Goal: Task Accomplishment & Management: Manage account settings

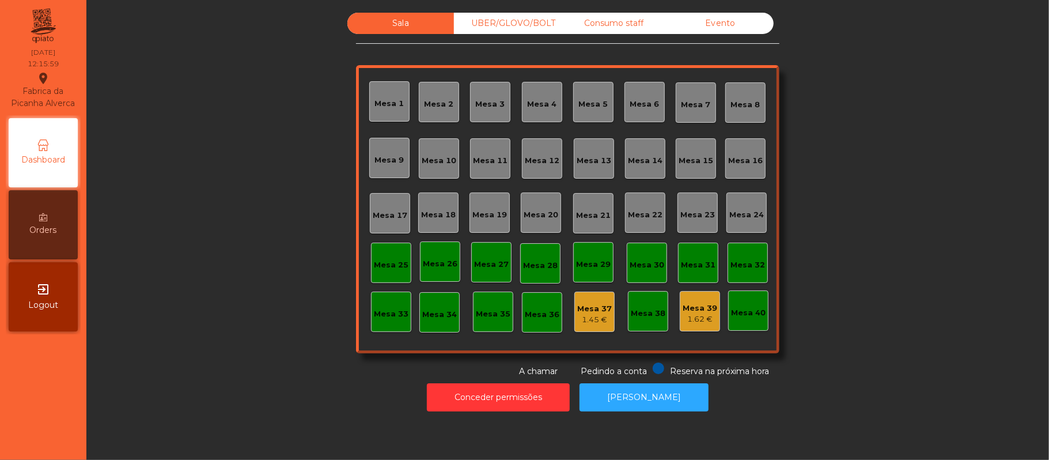
click at [696, 317] on div "1.62 €" at bounding box center [699, 319] width 35 height 12
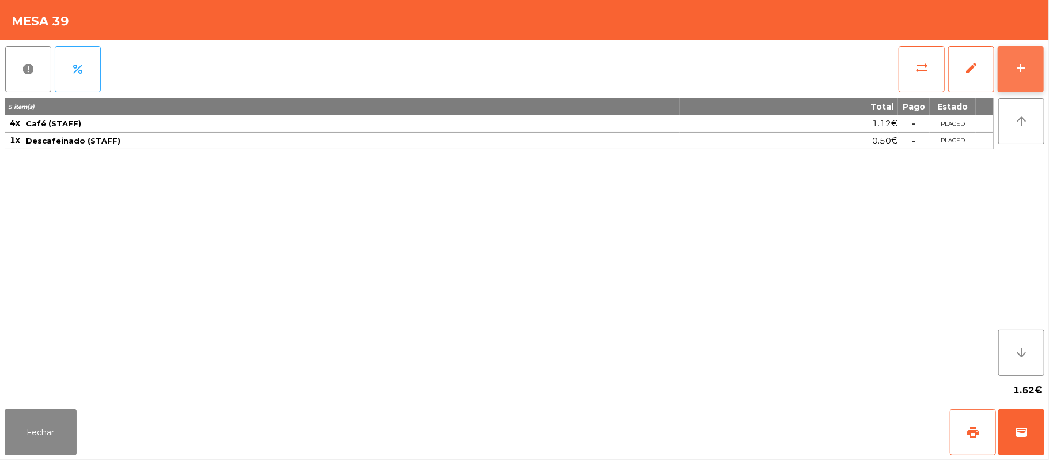
click at [1042, 77] on button "add" at bounding box center [1020, 69] width 46 height 46
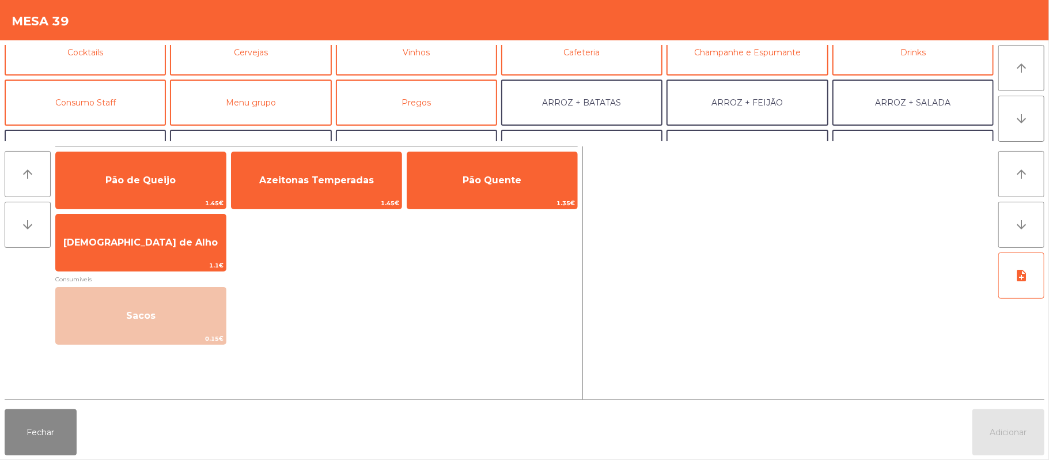
scroll to position [63, 0]
click at [122, 94] on button "Consumo Staff" at bounding box center [85, 105] width 161 height 46
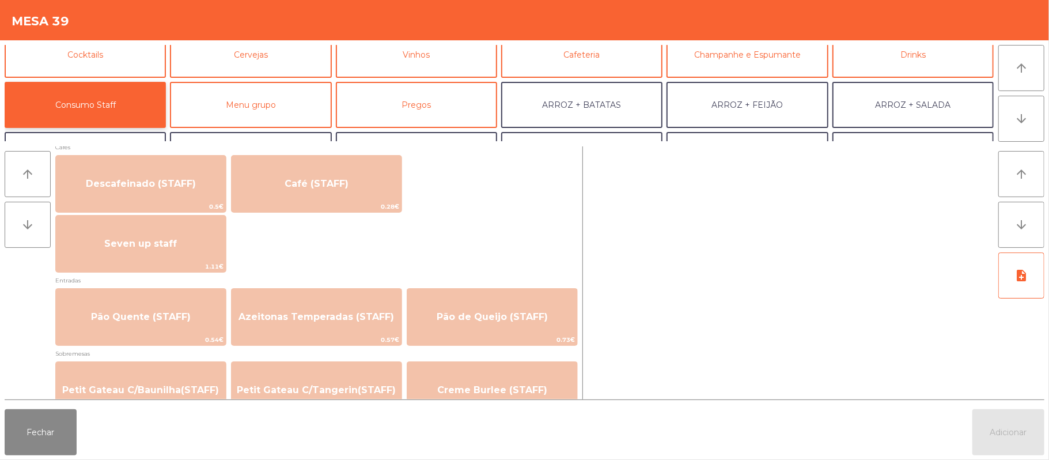
scroll to position [681, 0]
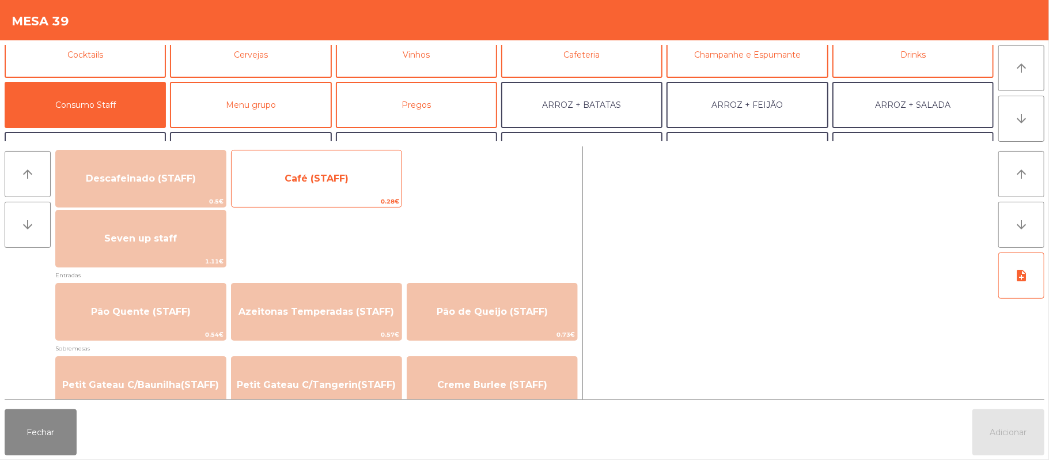
click at [356, 193] on span "Café (STAFF)" at bounding box center [316, 178] width 170 height 31
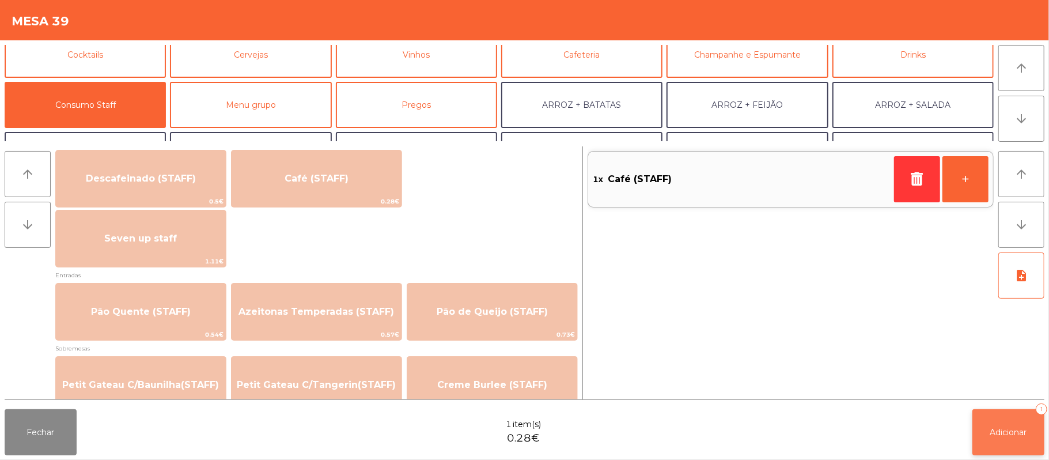
click at [1010, 431] on span "Adicionar" at bounding box center [1008, 432] width 37 height 10
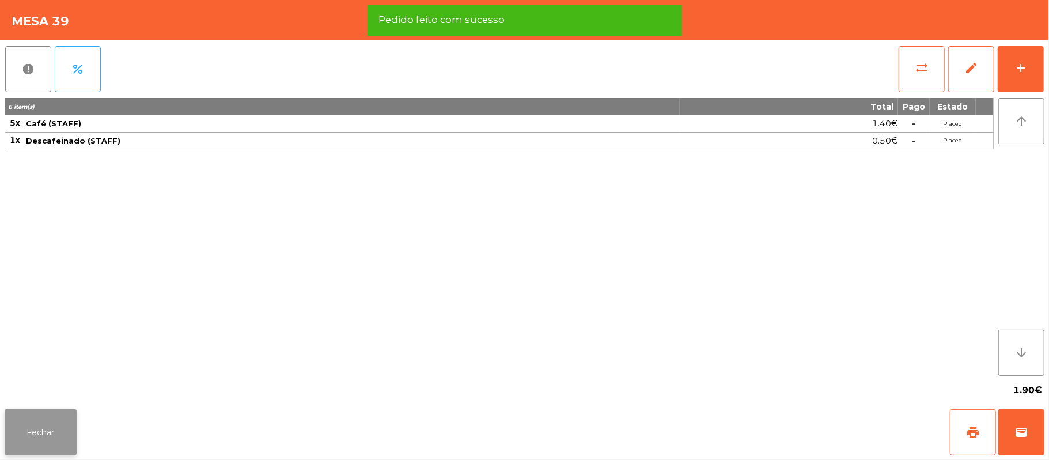
click at [54, 449] on button "Fechar" at bounding box center [41, 432] width 72 height 46
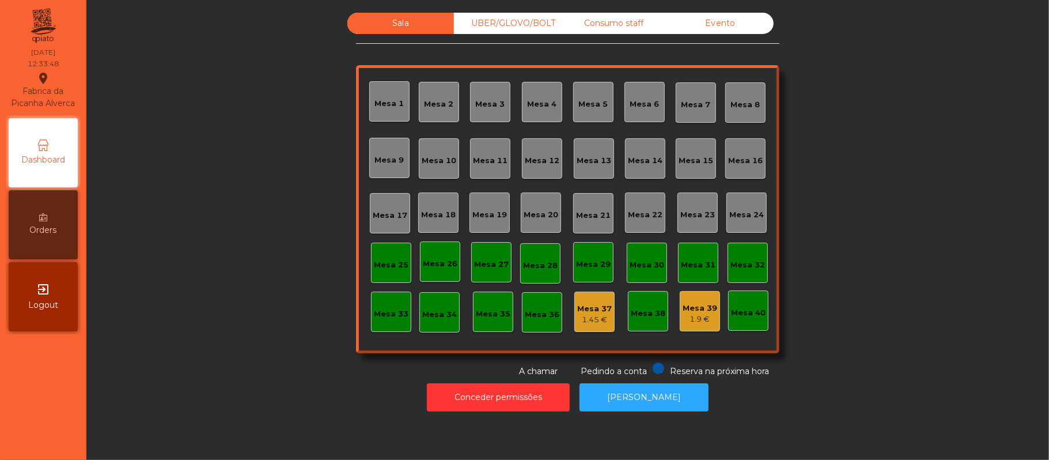
click at [525, 225] on div "Mesa 20" at bounding box center [541, 212] width 40 height 40
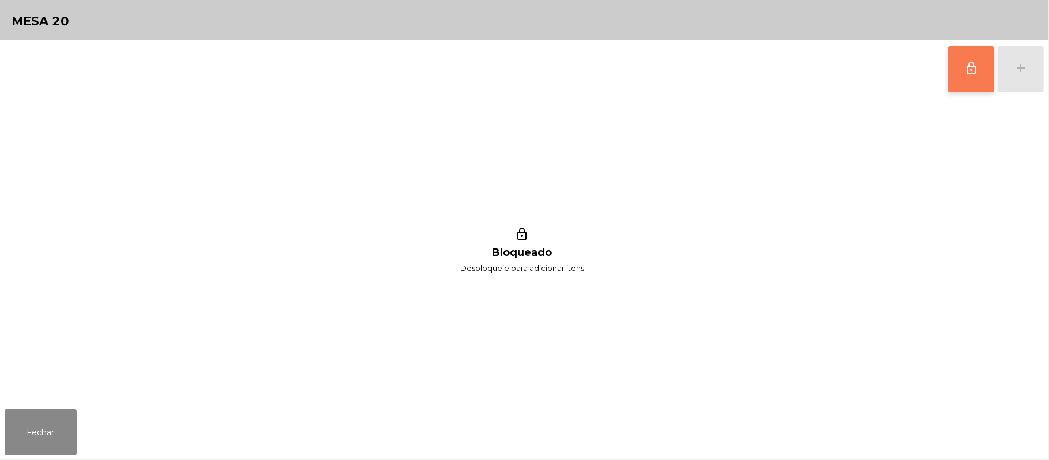
click at [967, 74] on button "lock_outline" at bounding box center [971, 69] width 46 height 46
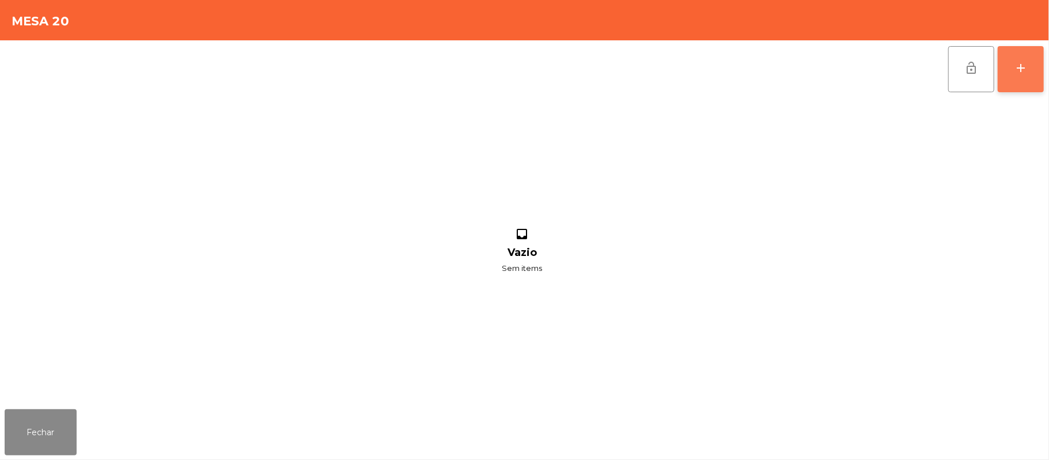
click at [1021, 70] on div "add" at bounding box center [1020, 68] width 14 height 14
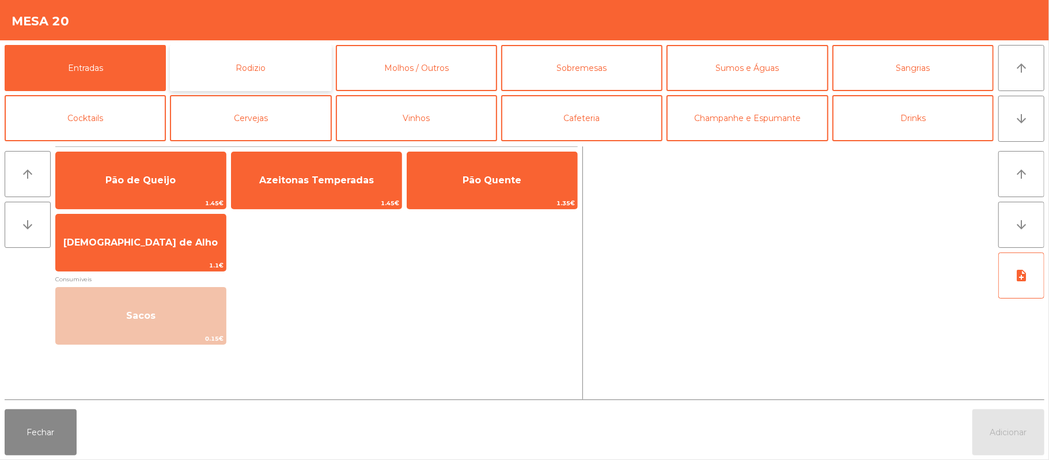
click at [270, 56] on button "Rodizio" at bounding box center [250, 68] width 161 height 46
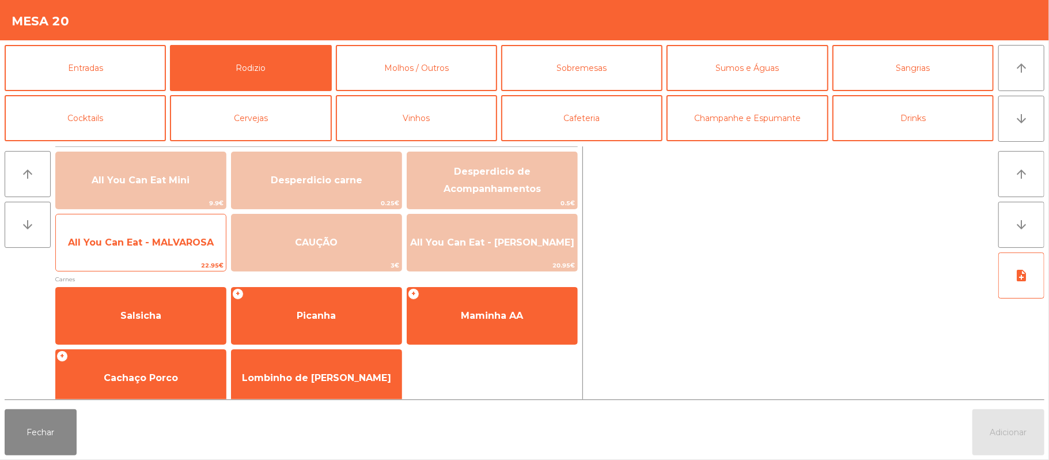
click at [141, 257] on span "All You Can Eat - MALVAROSA" at bounding box center [141, 242] width 170 height 31
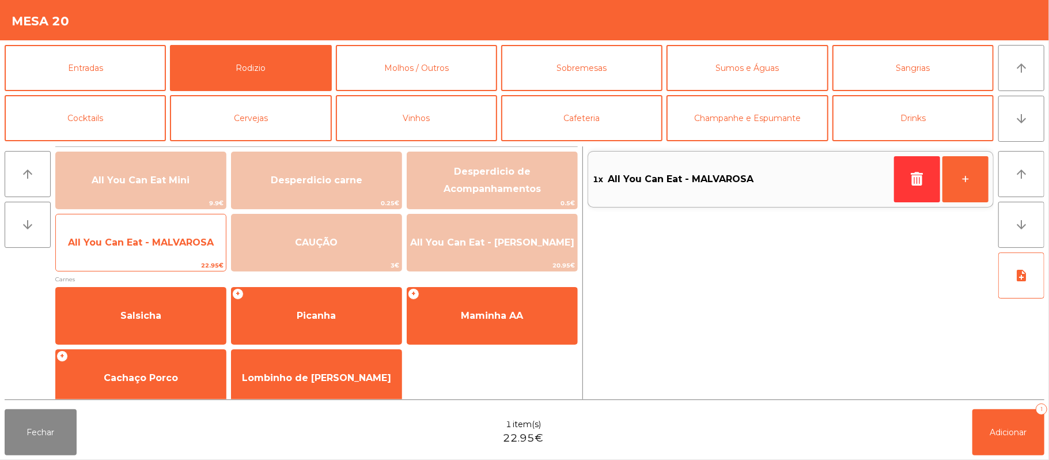
click at [141, 249] on span "All You Can Eat - MALVAROSA" at bounding box center [141, 242] width 170 height 31
click at [157, 252] on span "All You Can Eat - MALVAROSA" at bounding box center [141, 242] width 170 height 31
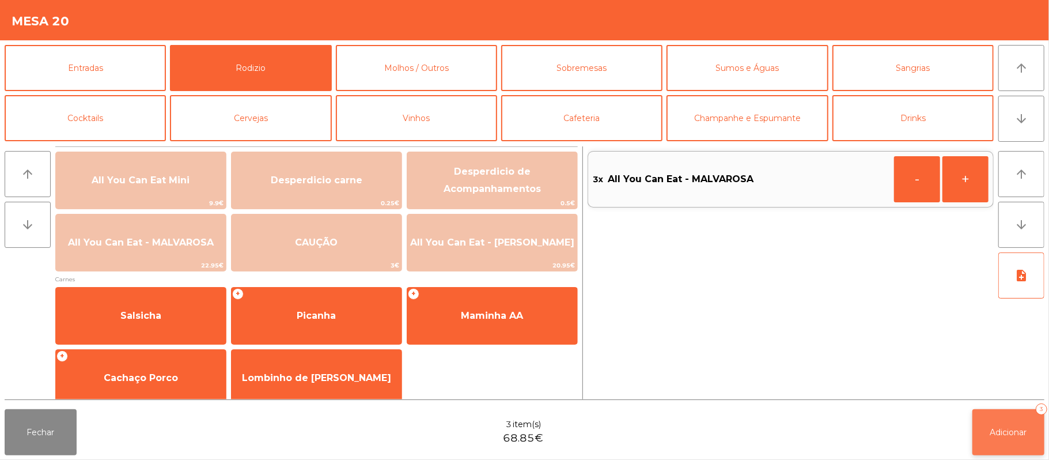
click at [1000, 432] on span "Adicionar" at bounding box center [1008, 432] width 37 height 10
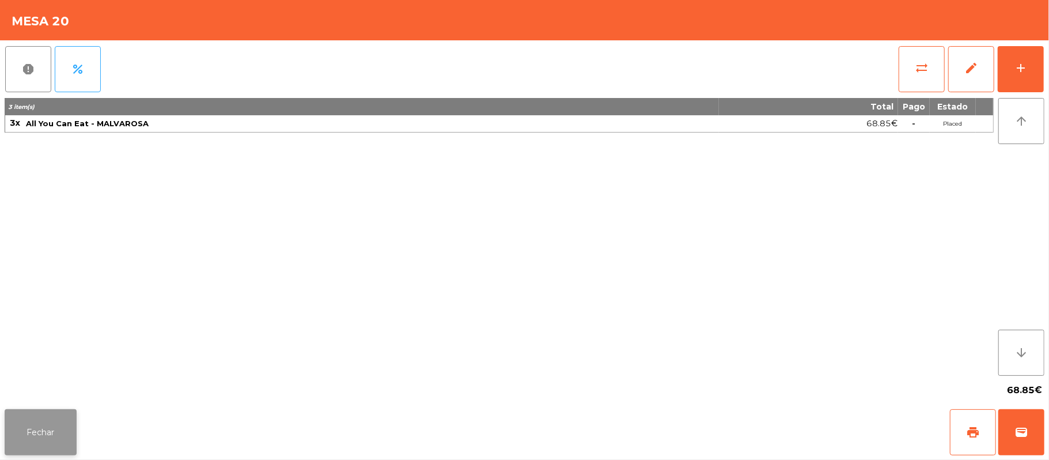
click at [39, 438] on button "Fechar" at bounding box center [41, 432] width 72 height 46
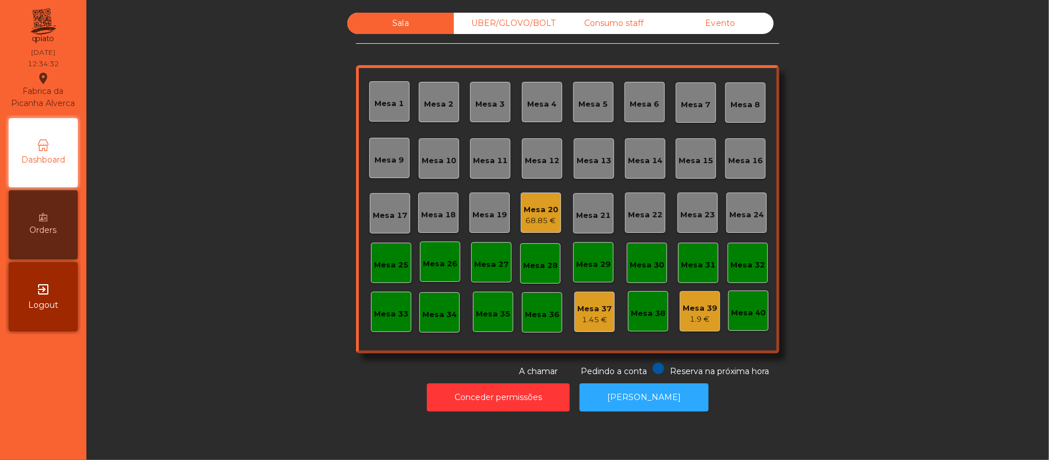
click at [476, 161] on div "Mesa 11" at bounding box center [490, 161] width 35 height 12
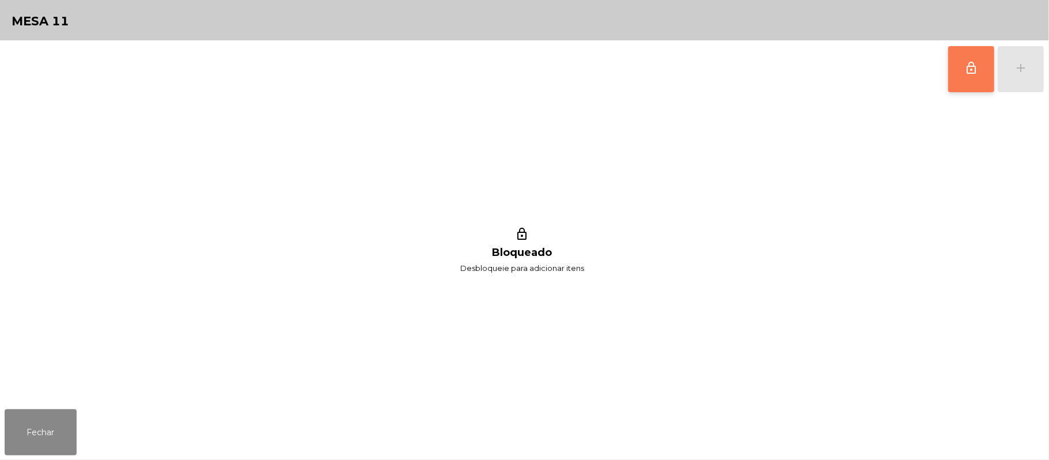
click at [977, 71] on span "lock_outline" at bounding box center [971, 68] width 14 height 14
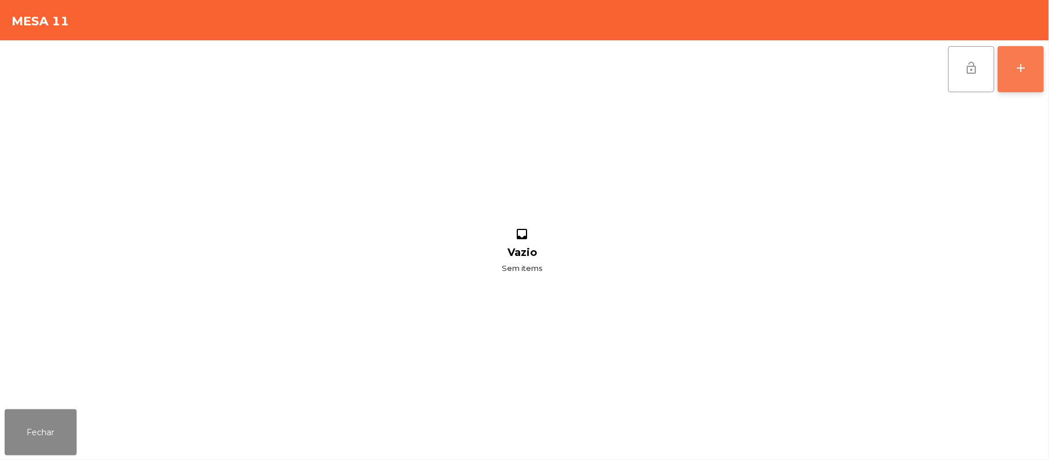
click at [1023, 70] on div "add" at bounding box center [1020, 68] width 14 height 14
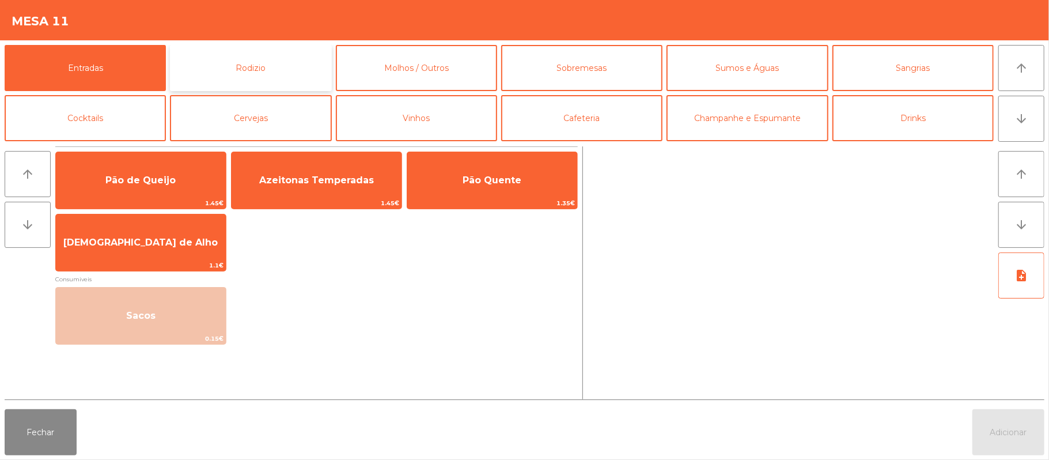
click at [297, 84] on button "Rodizio" at bounding box center [250, 68] width 161 height 46
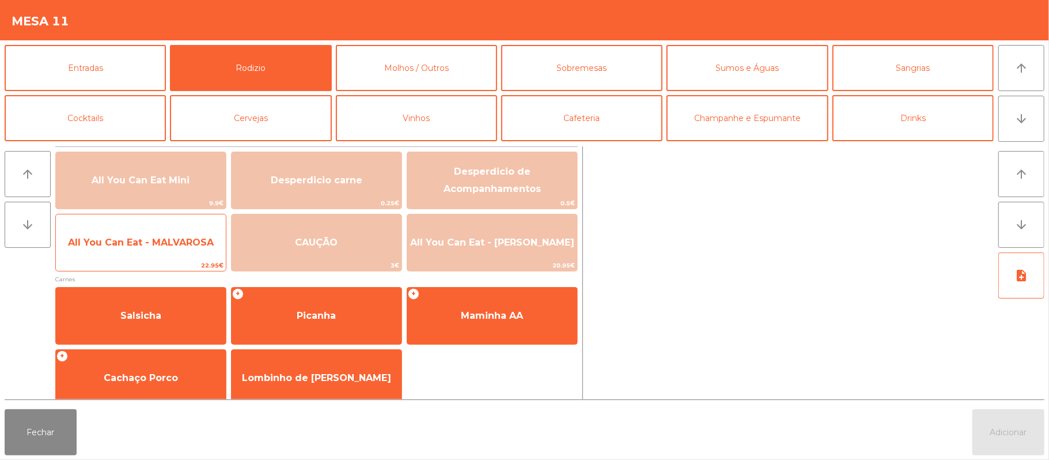
click at [160, 255] on span "All You Can Eat - MALVAROSA" at bounding box center [141, 242] width 170 height 31
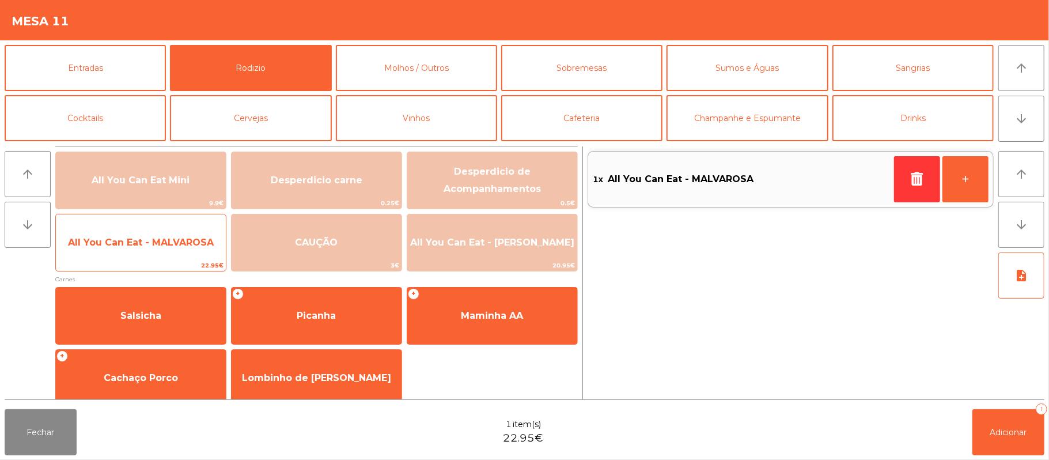
click at [158, 249] on span "All You Can Eat - MALVAROSA" at bounding box center [141, 242] width 170 height 31
click at [166, 234] on span "All You Can Eat - MALVAROSA" at bounding box center [141, 242] width 170 height 31
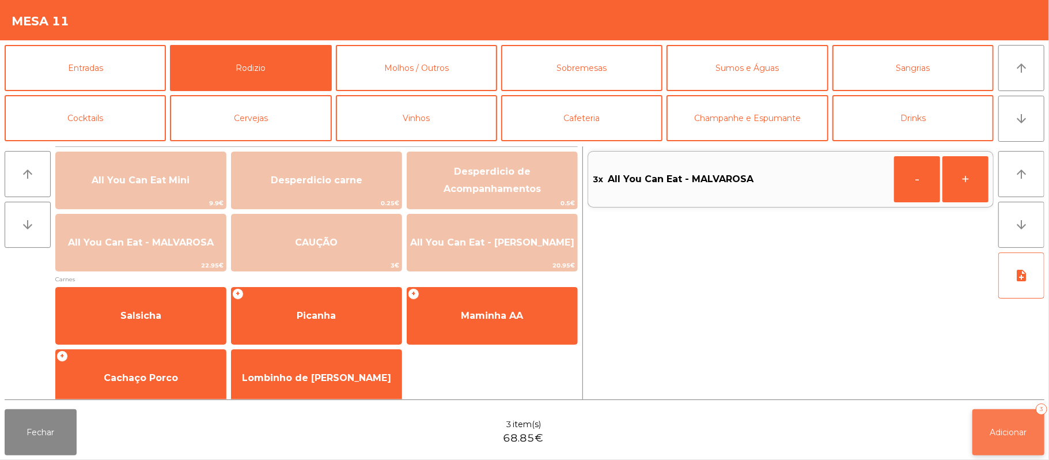
click at [986, 446] on button "Adicionar 3" at bounding box center [1008, 432] width 72 height 46
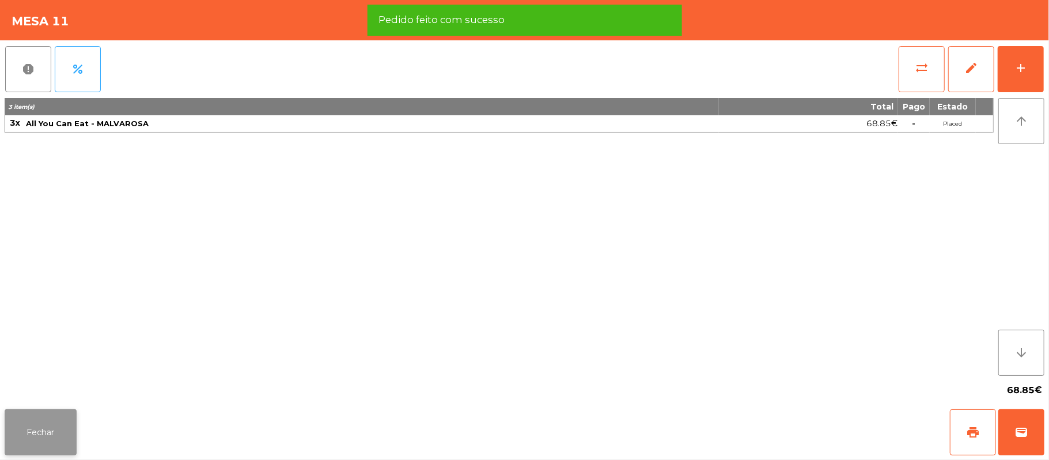
click at [54, 449] on button "Fechar" at bounding box center [41, 432] width 72 height 46
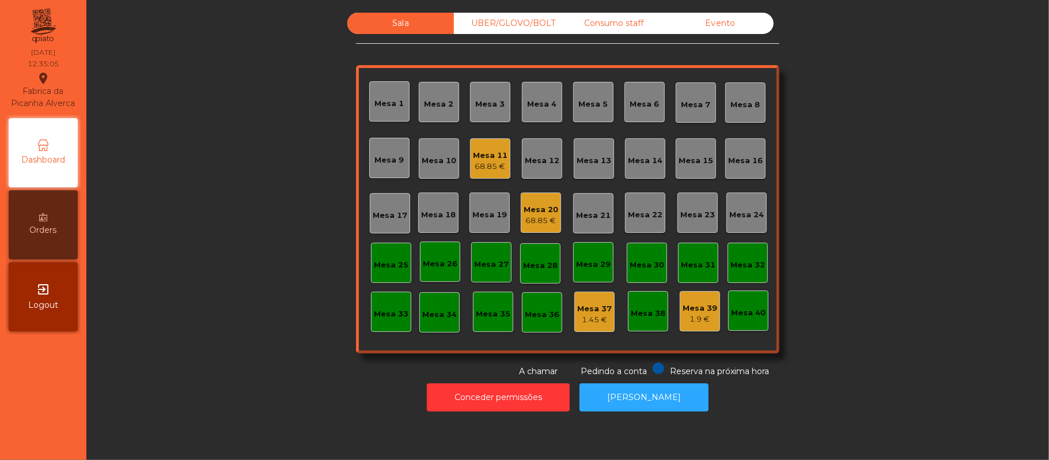
click at [696, 157] on div "Mesa 15" at bounding box center [695, 161] width 35 height 12
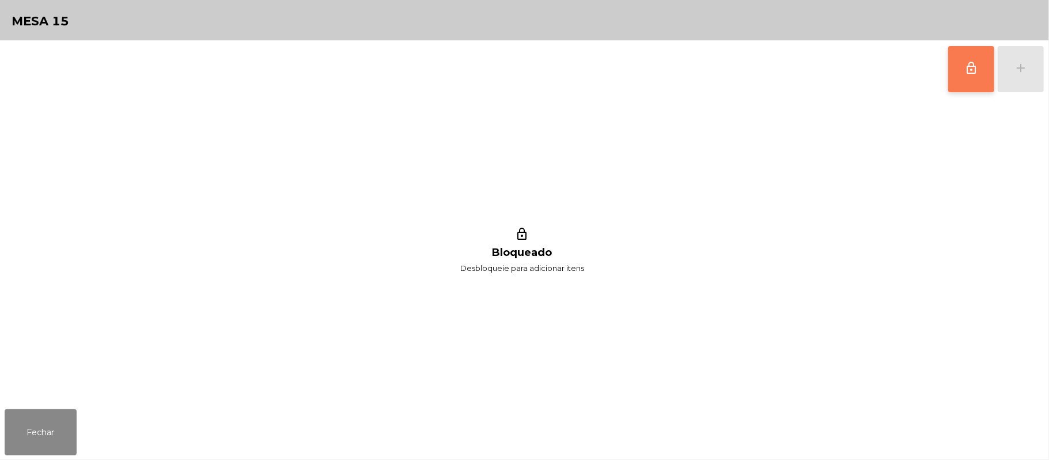
click at [959, 60] on button "lock_outline" at bounding box center [971, 69] width 46 height 46
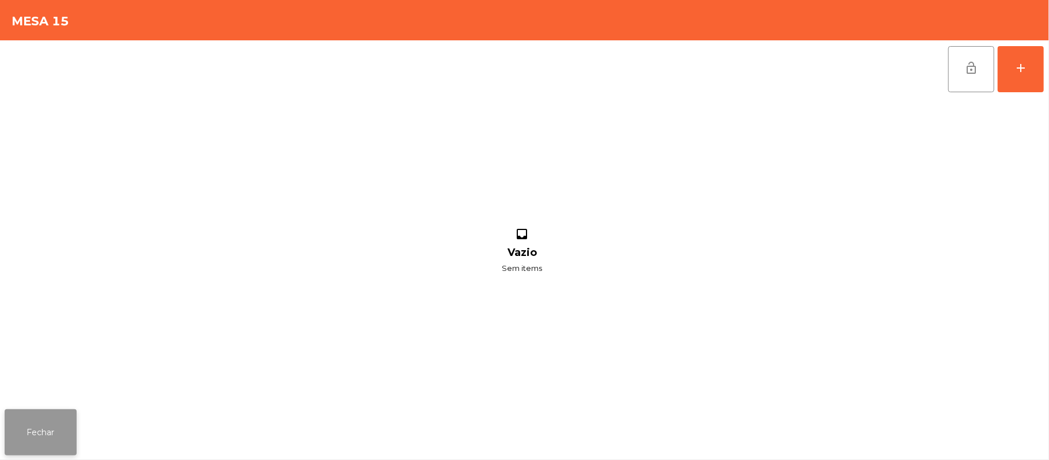
click at [38, 434] on button "Fechar" at bounding box center [41, 432] width 72 height 46
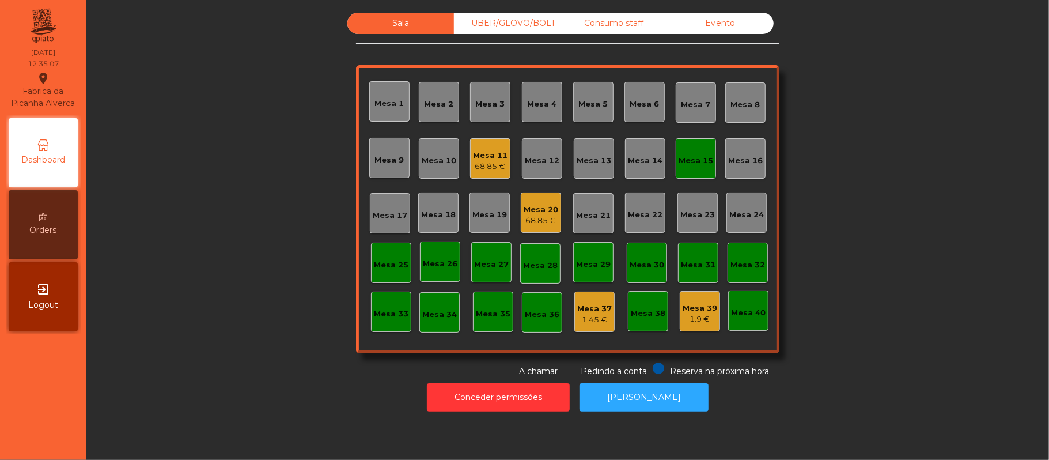
click at [482, 155] on div "Mesa 11" at bounding box center [490, 156] width 35 height 12
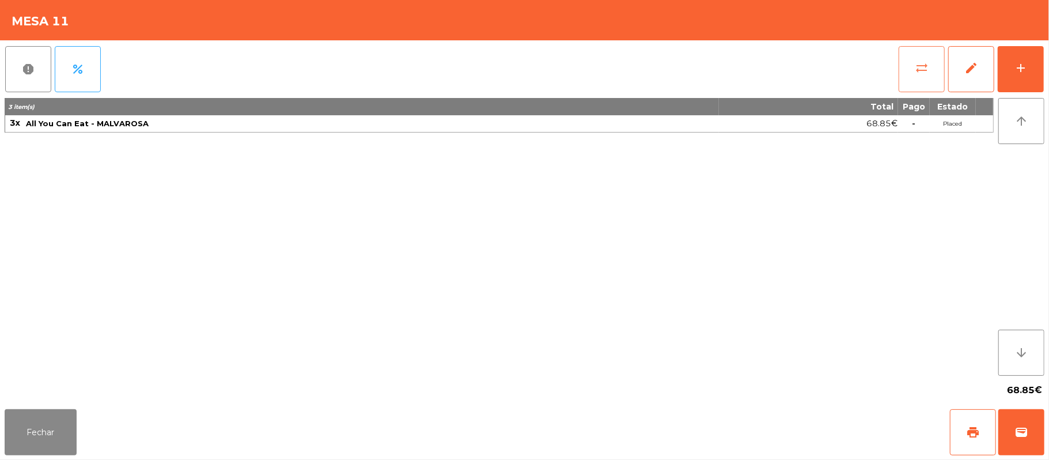
click at [932, 67] on button "sync_alt" at bounding box center [921, 69] width 46 height 46
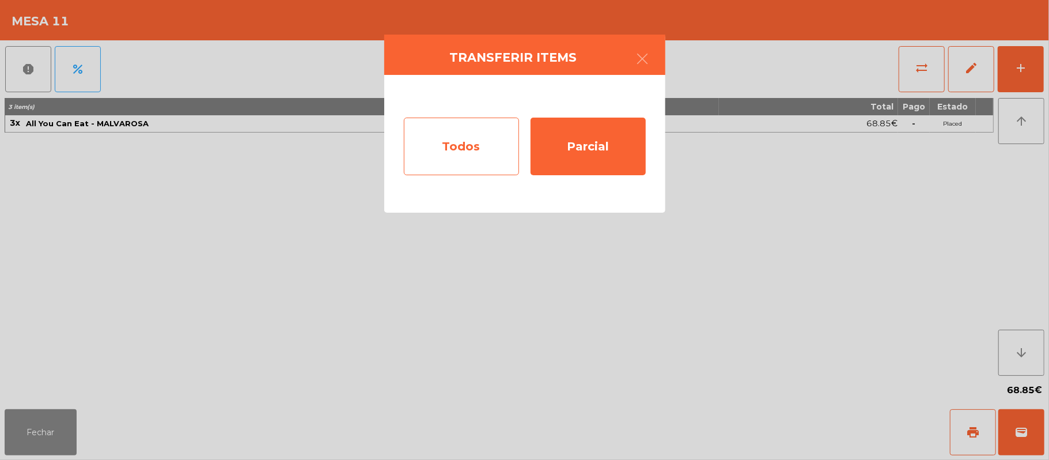
click at [468, 147] on div "Todos" at bounding box center [461, 146] width 115 height 58
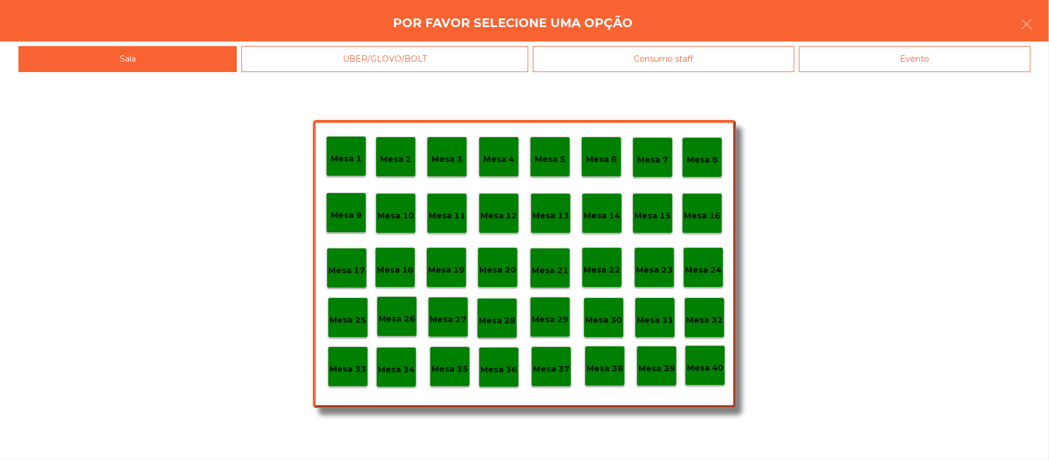
click at [652, 212] on p "Mesa 15" at bounding box center [652, 215] width 37 height 13
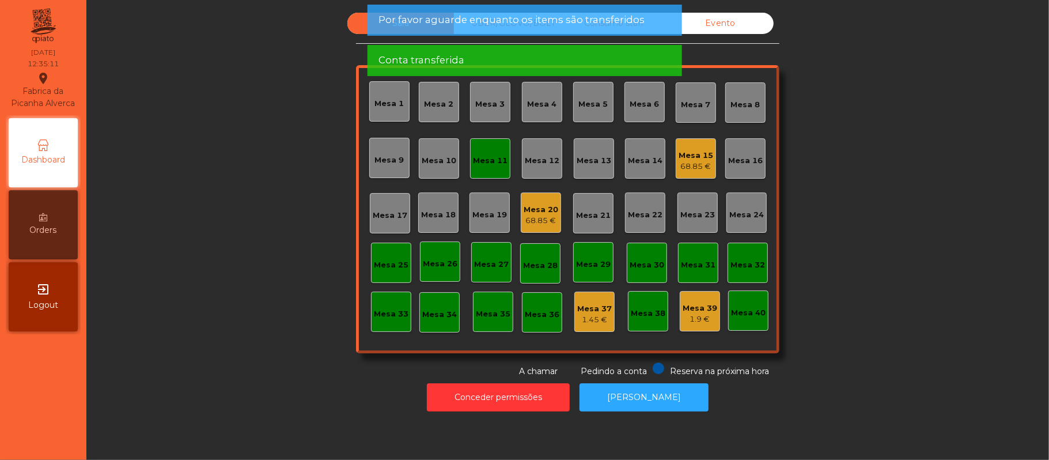
click at [489, 155] on div "Mesa 11" at bounding box center [490, 161] width 35 height 12
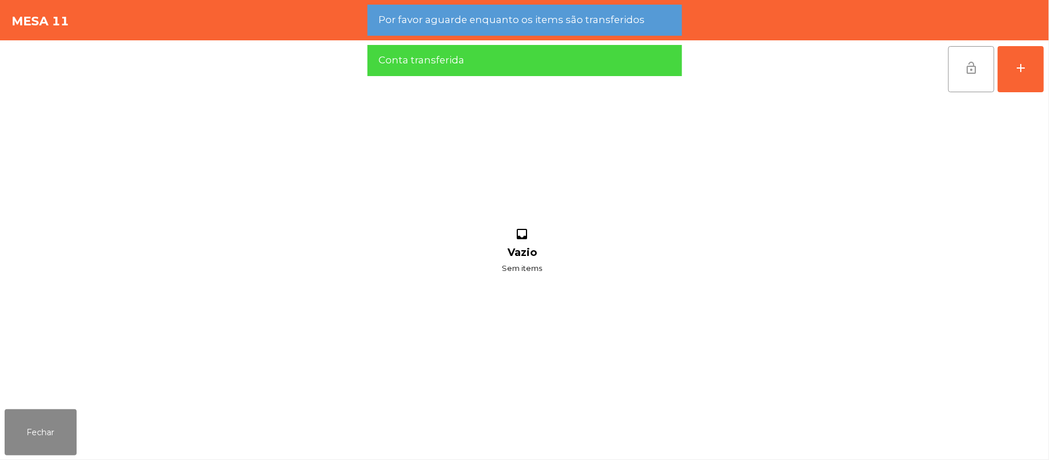
click at [966, 70] on span "lock_open" at bounding box center [971, 68] width 14 height 14
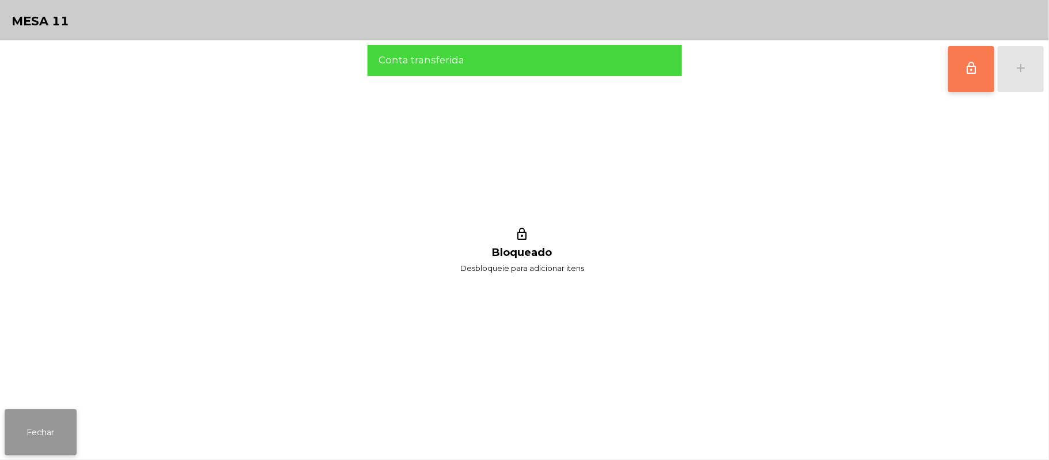
click at [39, 450] on button "Fechar" at bounding box center [41, 432] width 72 height 46
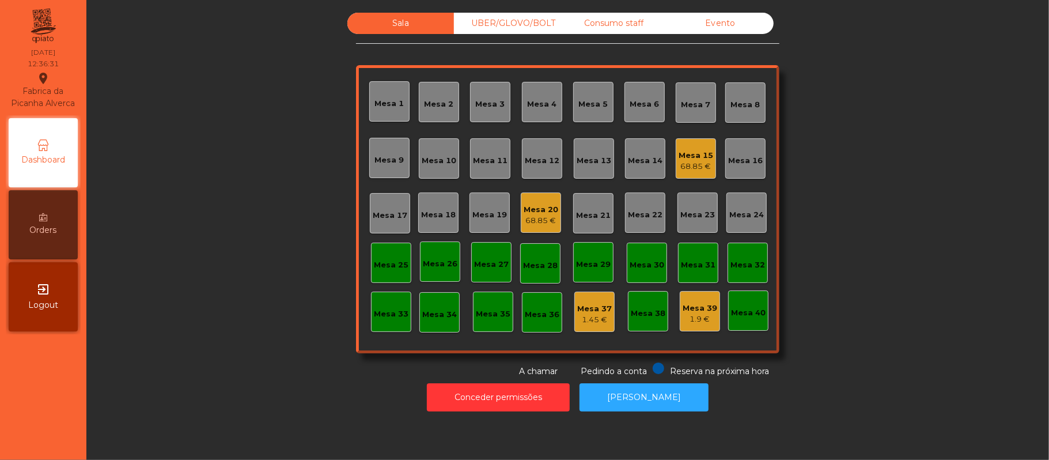
click at [524, 212] on div "Mesa 20" at bounding box center [540, 210] width 35 height 12
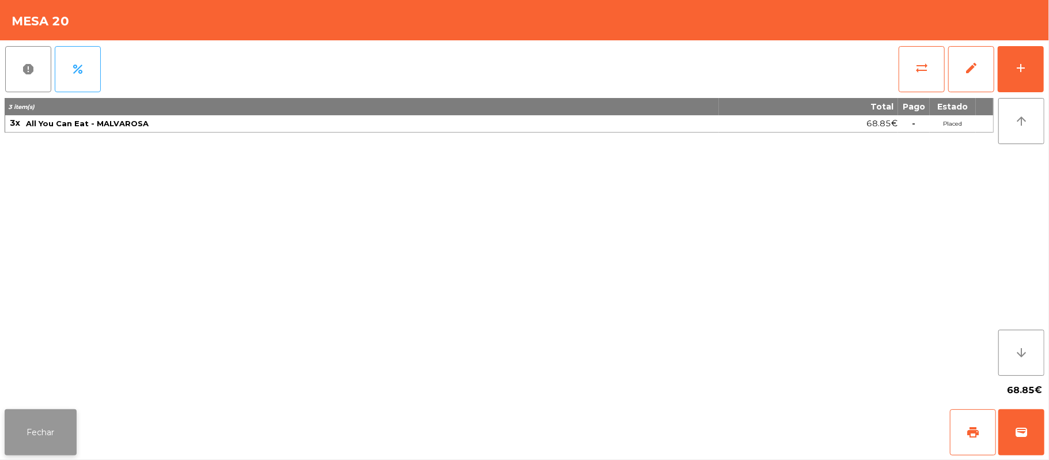
click at [31, 415] on button "Fechar" at bounding box center [41, 432] width 72 height 46
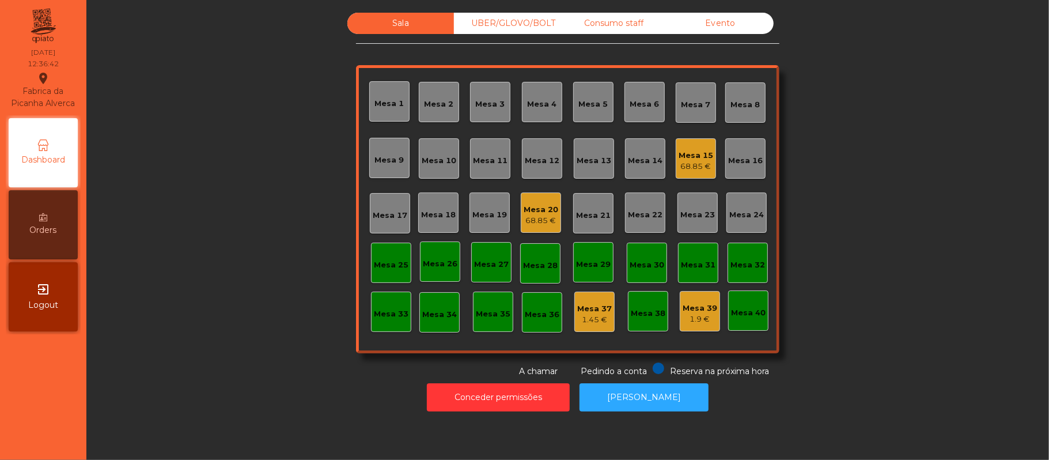
click at [517, 22] on div "UBER/GLOVO/BOLT" at bounding box center [507, 23] width 107 height 21
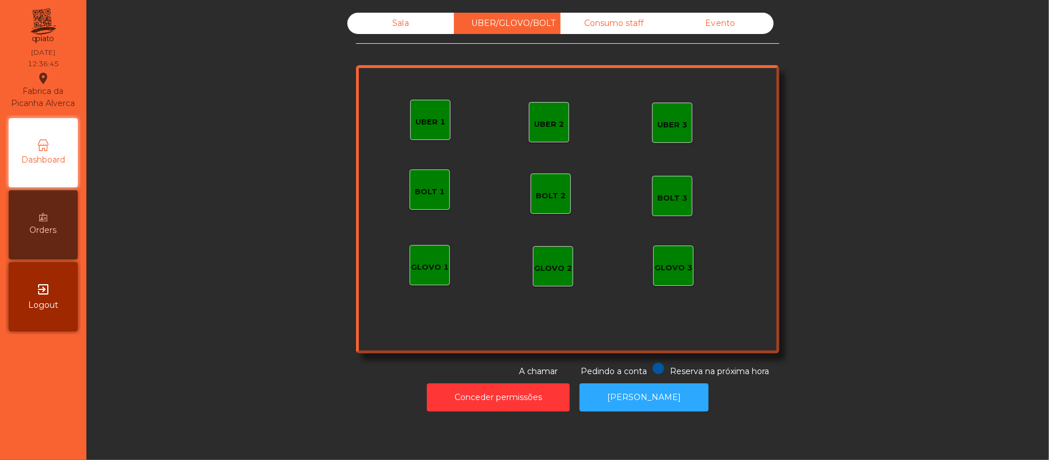
click at [426, 131] on div "UBER 1" at bounding box center [430, 120] width 40 height 40
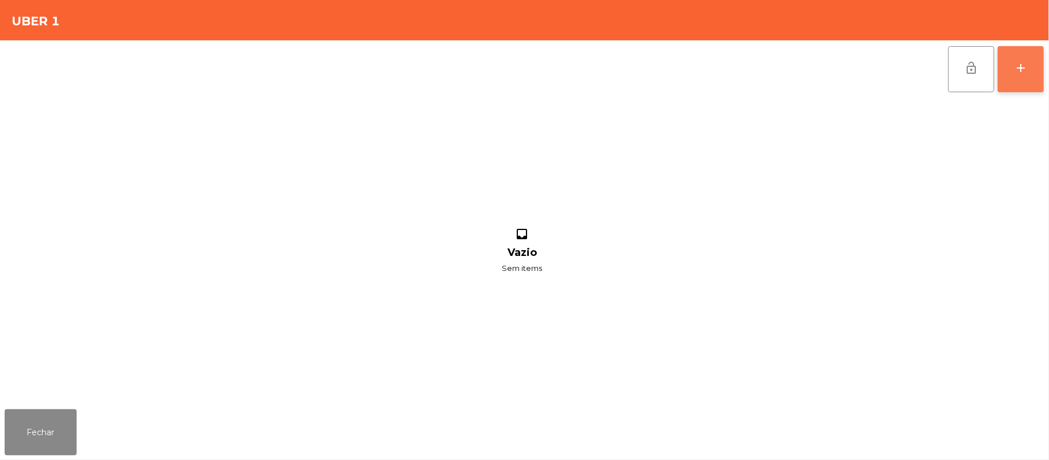
click at [1034, 59] on button "add" at bounding box center [1020, 69] width 46 height 46
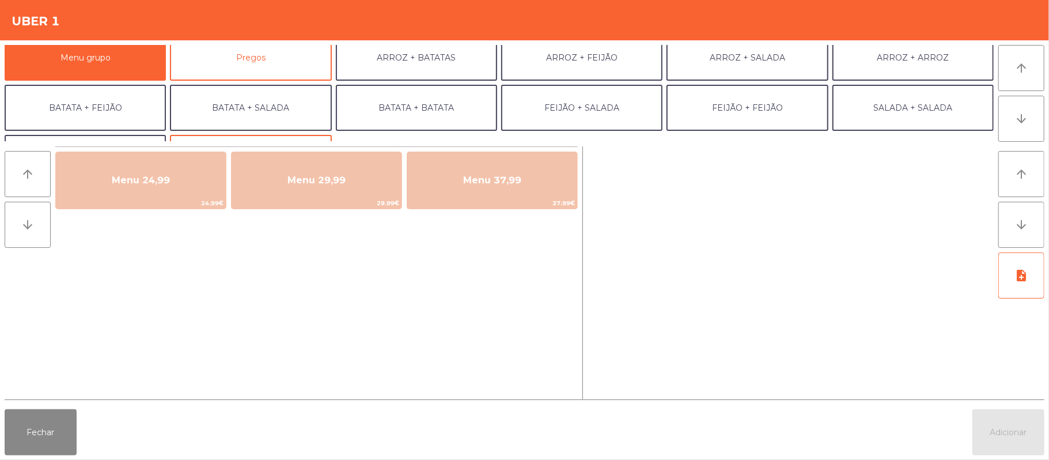
scroll to position [0, 0]
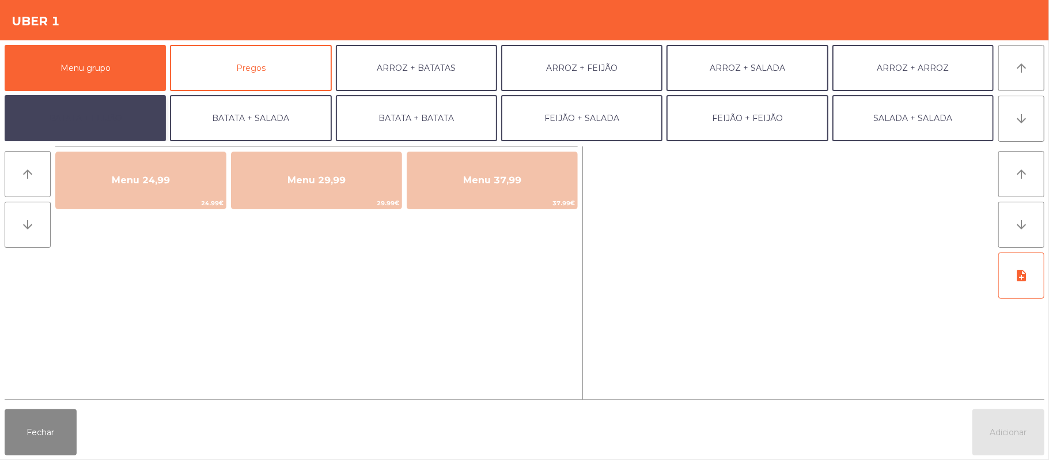
click at [95, 107] on button "BATATA + FEIJÃO" at bounding box center [85, 118] width 161 height 46
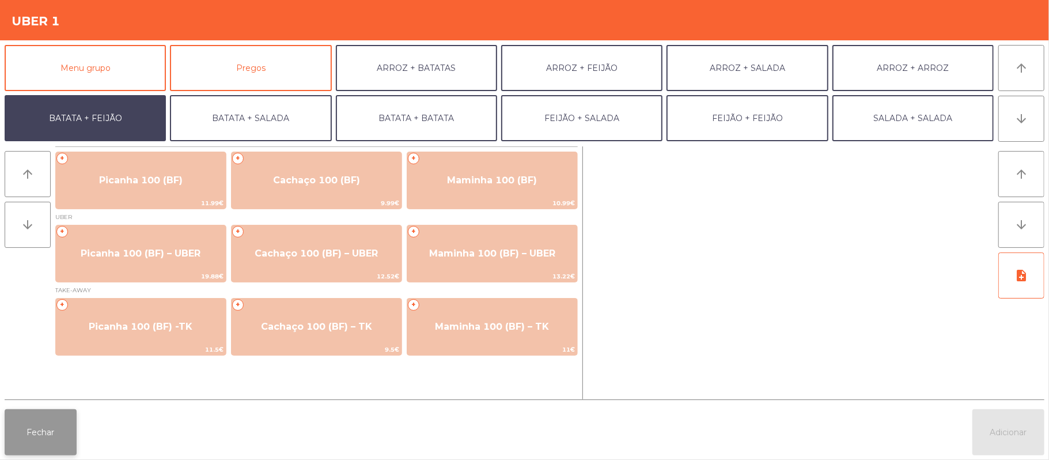
click at [40, 442] on button "Fechar" at bounding box center [41, 432] width 72 height 46
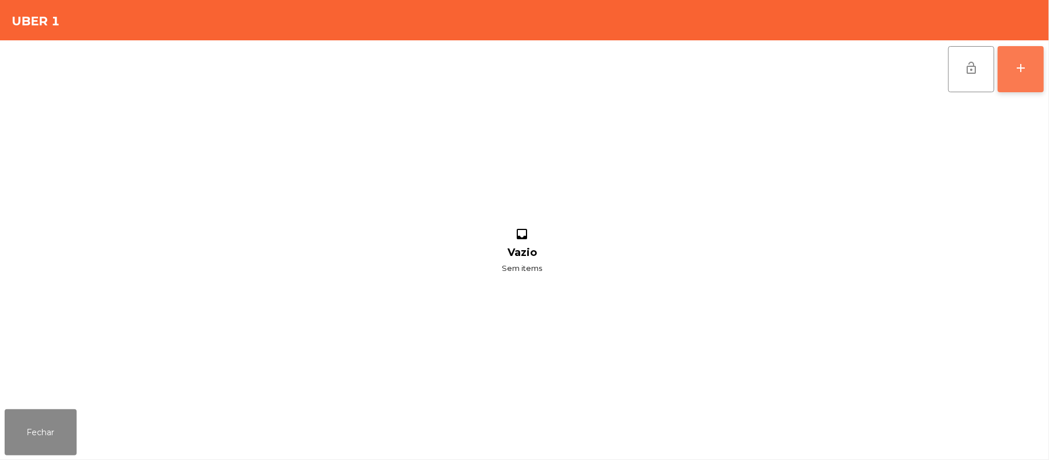
click at [1015, 73] on div "add" at bounding box center [1020, 68] width 14 height 14
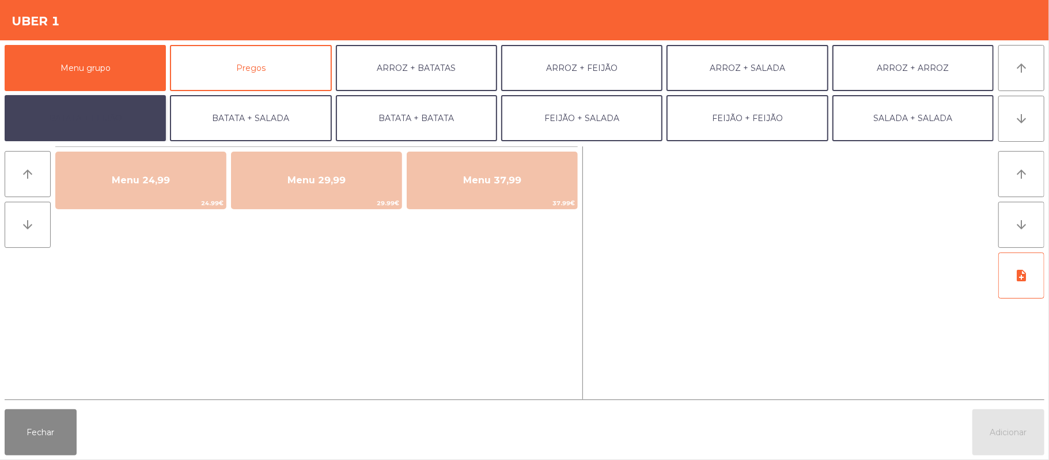
click at [93, 114] on button "BATATA + FEIJÃO" at bounding box center [85, 118] width 161 height 46
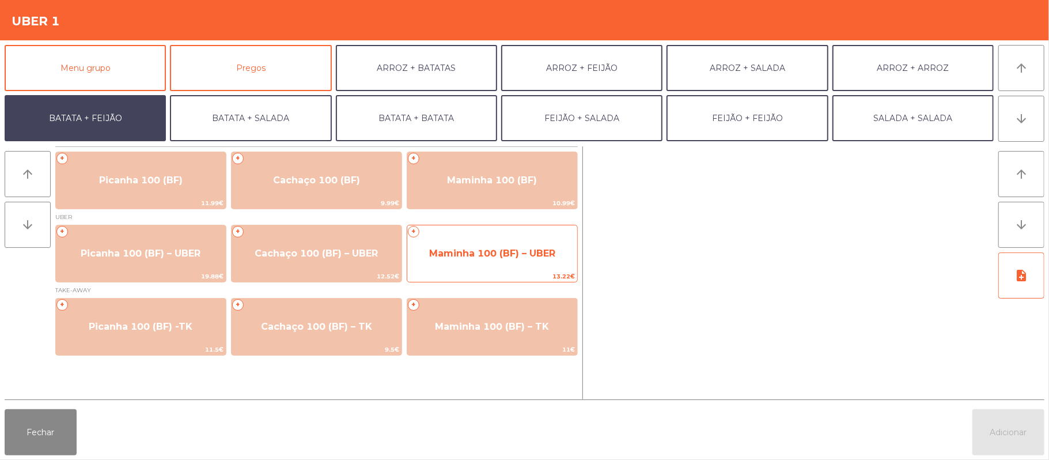
click at [456, 252] on span "Maminha 100 (BF) – UBER" at bounding box center [492, 253] width 126 height 11
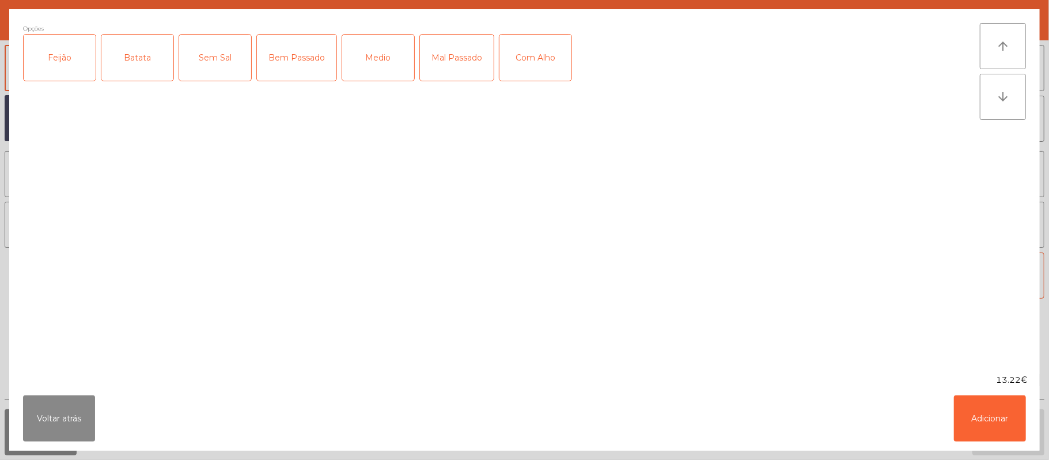
click at [63, 69] on div "Feijão" at bounding box center [60, 58] width 72 height 46
click at [130, 77] on div "Batata" at bounding box center [137, 58] width 72 height 46
click at [395, 54] on div "Medio" at bounding box center [378, 58] width 72 height 46
click at [982, 417] on button "Adicionar" at bounding box center [990, 418] width 72 height 46
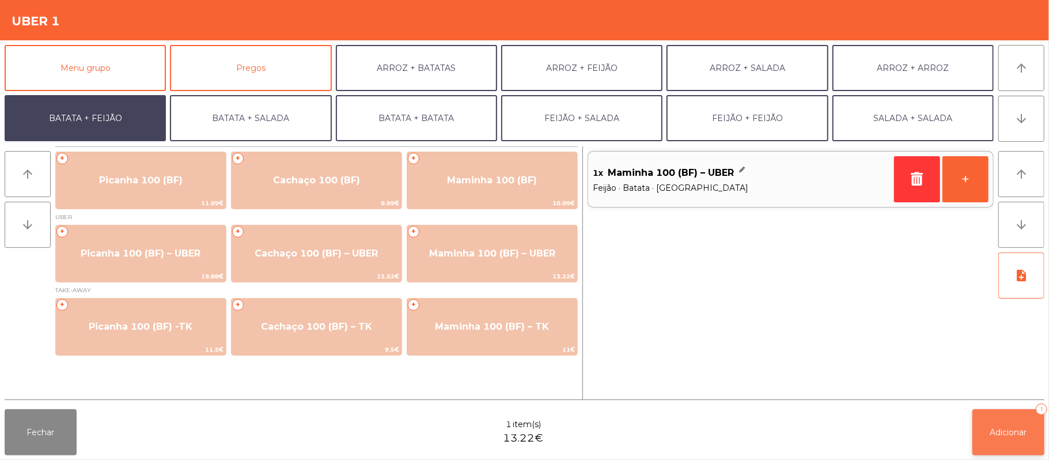
click at [988, 431] on button "Adicionar 1" at bounding box center [1008, 432] width 72 height 46
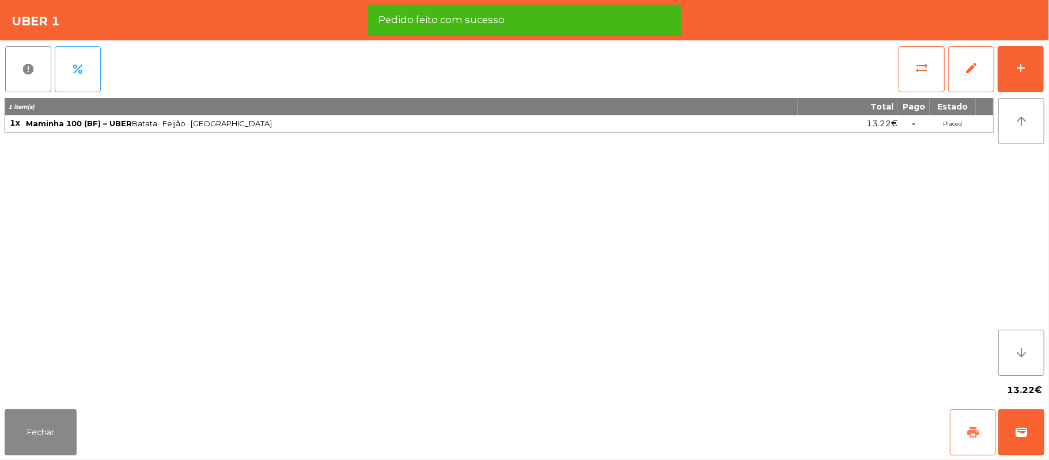
click at [966, 418] on button "print" at bounding box center [973, 432] width 46 height 46
click at [1022, 431] on span "wallet" at bounding box center [1021, 432] width 14 height 14
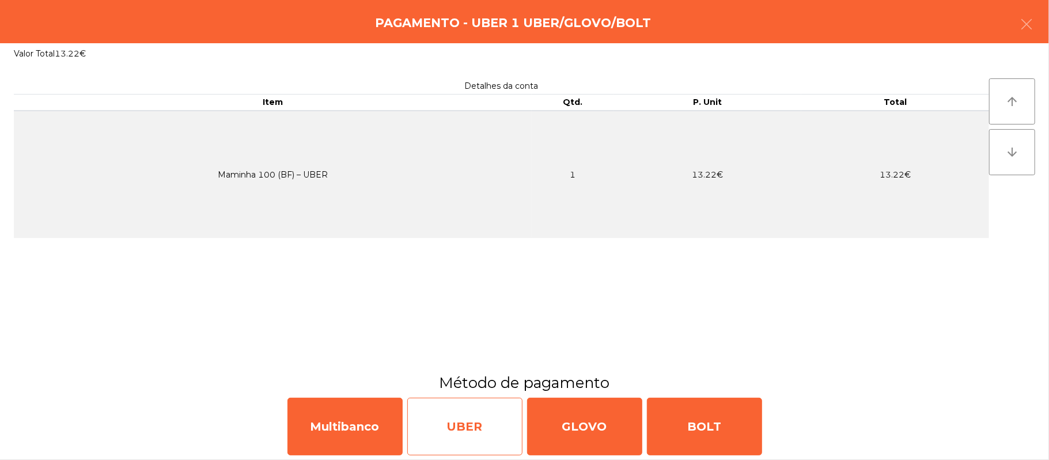
click at [454, 424] on div "UBER" at bounding box center [464, 426] width 115 height 58
select select "**"
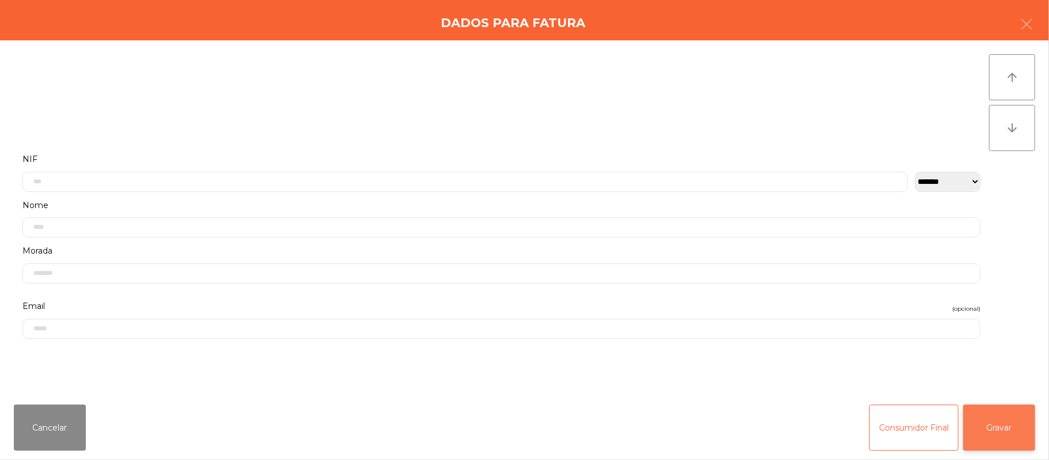
click at [989, 434] on button "Gravar" at bounding box center [999, 427] width 72 height 46
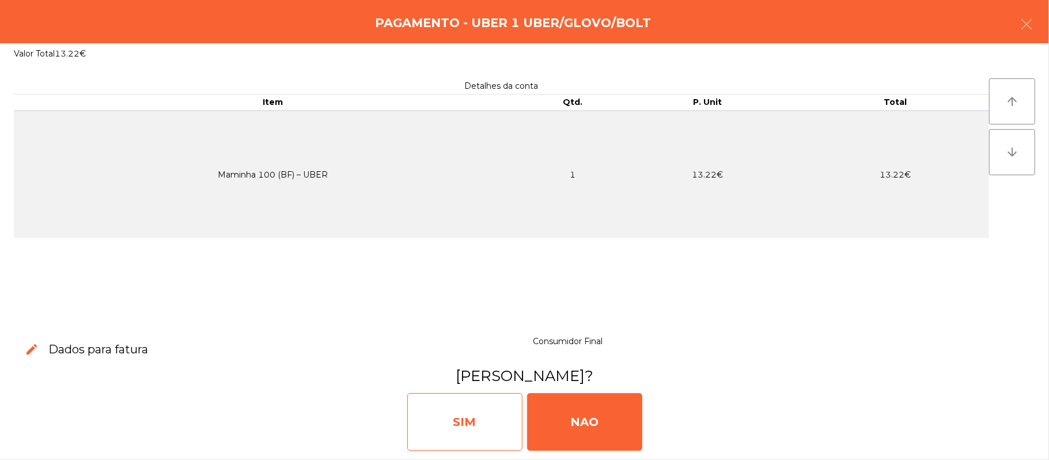
click at [438, 422] on div "SIM" at bounding box center [464, 422] width 115 height 58
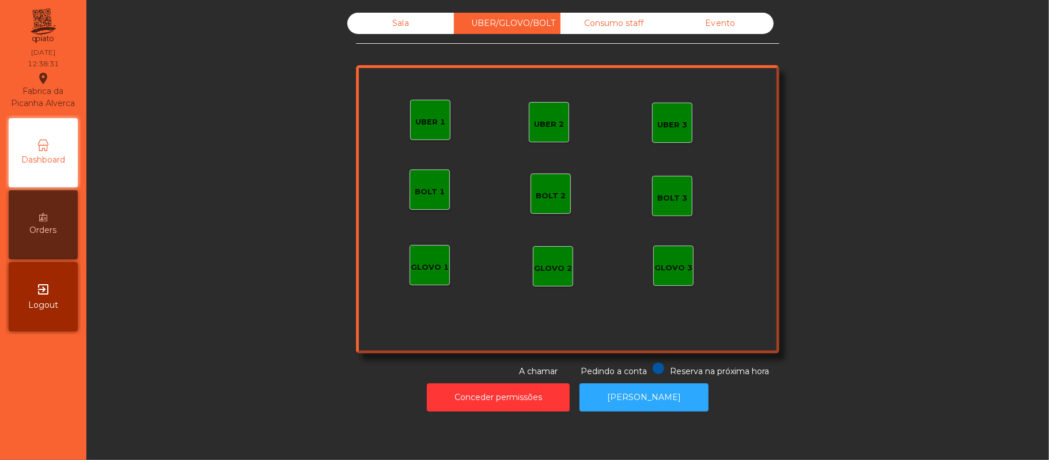
click at [386, 23] on div "Sala" at bounding box center [400, 23] width 107 height 21
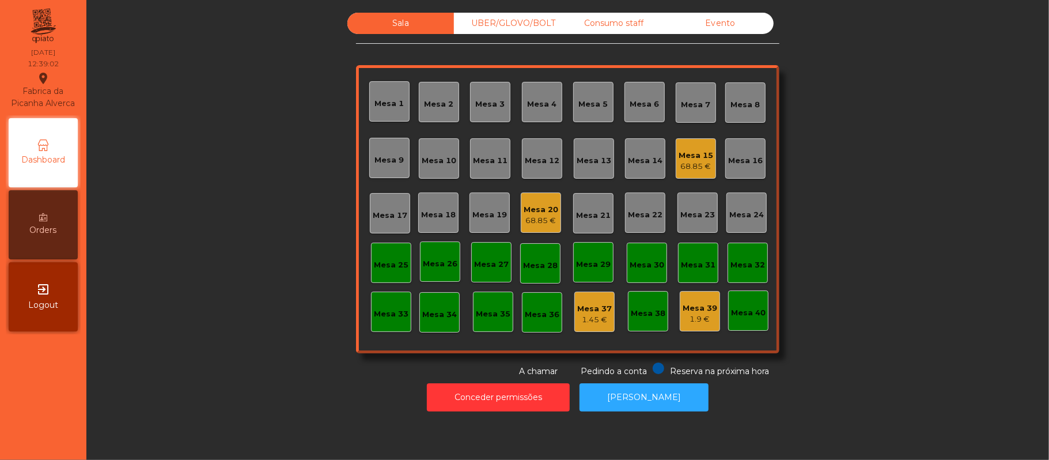
click at [498, 32] on div "UBER/GLOVO/BOLT" at bounding box center [507, 23] width 107 height 21
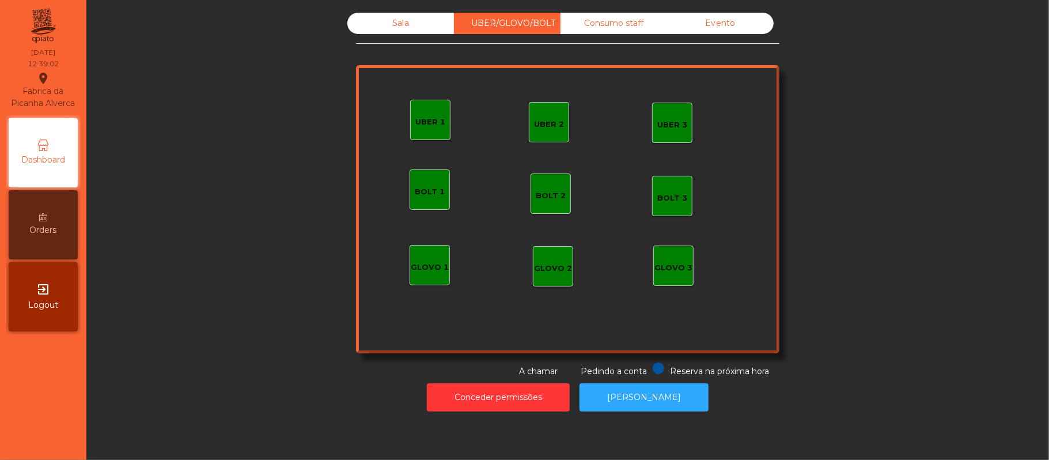
click at [549, 137] on div "UBER 2" at bounding box center [549, 122] width 40 height 40
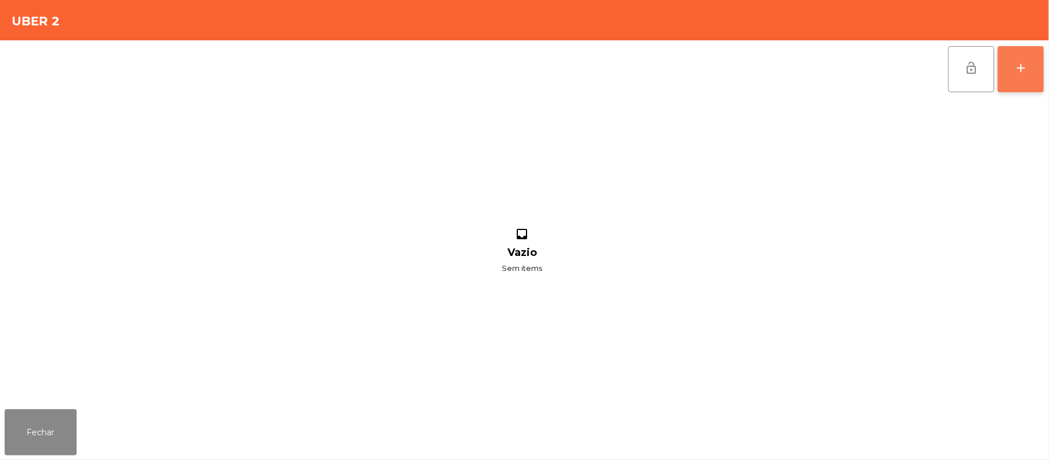
click at [1020, 79] on button "add" at bounding box center [1020, 69] width 46 height 46
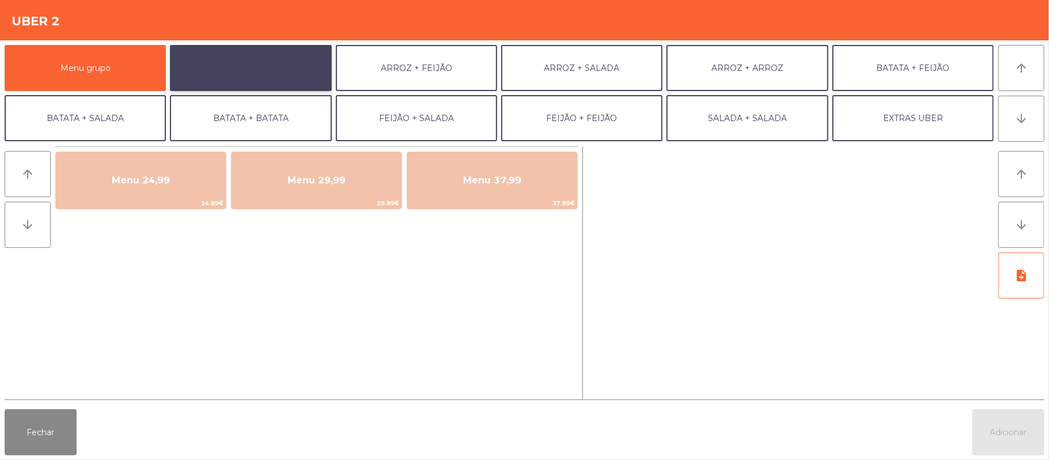
click at [245, 65] on button "ARROZ + BATATAS" at bounding box center [250, 68] width 161 height 46
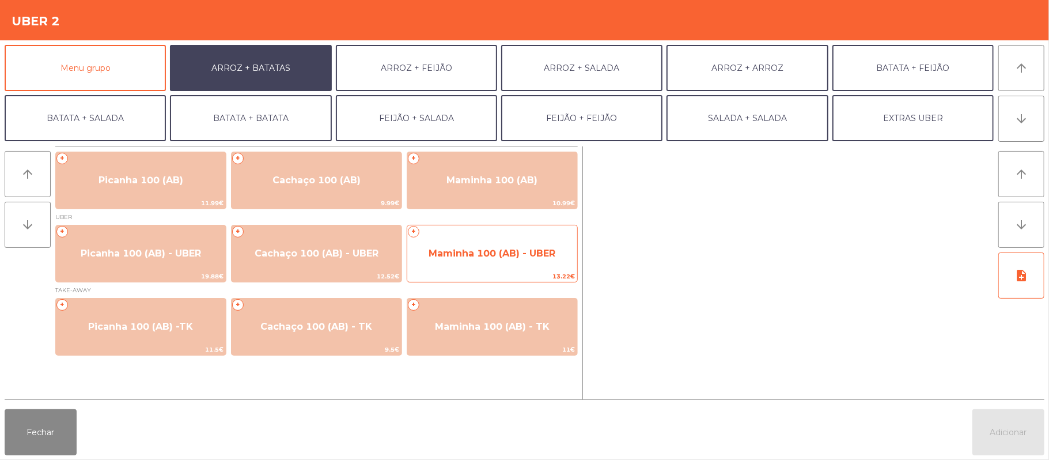
click at [505, 248] on span "Maminha 100 (AB) - UBER" at bounding box center [491, 253] width 127 height 11
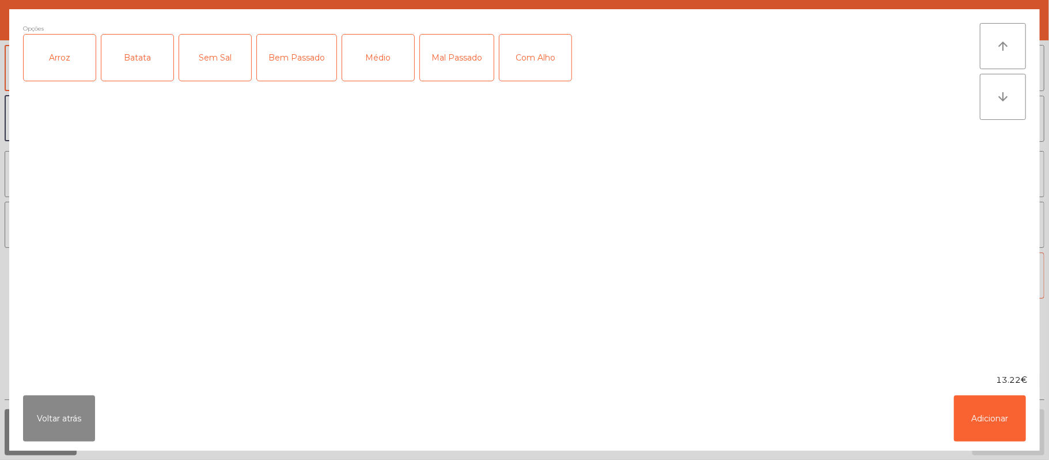
click at [60, 54] on div "Arroz" at bounding box center [60, 58] width 72 height 46
click at [141, 66] on div "Batata" at bounding box center [137, 58] width 72 height 46
click at [374, 54] on div "Médio" at bounding box center [378, 58] width 72 height 46
click at [989, 407] on button "Adicionar" at bounding box center [990, 418] width 72 height 46
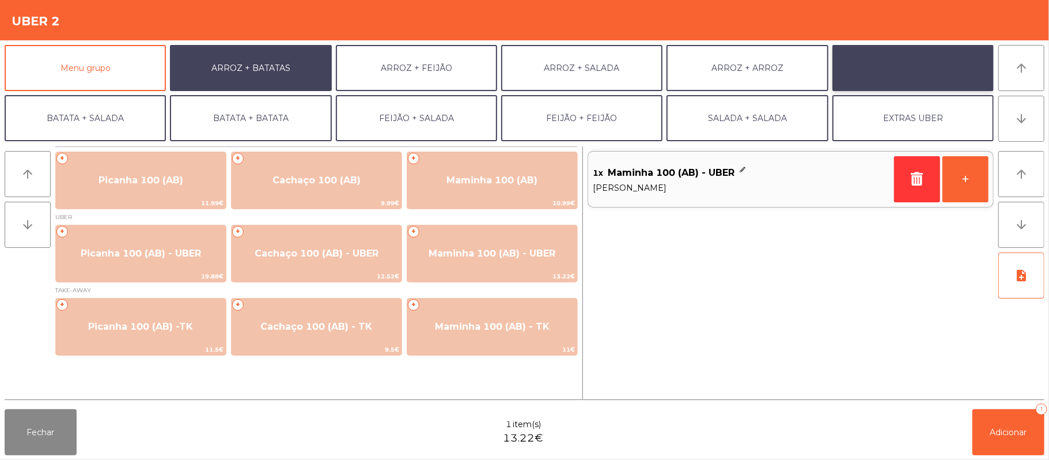
click at [890, 72] on button "BATATA + FEIJÃO" at bounding box center [912, 68] width 161 height 46
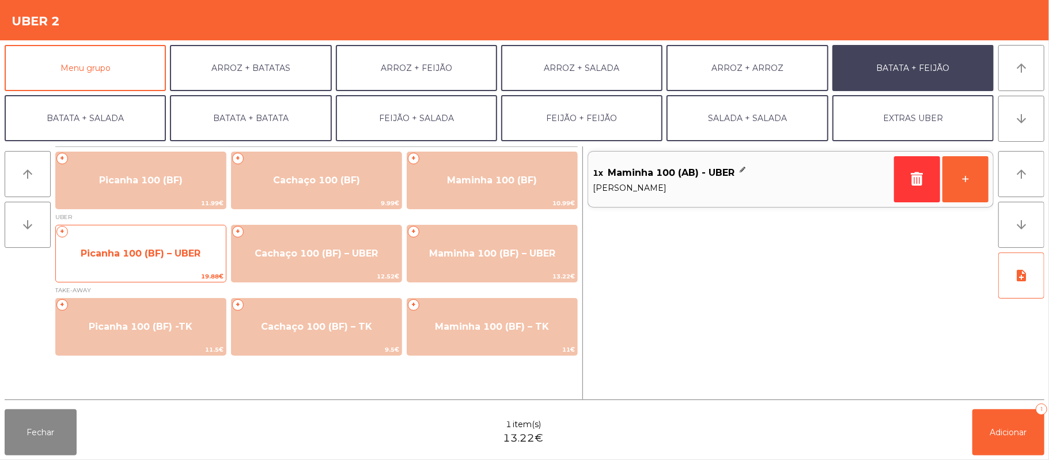
click at [162, 248] on span "Picanha 100 (BF) – UBER" at bounding box center [141, 253] width 120 height 11
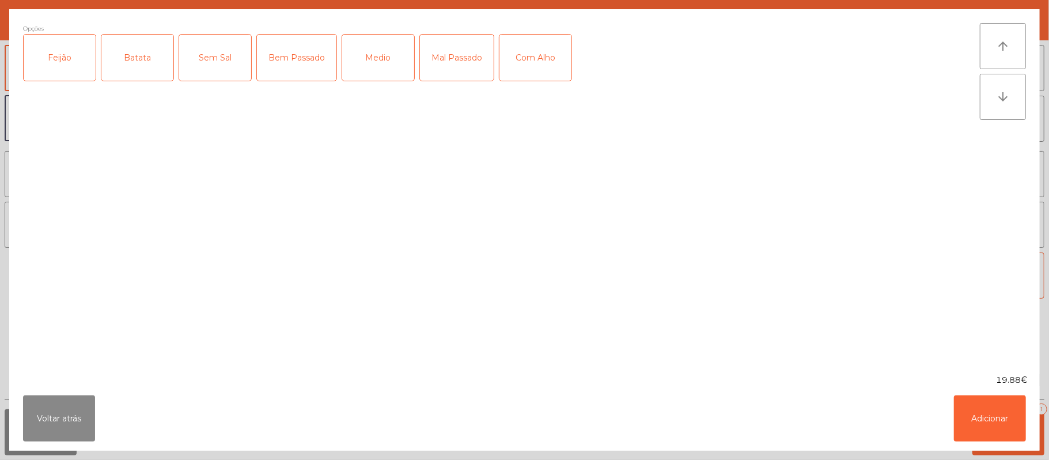
click at [63, 60] on div "Feijão" at bounding box center [60, 58] width 72 height 46
click at [162, 54] on div "Batata" at bounding box center [137, 58] width 72 height 46
click at [445, 66] on div "Mal Passado" at bounding box center [457, 58] width 74 height 46
click at [984, 409] on button "Adicionar" at bounding box center [990, 418] width 72 height 46
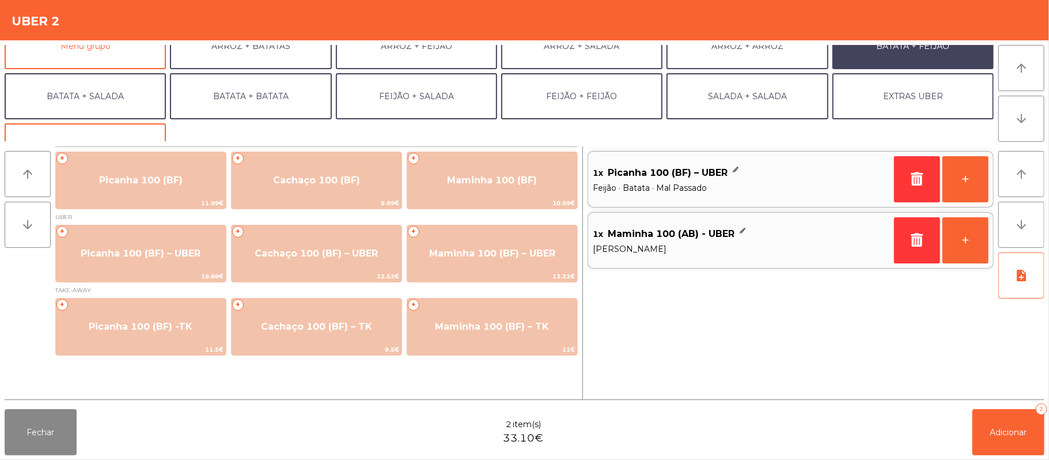
scroll to position [7, 0]
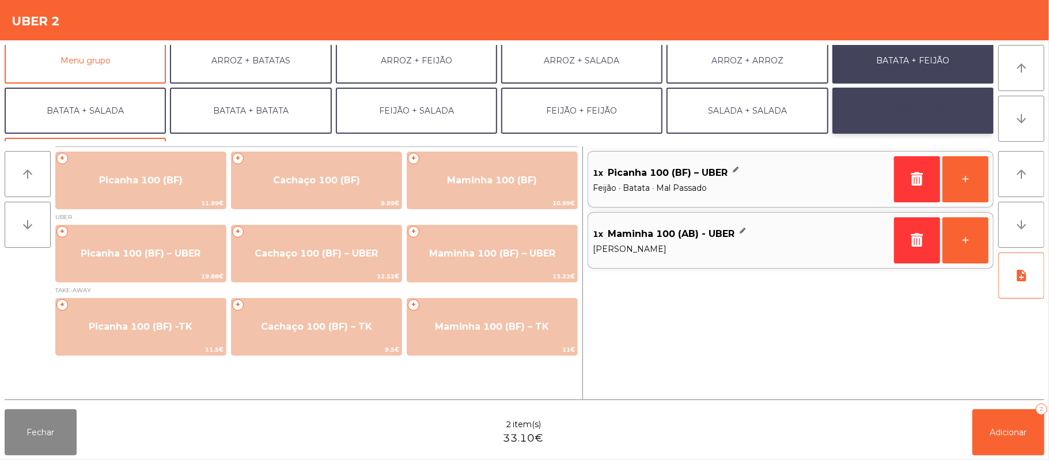
click at [933, 116] on button "EXTRAS UBER" at bounding box center [912, 111] width 161 height 46
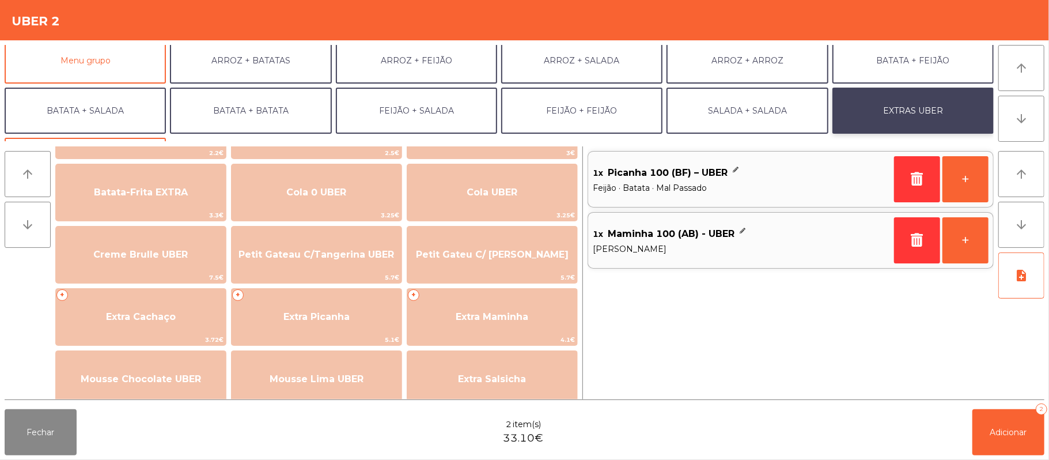
scroll to position [189, 0]
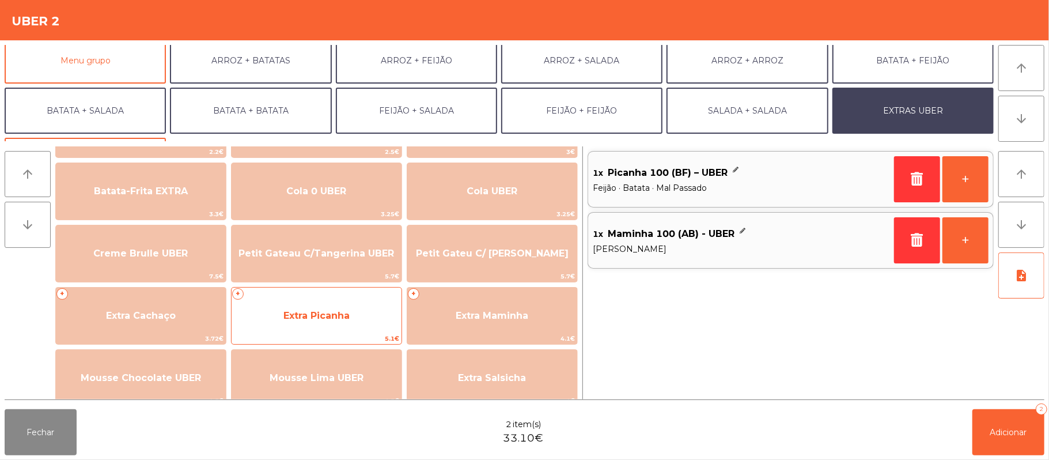
click at [337, 307] on span "Extra Picanha" at bounding box center [316, 315] width 170 height 31
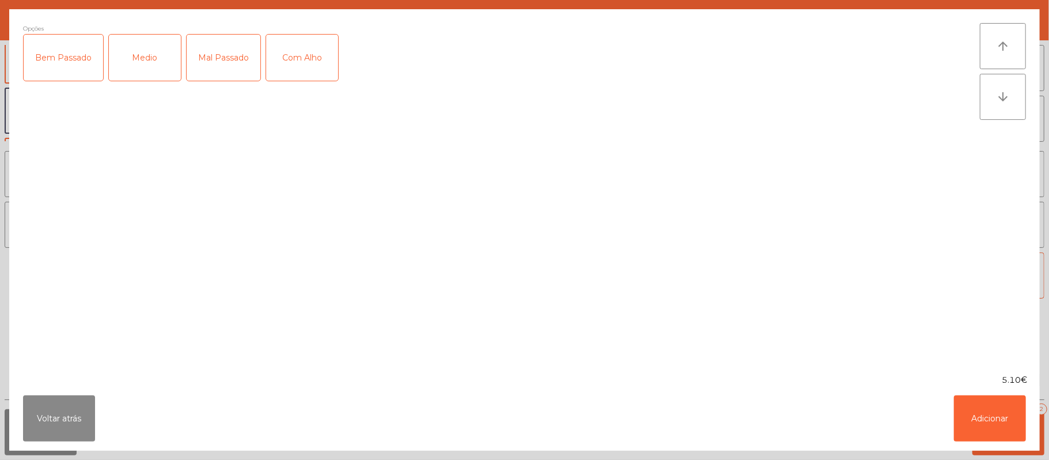
click at [211, 47] on div "Mal Passado" at bounding box center [224, 58] width 74 height 46
click at [961, 418] on button "Adicionar" at bounding box center [990, 418] width 72 height 46
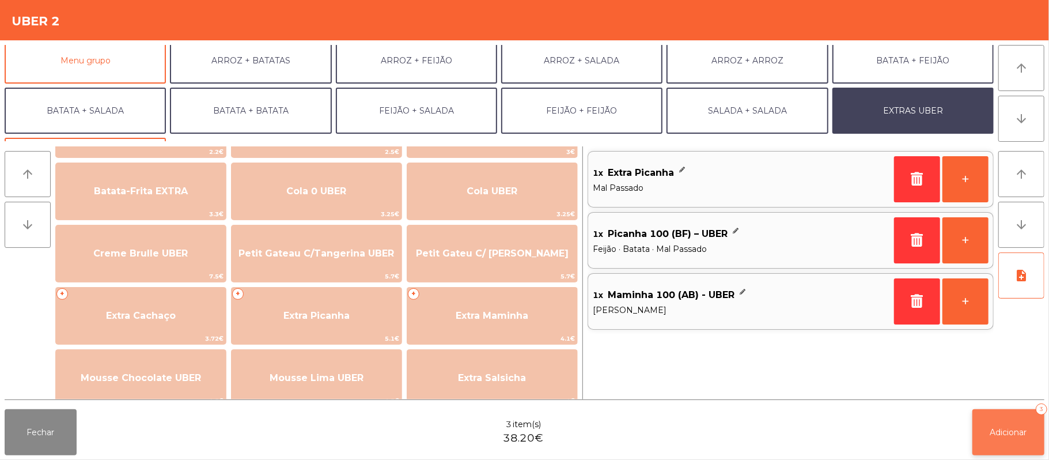
click at [990, 429] on span "Adicionar" at bounding box center [1008, 432] width 37 height 10
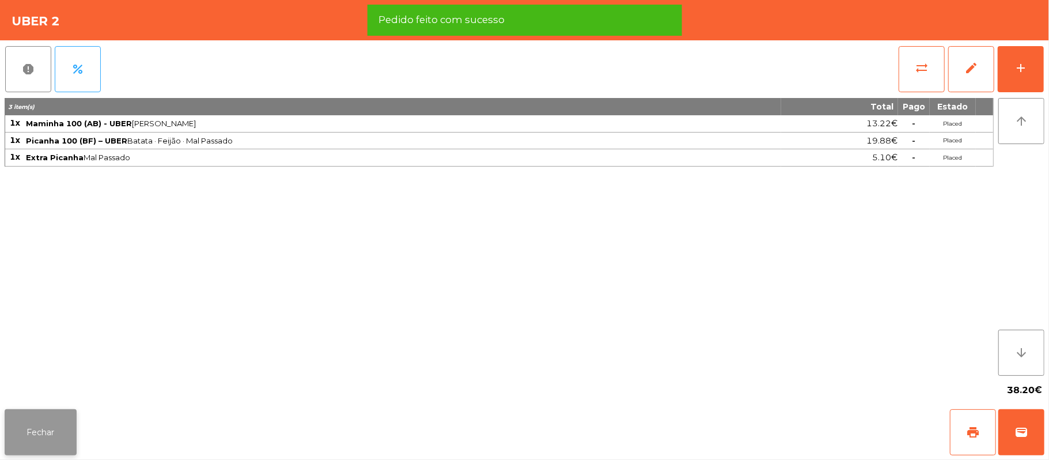
click at [46, 440] on button "Fechar" at bounding box center [41, 432] width 72 height 46
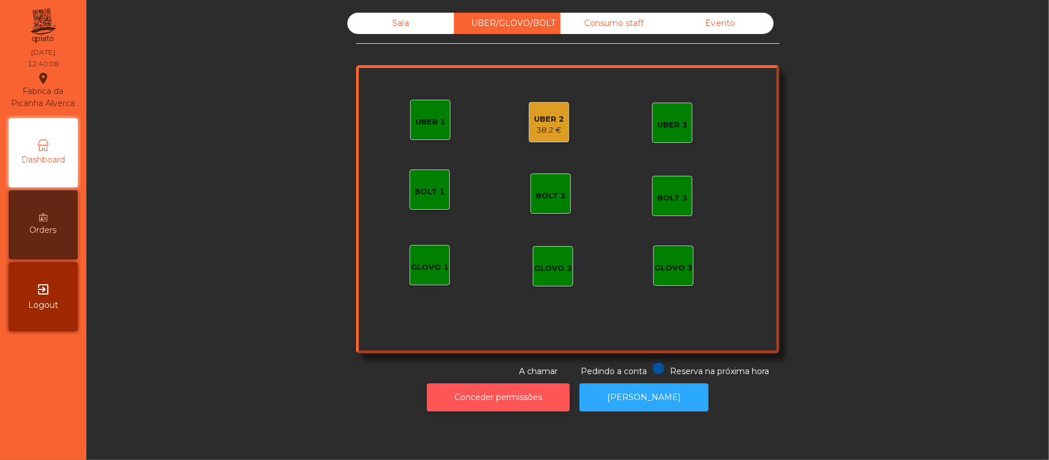
click at [501, 397] on button "Conceder permissões" at bounding box center [498, 397] width 143 height 28
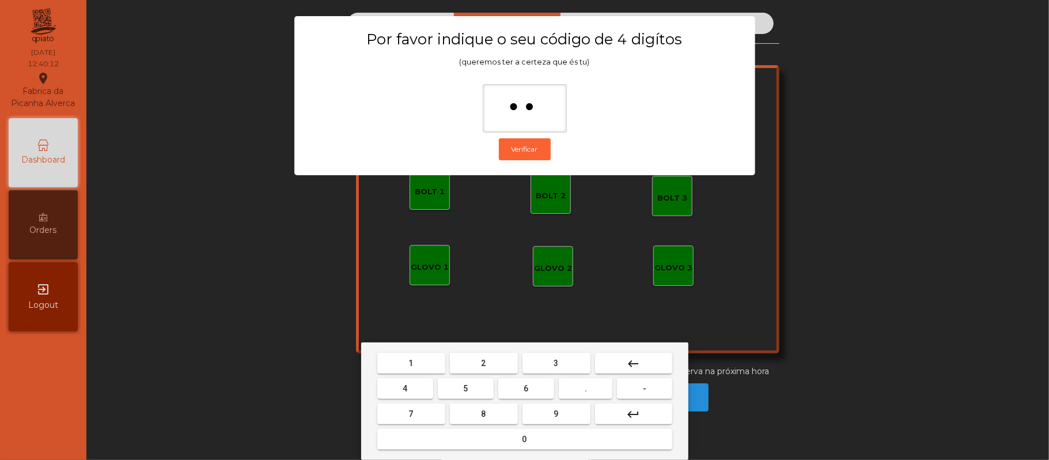
type input "***"
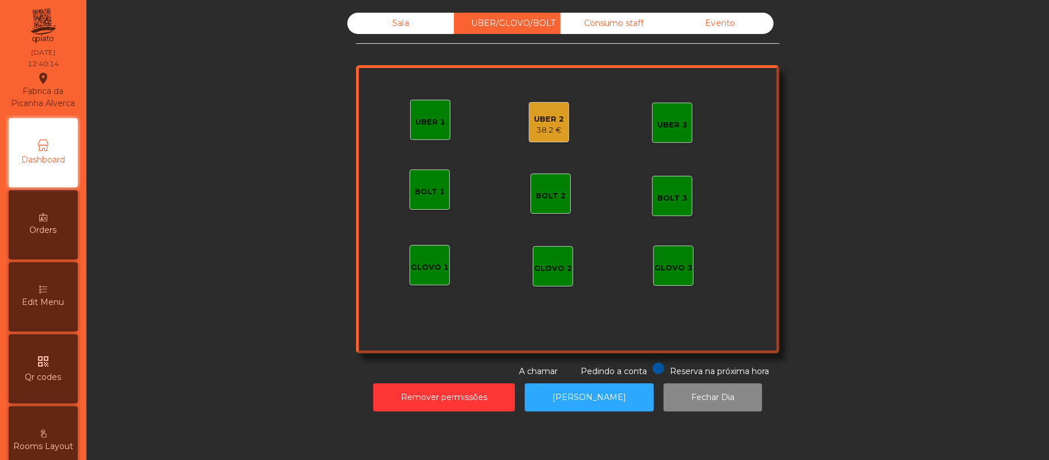
click at [538, 124] on div "38.2 €" at bounding box center [549, 130] width 30 height 12
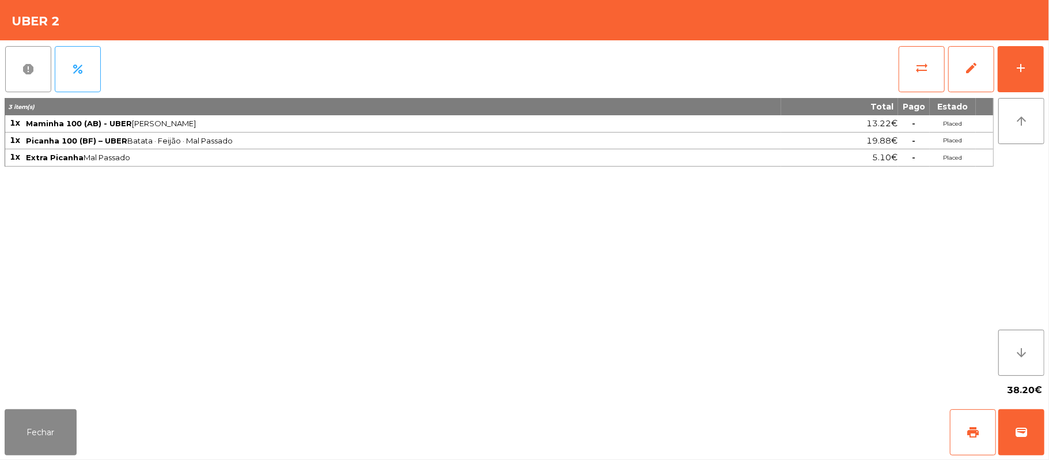
click at [31, 77] on button "report" at bounding box center [28, 69] width 46 height 46
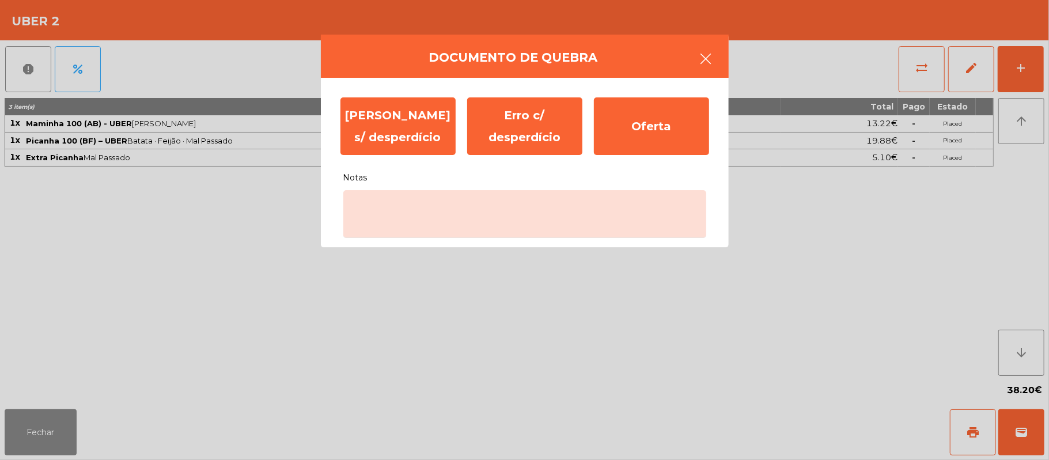
click at [701, 63] on icon "button" at bounding box center [706, 59] width 14 height 14
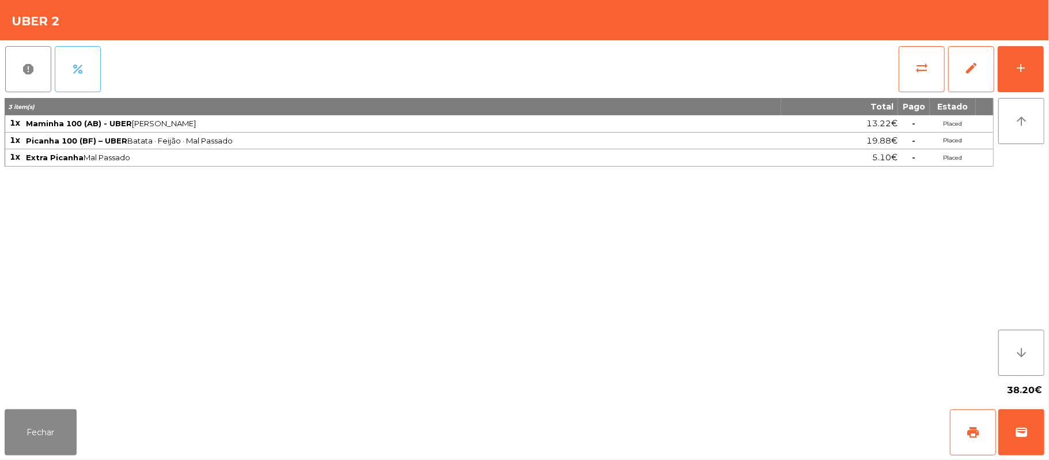
click at [93, 72] on button "percent" at bounding box center [78, 69] width 46 height 46
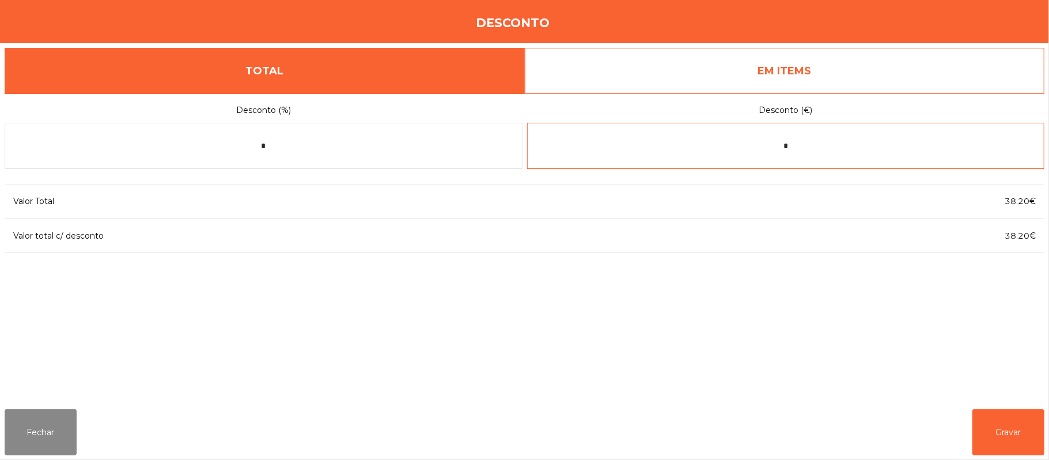
click at [821, 146] on input "*" at bounding box center [786, 146] width 518 height 46
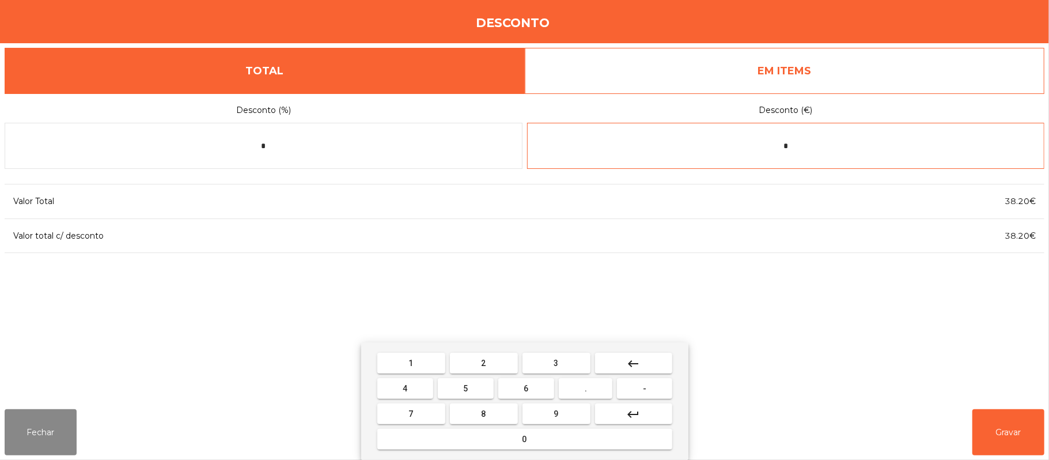
click at [653, 359] on button "keyboard_backspace" at bounding box center [633, 362] width 77 height 21
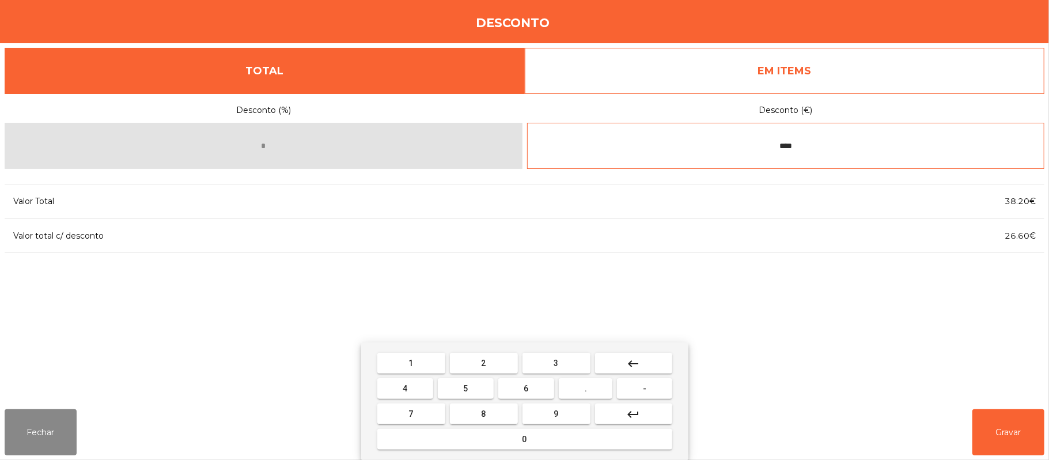
type input "*****"
click at [628, 360] on mat-icon "keyboard_backspace" at bounding box center [634, 363] width 14 height 14
click at [632, 363] on mat-icon "keyboard_backspace" at bounding box center [634, 363] width 14 height 14
click at [627, 358] on mat-icon "keyboard_backspace" at bounding box center [634, 363] width 14 height 14
click at [632, 362] on mat-icon "keyboard_backspace" at bounding box center [634, 363] width 14 height 14
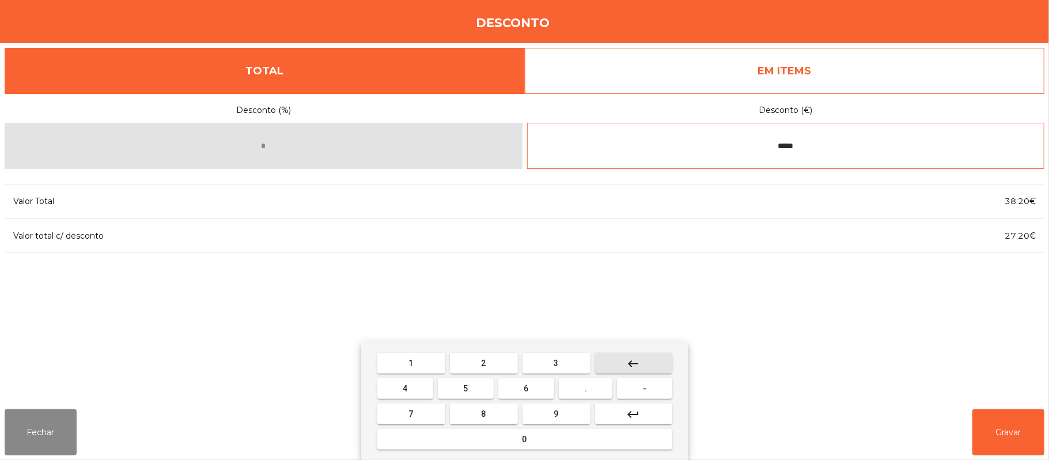
click at [624, 357] on button "keyboard_backspace" at bounding box center [633, 362] width 77 height 21
click at [623, 360] on button "keyboard_backspace" at bounding box center [633, 362] width 77 height 21
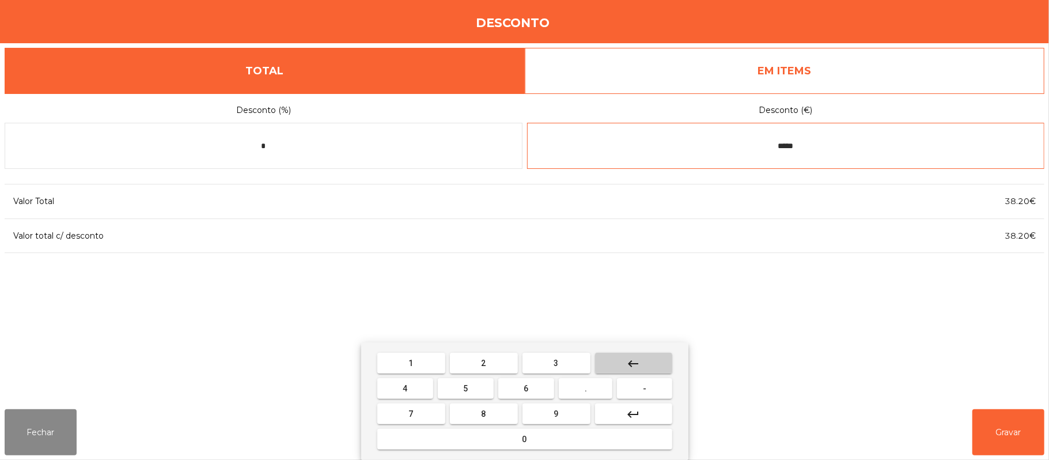
click at [625, 360] on button "keyboard_backspace" at bounding box center [633, 362] width 77 height 21
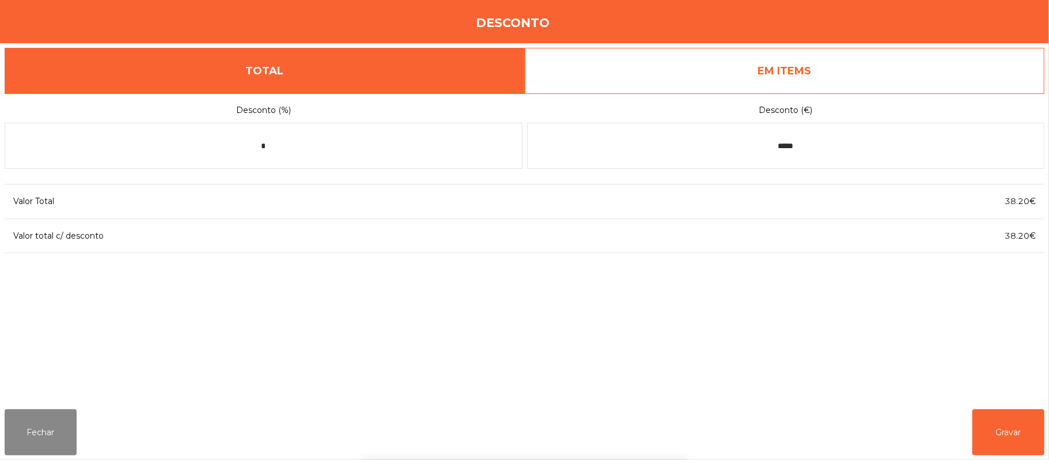
click at [51, 428] on div "1 2 3 keyboard_backspace 4 5 6 . - 7 8 9 keyboard_return 0" at bounding box center [524, 400] width 1049 height 117
click at [784, 147] on input "*****" at bounding box center [786, 146] width 518 height 46
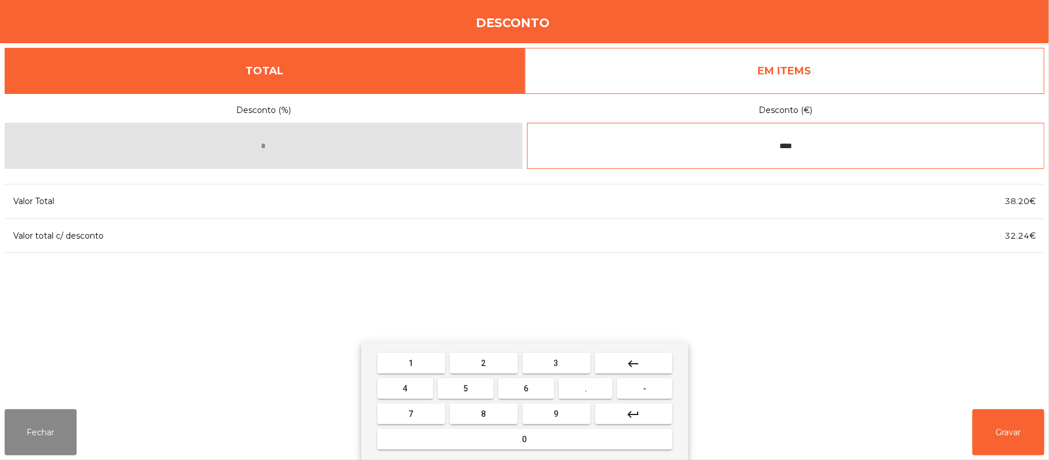
type input "****"
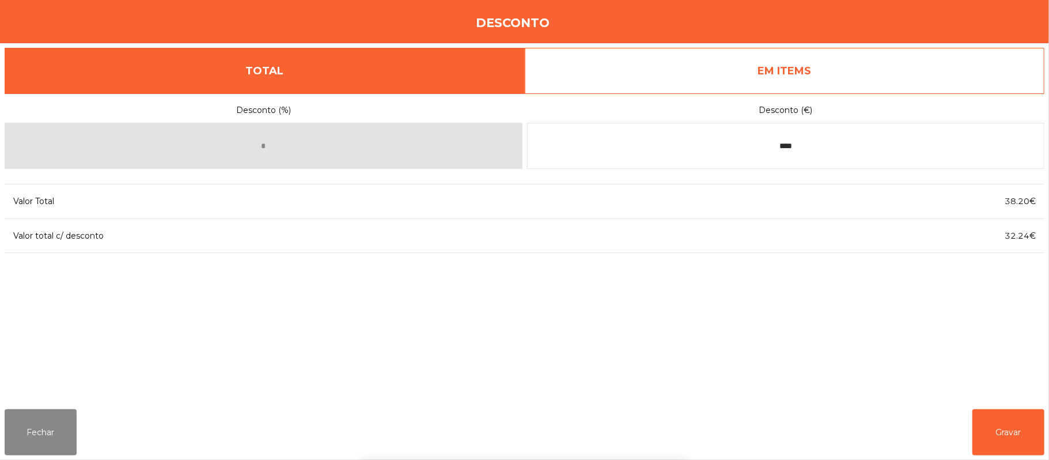
click at [1007, 430] on div "1 2 3 keyboard_backspace 4 5 6 . - 7 8 9 keyboard_return 0" at bounding box center [524, 400] width 1049 height 117
click at [1010, 423] on button "Gravar" at bounding box center [1008, 432] width 72 height 46
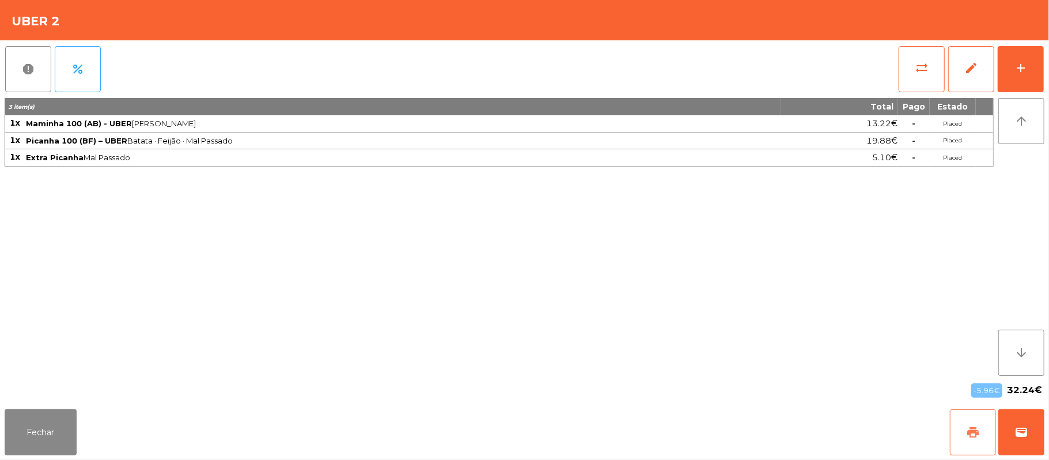
click at [966, 428] on span "print" at bounding box center [973, 432] width 14 height 14
click at [1023, 424] on button "wallet" at bounding box center [1021, 432] width 46 height 46
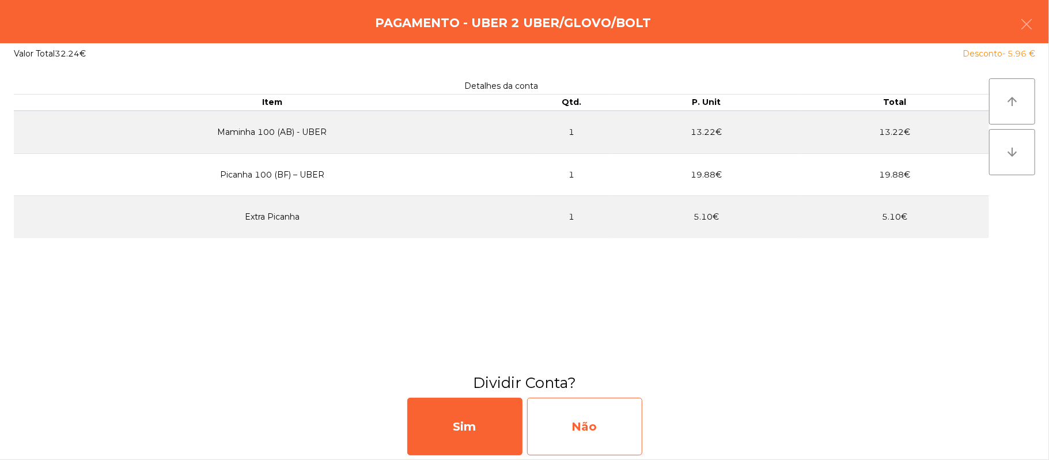
click at [583, 426] on div "Não" at bounding box center [584, 426] width 115 height 58
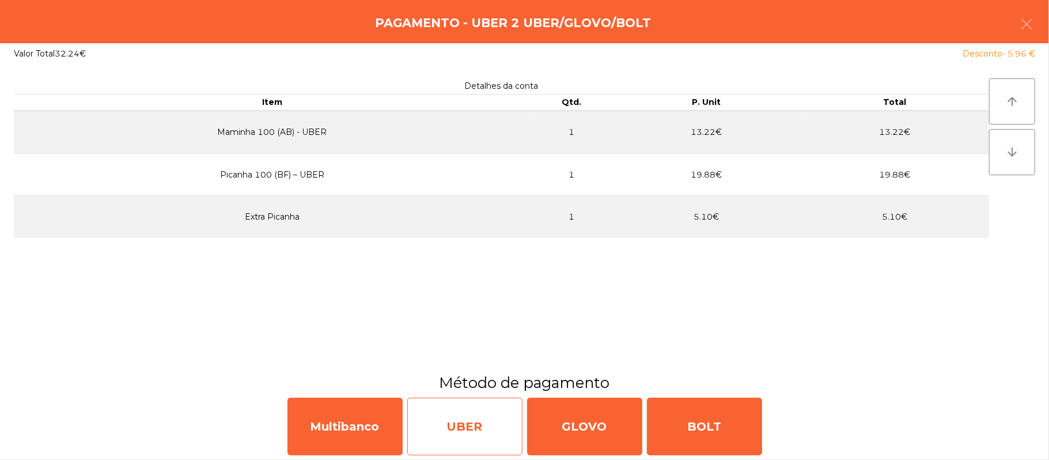
click at [475, 427] on div "UBER" at bounding box center [464, 426] width 115 height 58
select select "**"
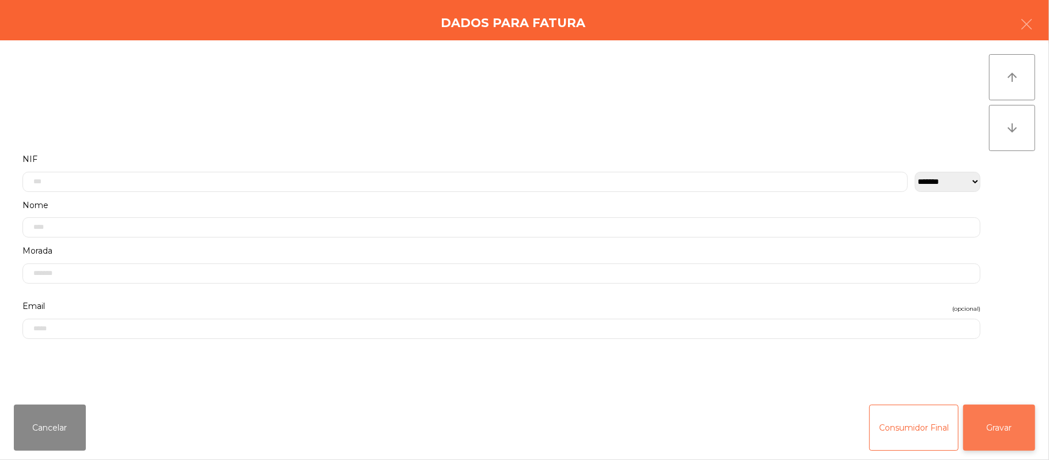
click at [991, 417] on button "Gravar" at bounding box center [999, 427] width 72 height 46
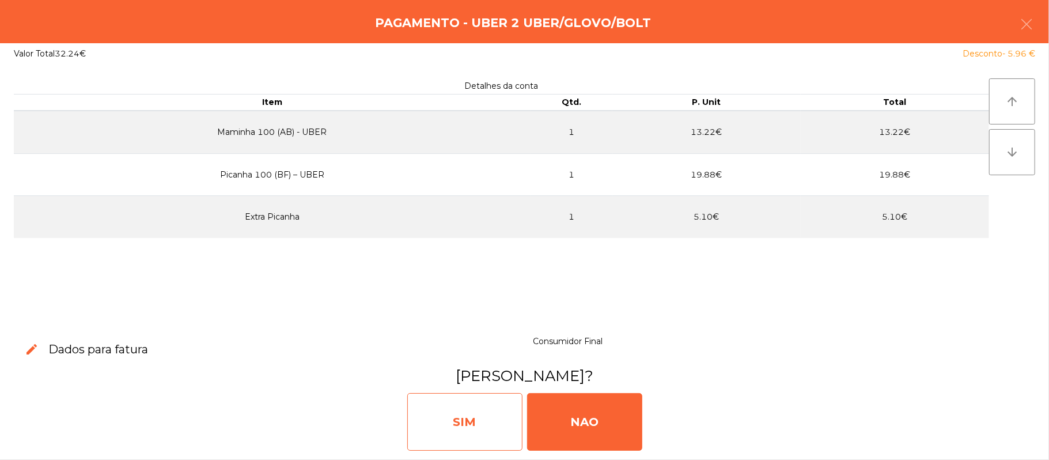
click at [491, 434] on div "SIM" at bounding box center [464, 422] width 115 height 58
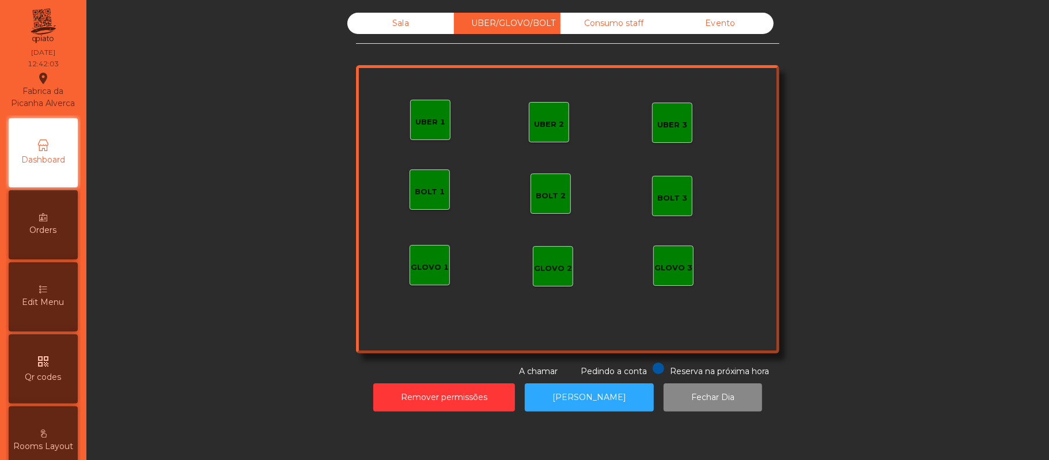
click at [373, 26] on div "Sala" at bounding box center [400, 23] width 107 height 21
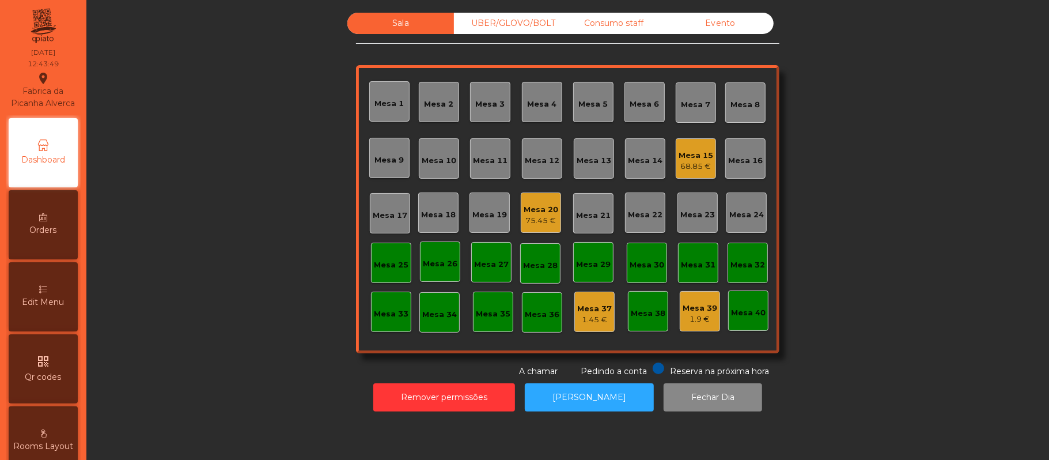
click at [501, 24] on div "UBER/GLOVO/BOLT" at bounding box center [507, 23] width 107 height 21
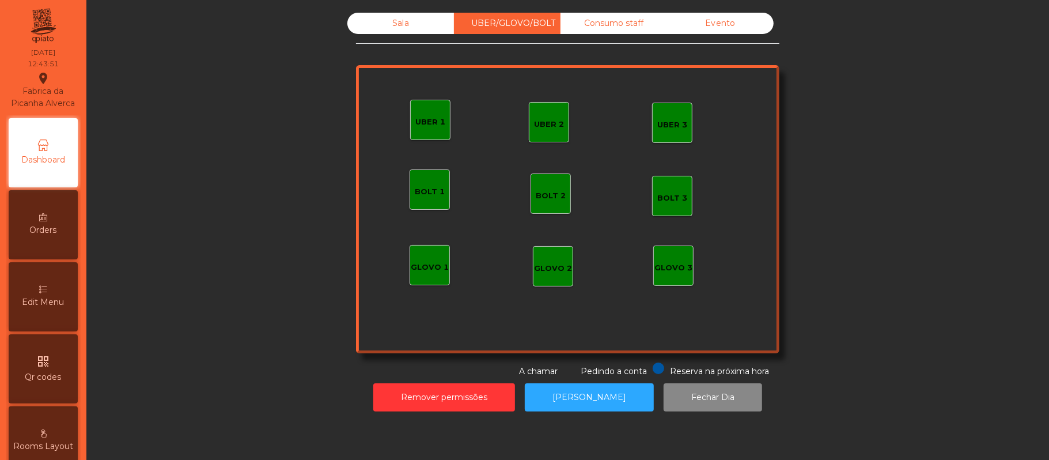
click at [422, 130] on div "UBER 1" at bounding box center [430, 120] width 40 height 40
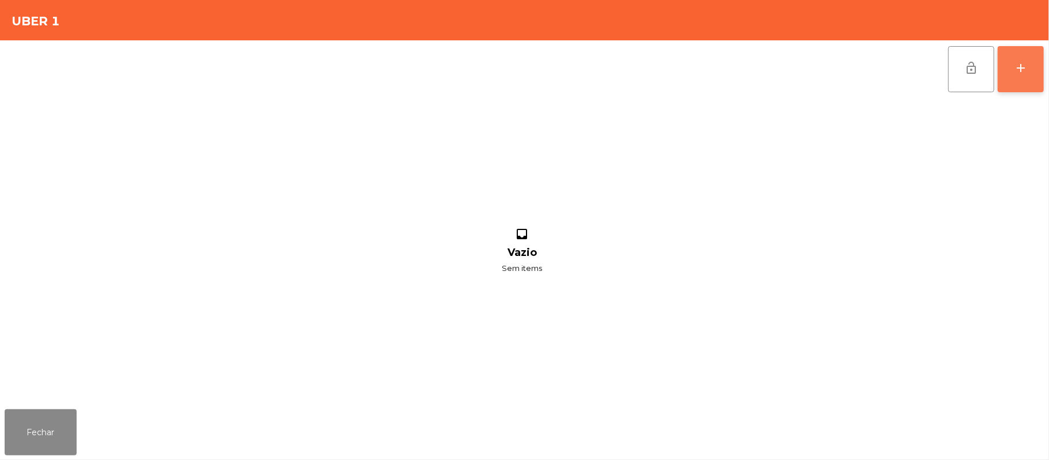
click at [1023, 63] on div "add" at bounding box center [1020, 68] width 14 height 14
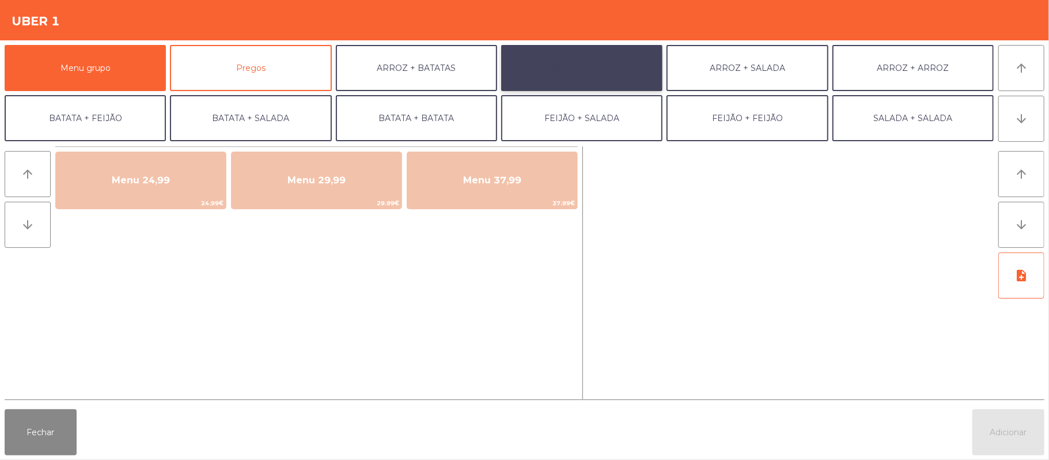
click at [610, 71] on button "ARROZ + FEIJÃO" at bounding box center [581, 68] width 161 height 46
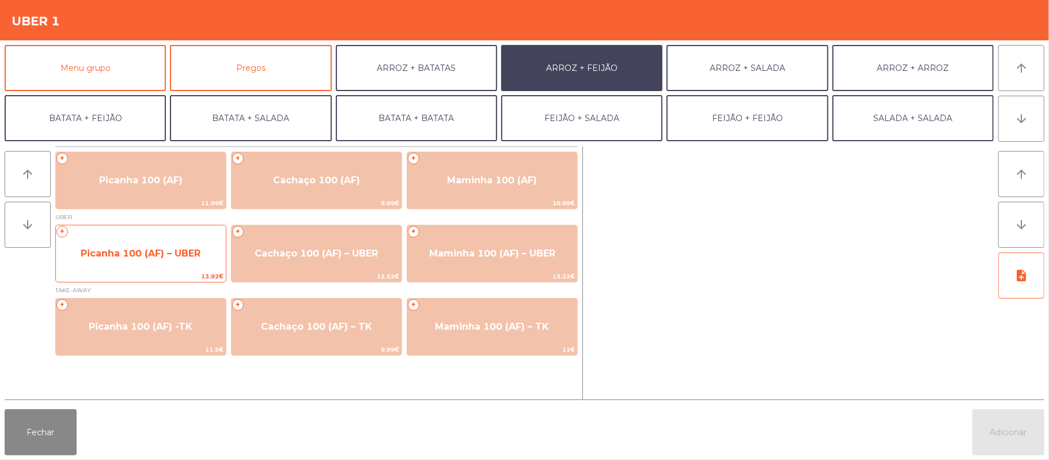
click at [168, 252] on span "Picanha 100 (AF) – UBER" at bounding box center [141, 253] width 120 height 11
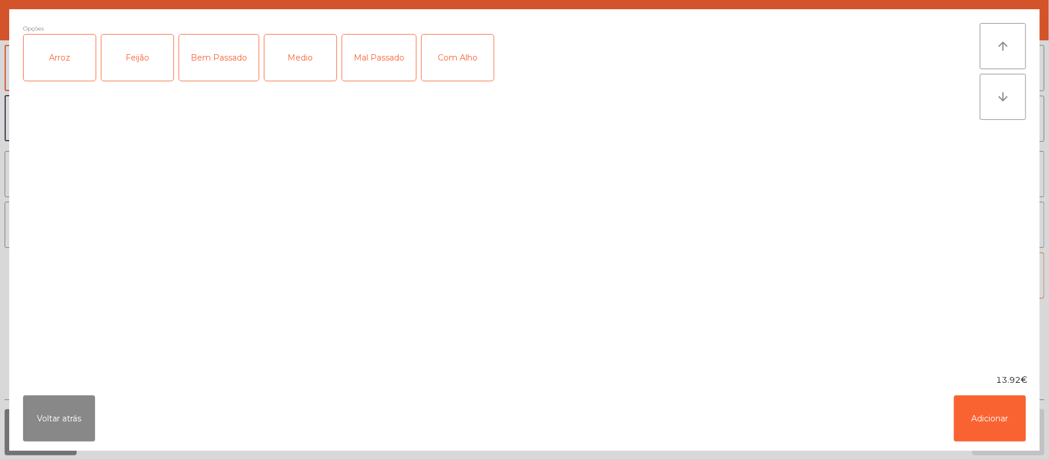
click at [66, 60] on div "Arroz" at bounding box center [60, 58] width 72 height 46
click at [135, 63] on div "Feijão" at bounding box center [137, 58] width 72 height 46
click at [309, 65] on div "Medio" at bounding box center [300, 58] width 72 height 46
click at [970, 412] on button "Adicionar" at bounding box center [990, 418] width 72 height 46
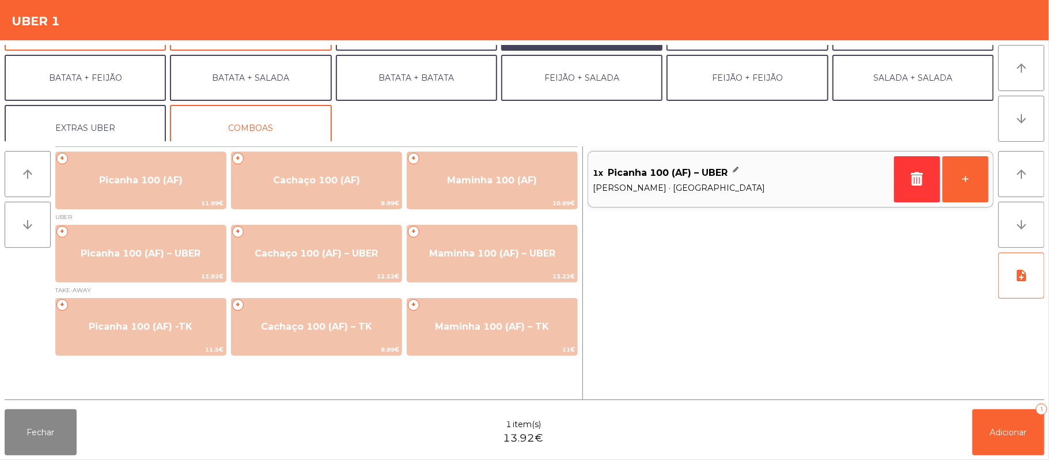
scroll to position [50, 0]
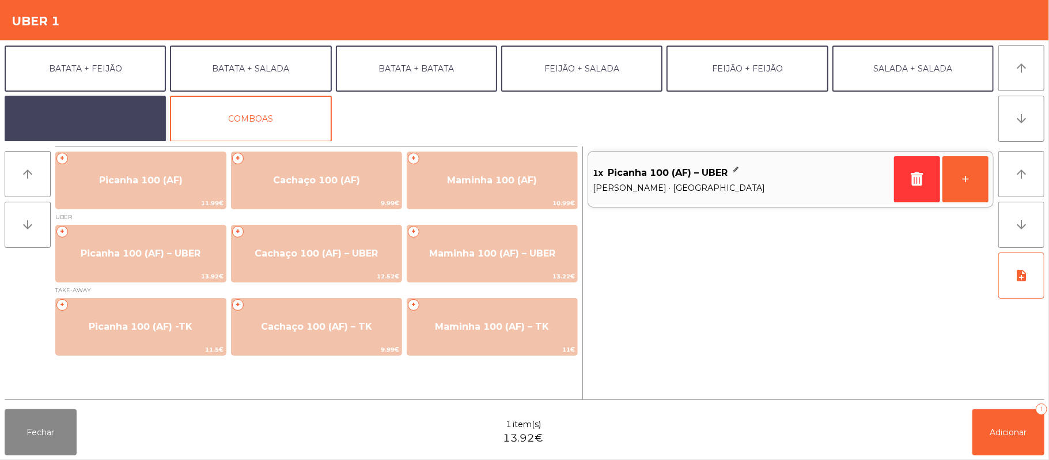
click at [120, 120] on button "EXTRAS UBER" at bounding box center [85, 119] width 161 height 46
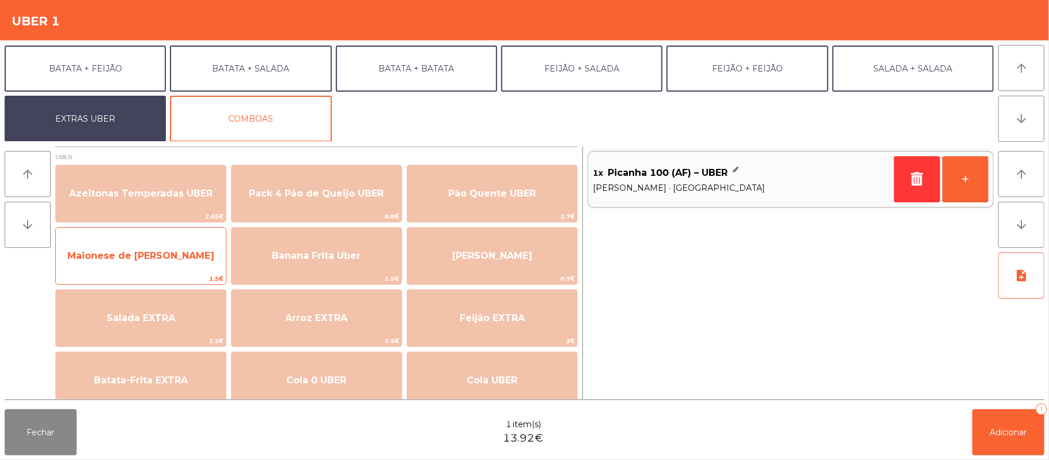
click at [167, 264] on span "Maionese de [PERSON_NAME]" at bounding box center [141, 255] width 170 height 31
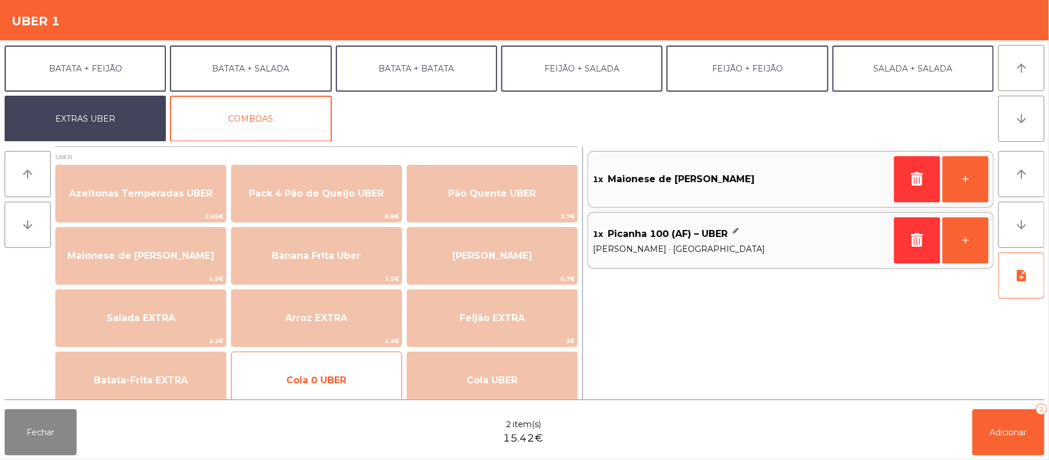
click at [312, 382] on span "Cola 0 UBER" at bounding box center [316, 379] width 60 height 11
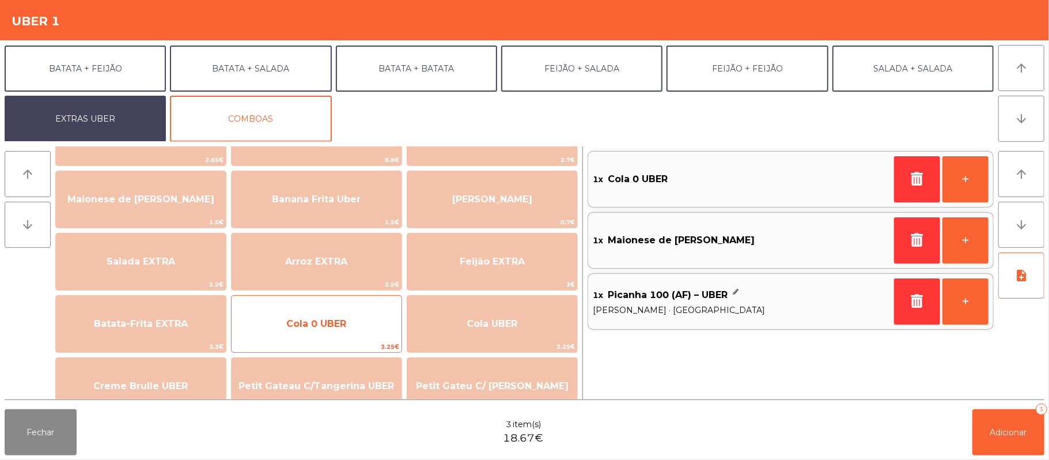
scroll to position [51, 0]
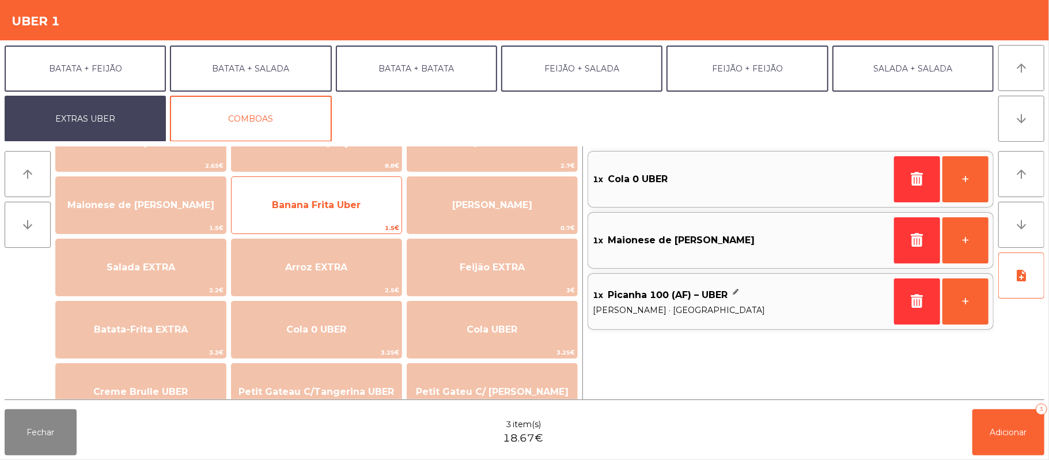
click at [365, 211] on span "Banana Frita Uber" at bounding box center [316, 204] width 170 height 31
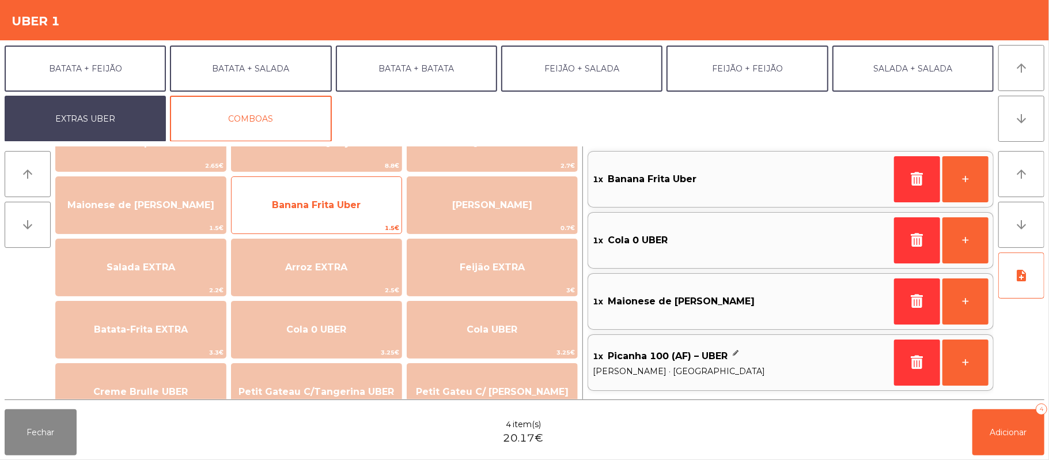
click at [350, 206] on span "Banana Frita Uber" at bounding box center [316, 204] width 89 height 11
click at [351, 199] on span "Banana Frita Uber" at bounding box center [316, 204] width 89 height 11
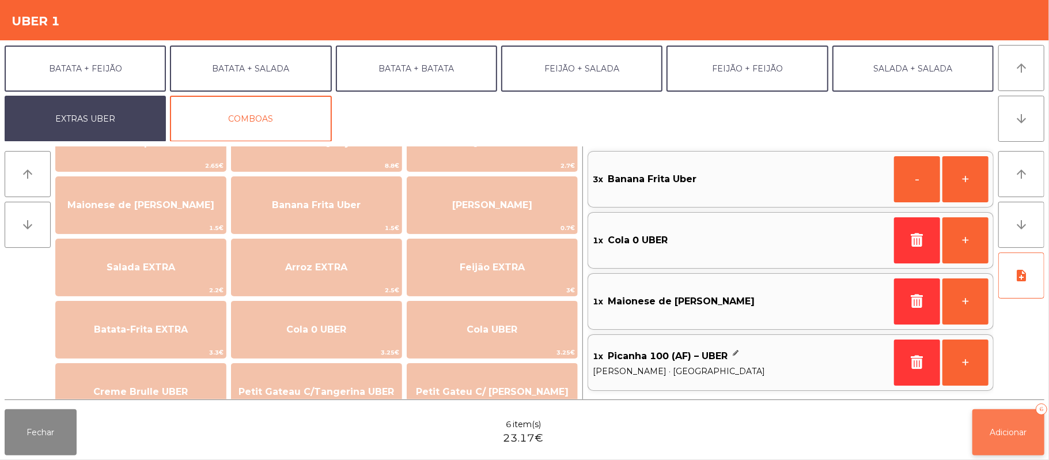
click at [990, 430] on span "Adicionar" at bounding box center [1008, 432] width 37 height 10
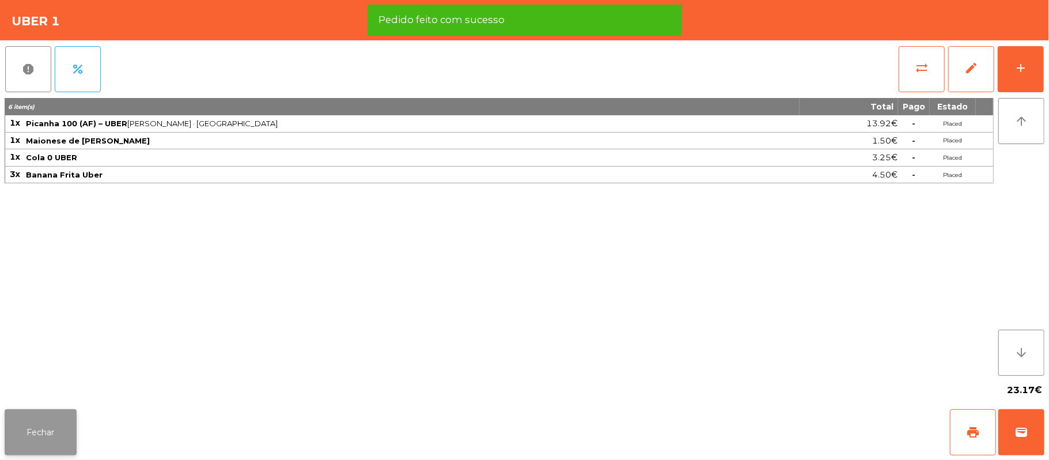
click at [9, 441] on button "Fechar" at bounding box center [41, 432] width 72 height 46
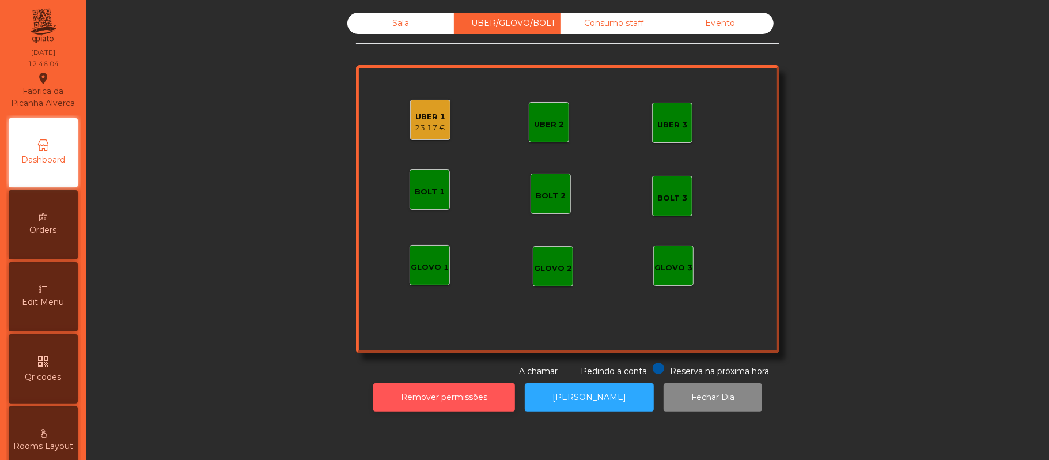
click at [470, 397] on button "Remover permissões" at bounding box center [444, 397] width 142 height 28
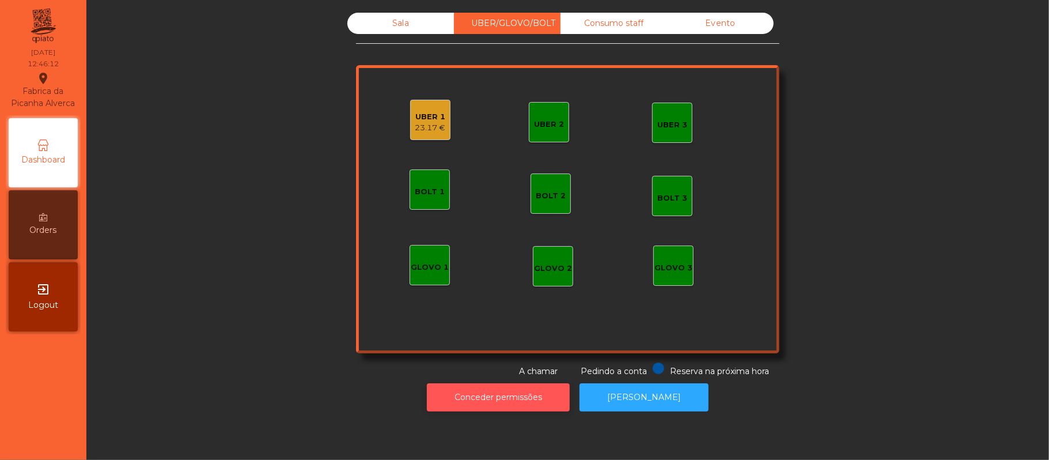
click at [471, 408] on button "Conceder permissões" at bounding box center [498, 397] width 143 height 28
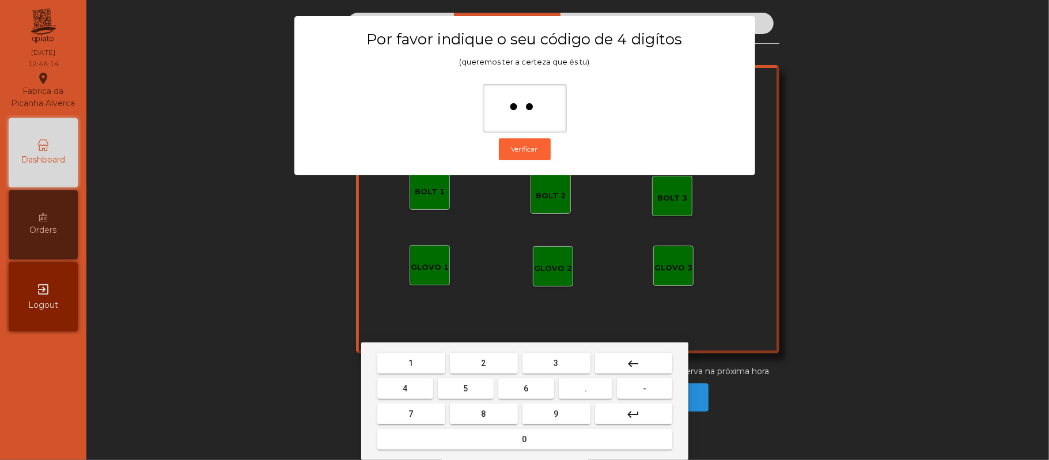
type input "***"
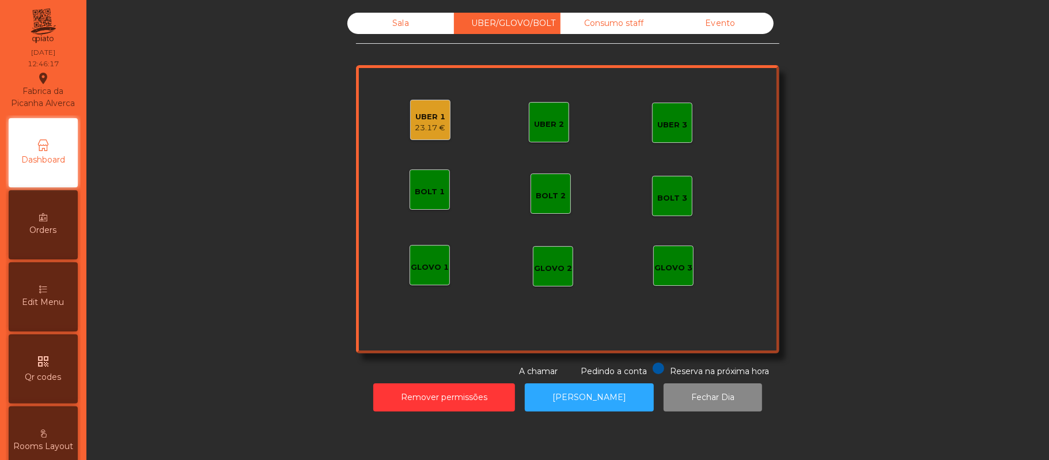
click at [420, 119] on div "UBER 1" at bounding box center [430, 117] width 31 height 12
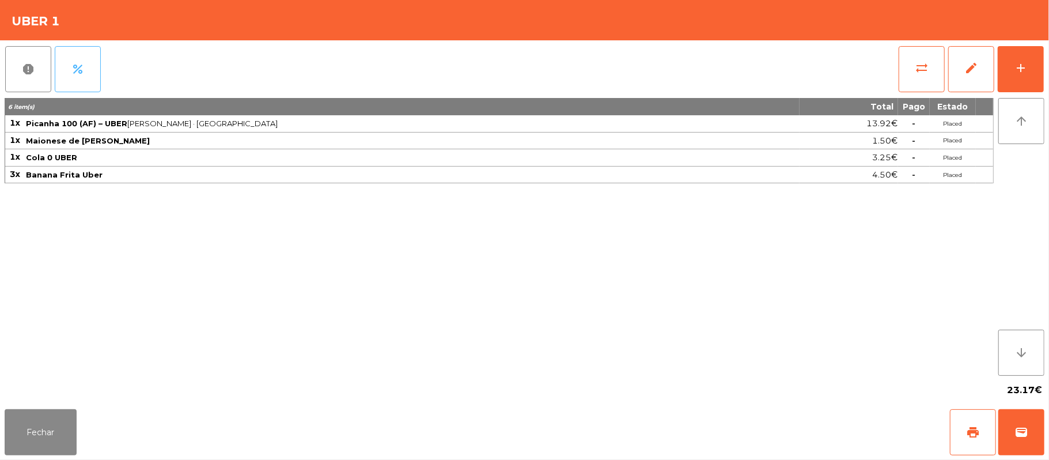
click at [86, 69] on button "percent" at bounding box center [78, 69] width 46 height 46
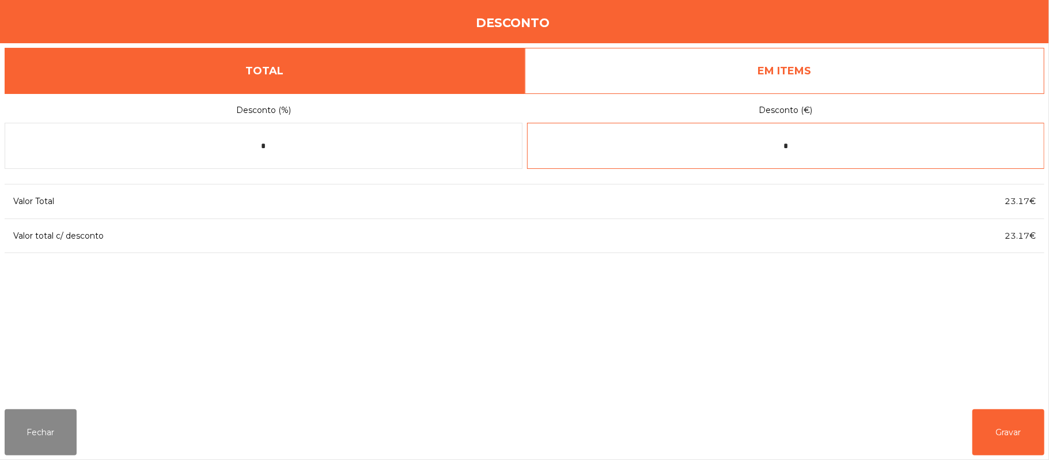
click at [811, 145] on input "*" at bounding box center [786, 146] width 518 height 46
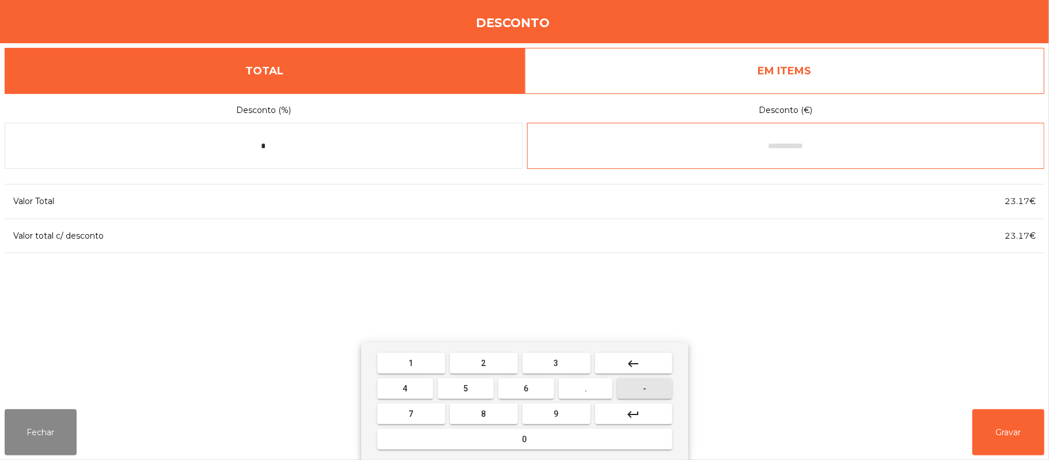
click at [628, 389] on button "-" at bounding box center [644, 388] width 55 height 21
click at [518, 438] on button "0" at bounding box center [524, 438] width 295 height 21
click at [586, 390] on span "." at bounding box center [585, 388] width 2 height 9
click at [565, 411] on button "9" at bounding box center [556, 413] width 68 height 21
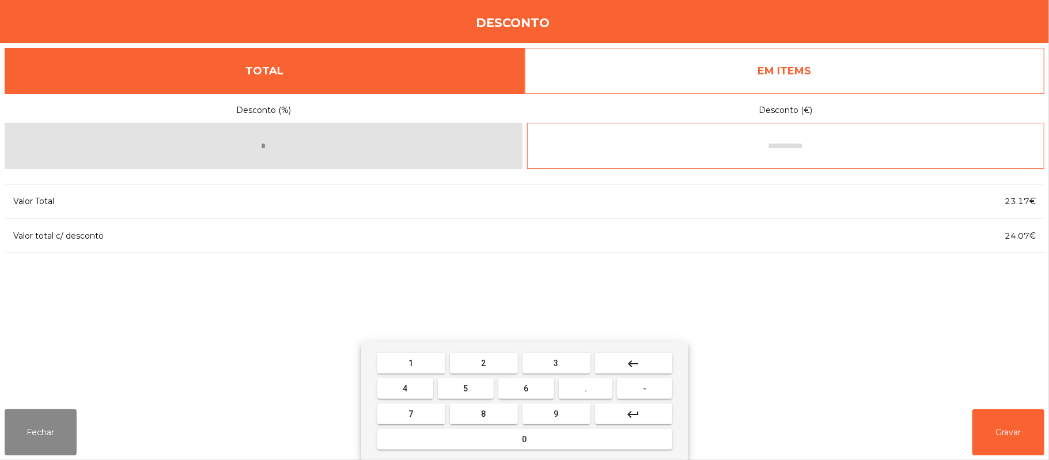
type input "****"
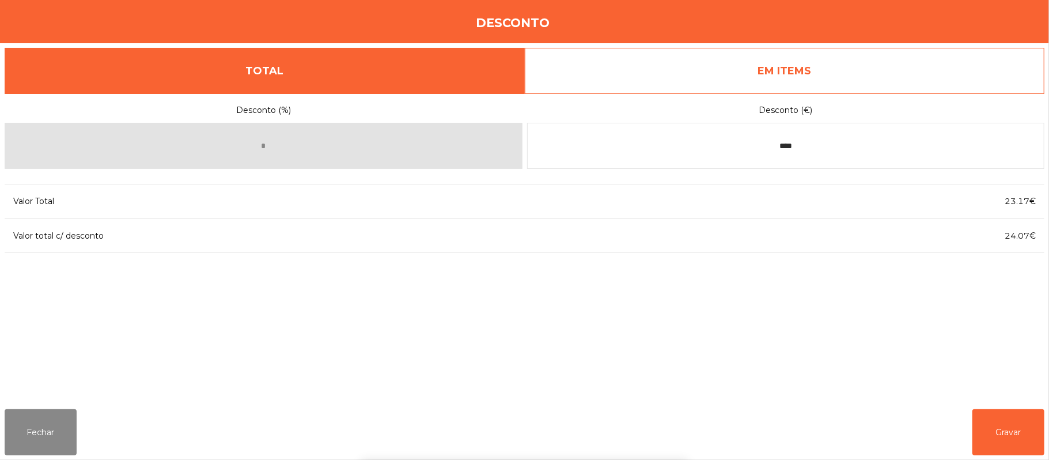
click at [987, 422] on div "1 2 3 keyboard_backspace 4 5 6 . - 7 8 9 keyboard_return 0" at bounding box center [524, 400] width 1049 height 117
click at [992, 434] on button "Gravar" at bounding box center [1008, 432] width 72 height 46
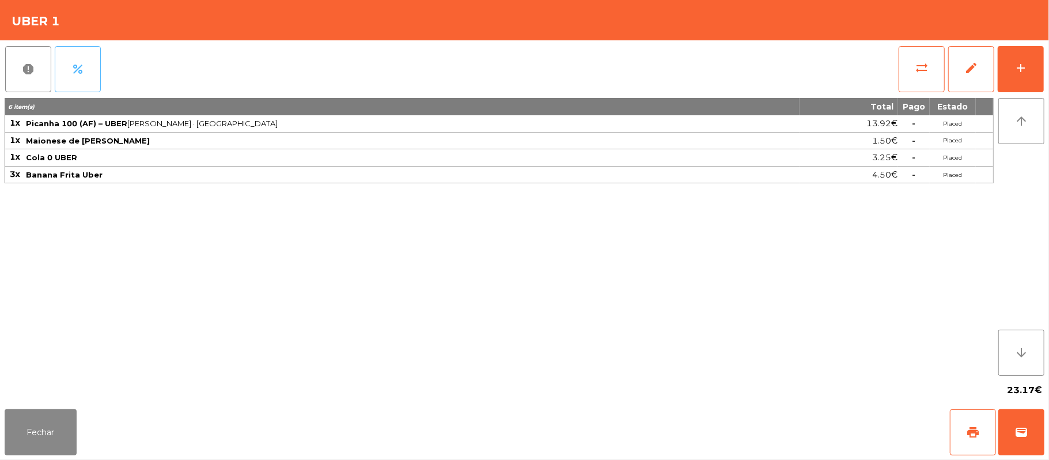
click at [76, 79] on button "percent" at bounding box center [78, 69] width 46 height 46
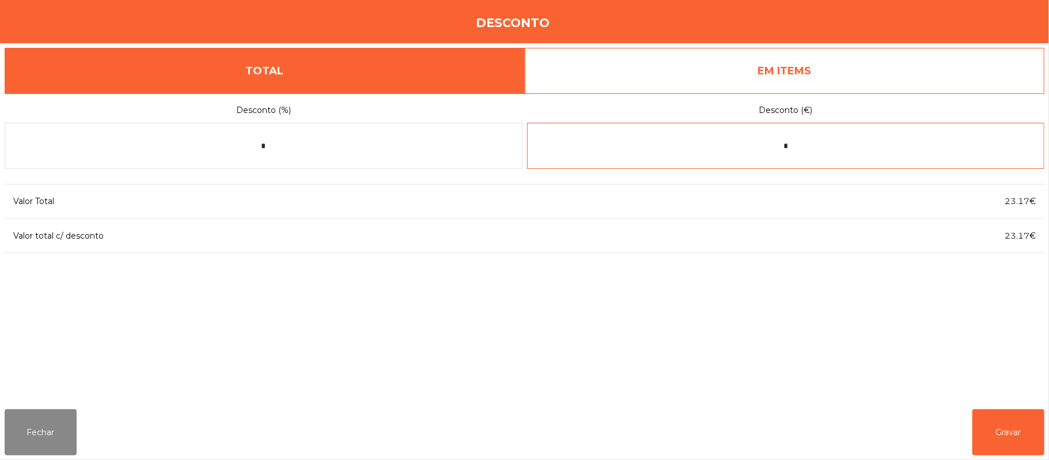
click at [864, 146] on input "*" at bounding box center [786, 146] width 518 height 46
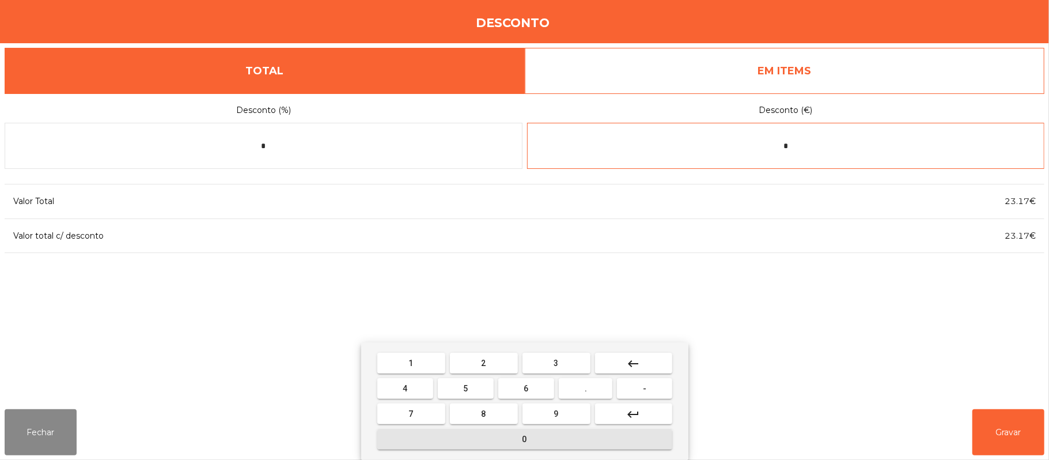
click at [524, 439] on span "0" at bounding box center [524, 438] width 5 height 9
click at [632, 363] on mat-icon "keyboard_backspace" at bounding box center [634, 363] width 14 height 14
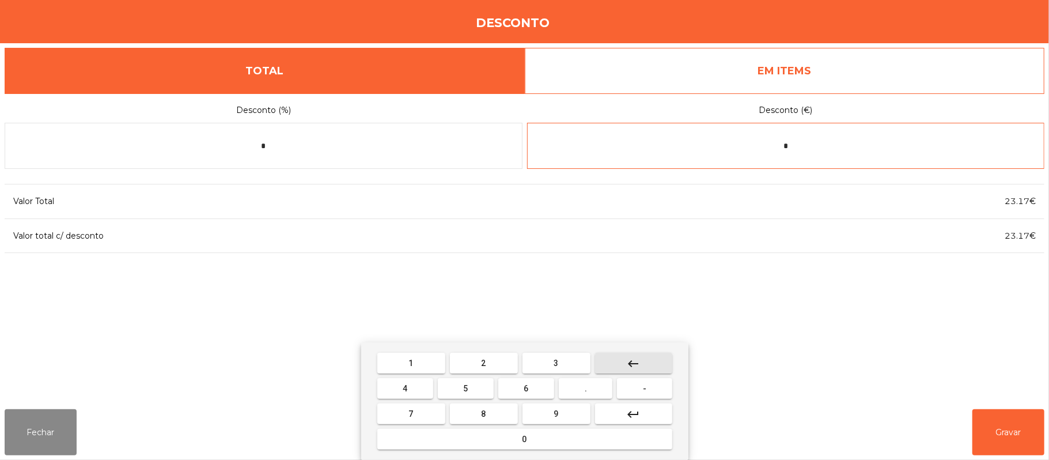
click at [643, 362] on button "keyboard_backspace" at bounding box center [633, 362] width 77 height 21
click at [631, 387] on button "-" at bounding box center [644, 388] width 55 height 21
click at [524, 439] on span "0" at bounding box center [524, 438] width 5 height 9
click at [597, 393] on button "." at bounding box center [586, 388] width 54 height 21
click at [556, 413] on span "9" at bounding box center [556, 413] width 5 height 9
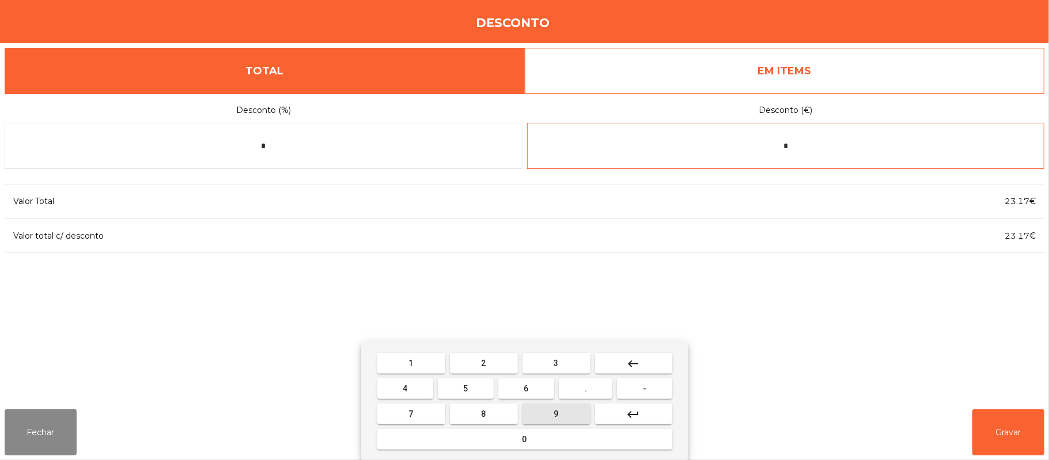
click at [553, 446] on button "0" at bounding box center [524, 438] width 295 height 21
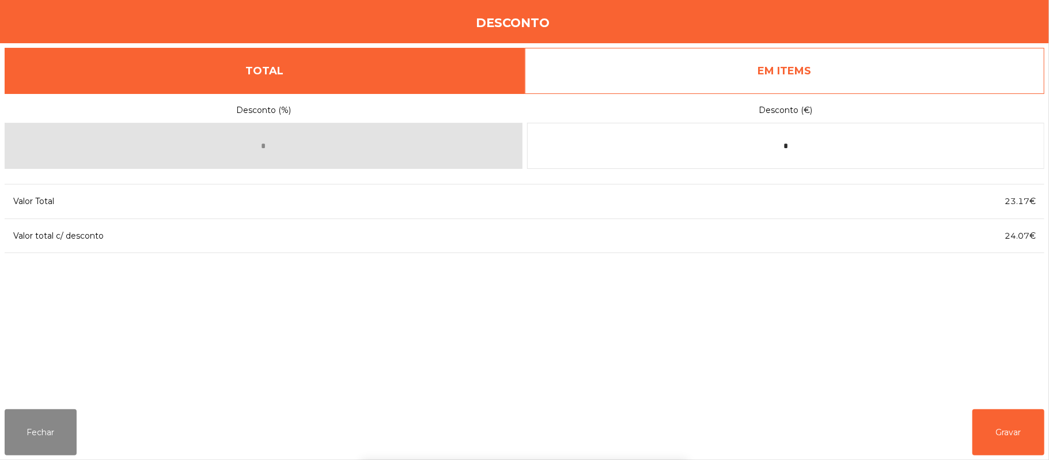
click at [1001, 424] on div "1 2 3 keyboard_backspace 4 5 6 . - 7 8 9 keyboard_return 0" at bounding box center [524, 400] width 1049 height 117
click at [1005, 429] on button "Gravar" at bounding box center [1008, 432] width 72 height 46
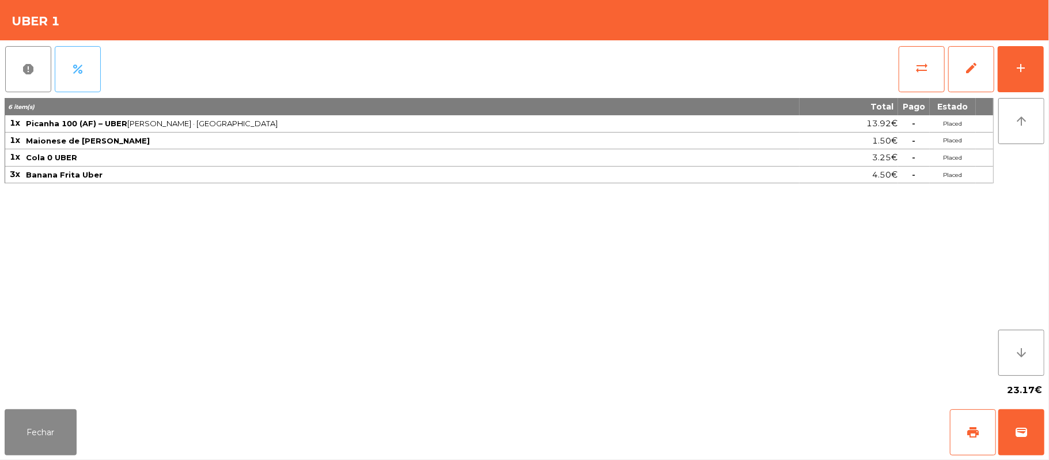
click at [83, 55] on button "percent" at bounding box center [78, 69] width 46 height 46
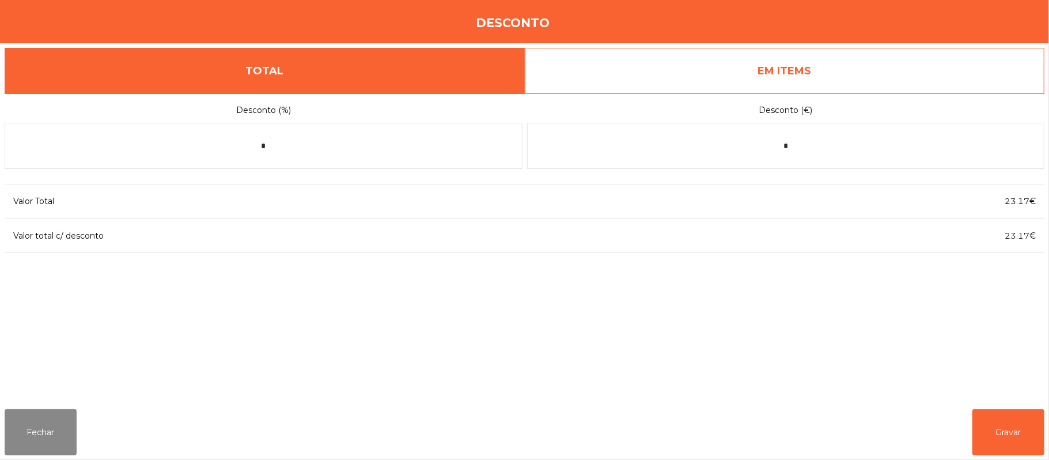
click at [822, 79] on link "EM ITEMS" at bounding box center [785, 71] width 520 height 46
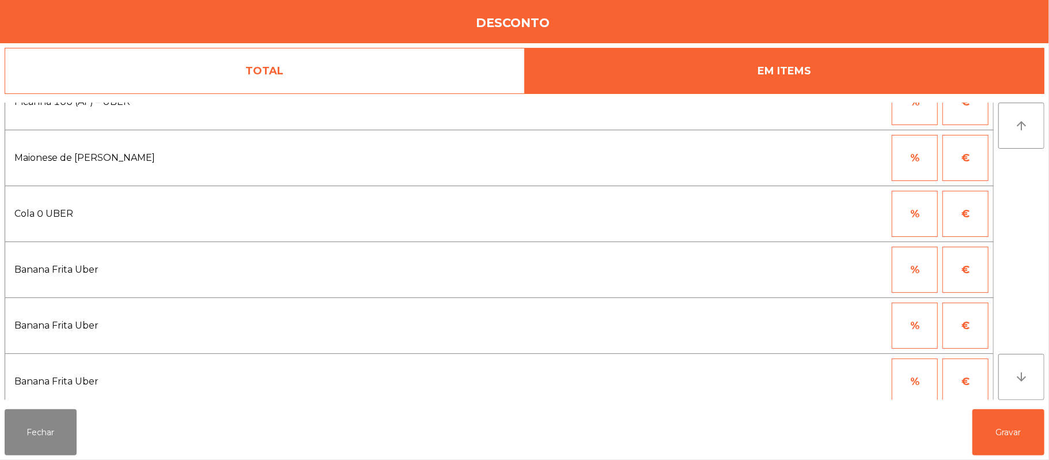
scroll to position [30, 0]
click at [959, 272] on button "€" at bounding box center [965, 268] width 46 height 46
click at [859, 267] on input "*" at bounding box center [858, 268] width 58 height 46
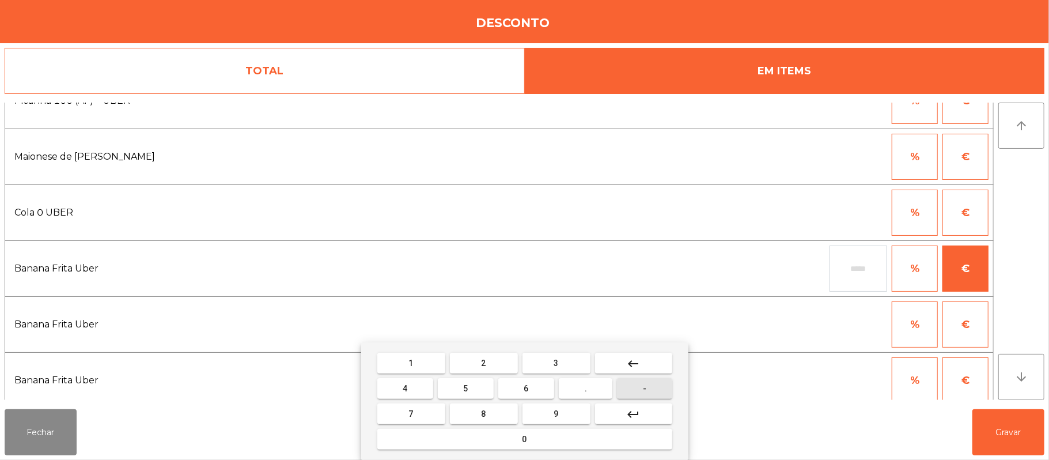
click at [654, 379] on button "-" at bounding box center [644, 388] width 55 height 21
click at [578, 446] on button "0" at bounding box center [524, 438] width 295 height 21
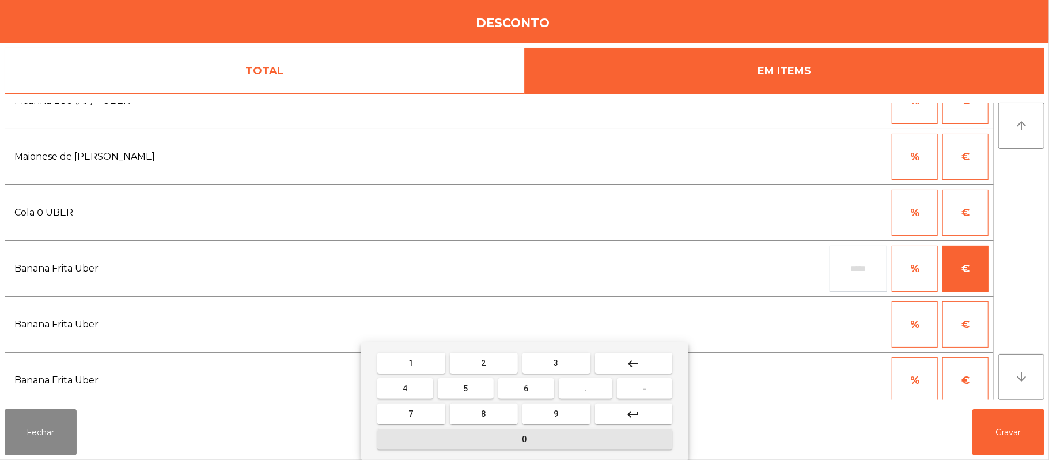
click at [565, 423] on button "9" at bounding box center [556, 413] width 68 height 21
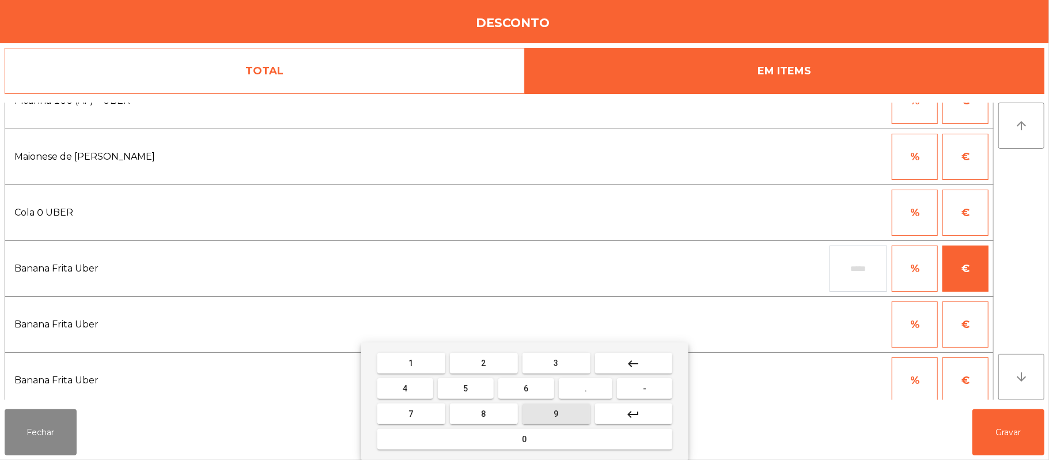
click at [548, 443] on button "0" at bounding box center [524, 438] width 295 height 21
click at [632, 363] on mat-icon "keyboard_backspace" at bounding box center [634, 363] width 14 height 14
click at [637, 365] on mat-icon "keyboard_backspace" at bounding box center [634, 363] width 14 height 14
click at [597, 386] on button "." at bounding box center [586, 388] width 54 height 21
click at [570, 417] on button "9" at bounding box center [556, 413] width 68 height 21
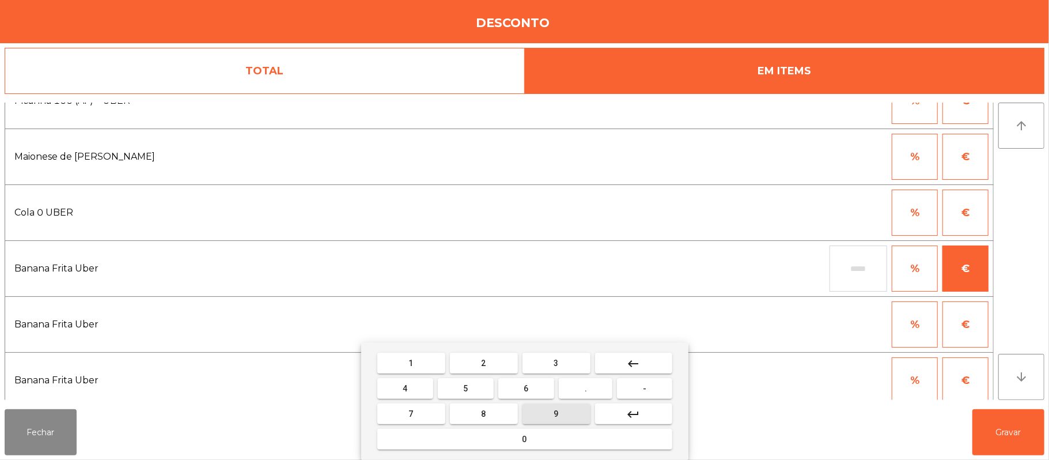
click at [567, 450] on mat-keyboard-key "0" at bounding box center [524, 438] width 299 height 25
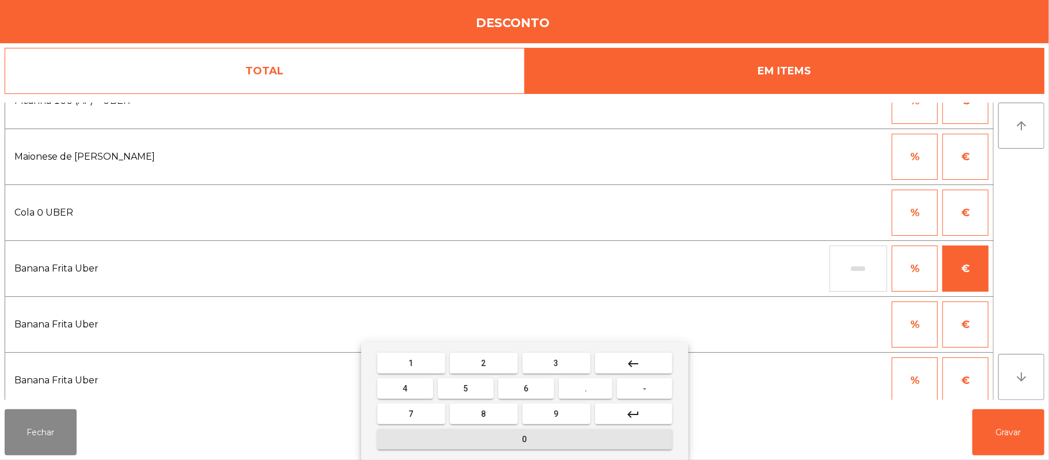
click at [554, 435] on button "0" at bounding box center [524, 438] width 295 height 21
type input "*****"
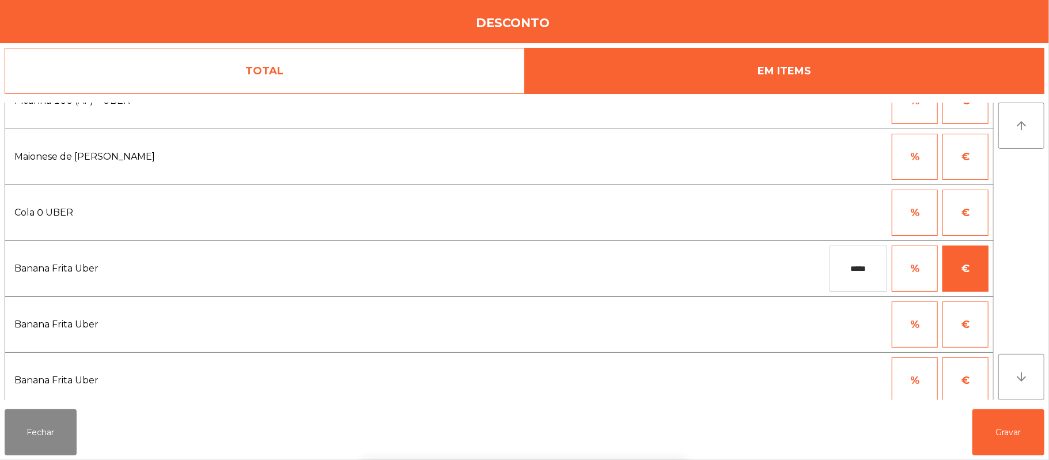
click at [1002, 440] on div "1 2 3 keyboard_backspace 4 5 6 . - 7 8 9 keyboard_return 0" at bounding box center [524, 400] width 1049 height 117
click at [1019, 429] on button "Gravar" at bounding box center [1008, 432] width 72 height 46
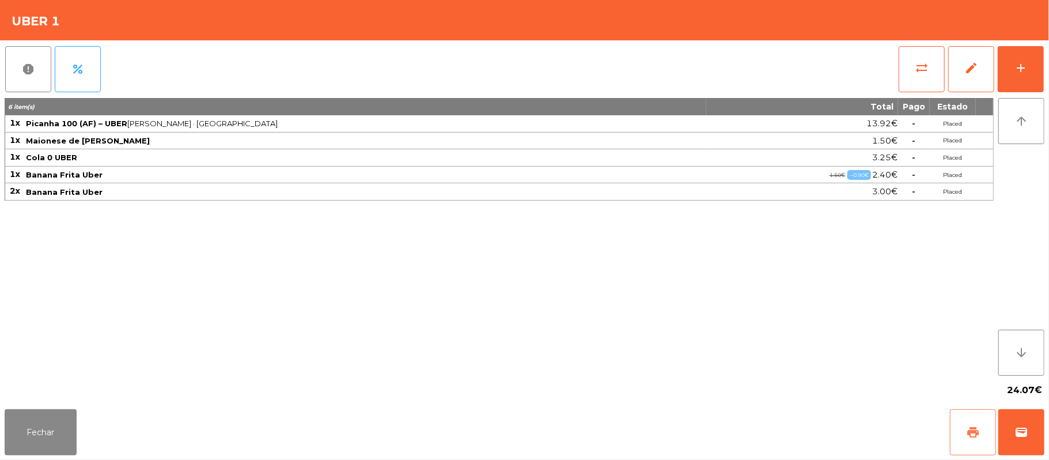
click at [968, 429] on span "print" at bounding box center [973, 432] width 14 height 14
click at [1033, 431] on button "wallet" at bounding box center [1021, 432] width 46 height 46
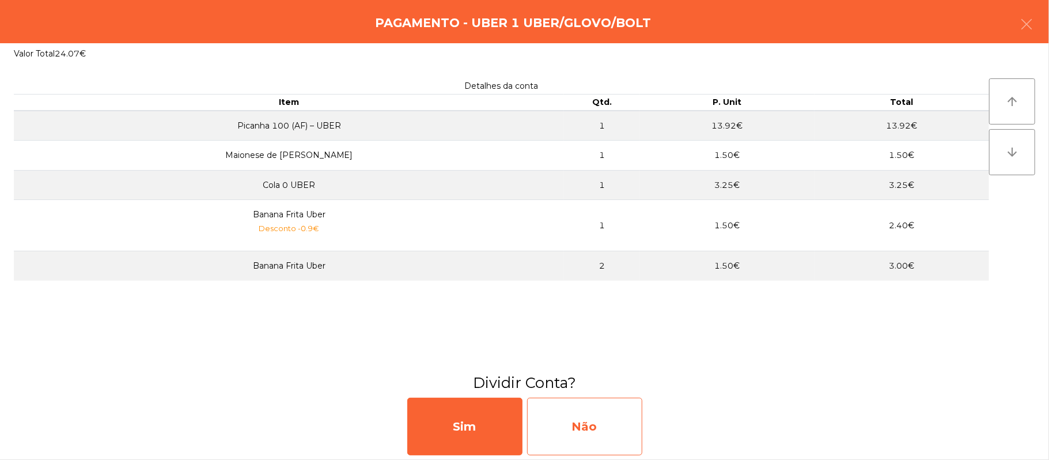
click at [567, 424] on div "Não" at bounding box center [584, 426] width 115 height 58
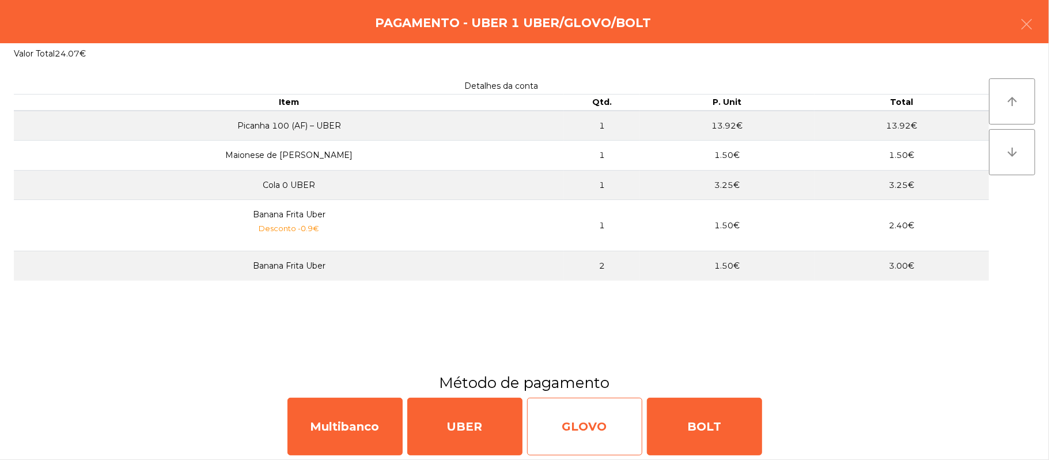
click at [590, 445] on div "GLOVO" at bounding box center [584, 426] width 115 height 58
select select "**"
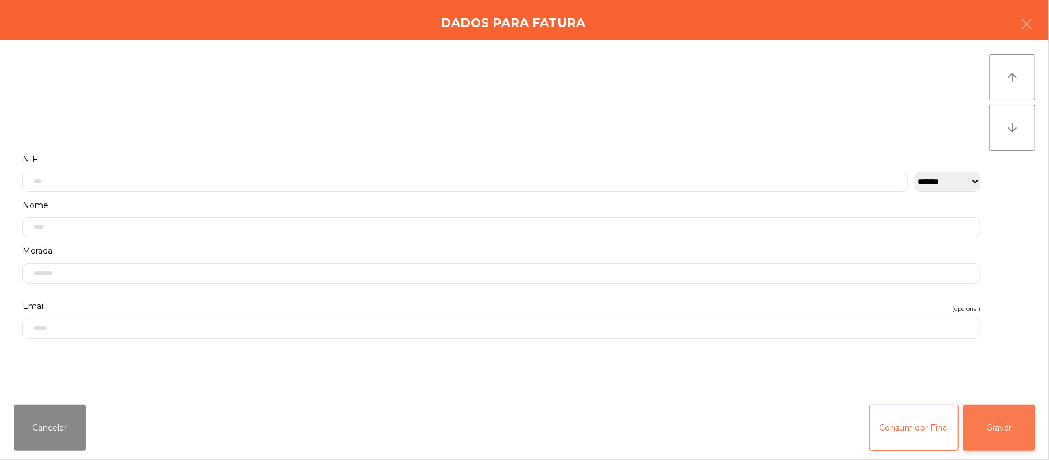
click at [1000, 412] on button "Gravar" at bounding box center [999, 427] width 72 height 46
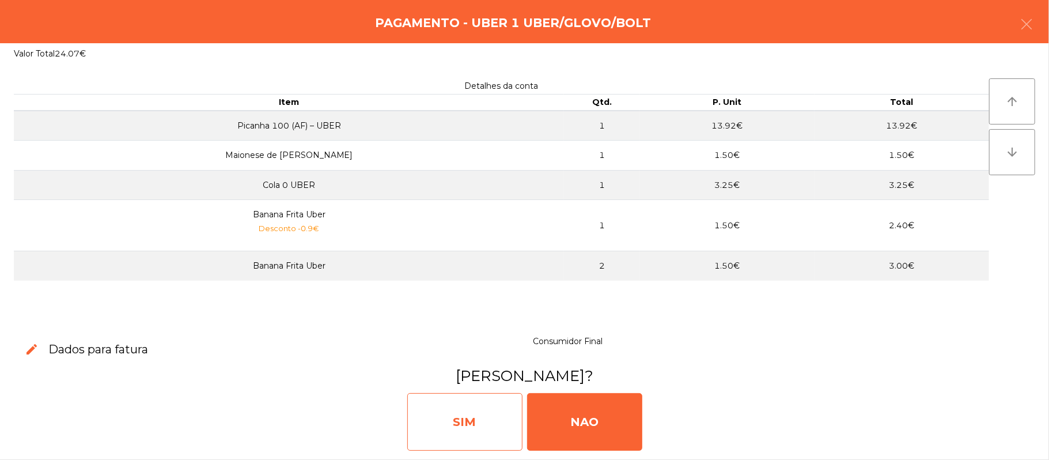
click at [464, 431] on div "SIM" at bounding box center [464, 422] width 115 height 58
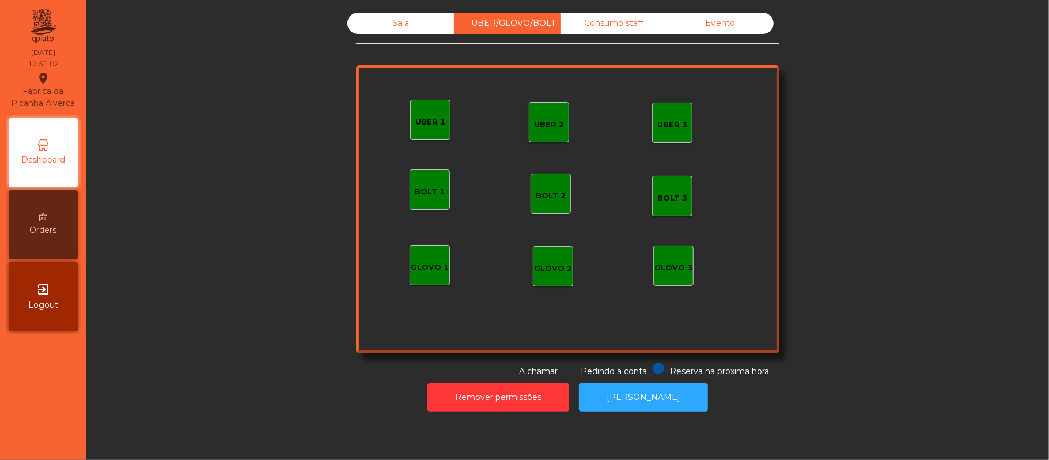
click at [413, 24] on div "Sala" at bounding box center [400, 23] width 107 height 21
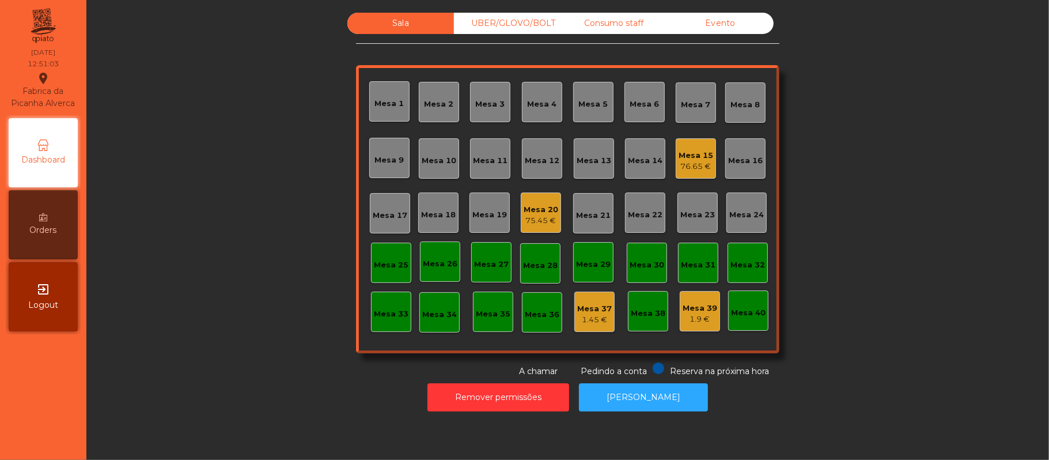
click at [392, 208] on div "Mesa 17" at bounding box center [390, 213] width 35 height 16
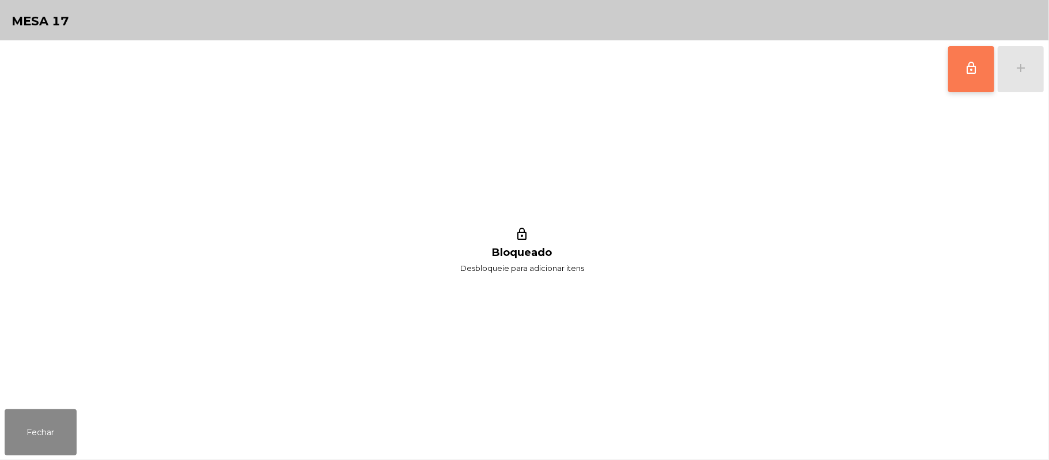
click at [972, 62] on span "lock_outline" at bounding box center [971, 68] width 14 height 14
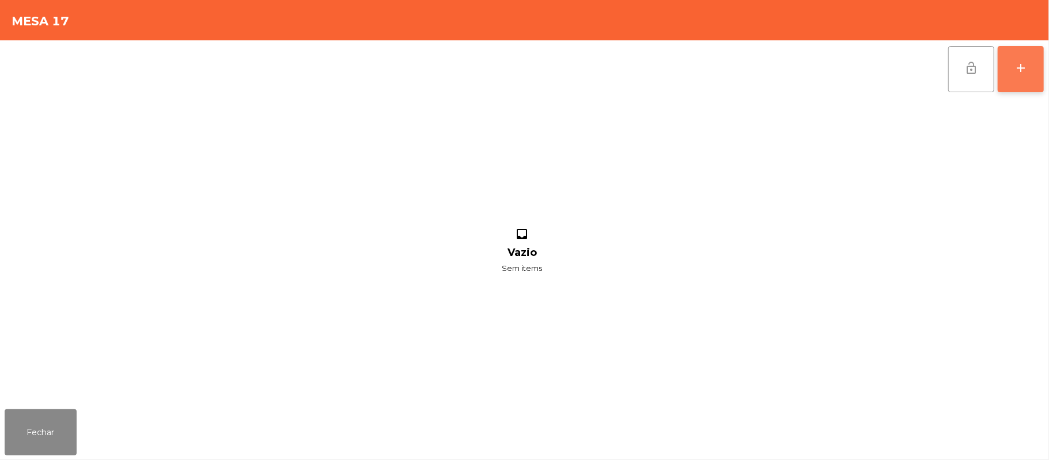
click at [1009, 71] on button "add" at bounding box center [1020, 69] width 46 height 46
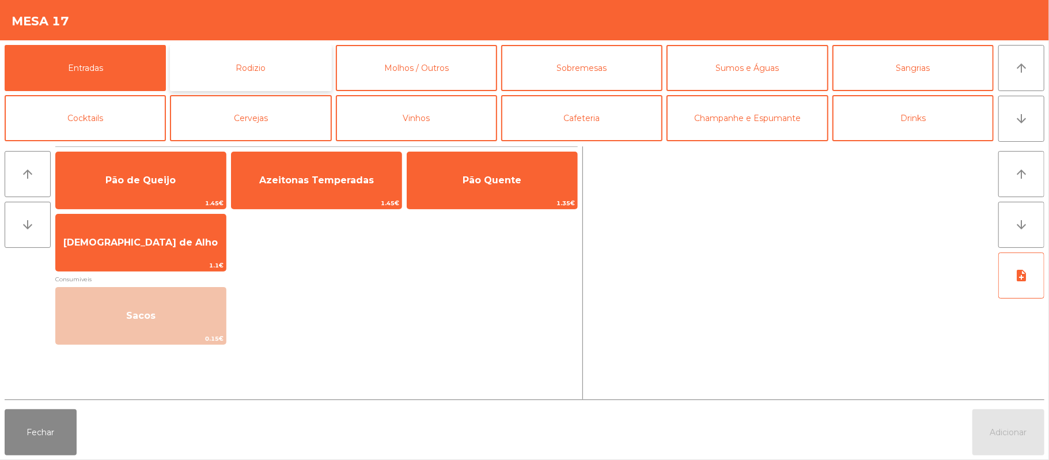
click at [254, 65] on button "Rodizio" at bounding box center [250, 68] width 161 height 46
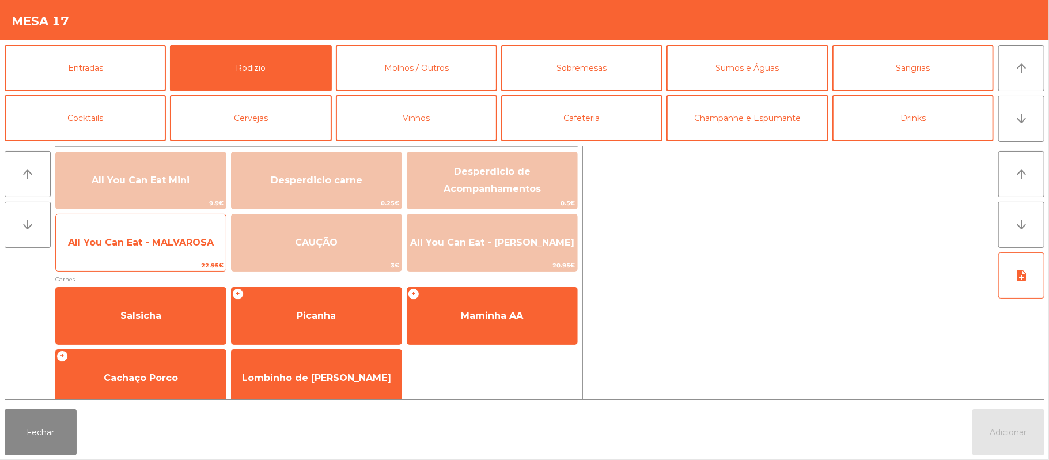
click at [119, 249] on span "All You Can Eat - MALVAROSA" at bounding box center [141, 242] width 170 height 31
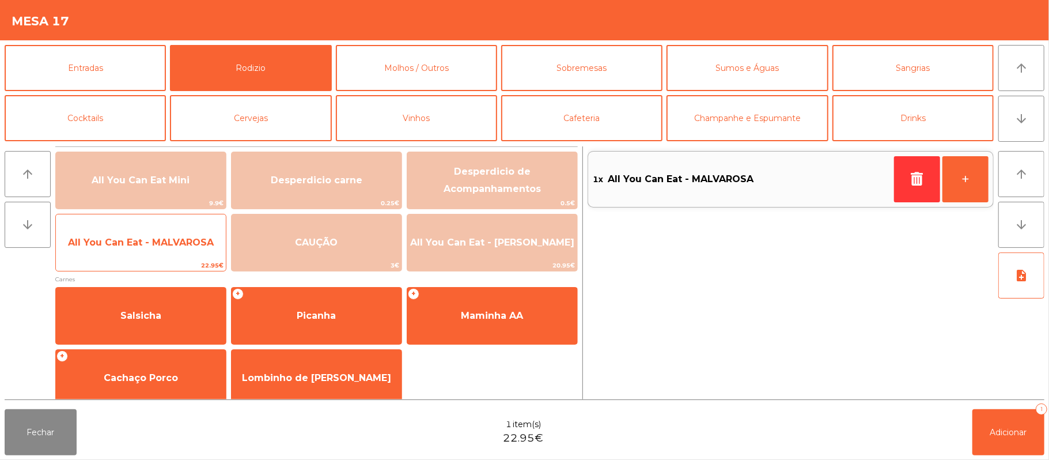
click at [127, 245] on span "All You Can Eat - MALVAROSA" at bounding box center [141, 242] width 146 height 11
click at [123, 249] on span "All You Can Eat - MALVAROSA" at bounding box center [141, 242] width 170 height 31
click at [119, 250] on span "All You Can Eat - MALVAROSA" at bounding box center [141, 242] width 170 height 31
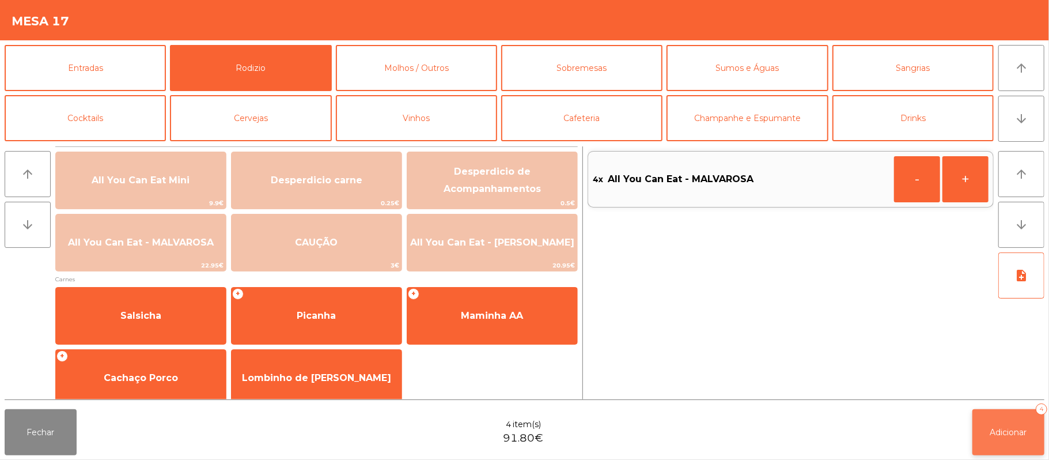
click at [997, 433] on span "Adicionar" at bounding box center [1008, 432] width 37 height 10
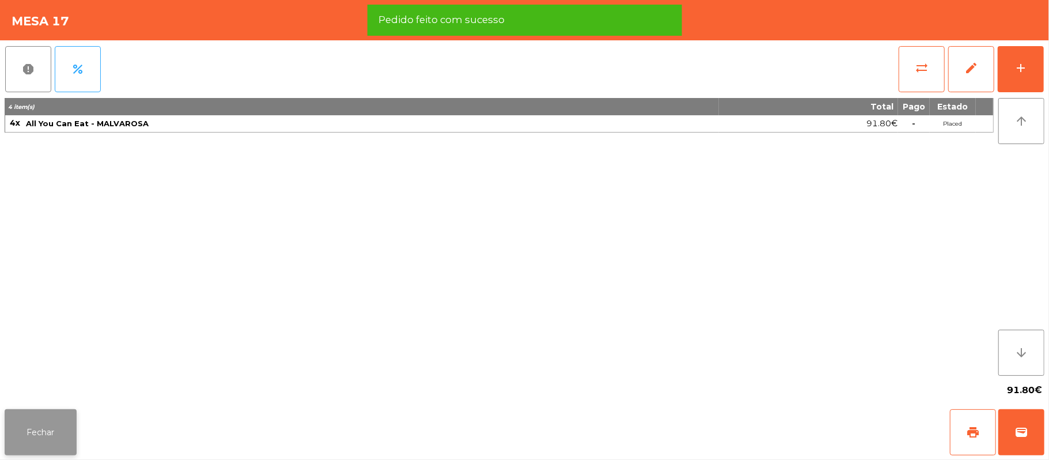
click at [40, 443] on button "Fechar" at bounding box center [41, 432] width 72 height 46
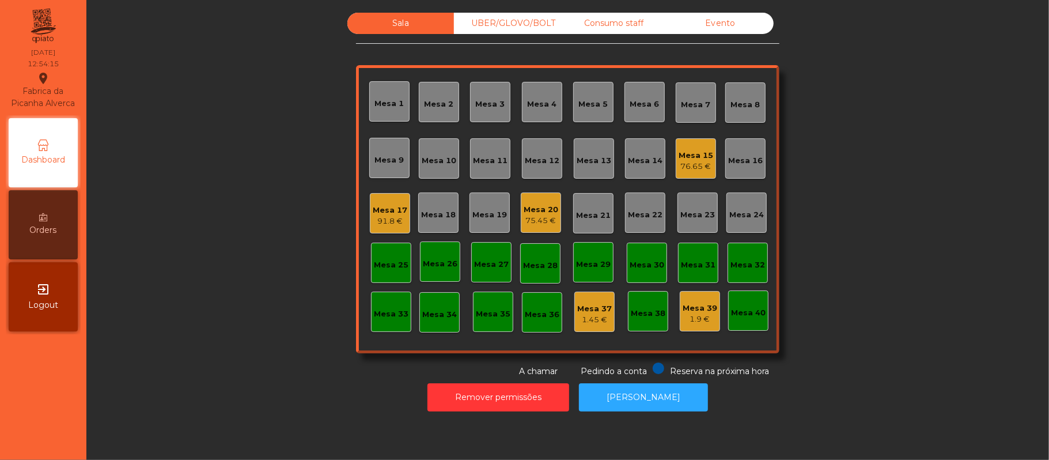
click at [524, 23] on div "UBER/GLOVO/BOLT" at bounding box center [507, 23] width 107 height 21
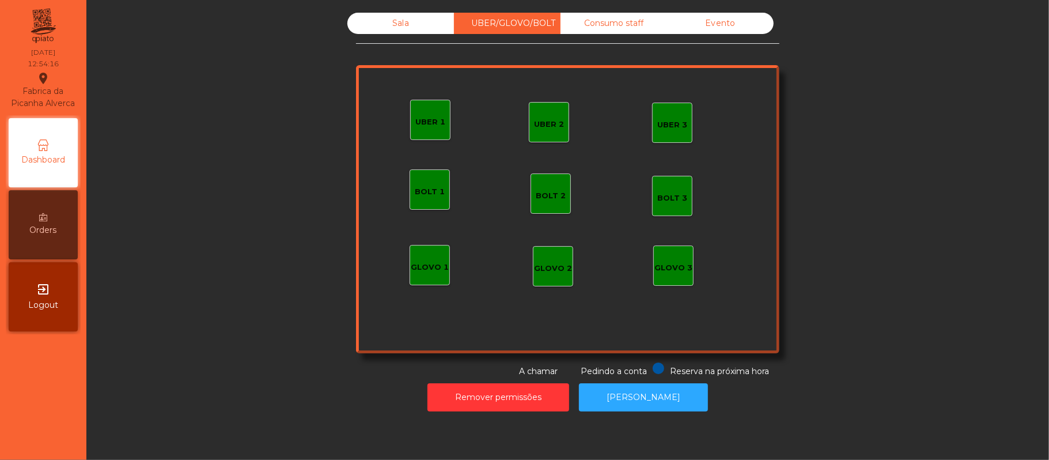
click at [678, 265] on div "GLOVO 3" at bounding box center [673, 268] width 38 height 12
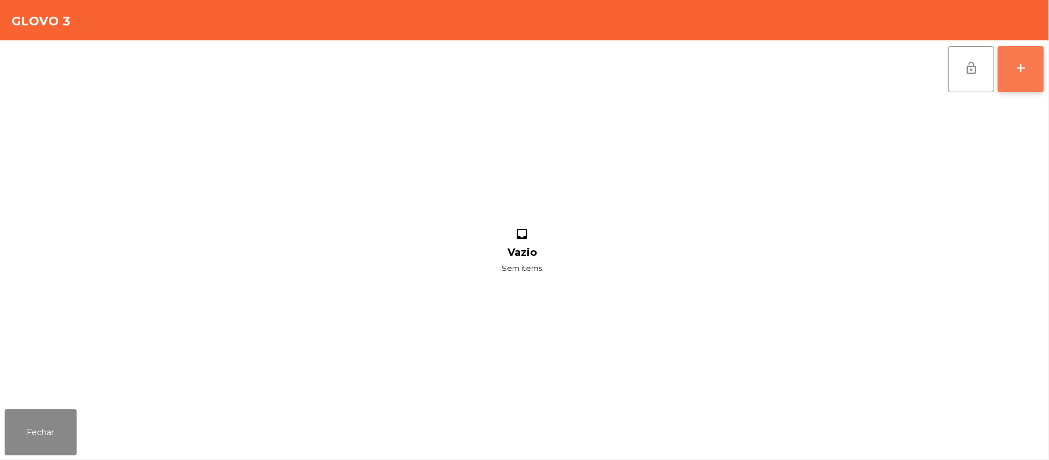
click at [1010, 86] on button "add" at bounding box center [1020, 69] width 46 height 46
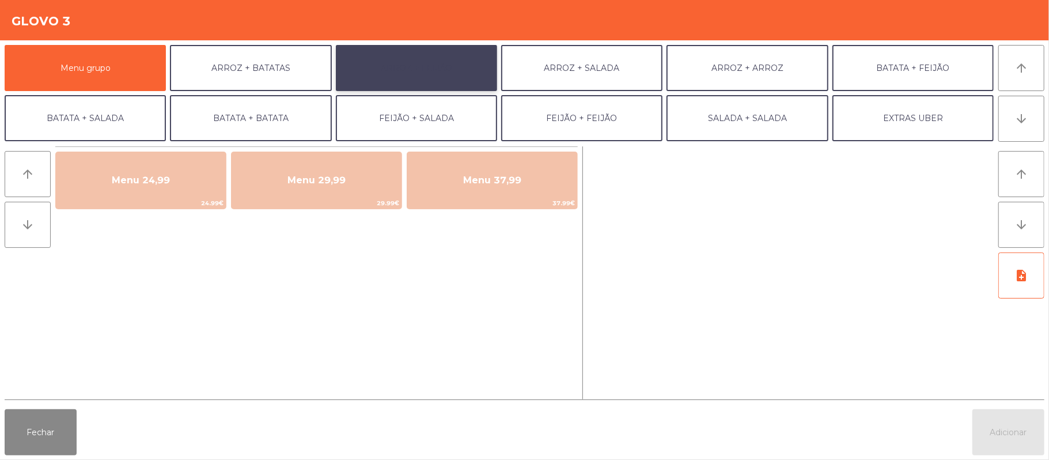
click at [422, 70] on button "ARROZ + FEIJÃO" at bounding box center [416, 68] width 161 height 46
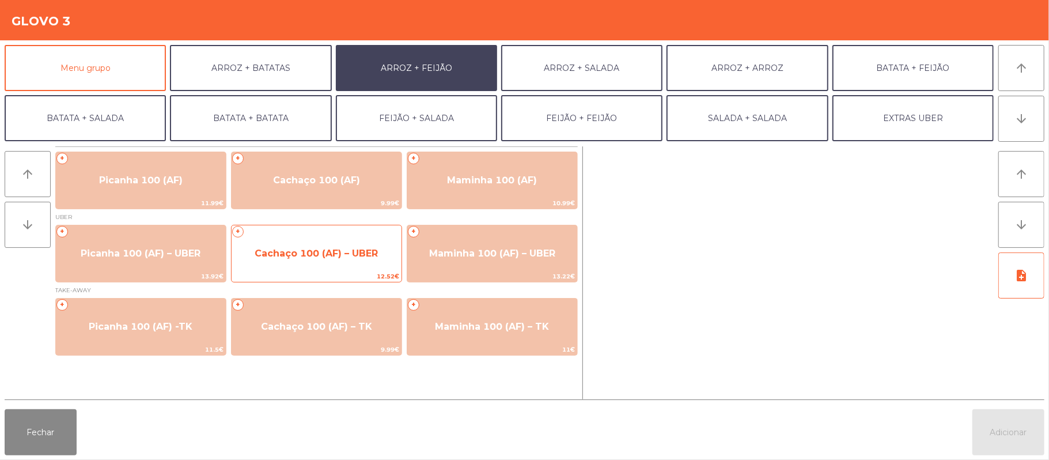
click at [348, 252] on span "Cachaço 100 (AF) – UBER" at bounding box center [316, 253] width 123 height 11
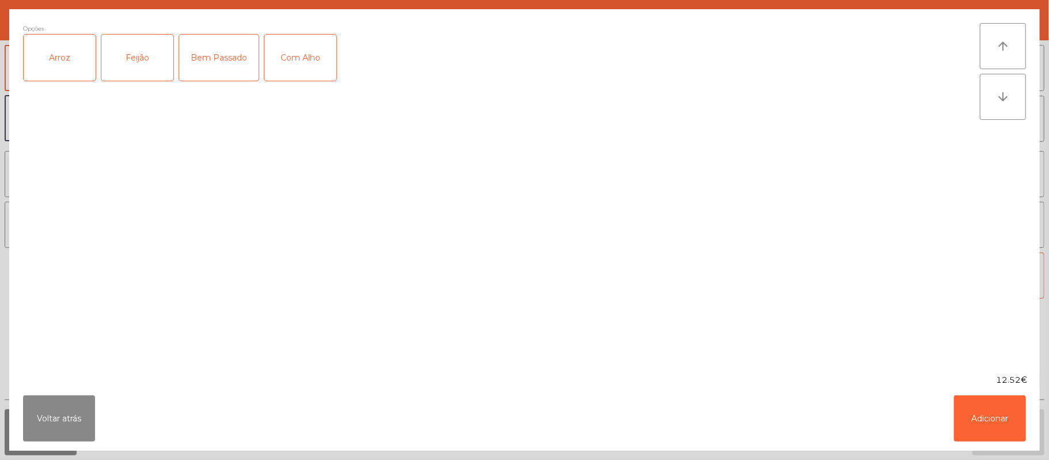
click at [67, 66] on div "Arroz" at bounding box center [60, 58] width 72 height 46
click at [117, 63] on div "Feijão" at bounding box center [137, 58] width 72 height 46
click at [327, 63] on div "Com Alho" at bounding box center [300, 58] width 72 height 46
click at [982, 415] on button "Adicionar" at bounding box center [990, 418] width 72 height 46
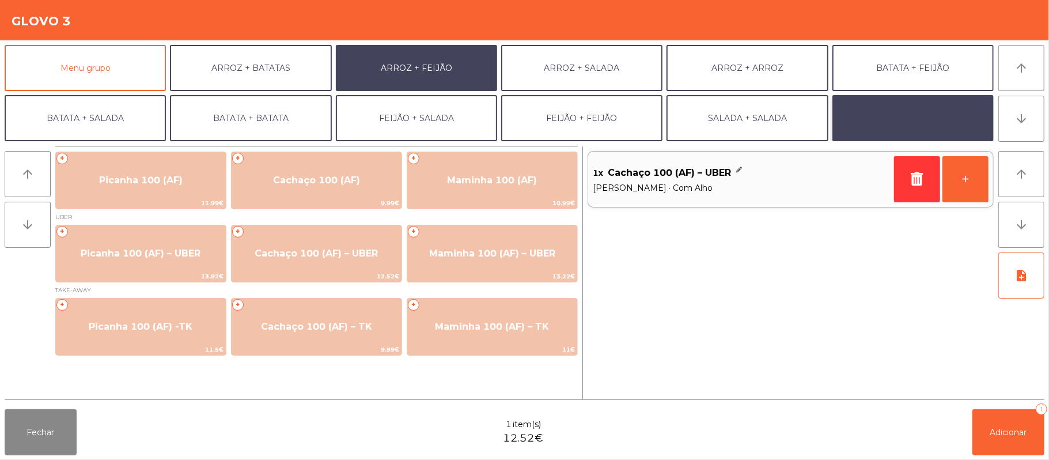
click at [954, 121] on button "EXTRAS UBER" at bounding box center [912, 118] width 161 height 46
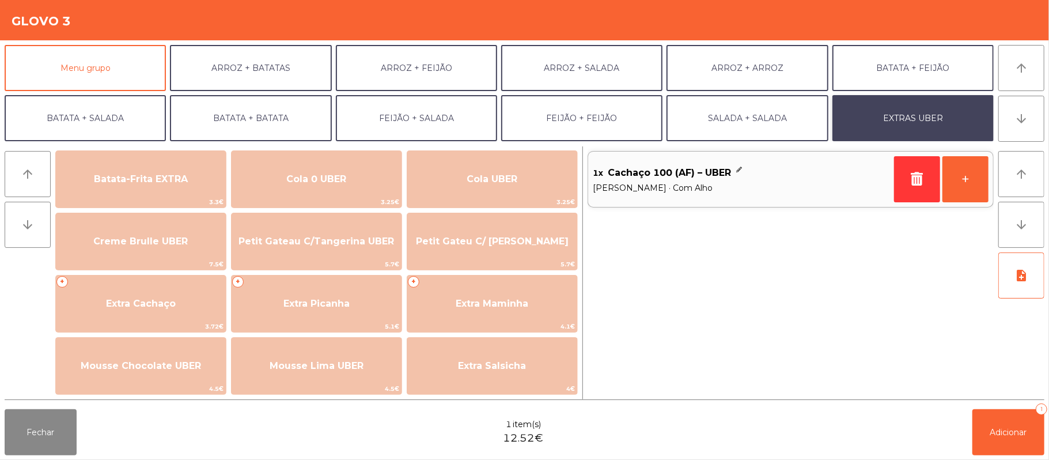
scroll to position [202, 0]
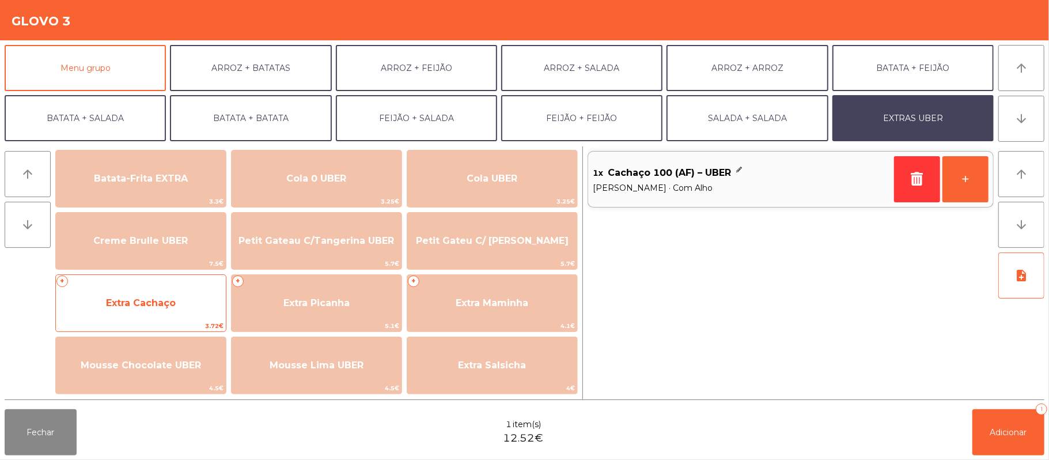
click at [146, 302] on span "Extra Cachaço" at bounding box center [141, 302] width 70 height 11
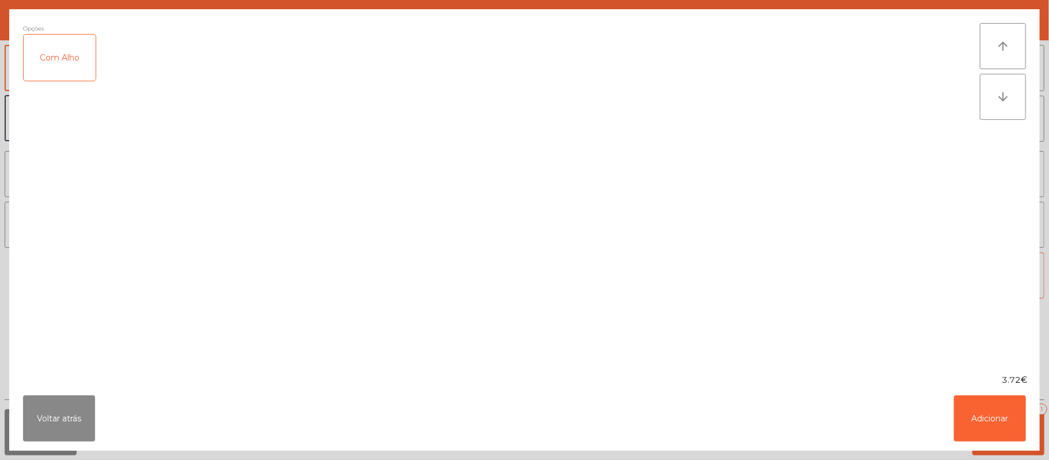
click at [69, 54] on div "Com Alho" at bounding box center [60, 58] width 72 height 46
click at [988, 417] on button "Adicionar" at bounding box center [990, 418] width 72 height 46
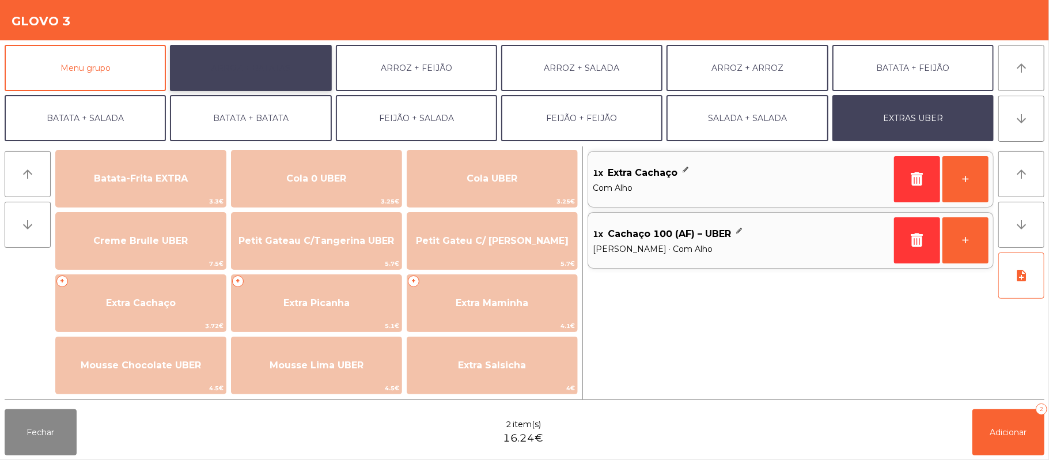
click at [269, 79] on button "ARROZ + BATATAS" at bounding box center [250, 68] width 161 height 46
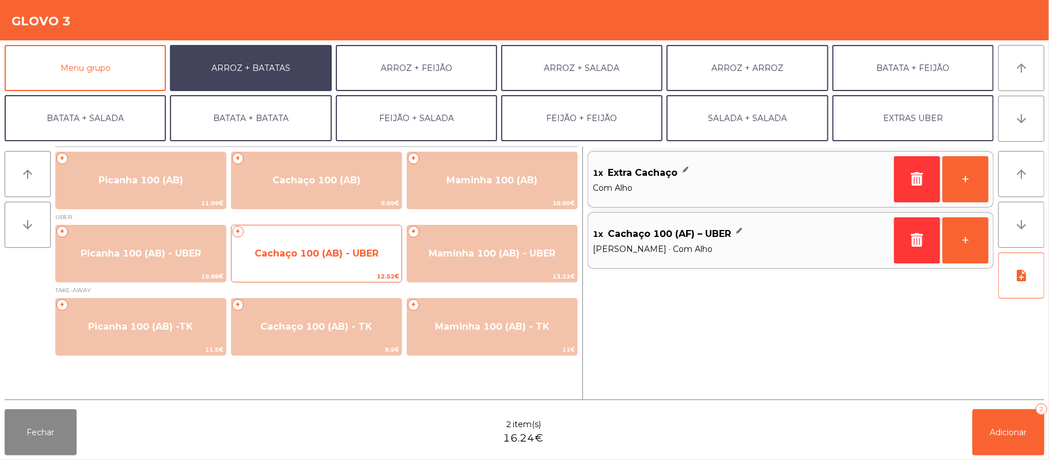
click at [316, 260] on span "Cachaço 100 (AB) - UBER" at bounding box center [316, 253] width 170 height 31
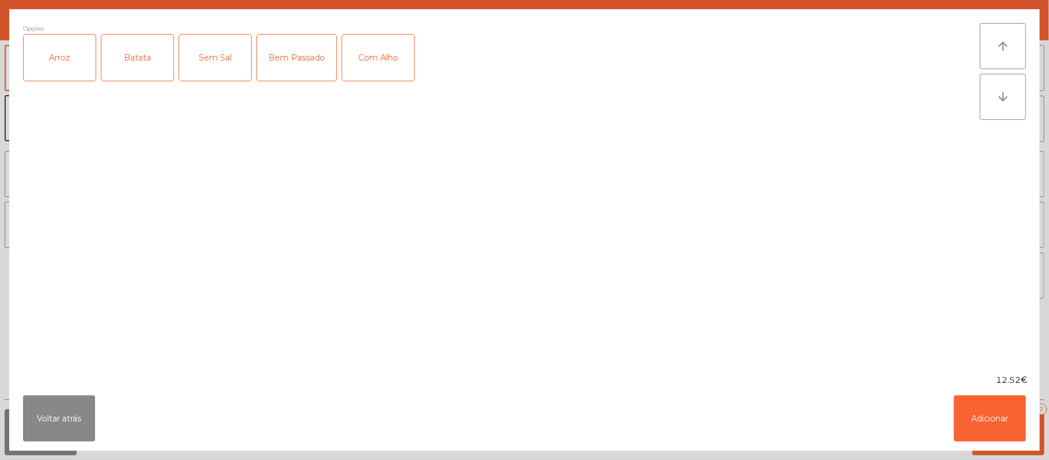
click at [65, 55] on div "Arroz" at bounding box center [60, 58] width 72 height 46
click at [120, 73] on div "Batata" at bounding box center [137, 58] width 72 height 46
click at [369, 56] on div "Com Alho" at bounding box center [378, 58] width 72 height 46
click at [972, 415] on button "Adicionar" at bounding box center [990, 418] width 72 height 46
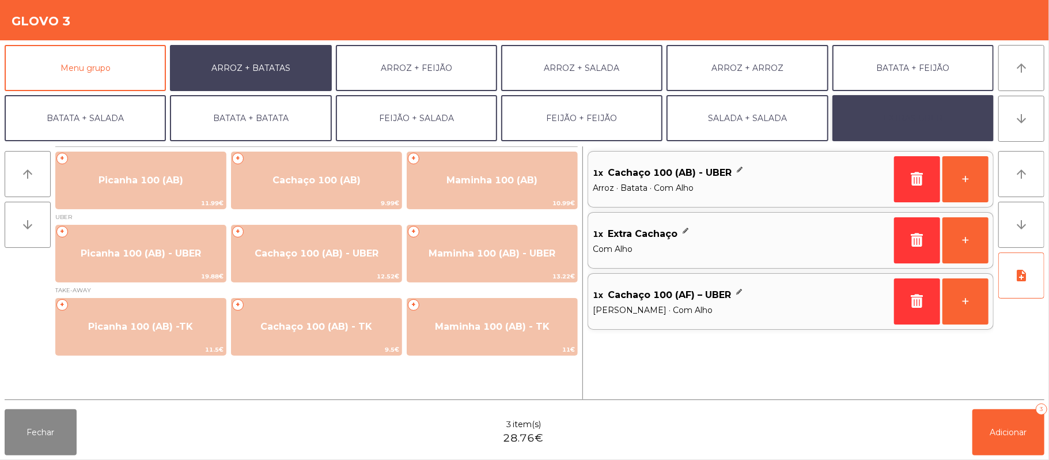
click at [913, 130] on button "EXTRAS UBER" at bounding box center [912, 118] width 161 height 46
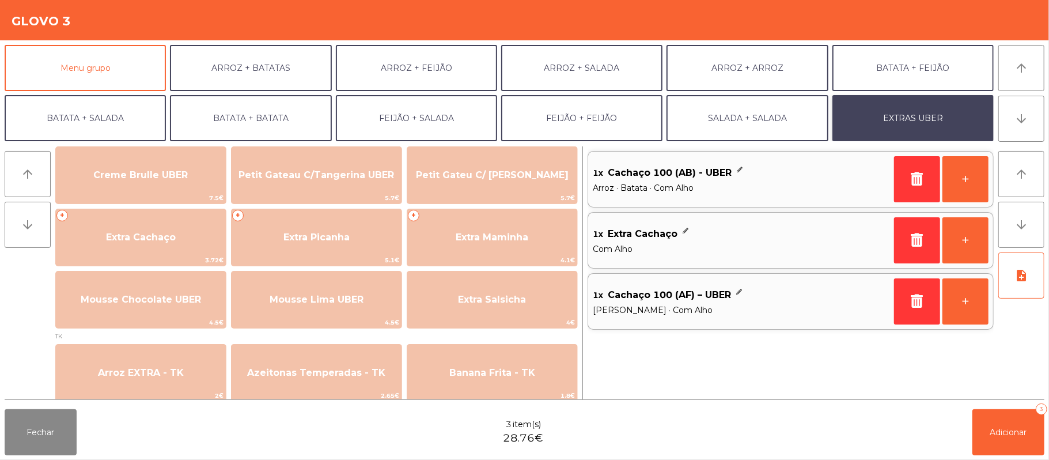
scroll to position [266, 0]
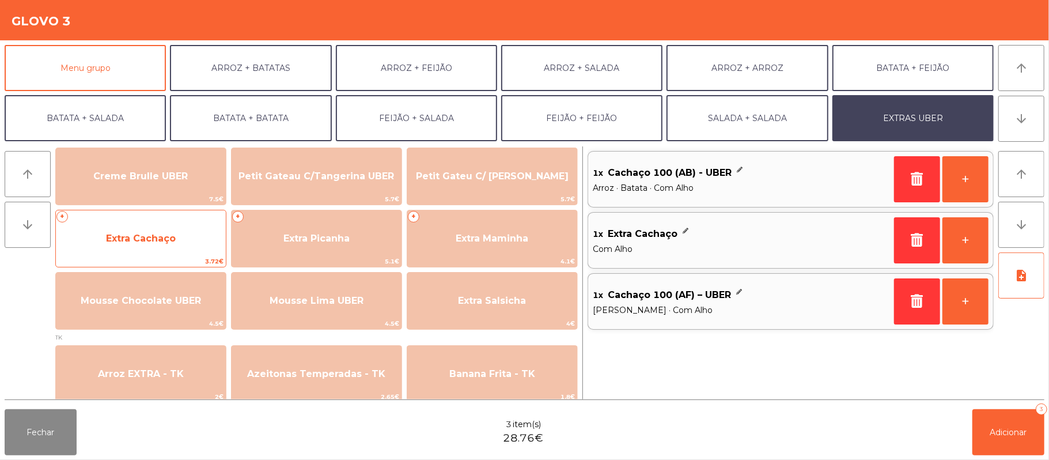
click at [159, 240] on span "Extra Cachaço" at bounding box center [141, 238] width 70 height 11
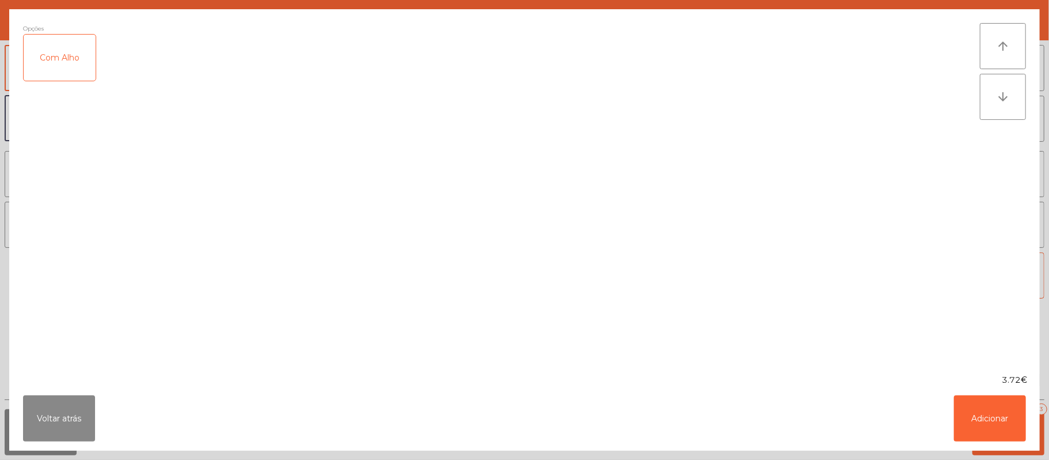
click at [58, 64] on div "Com Alho" at bounding box center [60, 58] width 72 height 46
click at [1000, 416] on button "Adicionar" at bounding box center [990, 418] width 72 height 46
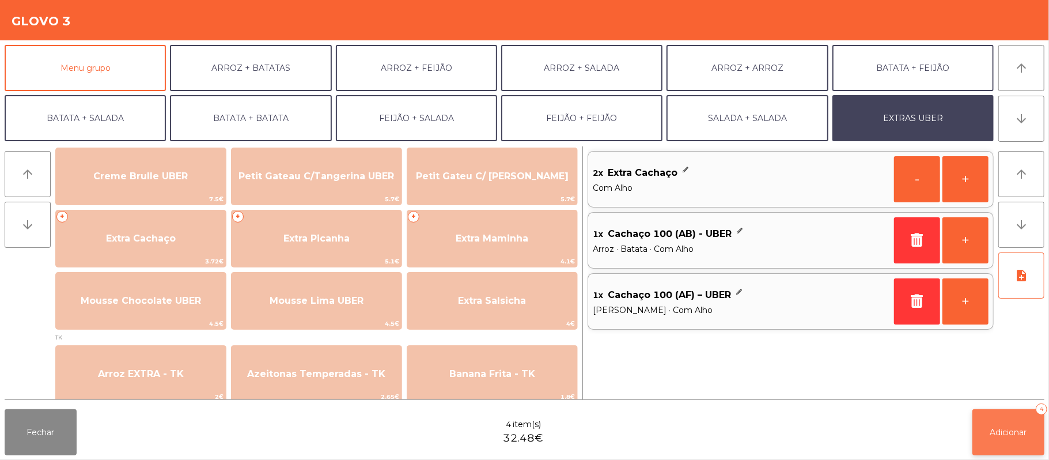
click at [1001, 431] on span "Adicionar" at bounding box center [1008, 432] width 37 height 10
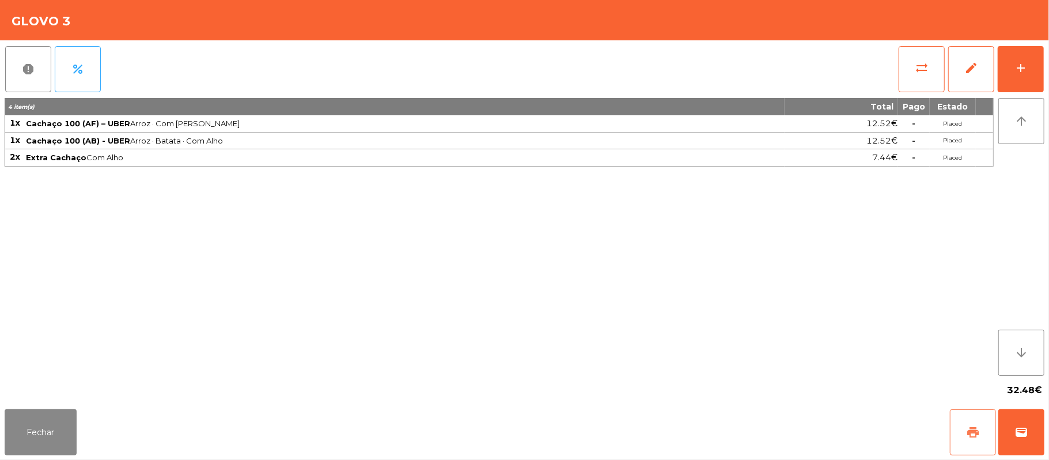
click at [959, 433] on button "print" at bounding box center [973, 432] width 46 height 46
click at [58, 431] on button "Fechar" at bounding box center [41, 432] width 72 height 46
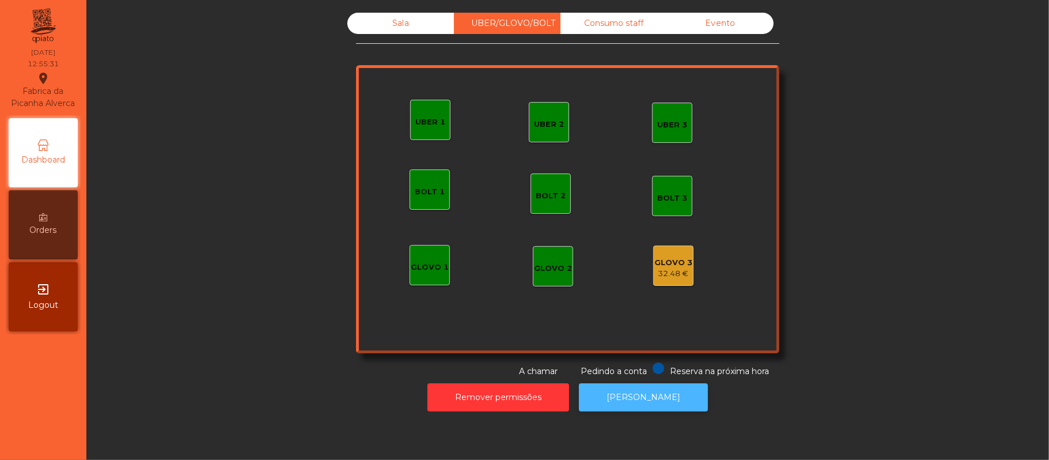
click at [604, 401] on button "[PERSON_NAME]" at bounding box center [643, 397] width 129 height 28
click at [644, 397] on button "[PERSON_NAME]" at bounding box center [643, 397] width 129 height 28
click at [682, 269] on div "32.48 €" at bounding box center [673, 274] width 38 height 12
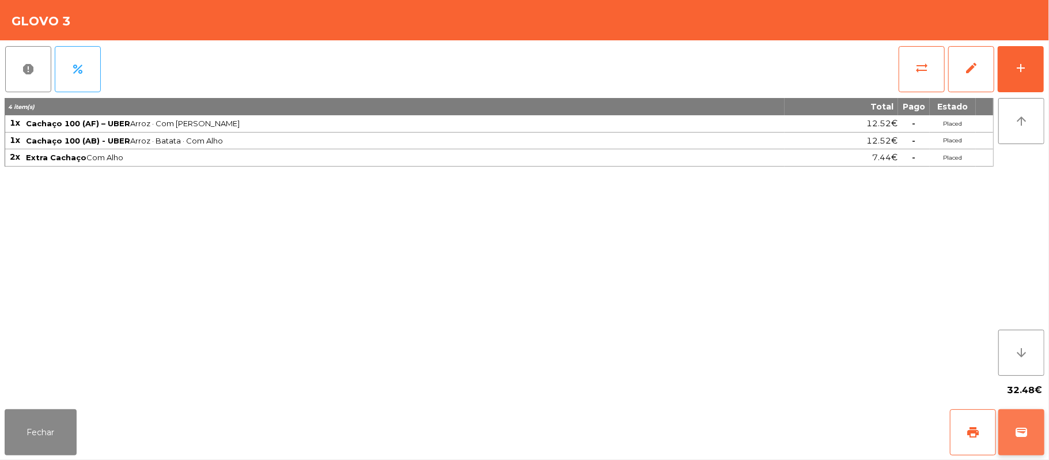
click at [1010, 445] on button "wallet" at bounding box center [1021, 432] width 46 height 46
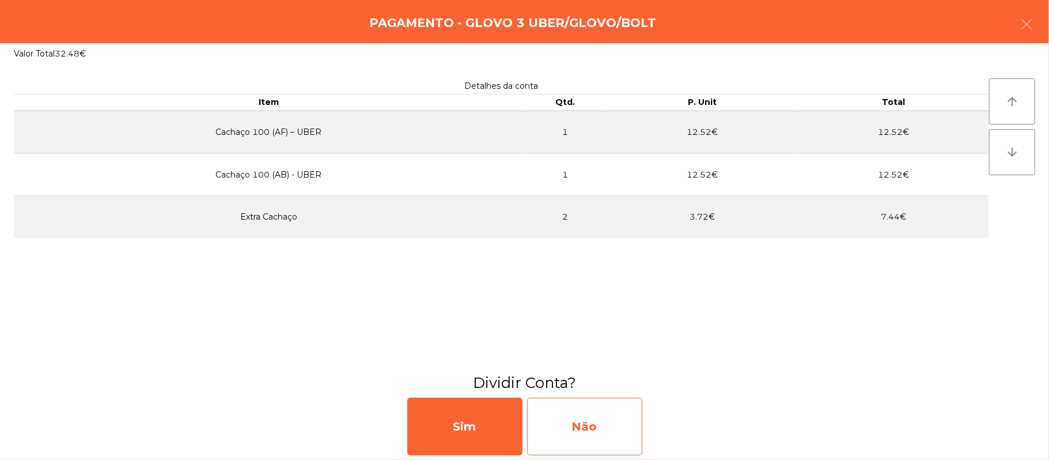
click at [576, 449] on div "Não" at bounding box center [584, 426] width 115 height 58
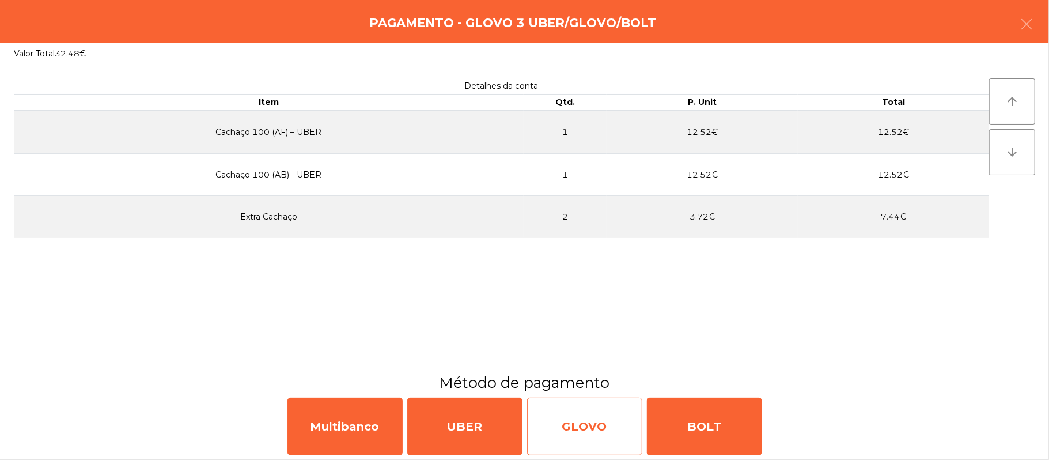
click at [599, 430] on div "GLOVO" at bounding box center [584, 426] width 115 height 58
select select "**"
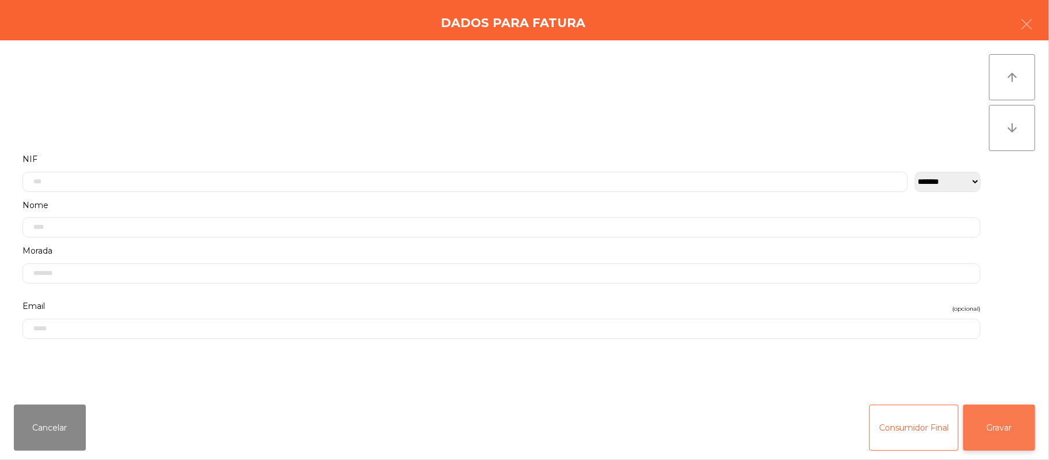
click at [1002, 424] on button "Gravar" at bounding box center [999, 427] width 72 height 46
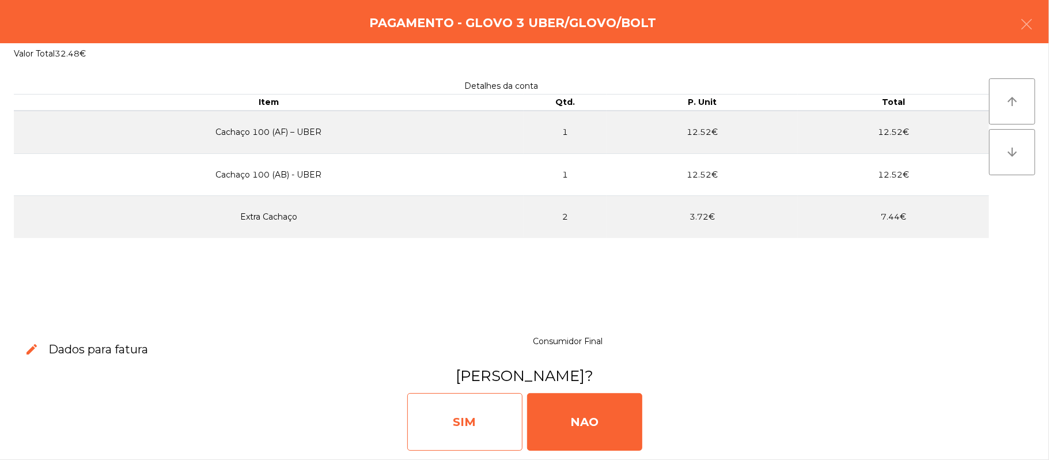
click at [495, 424] on div "SIM" at bounding box center [464, 422] width 115 height 58
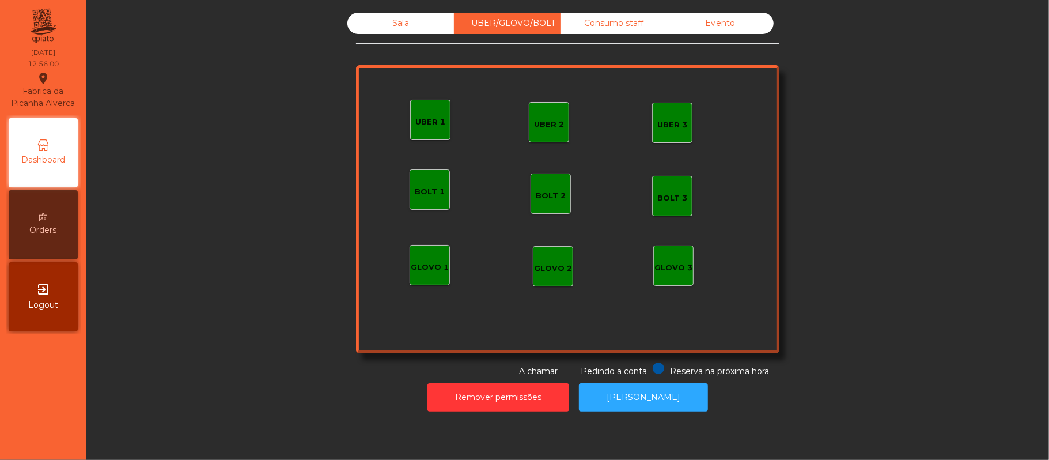
click at [394, 23] on div "Sala" at bounding box center [400, 23] width 107 height 21
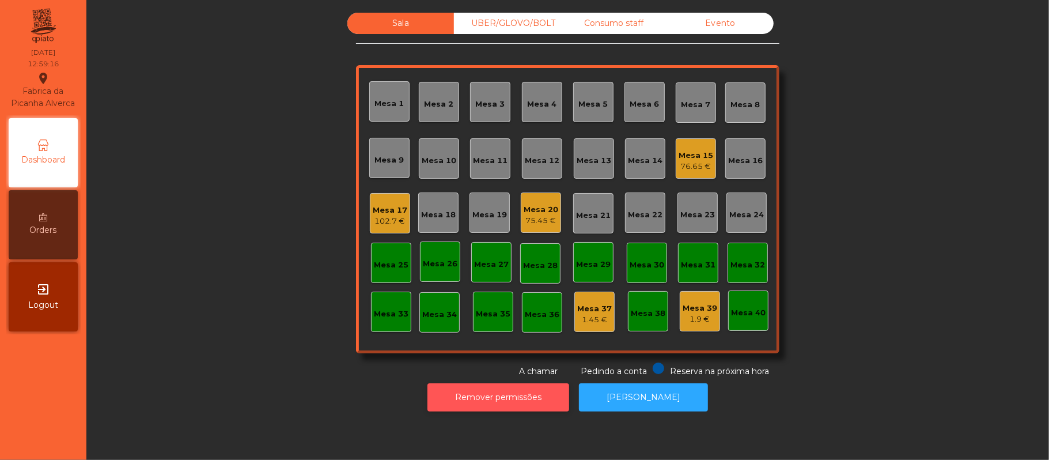
click at [501, 397] on button "Remover permissões" at bounding box center [498, 397] width 142 height 28
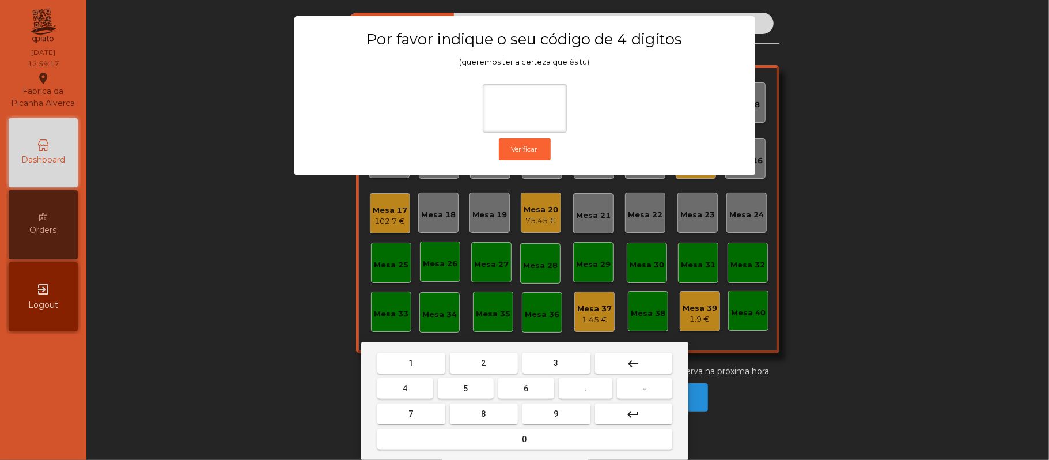
click at [496, 359] on button "2" at bounding box center [484, 362] width 68 height 21
click at [544, 396] on button "6" at bounding box center [526, 388] width 56 height 21
click at [424, 358] on button "1" at bounding box center [411, 362] width 68 height 21
click at [463, 393] on span "5" at bounding box center [465, 388] width 5 height 9
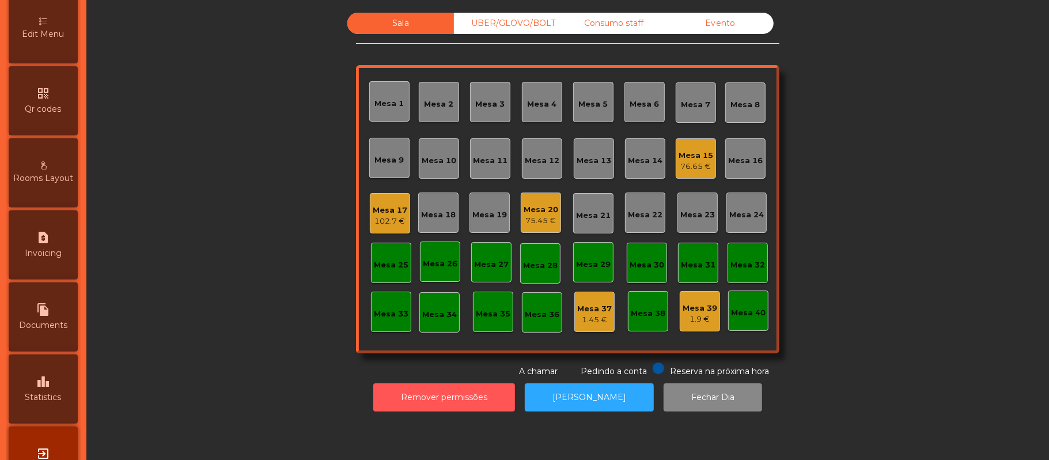
scroll to position [282, 0]
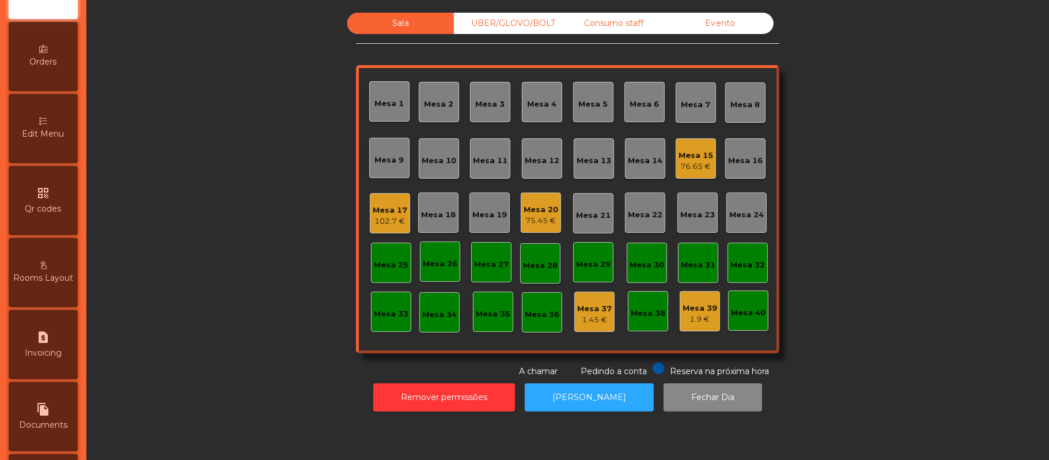
click at [38, 68] on span "Orders" at bounding box center [43, 62] width 27 height 12
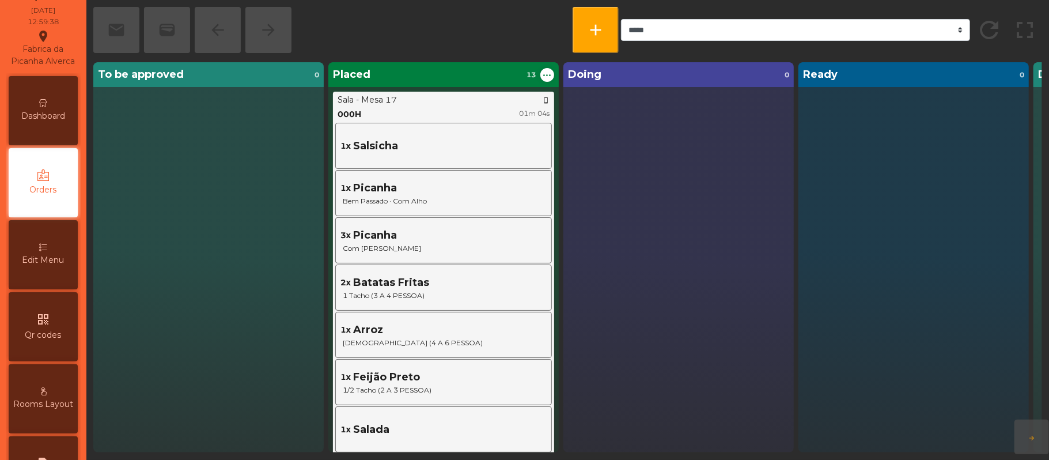
scroll to position [7, 0]
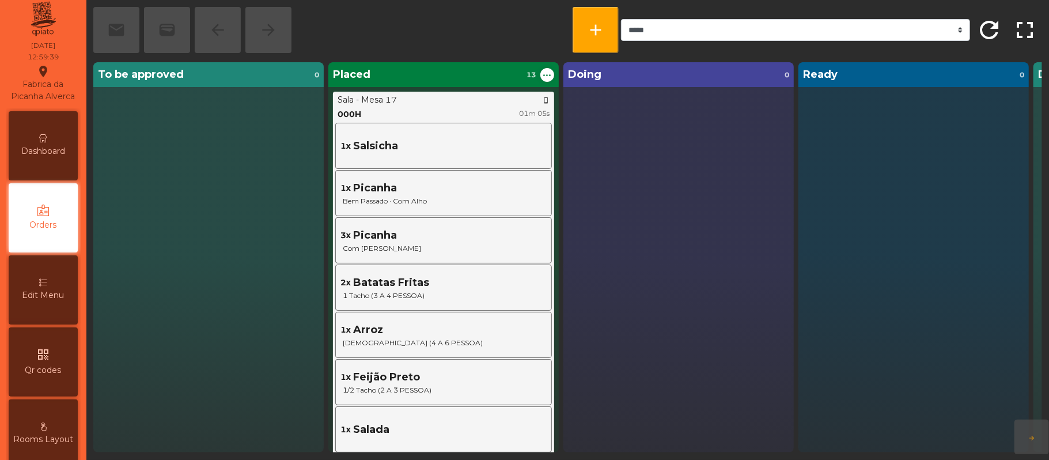
click at [28, 301] on span "Edit Menu" at bounding box center [43, 295] width 42 height 12
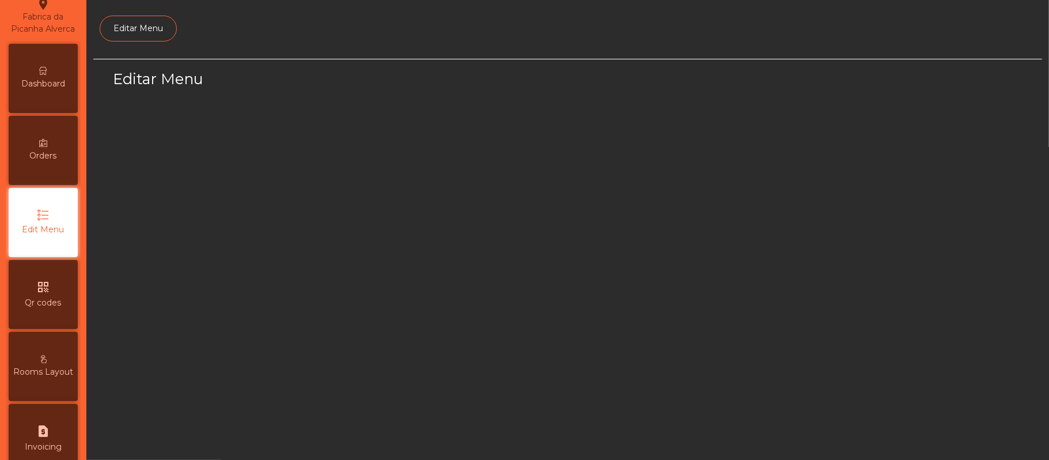
select select "*"
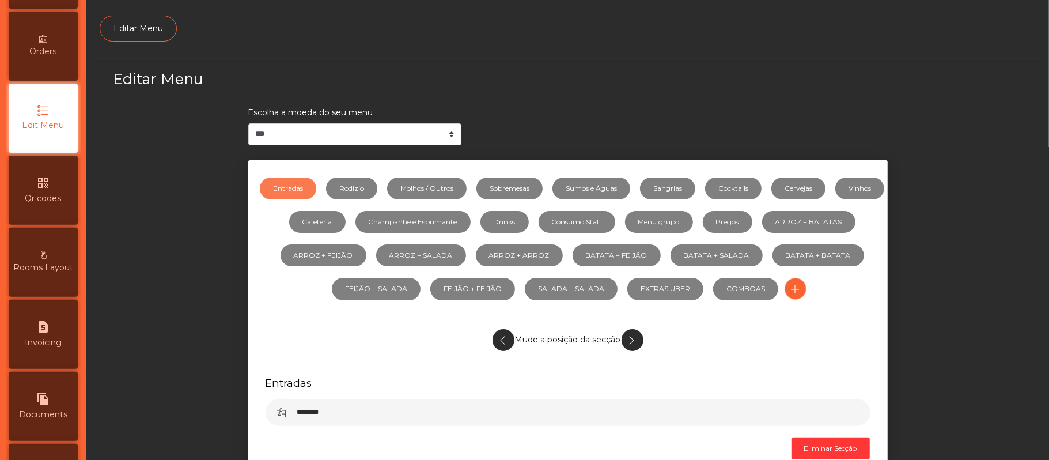
click at [40, 274] on span "Rooms Layout" at bounding box center [43, 267] width 60 height 12
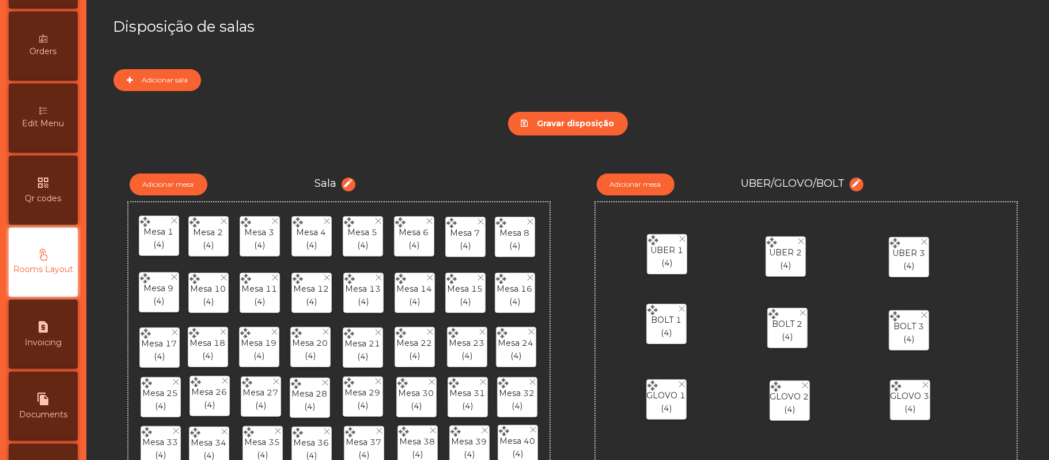
scroll to position [222, 0]
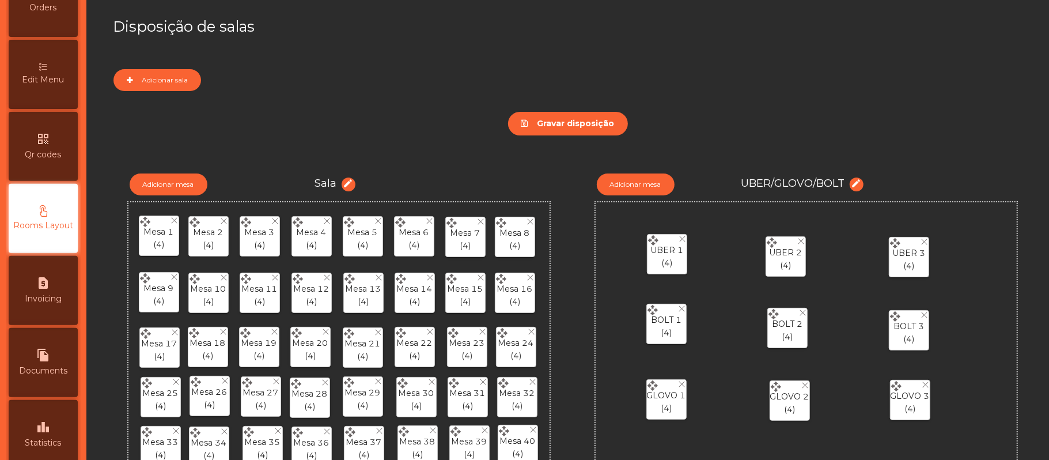
click at [44, 377] on span "Documents" at bounding box center [43, 371] width 48 height 12
select select "*"
select select "****"
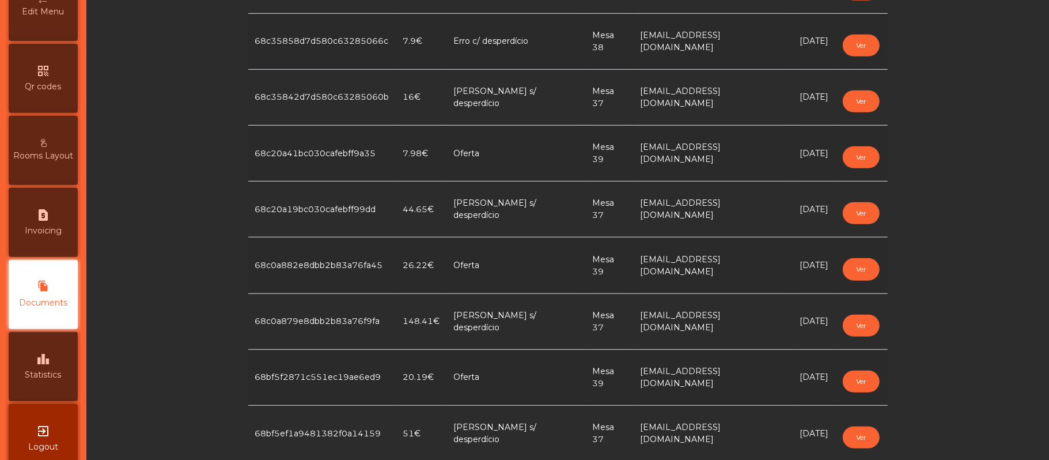
scroll to position [288, 0]
click at [42, 224] on icon "request_page" at bounding box center [43, 217] width 14 height 14
select select "*"
select select "****"
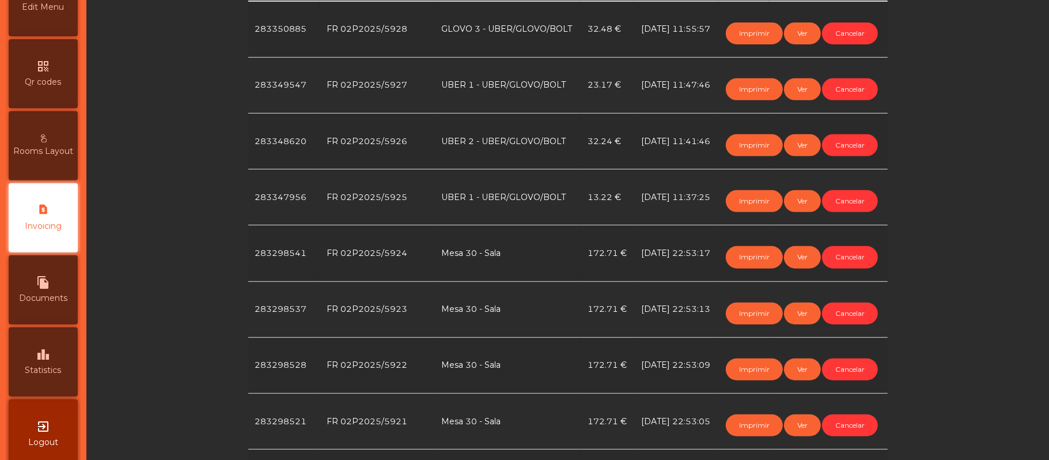
scroll to position [325, 0]
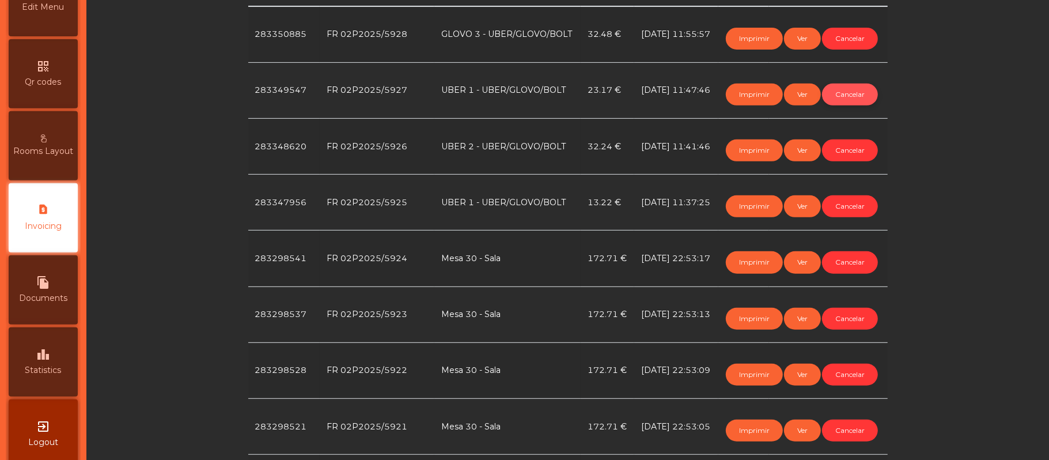
click at [822, 105] on button "Cancelar" at bounding box center [850, 94] width 56 height 22
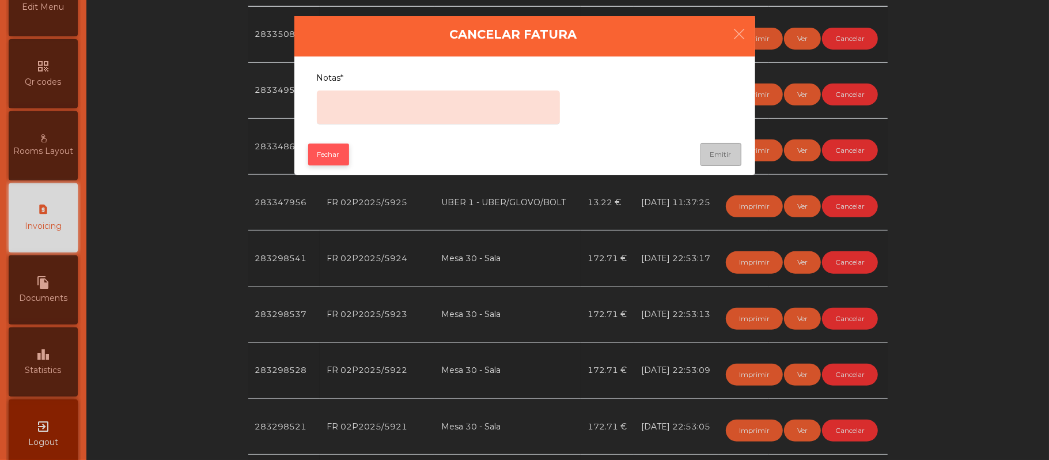
click at [339, 153] on button "Fechar" at bounding box center [328, 154] width 41 height 22
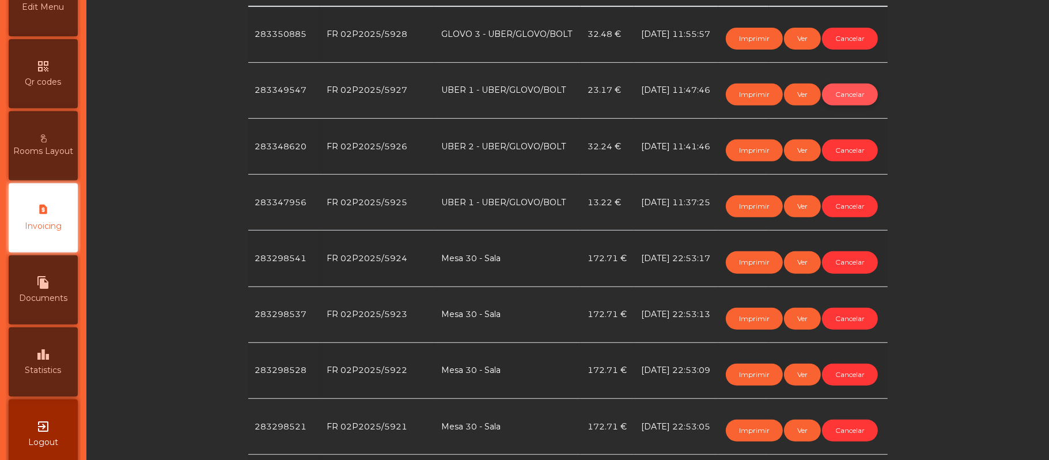
click at [822, 105] on button "Cancelar" at bounding box center [850, 94] width 56 height 22
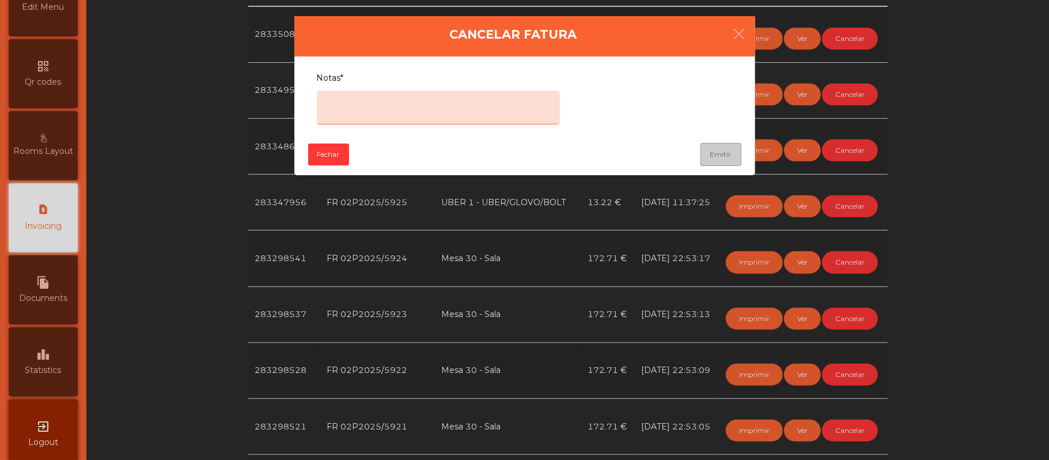
click at [395, 109] on textarea "Notas*" at bounding box center [438, 107] width 243 height 34
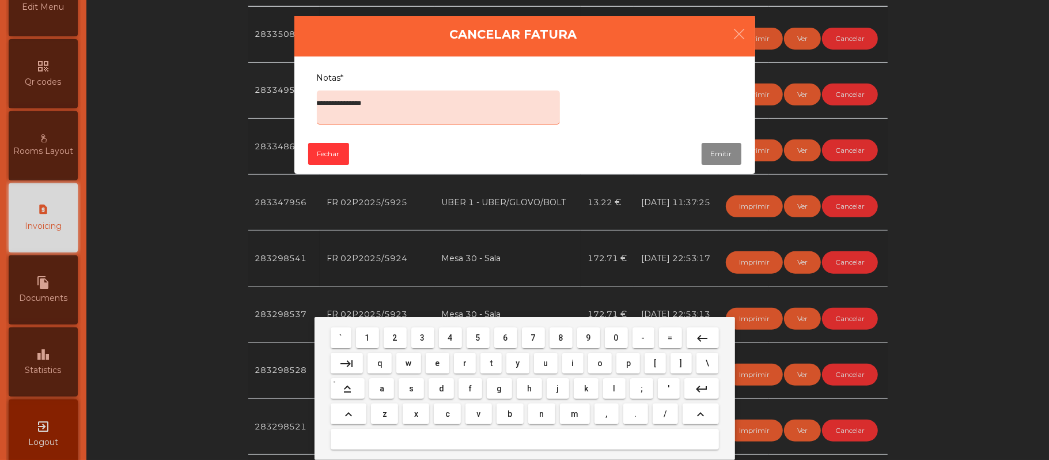
type textarea "**********"
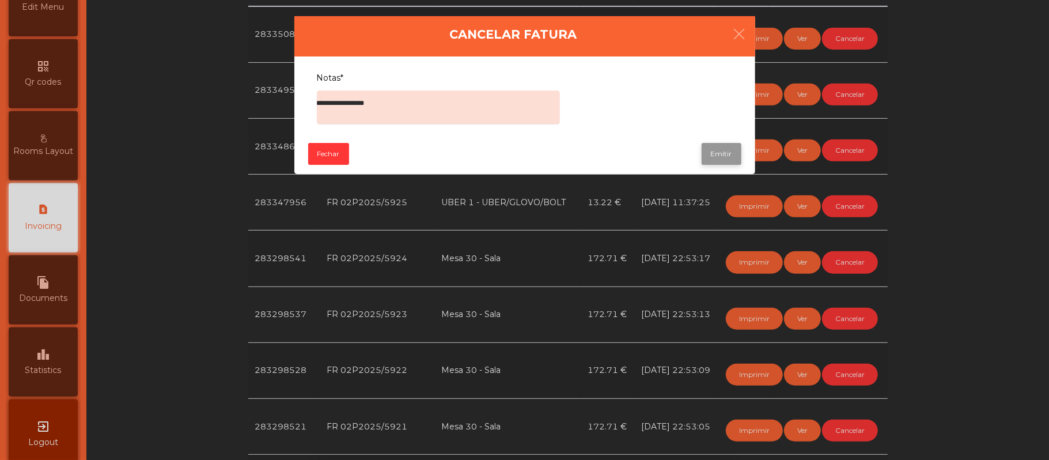
click at [701, 153] on button "Emitir" at bounding box center [721, 154] width 40 height 22
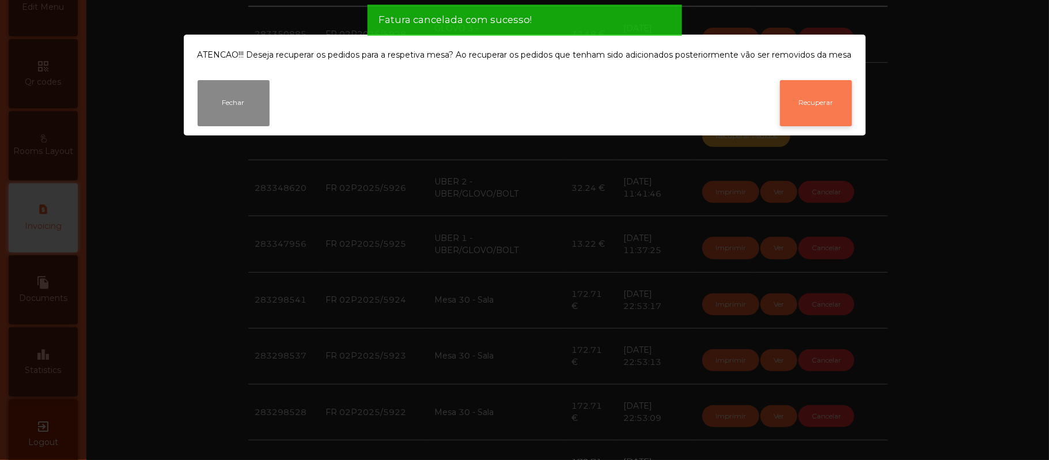
click at [825, 96] on button "Recuperar" at bounding box center [816, 103] width 72 height 46
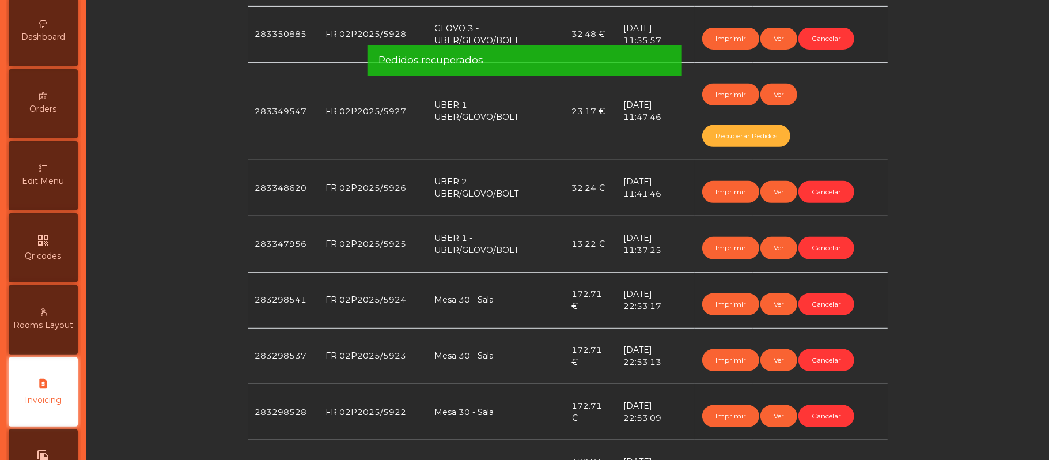
scroll to position [7, 0]
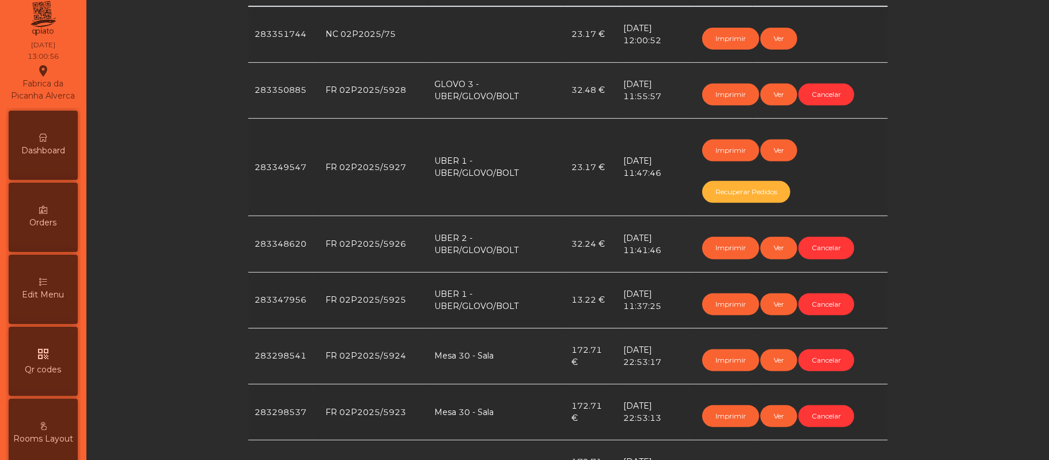
click at [55, 157] on span "Dashboard" at bounding box center [43, 151] width 44 height 12
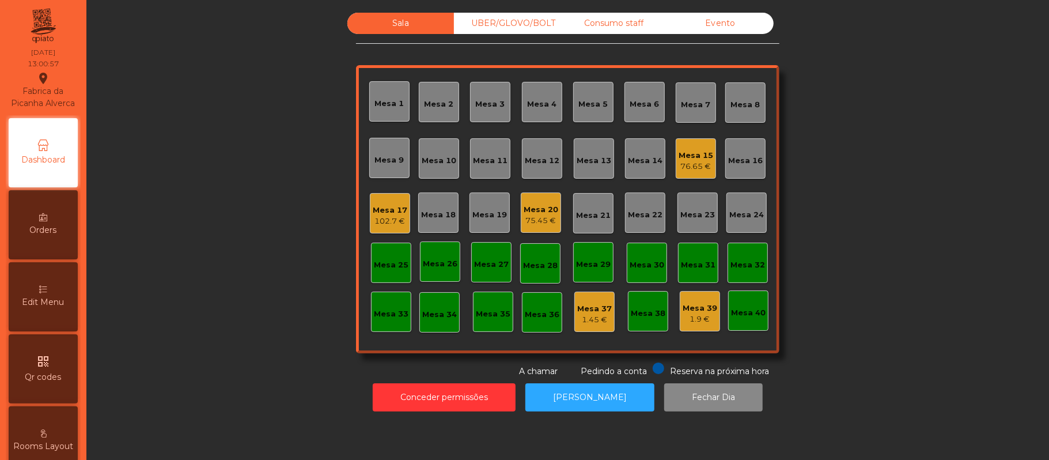
click at [627, 22] on div "Consumo staff" at bounding box center [613, 23] width 107 height 21
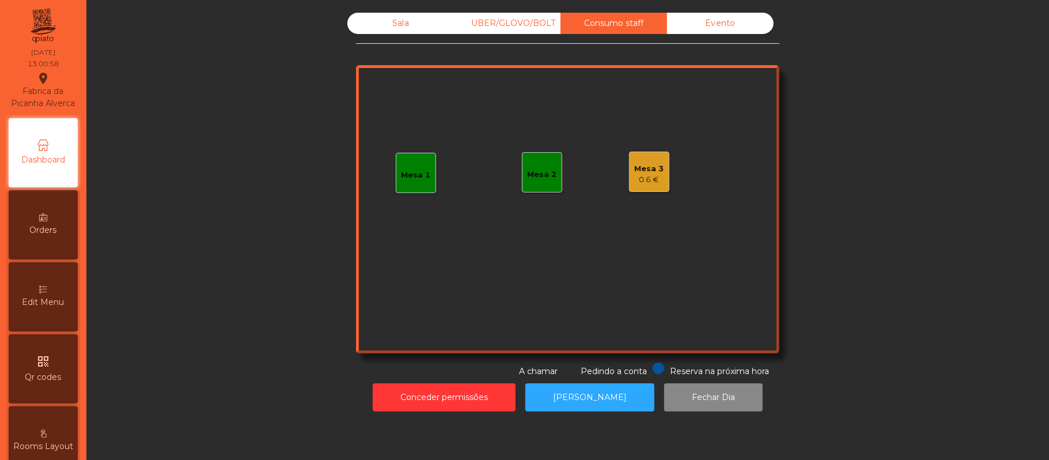
click at [523, 24] on div "UBER/GLOVO/BOLT" at bounding box center [507, 23] width 107 height 21
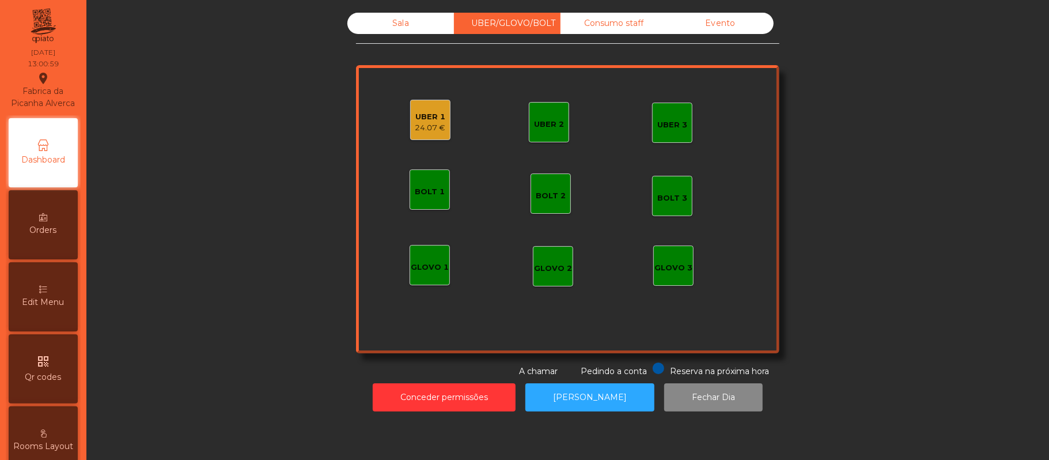
click at [425, 120] on div "UBER 1" at bounding box center [430, 117] width 31 height 12
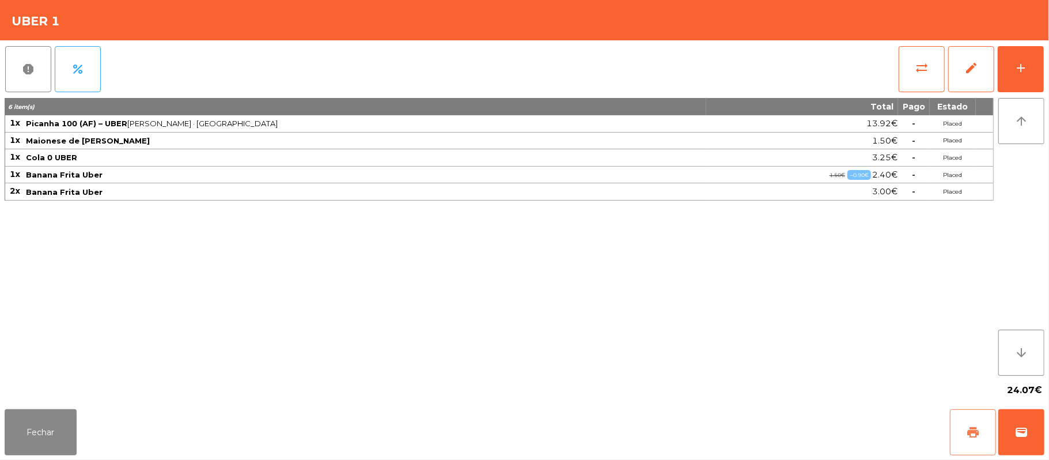
click at [959, 427] on button "print" at bounding box center [973, 432] width 46 height 46
click at [63, 428] on button "Fechar" at bounding box center [41, 432] width 72 height 46
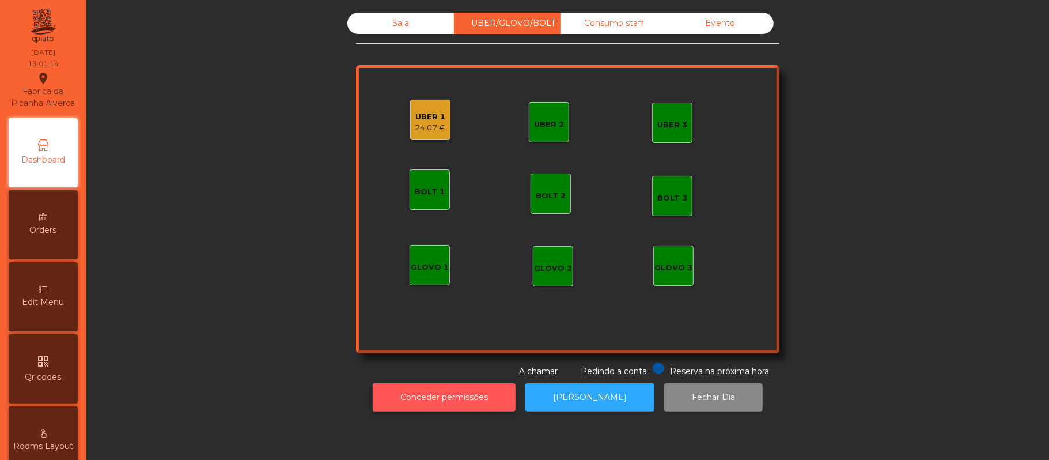
click at [439, 401] on button "Conceder permissões" at bounding box center [444, 397] width 143 height 28
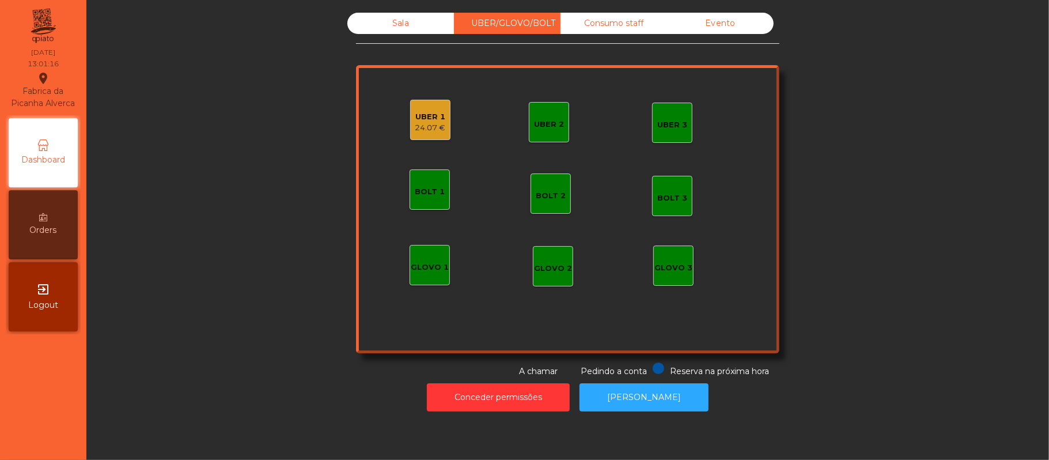
click at [424, 118] on div "UBER 1" at bounding box center [430, 117] width 31 height 12
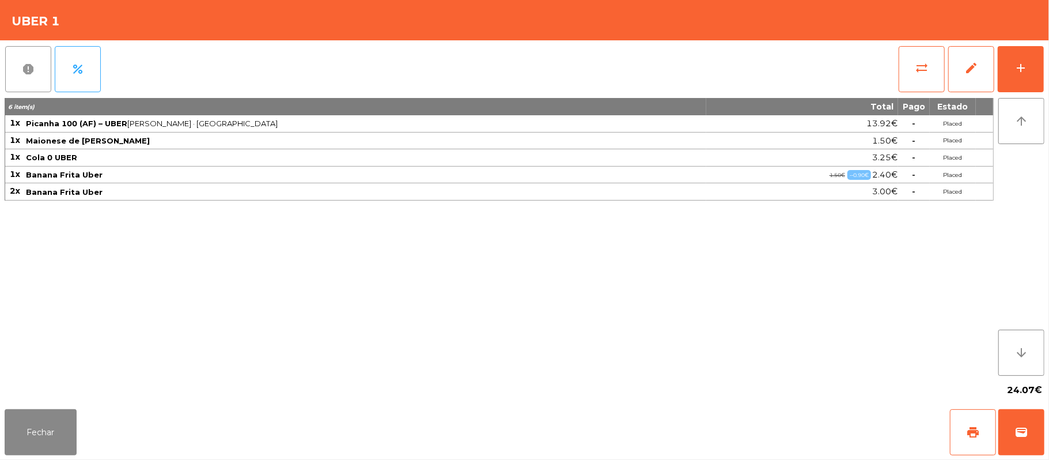
click at [33, 73] on span "report" at bounding box center [28, 69] width 14 height 14
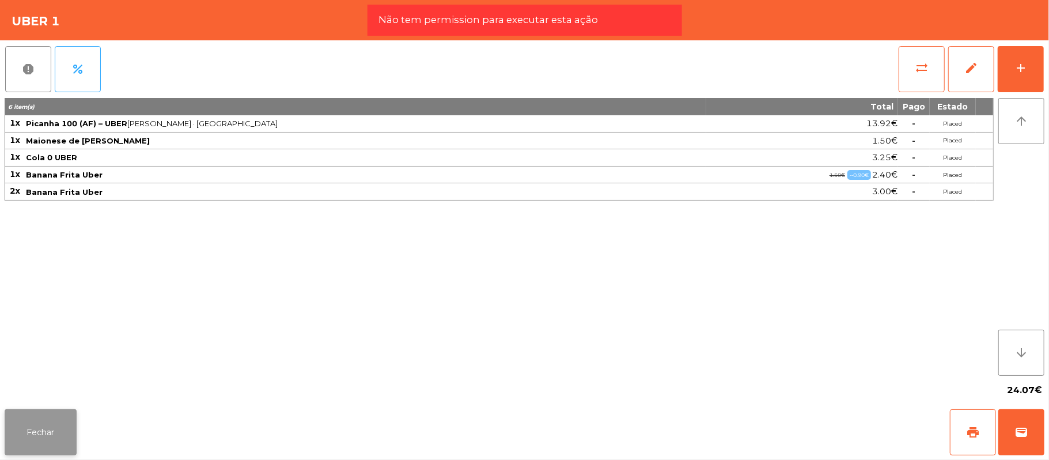
click at [51, 431] on button "Fechar" at bounding box center [41, 432] width 72 height 46
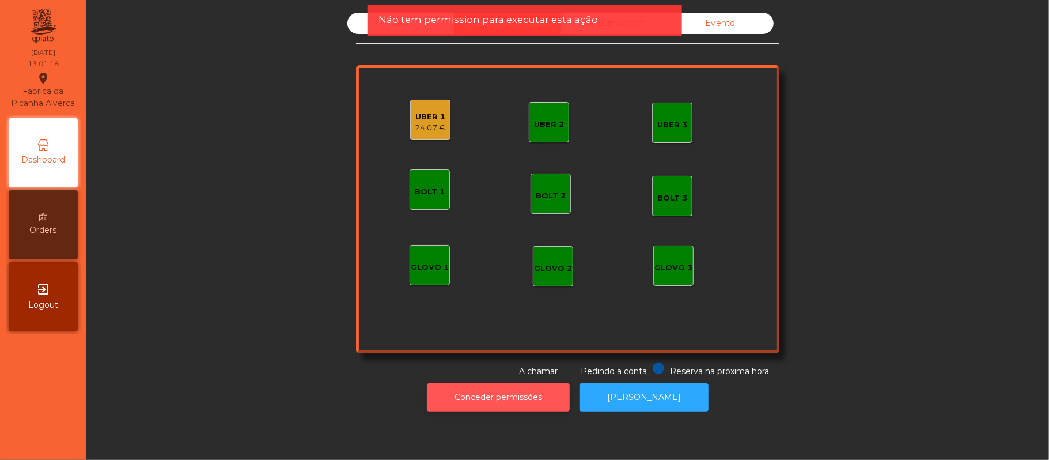
click at [521, 401] on button "Conceder permissões" at bounding box center [498, 397] width 143 height 28
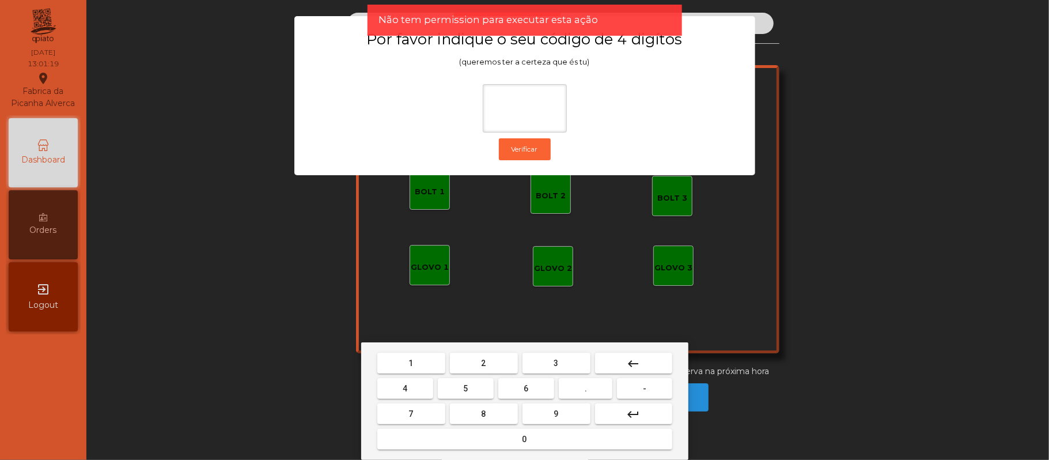
click at [487, 362] on button "2" at bounding box center [484, 362] width 68 height 21
click at [524, 385] on span "6" at bounding box center [526, 388] width 5 height 9
click at [411, 363] on span "1" at bounding box center [411, 362] width 5 height 9
click at [465, 388] on span "5" at bounding box center [465, 388] width 5 height 9
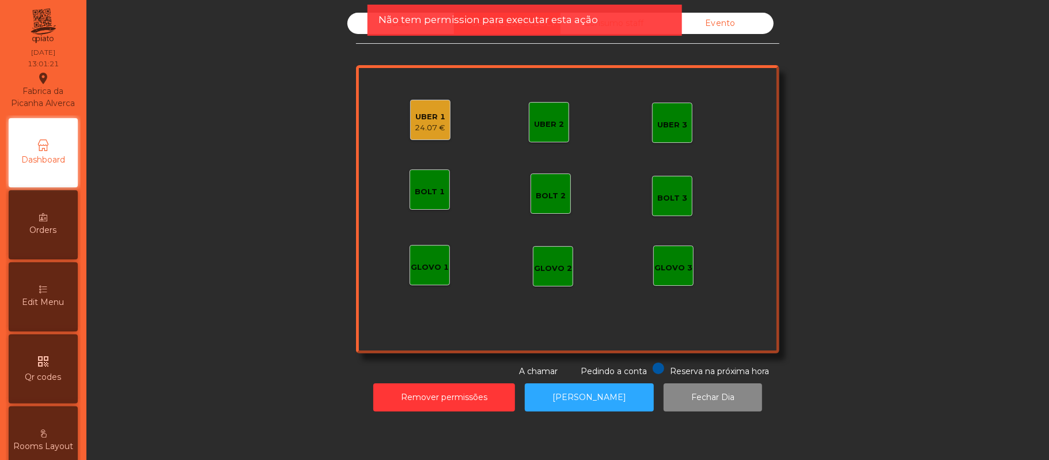
click at [418, 120] on div "UBER 1" at bounding box center [430, 117] width 31 height 12
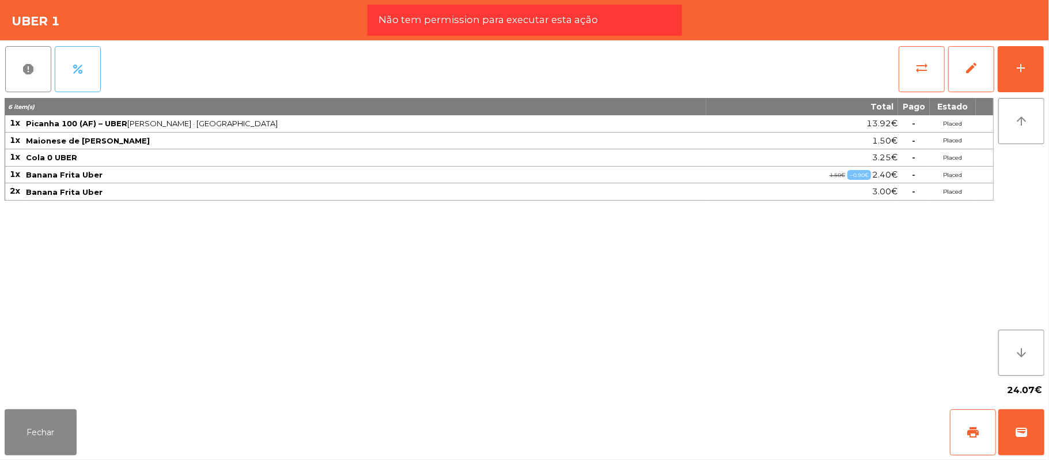
click at [86, 70] on button "percent" at bounding box center [78, 69] width 46 height 46
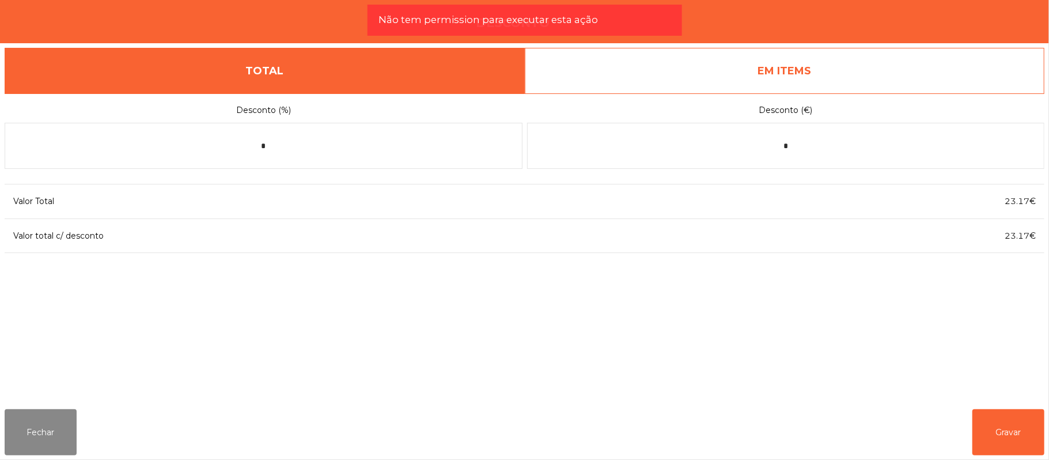
click at [753, 86] on link "EM ITEMS" at bounding box center [785, 71] width 520 height 46
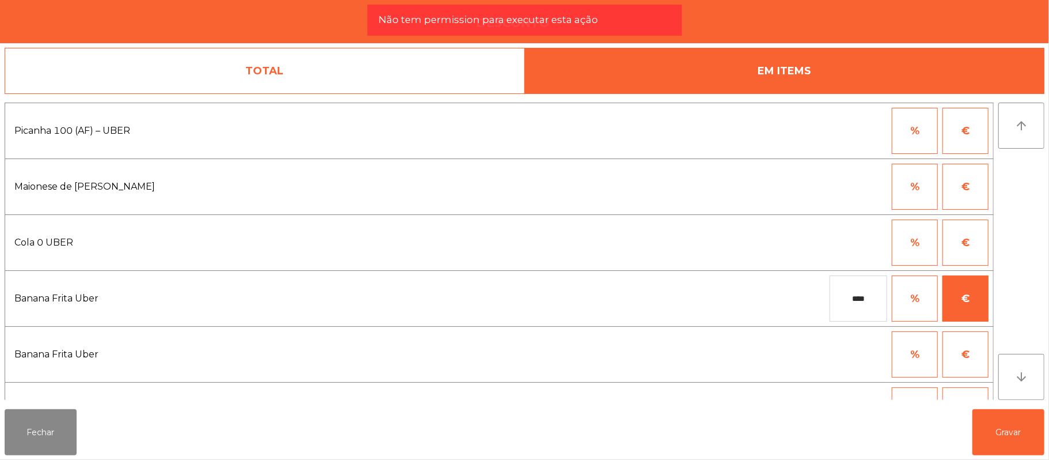
click at [860, 300] on input "****" at bounding box center [858, 298] width 58 height 46
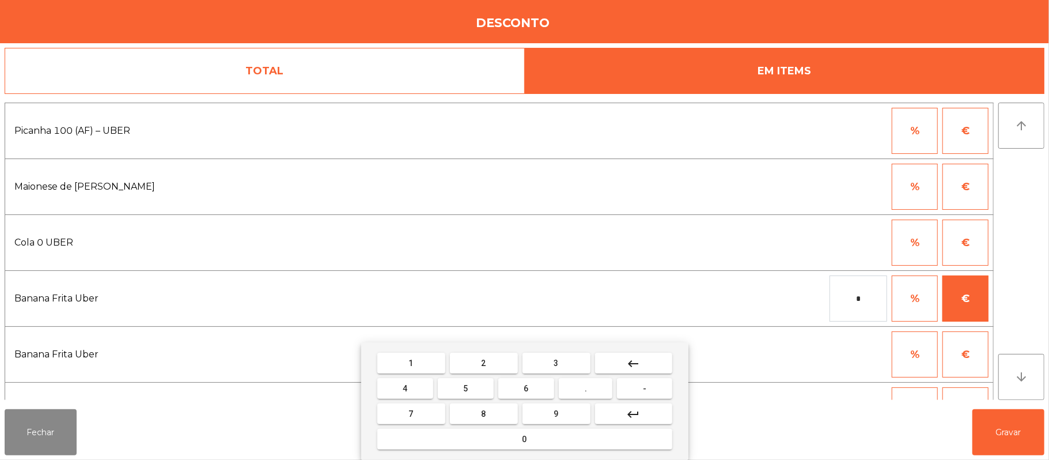
type input "*"
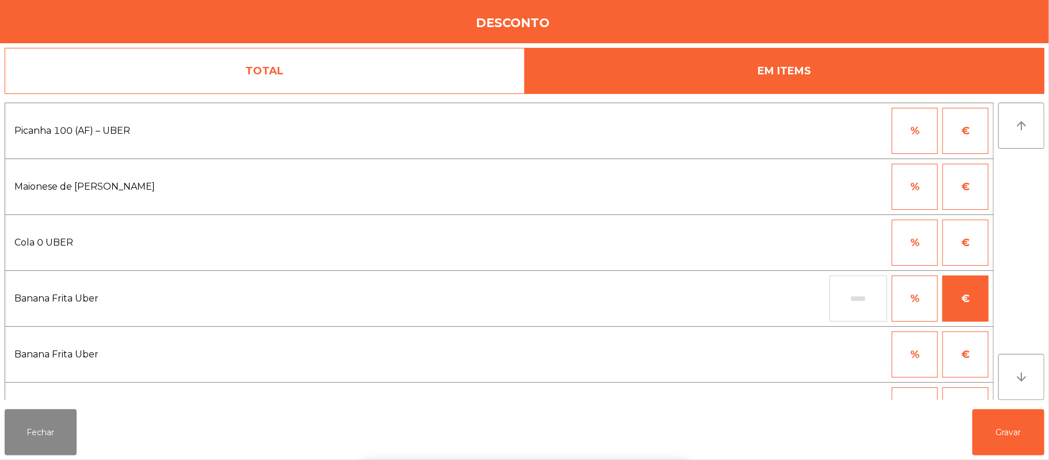
click at [1008, 423] on div "1 2 3 keyboard_backspace 4 5 6 . - 7 8 9 keyboard_return 0" at bounding box center [524, 400] width 1049 height 117
click at [1015, 434] on button "Gravar" at bounding box center [1008, 432] width 72 height 46
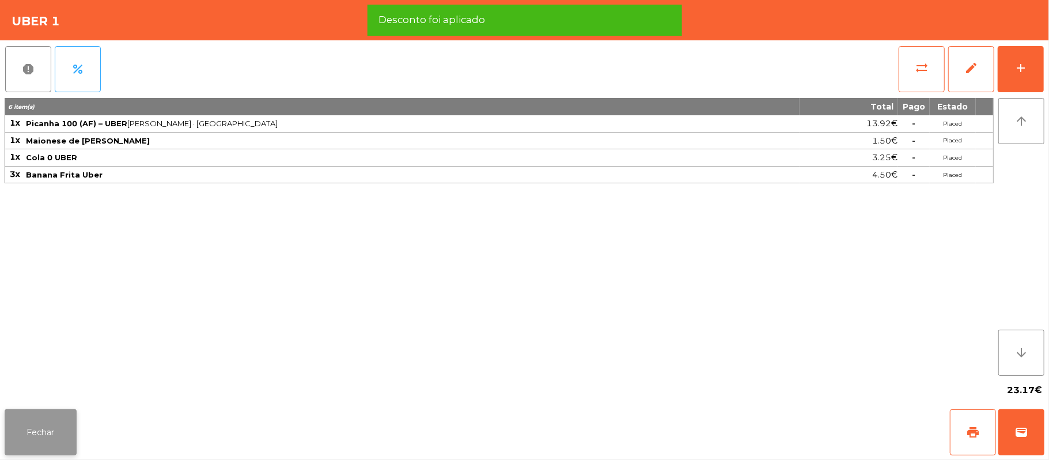
click at [31, 430] on button "Fechar" at bounding box center [41, 432] width 72 height 46
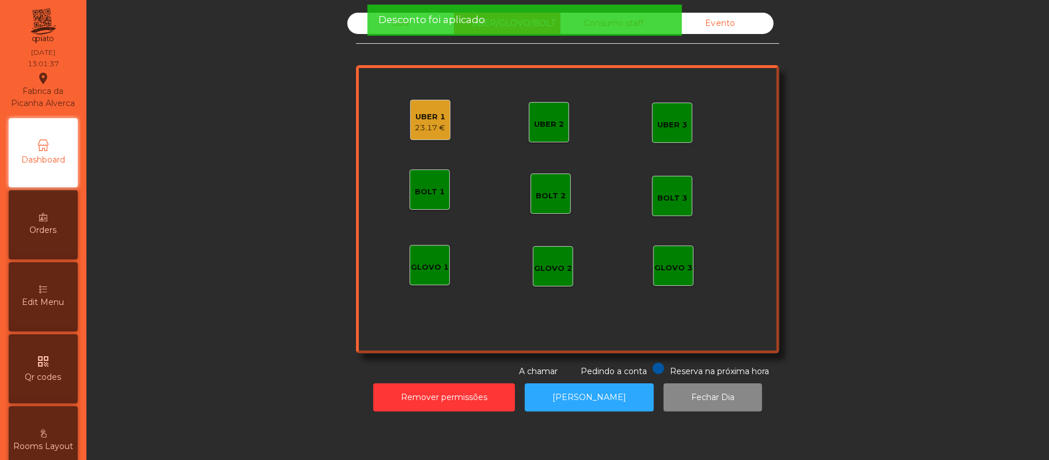
click at [433, 117] on div "UBER 1" at bounding box center [430, 117] width 31 height 12
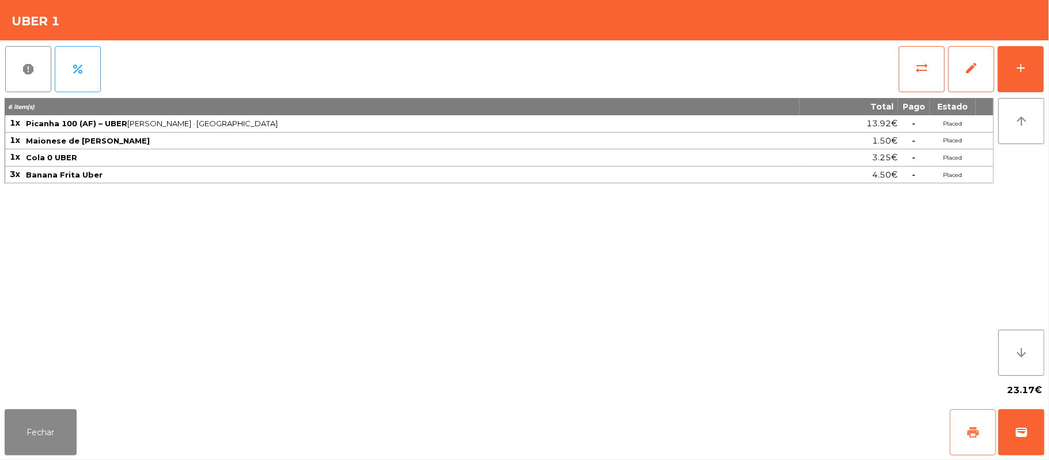
click at [962, 427] on button "print" at bounding box center [973, 432] width 46 height 46
click at [84, 70] on span "percent" at bounding box center [78, 69] width 14 height 14
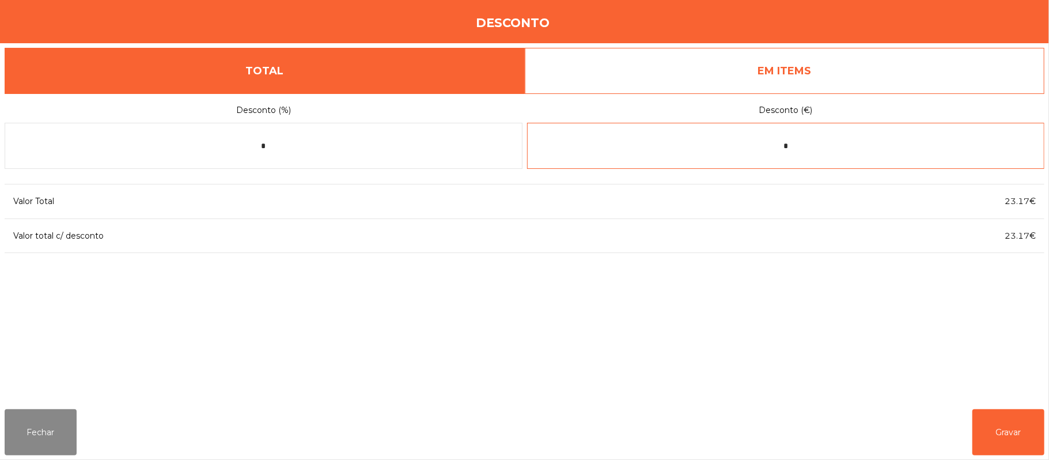
click at [808, 149] on input "*" at bounding box center [786, 146] width 518 height 46
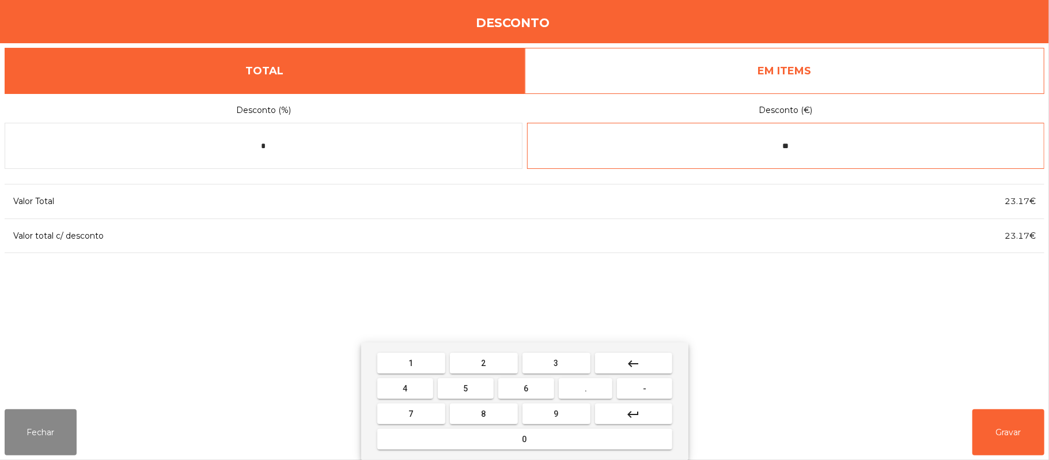
click at [632, 360] on mat-icon "keyboard_backspace" at bounding box center [634, 363] width 14 height 14
click at [634, 362] on mat-icon "keyboard_backspace" at bounding box center [634, 363] width 14 height 14
click at [662, 392] on button "-" at bounding box center [644, 388] width 55 height 21
click at [600, 442] on button "0" at bounding box center [524, 438] width 295 height 21
click at [589, 388] on button "." at bounding box center [586, 388] width 54 height 21
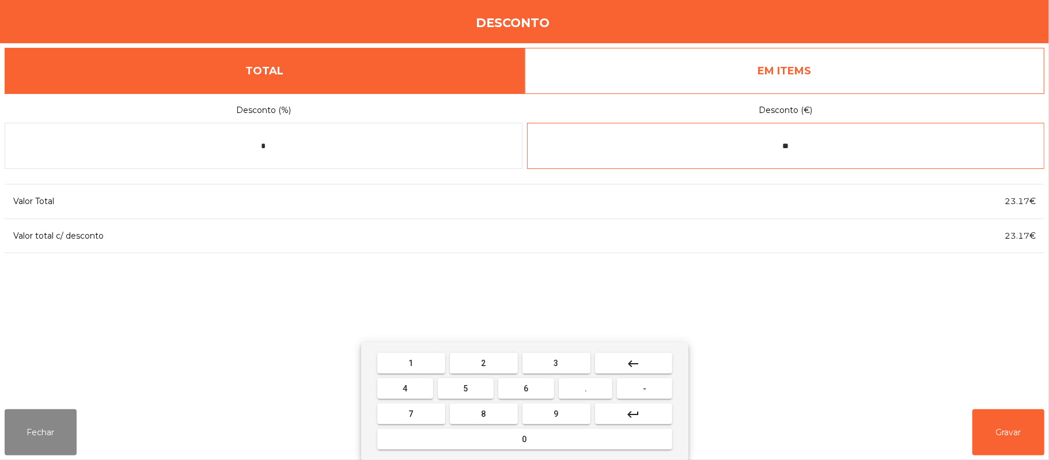
click at [560, 412] on button "9" at bounding box center [556, 413] width 68 height 21
click at [556, 455] on div "1 2 3 keyboard_backspace 4 5 6 . - 7 8 9 keyboard_return 0" at bounding box center [524, 400] width 327 height 117
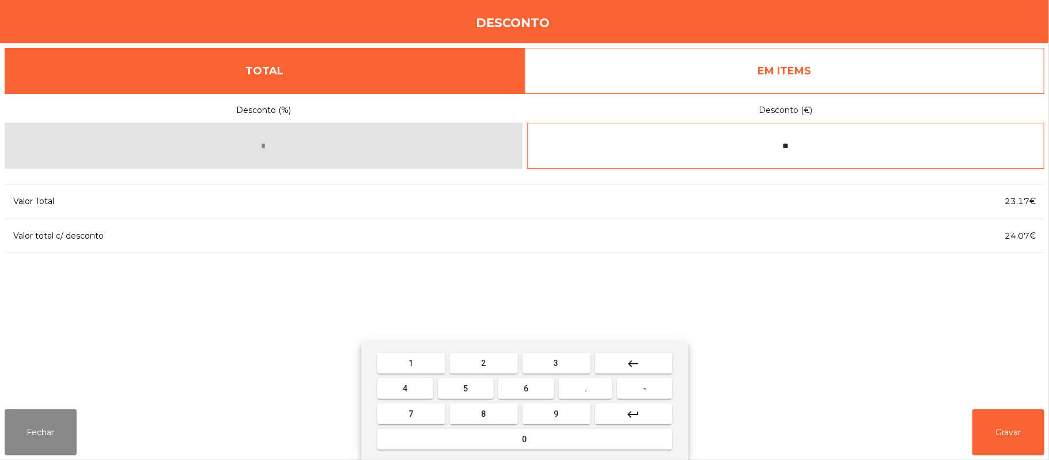
click at [580, 446] on button "0" at bounding box center [524, 438] width 295 height 21
type input "*****"
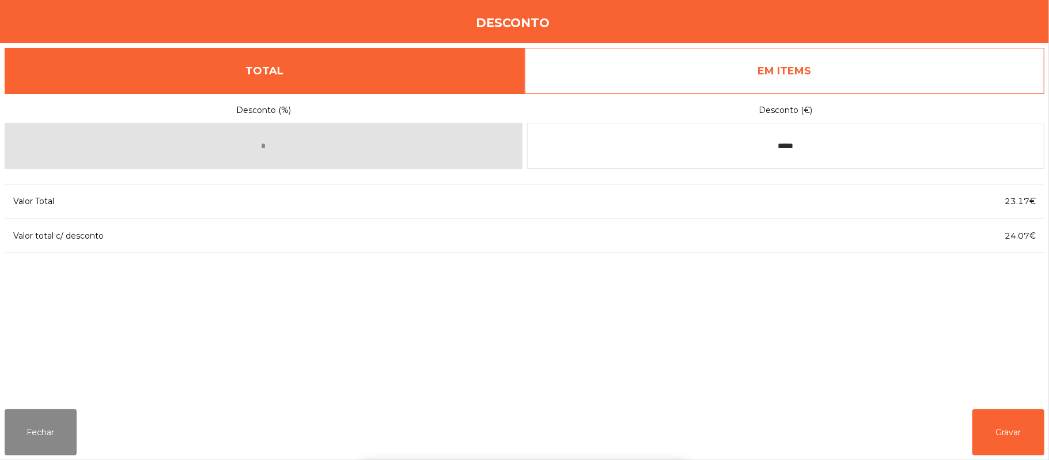
click at [1016, 432] on div "1 2 3 keyboard_backspace 4 5 6 . - 7 8 9 keyboard_return 0" at bounding box center [524, 400] width 1049 height 117
click at [1005, 426] on button "Gravar" at bounding box center [1008, 432] width 72 height 46
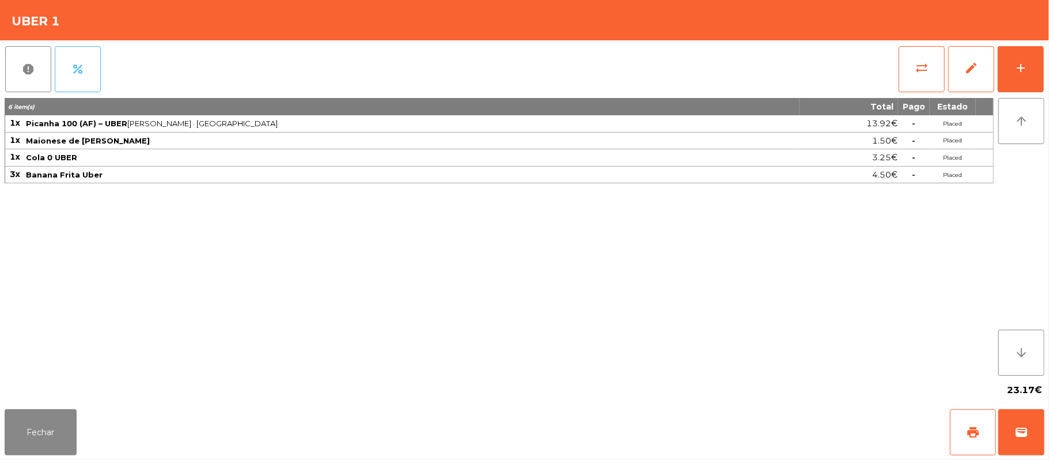
click at [84, 82] on button "percent" at bounding box center [78, 69] width 46 height 46
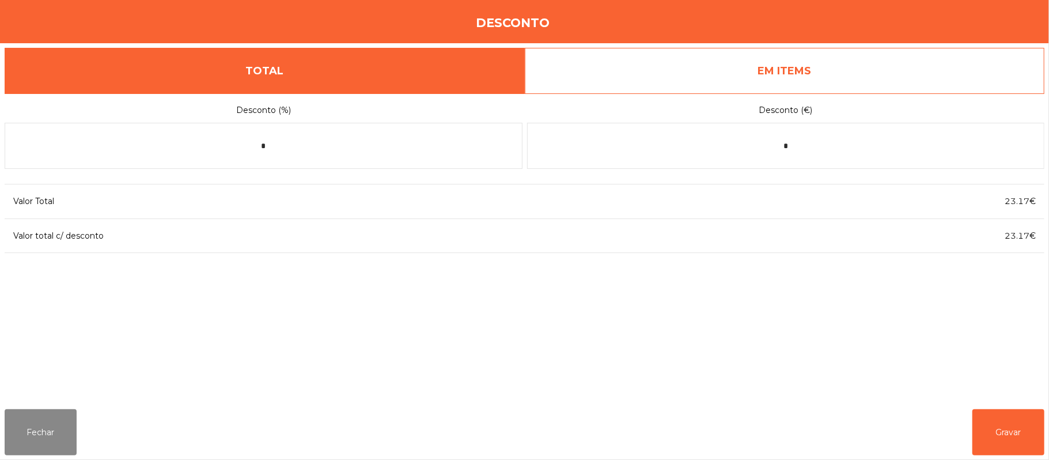
click at [843, 70] on link "EM ITEMS" at bounding box center [785, 71] width 520 height 46
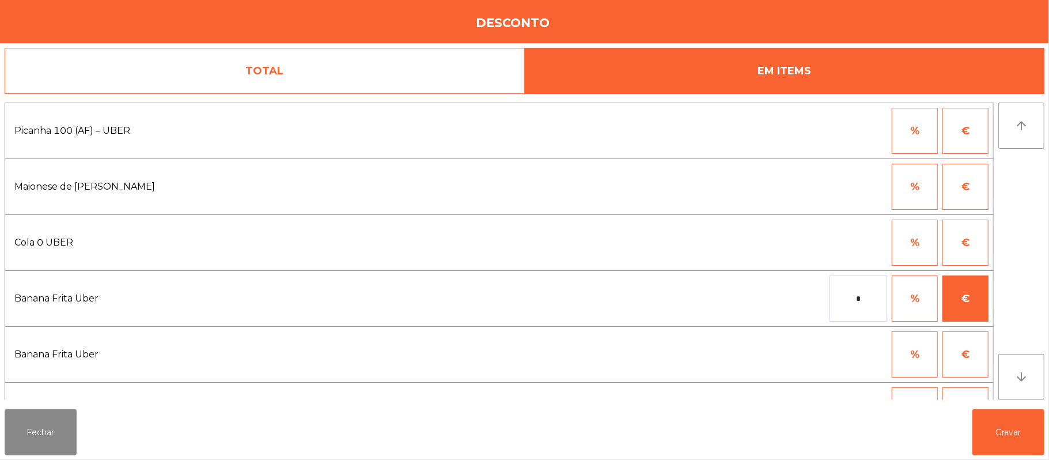
click at [870, 298] on input "*" at bounding box center [858, 298] width 58 height 46
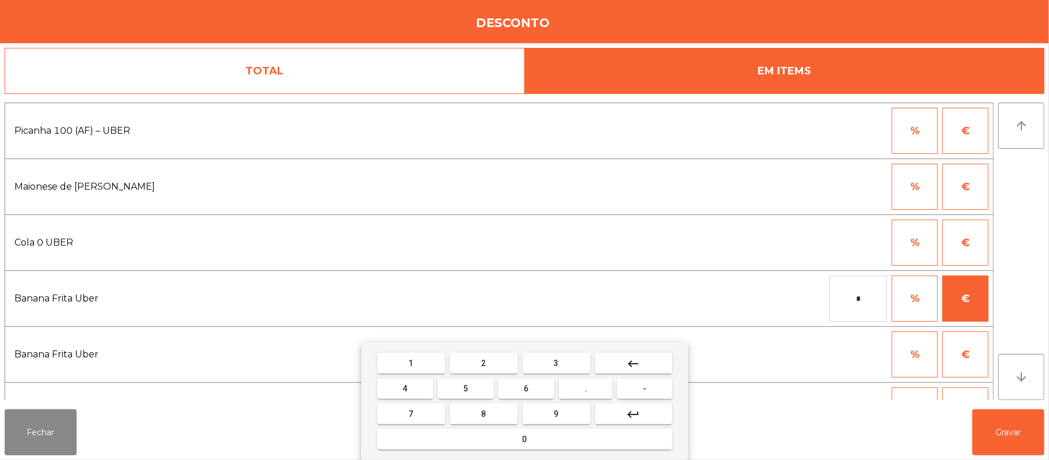
click at [525, 443] on span "0" at bounding box center [524, 438] width 5 height 9
click at [595, 386] on button "." at bounding box center [586, 388] width 54 height 21
click at [556, 412] on span "9" at bounding box center [556, 413] width 5 height 9
click at [549, 450] on mat-keyboard-key "0" at bounding box center [524, 438] width 299 height 25
click at [633, 344] on div "1 2 3 keyboard_backspace 4 5 6 . - 7 8 9 keyboard_return 0" at bounding box center [524, 400] width 327 height 117
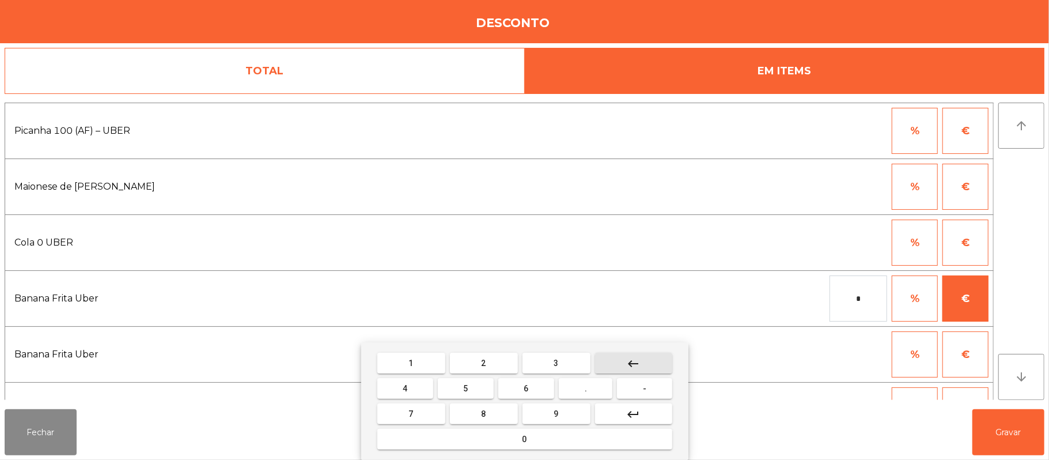
click at [632, 363] on mat-icon "keyboard_backspace" at bounding box center [634, 363] width 14 height 14
click at [629, 358] on mat-icon "keyboard_backspace" at bounding box center [634, 363] width 14 height 14
click at [631, 358] on mat-icon "keyboard_backspace" at bounding box center [634, 363] width 14 height 14
click at [632, 360] on mat-icon "keyboard_backspace" at bounding box center [634, 363] width 14 height 14
click at [640, 365] on button "keyboard_backspace" at bounding box center [633, 362] width 77 height 21
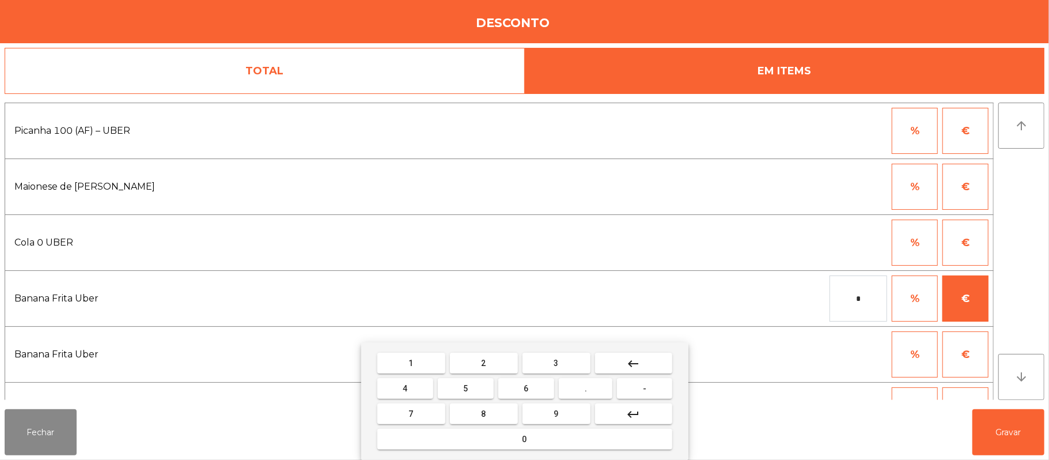
click at [671, 352] on mat-keyboard-key "keyboard_backspace" at bounding box center [634, 362] width 82 height 25
click at [655, 394] on button "-" at bounding box center [644, 388] width 55 height 21
click at [658, 356] on button "keyboard_backspace" at bounding box center [633, 362] width 77 height 21
click at [648, 360] on button "keyboard_backspace" at bounding box center [633, 362] width 77 height 21
click at [646, 367] on button "keyboard_backspace" at bounding box center [633, 362] width 77 height 21
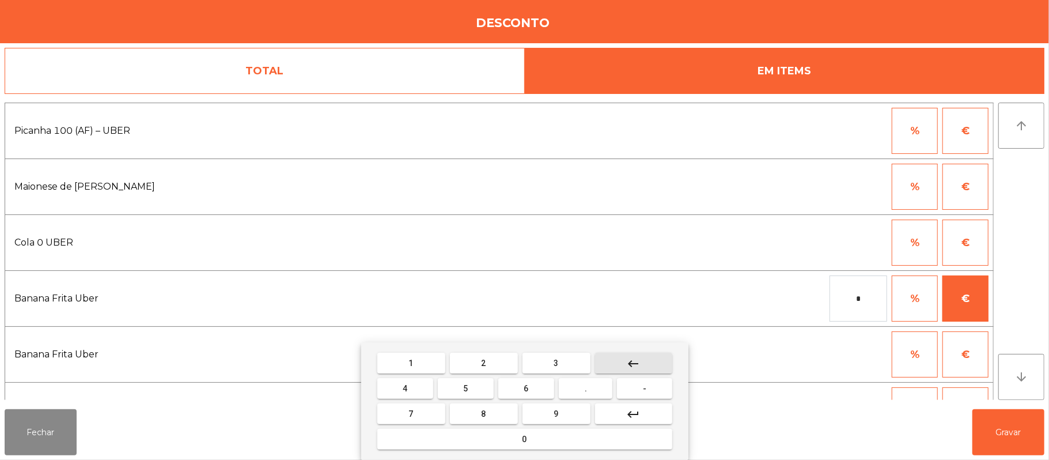
click at [648, 365] on button "keyboard_backspace" at bounding box center [633, 362] width 77 height 21
click at [641, 364] on button "keyboard_backspace" at bounding box center [633, 362] width 77 height 21
click at [633, 362] on mat-icon "keyboard_backspace" at bounding box center [634, 363] width 14 height 14
click at [634, 360] on mat-icon "keyboard_backspace" at bounding box center [634, 363] width 14 height 14
click at [635, 360] on mat-icon "keyboard_backspace" at bounding box center [634, 363] width 14 height 14
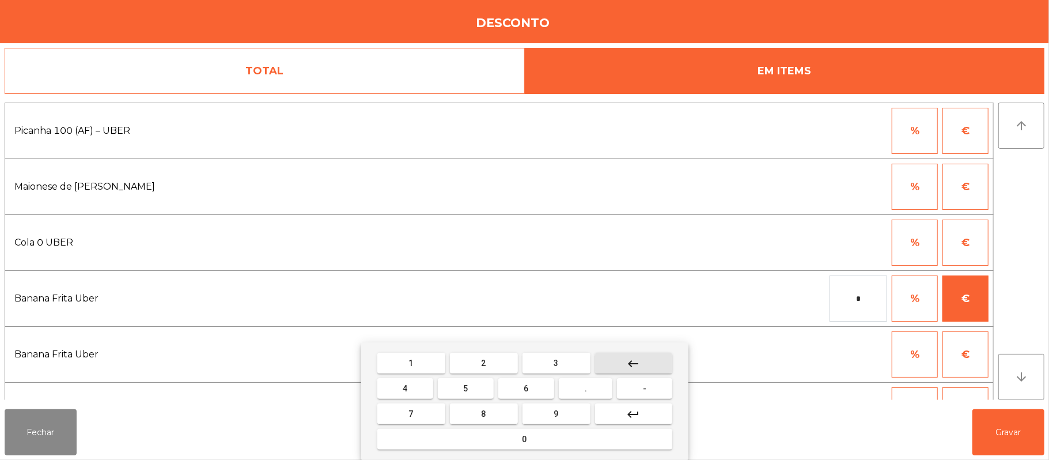
click at [867, 298] on input "*" at bounding box center [858, 298] width 58 height 46
click at [632, 363] on mat-icon "keyboard_backspace" at bounding box center [634, 363] width 14 height 14
click at [632, 362] on mat-icon "keyboard_backspace" at bounding box center [634, 363] width 14 height 14
click at [633, 360] on mat-icon "keyboard_backspace" at bounding box center [634, 363] width 14 height 14
click at [662, 354] on button "keyboard_backspace" at bounding box center [633, 362] width 77 height 21
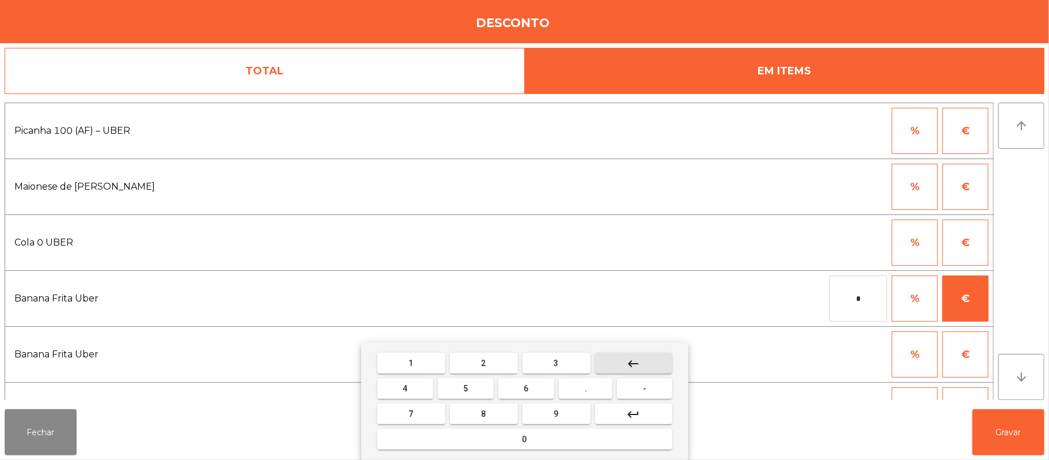
click at [648, 367] on button "keyboard_backspace" at bounding box center [633, 362] width 77 height 21
click at [641, 362] on button "keyboard_backspace" at bounding box center [633, 362] width 77 height 21
click at [843, 295] on input "*" at bounding box center [858, 298] width 58 height 46
click at [863, 303] on input "*" at bounding box center [858, 298] width 58 height 46
click at [637, 363] on mat-icon "keyboard_backspace" at bounding box center [634, 363] width 14 height 14
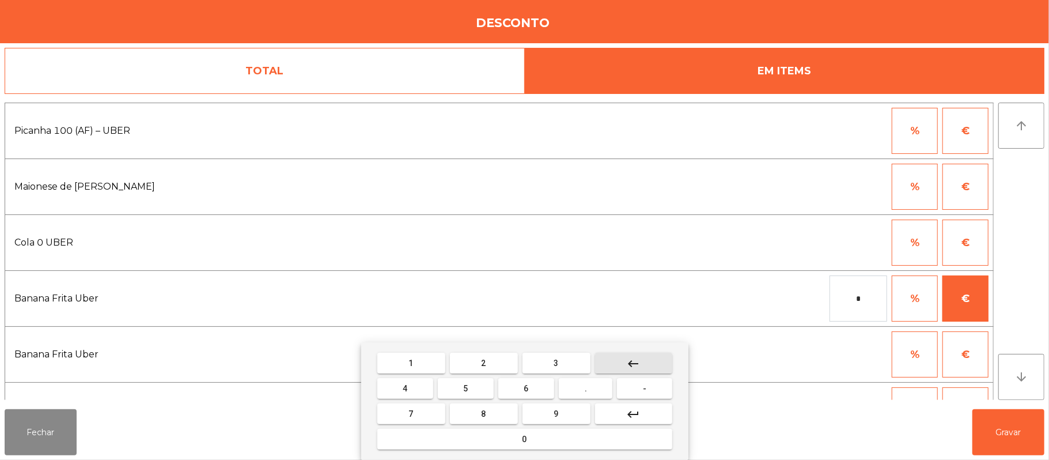
click at [634, 367] on mat-icon "keyboard_backspace" at bounding box center [634, 363] width 14 height 14
click at [632, 362] on mat-icon "keyboard_backspace" at bounding box center [634, 363] width 14 height 14
type input "*"
click at [548, 439] on button "0" at bounding box center [524, 438] width 295 height 21
click at [671, 351] on mat-keyboard-key "keyboard_backspace" at bounding box center [634, 362] width 82 height 25
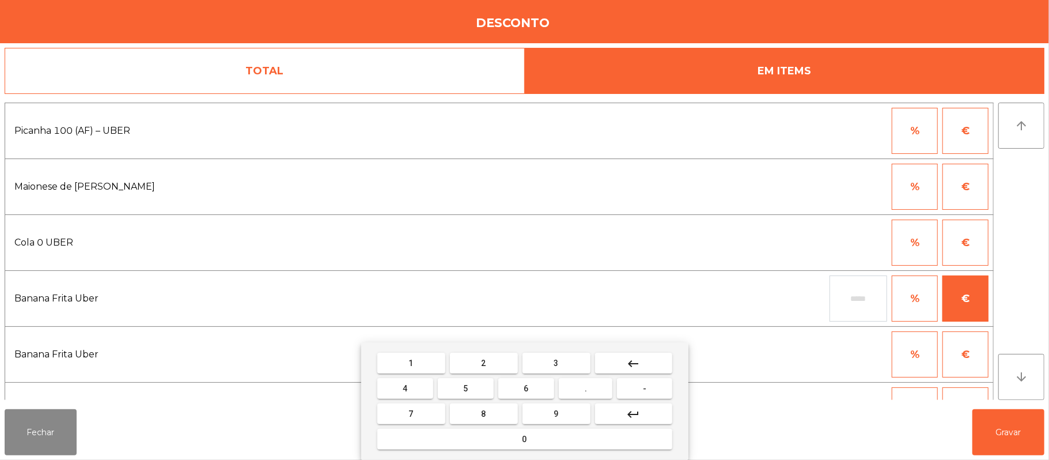
click at [648, 370] on button "keyboard_backspace" at bounding box center [633, 362] width 77 height 21
click at [637, 369] on mat-icon "keyboard_backspace" at bounding box center [634, 363] width 14 height 14
click at [635, 366] on mat-icon "keyboard_backspace" at bounding box center [634, 363] width 14 height 14
type input "*"
click at [652, 393] on button "-" at bounding box center [644, 388] width 55 height 21
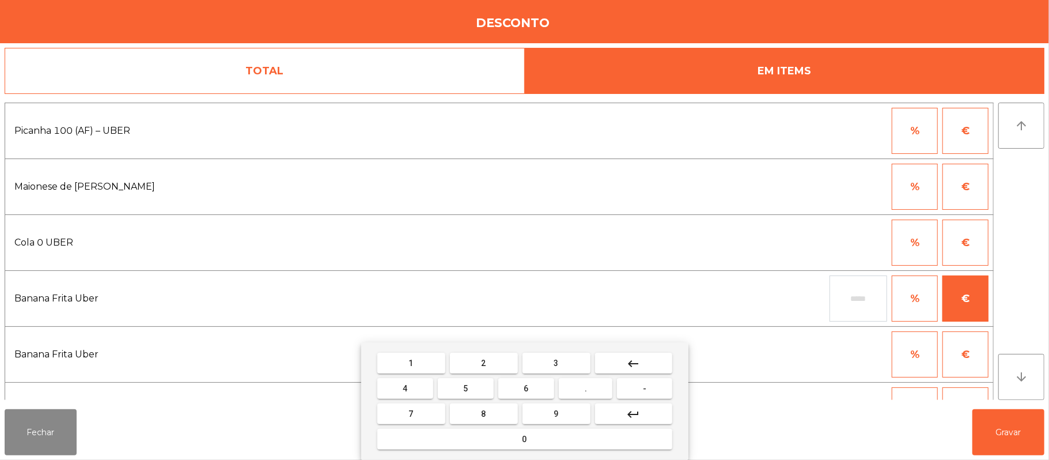
click at [534, 443] on button "0" at bounding box center [524, 438] width 295 height 21
click at [586, 388] on span "." at bounding box center [585, 388] width 2 height 9
click at [572, 409] on button "9" at bounding box center [556, 413] width 68 height 21
click at [572, 436] on button "0" at bounding box center [524, 438] width 295 height 21
type input "*****"
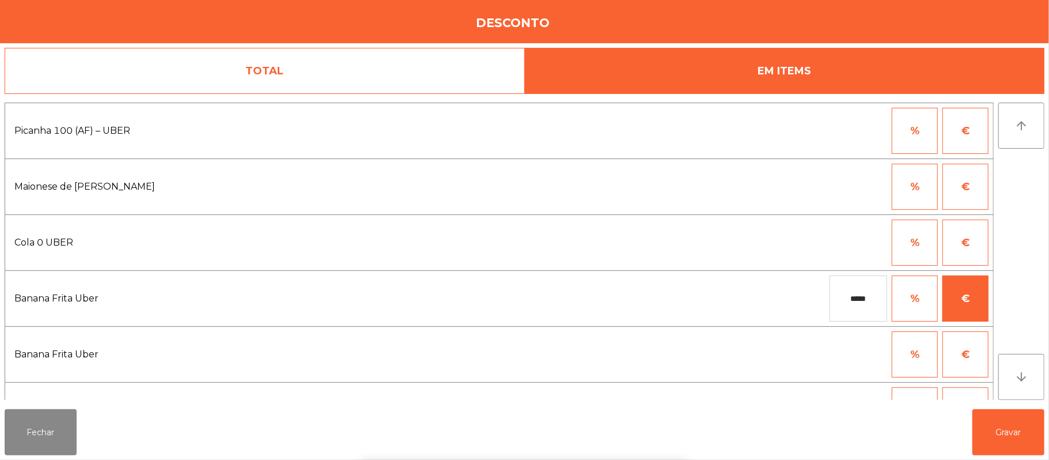
click at [1007, 439] on div "1 2 3 keyboard_backspace 4 5 6 . - 7 8 9 keyboard_return 0" at bounding box center [524, 400] width 1049 height 117
click at [1013, 436] on button "Gravar" at bounding box center [1008, 432] width 72 height 46
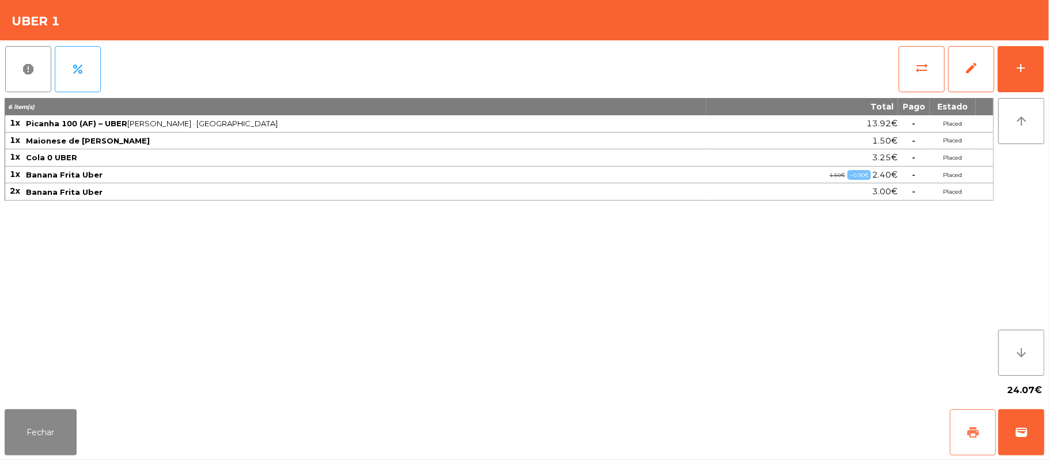
click at [971, 420] on button "print" at bounding box center [973, 432] width 46 height 46
click at [42, 432] on button "Fechar" at bounding box center [41, 432] width 72 height 46
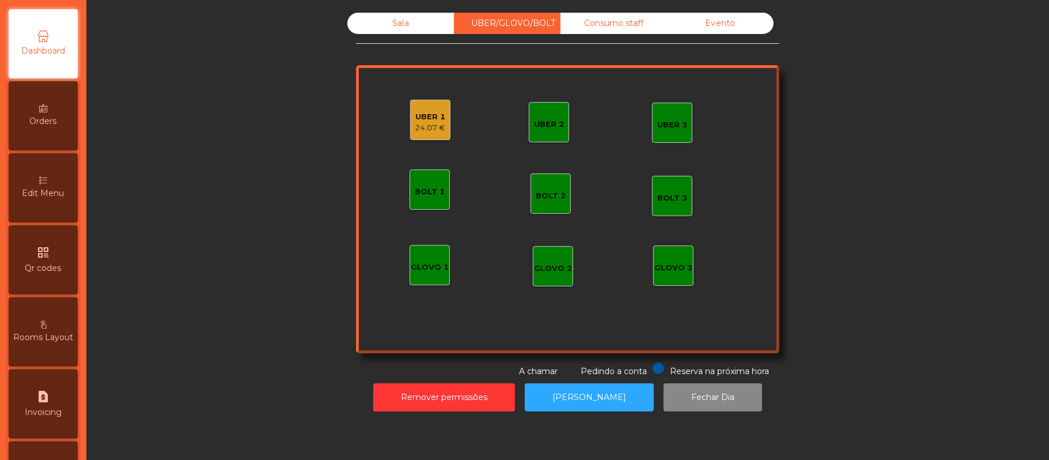
scroll to position [166, 0]
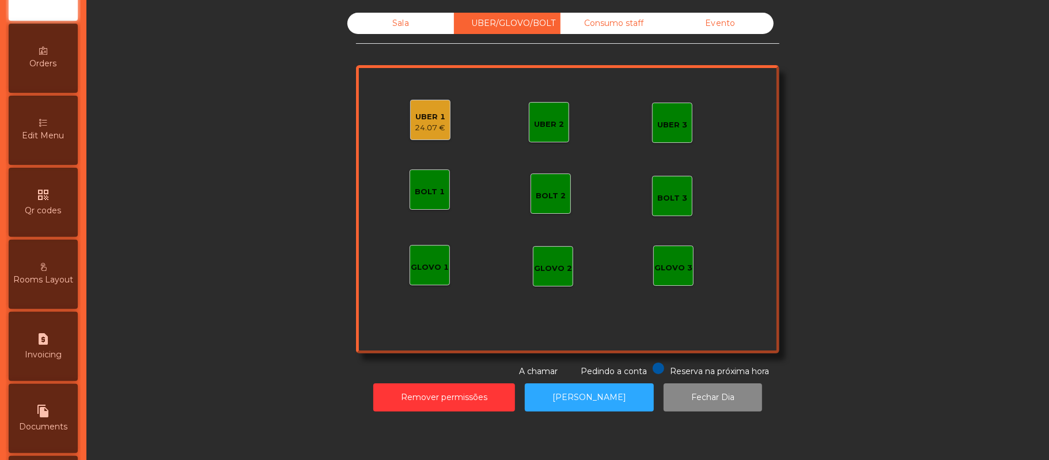
click at [54, 141] on div "Edit Menu" at bounding box center [43, 130] width 69 height 69
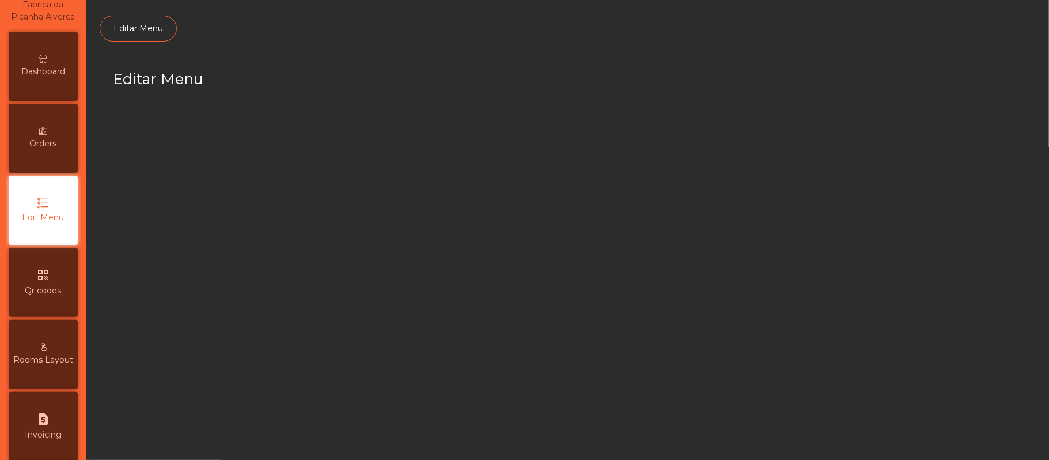
scroll to position [79, 0]
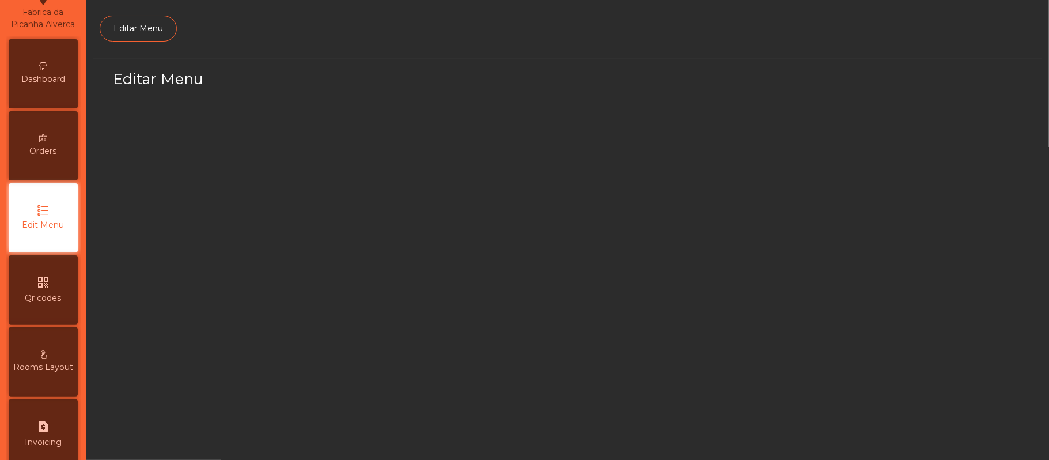
select select "*"
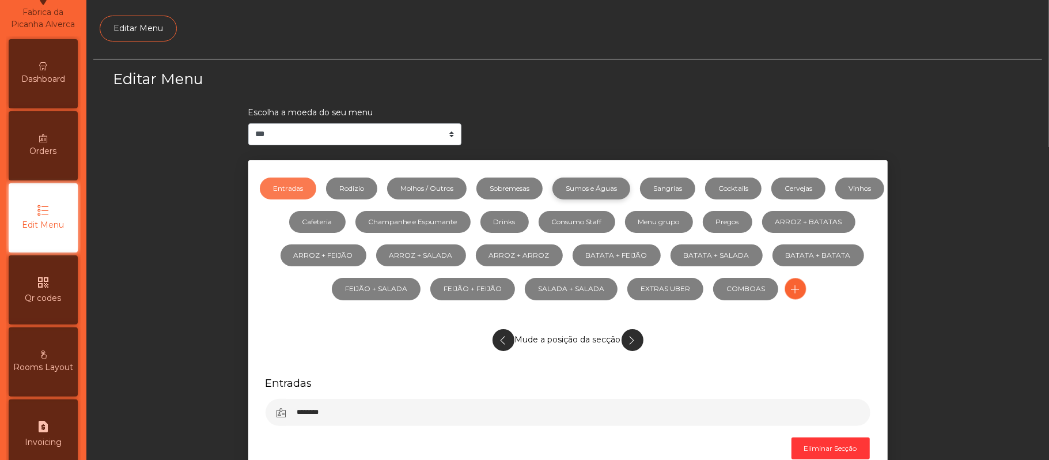
click at [627, 183] on link "Sumos e Águas" at bounding box center [591, 188] width 78 height 22
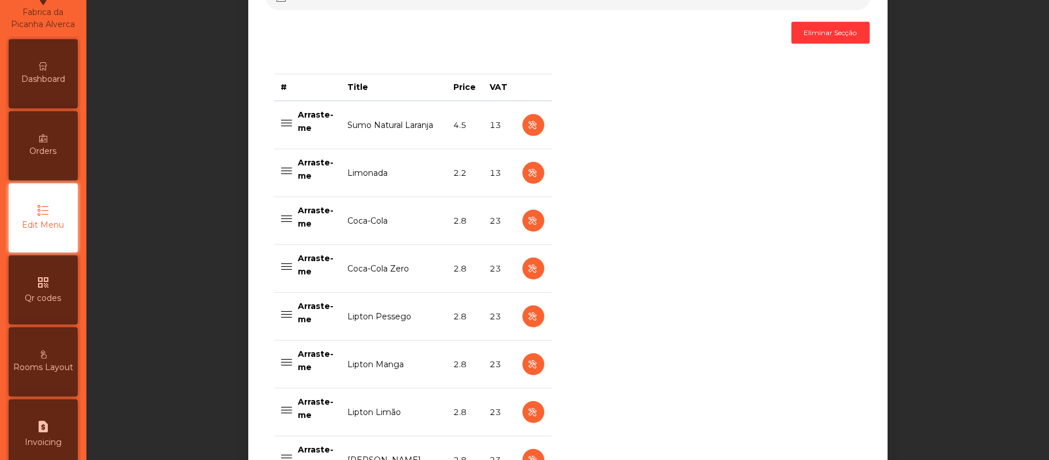
scroll to position [453, 0]
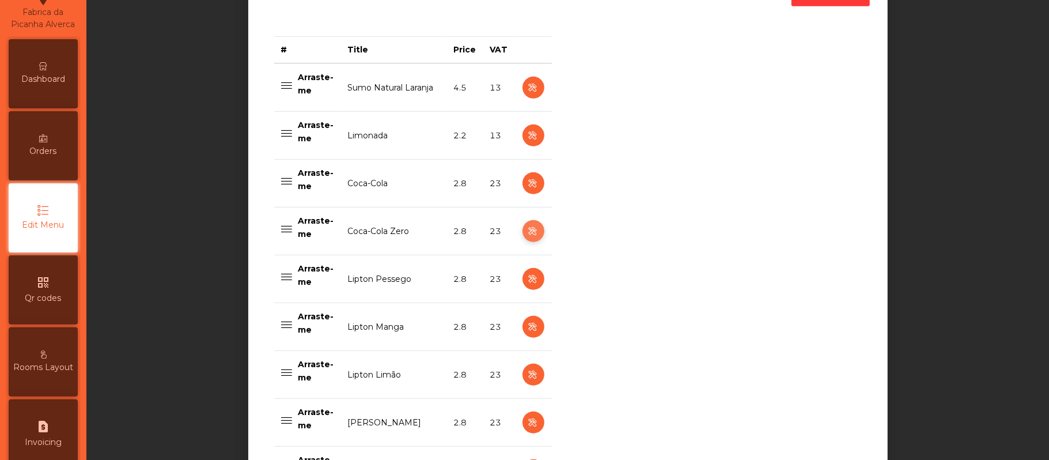
click at [526, 231] on icon "button" at bounding box center [532, 231] width 13 height 14
select select "***"
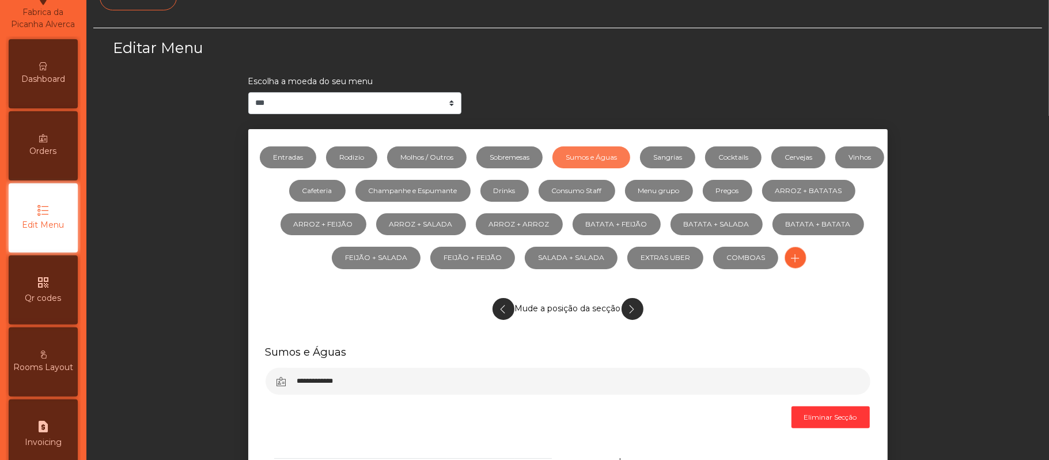
scroll to position [43, 0]
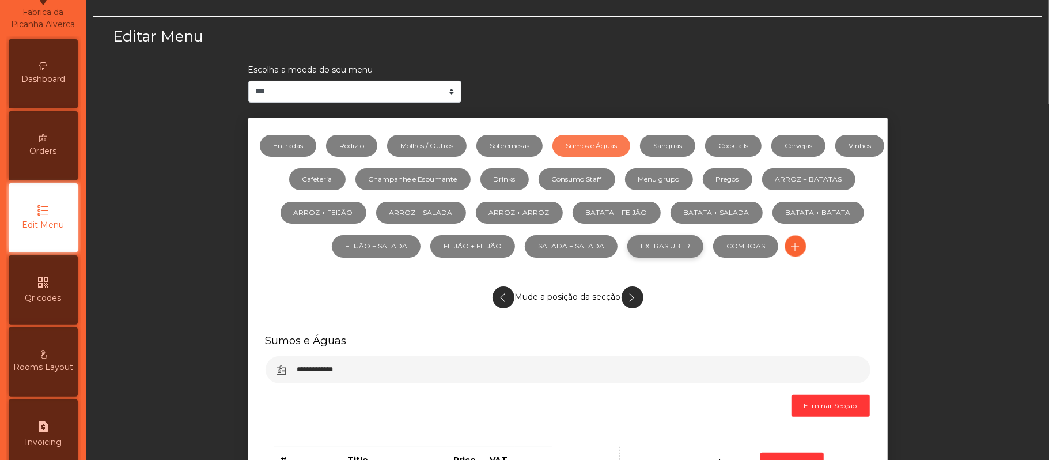
click at [703, 249] on link "EXTRAS UBER" at bounding box center [665, 246] width 76 height 22
select select "***"
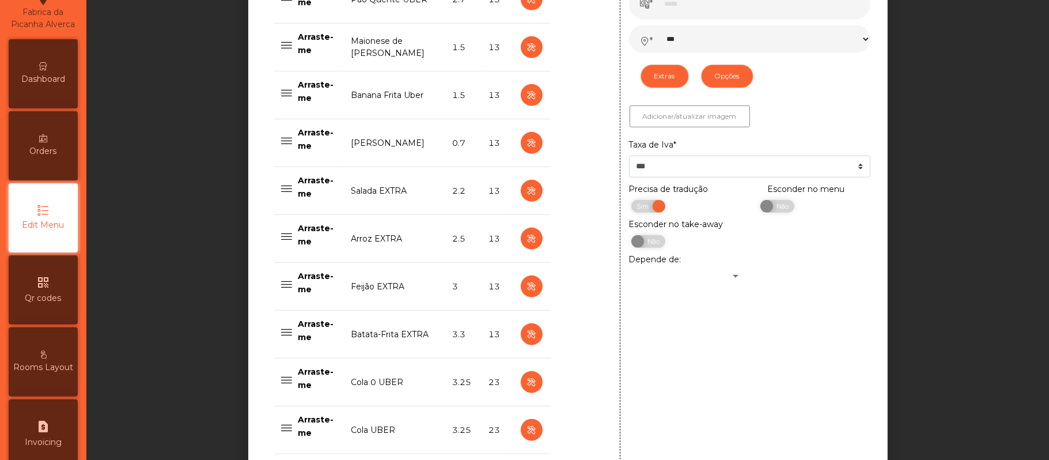
scroll to position [719, 0]
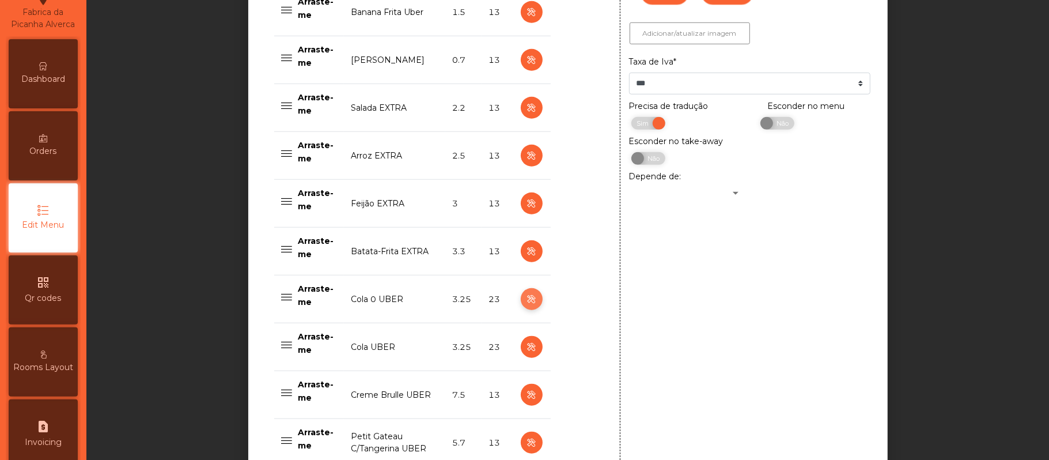
click at [526, 301] on icon "button" at bounding box center [531, 299] width 13 height 14
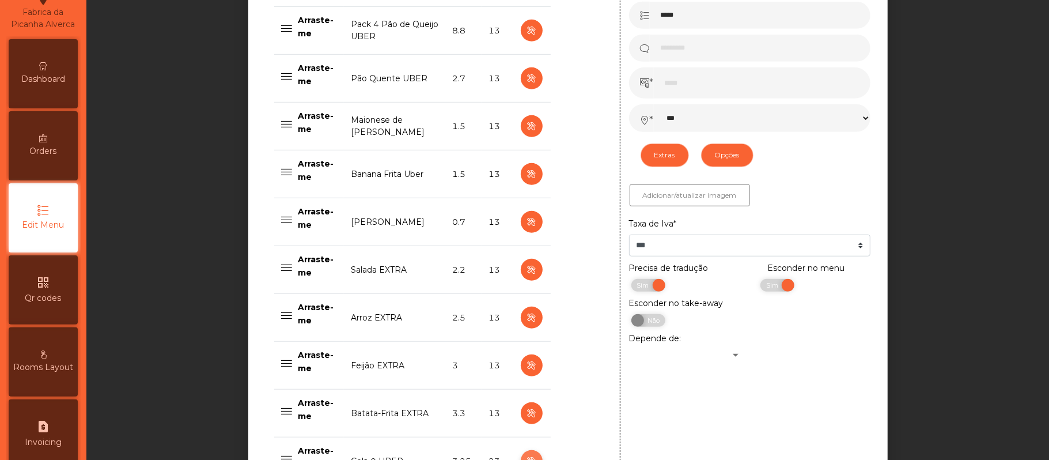
scroll to position [558, 0]
click at [525, 175] on icon "button" at bounding box center [531, 173] width 13 height 14
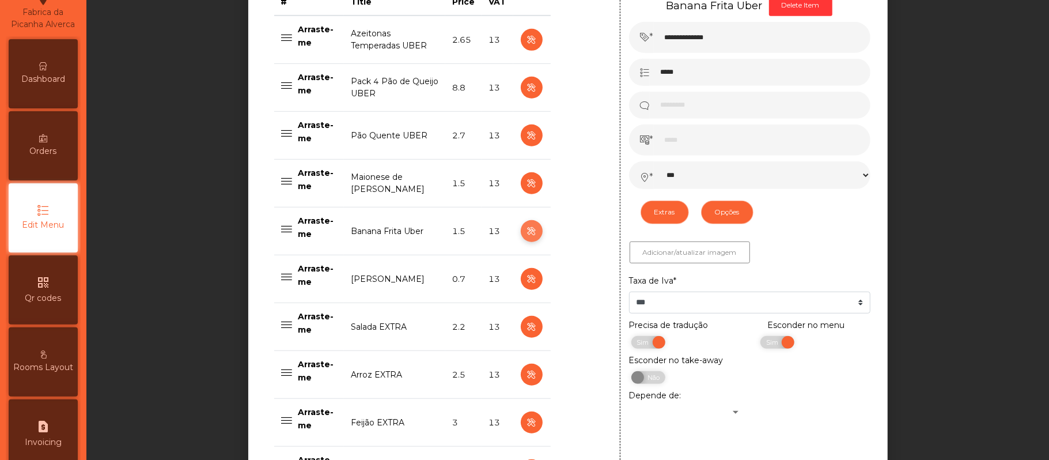
scroll to position [502, 0]
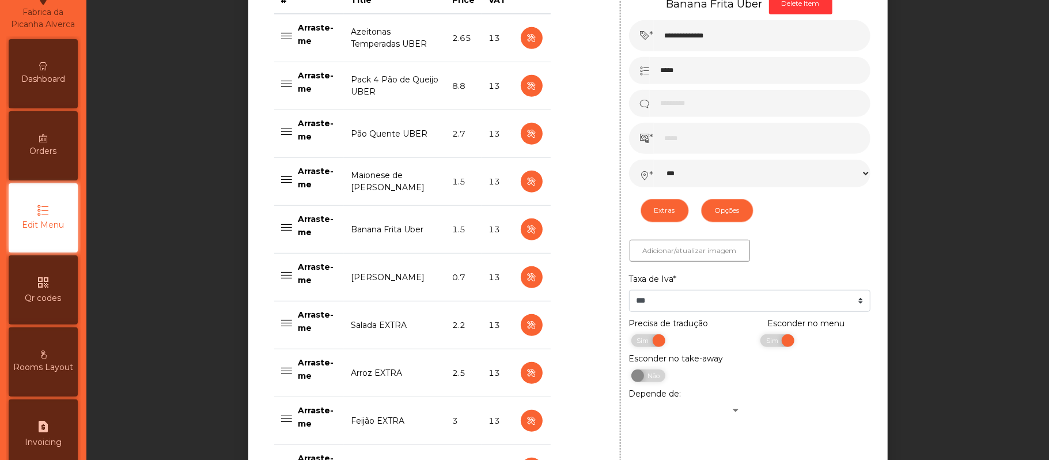
click at [58, 81] on div "Dashboard" at bounding box center [43, 73] width 69 height 69
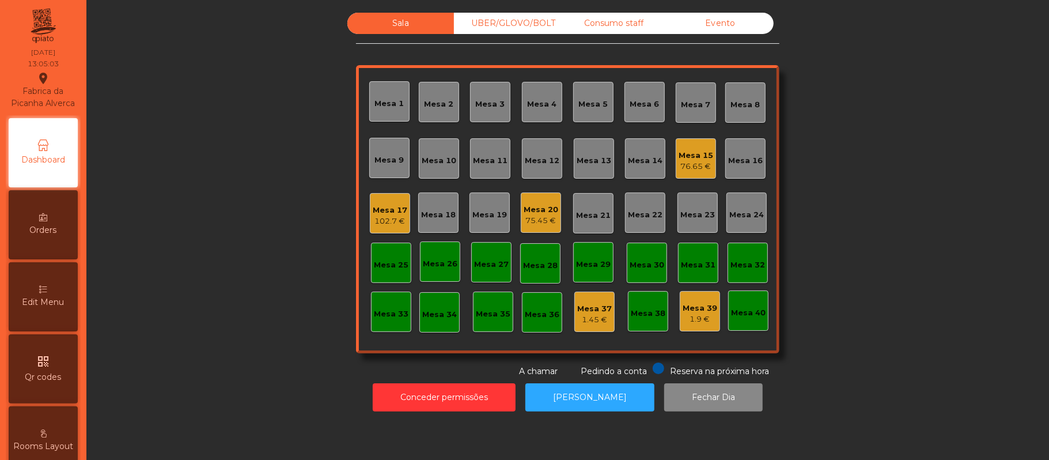
click at [515, 26] on div "UBER/GLOVO/BOLT" at bounding box center [507, 23] width 107 height 21
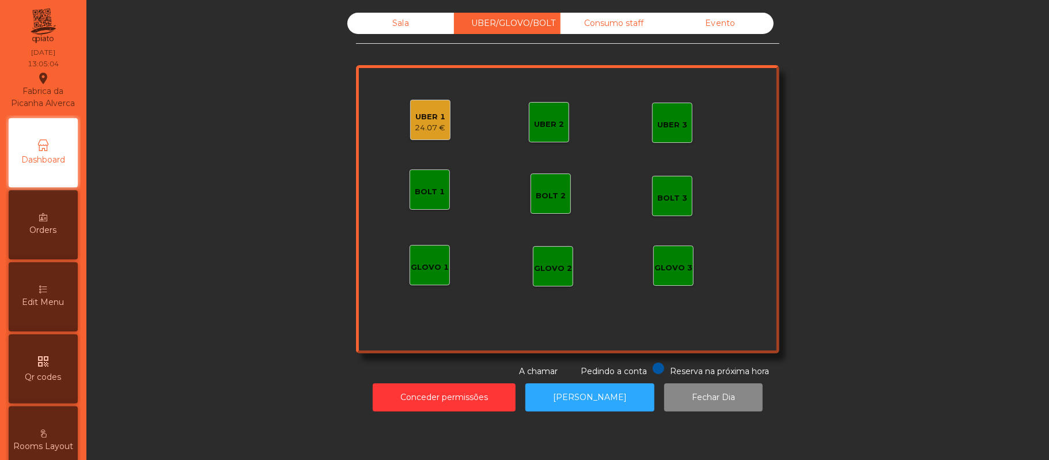
click at [422, 126] on div "24.07 €" at bounding box center [430, 128] width 31 height 12
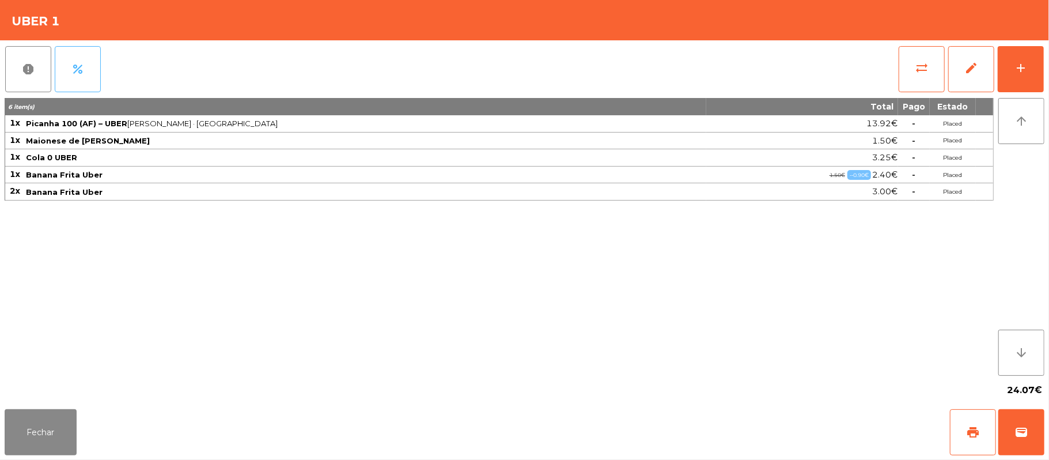
click at [79, 81] on button "percent" at bounding box center [78, 69] width 46 height 46
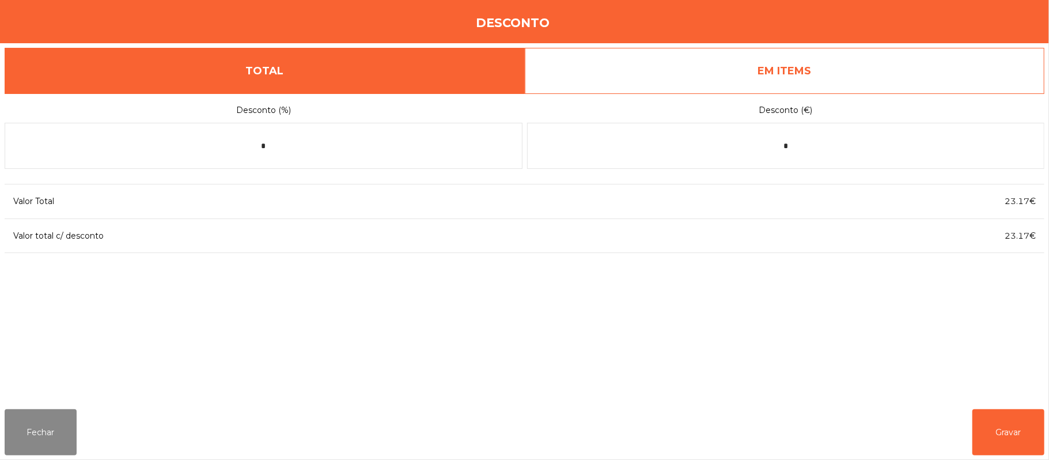
click at [769, 74] on link "EM ITEMS" at bounding box center [785, 71] width 520 height 46
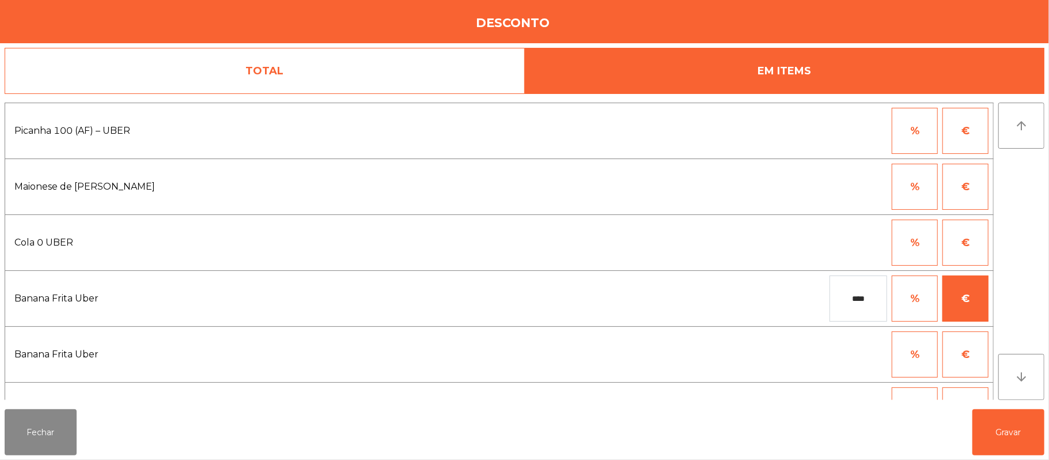
click at [874, 299] on input "****" at bounding box center [858, 298] width 58 height 46
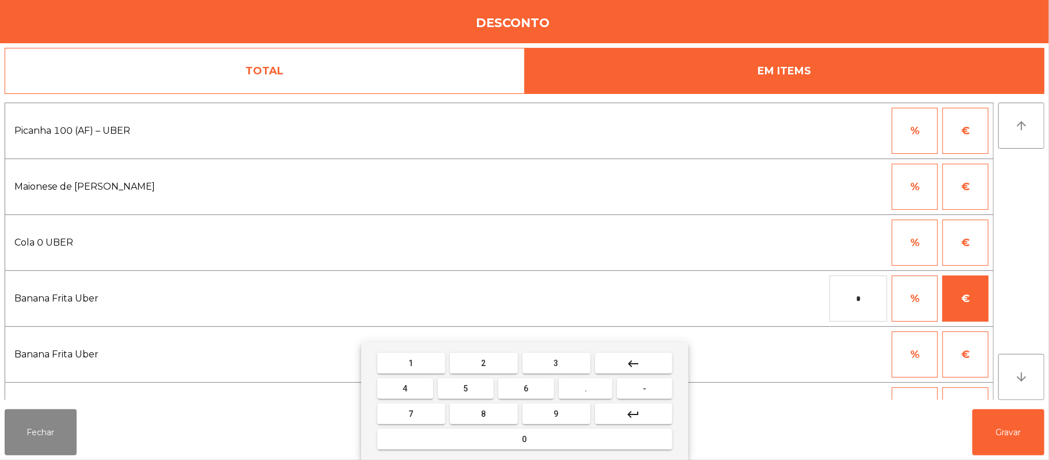
type input "*"
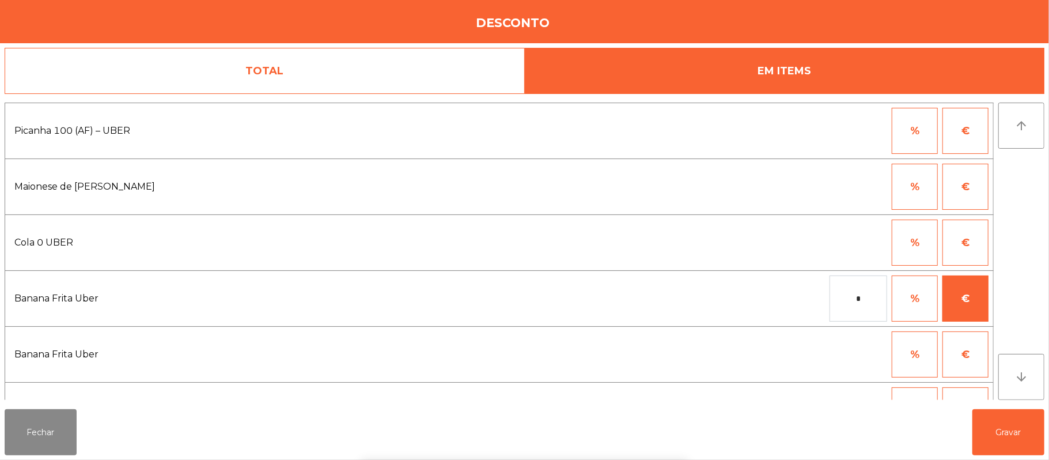
click at [44, 430] on div "1 2 3 keyboard_backspace 4 5 6 . - 7 8 9 keyboard_return 0" at bounding box center [524, 400] width 1049 height 117
click at [37, 430] on button "Fechar" at bounding box center [41, 432] width 72 height 46
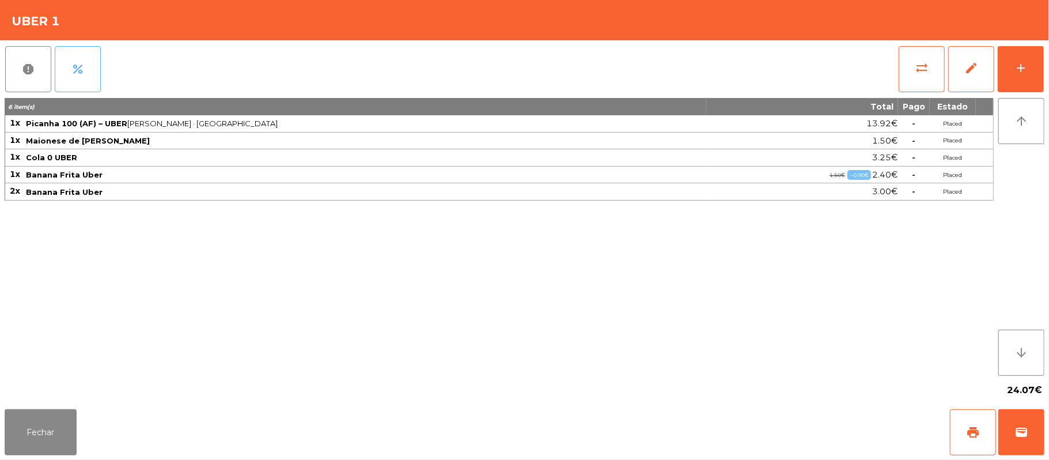
click at [84, 58] on button "percent" at bounding box center [78, 69] width 46 height 46
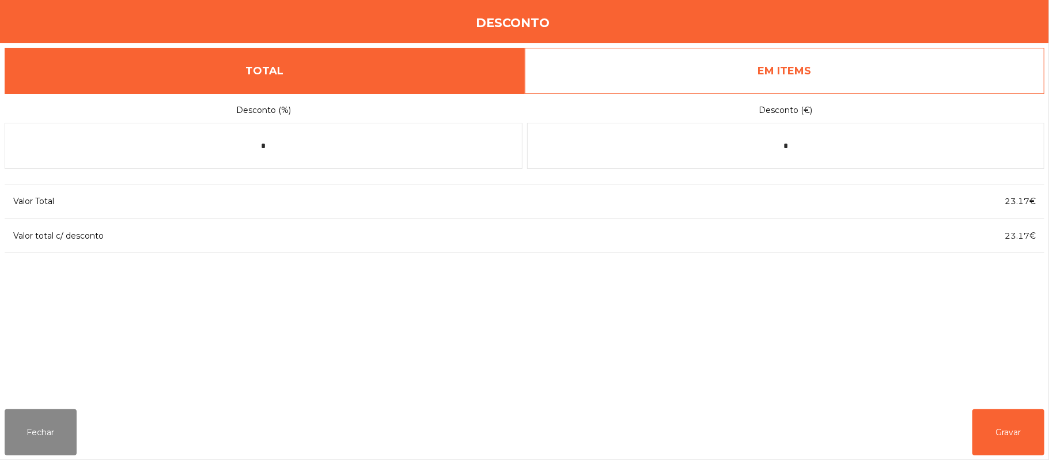
click at [687, 79] on link "EM ITEMS" at bounding box center [785, 71] width 520 height 46
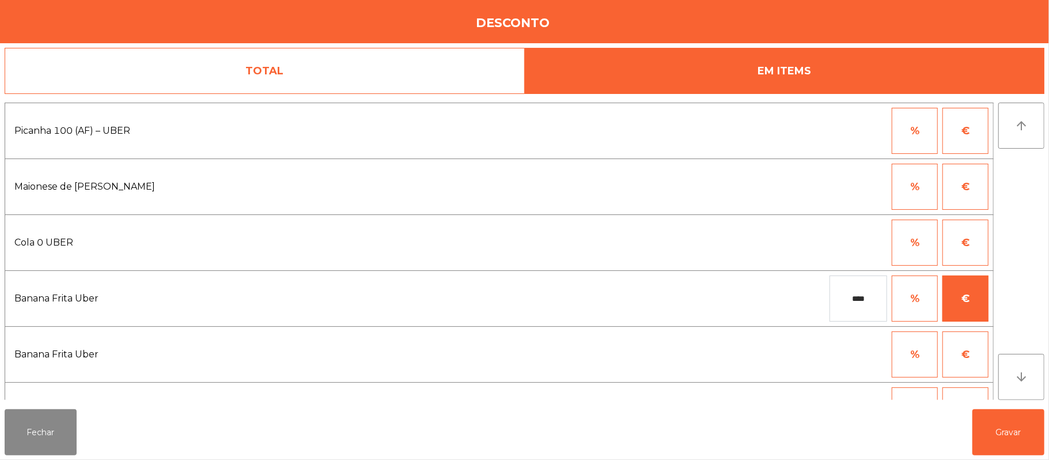
click at [867, 301] on input "****" at bounding box center [858, 298] width 58 height 46
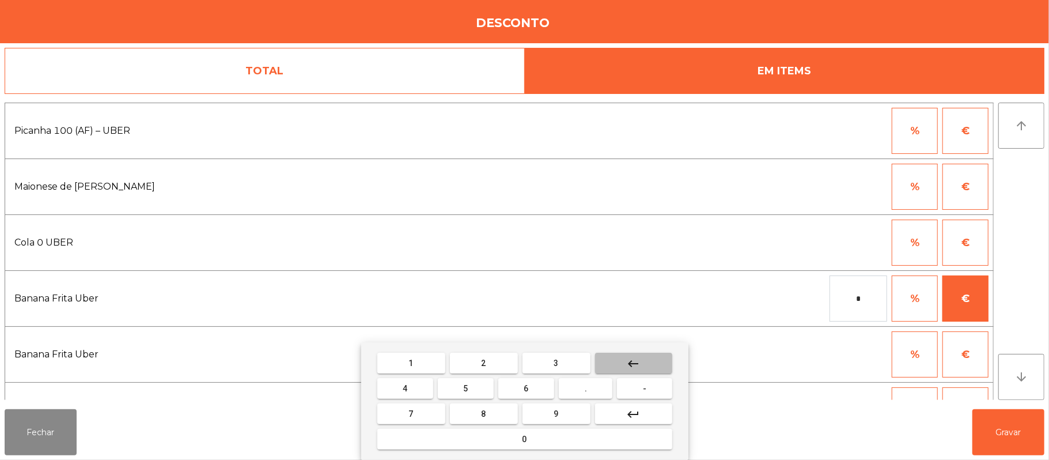
type input "*"
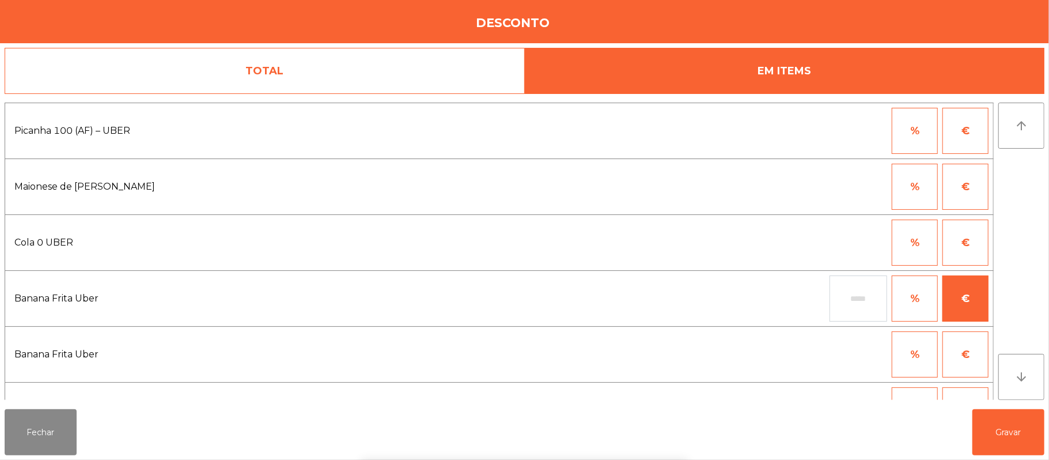
click at [991, 429] on div "1 2 3 keyboard_backspace 4 5 6 . - 7 8 9 keyboard_return 0" at bounding box center [524, 400] width 1049 height 117
click at [998, 429] on button "Gravar" at bounding box center [1008, 432] width 72 height 46
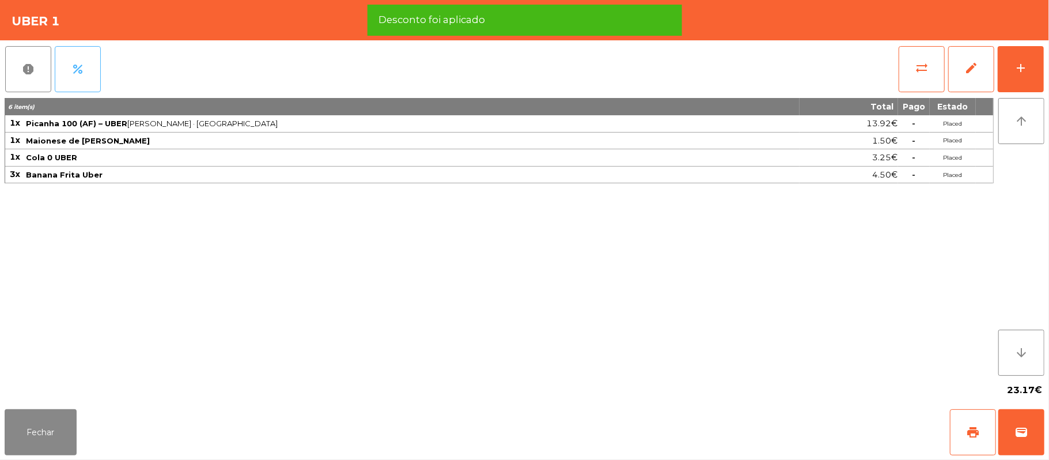
click at [89, 68] on button "percent" at bounding box center [78, 69] width 46 height 46
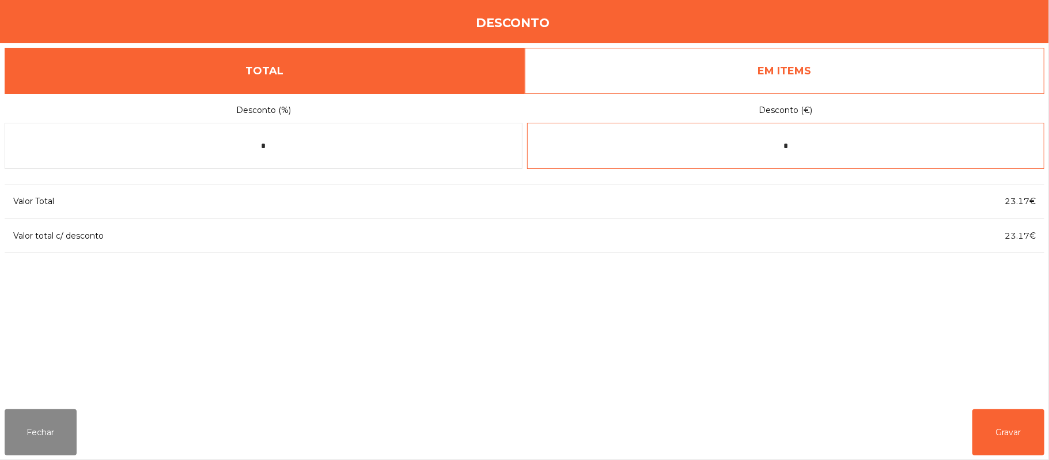
click at [825, 150] on input "*" at bounding box center [786, 146] width 518 height 46
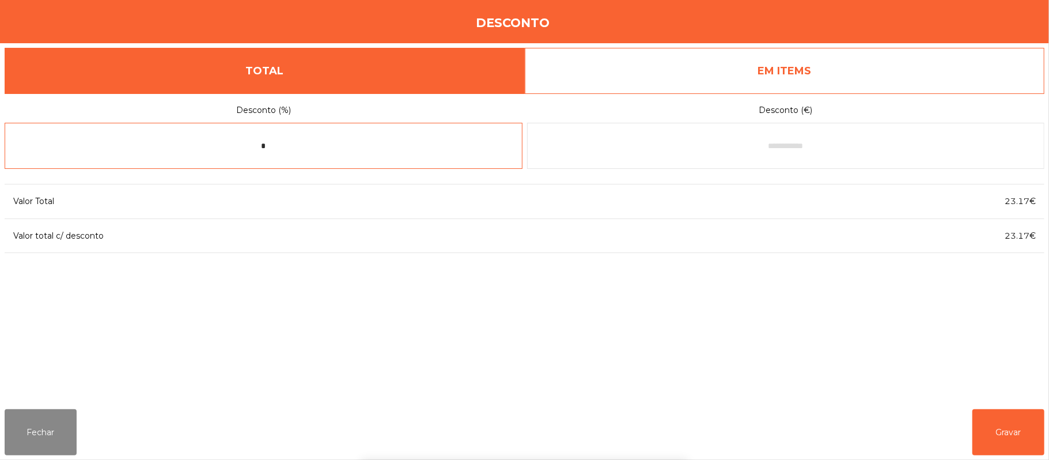
click at [324, 148] on input "*" at bounding box center [264, 146] width 518 height 46
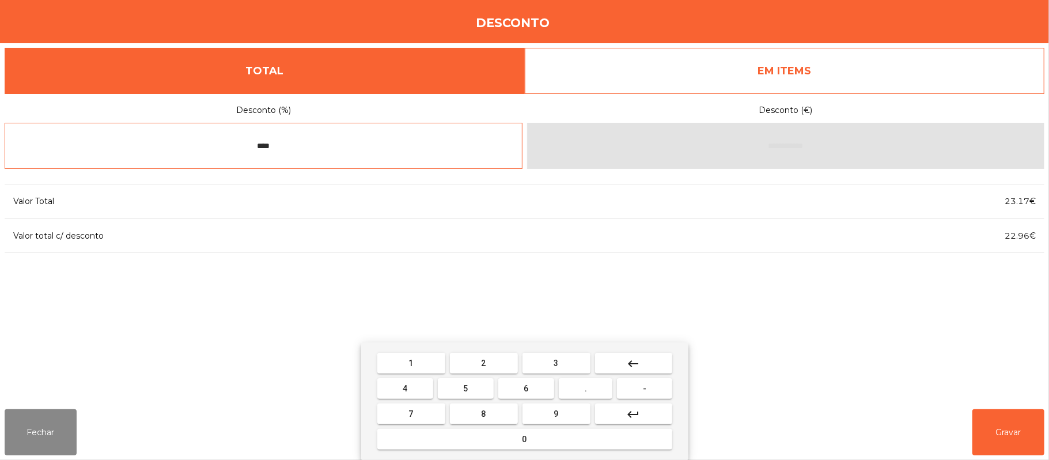
type input "****"
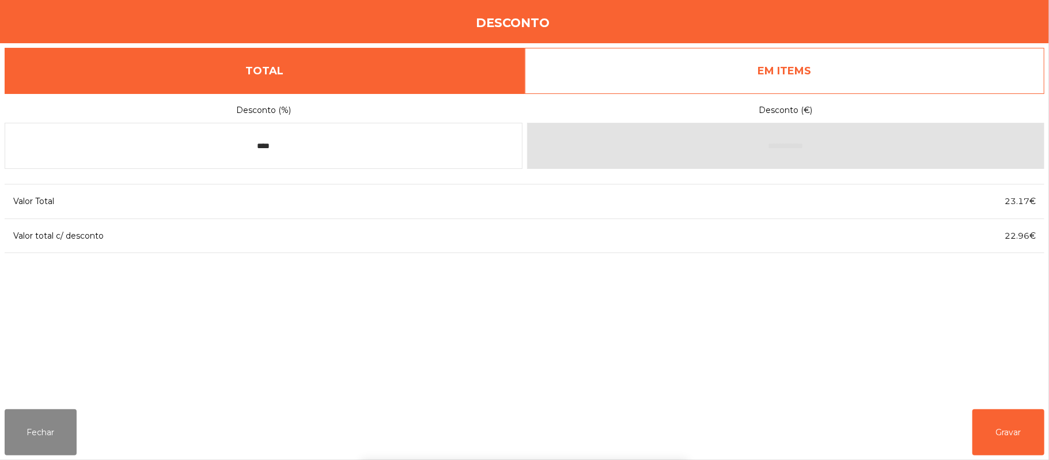
click at [1004, 431] on div "1 2 3 keyboard_backspace 4 5 6 . - 7 8 9 keyboard_return 0" at bounding box center [524, 400] width 1049 height 117
click at [60, 418] on button "Fechar" at bounding box center [41, 432] width 72 height 46
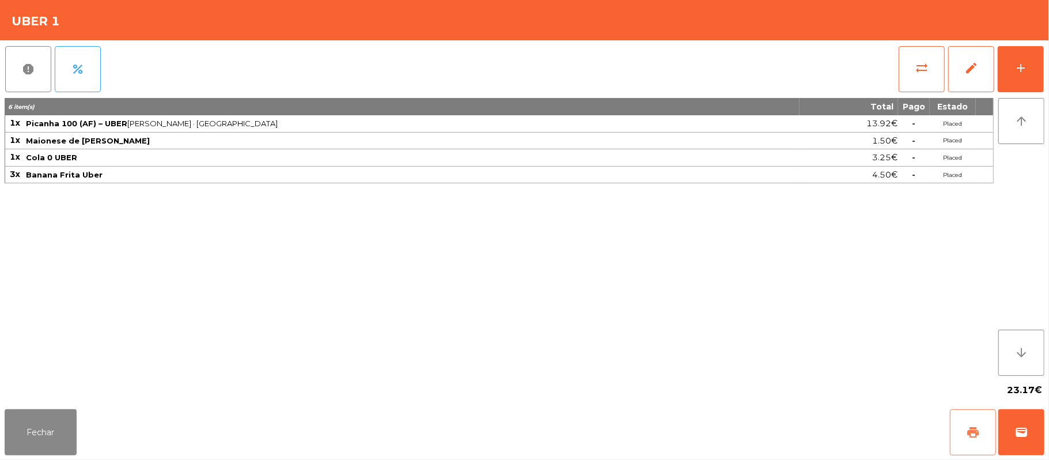
click at [958, 425] on button "print" at bounding box center [973, 432] width 46 height 46
click at [974, 418] on button "print" at bounding box center [973, 432] width 46 height 46
click at [14, 412] on button "Fechar" at bounding box center [41, 432] width 72 height 46
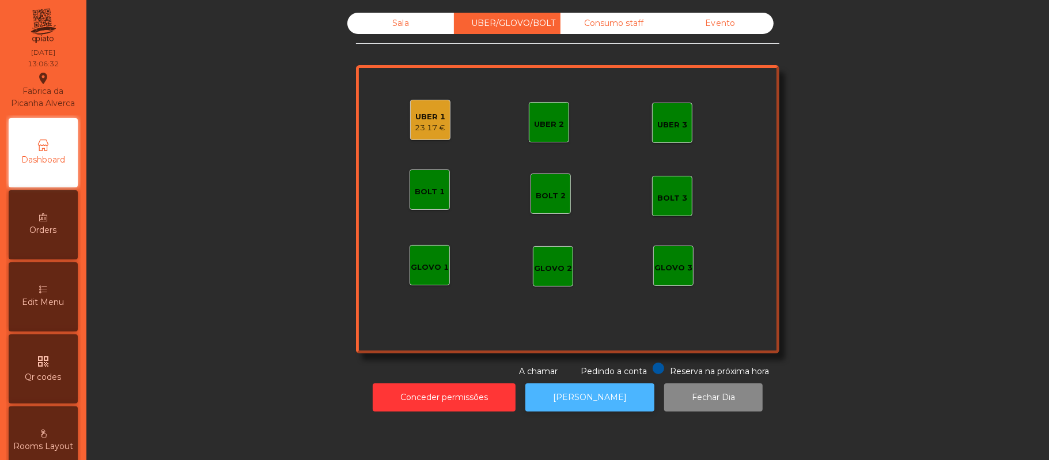
click at [590, 392] on button "[PERSON_NAME]" at bounding box center [589, 397] width 129 height 28
click at [422, 119] on div "UBER 1" at bounding box center [430, 117] width 31 height 12
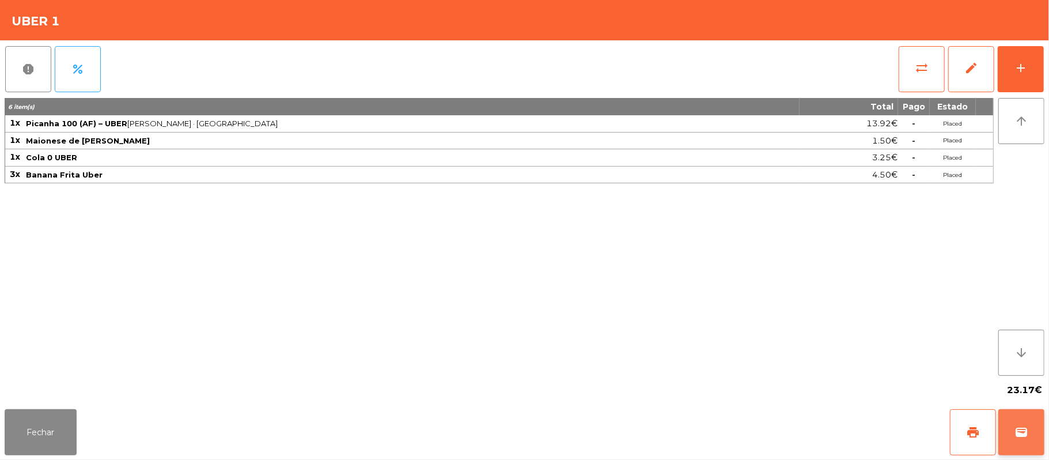
click at [1019, 430] on span "wallet" at bounding box center [1021, 432] width 14 height 14
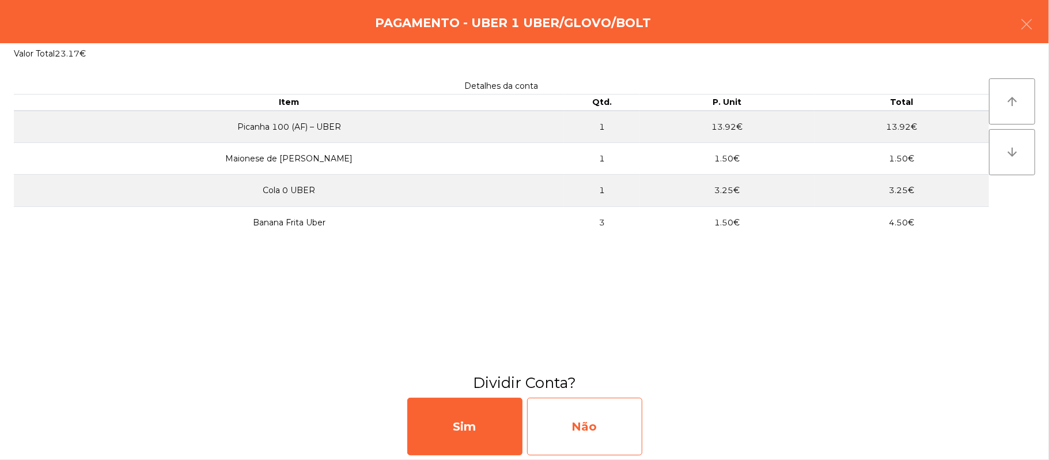
click at [611, 413] on div "Não" at bounding box center [584, 426] width 115 height 58
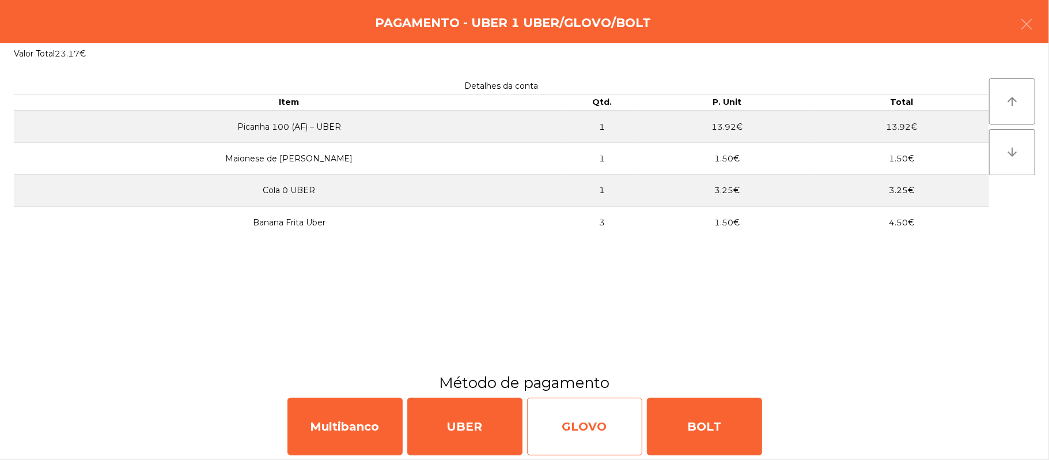
click at [600, 415] on div "GLOVO" at bounding box center [584, 426] width 115 height 58
select select "**"
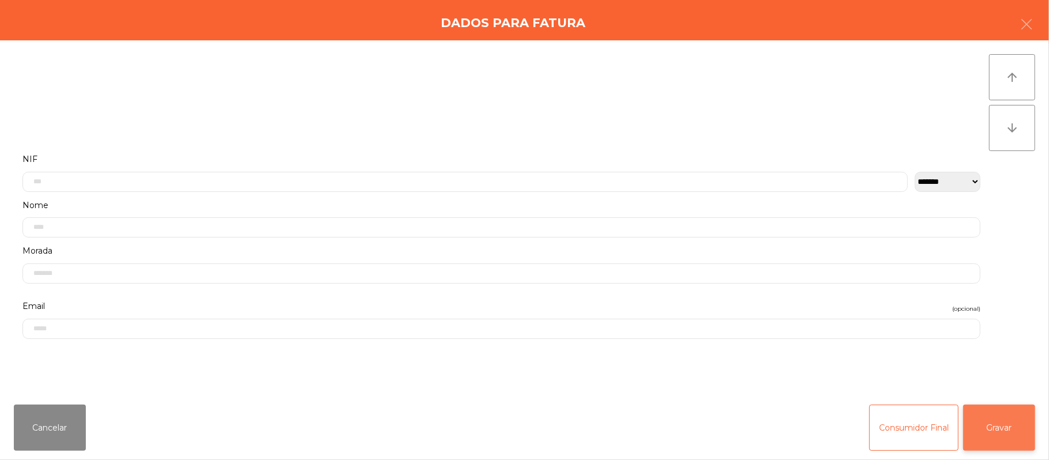
click at [1010, 419] on button "Gravar" at bounding box center [999, 427] width 72 height 46
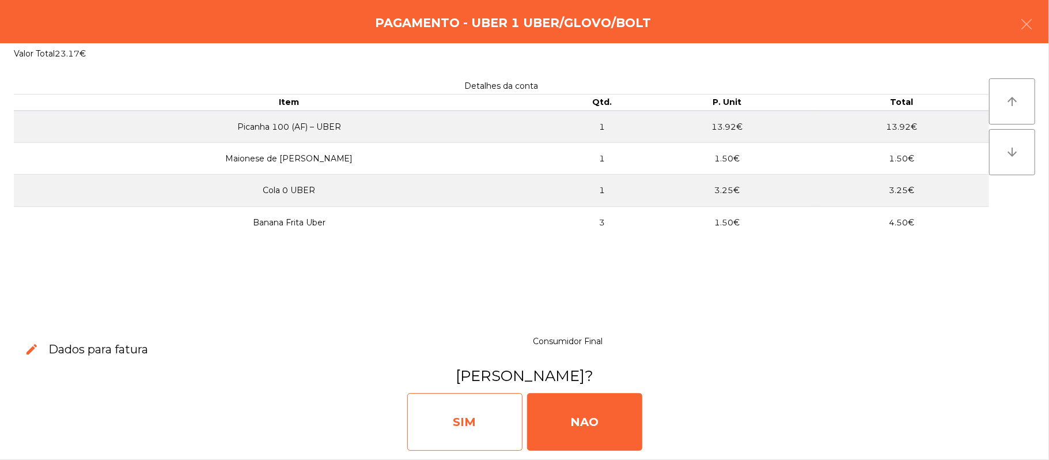
click at [474, 401] on div "SIM" at bounding box center [464, 422] width 115 height 58
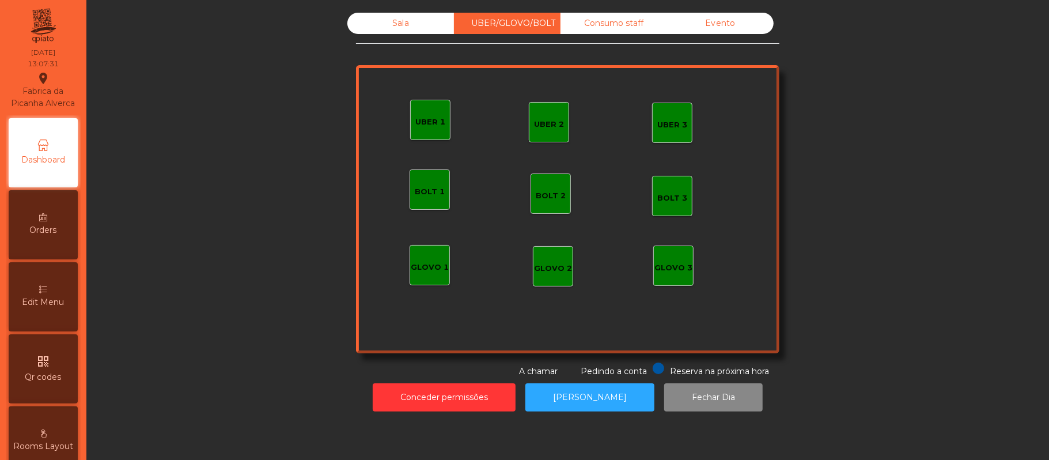
click at [401, 18] on div "Sala" at bounding box center [400, 23] width 107 height 21
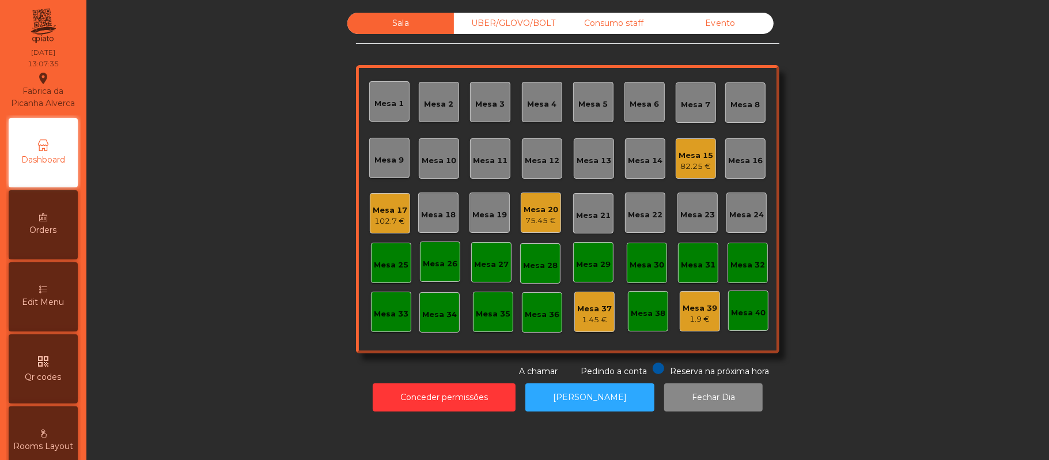
click at [392, 172] on div "Mesa 9" at bounding box center [389, 158] width 40 height 40
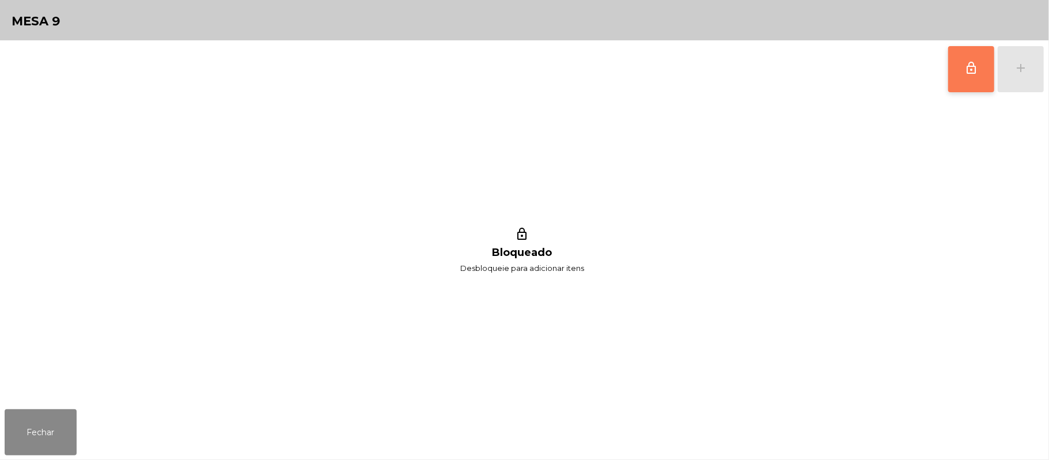
click at [967, 71] on span "lock_outline" at bounding box center [971, 68] width 14 height 14
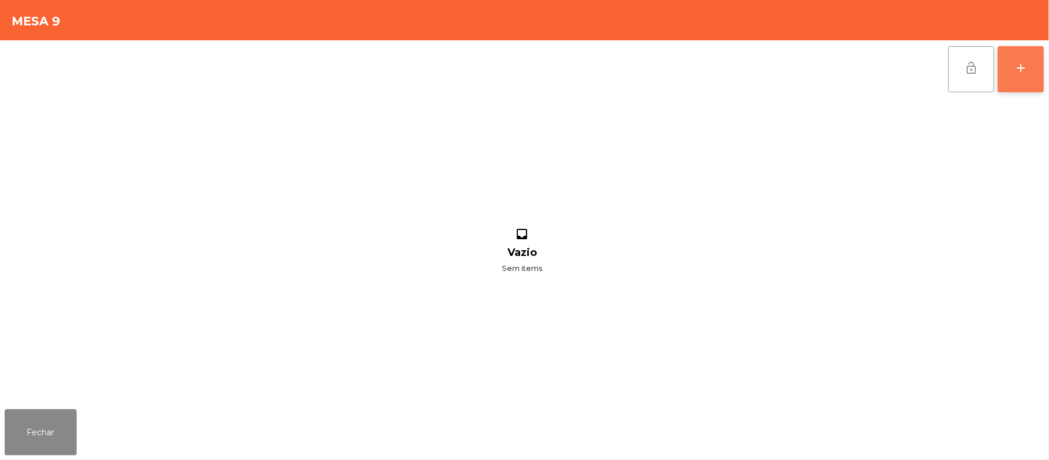
click at [1019, 67] on div "add" at bounding box center [1020, 68] width 14 height 14
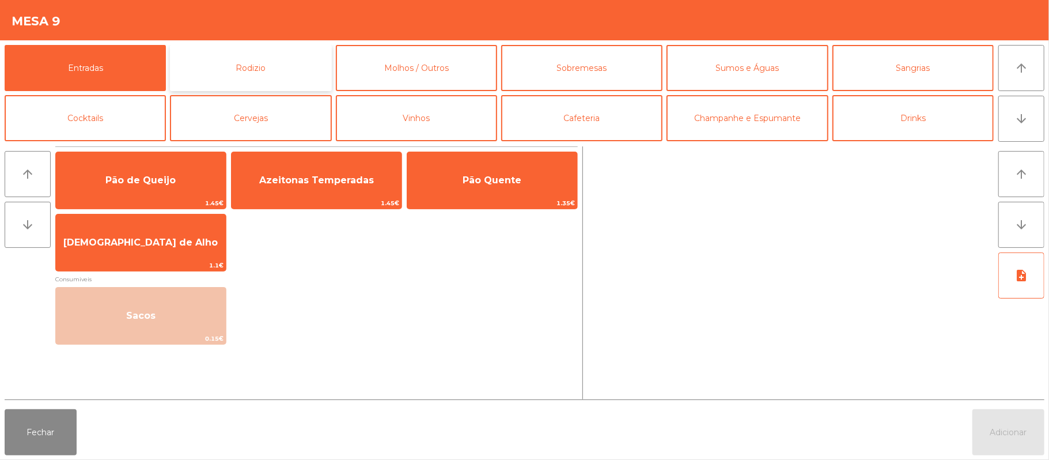
click at [272, 77] on button "Rodizio" at bounding box center [250, 68] width 161 height 46
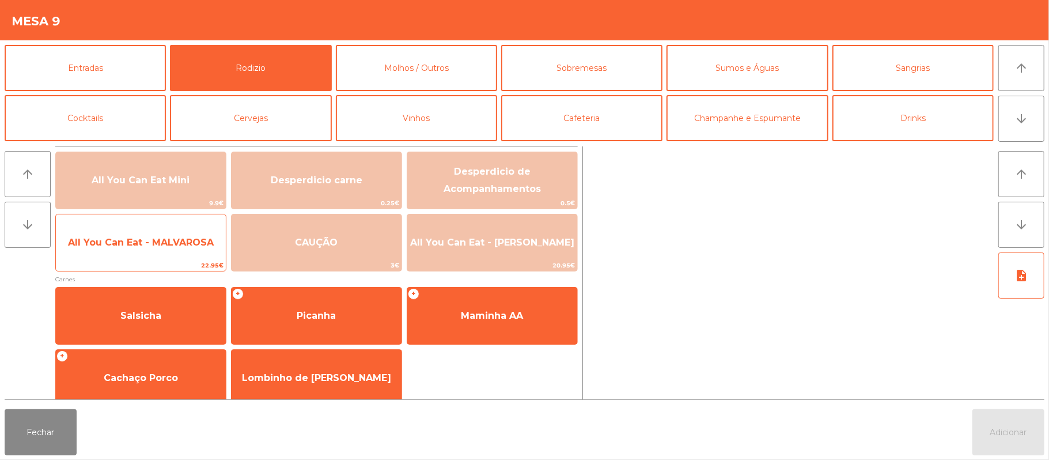
click at [123, 243] on span "All You Can Eat - MALVAROSA" at bounding box center [141, 242] width 146 height 11
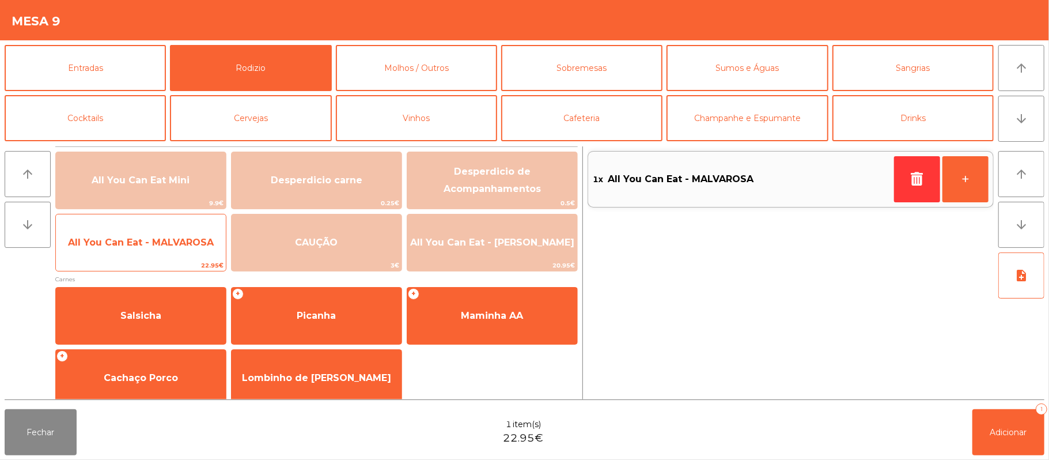
click at [127, 242] on span "All You Can Eat - MALVAROSA" at bounding box center [141, 242] width 146 height 11
click at [124, 242] on span "All You Can Eat - MALVAROSA" at bounding box center [141, 242] width 146 height 11
click at [118, 247] on span "All You Can Eat - MALVAROSA" at bounding box center [141, 242] width 146 height 11
click at [118, 245] on span "All You Can Eat - MALVAROSA" at bounding box center [141, 242] width 146 height 11
click at [123, 237] on span "All You Can Eat - MALVAROSA" at bounding box center [141, 242] width 146 height 11
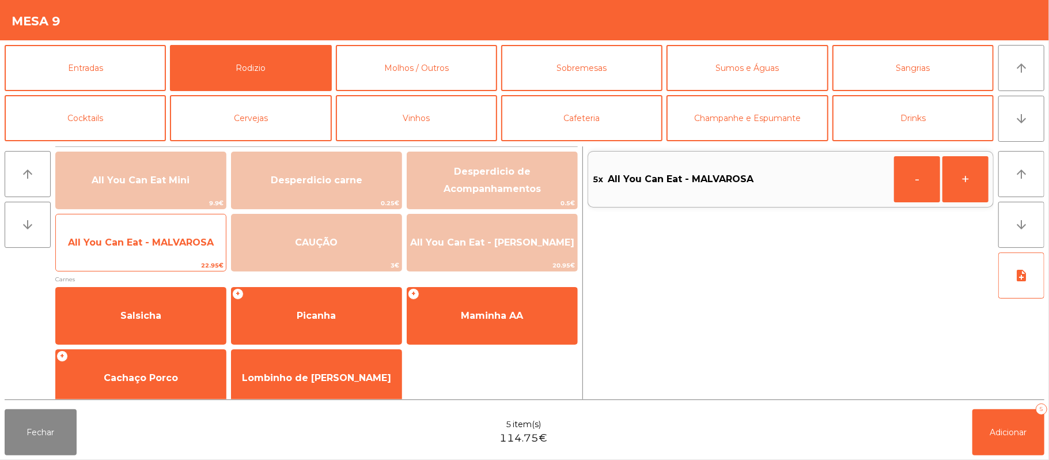
click at [119, 237] on span "All You Can Eat - MALVAROSA" at bounding box center [141, 242] width 146 height 11
click at [116, 245] on span "All You Can Eat - MALVAROSA" at bounding box center [141, 242] width 146 height 11
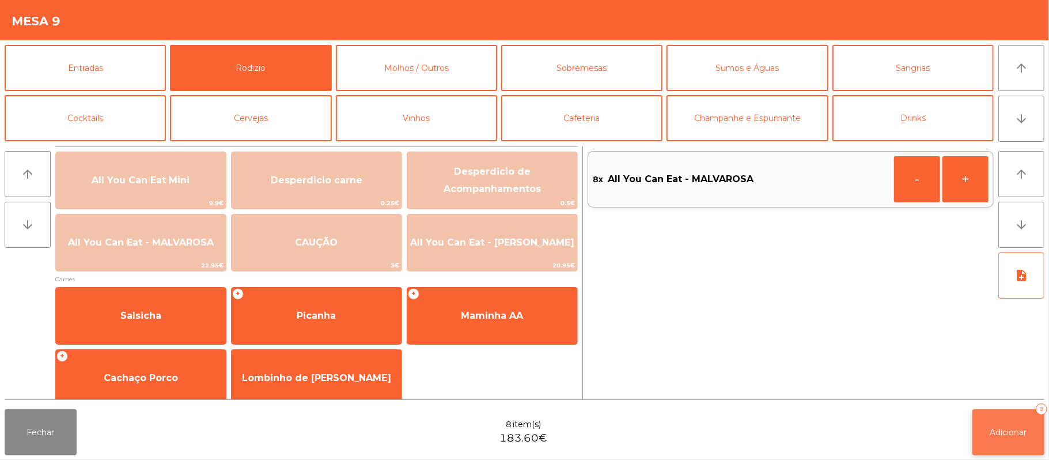
click at [1008, 430] on span "Adicionar" at bounding box center [1008, 432] width 37 height 10
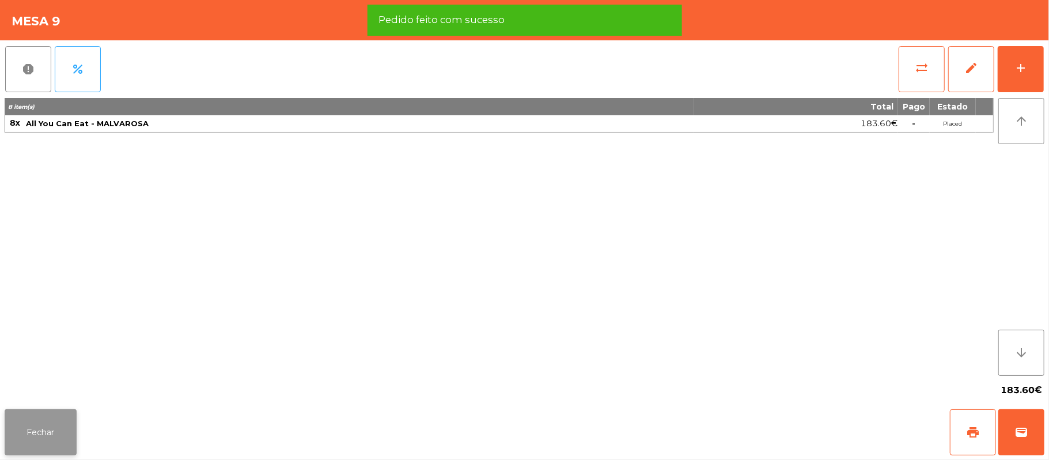
click at [28, 448] on button "Fechar" at bounding box center [41, 432] width 72 height 46
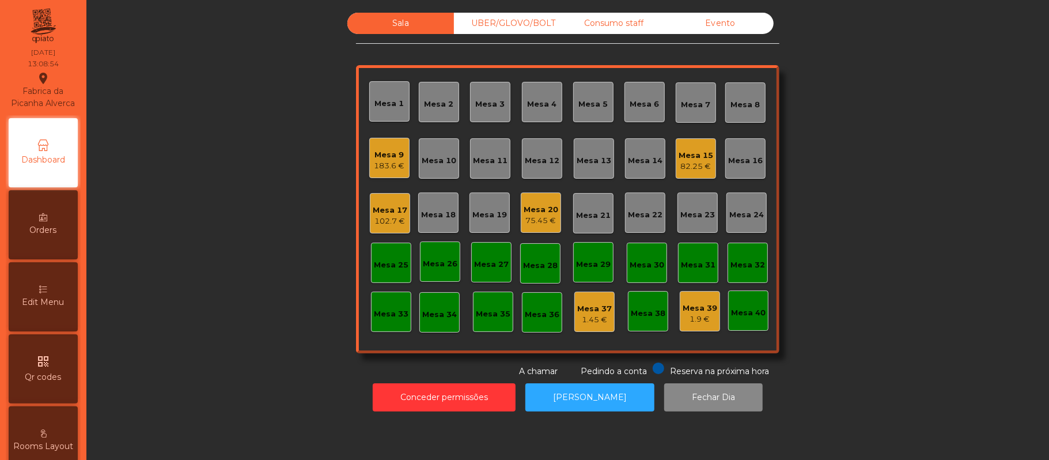
click at [538, 159] on div "Mesa 12" at bounding box center [542, 161] width 35 height 12
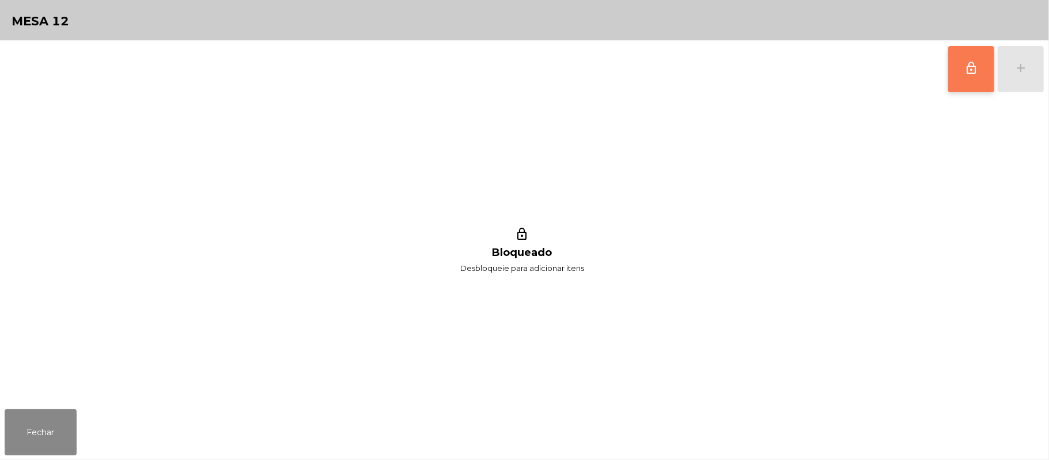
click at [966, 75] on button "lock_outline" at bounding box center [971, 69] width 46 height 46
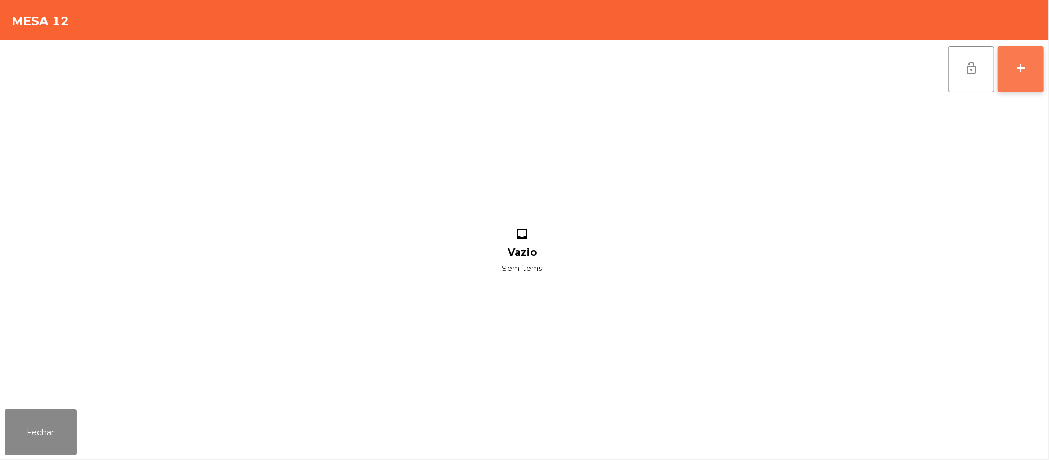
click at [1011, 71] on button "add" at bounding box center [1020, 69] width 46 height 46
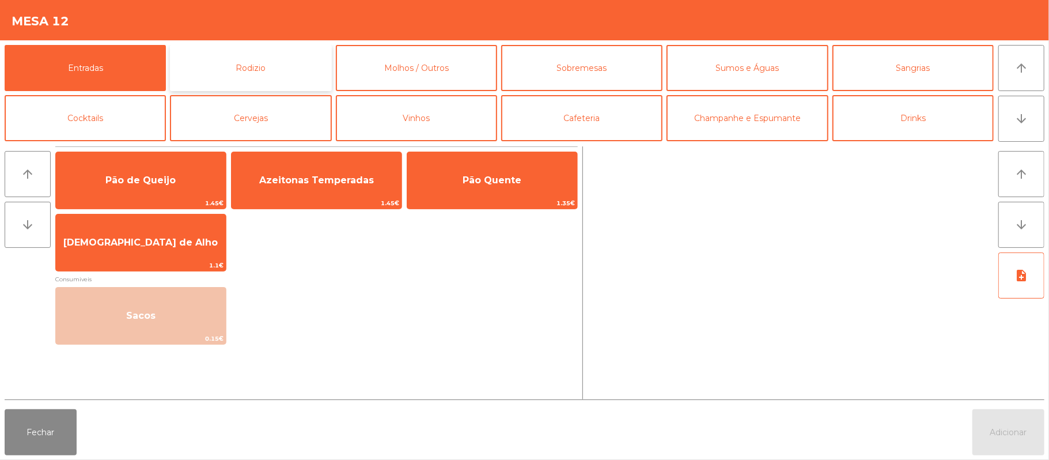
click at [275, 67] on button "Rodizio" at bounding box center [250, 68] width 161 height 46
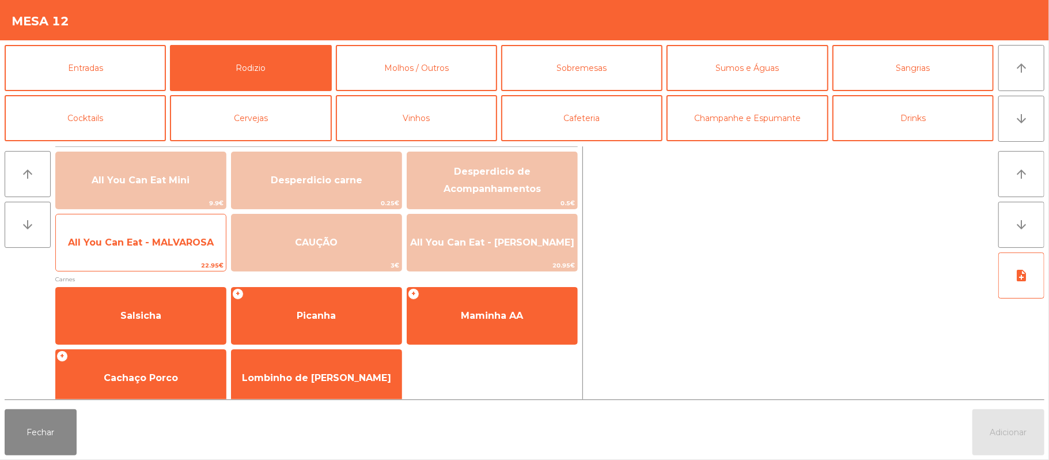
click at [146, 249] on span "All You Can Eat - MALVAROSA" at bounding box center [141, 242] width 170 height 31
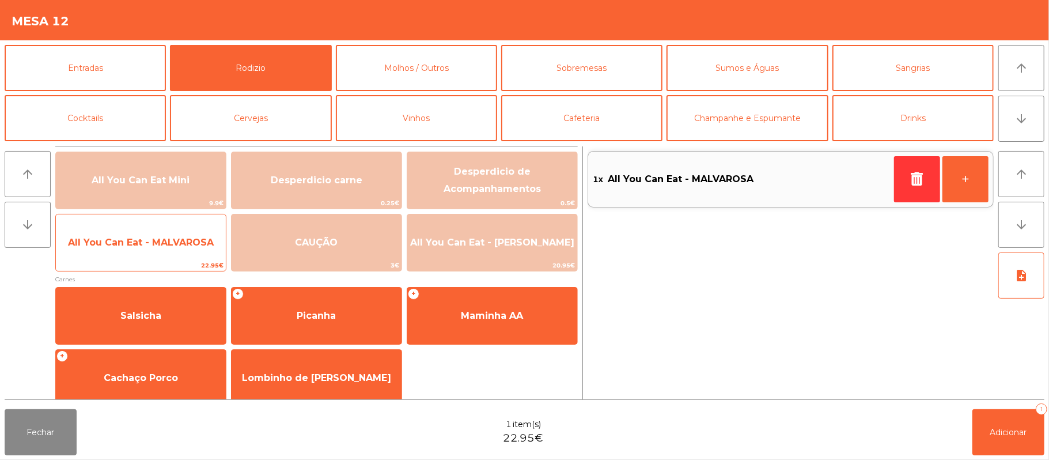
click at [159, 249] on span "All You Can Eat - MALVAROSA" at bounding box center [141, 242] width 170 height 31
click at [166, 255] on span "All You Can Eat - MALVAROSA" at bounding box center [141, 242] width 170 height 31
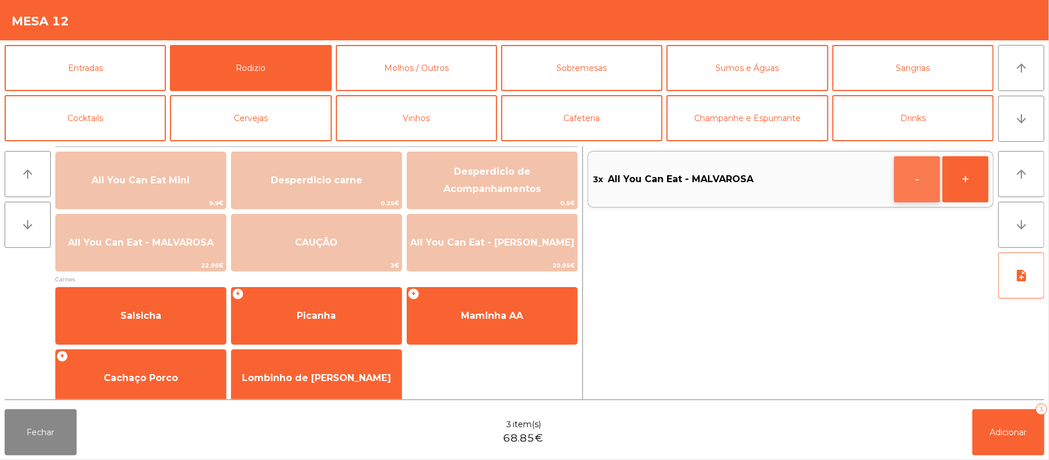
click at [906, 176] on button "-" at bounding box center [917, 179] width 46 height 46
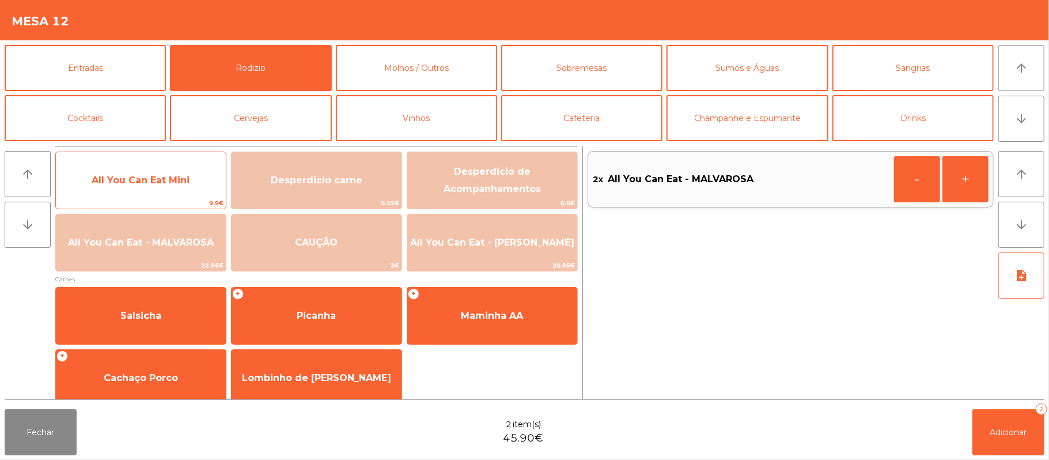
click at [176, 177] on span "All You Can Eat Mini" at bounding box center [141, 179] width 98 height 11
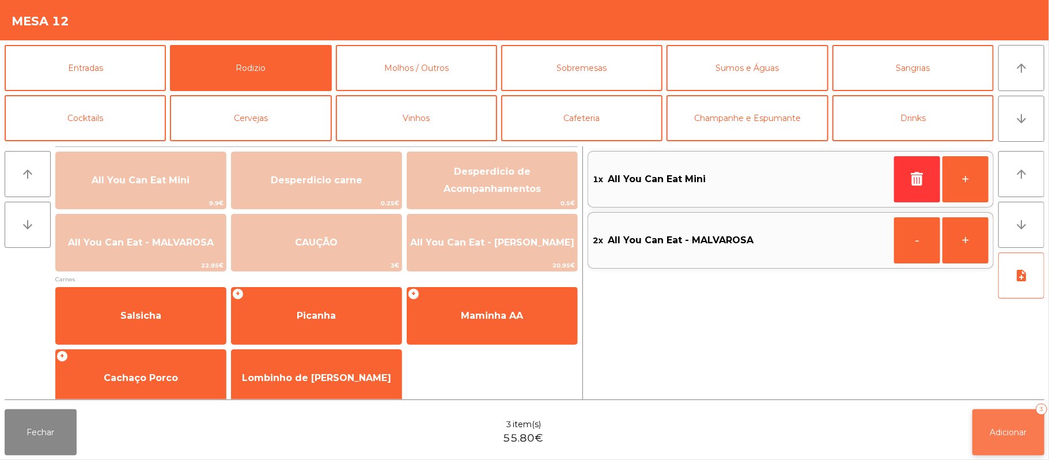
click at [1011, 431] on span "Adicionar" at bounding box center [1008, 432] width 37 height 10
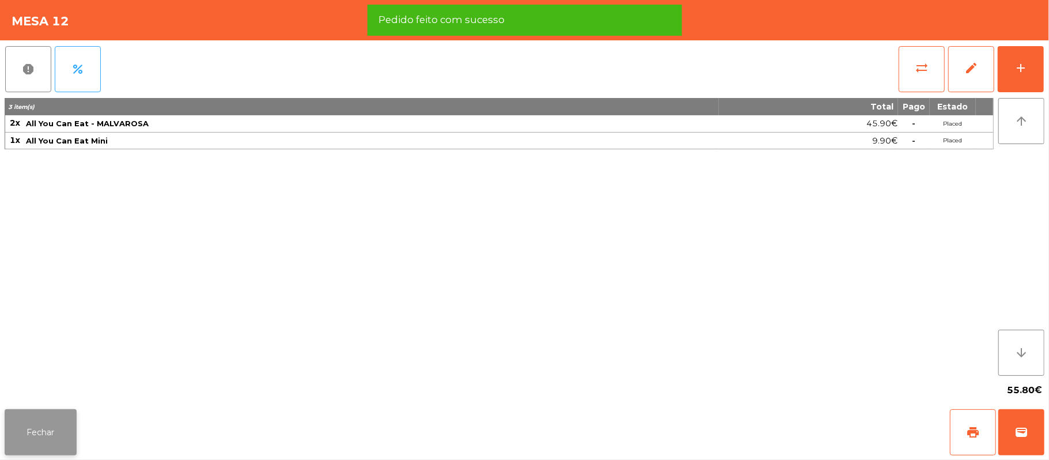
click at [43, 447] on button "Fechar" at bounding box center [41, 432] width 72 height 46
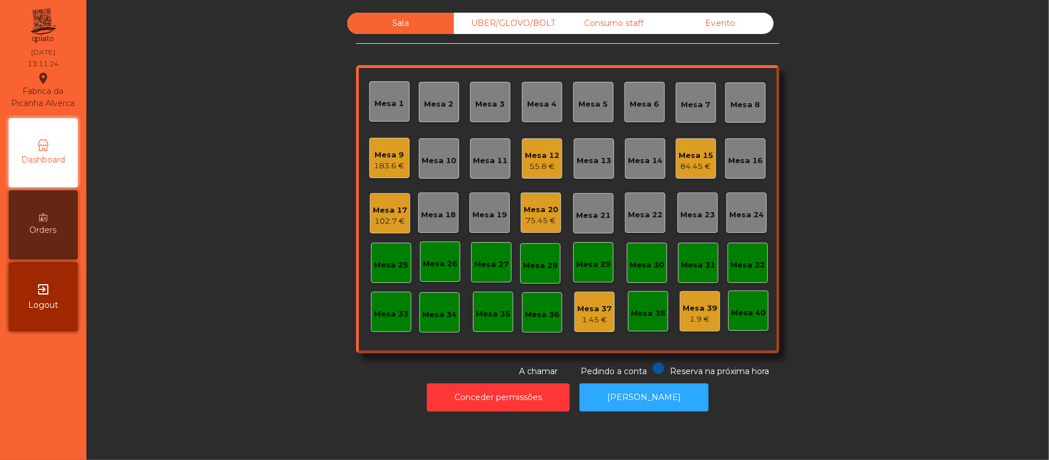
click at [646, 100] on div "Mesa 6" at bounding box center [644, 104] width 29 height 12
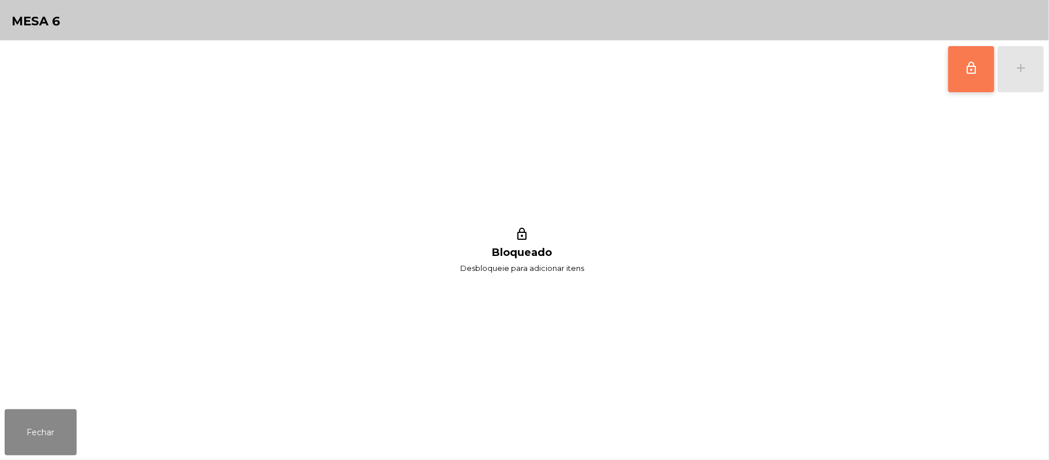
click at [961, 75] on button "lock_outline" at bounding box center [971, 69] width 46 height 46
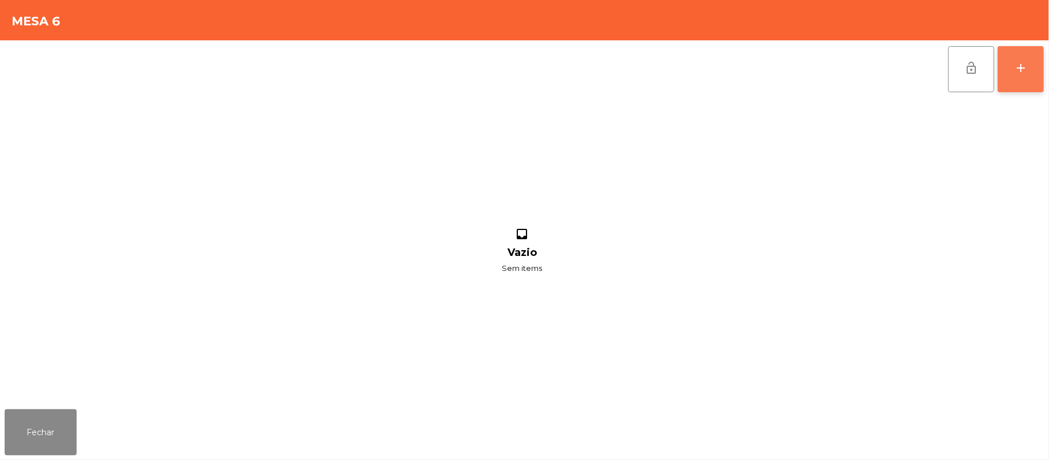
click at [1005, 71] on button "add" at bounding box center [1020, 69] width 46 height 46
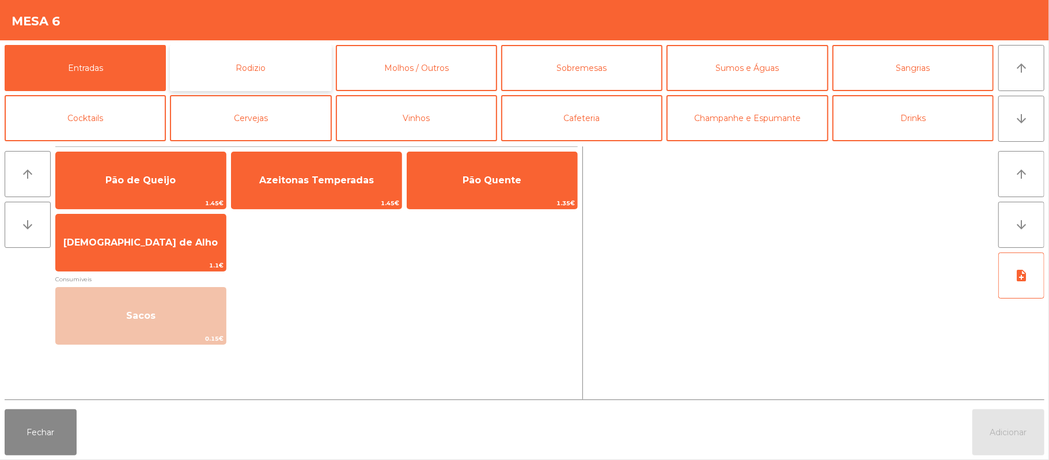
click at [259, 77] on button "Rodizio" at bounding box center [250, 68] width 161 height 46
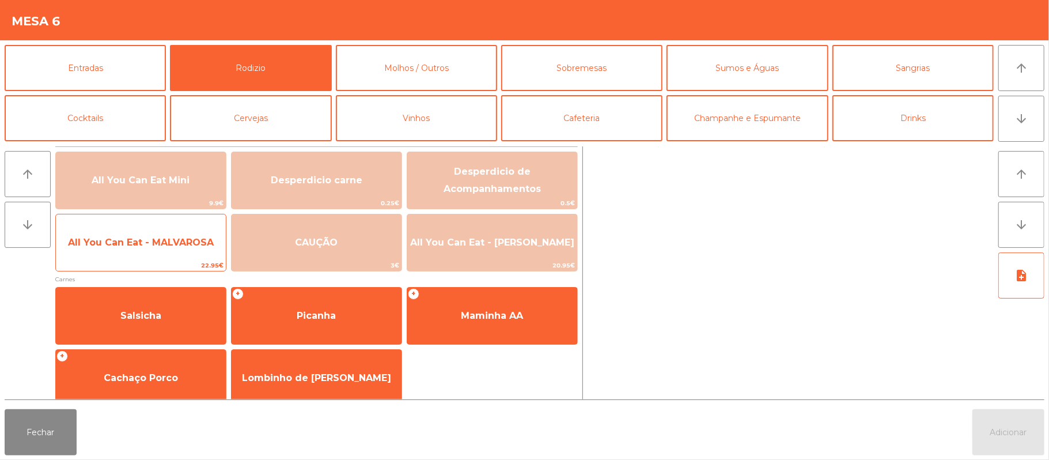
click at [114, 245] on span "All You Can Eat - MALVAROSA" at bounding box center [141, 242] width 146 height 11
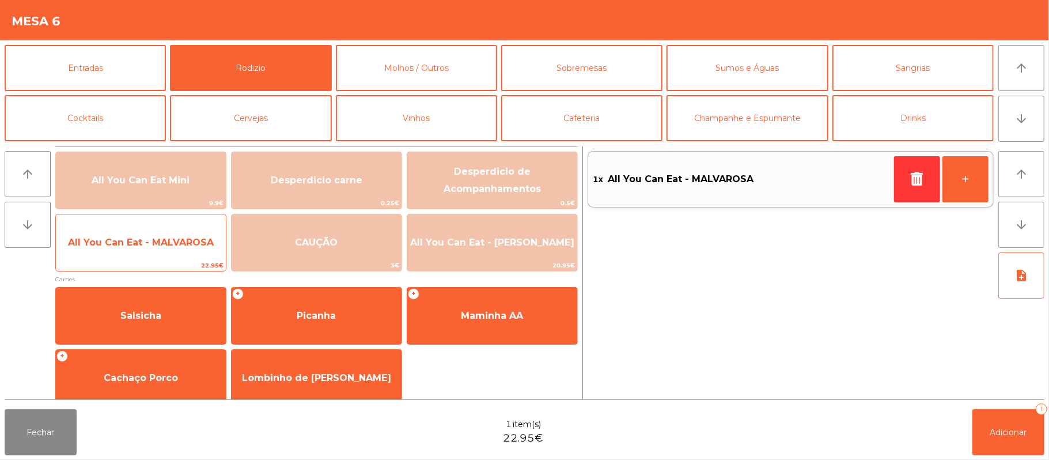
click at [116, 244] on span "All You Can Eat - MALVAROSA" at bounding box center [141, 242] width 146 height 11
click at [124, 237] on span "All You Can Eat - MALVAROSA" at bounding box center [141, 242] width 146 height 11
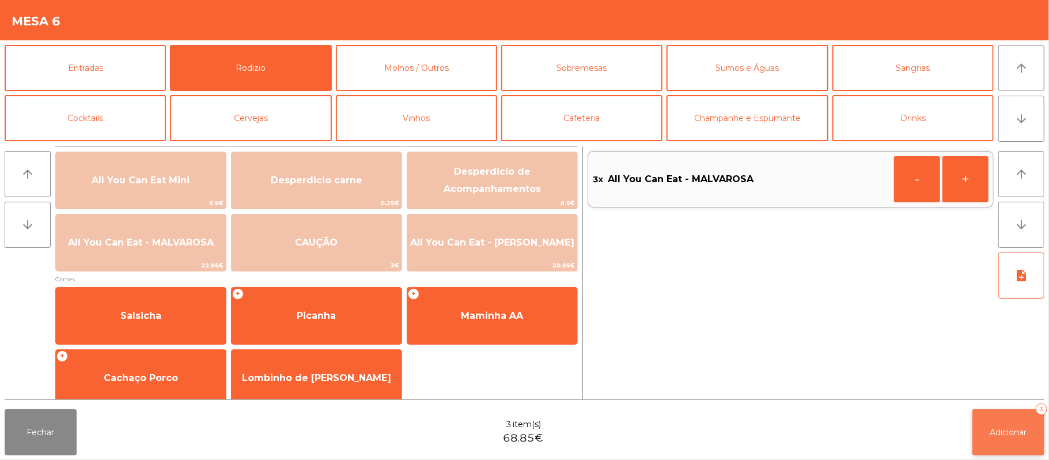
click at [989, 409] on button "Adicionar 3" at bounding box center [1008, 432] width 72 height 46
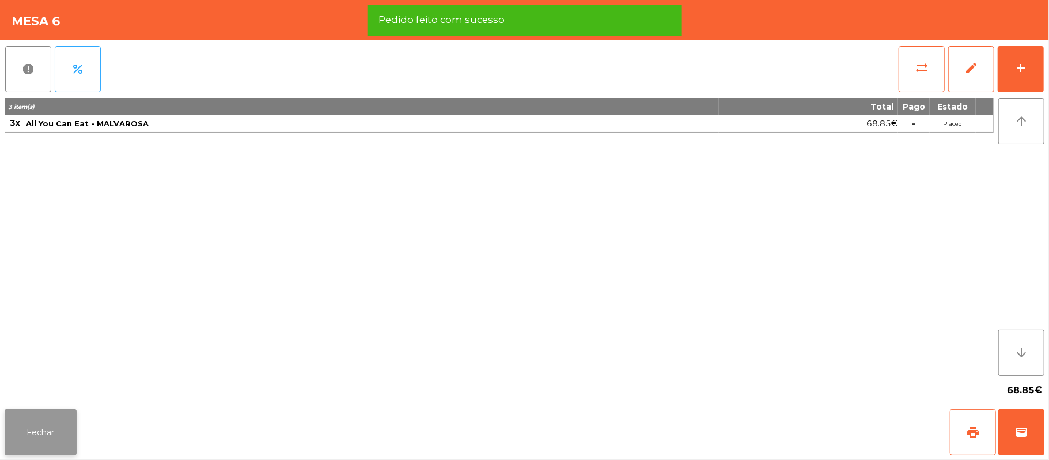
click at [46, 409] on button "Fechar" at bounding box center [41, 432] width 72 height 46
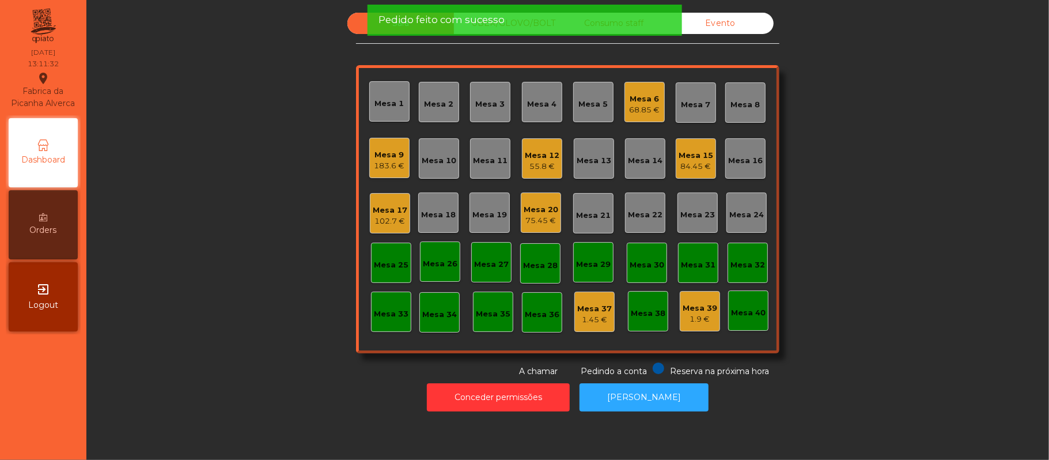
click at [651, 101] on div "Mesa 6" at bounding box center [644, 99] width 31 height 12
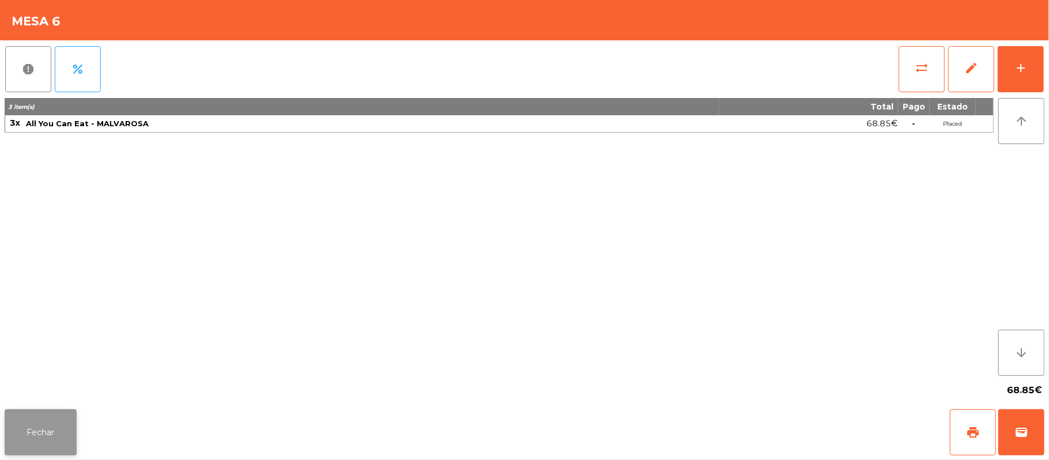
click at [40, 433] on button "Fechar" at bounding box center [41, 432] width 72 height 46
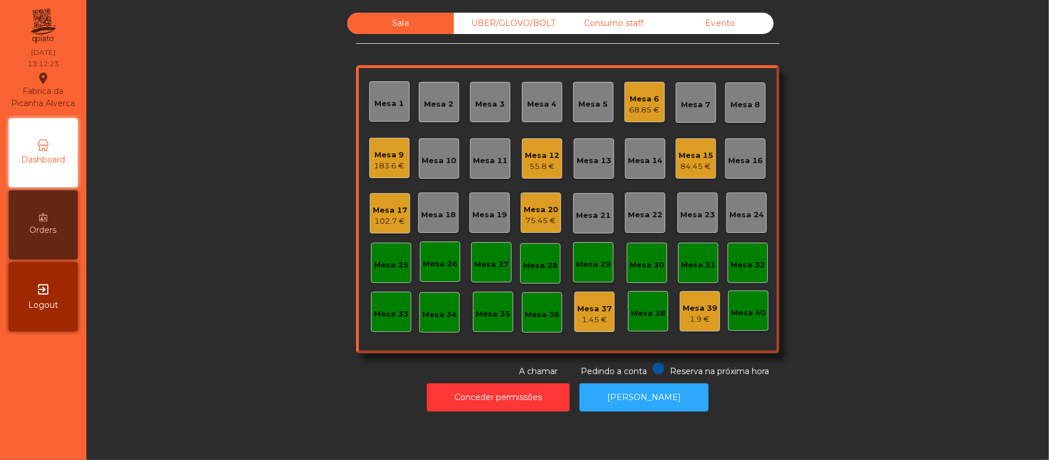
click at [388, 177] on div "Mesa 9 183.6 €" at bounding box center [389, 158] width 40 height 40
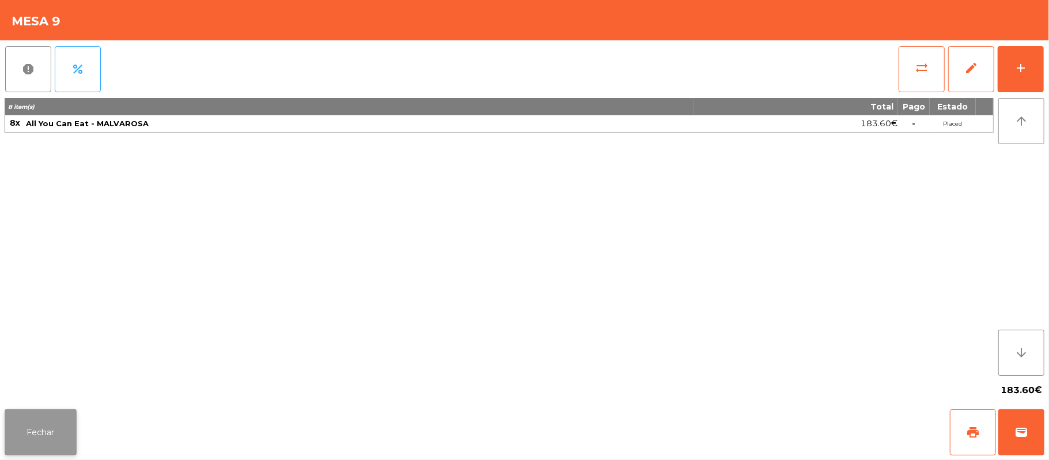
click at [41, 422] on button "Fechar" at bounding box center [41, 432] width 72 height 46
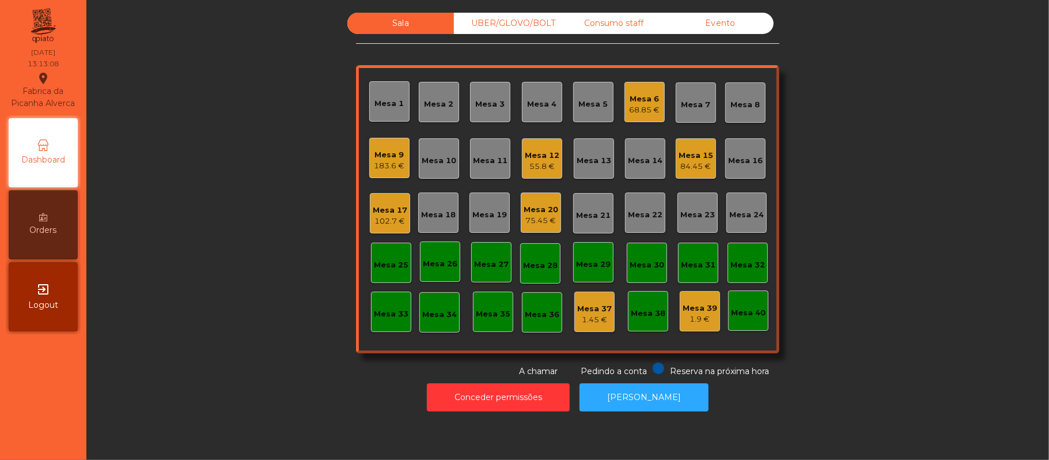
click at [496, 143] on div "Mesa 11" at bounding box center [490, 158] width 40 height 40
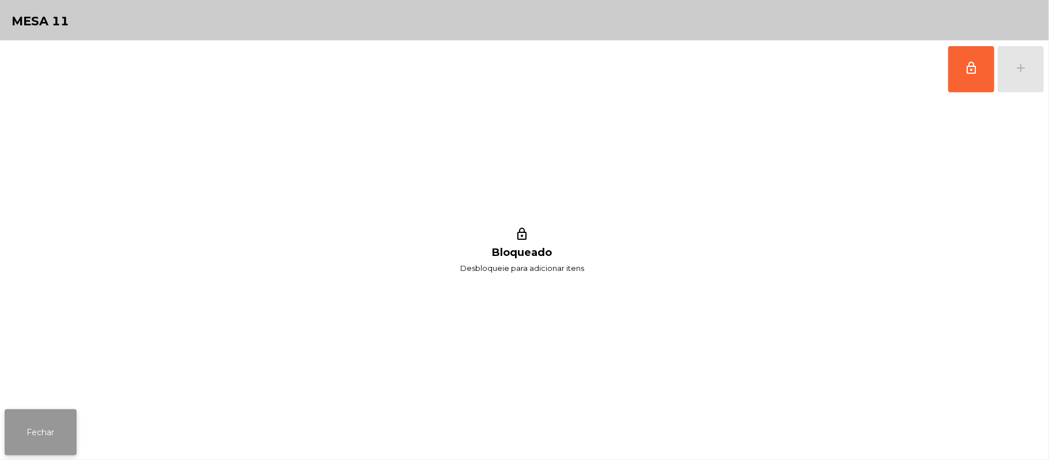
click at [44, 417] on button "Fechar" at bounding box center [41, 432] width 72 height 46
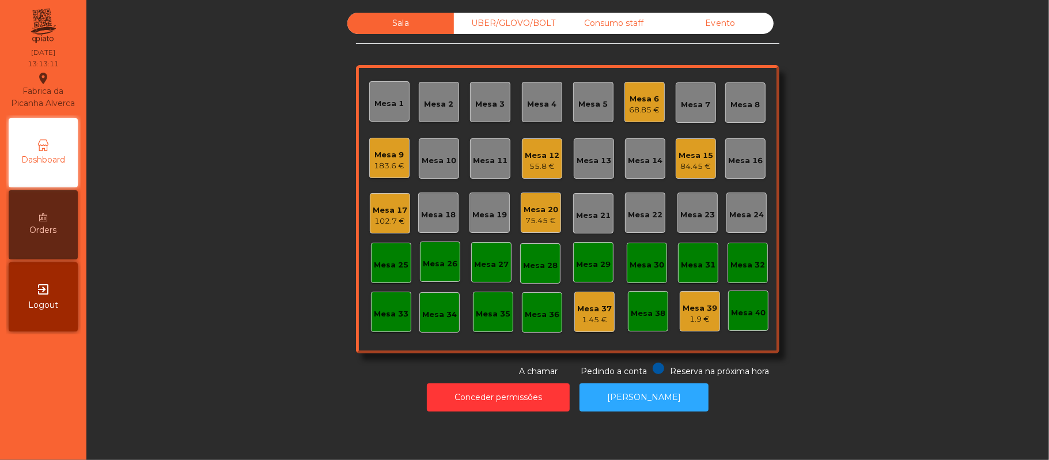
click at [531, 162] on div "55.8 €" at bounding box center [542, 167] width 35 height 12
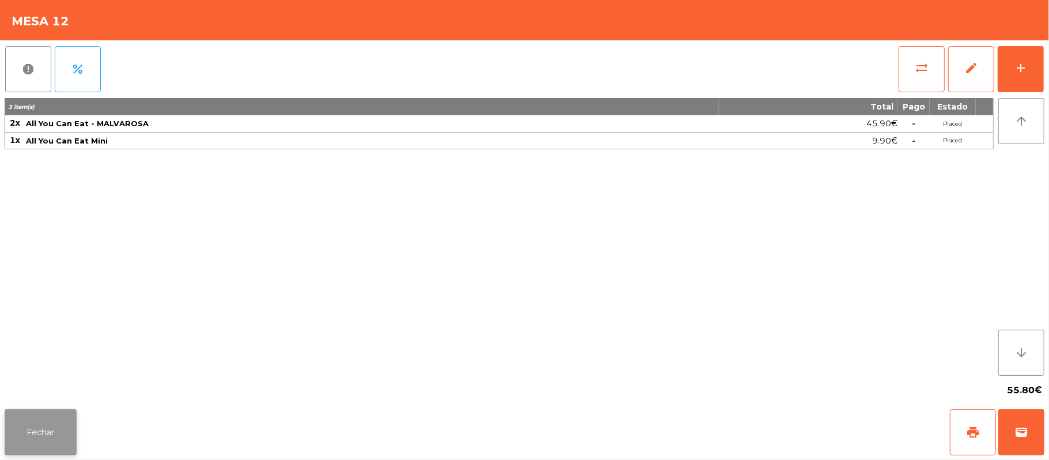
click at [30, 413] on button "Fechar" at bounding box center [41, 432] width 72 height 46
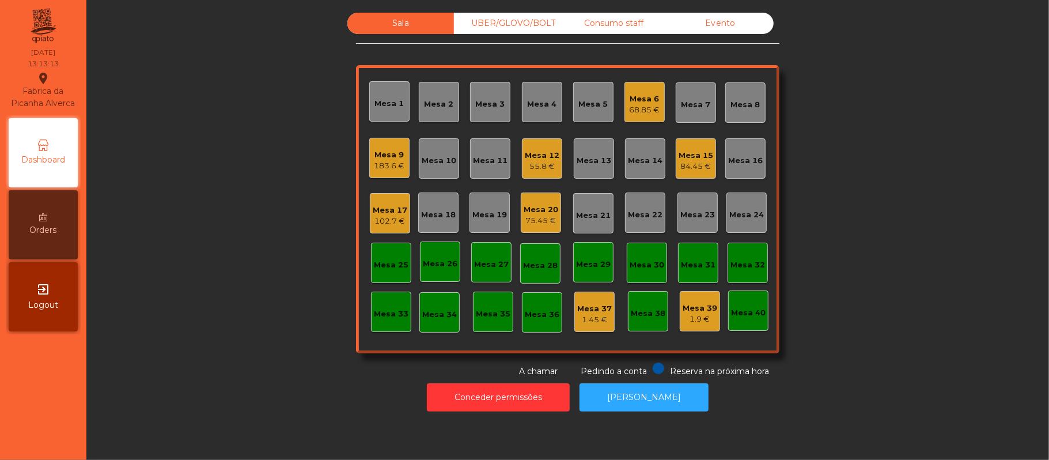
click at [483, 170] on div "Mesa 11" at bounding box center [490, 158] width 40 height 40
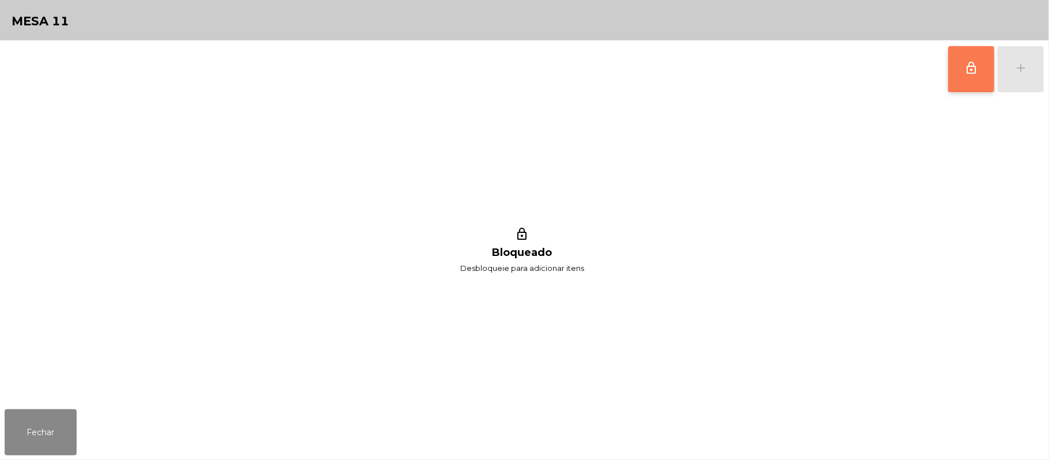
click at [960, 77] on button "lock_outline" at bounding box center [971, 69] width 46 height 46
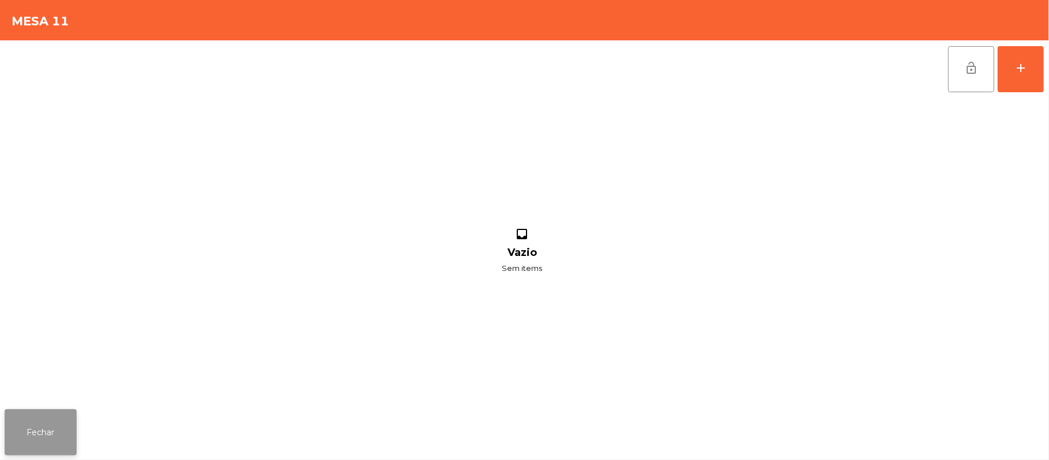
click at [47, 427] on button "Fechar" at bounding box center [41, 432] width 72 height 46
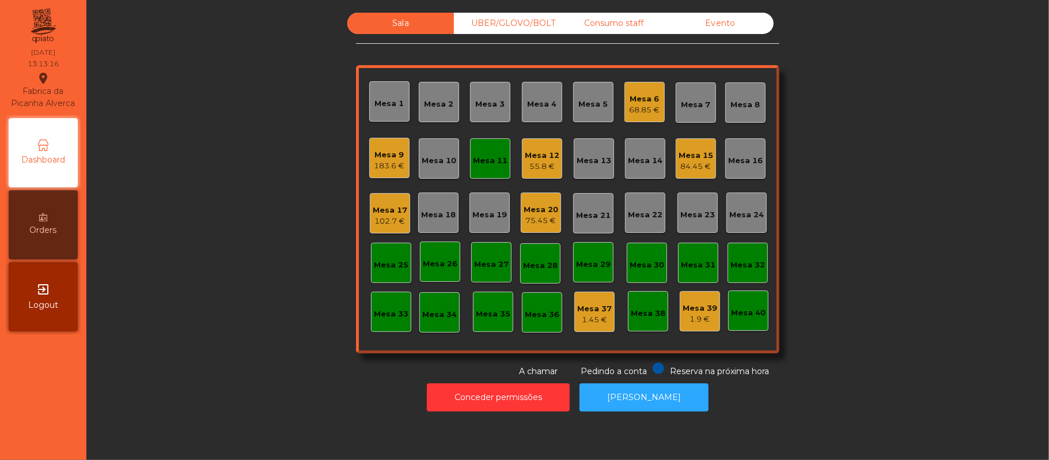
click at [541, 153] on div "Mesa 12" at bounding box center [542, 156] width 35 height 12
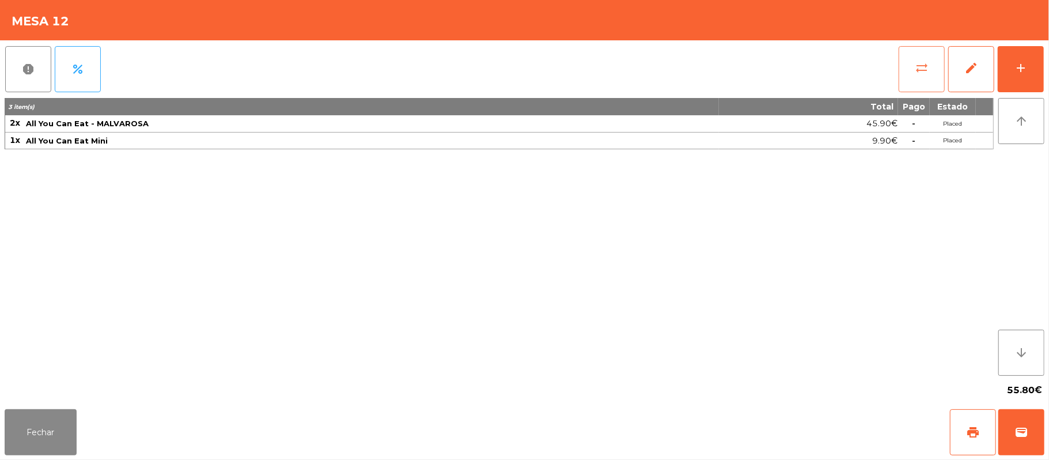
click at [911, 70] on button "sync_alt" at bounding box center [921, 69] width 46 height 46
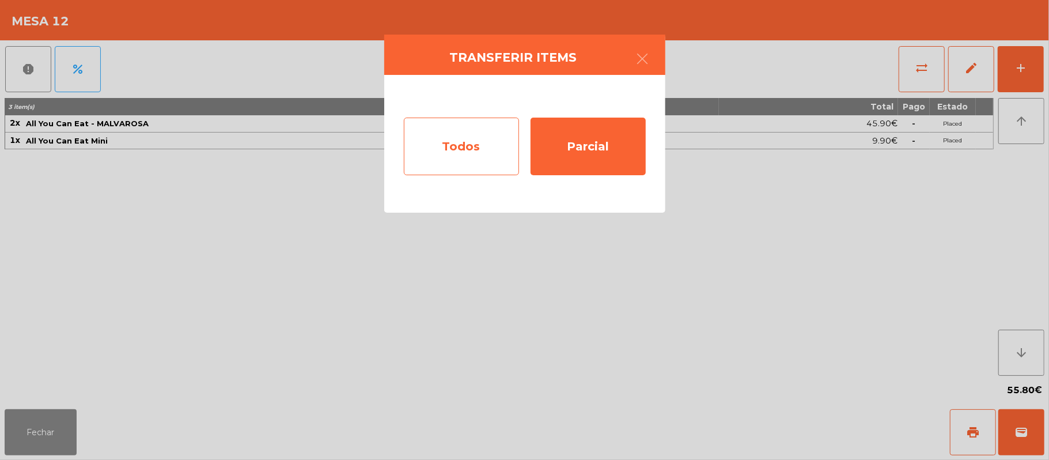
click at [473, 150] on div "Todos" at bounding box center [461, 146] width 115 height 58
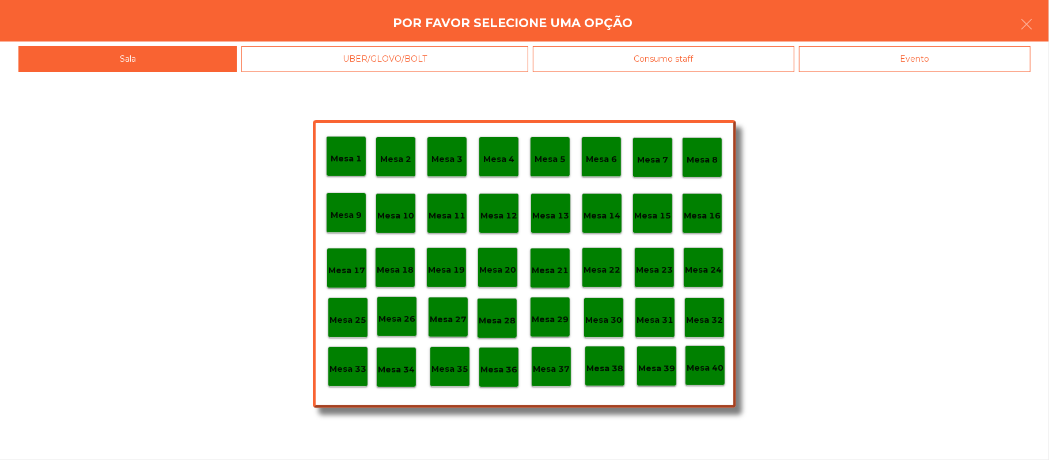
click at [446, 206] on div "Mesa 11" at bounding box center [446, 213] width 37 height 18
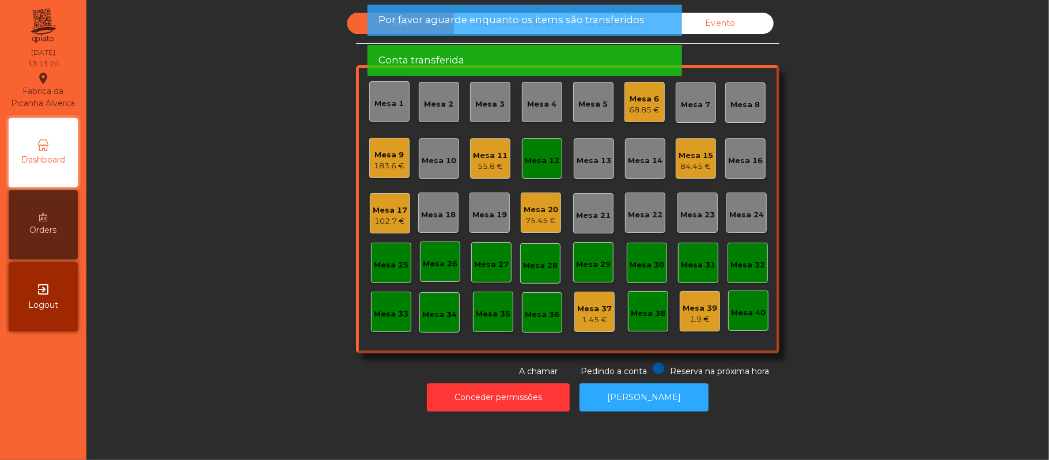
click at [548, 170] on div "Mesa 12" at bounding box center [542, 158] width 40 height 40
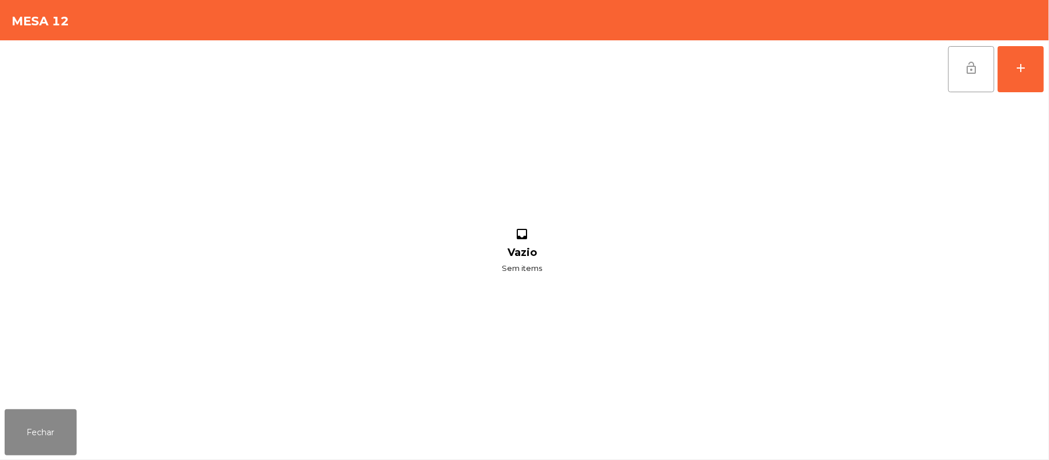
click at [957, 77] on button "lock_open" at bounding box center [971, 69] width 46 height 46
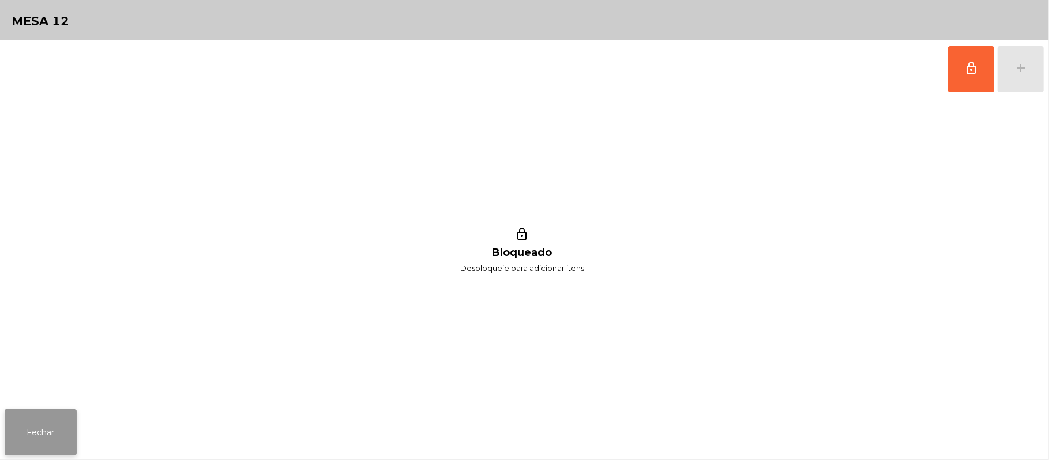
click at [41, 424] on button "Fechar" at bounding box center [41, 432] width 72 height 46
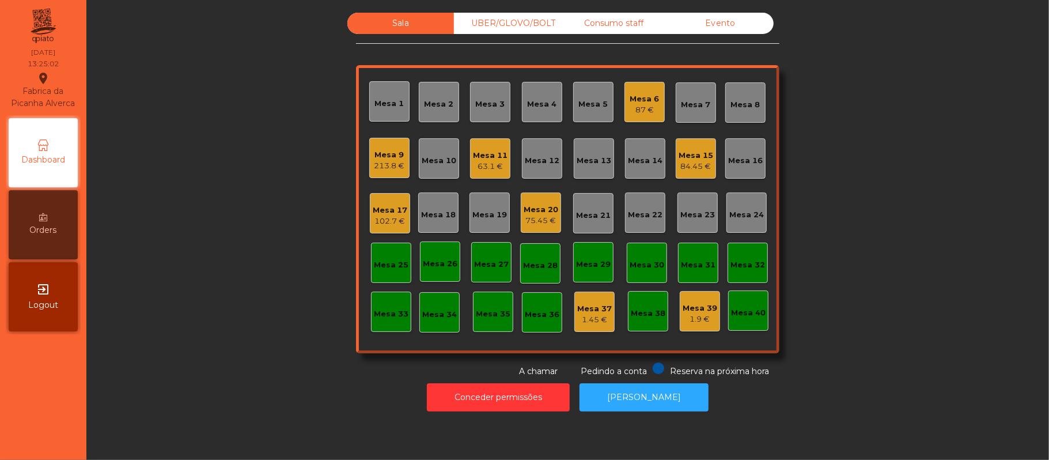
click at [381, 210] on div "Mesa 17" at bounding box center [390, 210] width 35 height 12
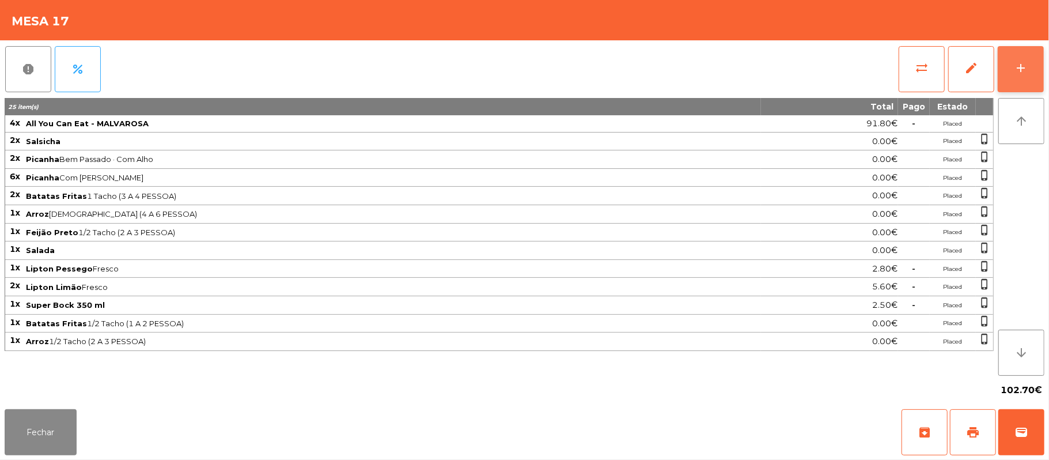
click at [1016, 62] on div "add" at bounding box center [1020, 68] width 14 height 14
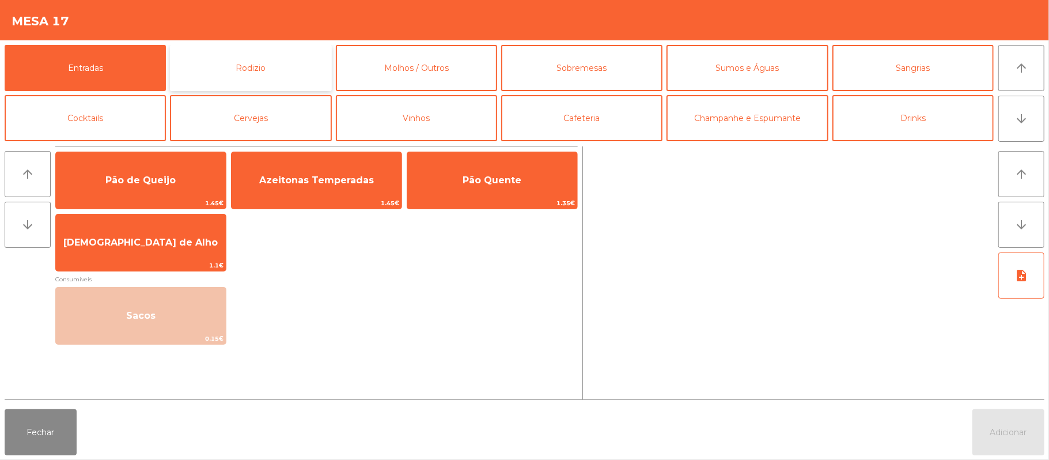
click at [284, 69] on button "Rodizio" at bounding box center [250, 68] width 161 height 46
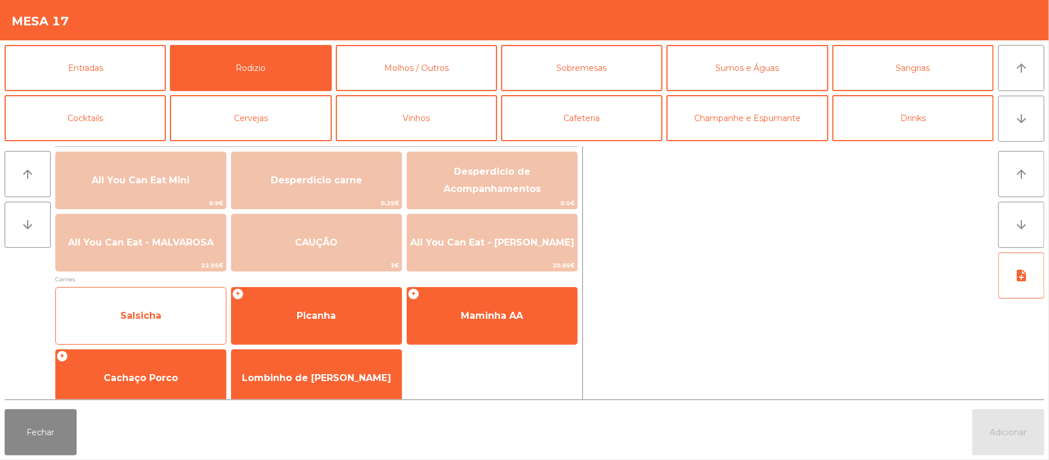
click at [158, 312] on span "Salsicha" at bounding box center [140, 315] width 41 height 11
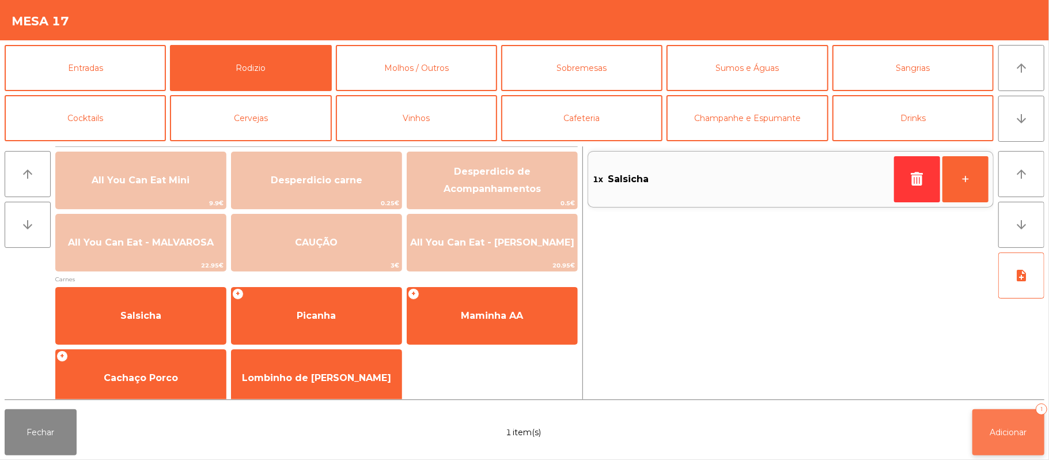
click at [991, 430] on span "Adicionar" at bounding box center [1008, 432] width 37 height 10
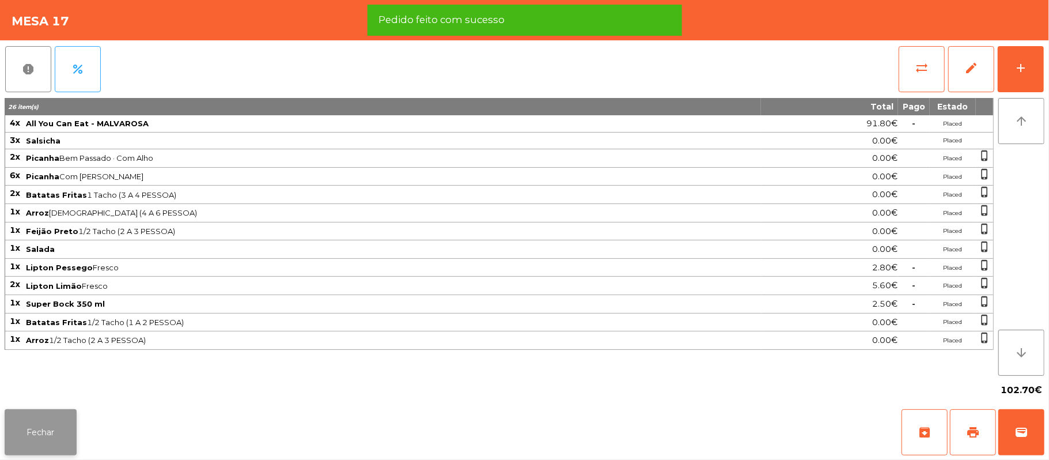
click at [33, 427] on button "Fechar" at bounding box center [41, 432] width 72 height 46
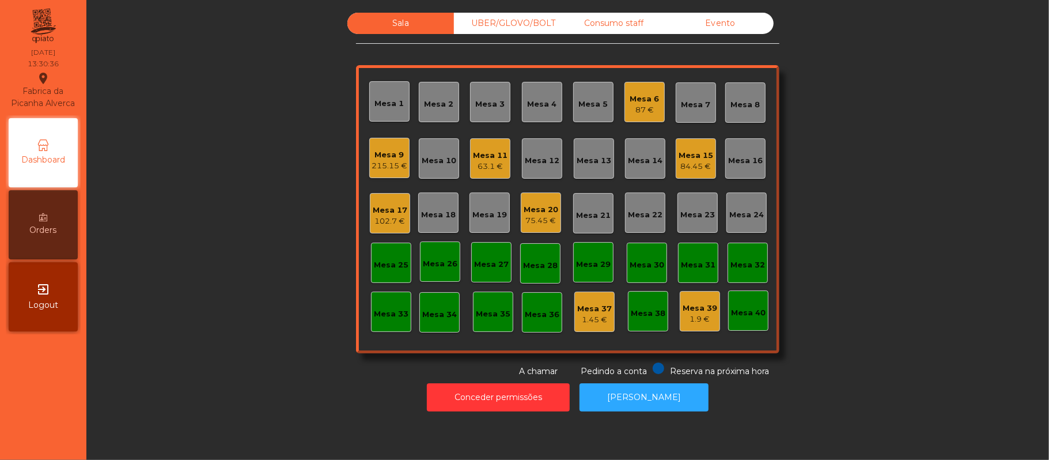
click at [496, 113] on div "Mesa 3" at bounding box center [490, 102] width 40 height 40
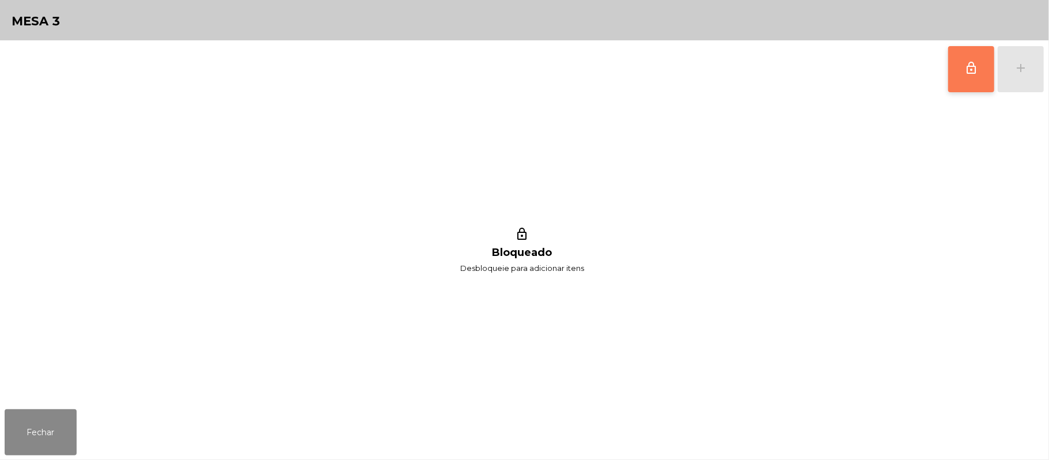
click at [974, 74] on button "lock_outline" at bounding box center [971, 69] width 46 height 46
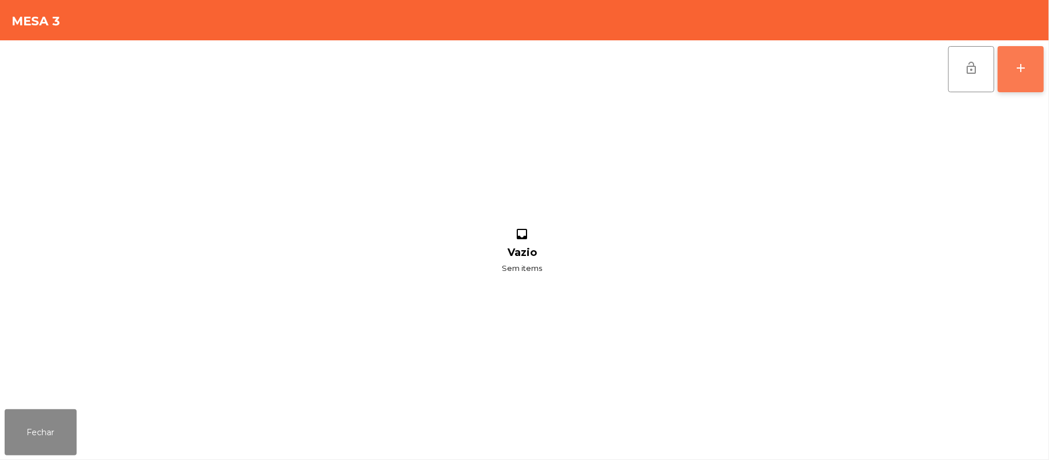
click at [1028, 74] on button "add" at bounding box center [1020, 69] width 46 height 46
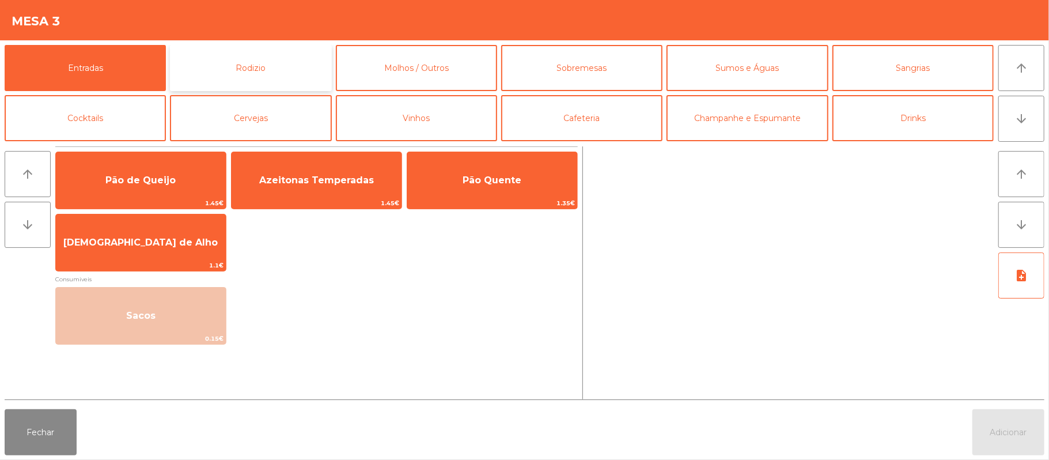
click at [265, 58] on button "Rodizio" at bounding box center [250, 68] width 161 height 46
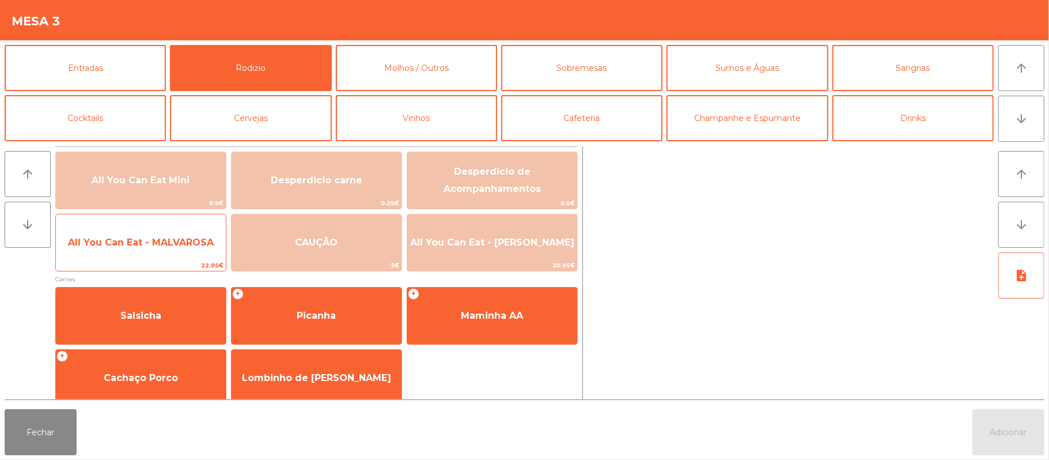
click at [164, 250] on span "All You Can Eat - MALVAROSA" at bounding box center [141, 242] width 170 height 31
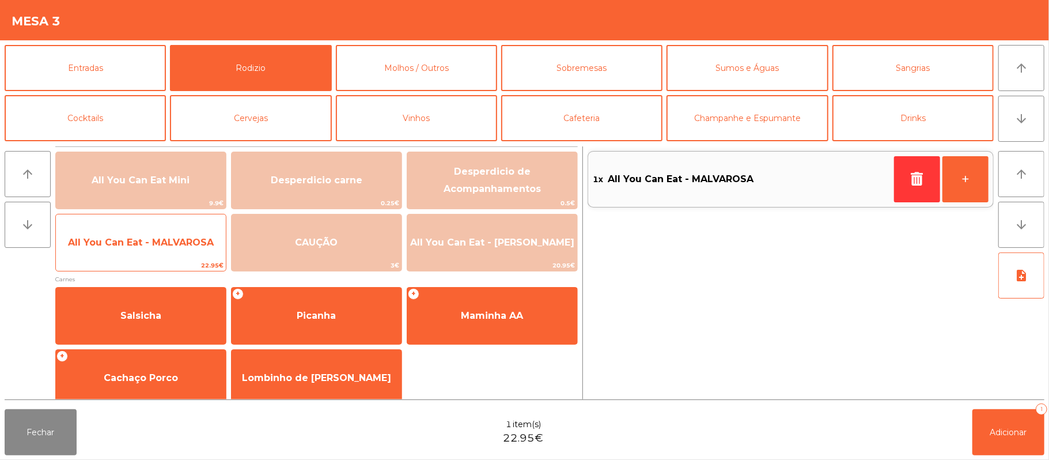
click at [160, 250] on span "All You Can Eat - MALVAROSA" at bounding box center [141, 242] width 170 height 31
click at [151, 251] on span "All You Can Eat - MALVAROSA" at bounding box center [141, 242] width 170 height 31
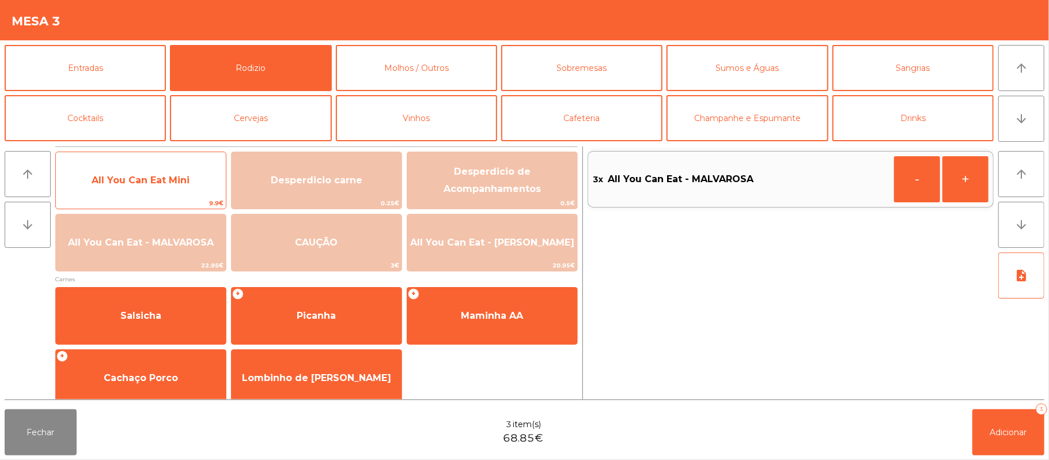
click at [157, 179] on span "All You Can Eat Mini" at bounding box center [141, 179] width 98 height 11
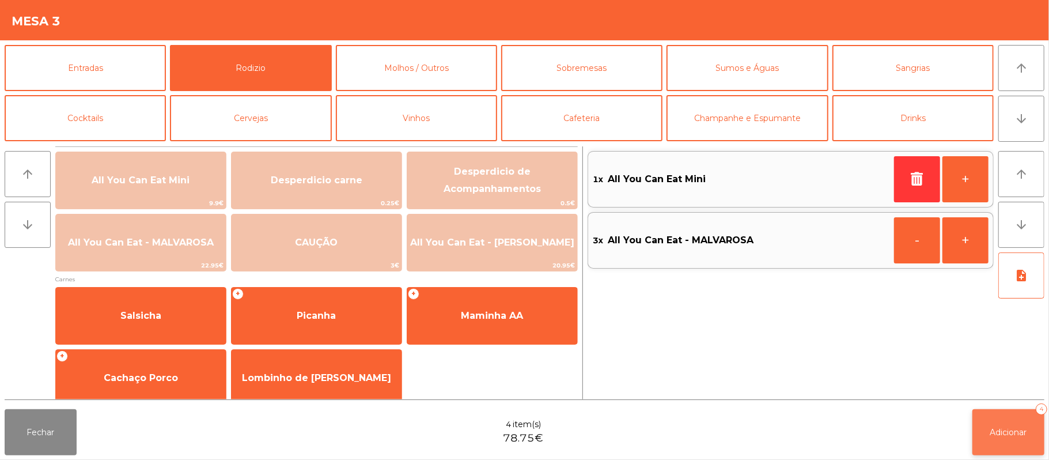
click at [990, 435] on span "Adicionar" at bounding box center [1008, 432] width 37 height 10
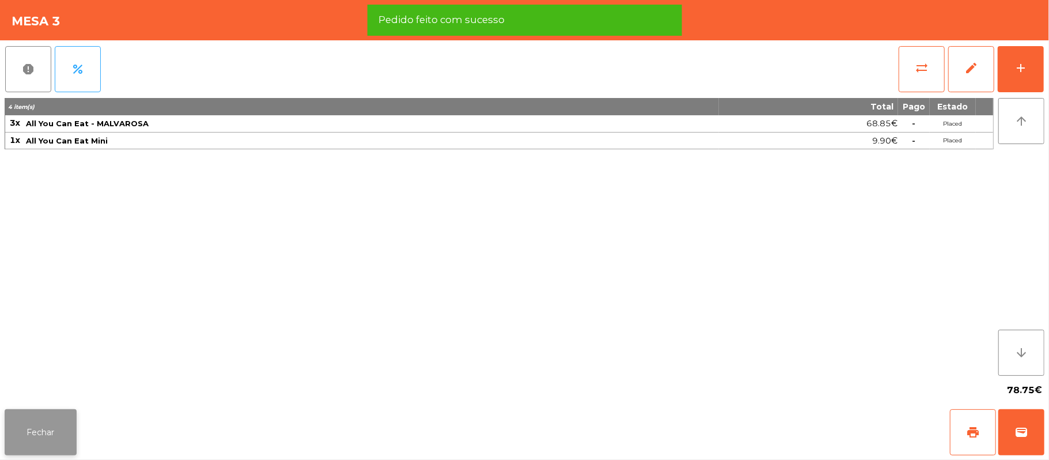
click at [37, 433] on button "Fechar" at bounding box center [41, 432] width 72 height 46
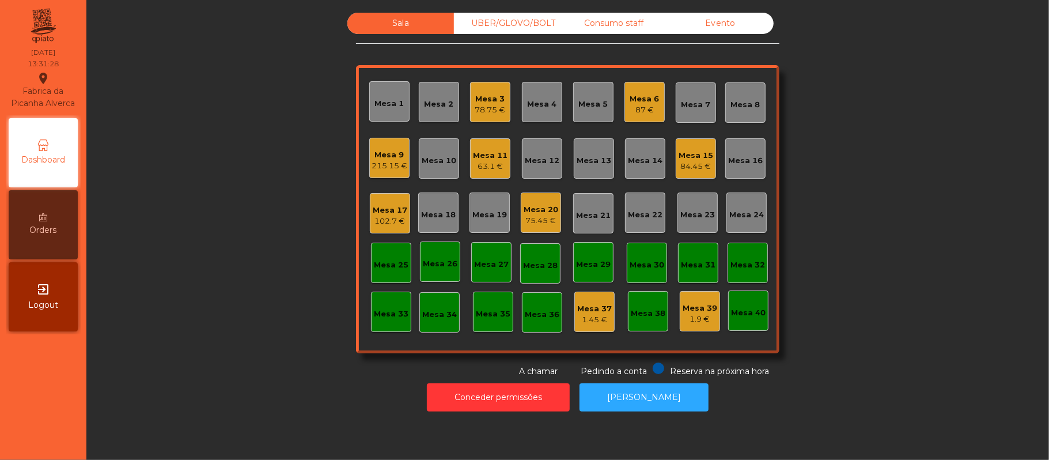
click at [545, 153] on div "Mesa 12" at bounding box center [542, 158] width 35 height 16
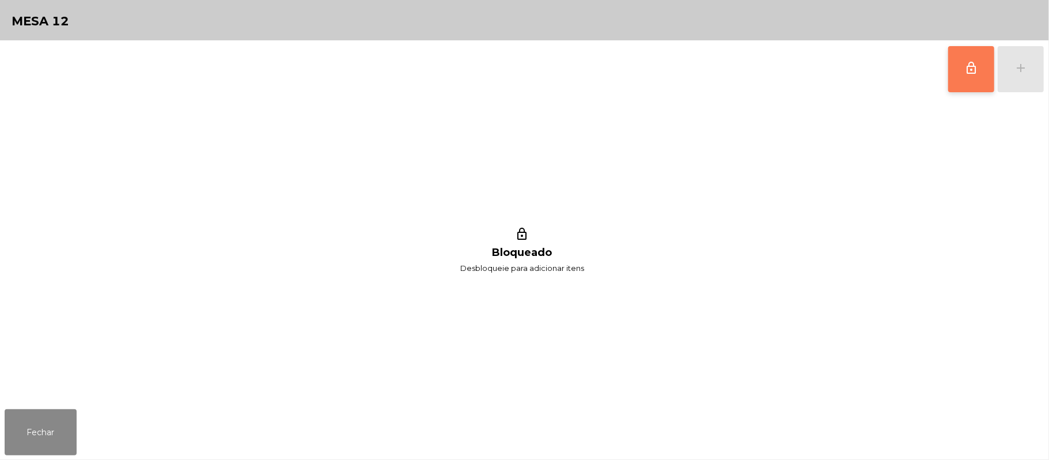
click at [960, 54] on button "lock_outline" at bounding box center [971, 69] width 46 height 46
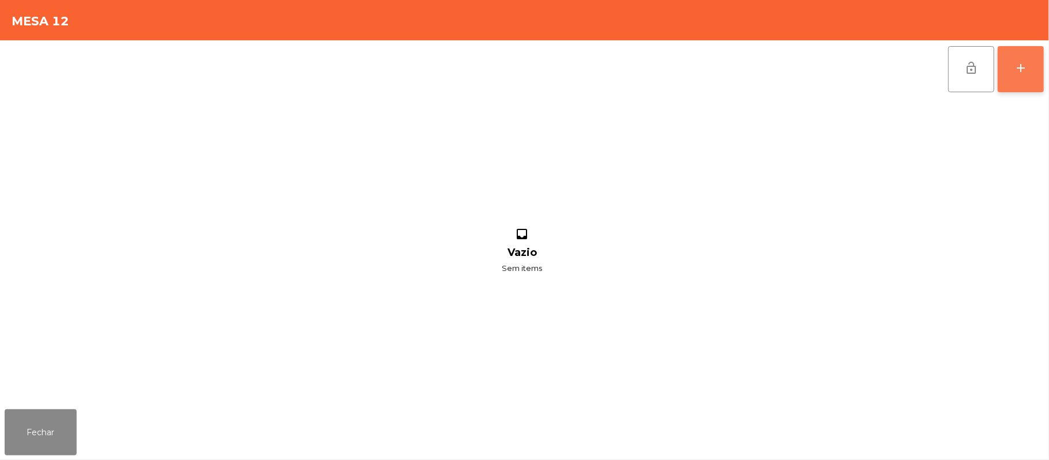
click at [1023, 67] on div "add" at bounding box center [1020, 68] width 14 height 14
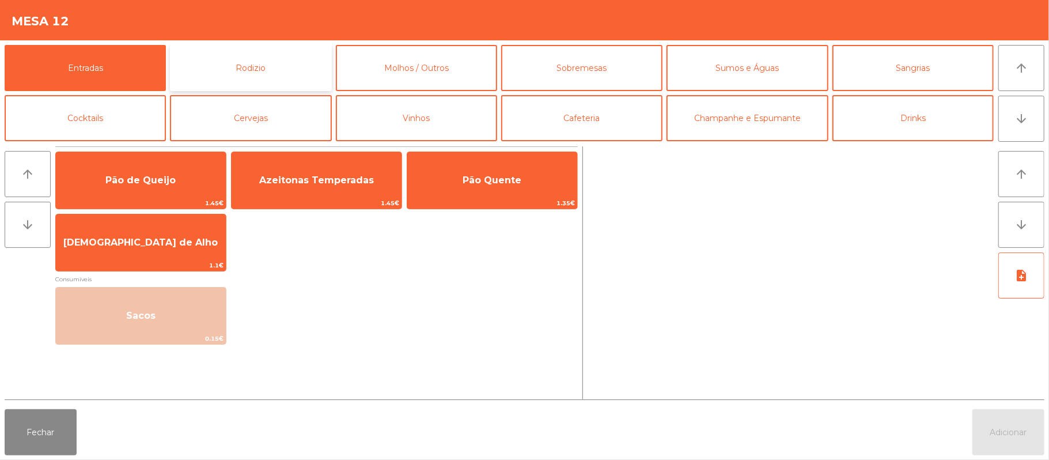
click at [296, 68] on button "Rodizio" at bounding box center [250, 68] width 161 height 46
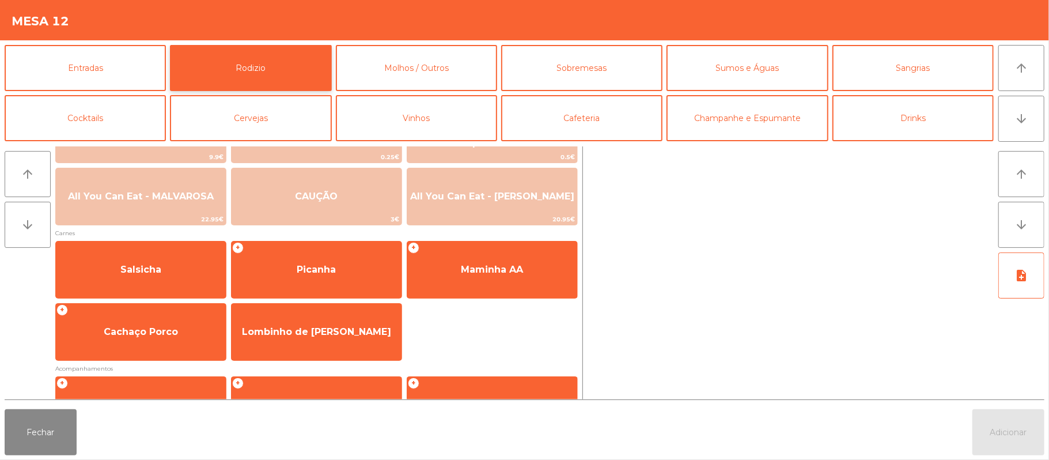
scroll to position [62, 0]
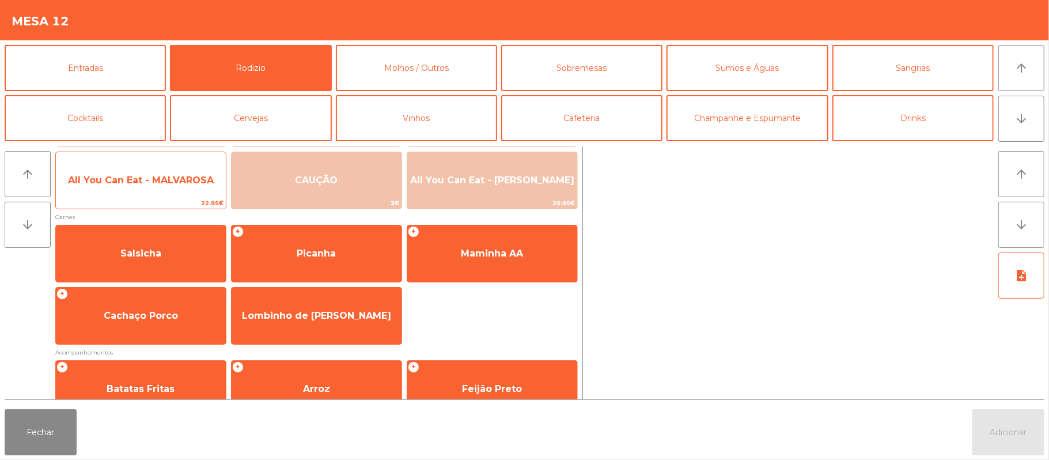
click at [168, 206] on span "22.95€" at bounding box center [141, 203] width 170 height 11
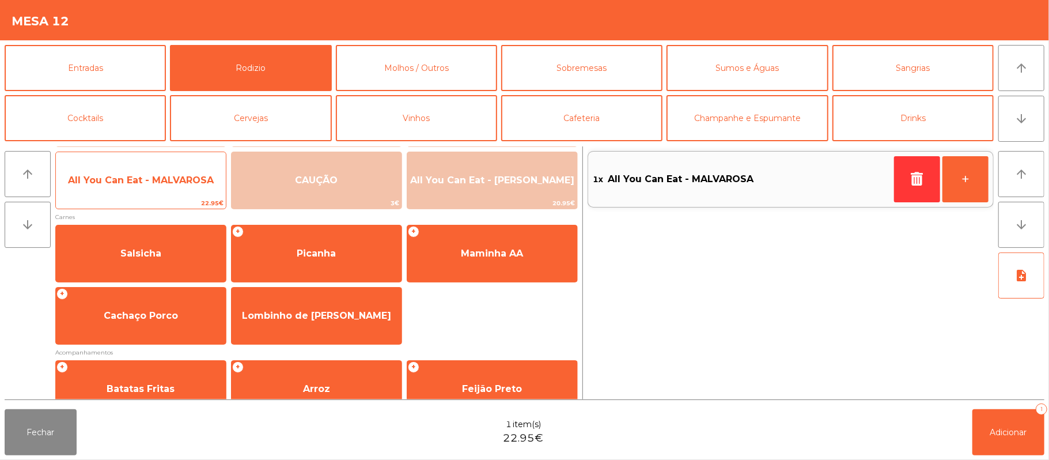
click at [168, 190] on span "All You Can Eat - MALVAROSA" at bounding box center [141, 180] width 170 height 31
click at [181, 193] on span "All You Can Eat - MALVAROSA" at bounding box center [141, 180] width 170 height 31
click at [183, 196] on span "All You Can Eat - MALVAROSA" at bounding box center [141, 180] width 170 height 31
click at [183, 184] on span "All You Can Eat - MALVAROSA" at bounding box center [141, 179] width 146 height 11
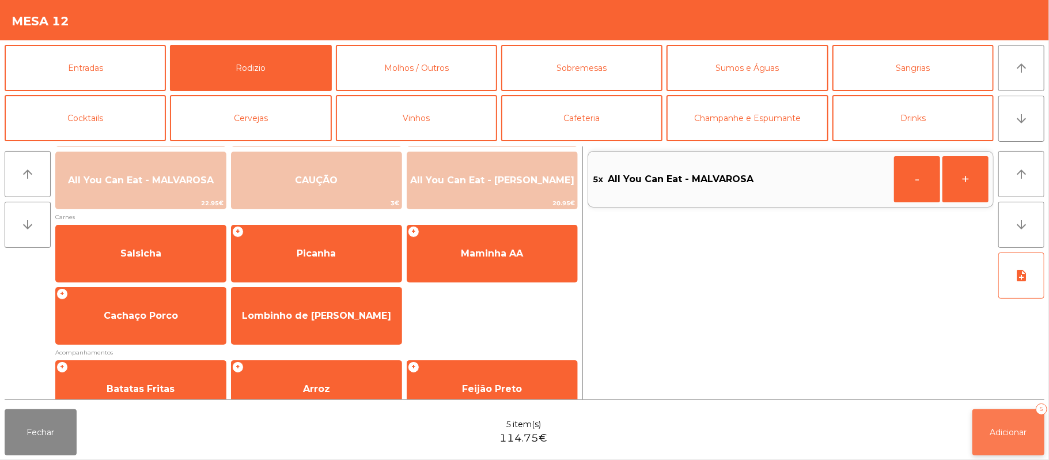
click at [990, 451] on button "Adicionar 5" at bounding box center [1008, 432] width 72 height 46
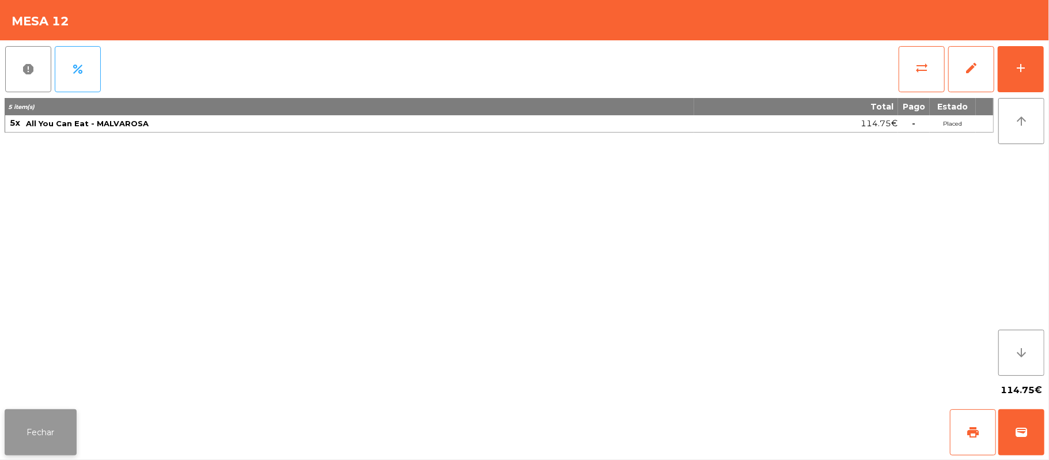
click at [55, 432] on button "Fechar" at bounding box center [41, 432] width 72 height 46
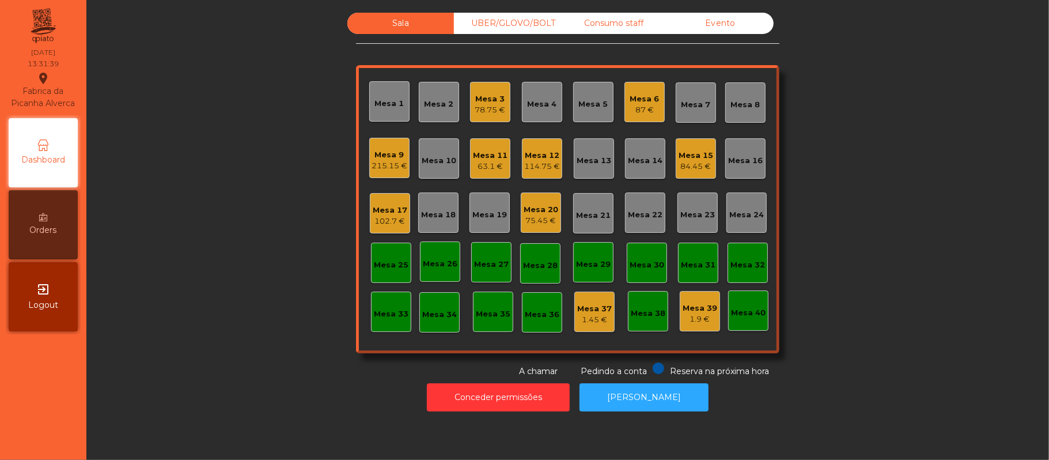
click at [263, 254] on div "Sala UBER/[GEOGRAPHIC_DATA]/BOLT Consumo staff Evento Mesa 1 Mesa 2 Mesa 3 78.7…" at bounding box center [567, 195] width 931 height 365
click at [476, 102] on div "Mesa 3" at bounding box center [490, 99] width 31 height 12
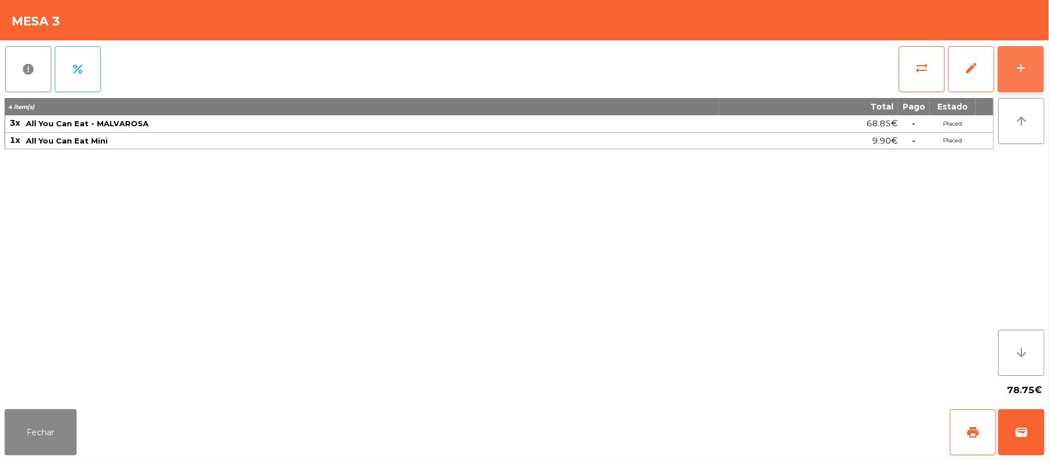
click at [1012, 65] on button "add" at bounding box center [1020, 69] width 46 height 46
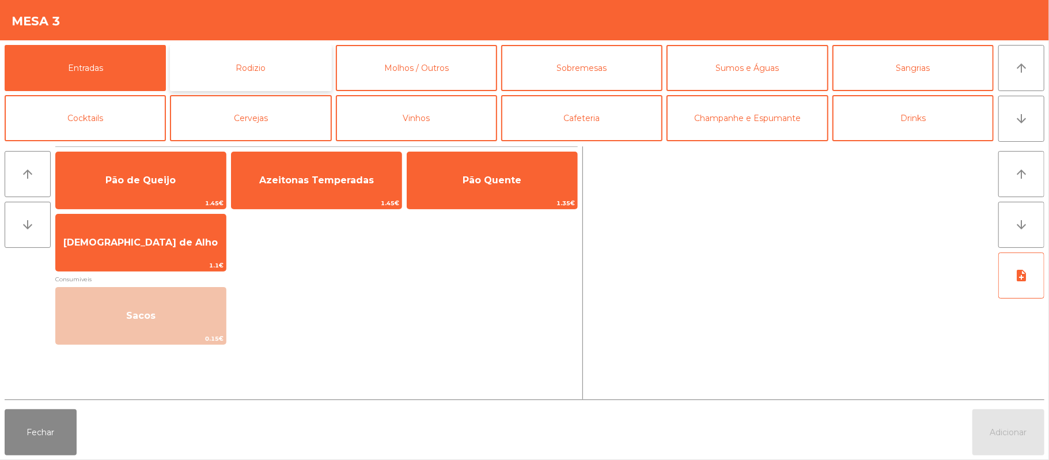
click at [291, 64] on button "Rodizio" at bounding box center [250, 68] width 161 height 46
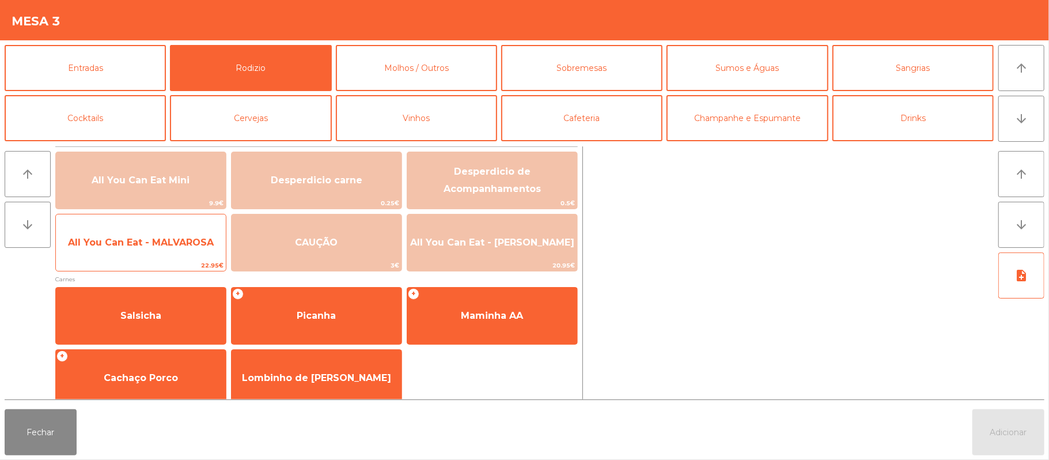
click at [170, 233] on span "All You Can Eat - MALVAROSA" at bounding box center [141, 242] width 170 height 31
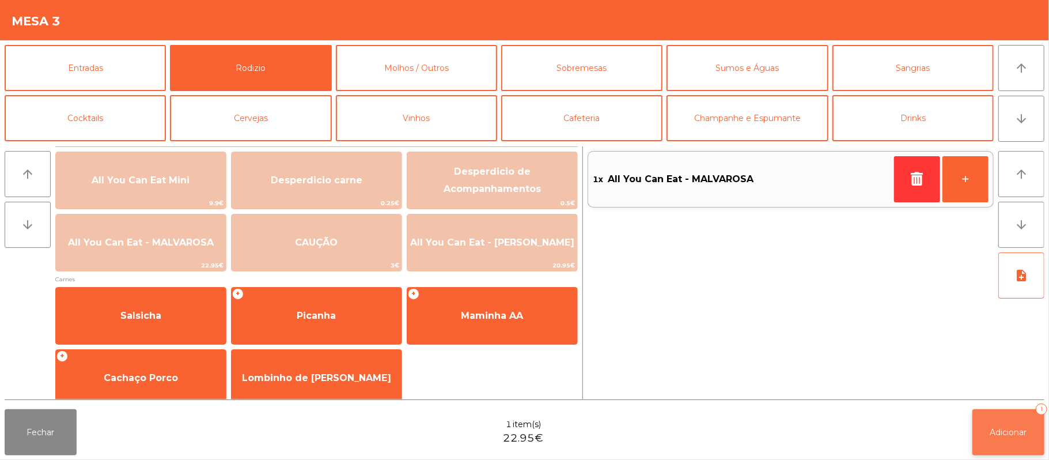
click at [988, 433] on button "Adicionar 1" at bounding box center [1008, 432] width 72 height 46
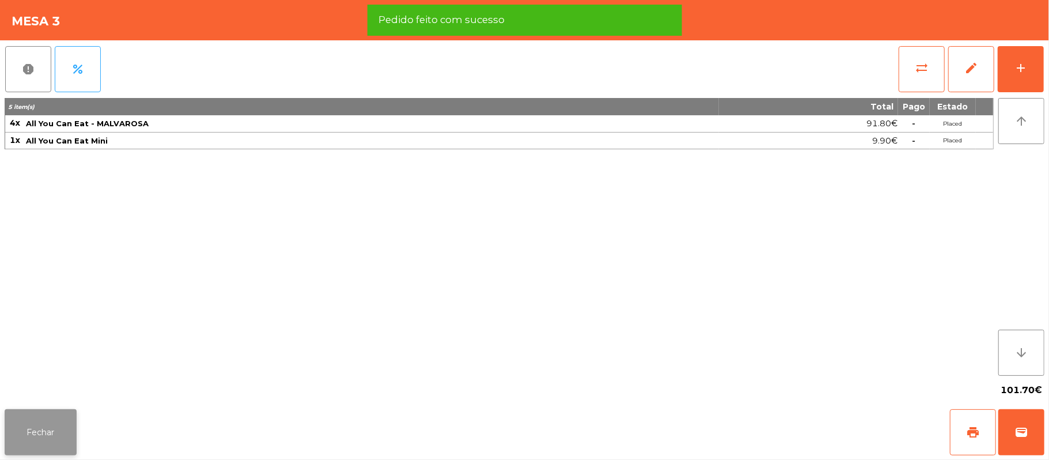
click at [53, 445] on button "Fechar" at bounding box center [41, 432] width 72 height 46
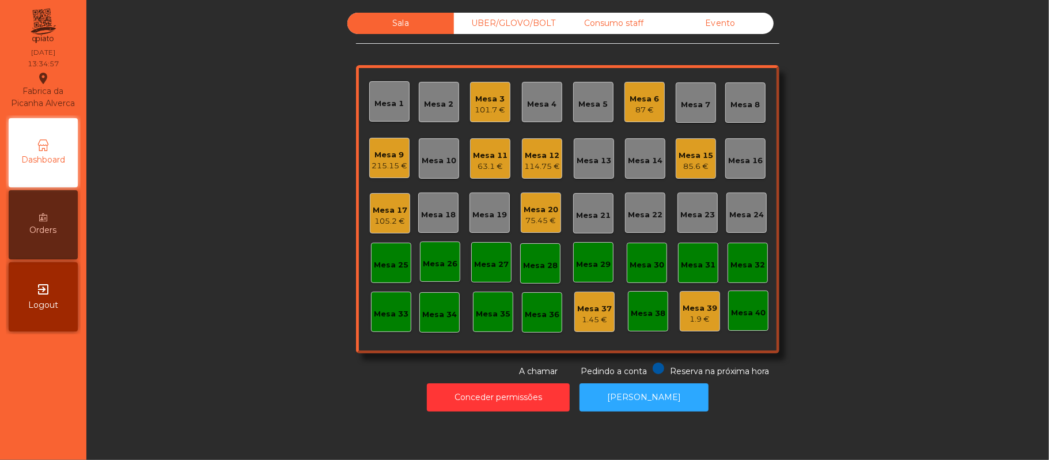
click at [636, 210] on div "Mesa 22" at bounding box center [645, 215] width 35 height 12
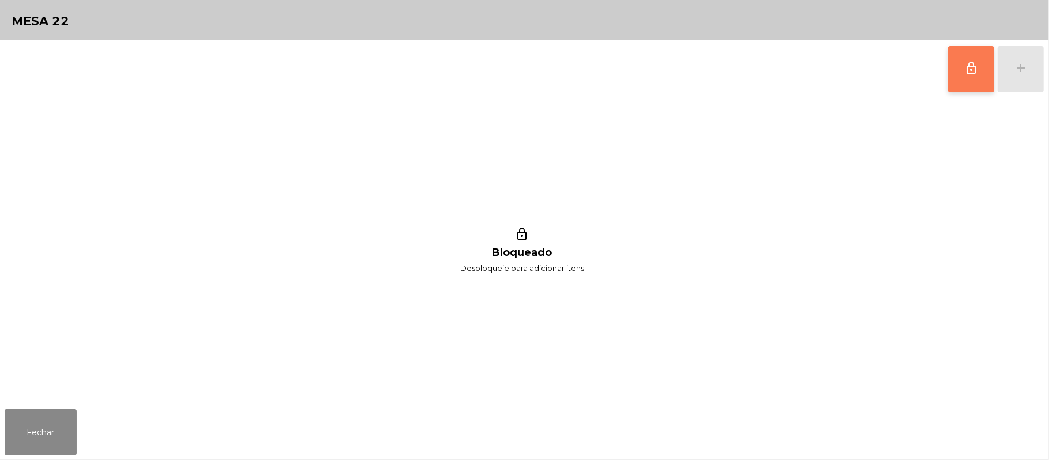
click at [961, 67] on button "lock_outline" at bounding box center [971, 69] width 46 height 46
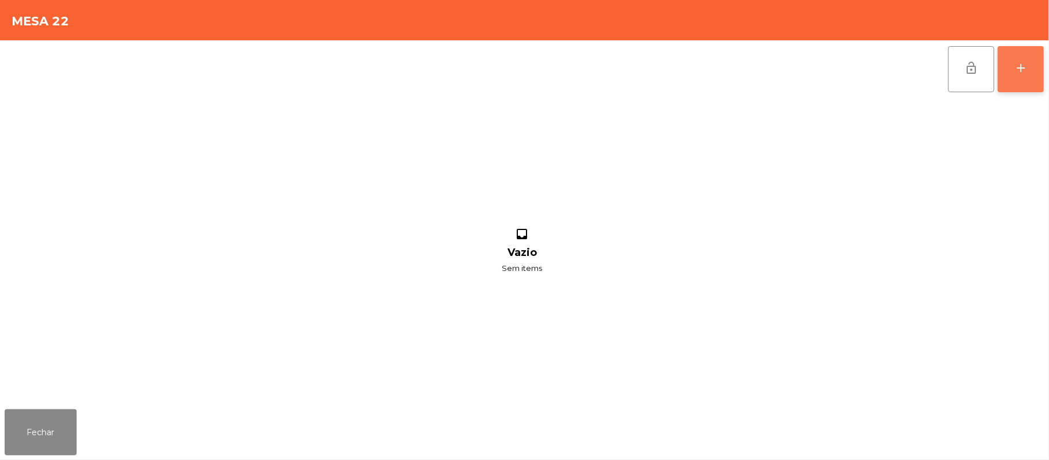
click at [1015, 69] on div "add" at bounding box center [1020, 68] width 14 height 14
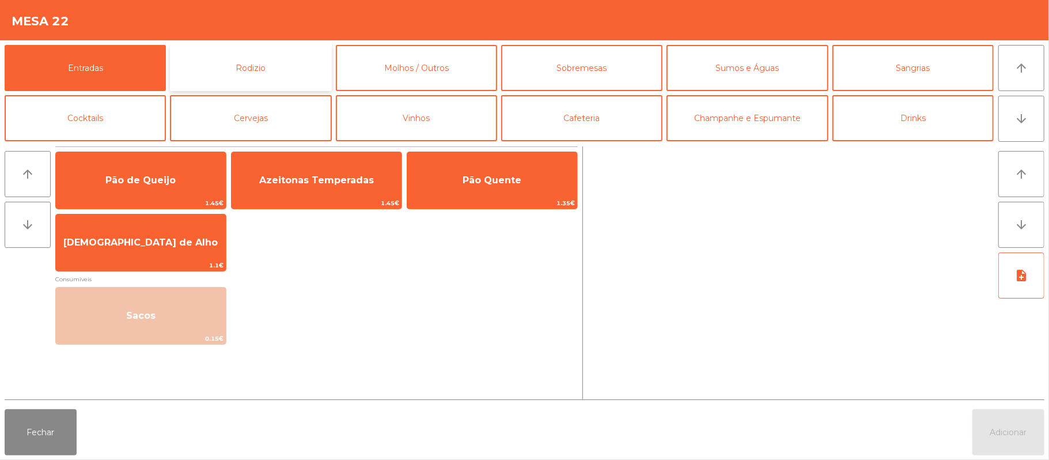
click at [275, 66] on button "Rodizio" at bounding box center [250, 68] width 161 height 46
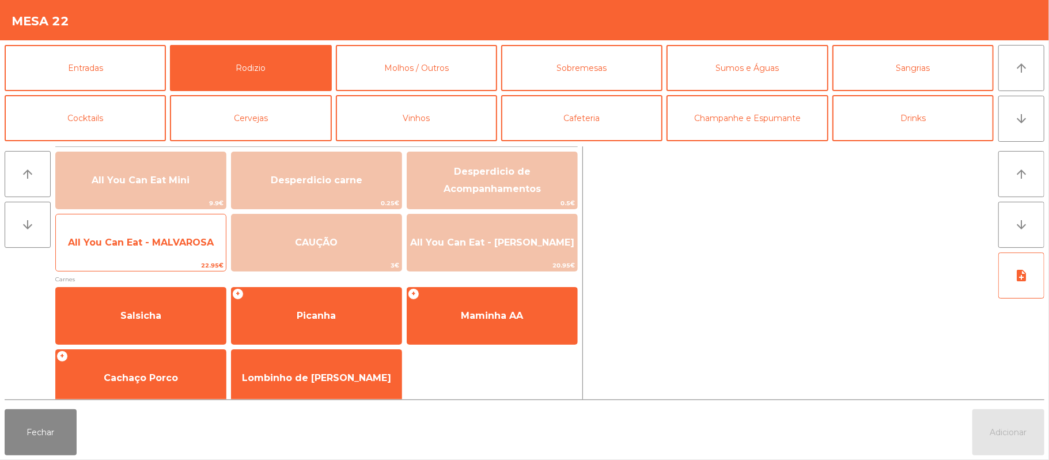
click at [168, 249] on span "All You Can Eat - MALVAROSA" at bounding box center [141, 242] width 170 height 31
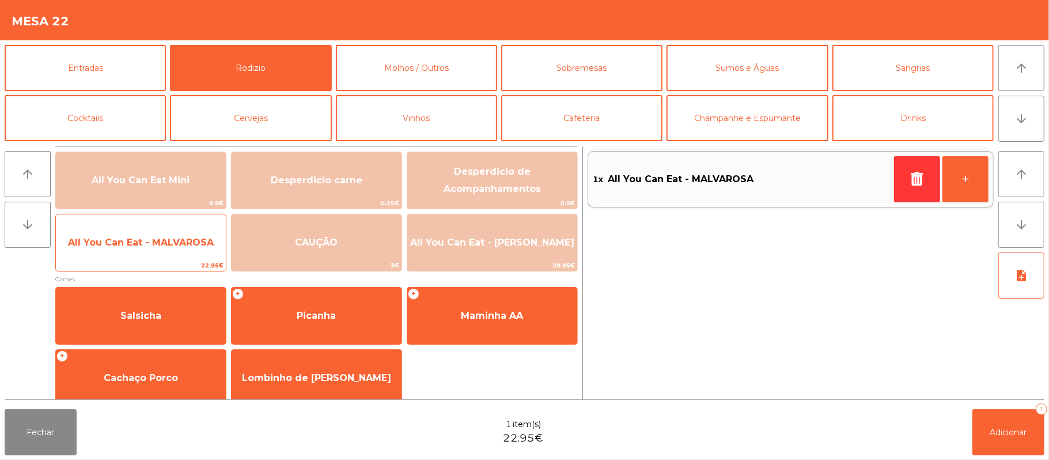
click at [154, 256] on span "All You Can Eat - MALVAROSA" at bounding box center [141, 242] width 170 height 31
click at [161, 238] on span "All You Can Eat - MALVAROSA" at bounding box center [141, 242] width 146 height 11
click at [155, 252] on span "All You Can Eat - MALVAROSA" at bounding box center [141, 242] width 170 height 31
click at [157, 252] on span "All You Can Eat - MALVAROSA" at bounding box center [141, 242] width 170 height 31
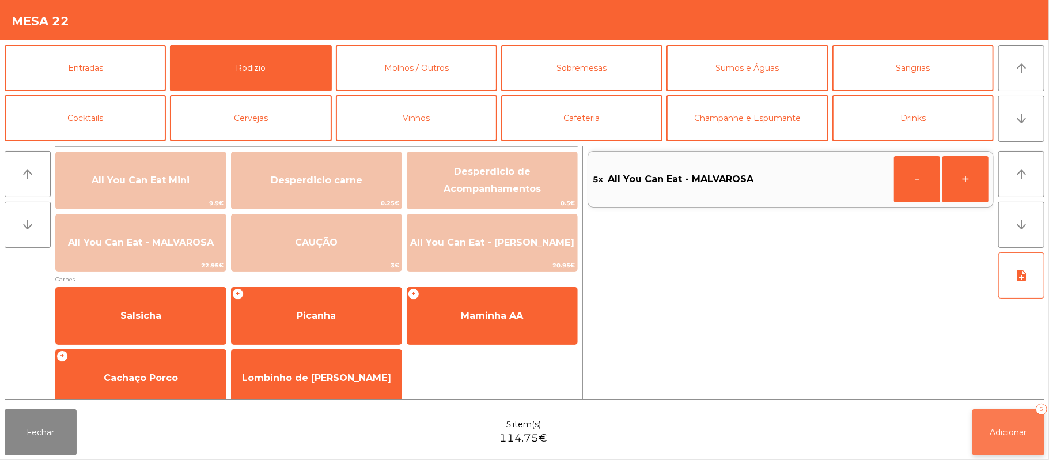
click at [1000, 428] on span "Adicionar" at bounding box center [1008, 432] width 37 height 10
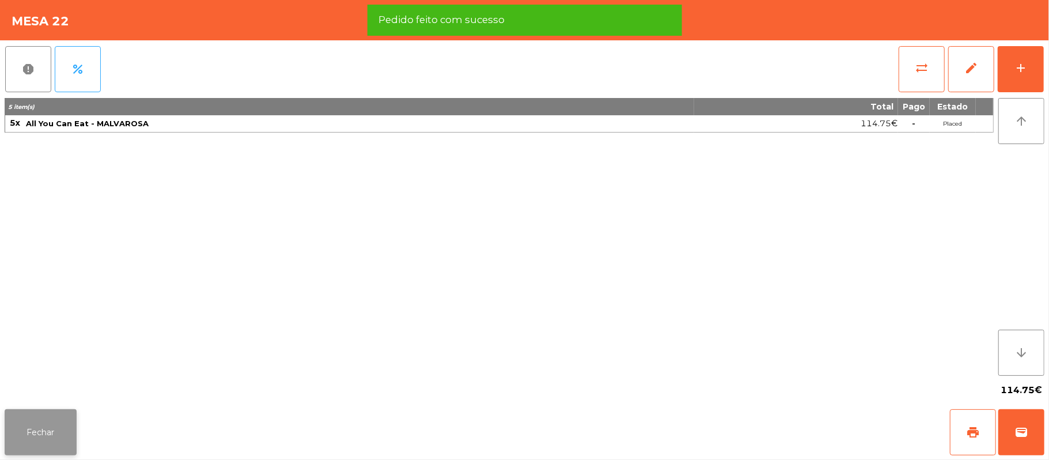
click at [36, 429] on button "Fechar" at bounding box center [41, 432] width 72 height 46
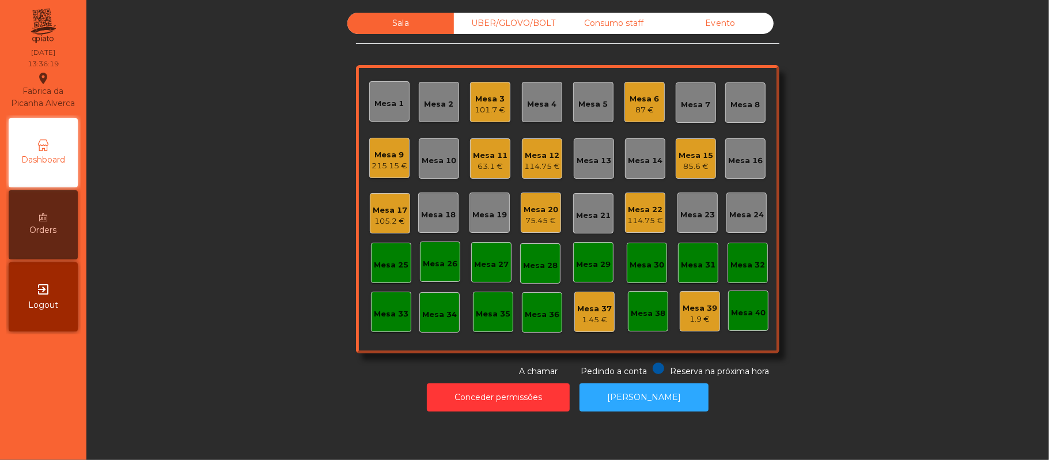
click at [634, 225] on div "114.75 €" at bounding box center [645, 221] width 36 height 12
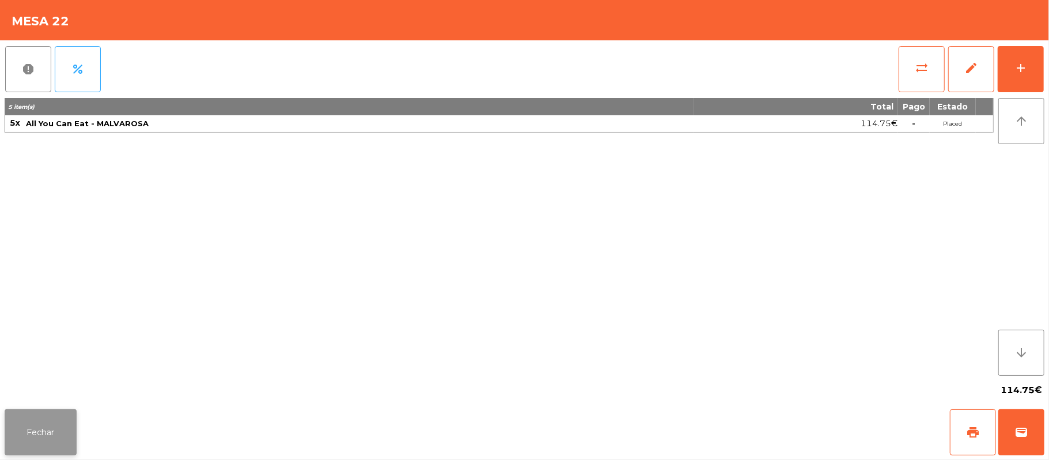
click at [40, 427] on button "Fechar" at bounding box center [41, 432] width 72 height 46
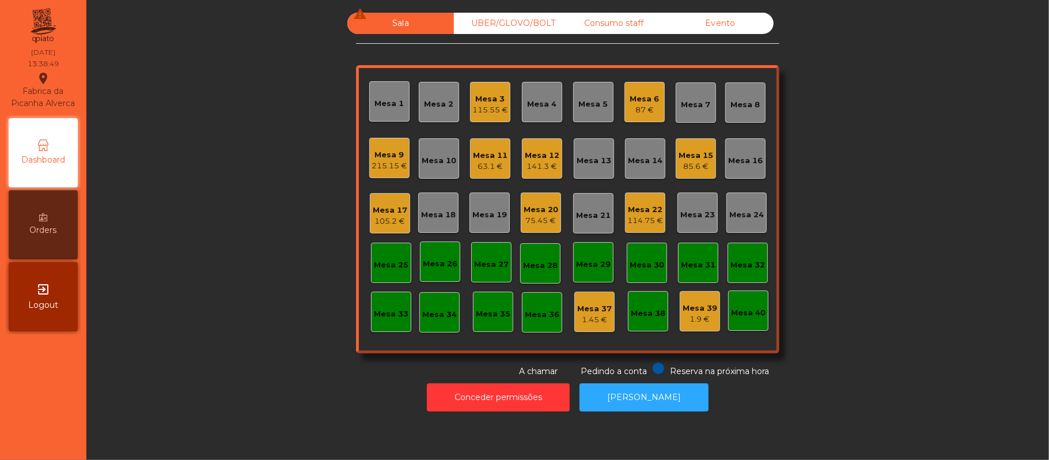
click at [704, 164] on div "85.6 €" at bounding box center [695, 167] width 35 height 12
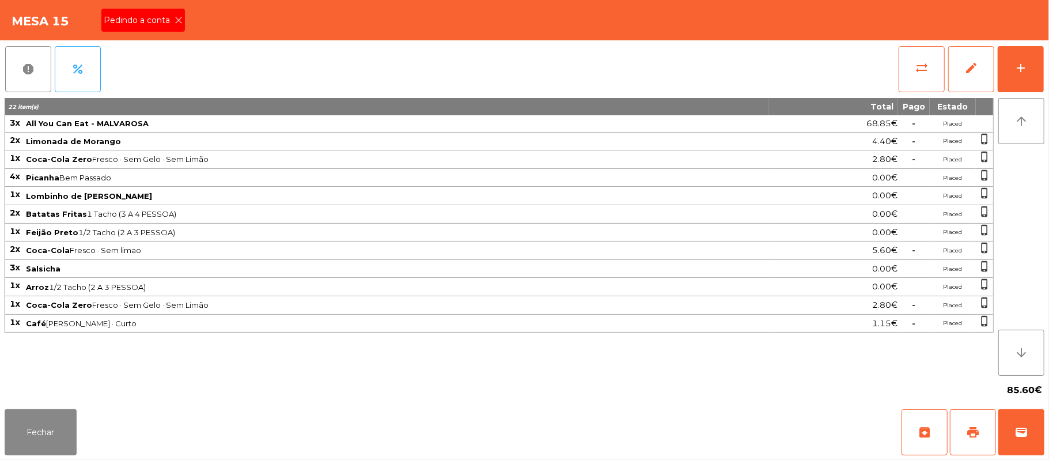
click at [143, 26] on span "Pedindo a conta" at bounding box center [139, 20] width 71 height 12
click at [979, 447] on button "print" at bounding box center [973, 432] width 46 height 46
click at [1011, 434] on button "wallet" at bounding box center [1021, 432] width 46 height 46
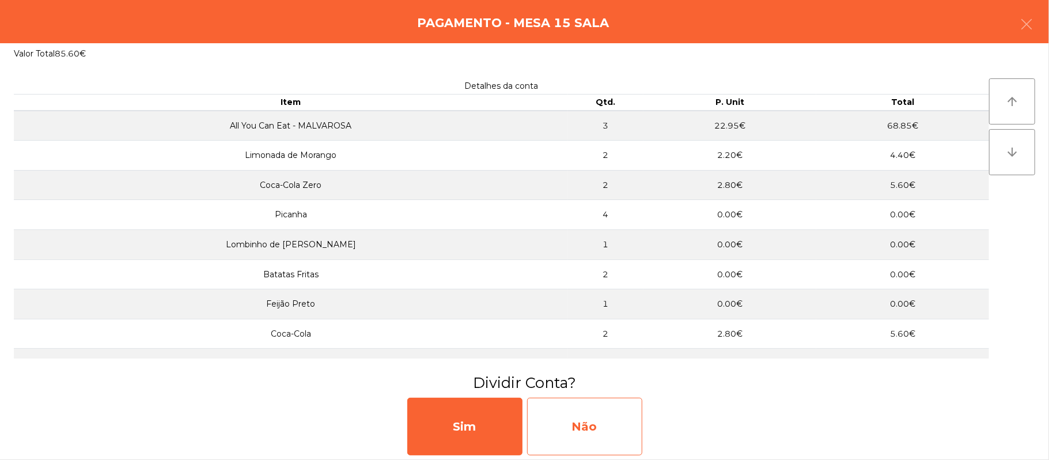
click at [599, 426] on div "Não" at bounding box center [584, 426] width 115 height 58
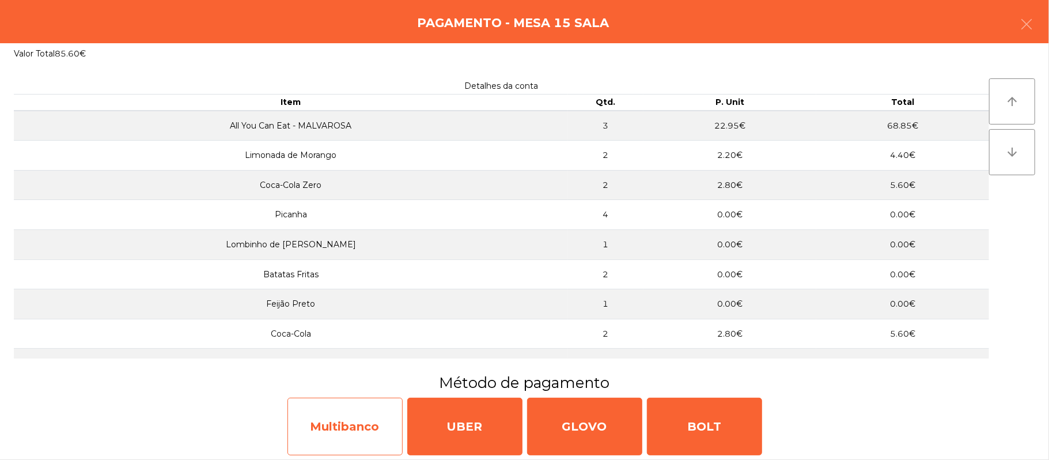
click at [357, 417] on div "Multibanco" at bounding box center [344, 426] width 115 height 58
select select "**"
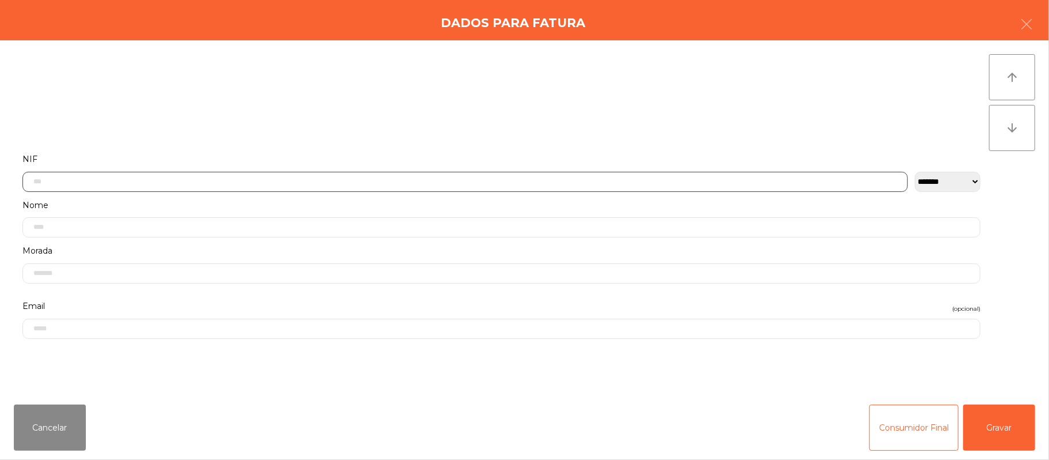
click at [440, 177] on input "text" at bounding box center [464, 182] width 885 height 20
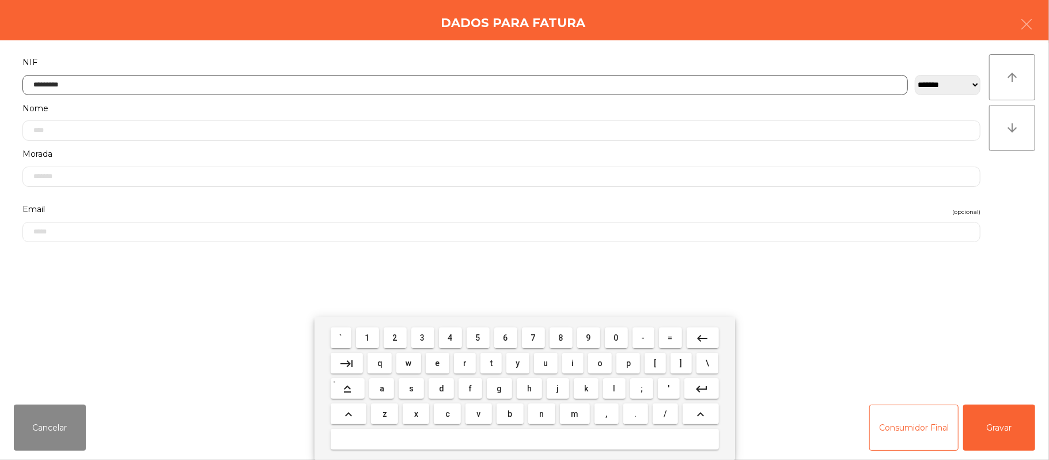
type input "*********"
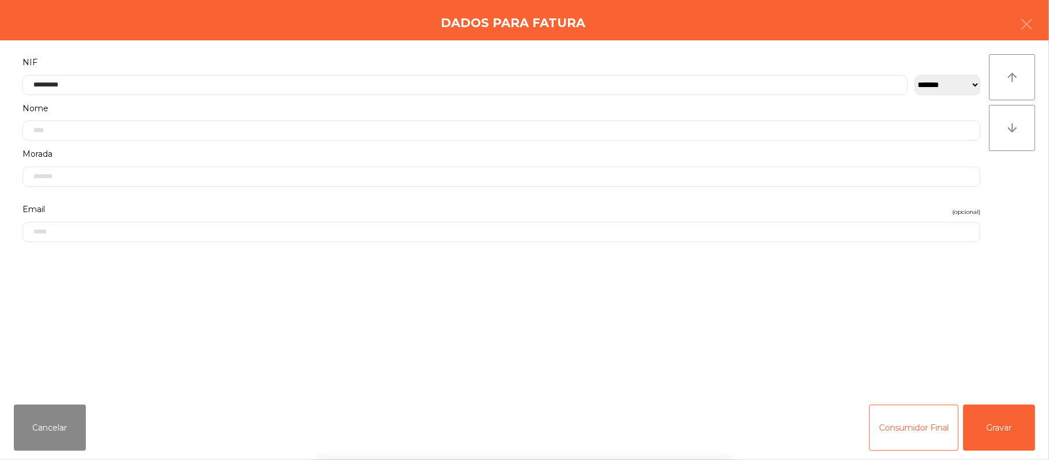
click at [1000, 434] on div "` 1 2 3 4 5 6 7 8 9 0 - = keyboard_backspace keyboard_tab q w e r t y u i o p […" at bounding box center [524, 388] width 1049 height 143
click at [998, 433] on button "Gravar" at bounding box center [999, 427] width 72 height 46
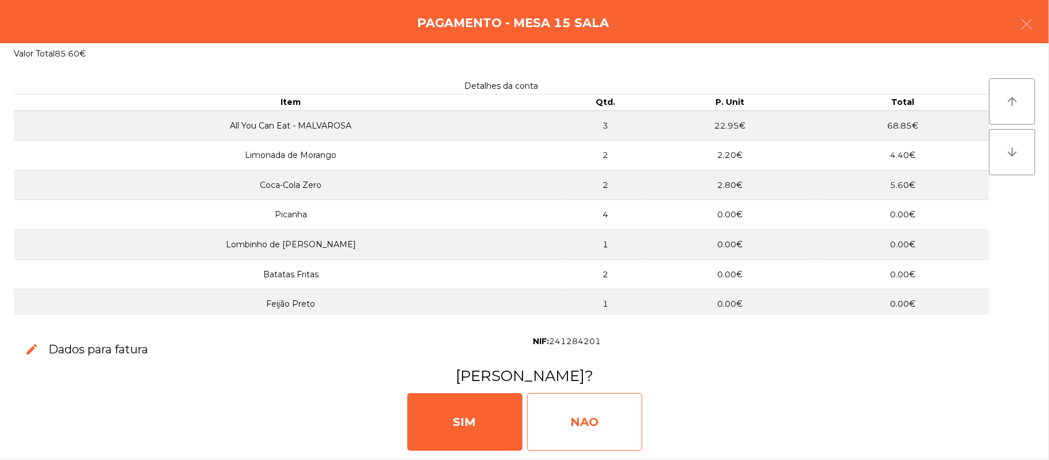
click at [583, 411] on div "NAO" at bounding box center [584, 422] width 115 height 58
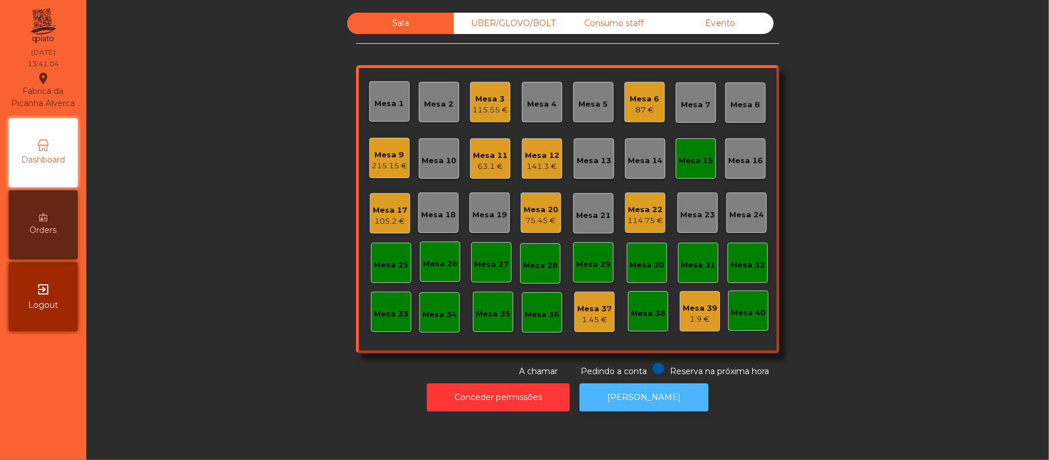
click at [643, 395] on button "[PERSON_NAME]" at bounding box center [643, 397] width 129 height 28
click at [697, 169] on div "Mesa 15" at bounding box center [695, 158] width 40 height 40
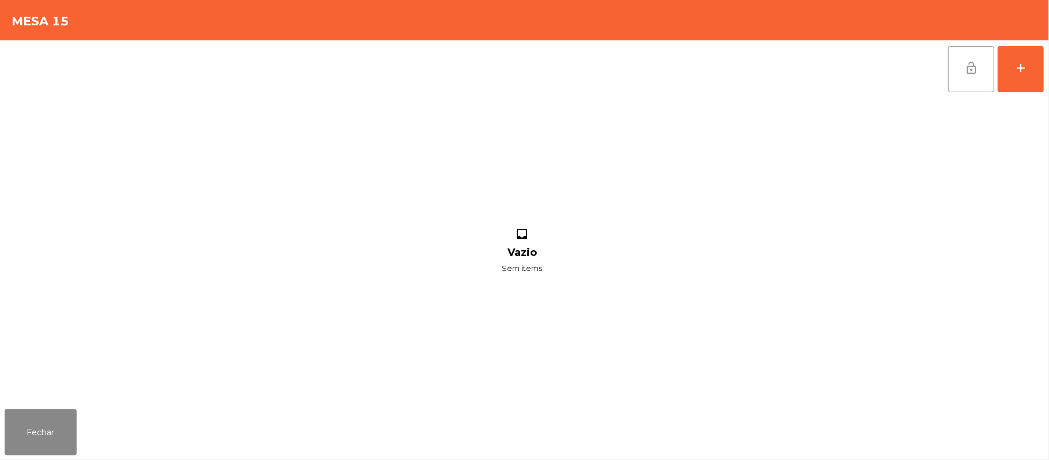
click at [954, 74] on button "lock_open" at bounding box center [971, 69] width 46 height 46
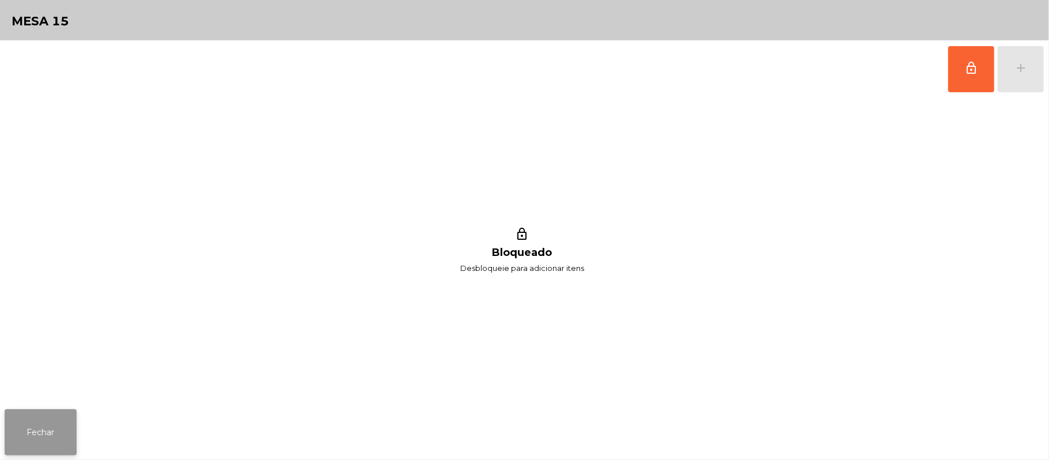
click at [31, 420] on button "Fechar" at bounding box center [41, 432] width 72 height 46
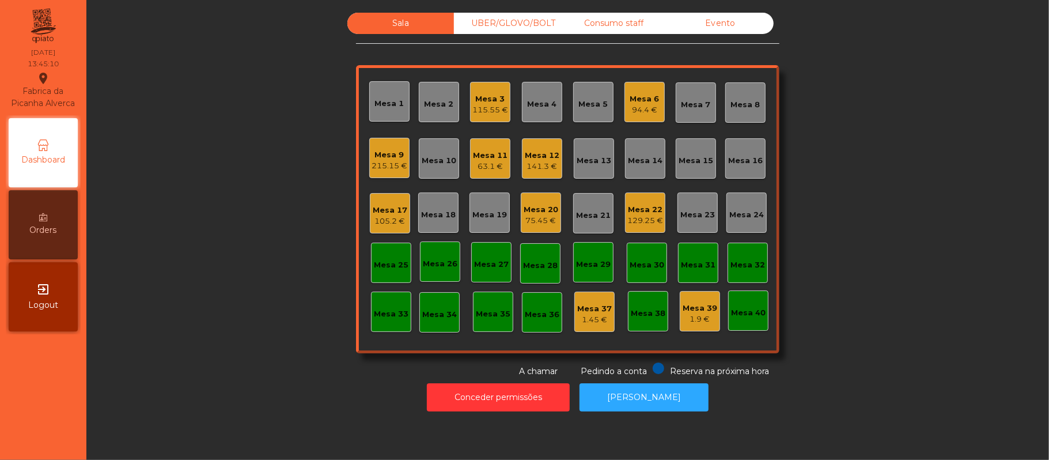
click at [421, 206] on div "Mesa 18" at bounding box center [438, 212] width 35 height 16
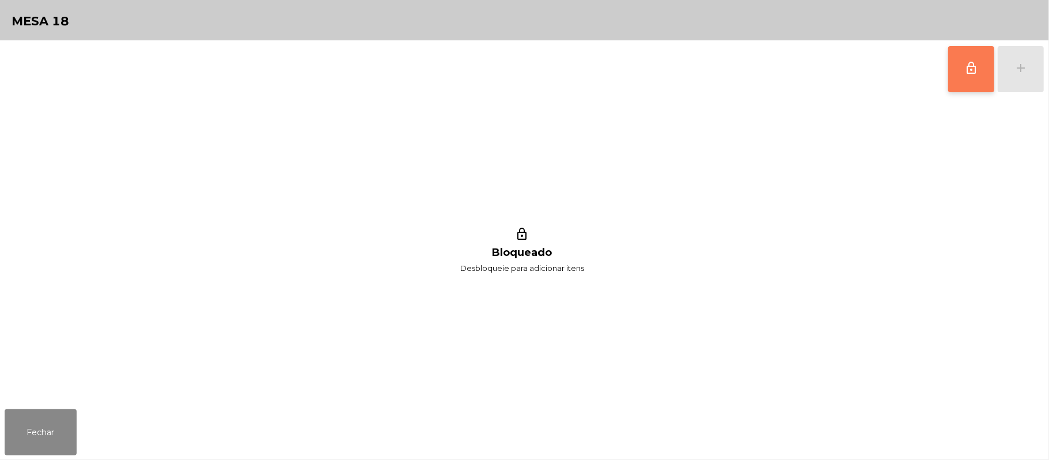
click at [949, 55] on button "lock_outline" at bounding box center [971, 69] width 46 height 46
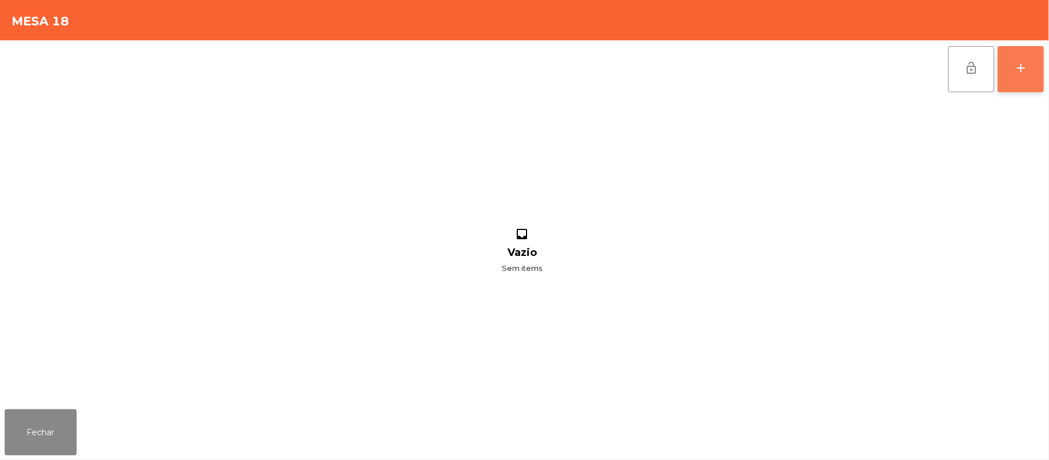
click at [1032, 65] on button "add" at bounding box center [1020, 69] width 46 height 46
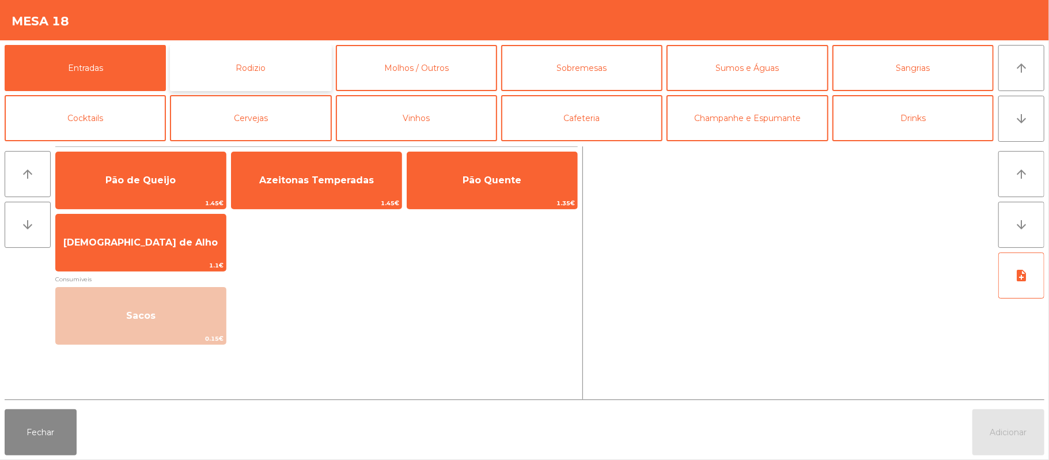
click at [249, 63] on button "Rodizio" at bounding box center [250, 68] width 161 height 46
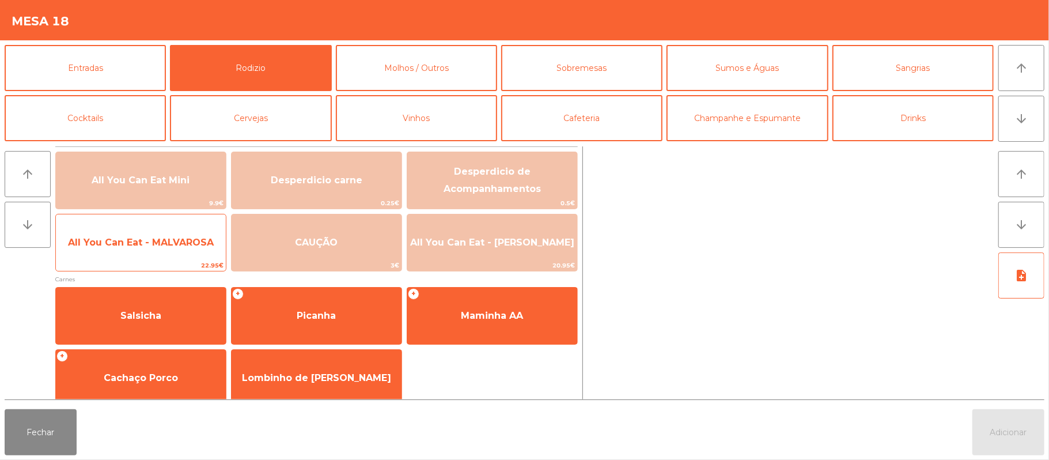
click at [149, 229] on span "All You Can Eat - MALVAROSA" at bounding box center [141, 242] width 170 height 31
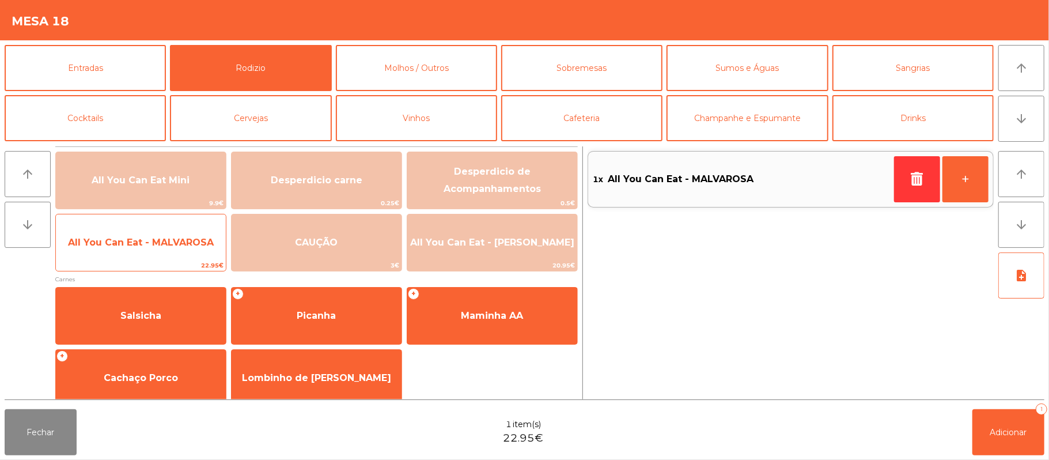
click at [146, 245] on span "All You Can Eat - MALVAROSA" at bounding box center [141, 242] width 146 height 11
click at [144, 235] on span "All You Can Eat - MALVAROSA" at bounding box center [141, 242] width 170 height 31
click at [142, 235] on span "All You Can Eat - MALVAROSA" at bounding box center [141, 242] width 170 height 31
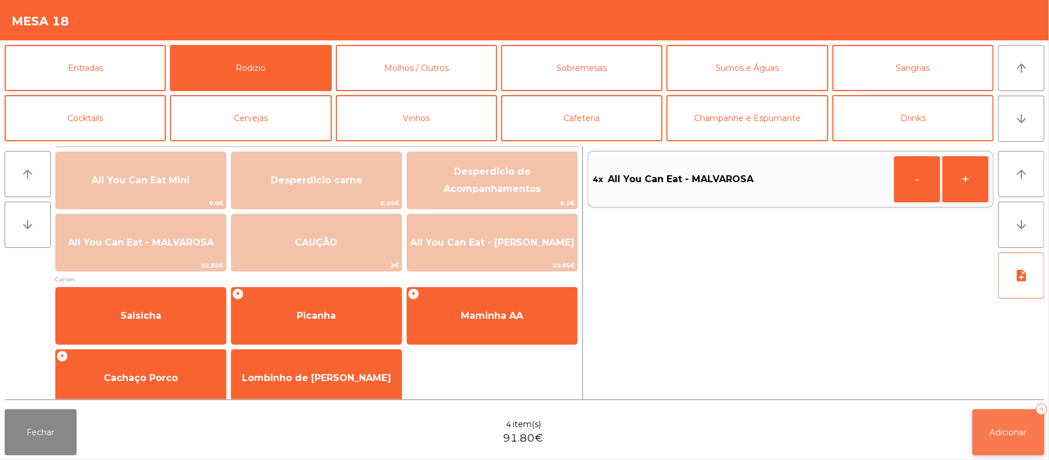
click at [1003, 420] on button "Adicionar 4" at bounding box center [1008, 432] width 72 height 46
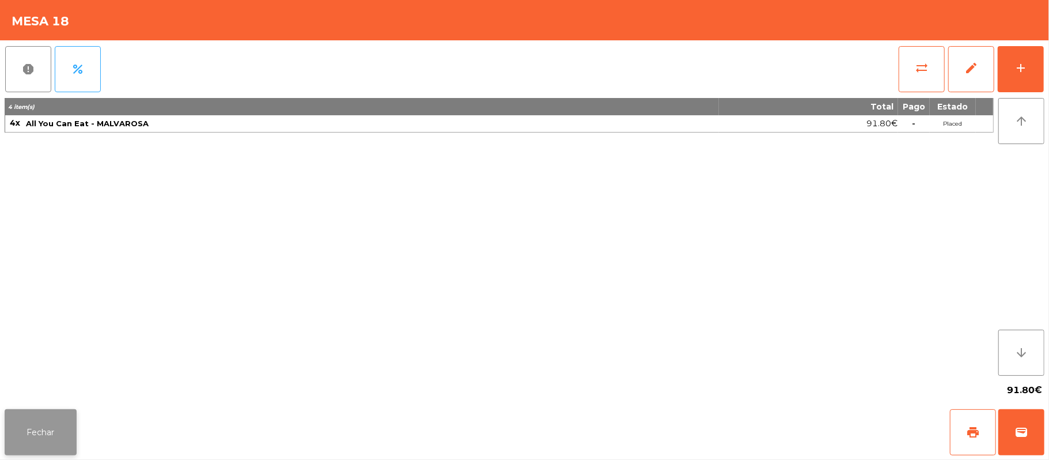
click at [37, 426] on button "Fechar" at bounding box center [41, 432] width 72 height 46
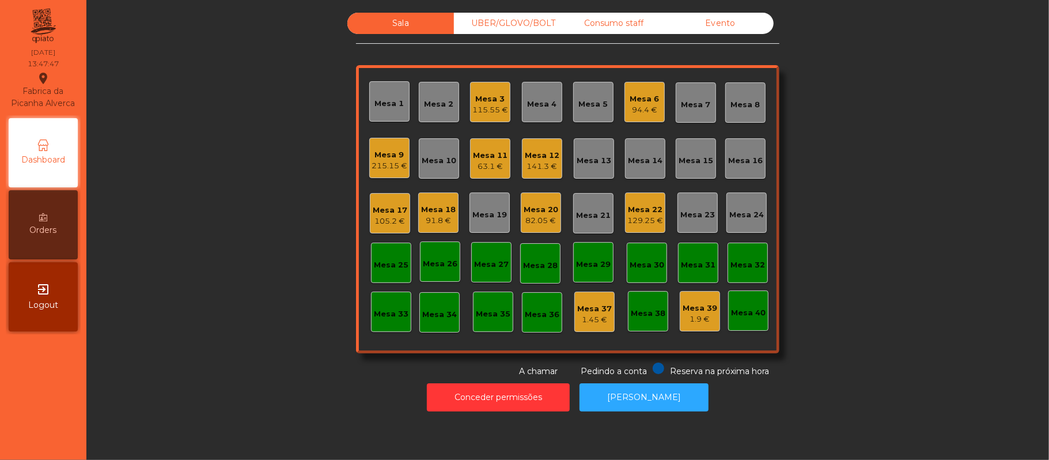
click at [479, 205] on div "Mesa 19" at bounding box center [489, 212] width 35 height 16
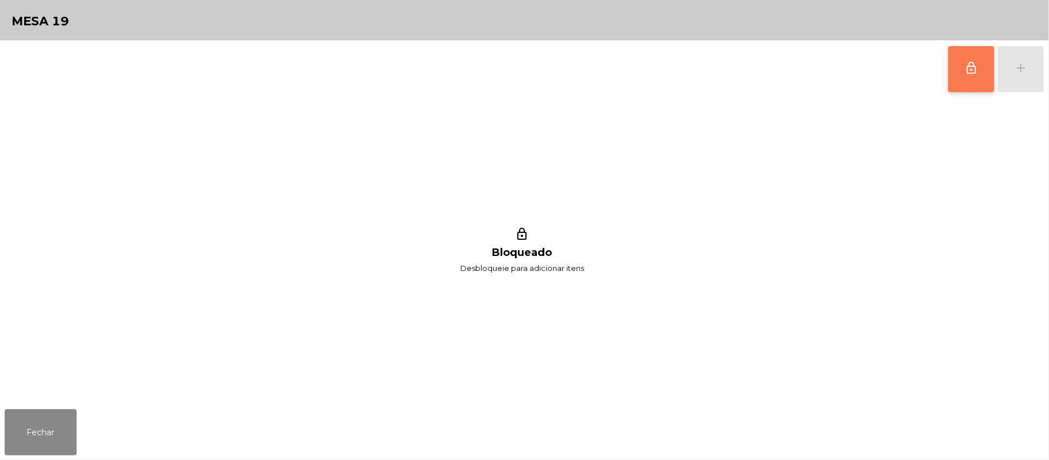
click at [962, 70] on button "lock_outline" at bounding box center [971, 69] width 46 height 46
click at [1019, 59] on button "add" at bounding box center [1020, 69] width 46 height 46
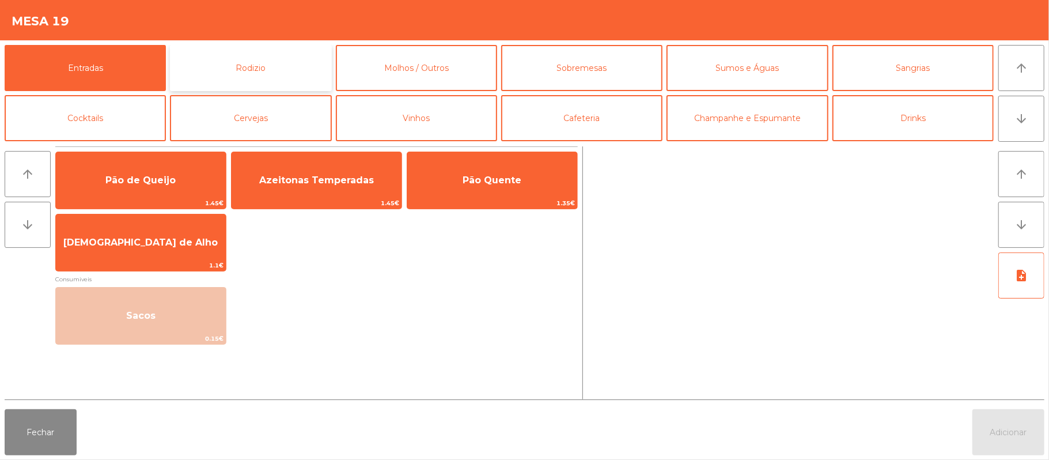
click at [267, 74] on button "Rodizio" at bounding box center [250, 68] width 161 height 46
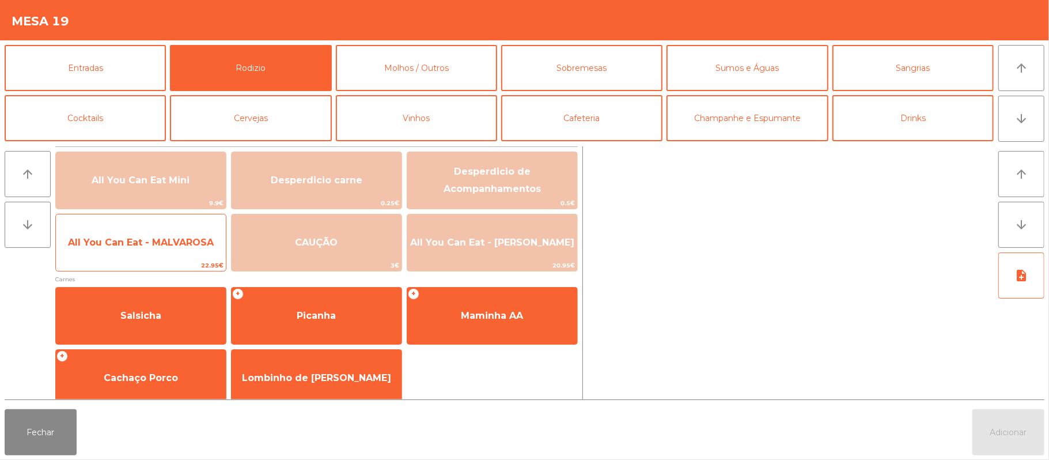
click at [170, 242] on span "All You Can Eat - MALVAROSA" at bounding box center [141, 242] width 146 height 11
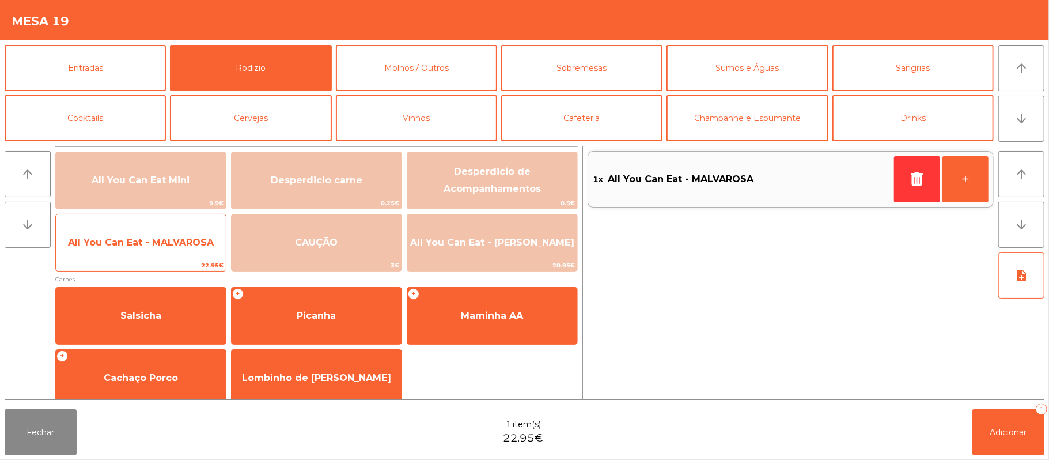
click at [162, 243] on span "All You Can Eat - MALVAROSA" at bounding box center [141, 242] width 146 height 11
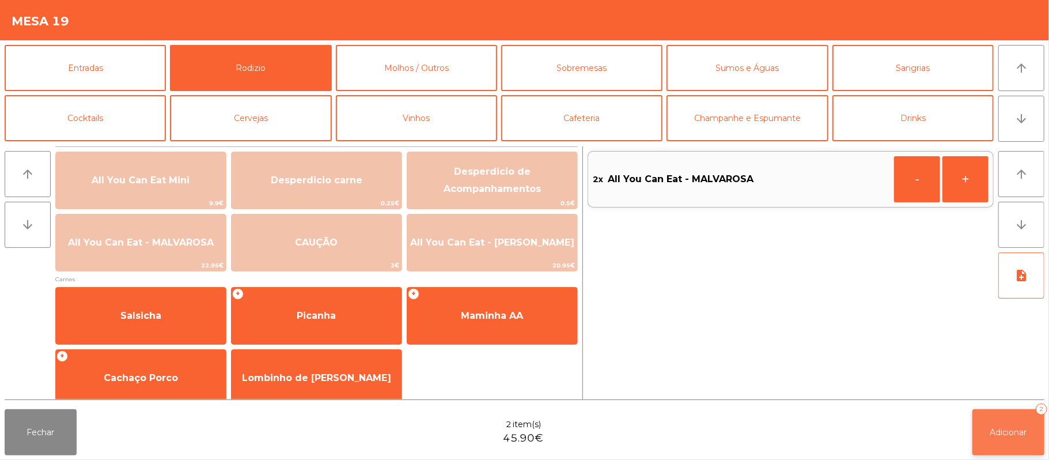
click at [1022, 431] on span "Adicionar" at bounding box center [1008, 432] width 37 height 10
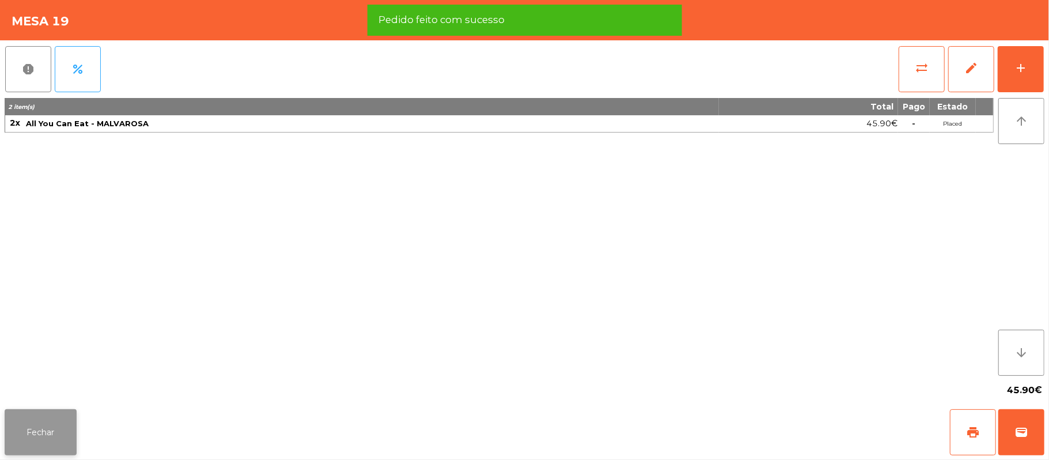
click at [36, 415] on button "Fechar" at bounding box center [41, 432] width 72 height 46
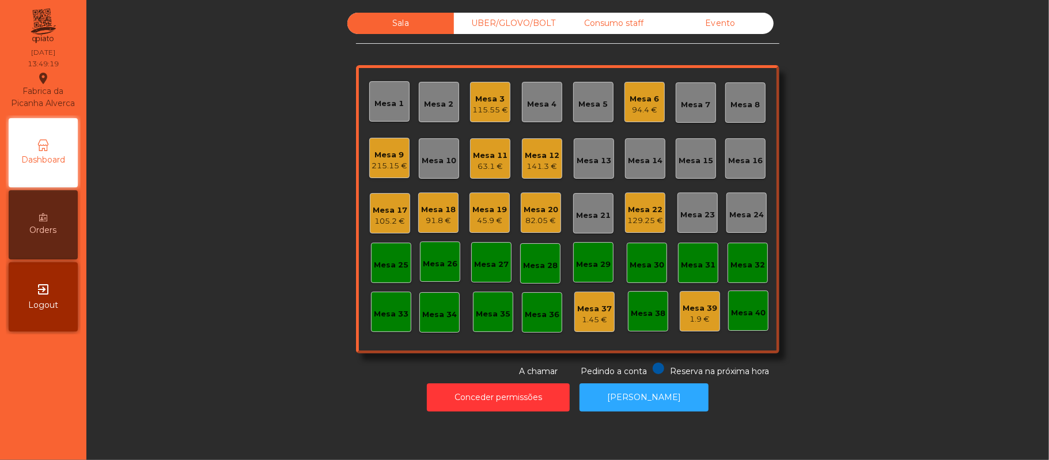
click at [637, 168] on div "Mesa 14" at bounding box center [645, 158] width 40 height 40
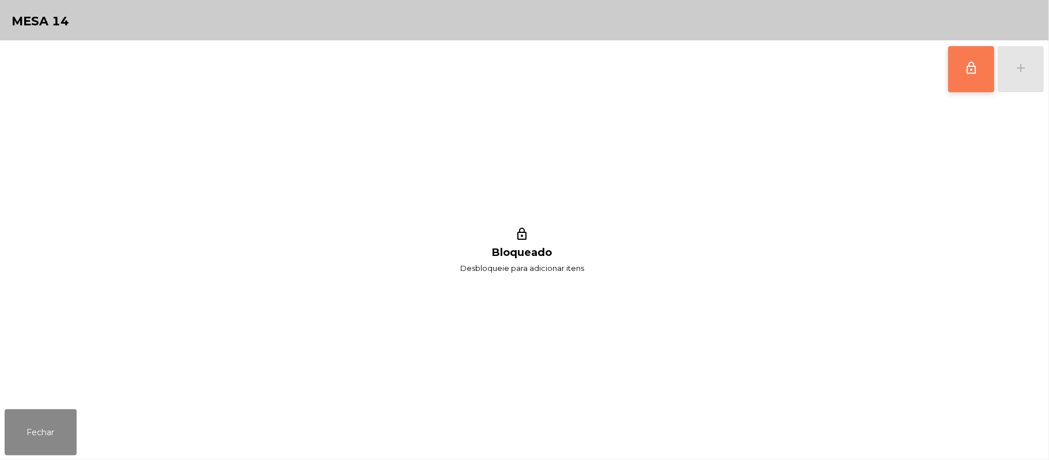
click at [970, 70] on span "lock_outline" at bounding box center [971, 68] width 14 height 14
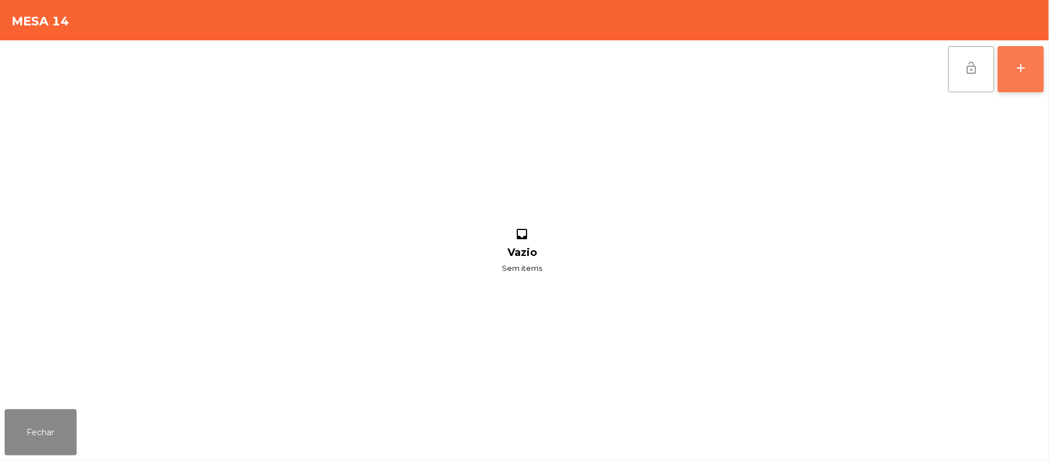
click at [1021, 72] on div "add" at bounding box center [1020, 68] width 14 height 14
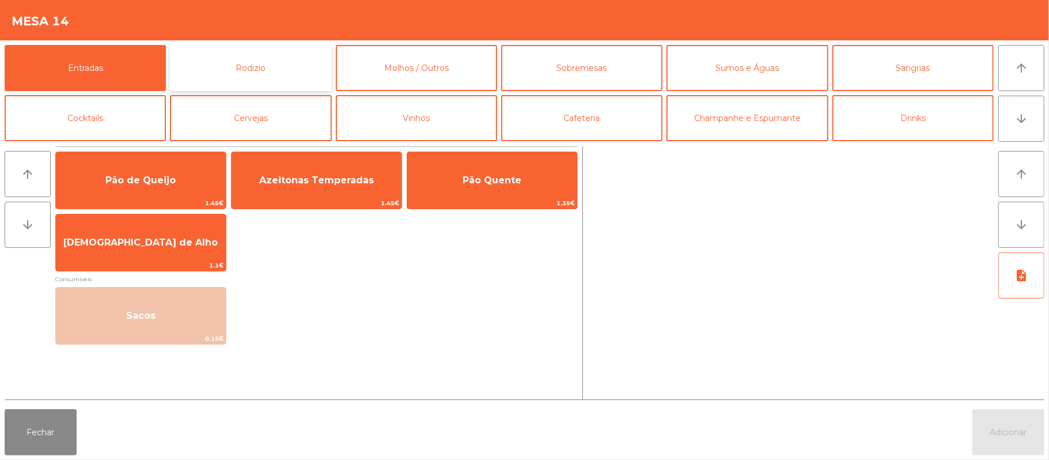
click at [282, 74] on button "Rodizio" at bounding box center [250, 68] width 161 height 46
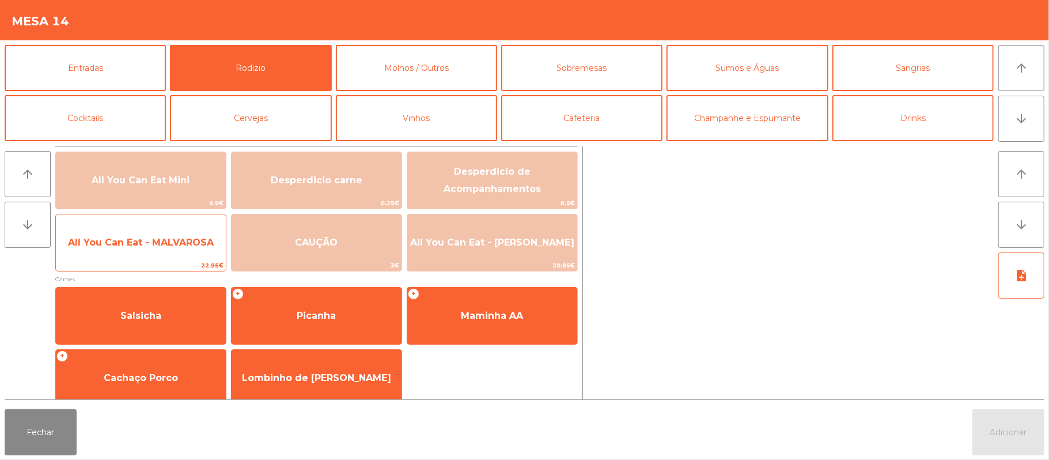
click at [162, 252] on span "All You Can Eat - MALVAROSA" at bounding box center [141, 242] width 170 height 31
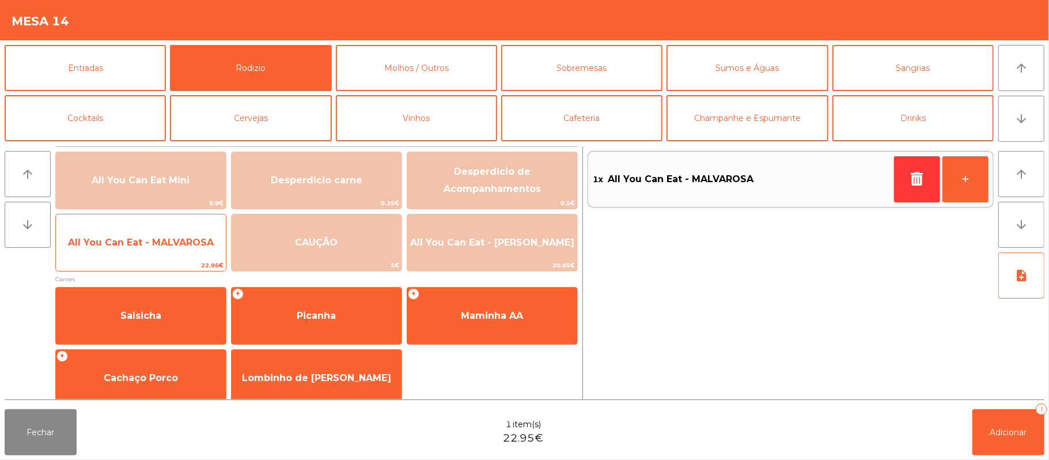
click at [162, 250] on span "All You Can Eat - MALVAROSA" at bounding box center [141, 242] width 170 height 31
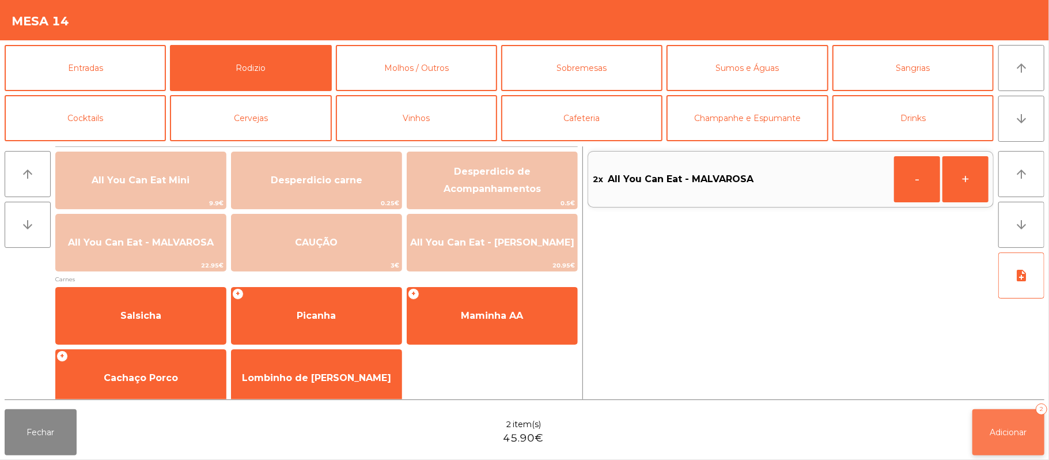
click at [1012, 413] on button "Adicionar 2" at bounding box center [1008, 432] width 72 height 46
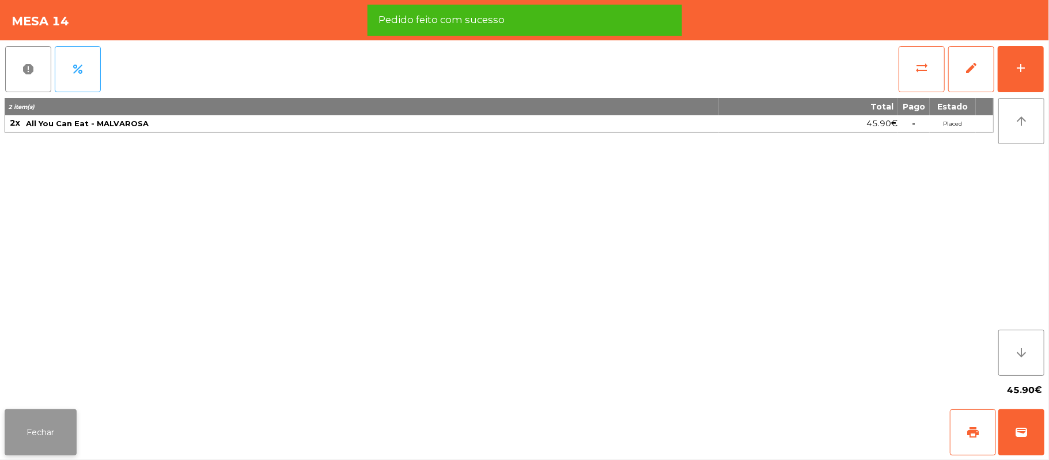
click at [35, 435] on button "Fechar" at bounding box center [41, 432] width 72 height 46
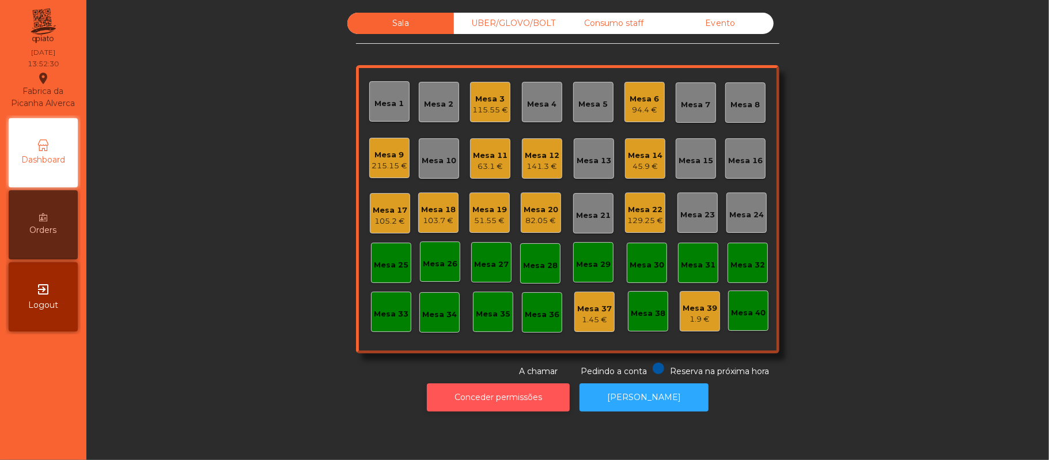
click at [479, 385] on button "Conceder permissões" at bounding box center [498, 397] width 143 height 28
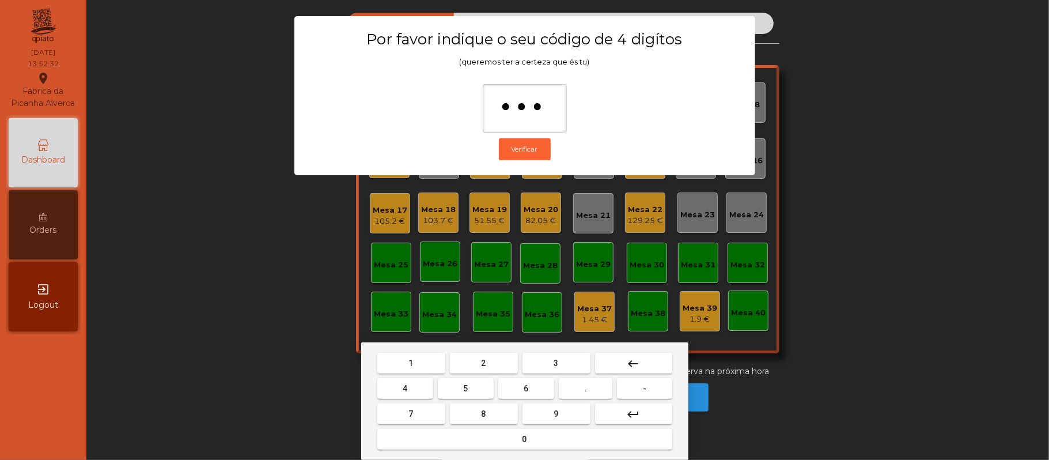
type input "****"
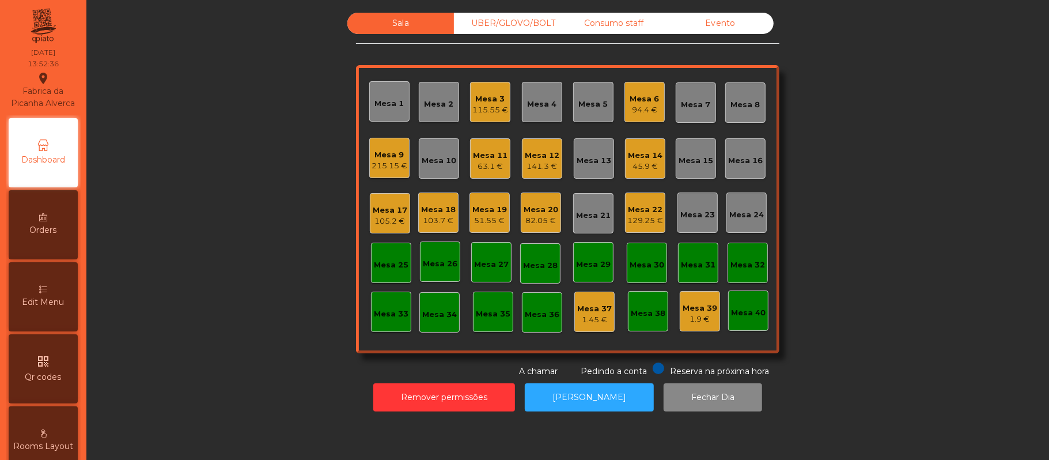
click at [40, 302] on div "Edit Menu" at bounding box center [43, 296] width 69 height 69
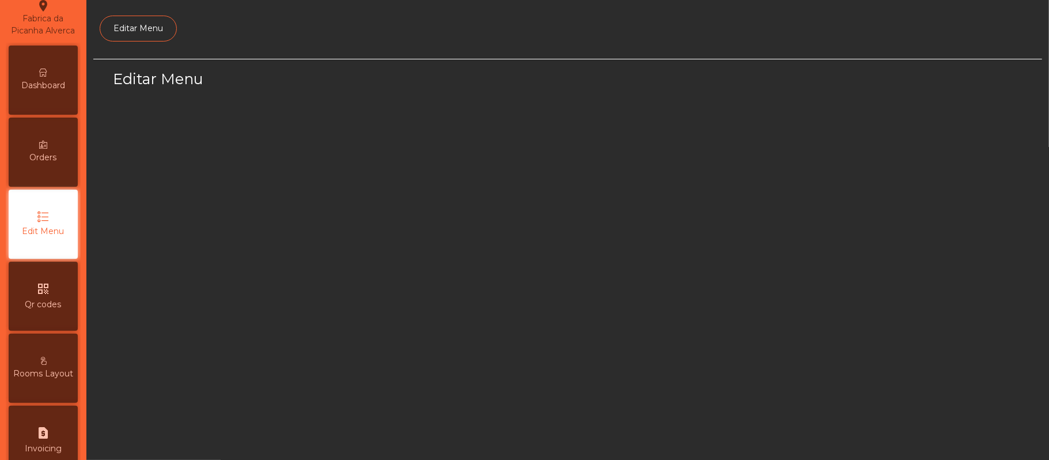
select select "*"
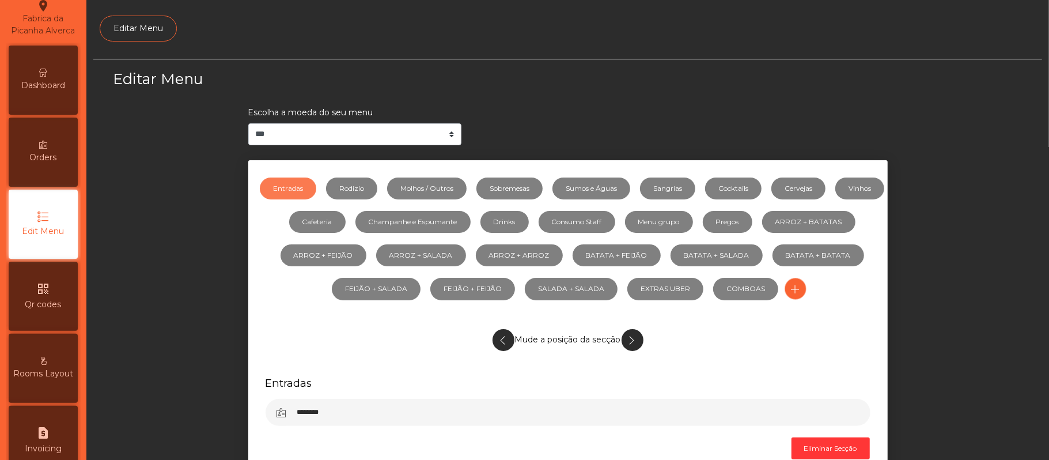
scroll to position [79, 0]
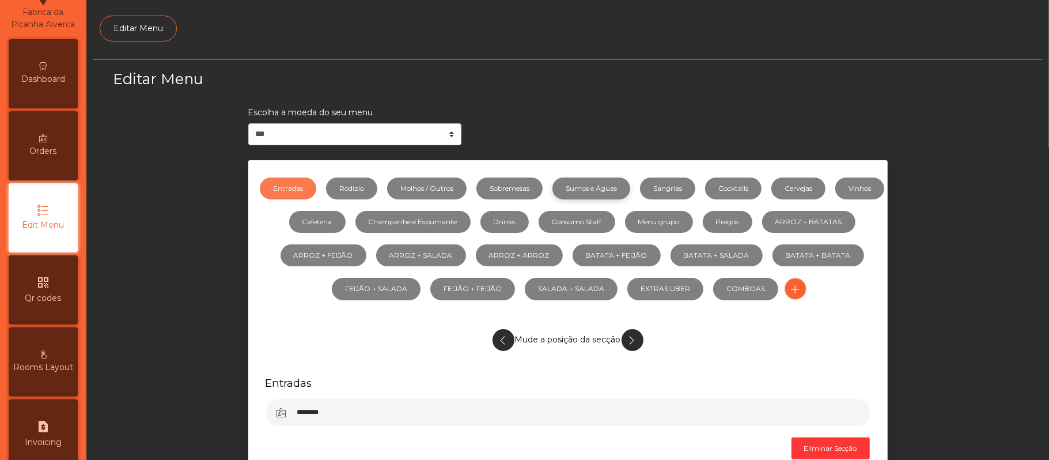
click at [601, 188] on link "Sumos e Águas" at bounding box center [591, 188] width 78 height 22
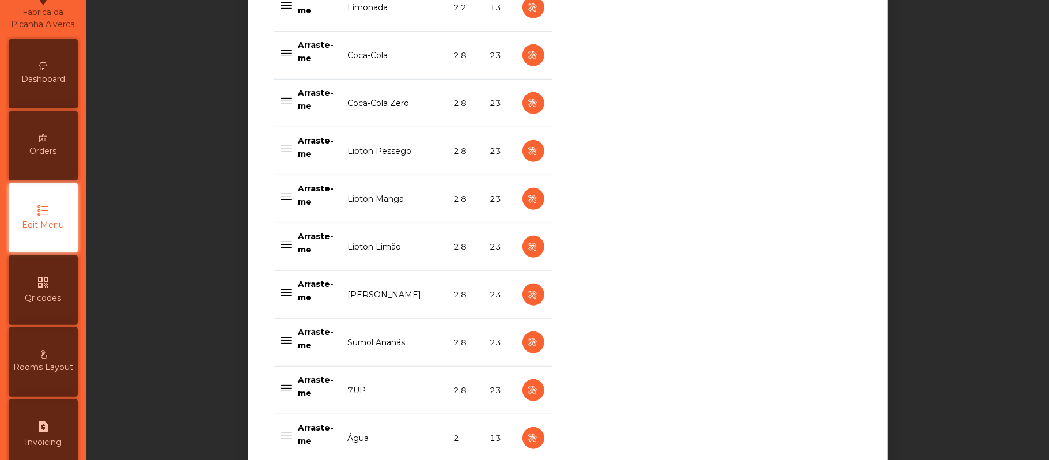
scroll to position [600, 0]
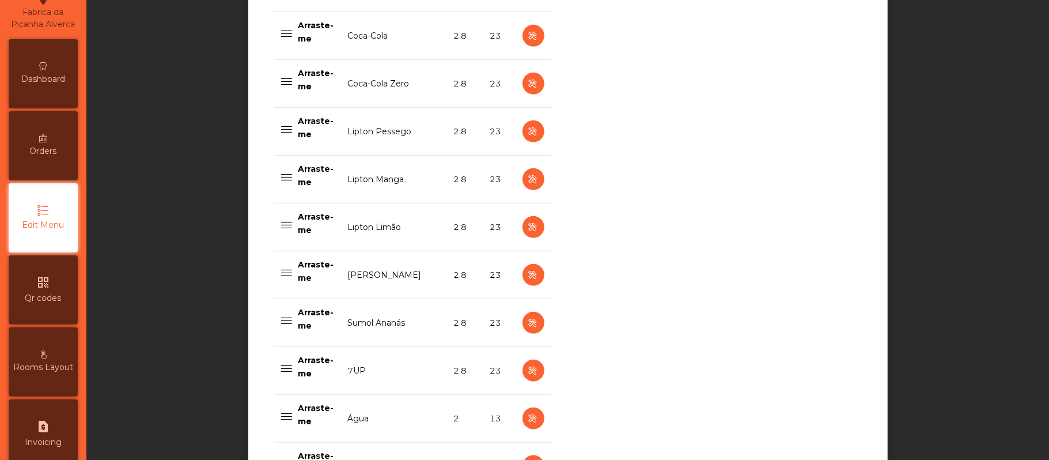
click at [943, 96] on div "**********" at bounding box center [567, 230] width 948 height 1542
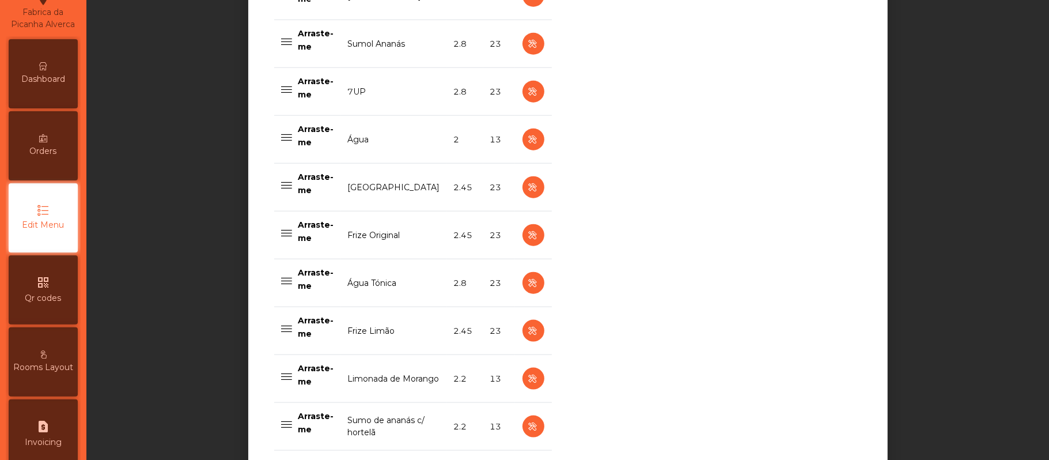
scroll to position [920, 0]
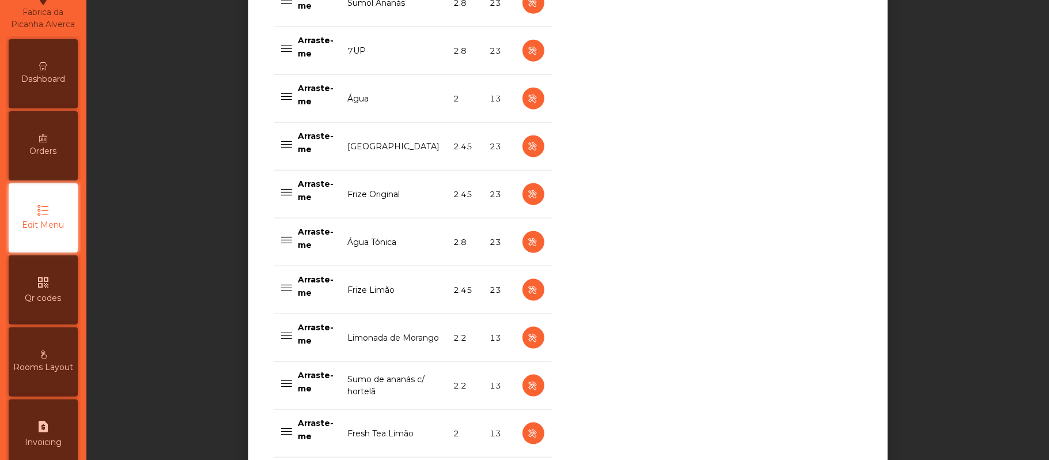
click at [447, 252] on td "2.8" at bounding box center [465, 242] width 36 height 48
click at [526, 341] on icon "button" at bounding box center [532, 338] width 13 height 14
select select "***"
select select "**"
click at [802, 124] on div "**********" at bounding box center [749, 65] width 259 height 993
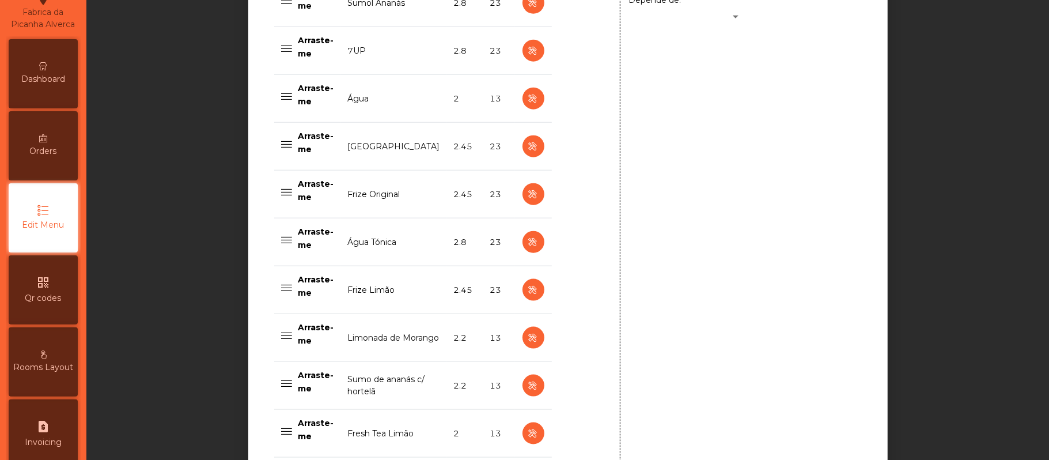
click at [862, 128] on div "**********" at bounding box center [749, 65] width 259 height 993
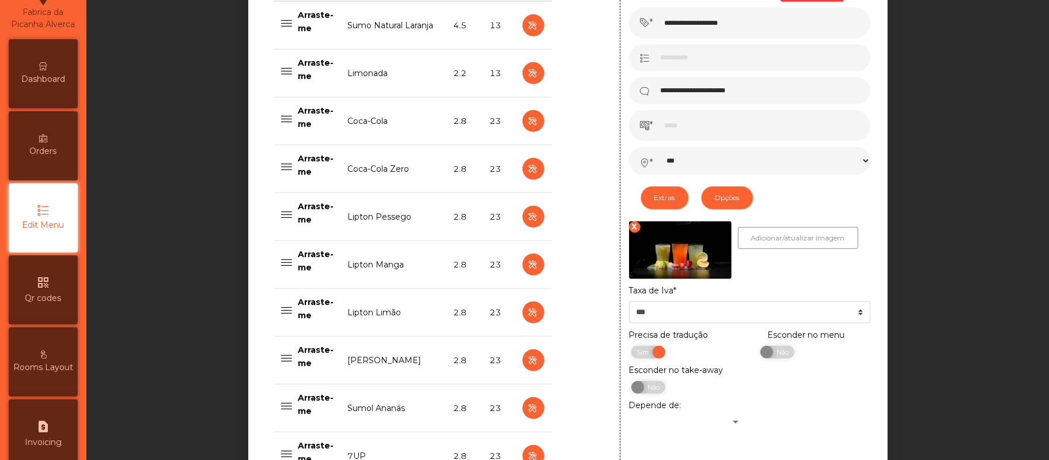
scroll to position [578, 0]
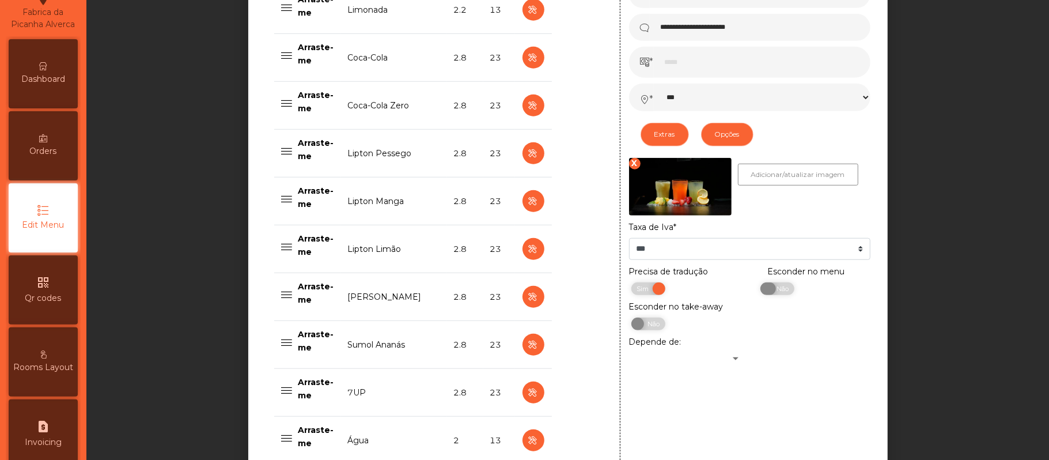
click at [777, 293] on span "Não" at bounding box center [780, 288] width 29 height 13
click at [949, 169] on div "**********" at bounding box center [567, 252] width 948 height 1542
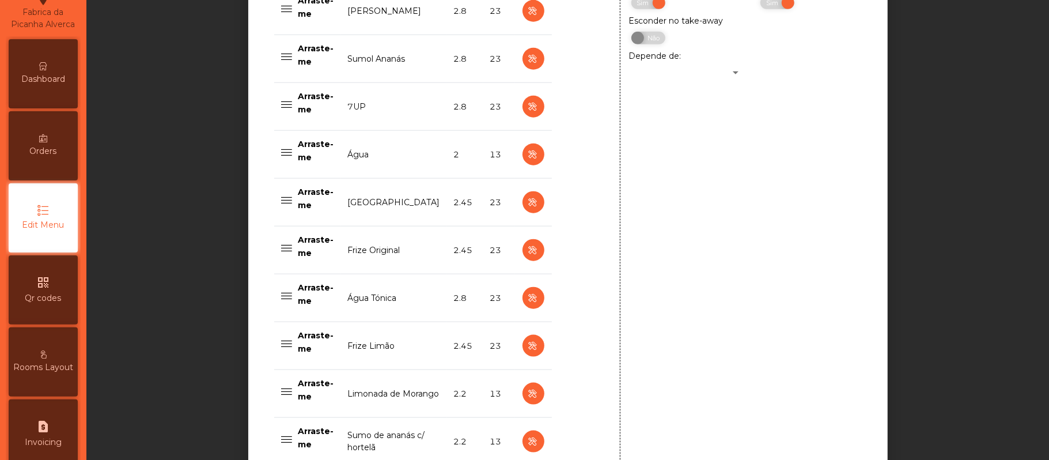
scroll to position [895, 0]
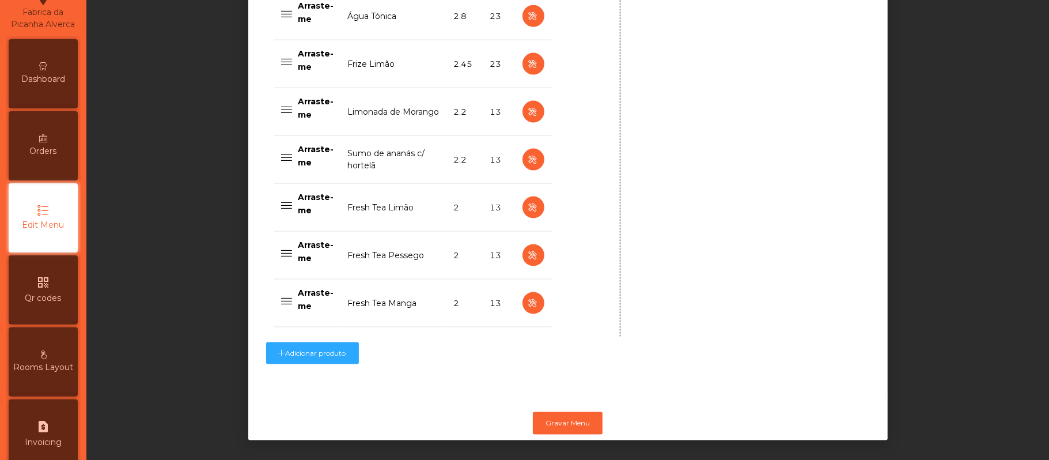
scroll to position [1164, 0]
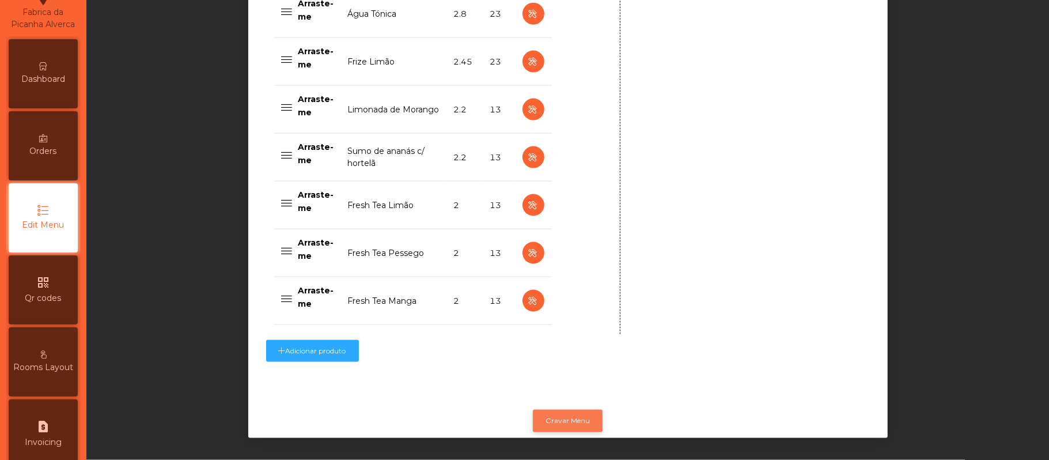
click at [574, 409] on button "Gravar Menu" at bounding box center [568, 420] width 70 height 22
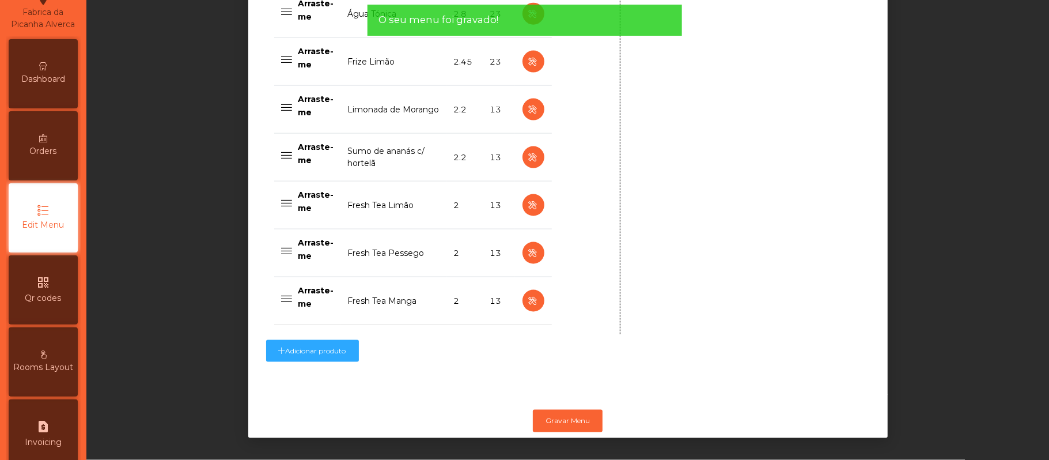
click at [63, 173] on div "Orders" at bounding box center [43, 145] width 69 height 69
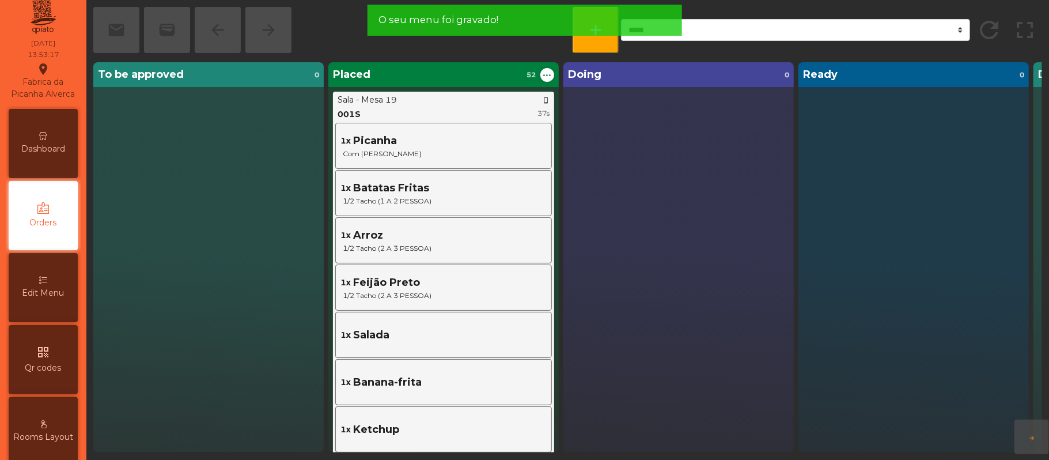
scroll to position [7, 0]
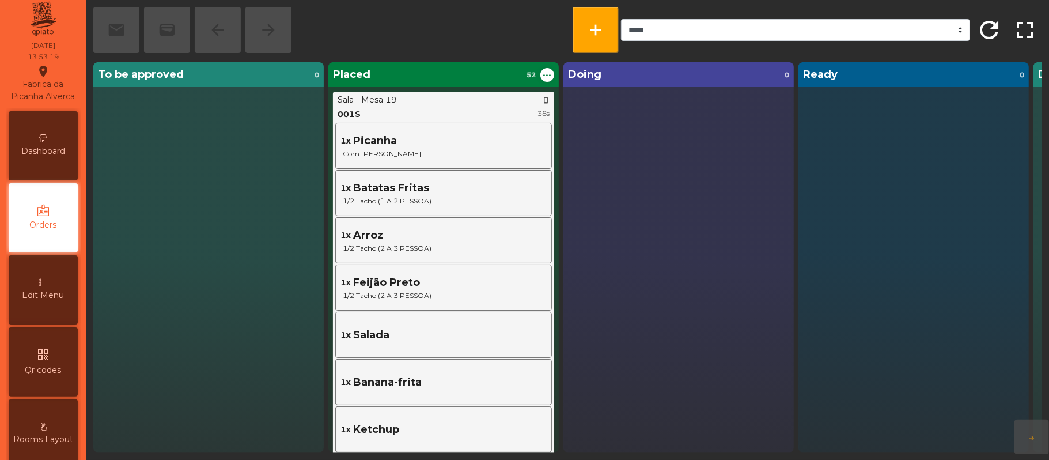
click at [65, 157] on span "Dashboard" at bounding box center [43, 151] width 44 height 12
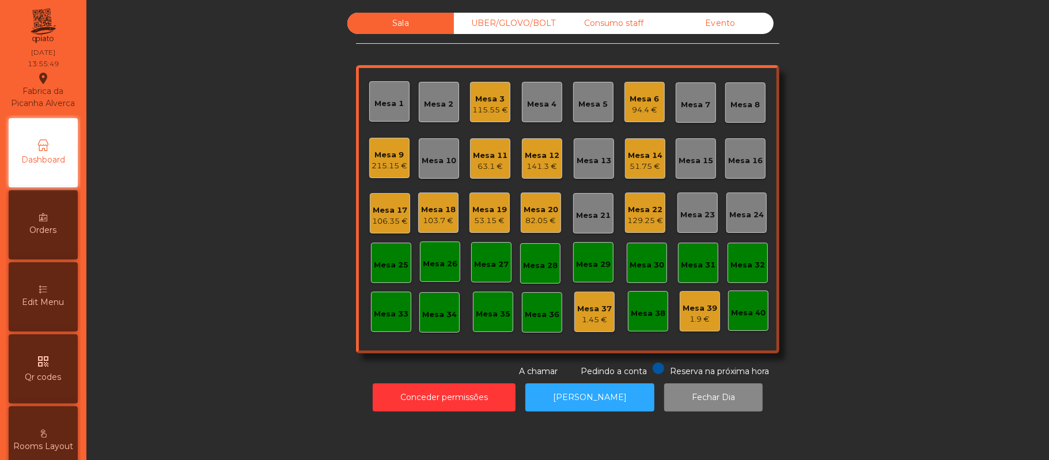
click at [37, 306] on div "Edit Menu" at bounding box center [43, 296] width 69 height 69
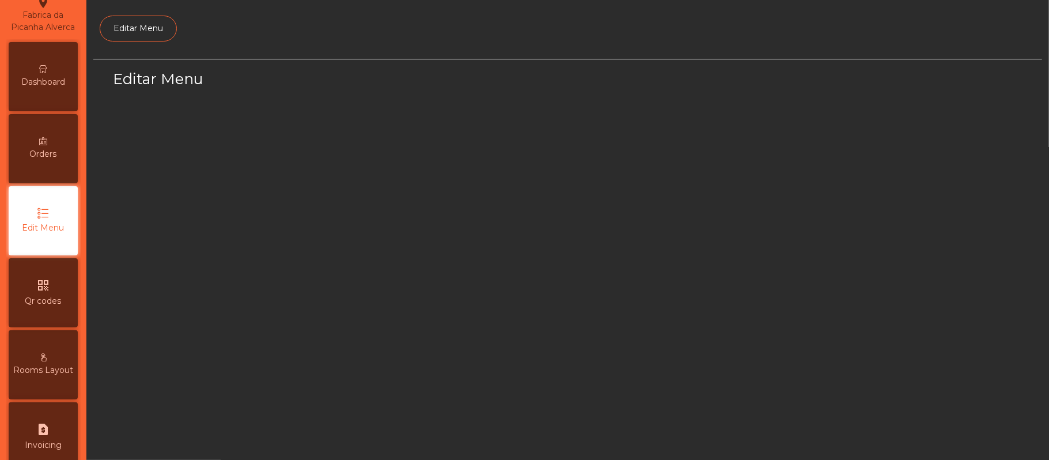
scroll to position [79, 0]
select select "*"
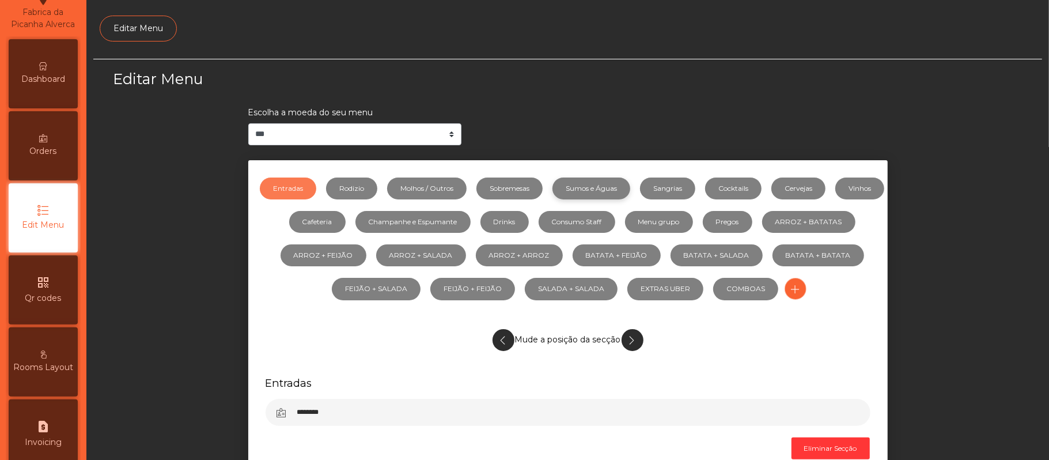
click at [627, 183] on link "Sumos e Águas" at bounding box center [591, 188] width 78 height 22
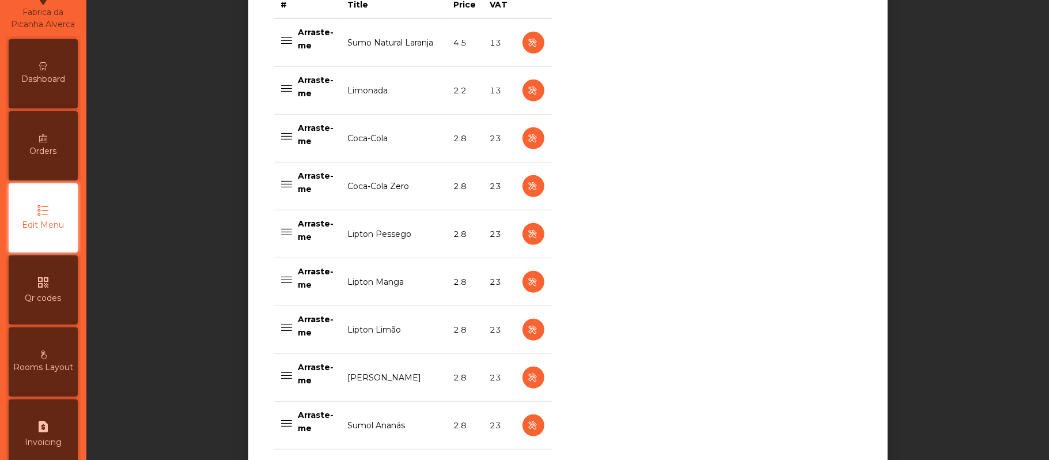
scroll to position [496, 0]
click at [526, 93] on icon "button" at bounding box center [532, 92] width 13 height 14
select select "***"
select select "**"
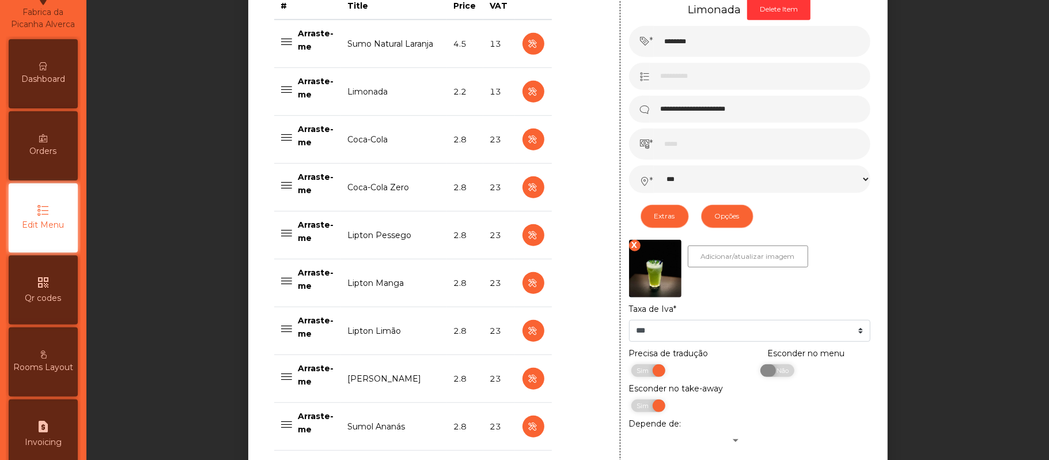
click at [777, 374] on span "Não" at bounding box center [780, 370] width 29 height 13
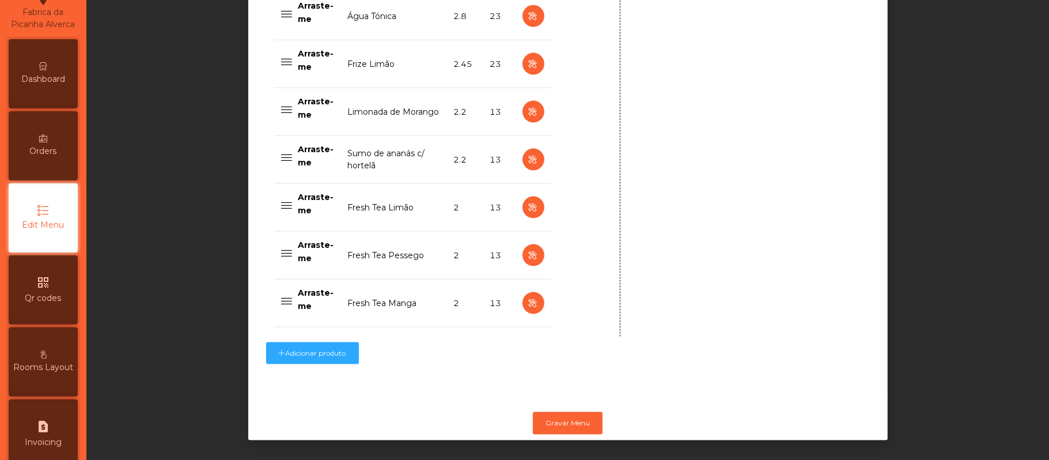
scroll to position [1164, 0]
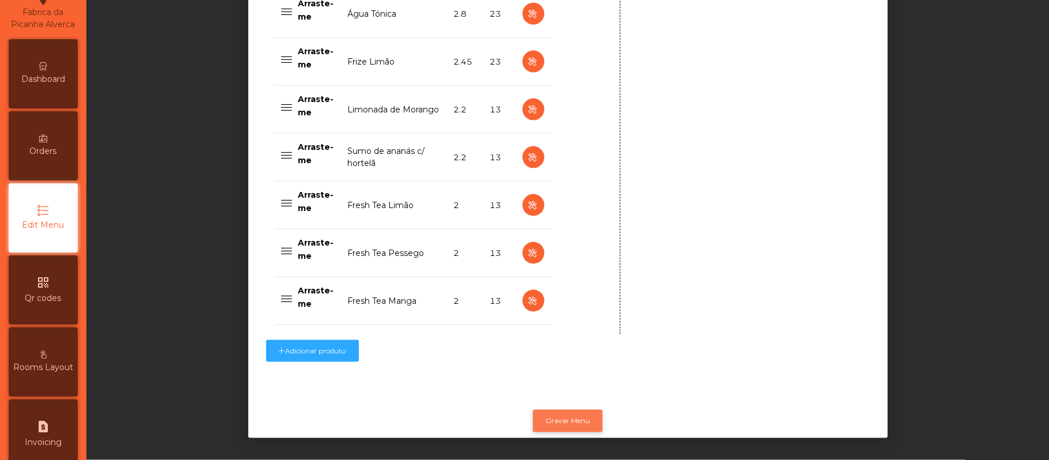
click at [567, 409] on button "Gravar Menu" at bounding box center [568, 420] width 70 height 22
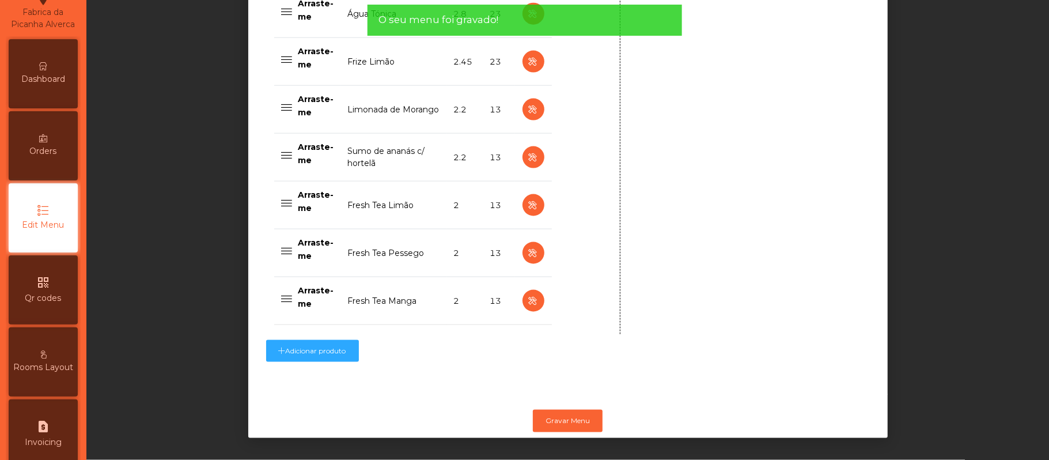
click at [47, 70] on icon at bounding box center [43, 66] width 8 height 8
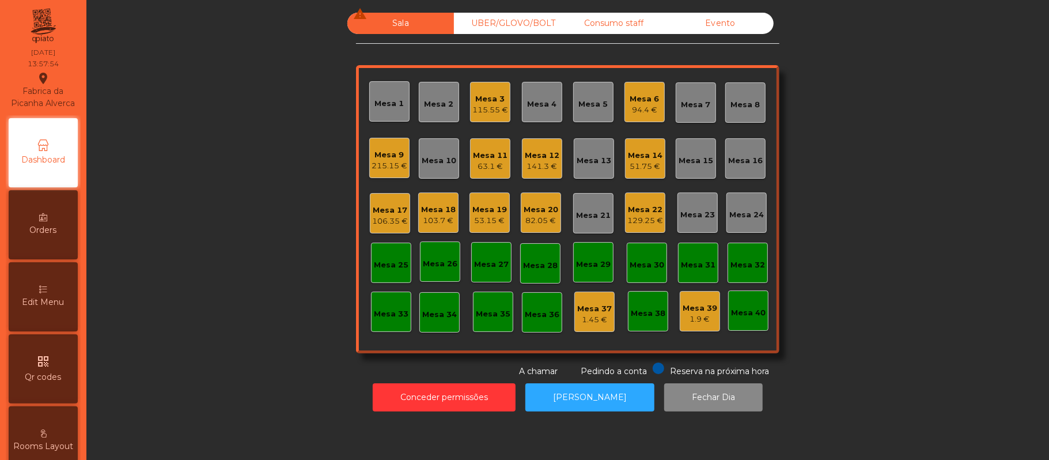
click at [379, 205] on div "Mesa 17" at bounding box center [390, 210] width 36 height 12
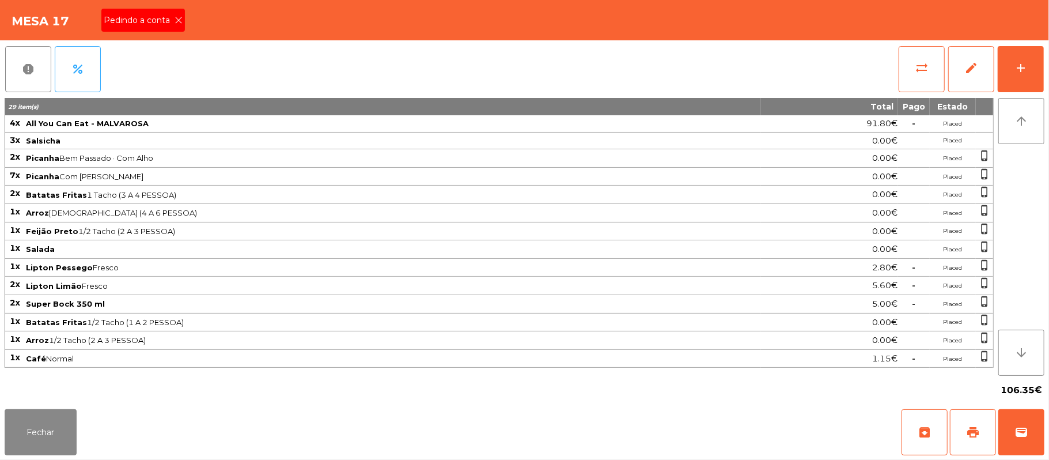
click at [154, 20] on span "Pedindo a conta" at bounding box center [139, 20] width 71 height 12
click at [969, 430] on span "print" at bounding box center [973, 432] width 14 height 14
click at [37, 428] on button "Fechar" at bounding box center [41, 432] width 72 height 46
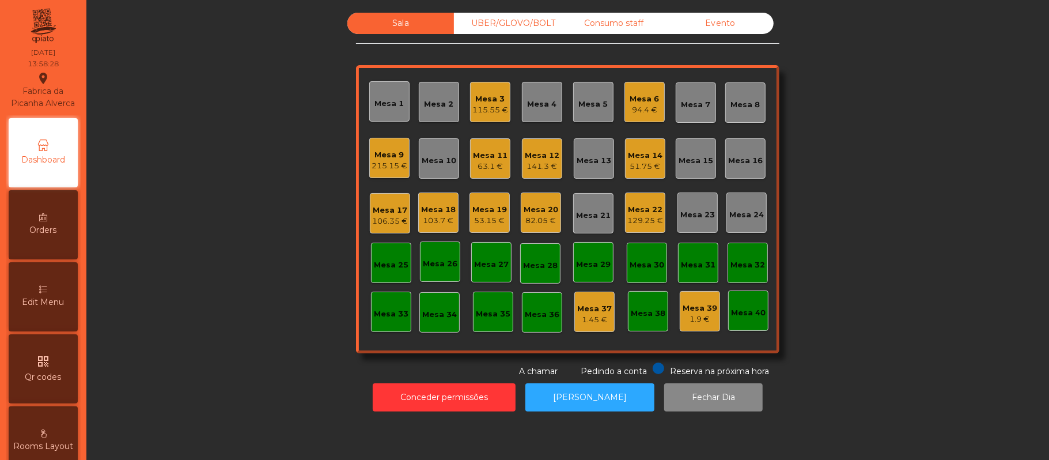
click at [650, 151] on div "Mesa 14" at bounding box center [645, 156] width 35 height 12
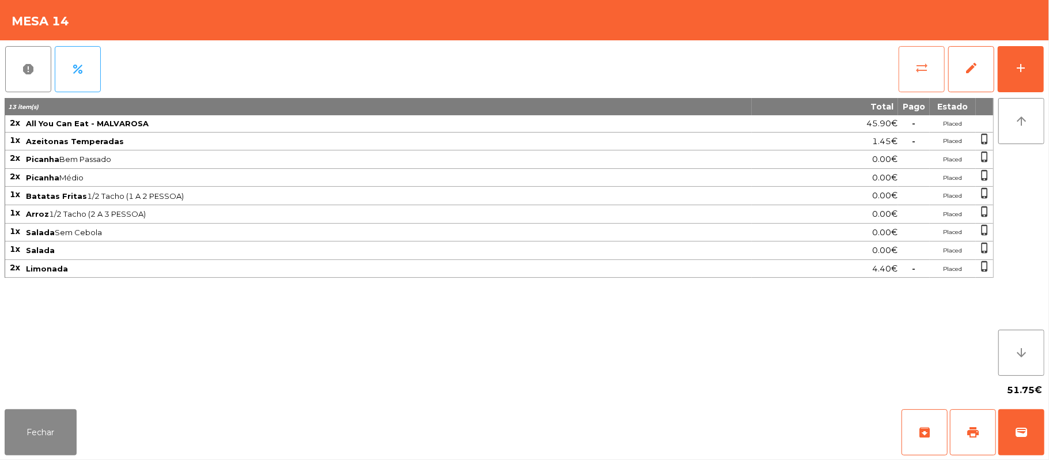
click at [905, 69] on button "sync_alt" at bounding box center [921, 69] width 46 height 46
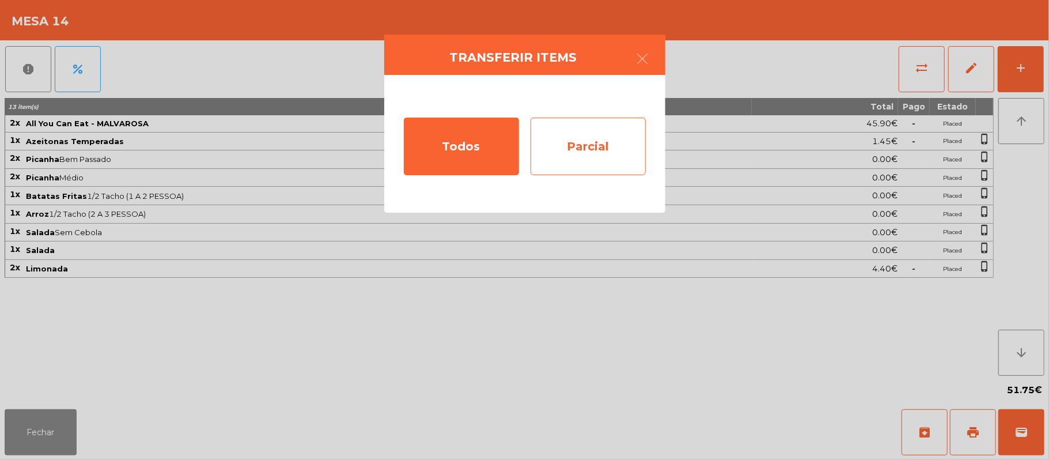
click at [602, 149] on div "Parcial" at bounding box center [587, 146] width 115 height 58
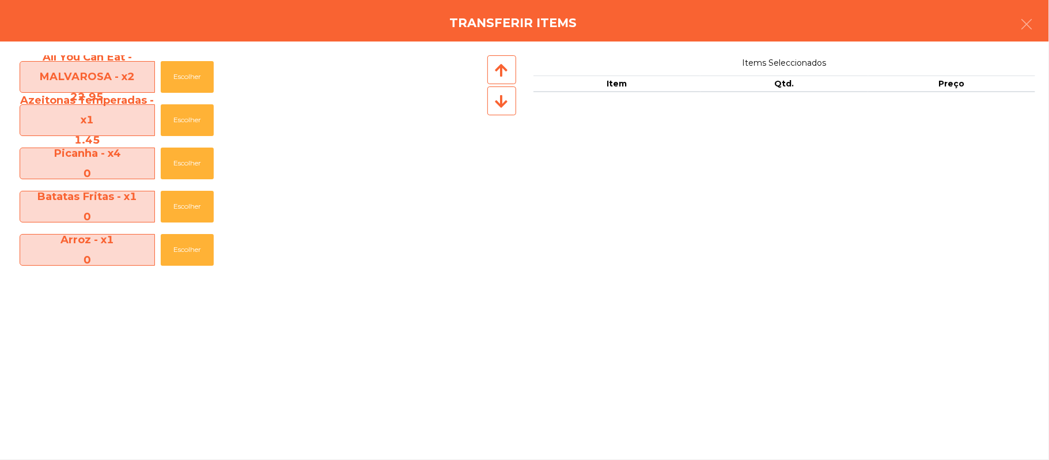
scroll to position [83, 0]
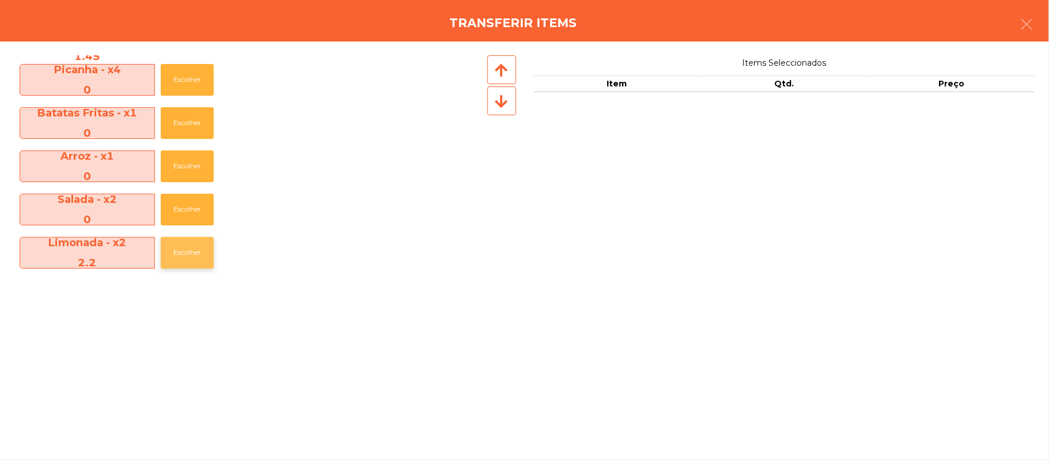
click at [187, 252] on button "Escolher" at bounding box center [187, 253] width 53 height 32
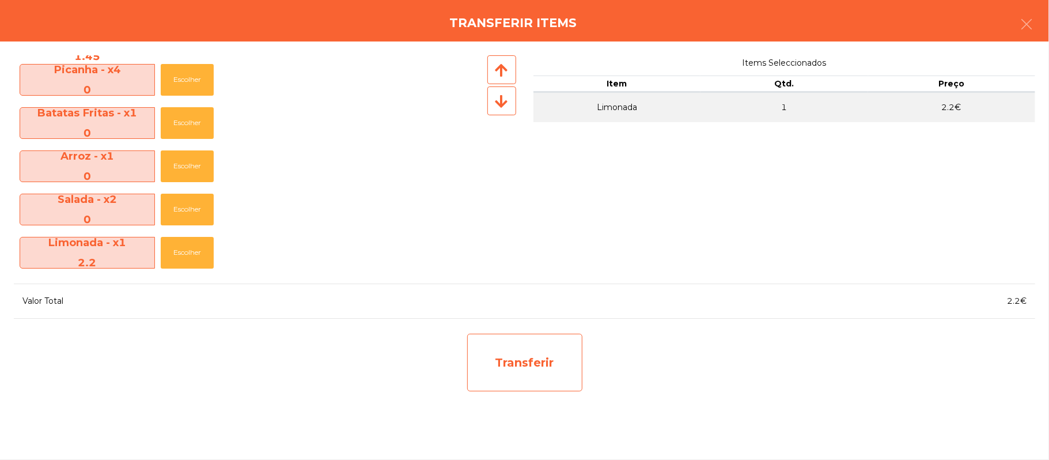
click at [555, 374] on div "Transferir" at bounding box center [524, 362] width 115 height 58
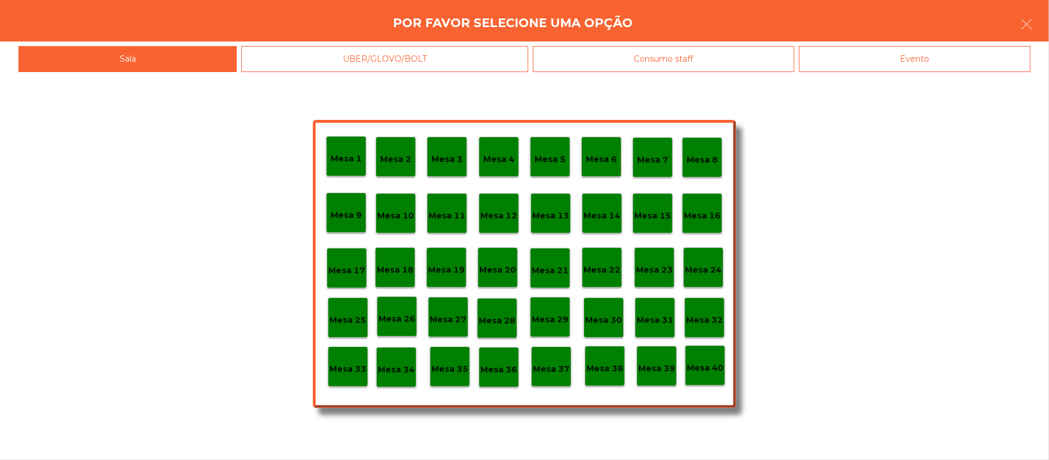
click at [545, 371] on p "Mesa 37" at bounding box center [551, 368] width 37 height 13
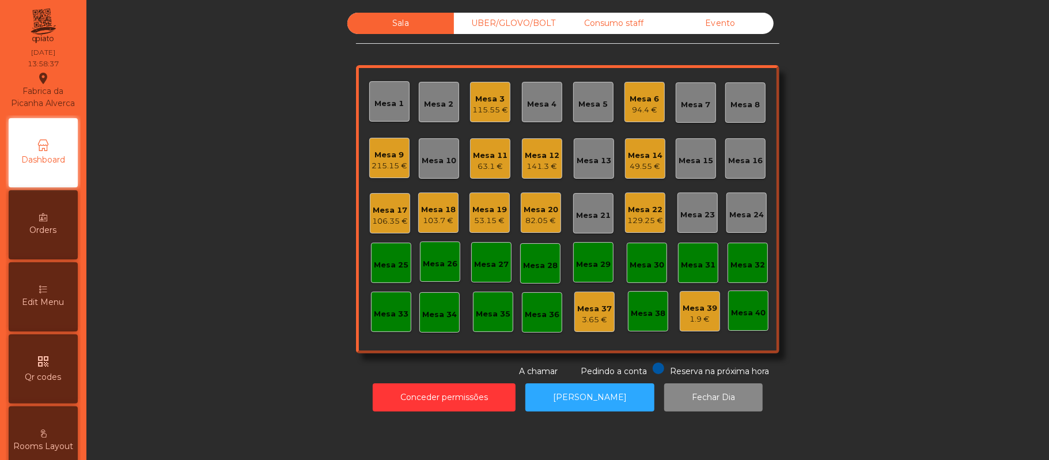
click at [631, 150] on div "Mesa 14" at bounding box center [645, 156] width 35 height 12
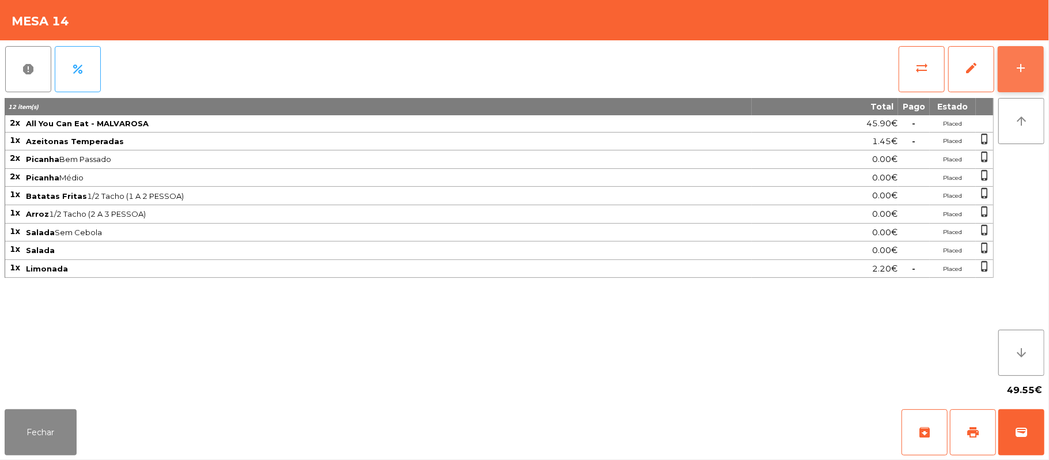
click at [1016, 62] on div "add" at bounding box center [1020, 68] width 14 height 14
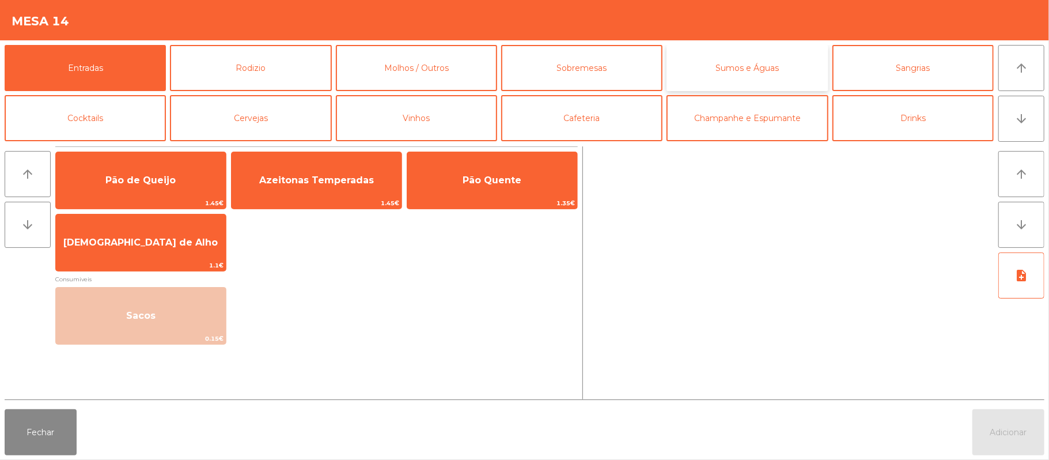
click at [774, 74] on button "Sumos e Águas" at bounding box center [746, 68] width 161 height 46
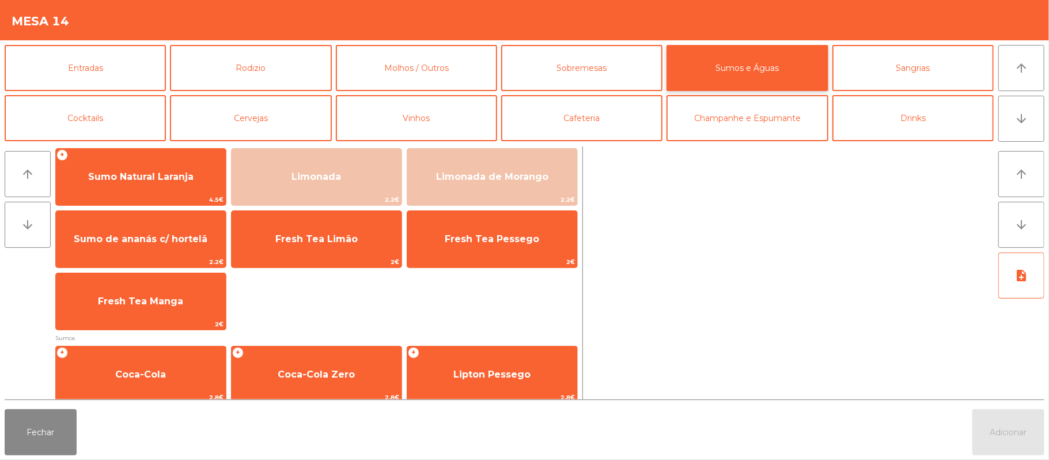
scroll to position [5, 0]
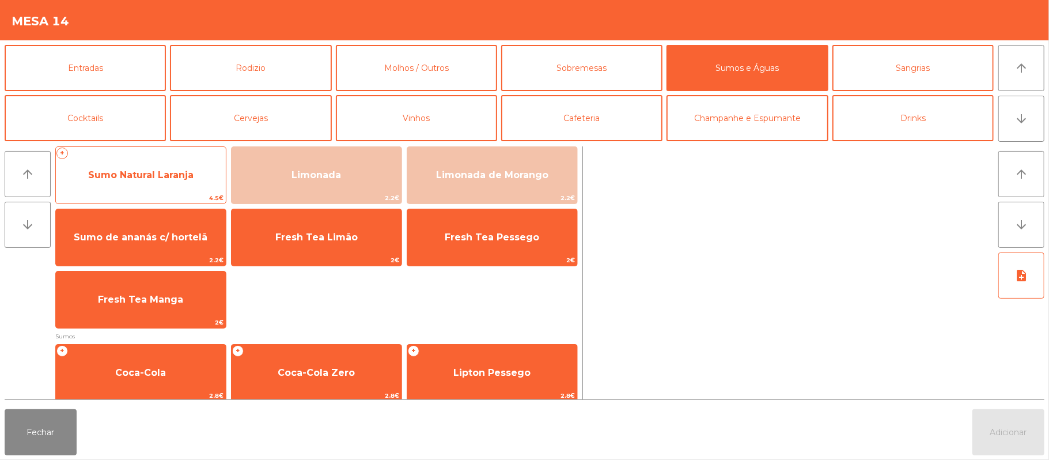
click at [129, 175] on span "Sumo Natural Laranja" at bounding box center [140, 174] width 105 height 11
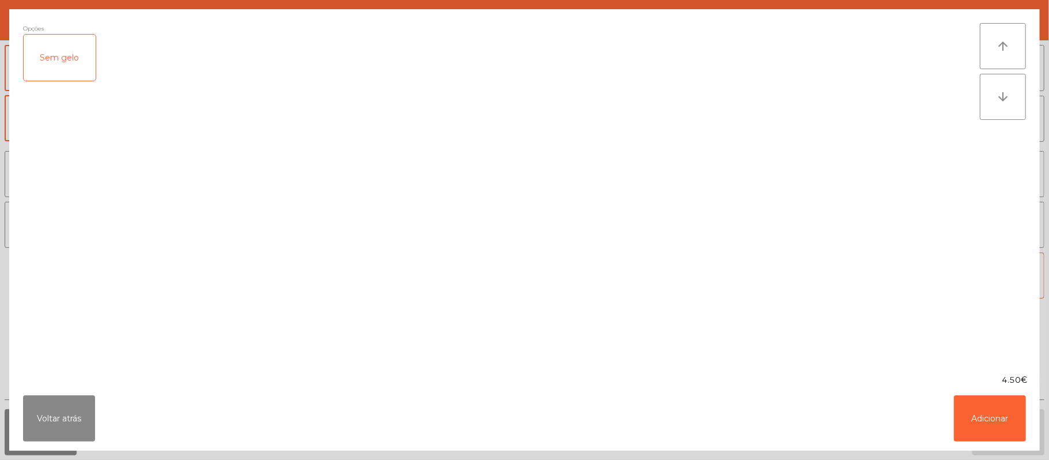
click at [60, 48] on div "Sem gelo" at bounding box center [60, 58] width 72 height 46
click at [1012, 406] on button "Adicionar" at bounding box center [990, 418] width 72 height 46
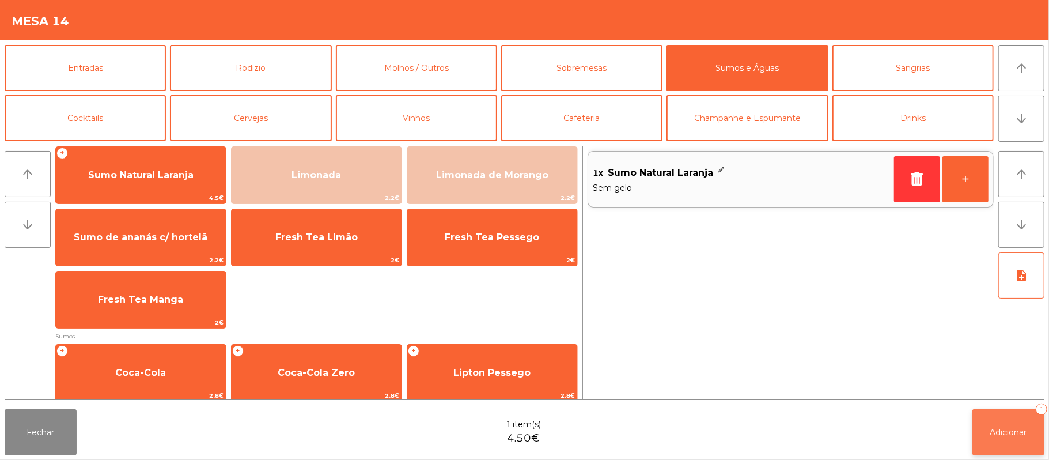
click at [1009, 434] on span "Adicionar" at bounding box center [1008, 432] width 37 height 10
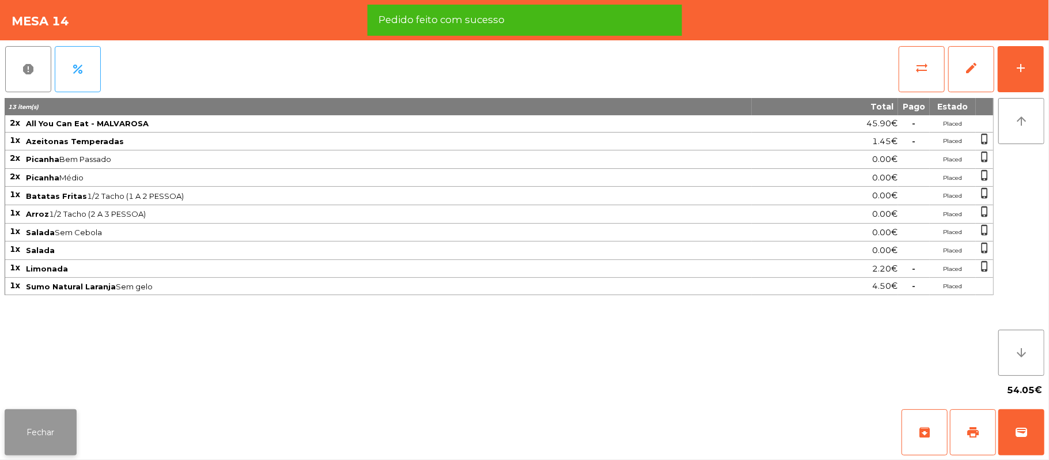
click at [67, 410] on button "Fechar" at bounding box center [41, 432] width 72 height 46
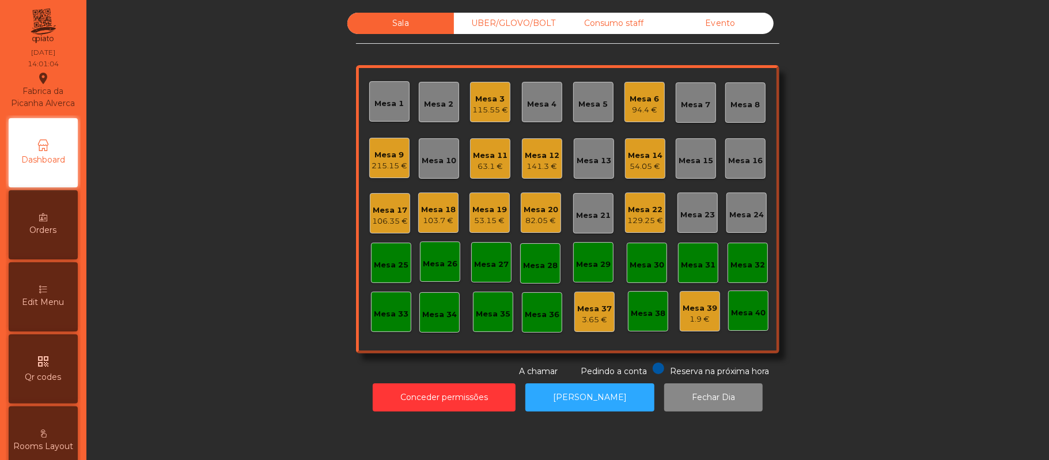
click at [582, 162] on div "Mesa 13" at bounding box center [593, 161] width 35 height 12
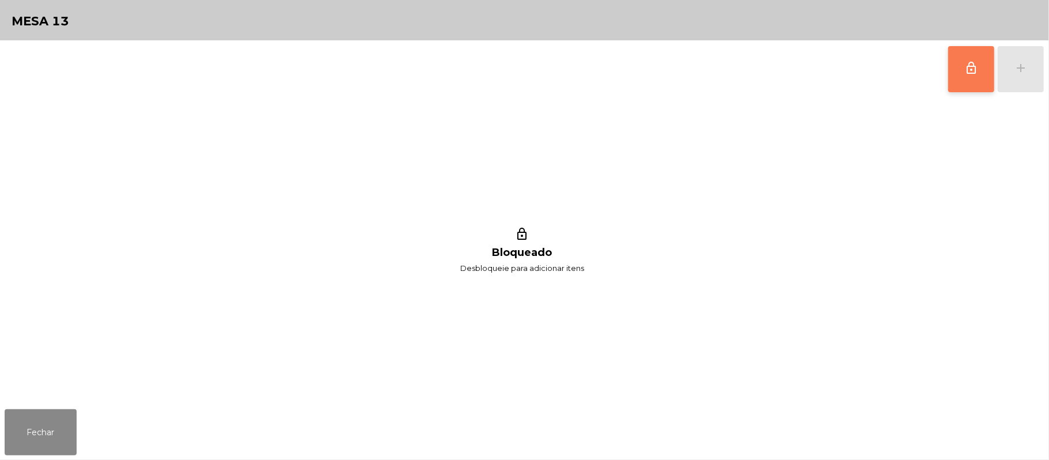
click at [959, 79] on button "lock_outline" at bounding box center [971, 69] width 46 height 46
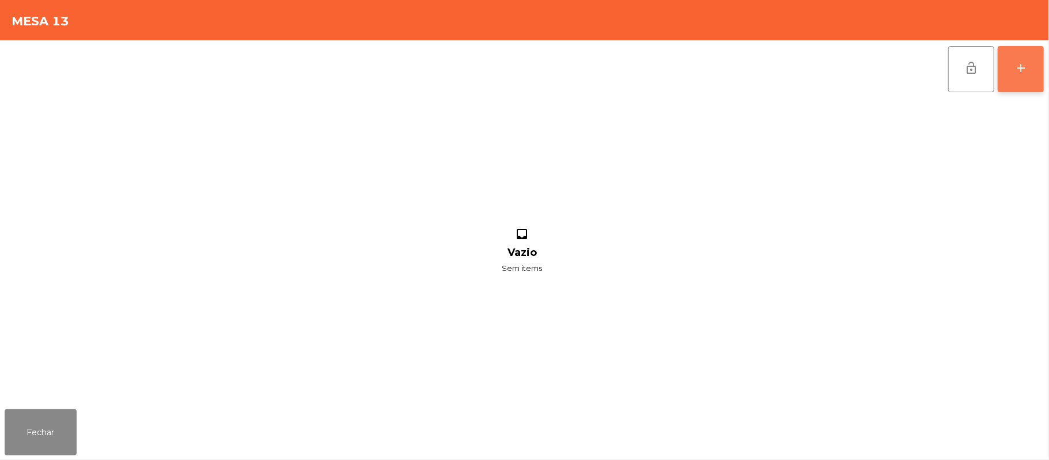
click at [1011, 54] on button "add" at bounding box center [1020, 69] width 46 height 46
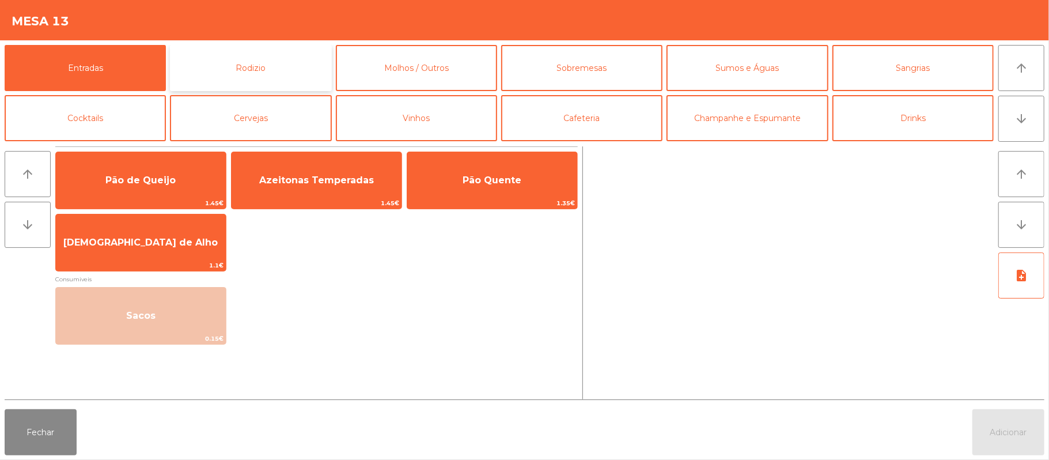
click at [245, 67] on button "Rodizio" at bounding box center [250, 68] width 161 height 46
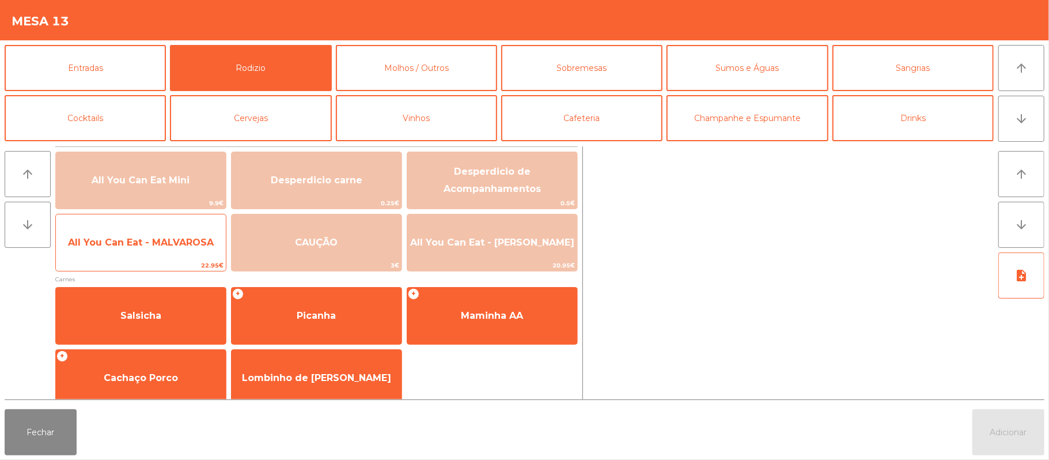
click at [155, 246] on span "All You Can Eat - MALVAROSA" at bounding box center [141, 242] width 146 height 11
click at [160, 237] on span "All You Can Eat - MALVAROSA" at bounding box center [141, 242] width 146 height 11
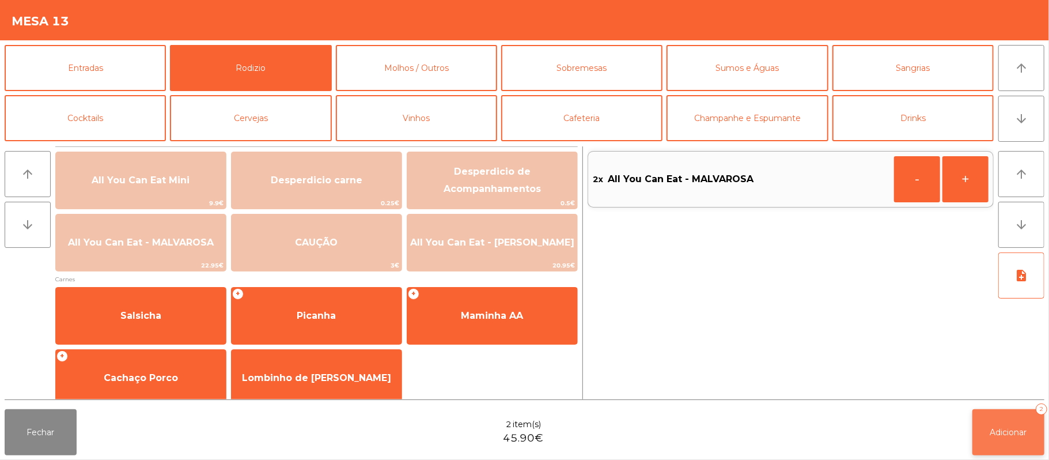
click at [1011, 419] on button "Adicionar 2" at bounding box center [1008, 432] width 72 height 46
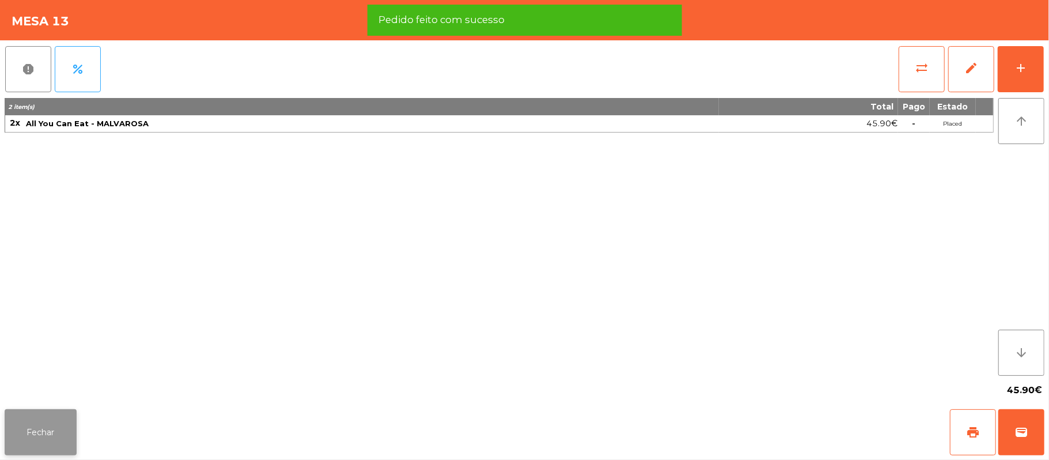
click at [33, 435] on button "Fechar" at bounding box center [41, 432] width 72 height 46
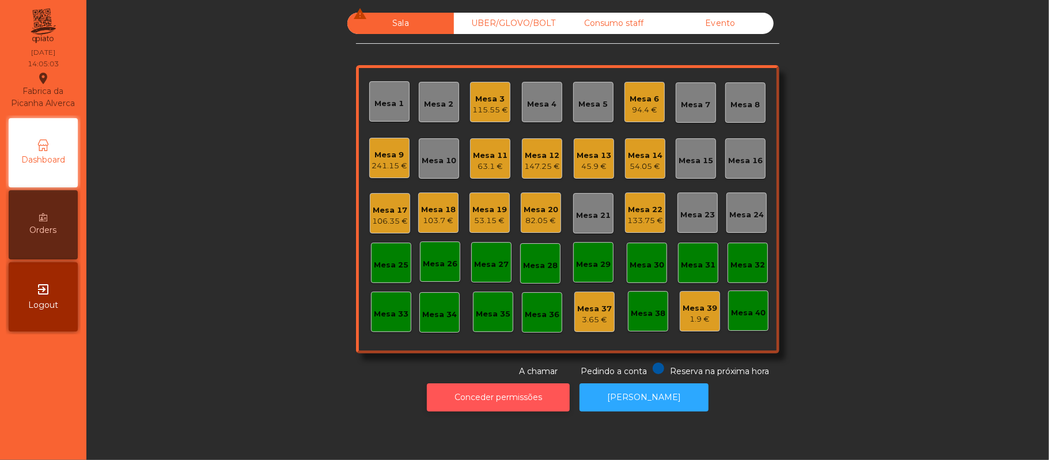
click at [496, 385] on button "Conceder permissões" at bounding box center [498, 397] width 143 height 28
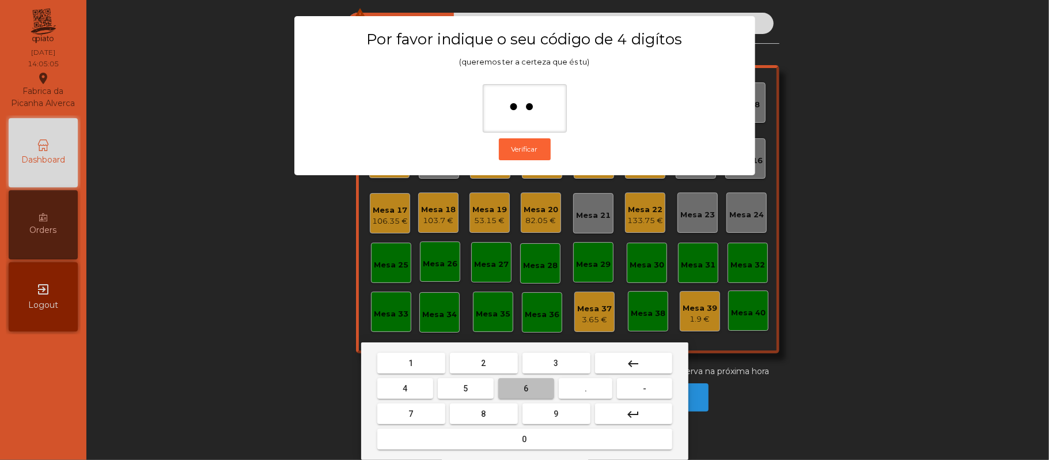
type input "***"
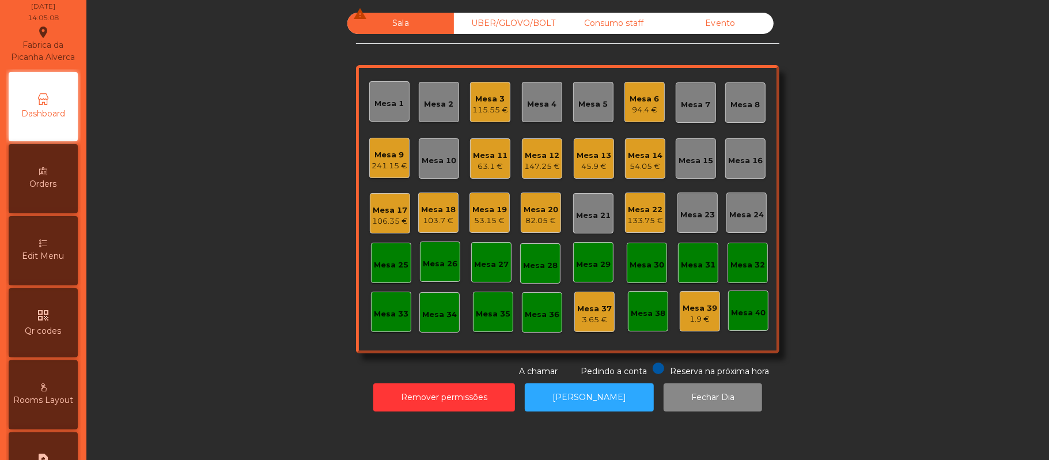
click at [44, 247] on icon at bounding box center [43, 243] width 8 height 8
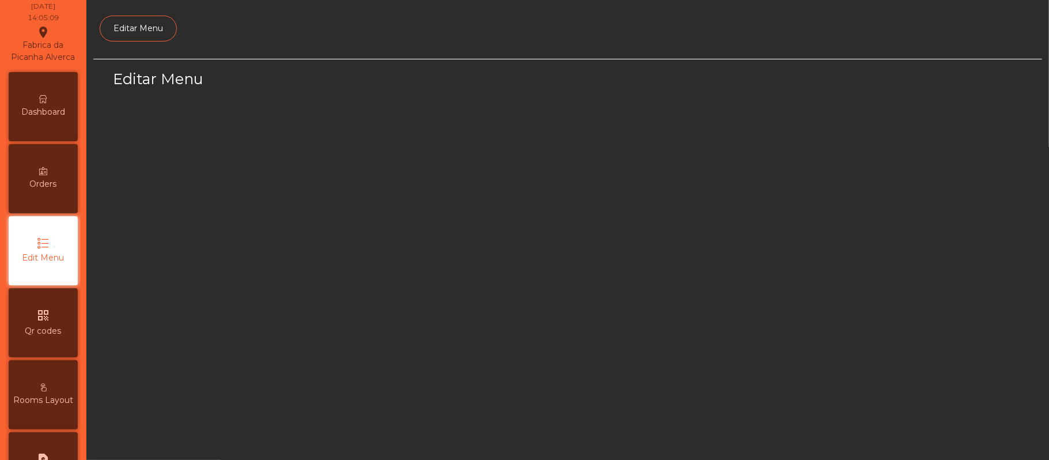
scroll to position [79, 0]
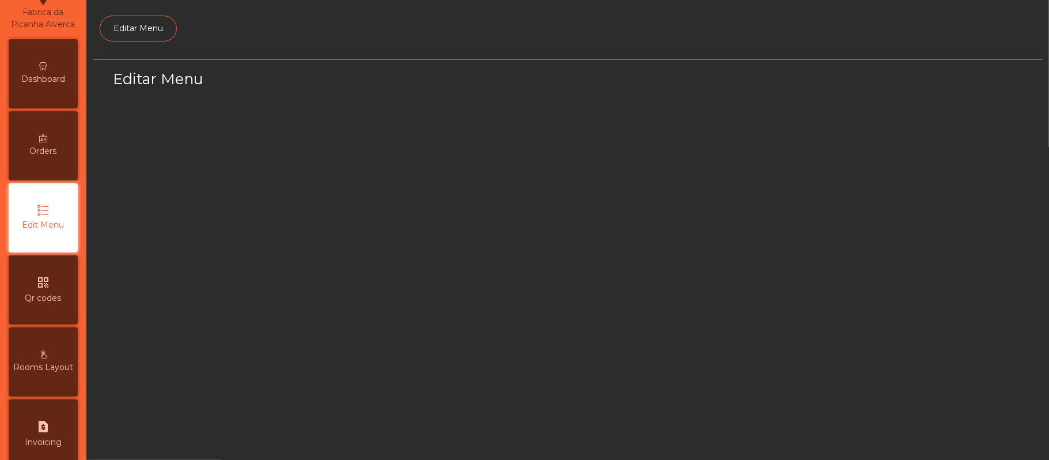
select select "*"
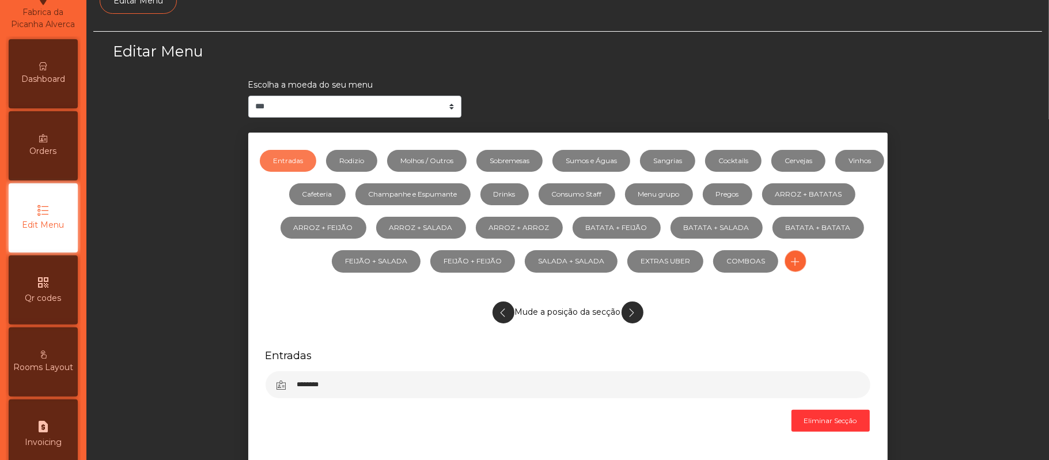
scroll to position [44, 0]
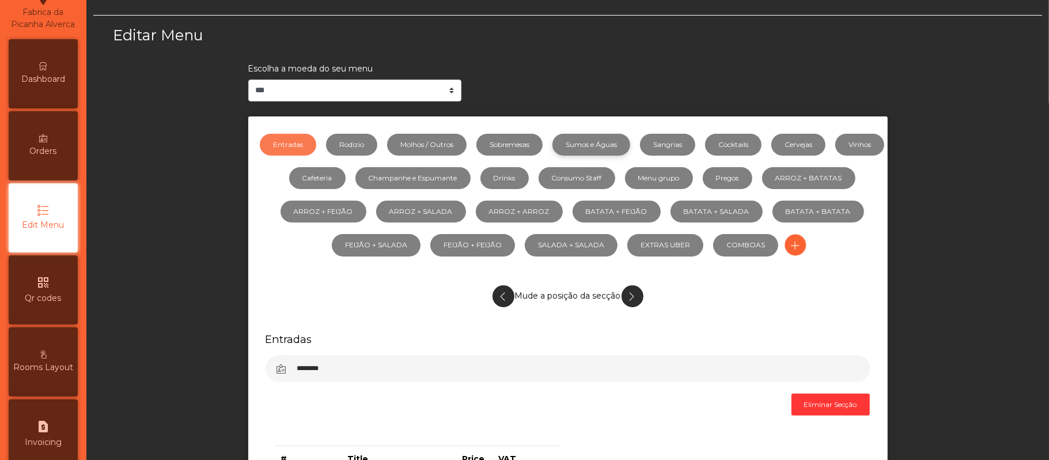
click at [624, 134] on link "Sumos e Águas" at bounding box center [591, 145] width 78 height 22
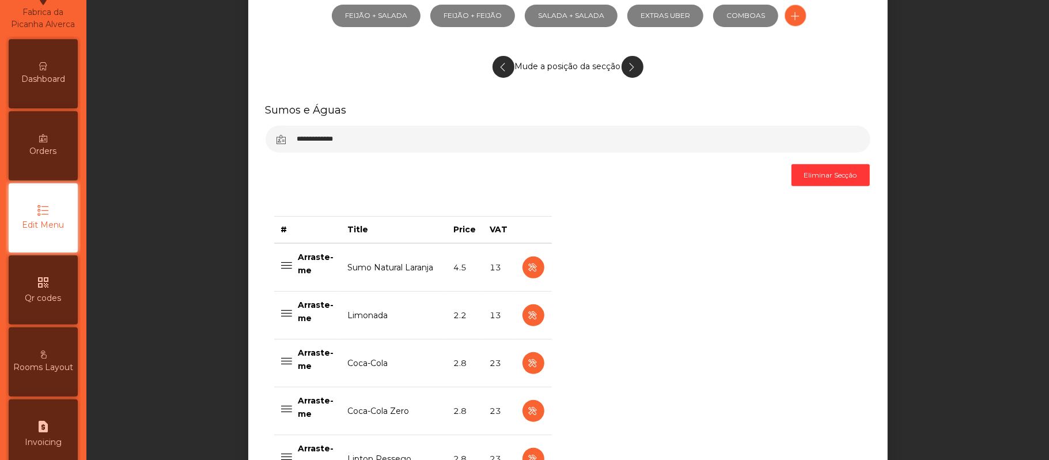
scroll to position [274, 0]
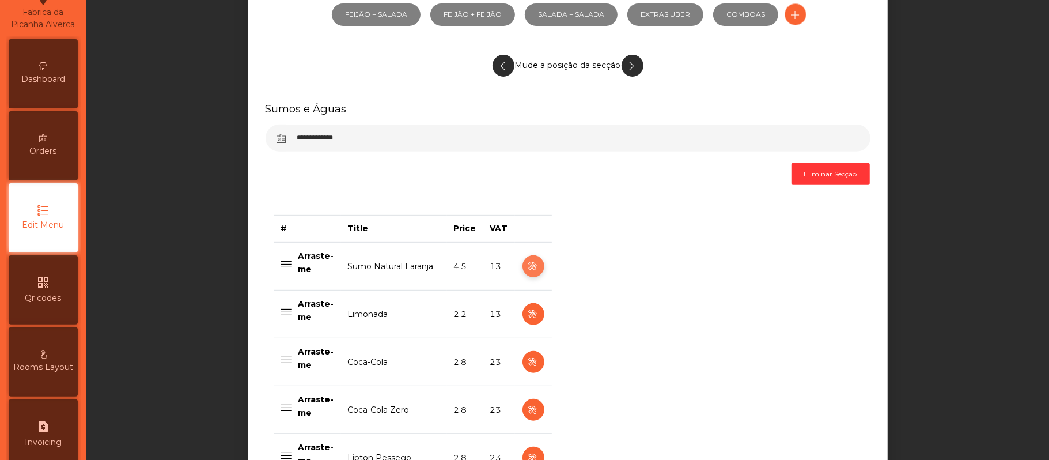
click at [531, 272] on icon "button" at bounding box center [532, 266] width 13 height 14
select select "***"
select select "**"
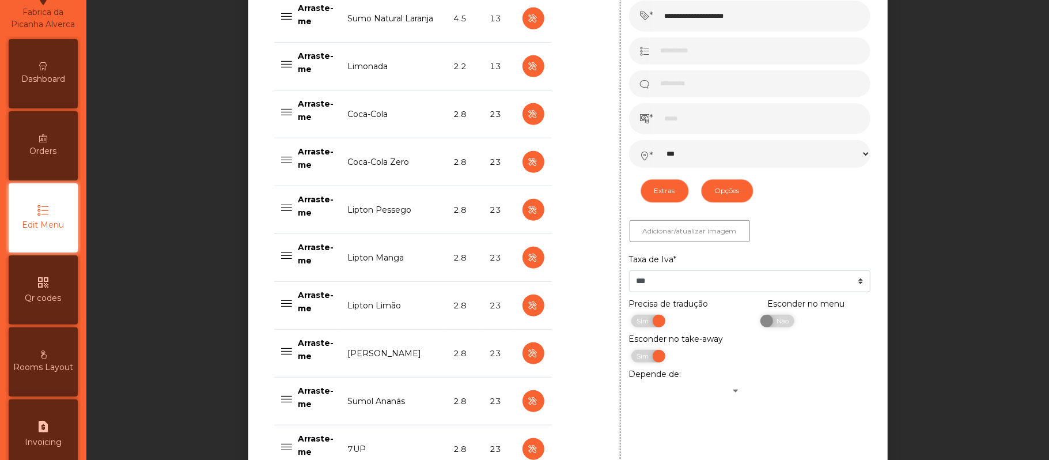
scroll to position [528, 0]
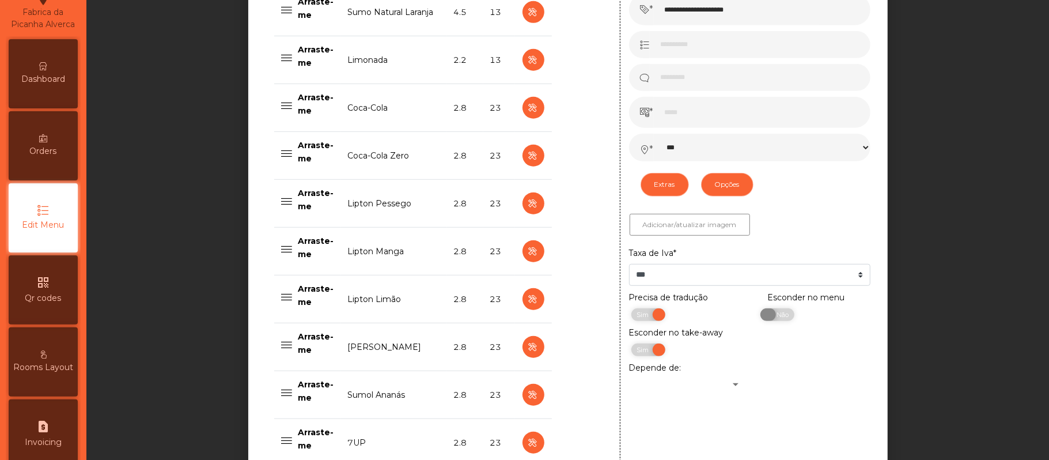
click at [777, 318] on span "Não" at bounding box center [780, 314] width 29 height 13
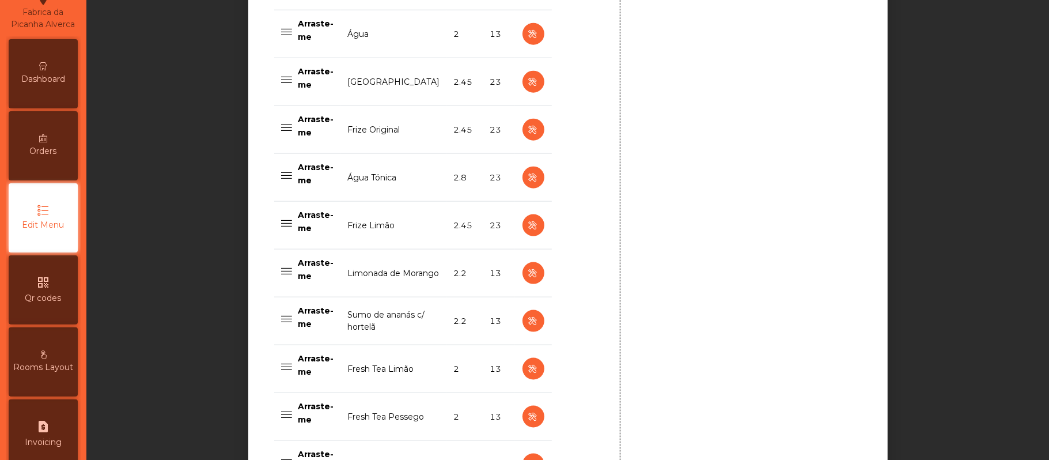
scroll to position [1164, 0]
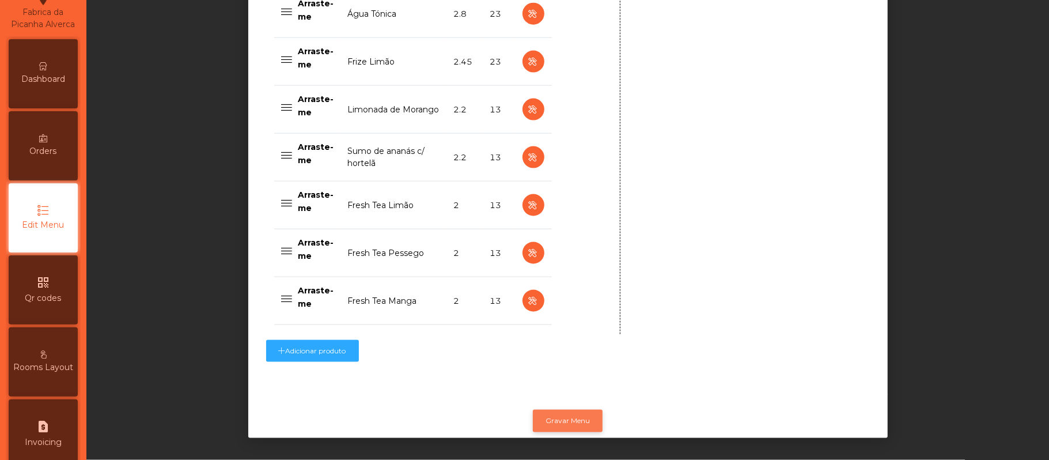
click at [565, 409] on button "Gravar Menu" at bounding box center [568, 420] width 70 height 22
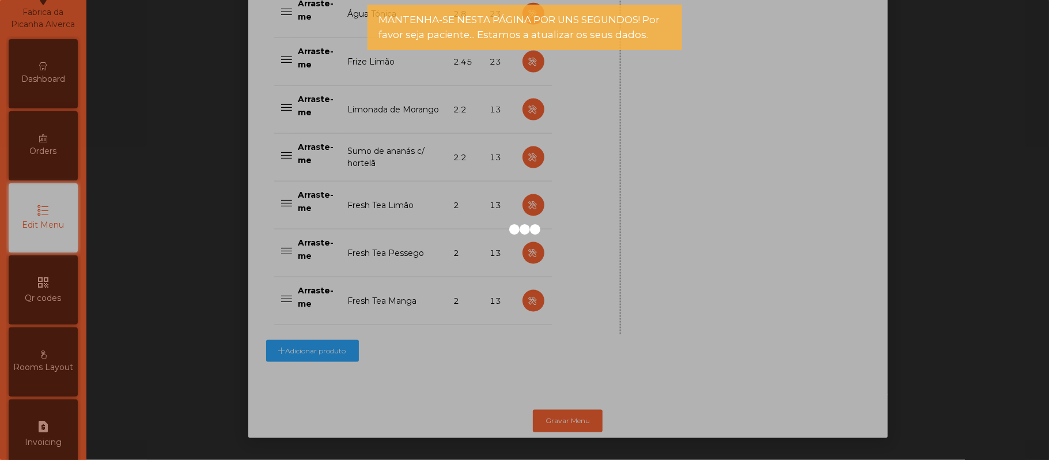
click at [958, 90] on div at bounding box center [524, 230] width 1049 height 460
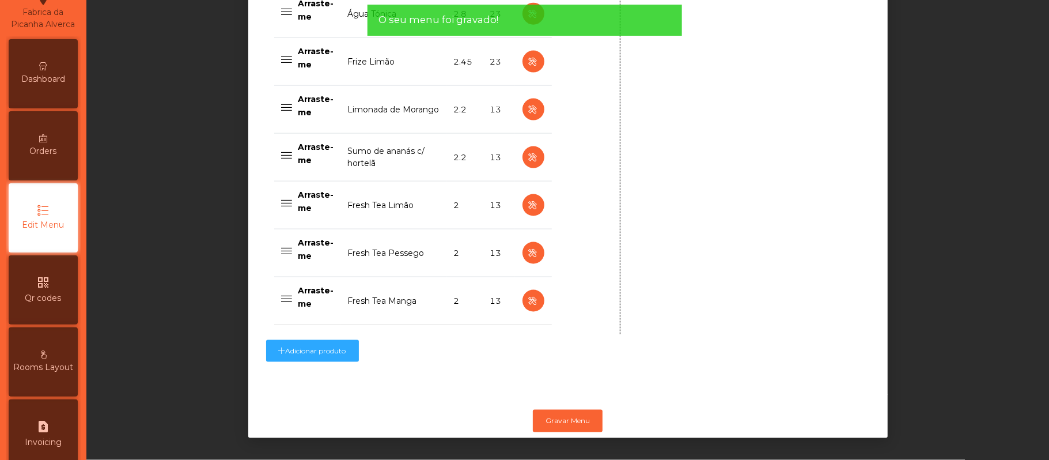
scroll to position [0, 0]
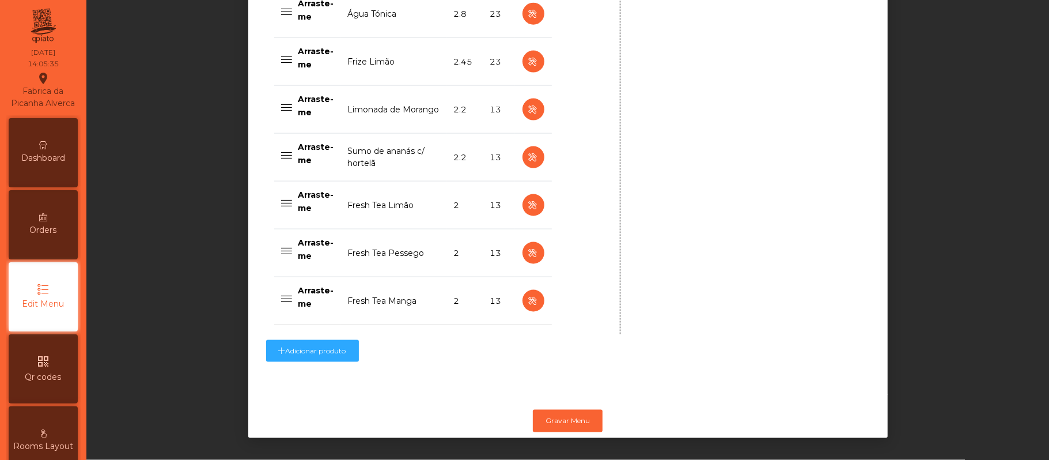
click at [46, 162] on div "Dashboard" at bounding box center [43, 152] width 69 height 69
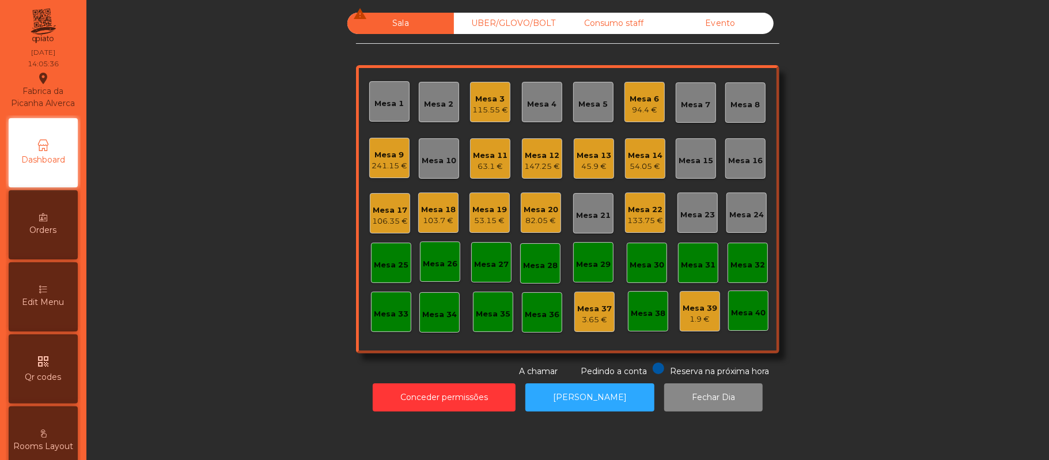
click at [888, 152] on div "Sala warning UBER/GLOVO/BOLT Consumo staff Evento Mesa 1 Mesa 2 Mesa 3 115.55 €…" at bounding box center [567, 195] width 931 height 365
click at [631, 100] on div "Mesa 6" at bounding box center [644, 99] width 29 height 12
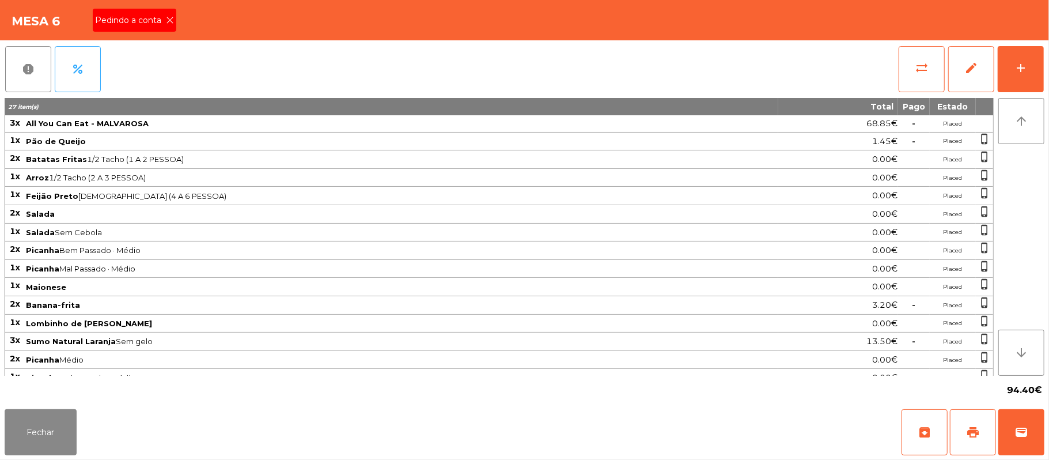
click at [139, 9] on div "Pedindo a conta" at bounding box center [134, 20] width 83 height 23
click at [960, 422] on button "print" at bounding box center [973, 432] width 46 height 46
click at [1012, 422] on button "wallet" at bounding box center [1021, 432] width 46 height 46
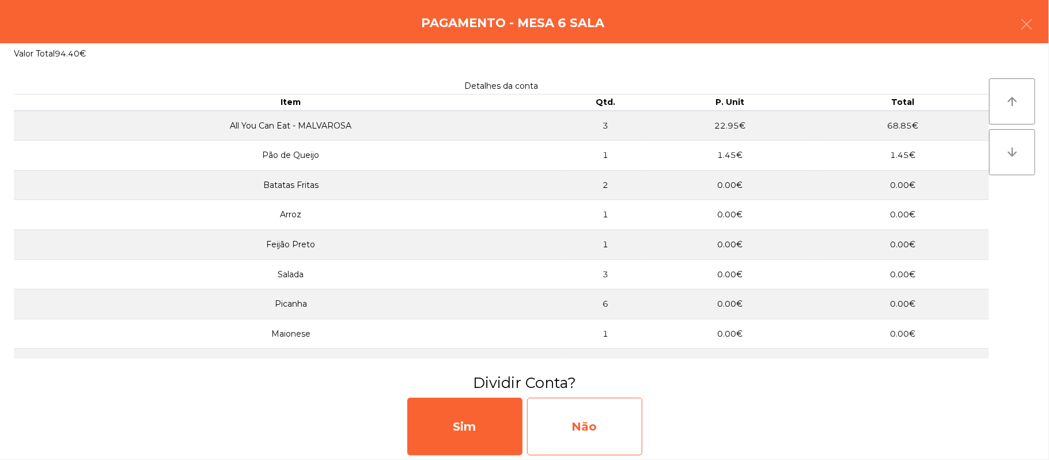
click at [618, 417] on div "Não" at bounding box center [584, 426] width 115 height 58
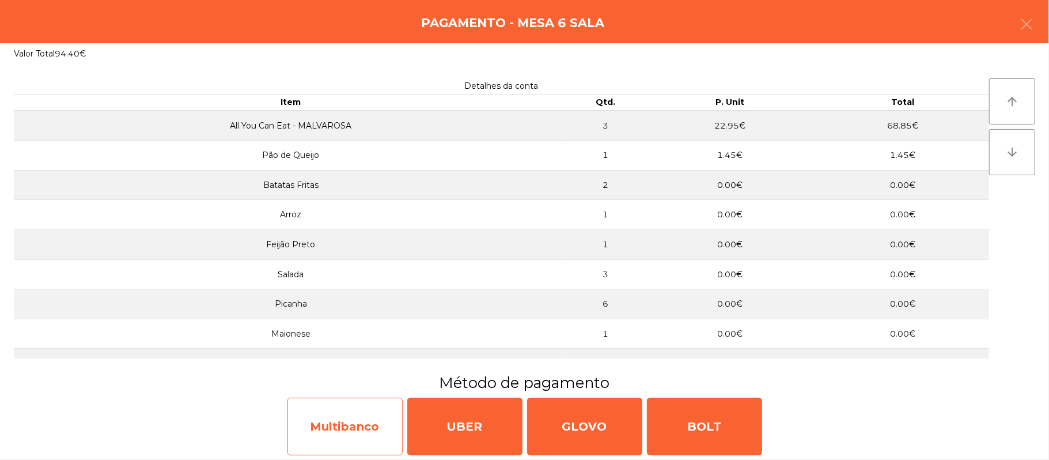
click at [343, 406] on div "Multibanco" at bounding box center [344, 426] width 115 height 58
select select "**"
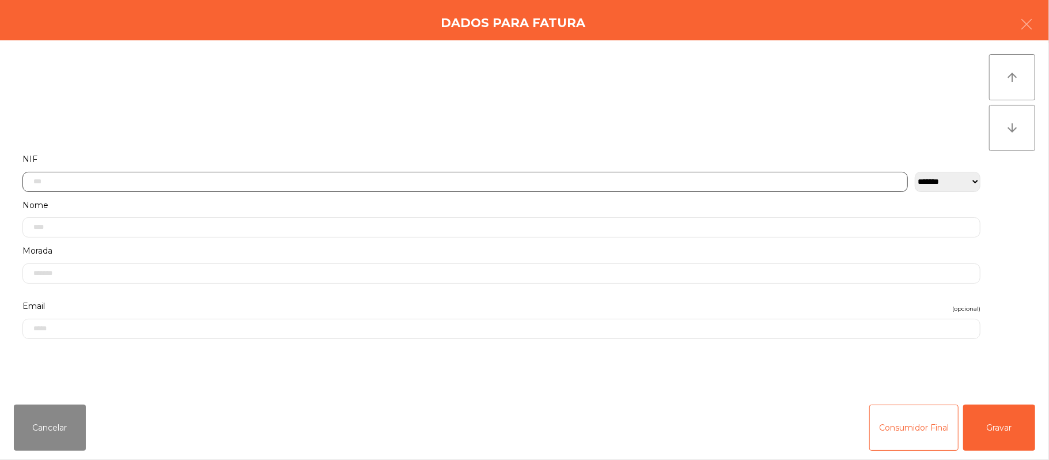
click at [419, 182] on input "text" at bounding box center [464, 182] width 885 height 20
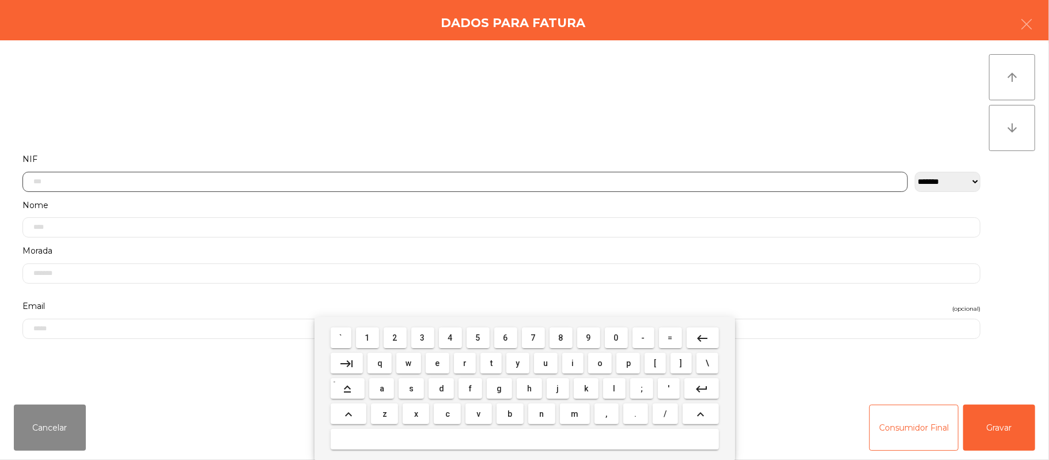
scroll to position [97, 0]
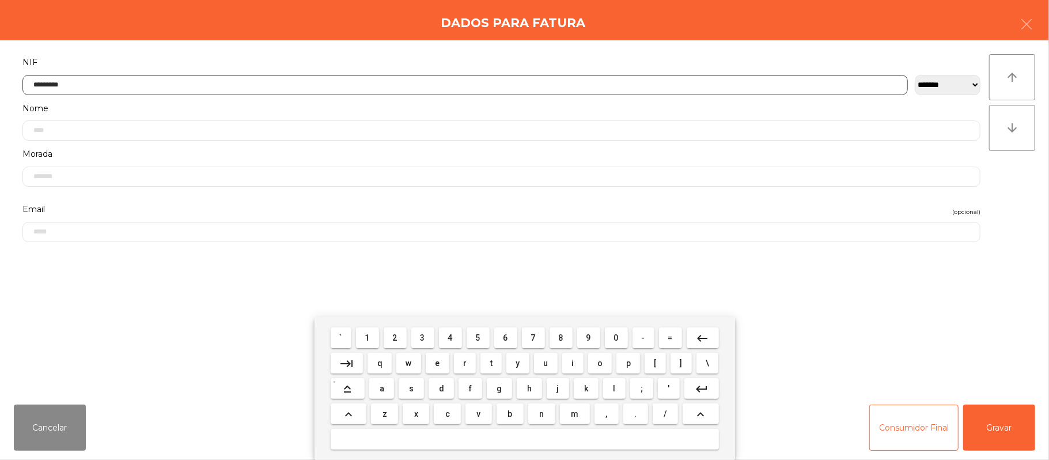
type input "*********"
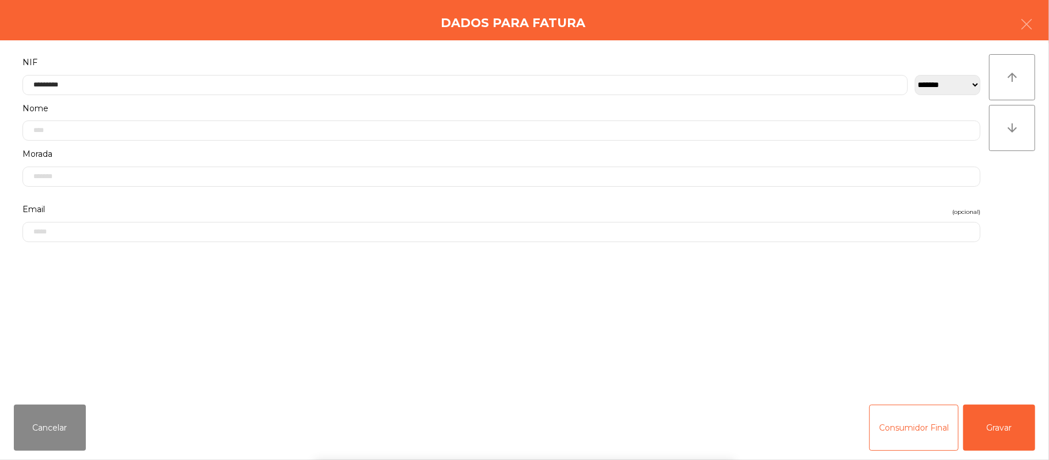
click at [1010, 427] on div "` 1 2 3 4 5 6 7 8 9 0 - = keyboard_backspace keyboard_tab q w e r t y u i o p […" at bounding box center [524, 388] width 1049 height 143
click at [1003, 425] on button "Gravar" at bounding box center [999, 427] width 72 height 46
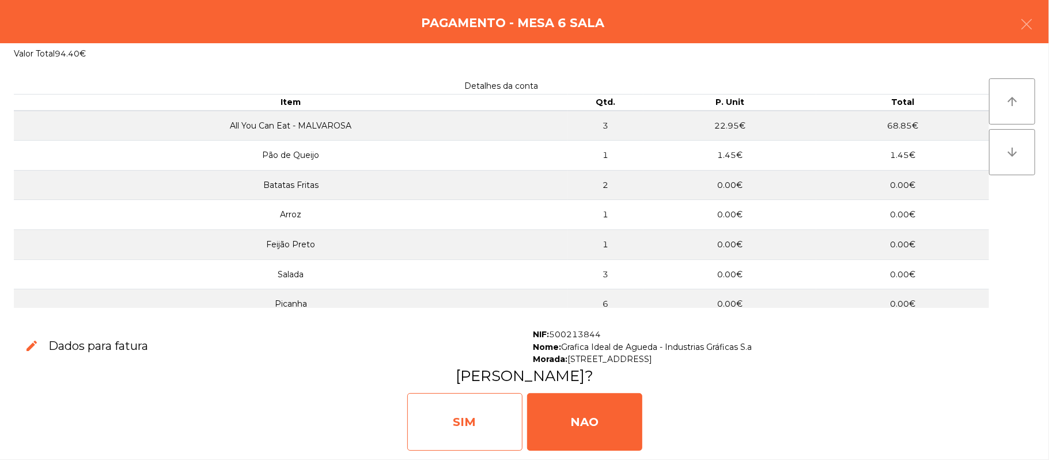
click at [475, 413] on div "SIM" at bounding box center [464, 422] width 115 height 58
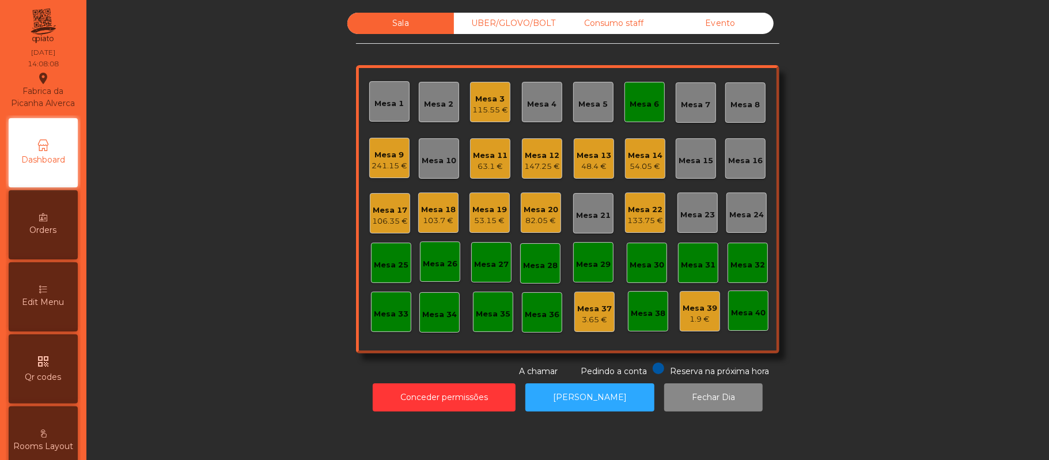
click at [646, 86] on div "Mesa 6" at bounding box center [644, 102] width 40 height 40
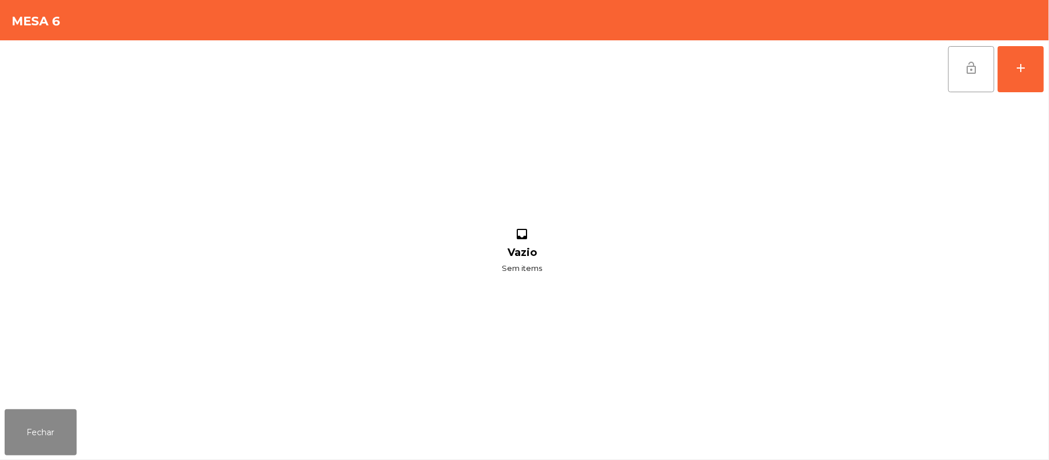
click at [965, 53] on button "lock_open" at bounding box center [971, 69] width 46 height 46
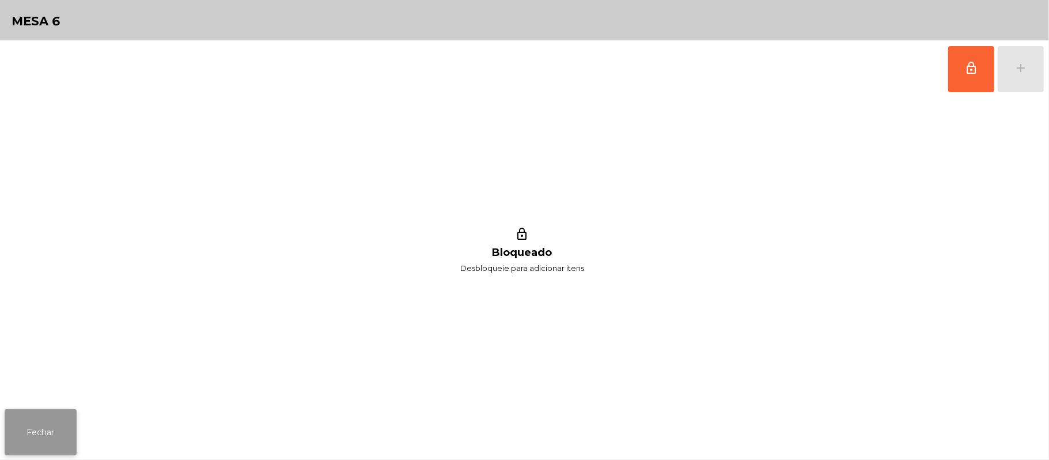
click at [37, 432] on button "Fechar" at bounding box center [41, 432] width 72 height 46
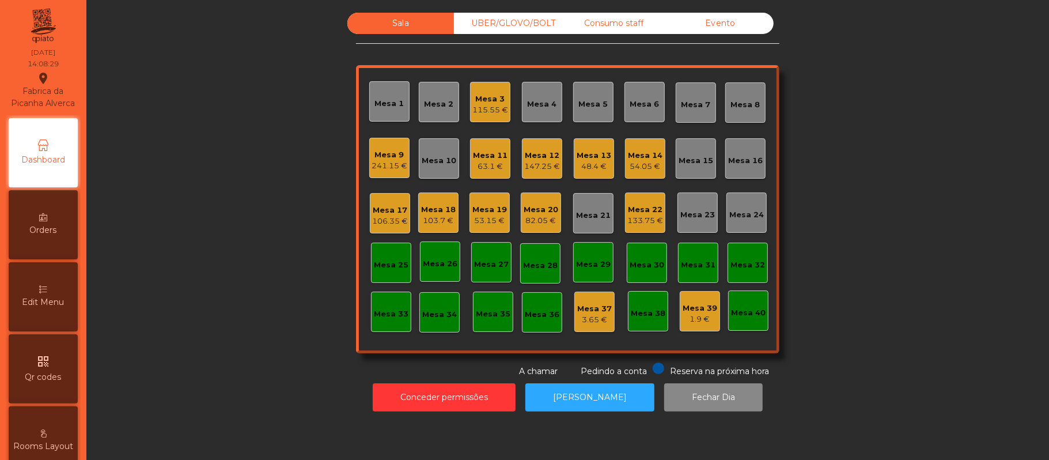
click at [376, 207] on div "Mesa 17" at bounding box center [390, 210] width 36 height 12
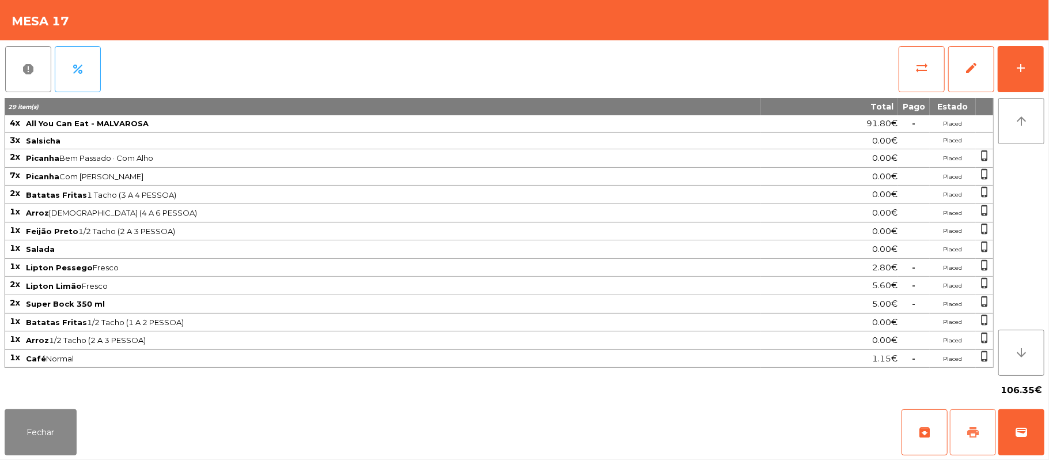
click at [970, 422] on button "print" at bounding box center [973, 432] width 46 height 46
click at [30, 412] on button "Fechar" at bounding box center [41, 432] width 72 height 46
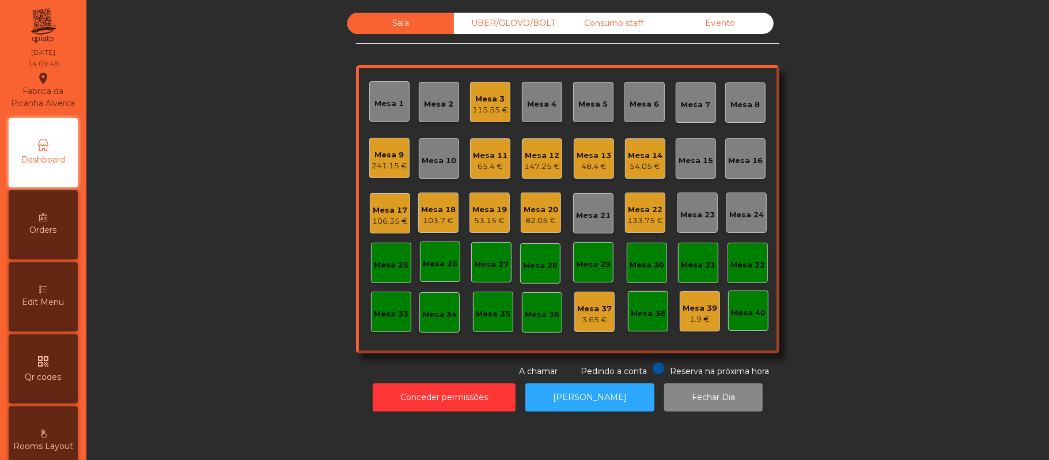
click at [388, 204] on div "Mesa 17" at bounding box center [390, 210] width 36 height 12
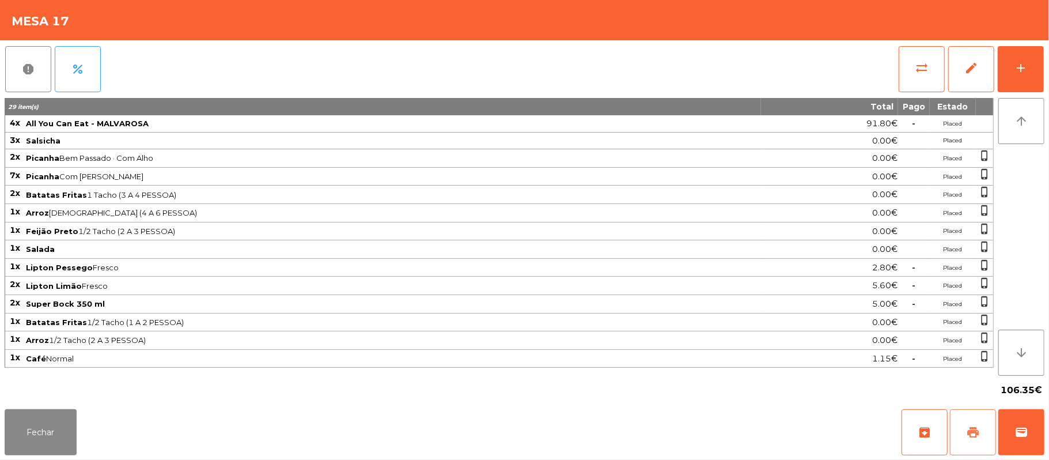
click at [954, 410] on button "print" at bounding box center [973, 432] width 46 height 46
click at [902, 64] on button "sync_alt" at bounding box center [921, 69] width 46 height 46
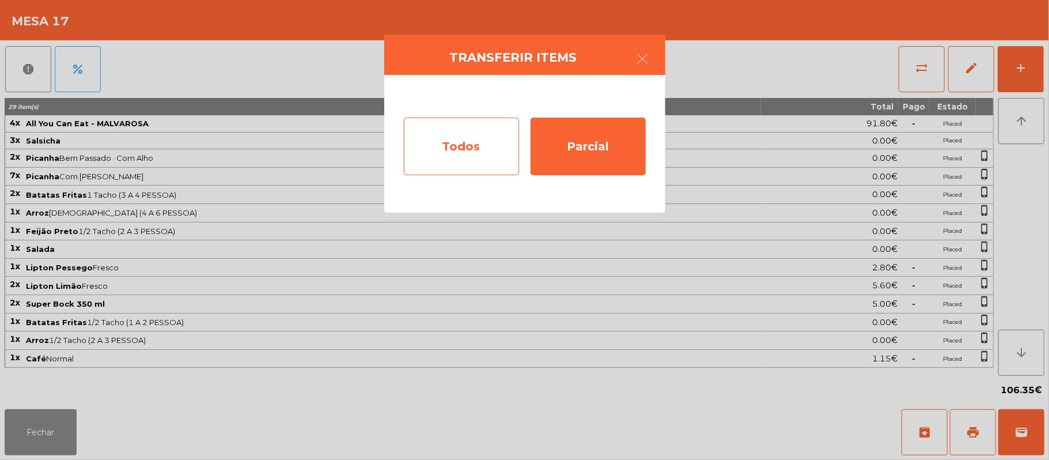
click at [473, 132] on div "Todos" at bounding box center [461, 146] width 115 height 58
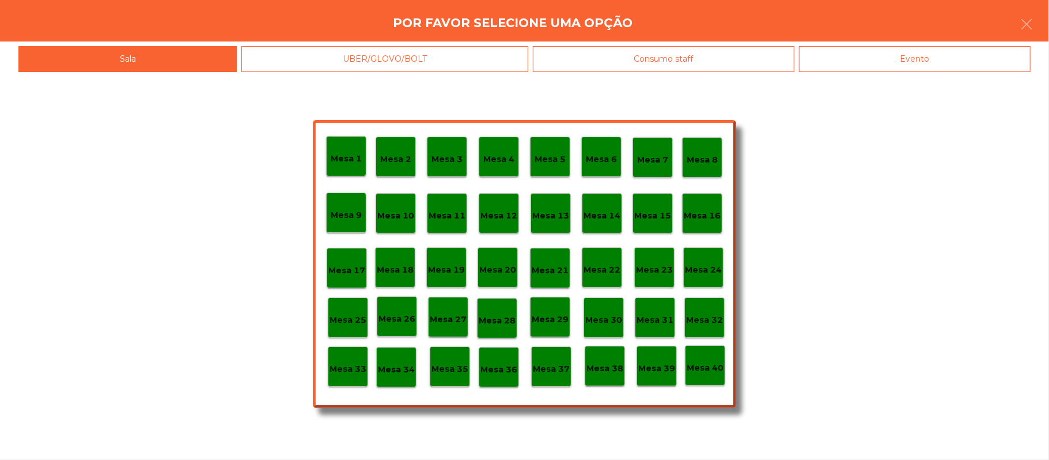
click at [947, 58] on div "Evento" at bounding box center [914, 59] width 231 height 26
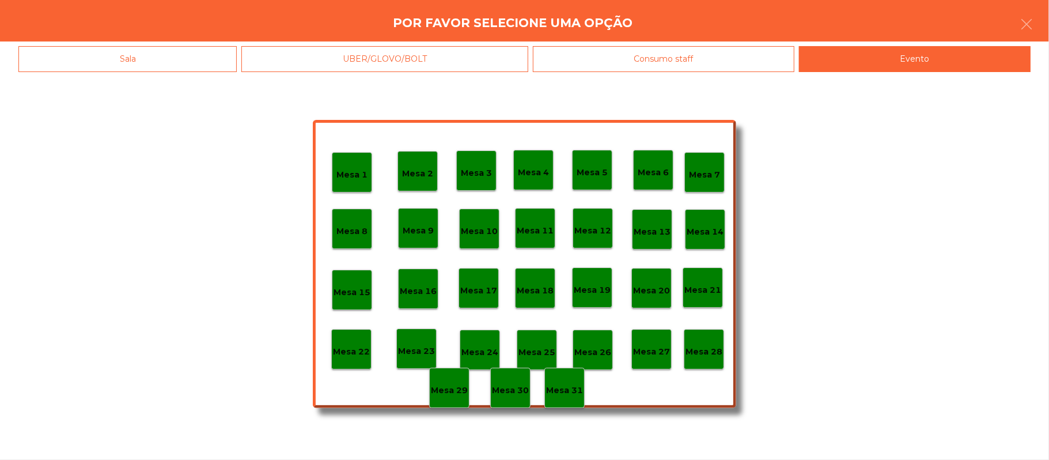
click at [722, 336] on div "Mesa 28" at bounding box center [704, 349] width 40 height 40
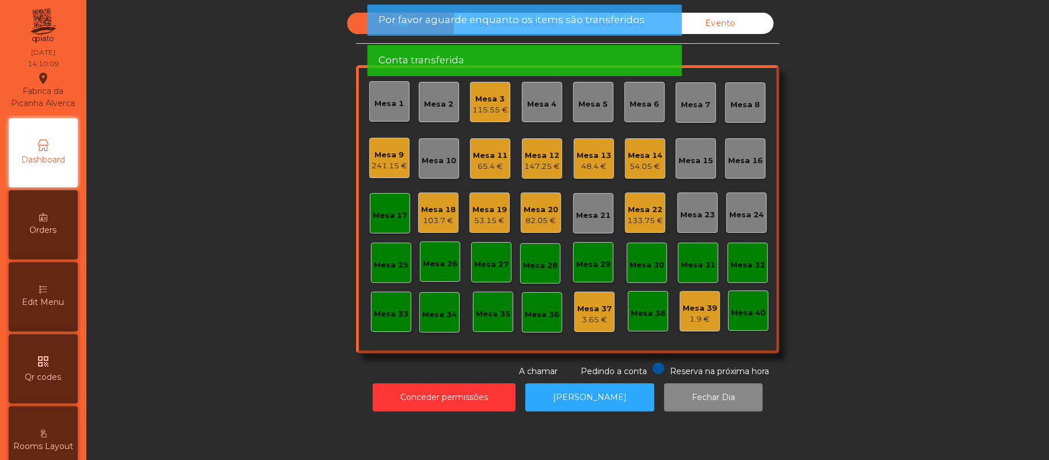
click at [386, 212] on div "Mesa 17" at bounding box center [390, 216] width 35 height 12
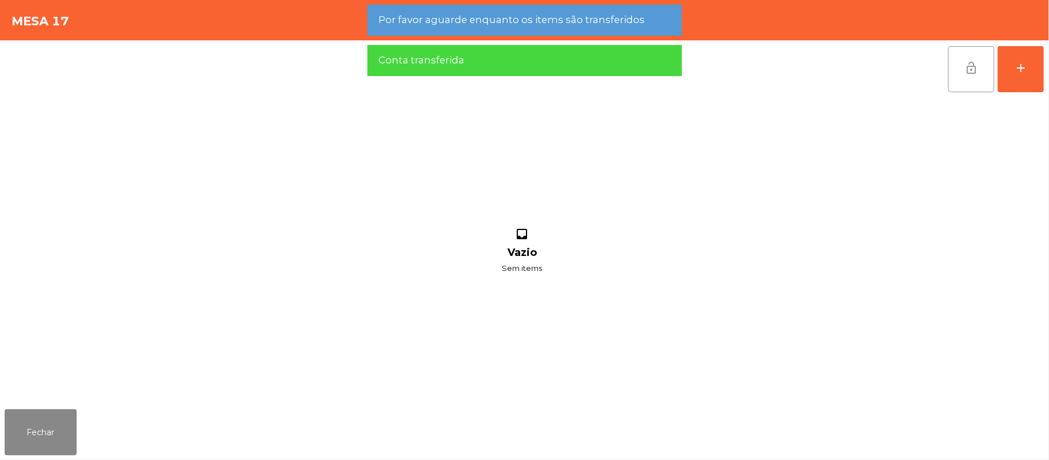
click at [957, 66] on button "lock_open" at bounding box center [971, 69] width 46 height 46
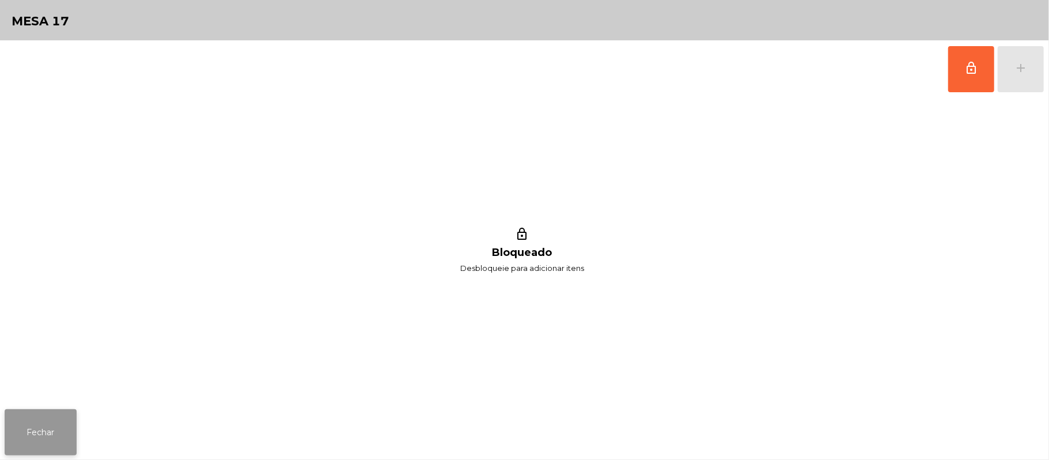
click at [13, 410] on button "Fechar" at bounding box center [41, 432] width 72 height 46
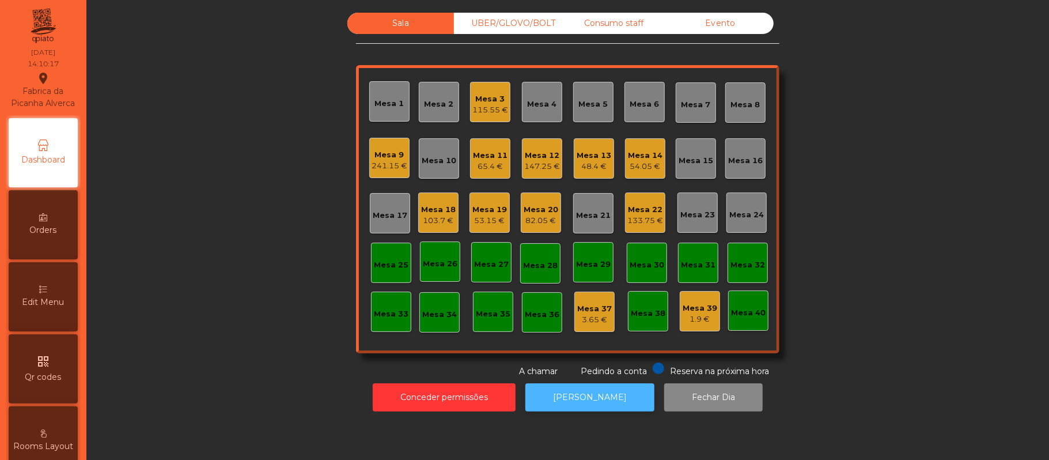
click at [599, 394] on button "[PERSON_NAME]" at bounding box center [589, 397] width 129 height 28
click at [698, 104] on div "Mesa 7" at bounding box center [695, 105] width 29 height 12
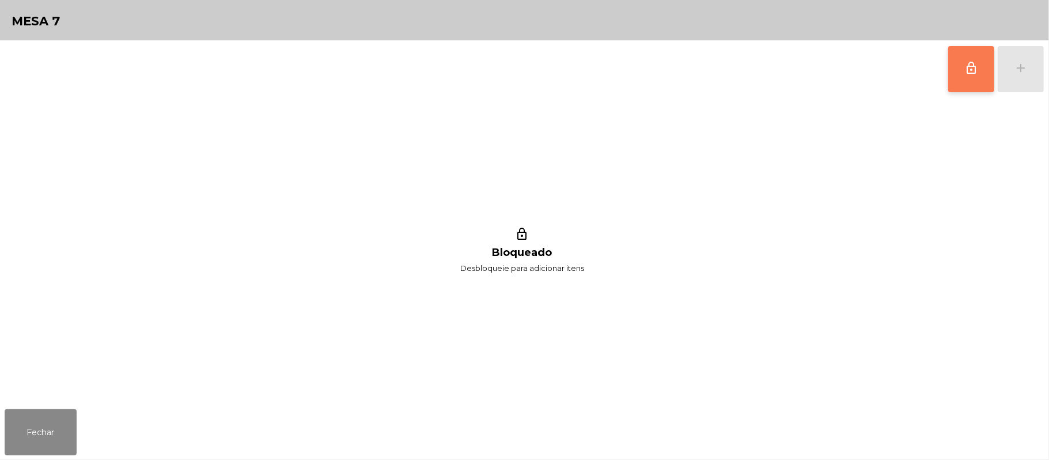
click at [986, 74] on button "lock_outline" at bounding box center [971, 69] width 46 height 46
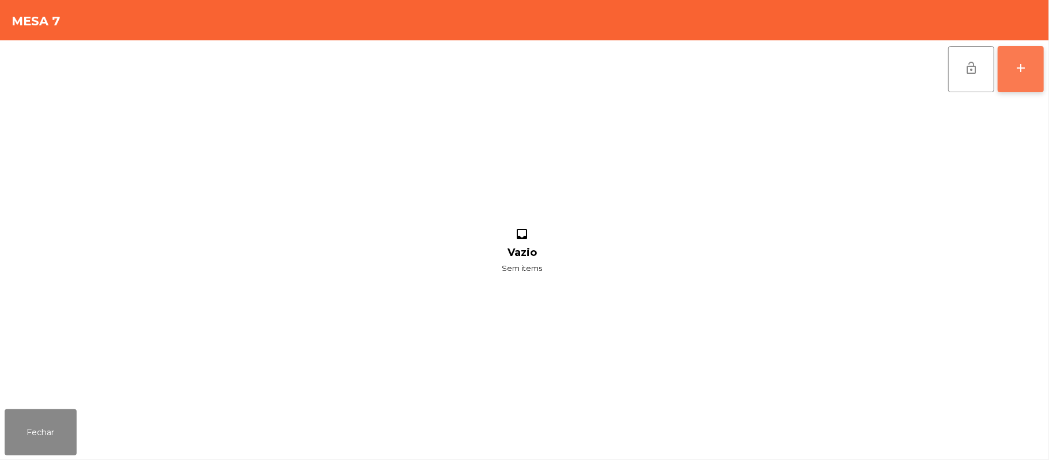
click at [1007, 62] on button "add" at bounding box center [1020, 69] width 46 height 46
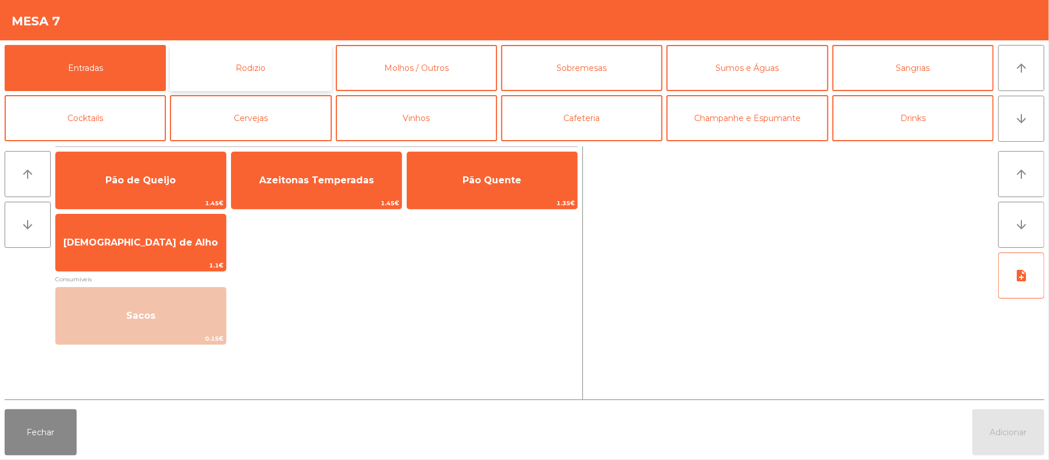
click at [270, 68] on button "Rodizio" at bounding box center [250, 68] width 161 height 46
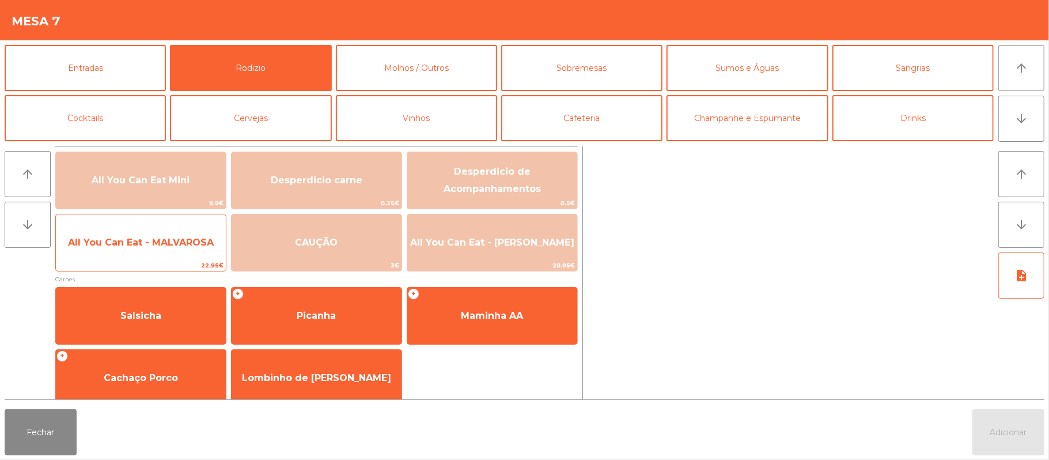
click at [139, 242] on span "All You Can Eat - MALVAROSA" at bounding box center [141, 242] width 146 height 11
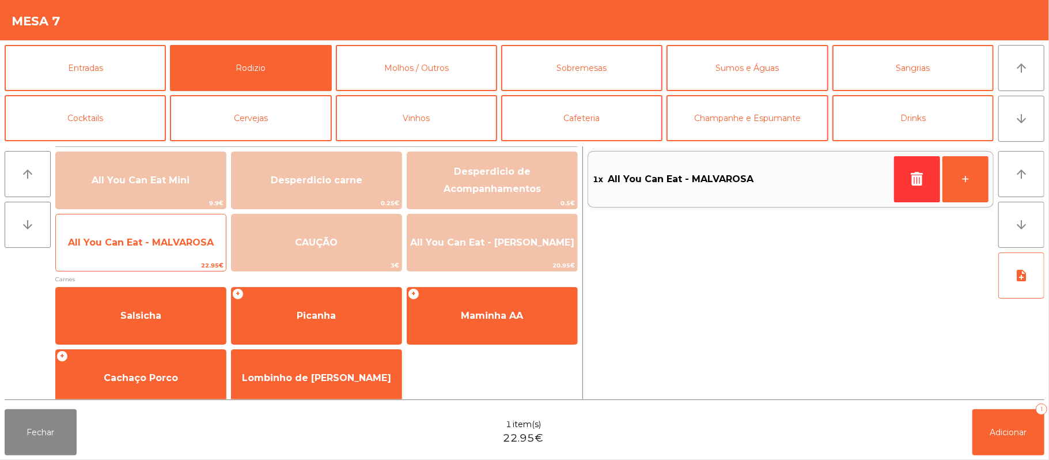
click at [139, 251] on span "All You Can Eat - MALVAROSA" at bounding box center [141, 242] width 170 height 31
click at [143, 242] on span "All You Can Eat - MALVAROSA" at bounding box center [141, 242] width 146 height 11
click at [146, 245] on span "All You Can Eat - MALVAROSA" at bounding box center [141, 242] width 146 height 11
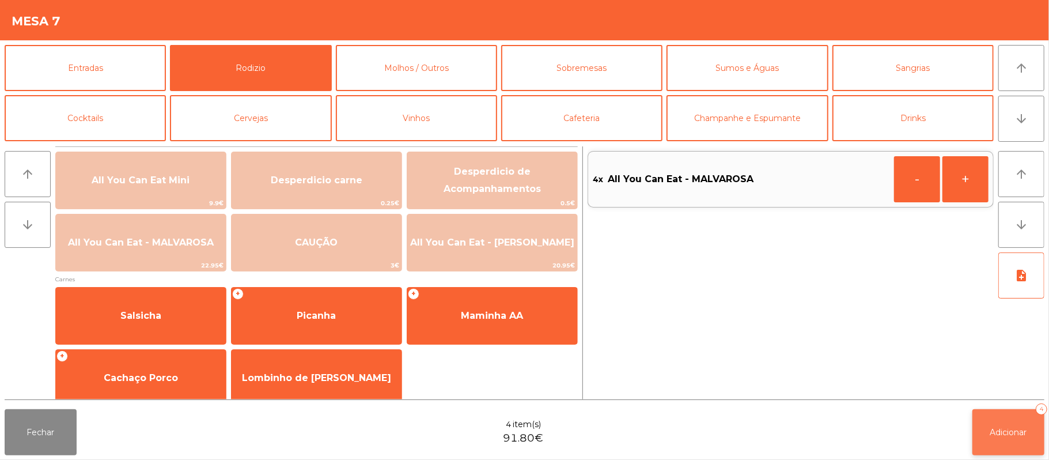
click at [1015, 409] on button "Adicionar 4" at bounding box center [1008, 432] width 72 height 46
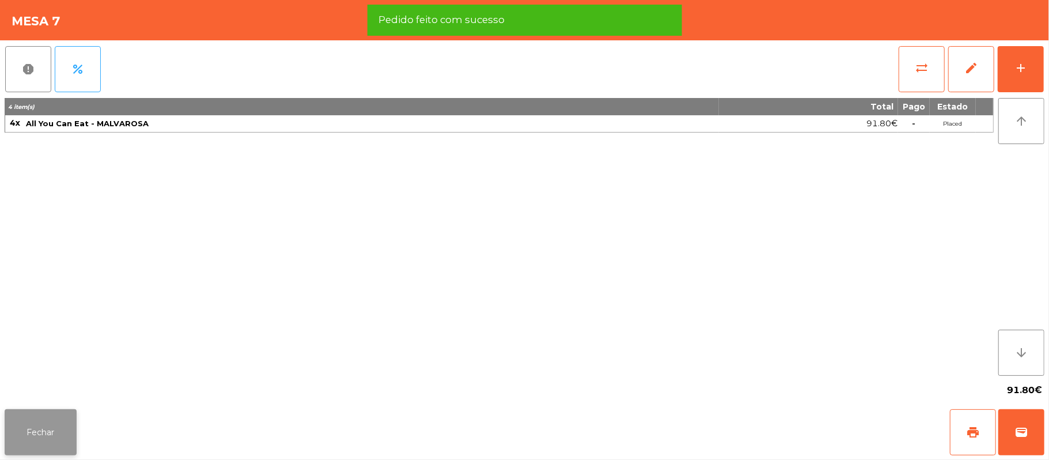
click at [35, 433] on button "Fechar" at bounding box center [41, 432] width 72 height 46
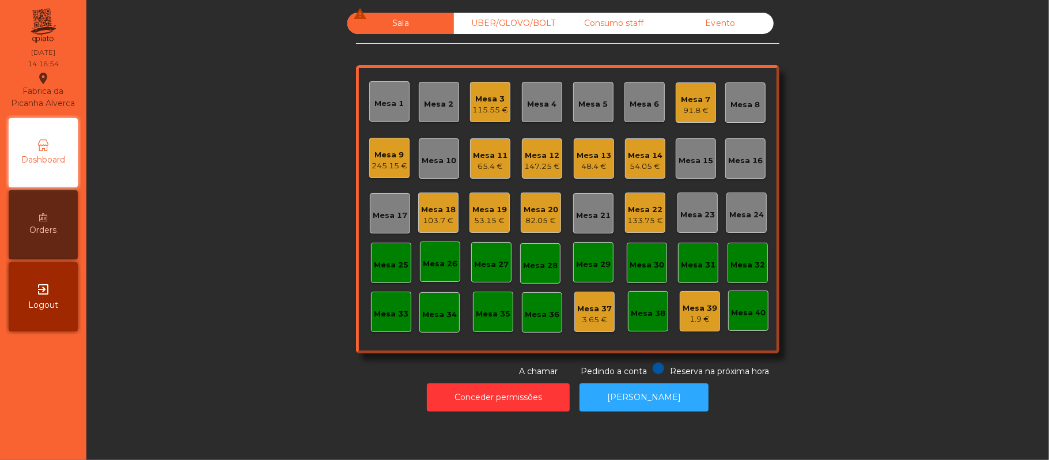
click at [397, 106] on div "Mesa 1" at bounding box center [389, 101] width 40 height 40
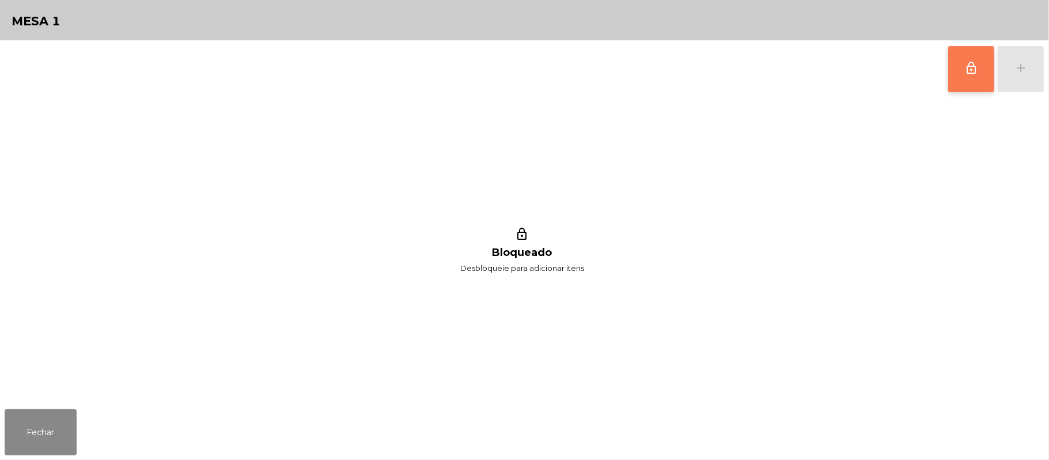
click at [959, 67] on button "lock_outline" at bounding box center [971, 69] width 46 height 46
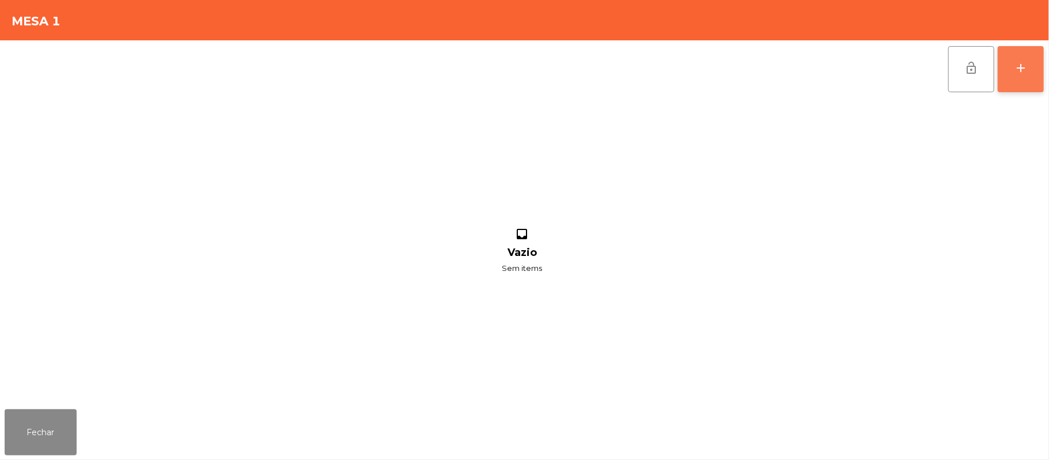
click at [1035, 70] on button "add" at bounding box center [1020, 69] width 46 height 46
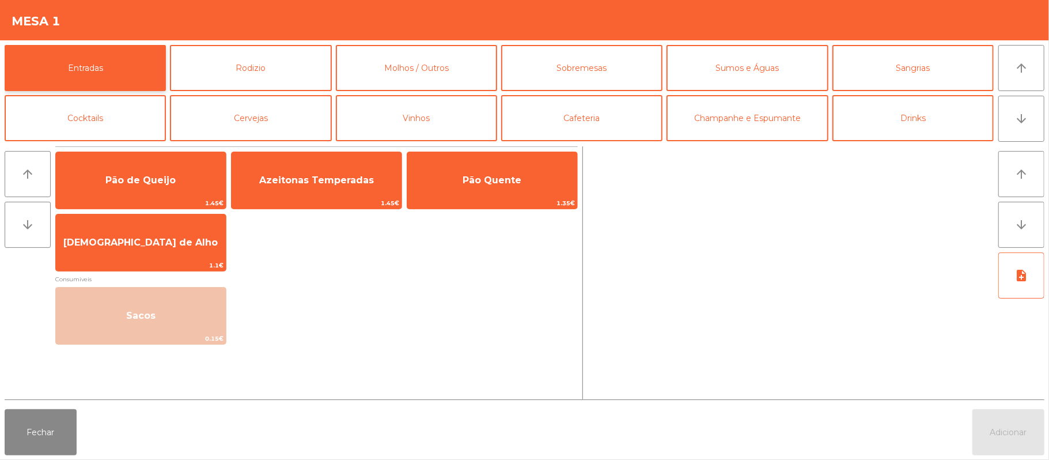
click at [117, 69] on button "Entradas" at bounding box center [85, 68] width 161 height 46
click at [251, 76] on button "Rodizio" at bounding box center [250, 68] width 161 height 46
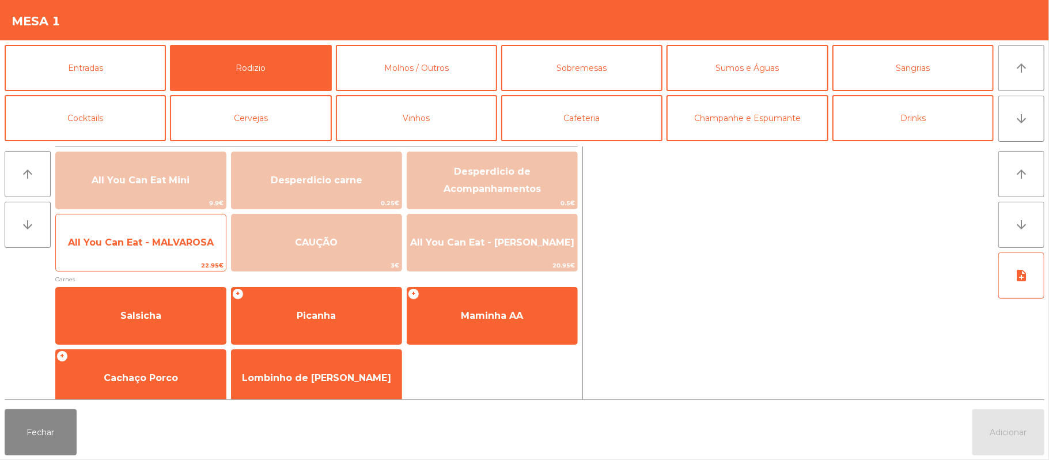
click at [134, 237] on span "All You Can Eat - MALVAROSA" at bounding box center [141, 242] width 146 height 11
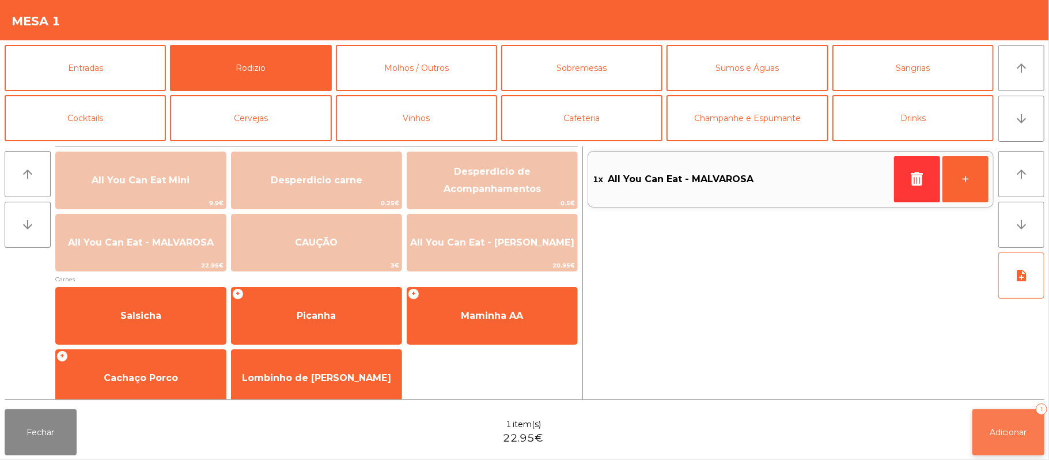
click at [989, 440] on button "Adicionar 1" at bounding box center [1008, 432] width 72 height 46
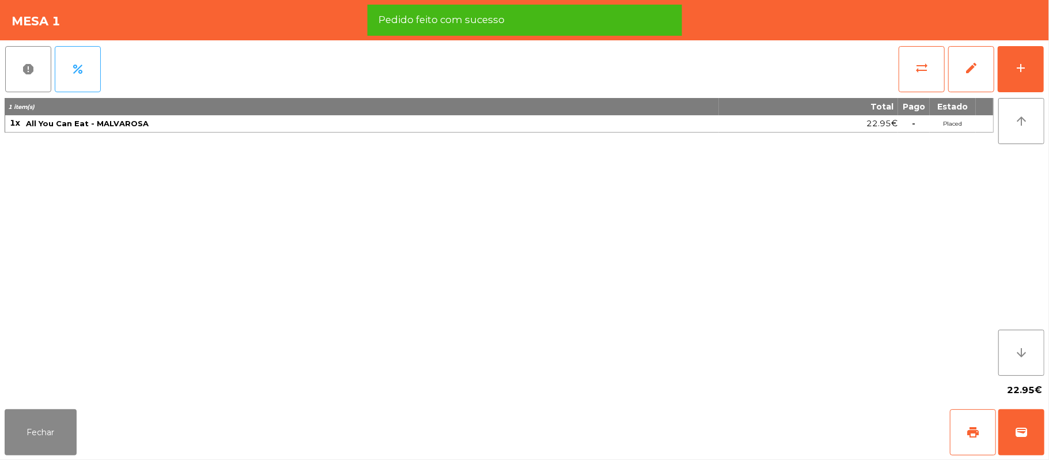
click at [625, 360] on div "1 item(s) Total Pago Estado 1x All You Can Eat - MALVAROSA 22.95€ - Placed" at bounding box center [499, 237] width 989 height 278
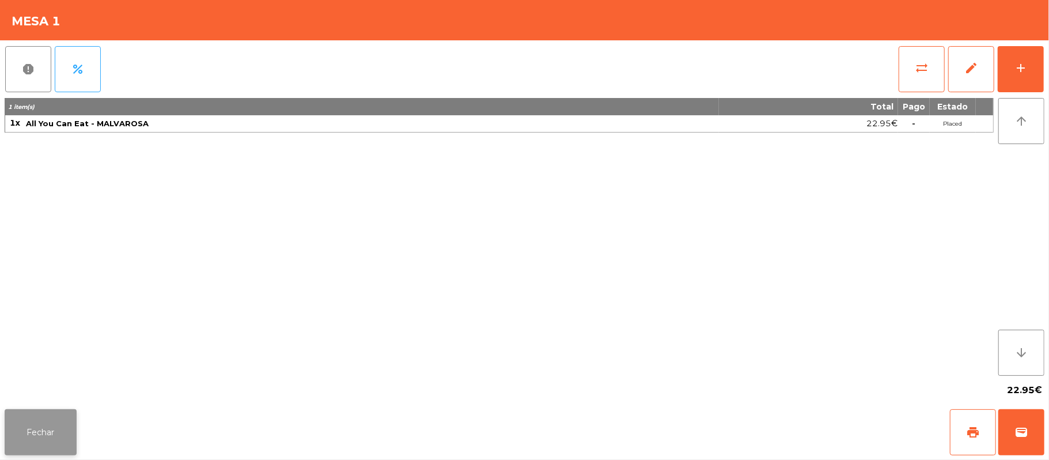
click at [35, 438] on button "Fechar" at bounding box center [41, 432] width 72 height 46
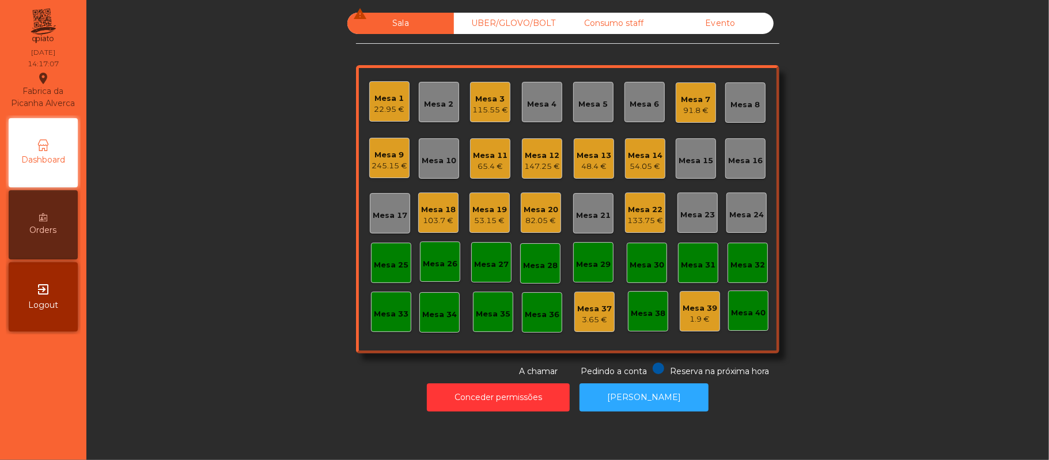
click at [401, 21] on div "Sala warning" at bounding box center [400, 23] width 107 height 21
click at [496, 150] on div "Mesa 11" at bounding box center [490, 156] width 35 height 12
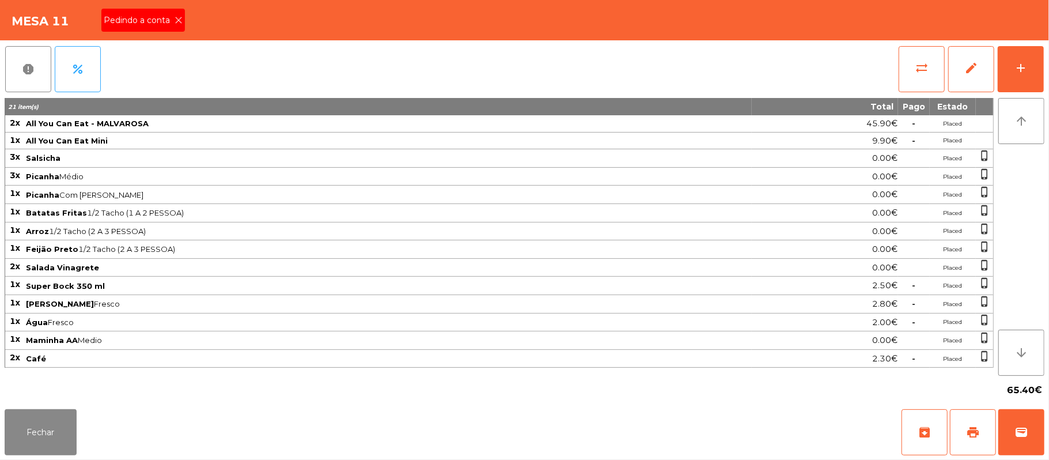
click at [154, 22] on span "Pedindo a conta" at bounding box center [139, 20] width 71 height 12
click at [966, 431] on span "print" at bounding box center [973, 432] width 14 height 14
click at [32, 447] on button "Fechar" at bounding box center [41, 432] width 72 height 46
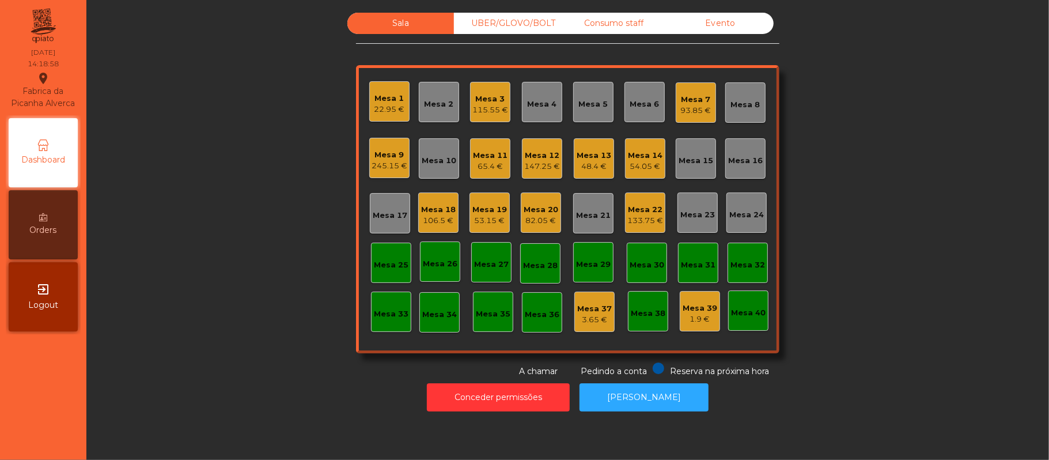
click at [440, 102] on div "Mesa 2" at bounding box center [438, 104] width 29 height 12
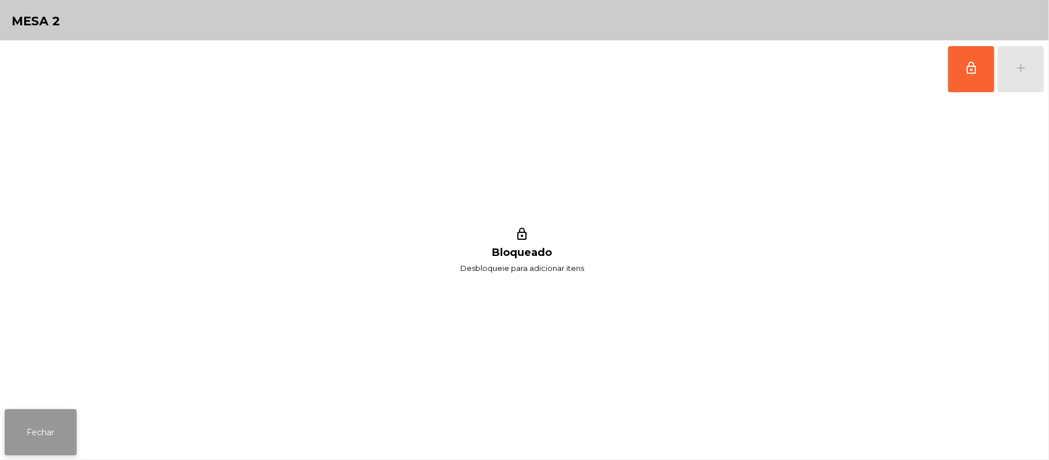
click at [31, 432] on button "Fechar" at bounding box center [41, 432] width 72 height 46
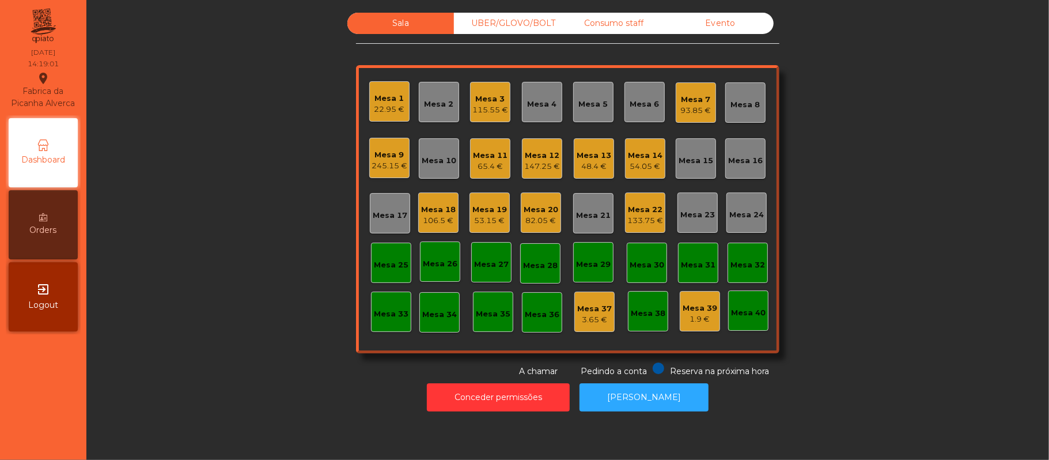
click at [424, 101] on div "Mesa 2" at bounding box center [438, 104] width 29 height 12
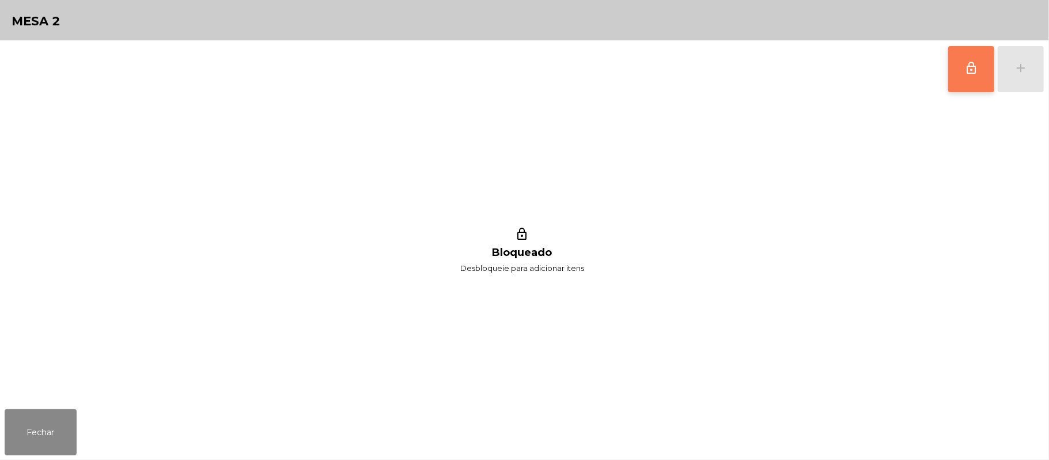
click at [954, 71] on button "lock_outline" at bounding box center [971, 69] width 46 height 46
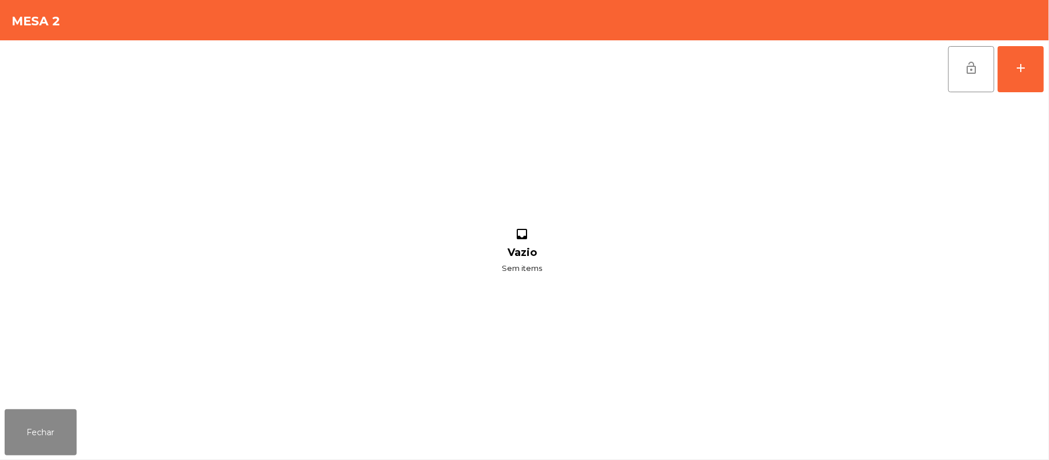
click at [95, 413] on div "Fechar" at bounding box center [524, 431] width 1049 height 55
click at [42, 452] on button "Fechar" at bounding box center [41, 432] width 72 height 46
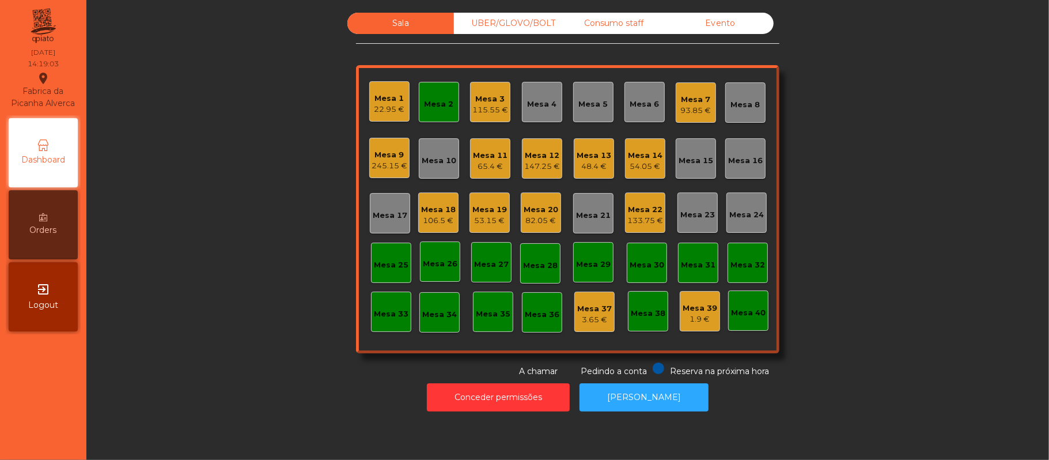
click at [395, 113] on div "22.95 €" at bounding box center [389, 110] width 31 height 12
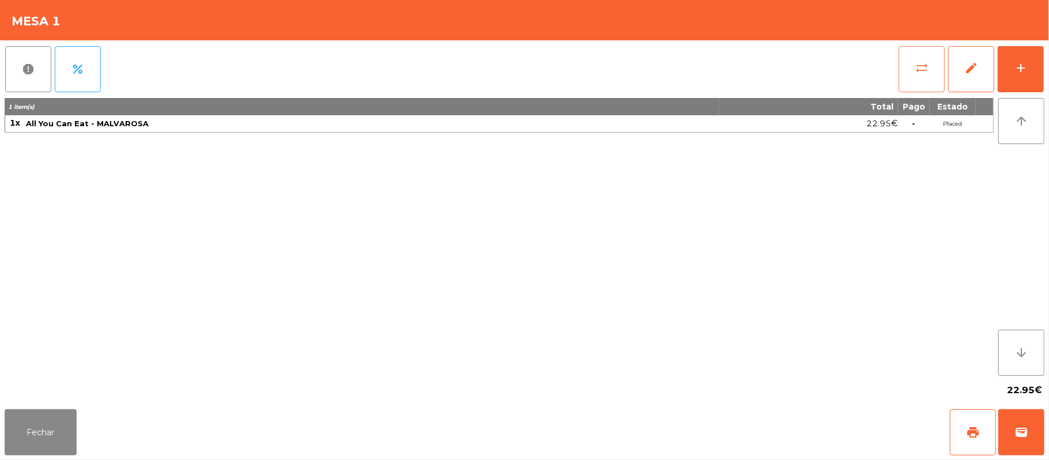
click at [905, 61] on button "sync_alt" at bounding box center [921, 69] width 46 height 46
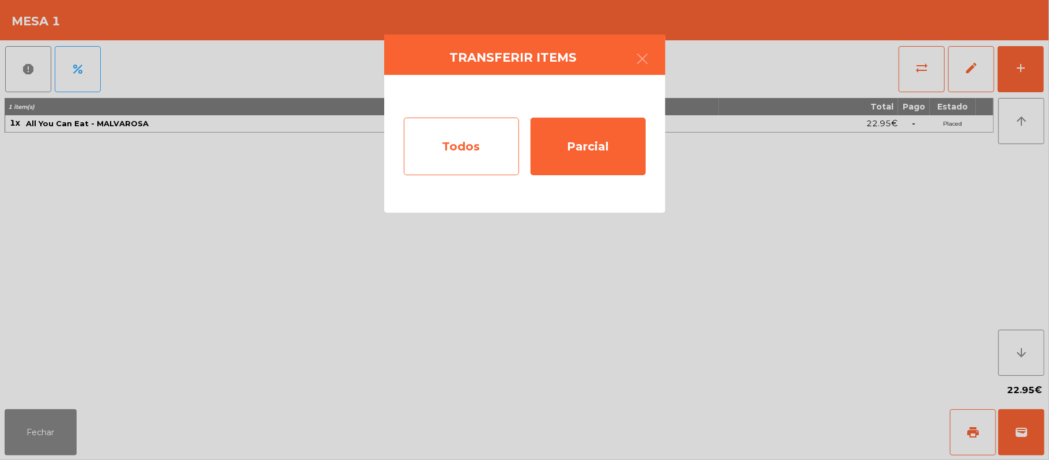
click at [465, 142] on div "Todos" at bounding box center [461, 146] width 115 height 58
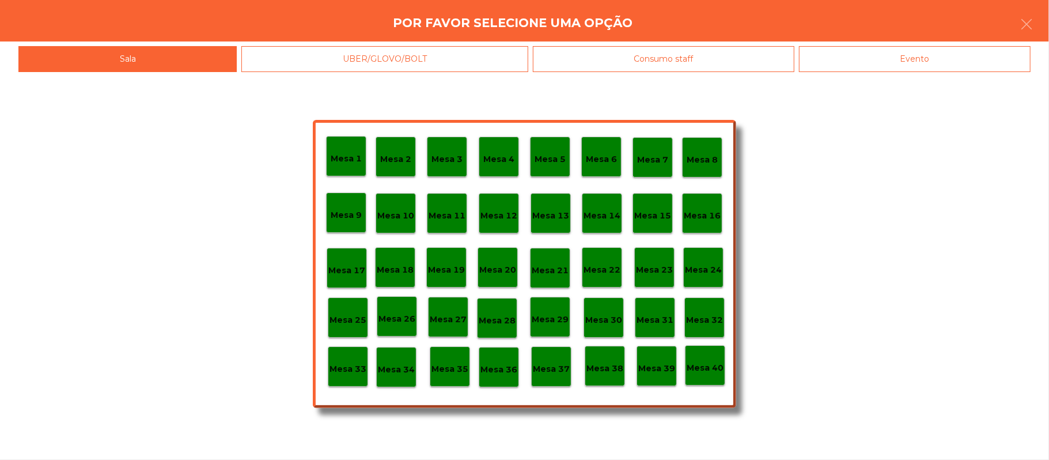
click at [393, 149] on div "Mesa 2" at bounding box center [395, 157] width 31 height 18
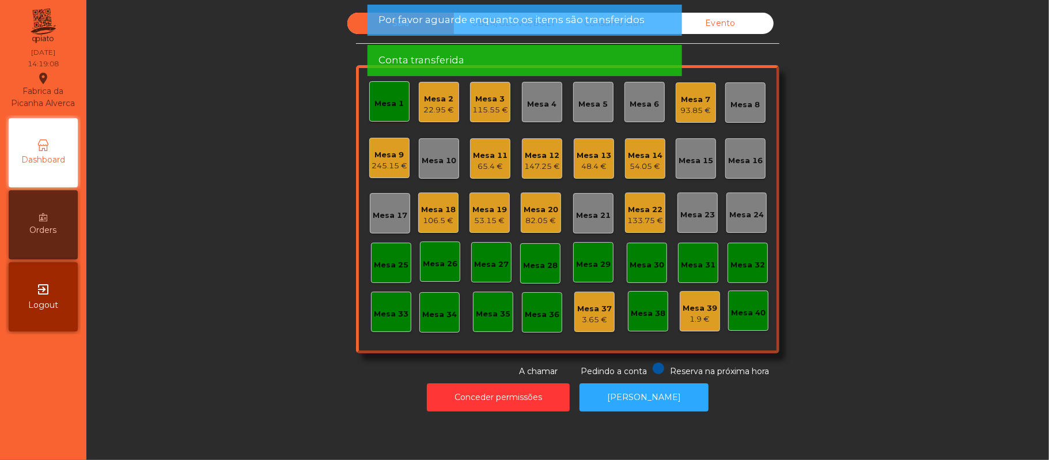
click at [926, 185] on div "Sala UBER/[GEOGRAPHIC_DATA]/BOLT Consumo staff Evento Mesa 1 Mesa 2 22.95 € Mes…" at bounding box center [567, 195] width 931 height 365
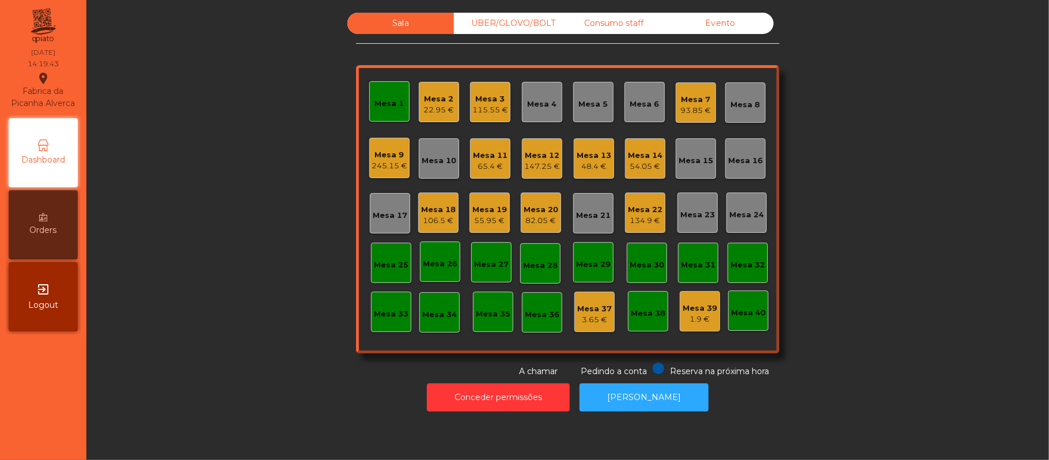
click at [392, 90] on div "Mesa 1" at bounding box center [389, 101] width 40 height 40
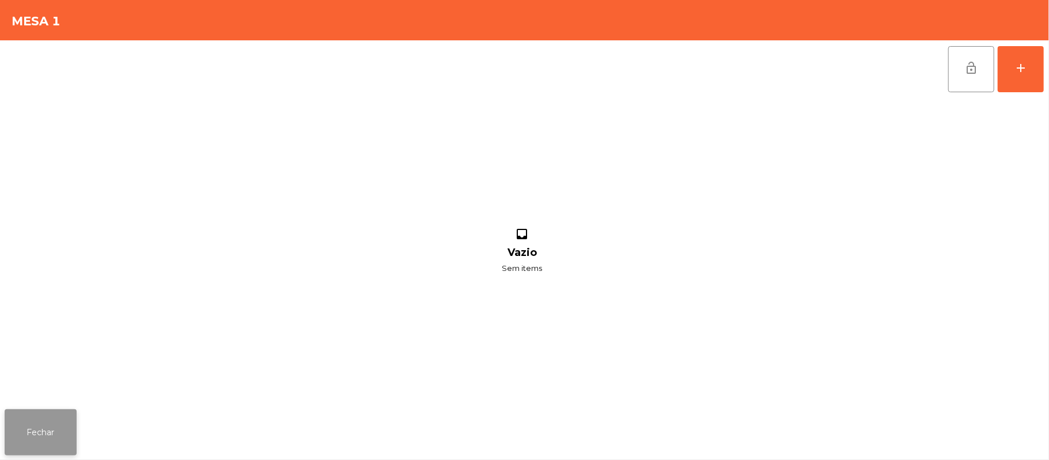
click at [33, 433] on button "Fechar" at bounding box center [41, 432] width 72 height 46
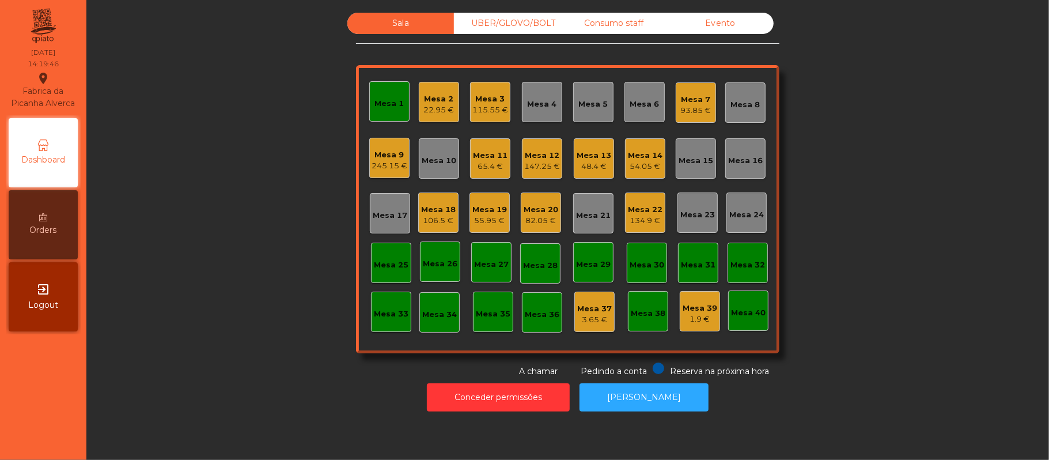
click at [441, 97] on div "Mesa 2" at bounding box center [439, 99] width 31 height 12
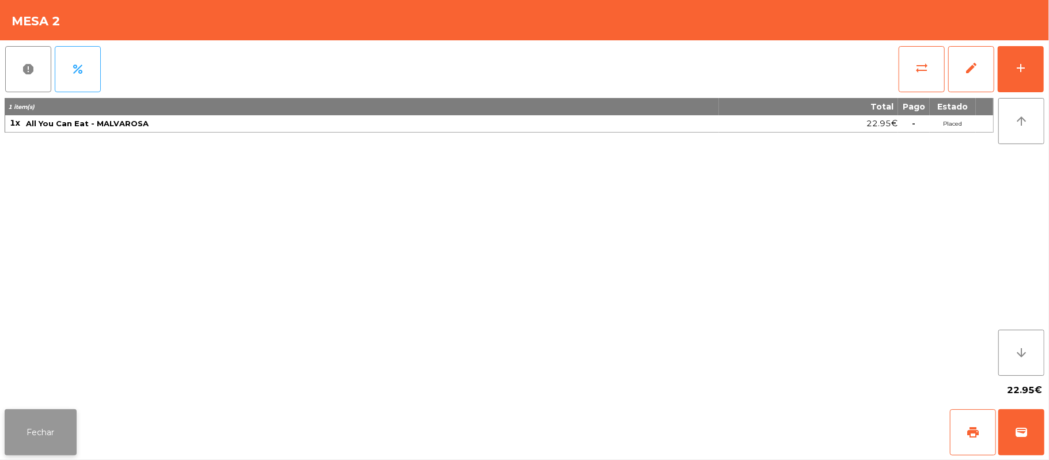
click at [33, 454] on button "Fechar" at bounding box center [41, 432] width 72 height 46
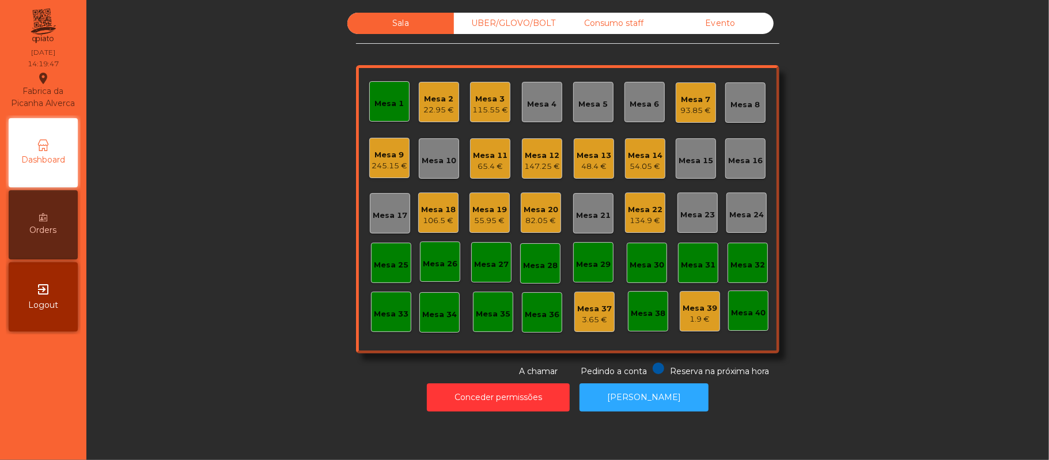
click at [386, 105] on div "Mesa 1" at bounding box center [389, 104] width 29 height 12
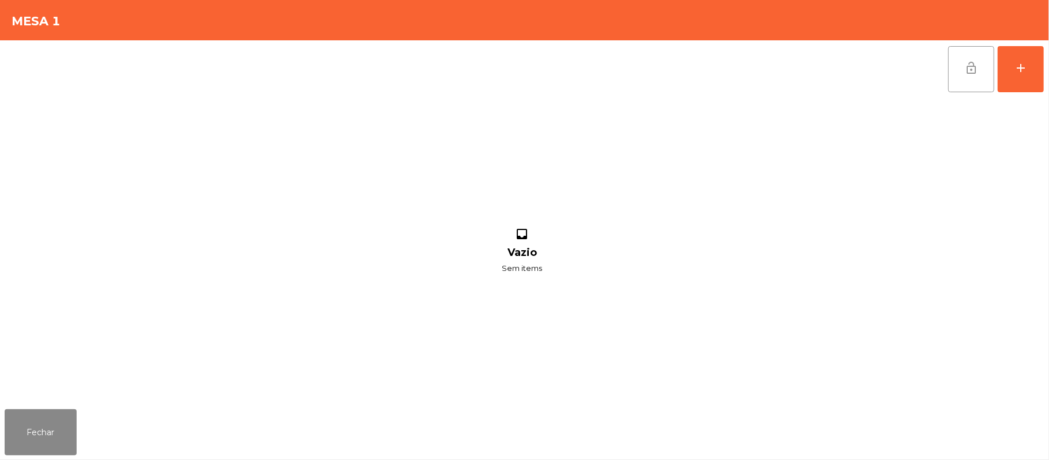
click at [959, 69] on button "lock_open" at bounding box center [971, 69] width 46 height 46
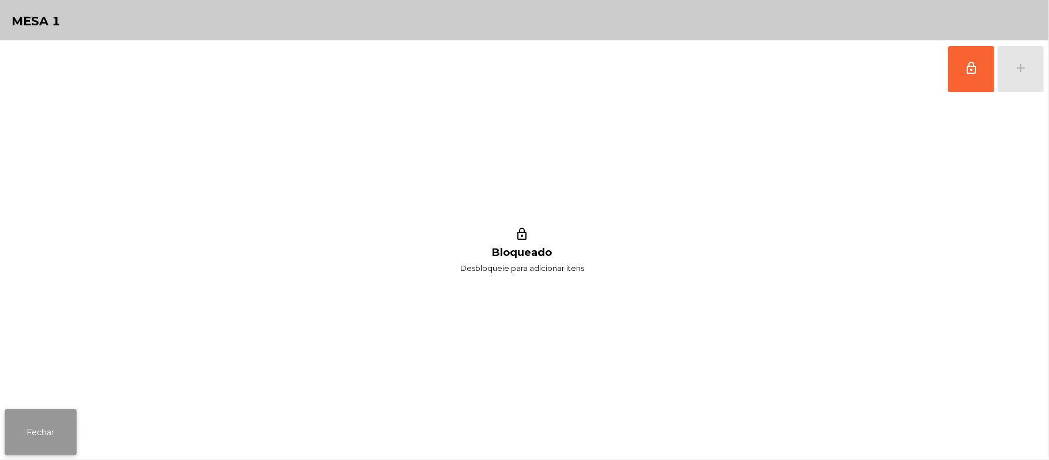
click at [10, 435] on button "Fechar" at bounding box center [41, 432] width 72 height 46
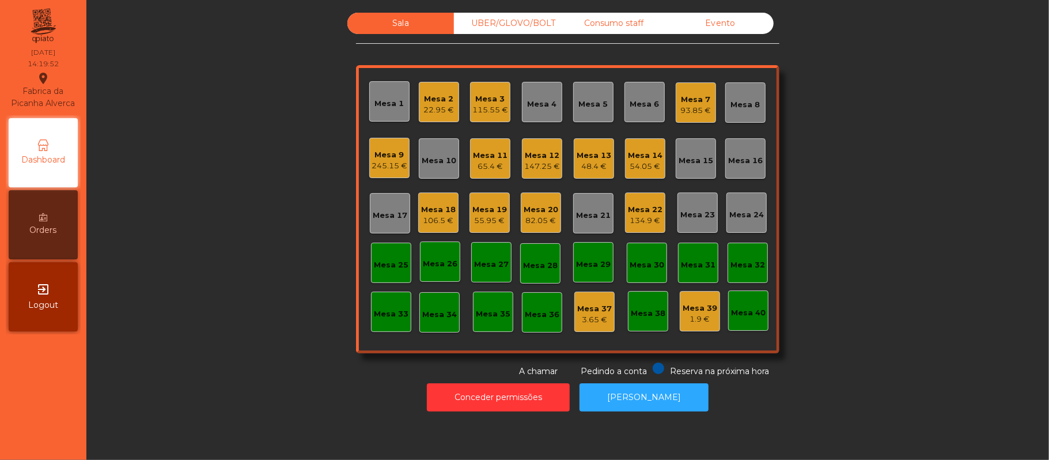
click at [483, 153] on div "Mesa 11" at bounding box center [490, 156] width 35 height 12
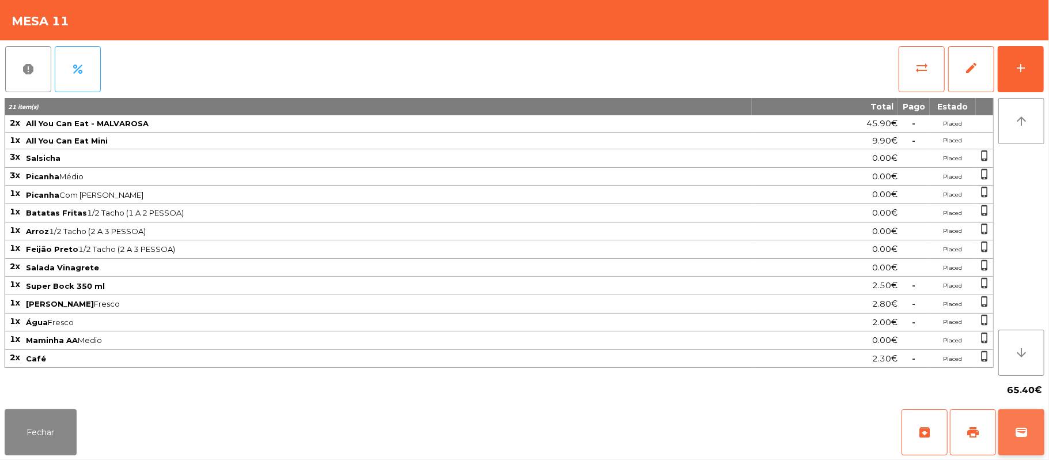
click at [1014, 413] on button "wallet" at bounding box center [1021, 432] width 46 height 46
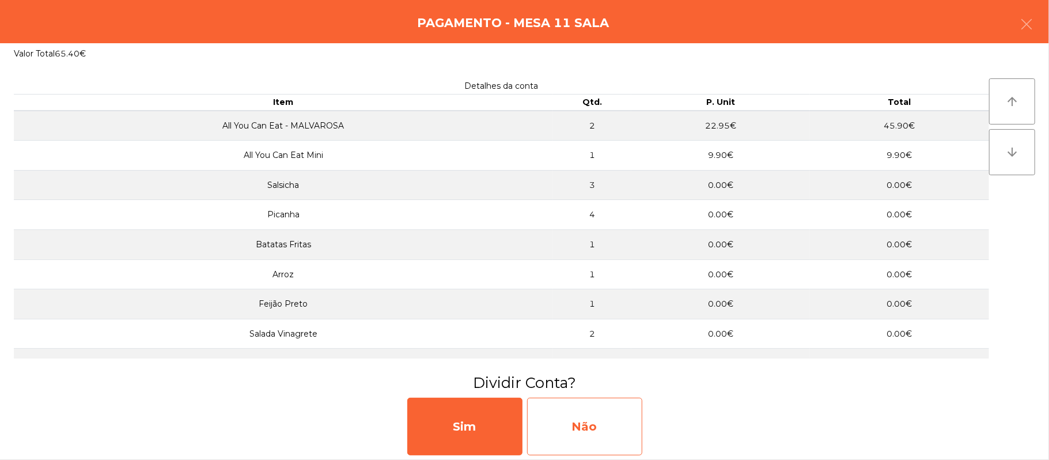
click at [627, 418] on div "Não" at bounding box center [584, 426] width 115 height 58
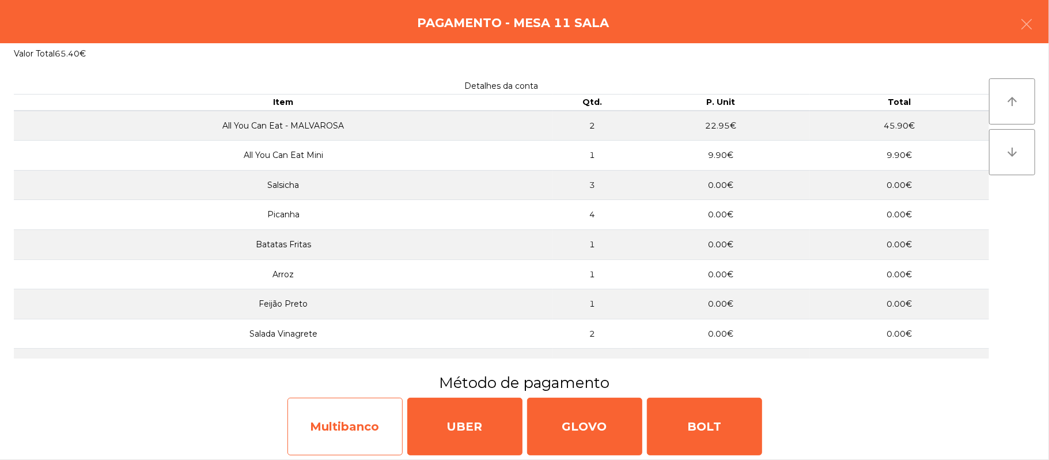
click at [346, 422] on div "Multibanco" at bounding box center [344, 426] width 115 height 58
select select "**"
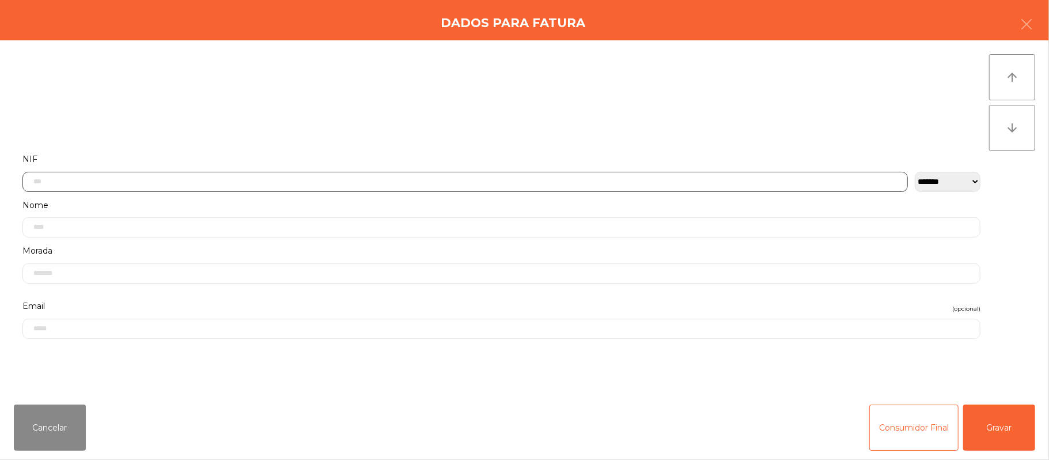
click at [291, 180] on input "text" at bounding box center [464, 182] width 885 height 20
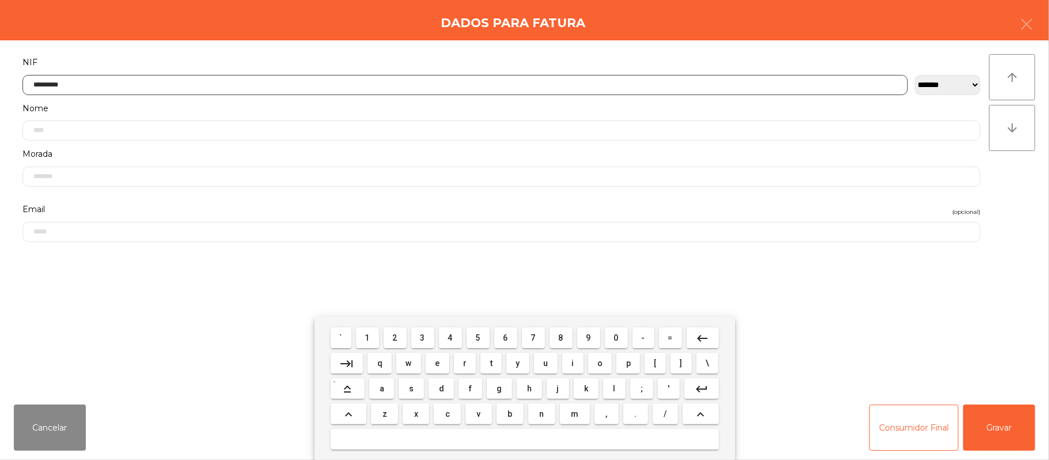
type input "*********"
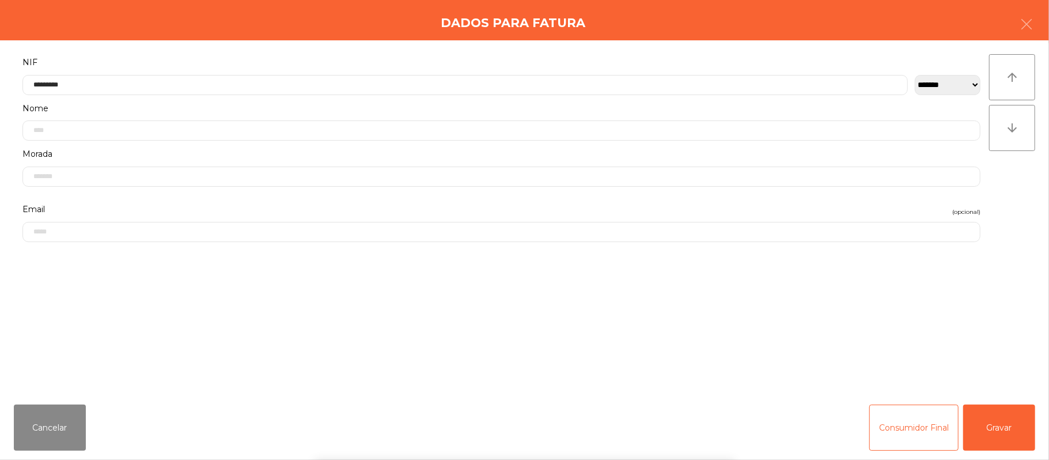
click at [1007, 438] on div "` 1 2 3 4 5 6 7 8 9 0 - = keyboard_backspace keyboard_tab q w e r t y u i o p […" at bounding box center [524, 388] width 1049 height 143
click at [1005, 427] on button "Gravar" at bounding box center [999, 427] width 72 height 46
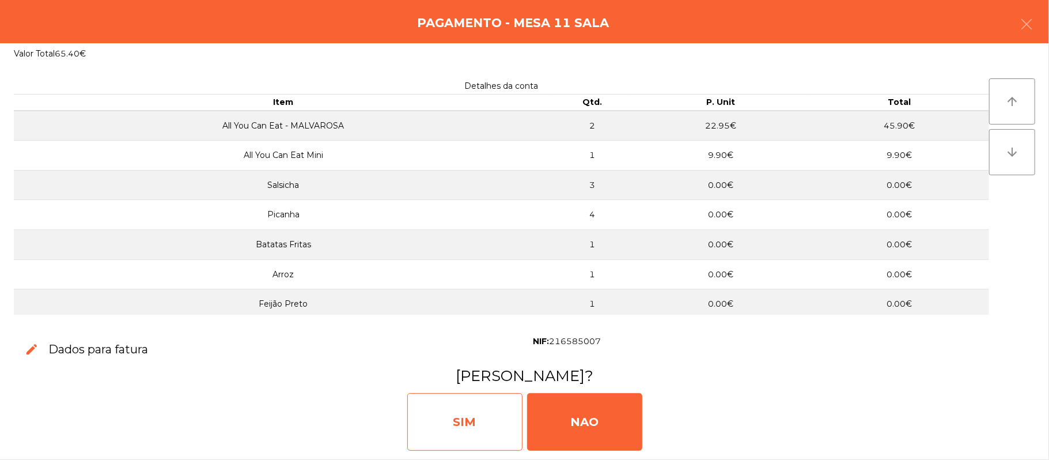
click at [480, 415] on div "SIM" at bounding box center [464, 422] width 115 height 58
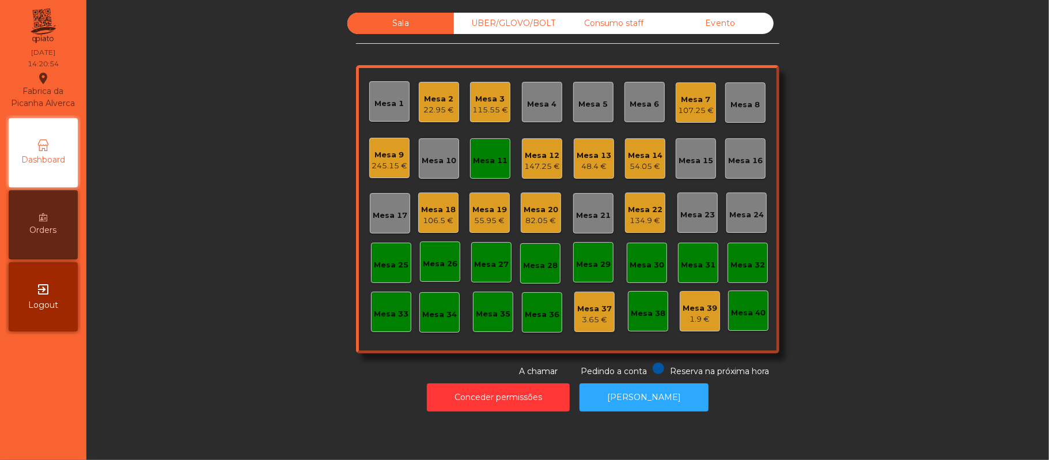
click at [470, 148] on div "Mesa 11" at bounding box center [490, 158] width 40 height 40
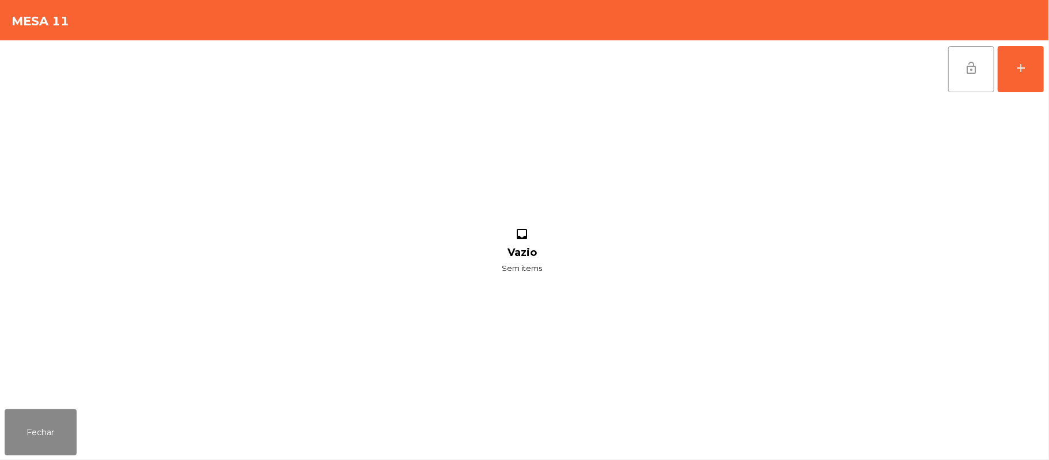
click at [960, 58] on button "lock_open" at bounding box center [971, 69] width 46 height 46
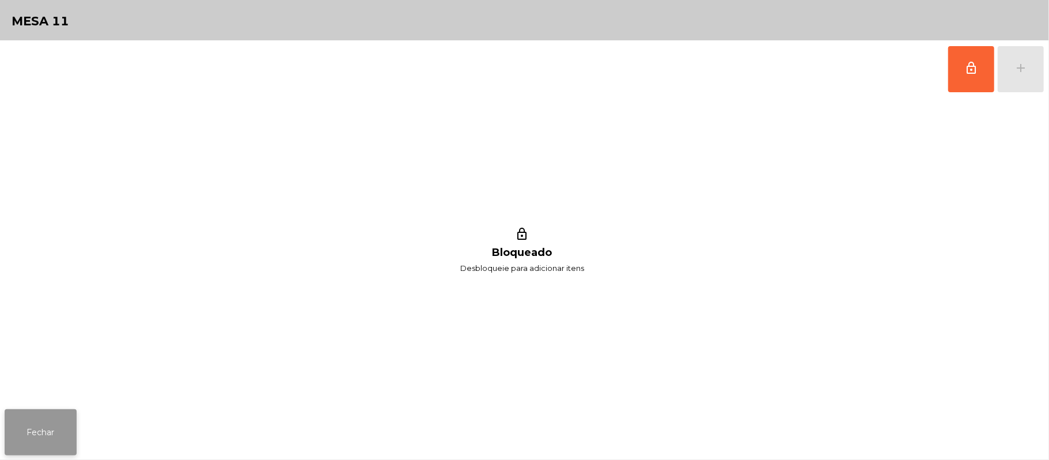
click at [40, 411] on button "Fechar" at bounding box center [41, 432] width 72 height 46
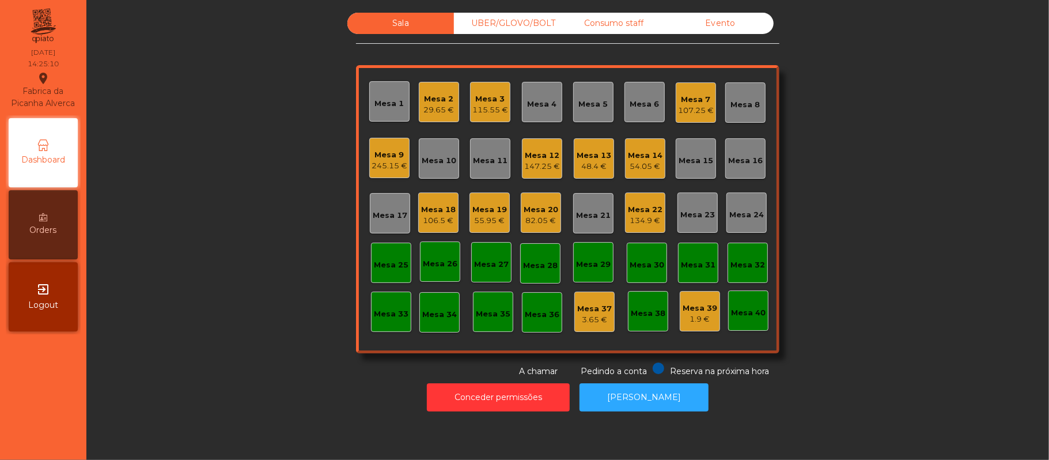
click at [630, 99] on div "Mesa 6" at bounding box center [644, 104] width 29 height 12
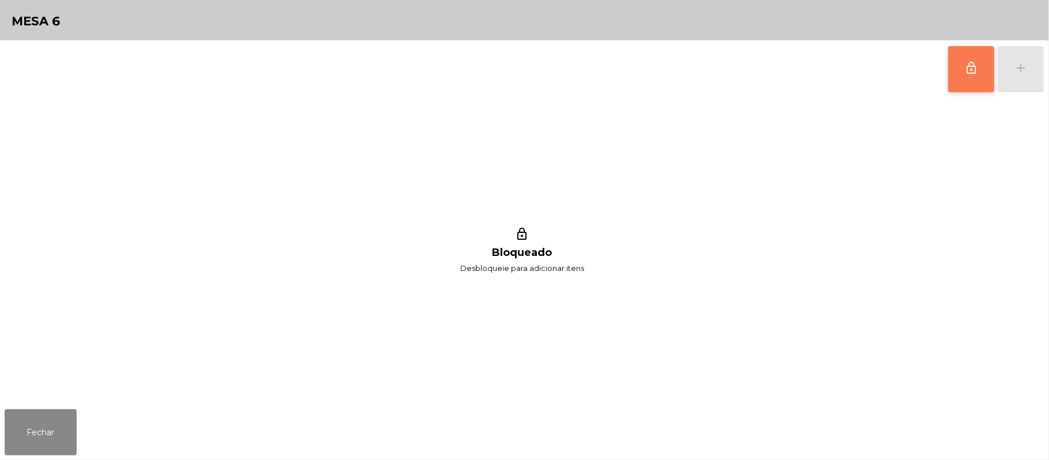
click at [975, 56] on button "lock_outline" at bounding box center [971, 69] width 46 height 46
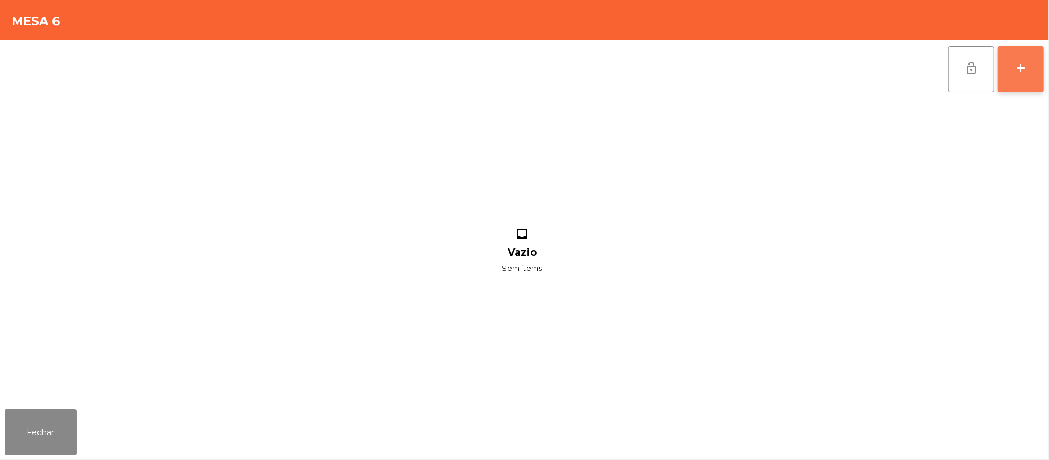
click at [1019, 67] on div "add" at bounding box center [1020, 68] width 14 height 14
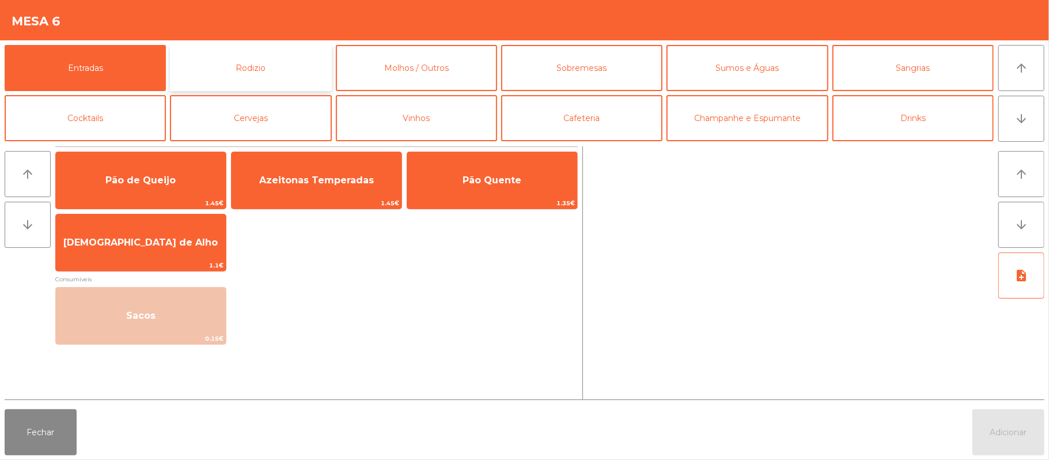
click at [276, 64] on button "Rodizio" at bounding box center [250, 68] width 161 height 46
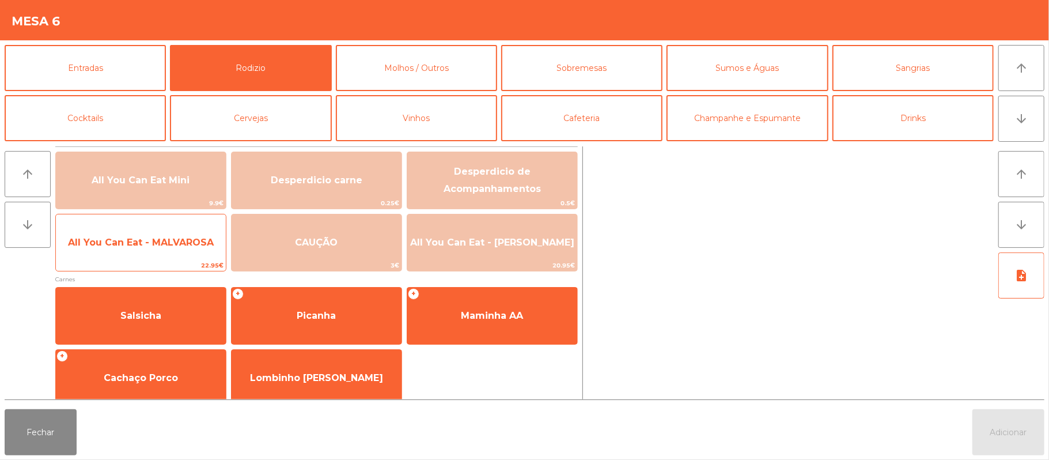
click at [143, 249] on span "All You Can Eat - MALVAROSA" at bounding box center [141, 242] width 170 height 31
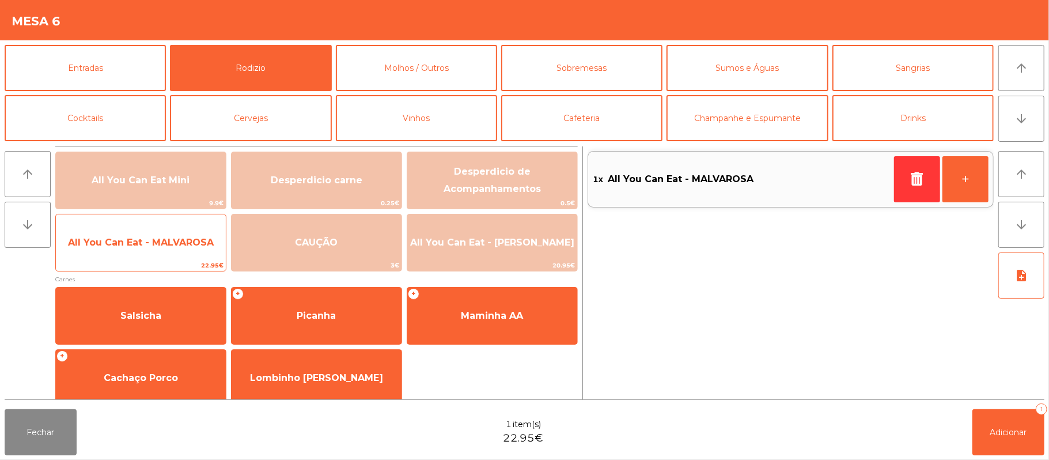
click at [145, 237] on span "All You Can Eat - MALVAROSA" at bounding box center [141, 242] width 146 height 11
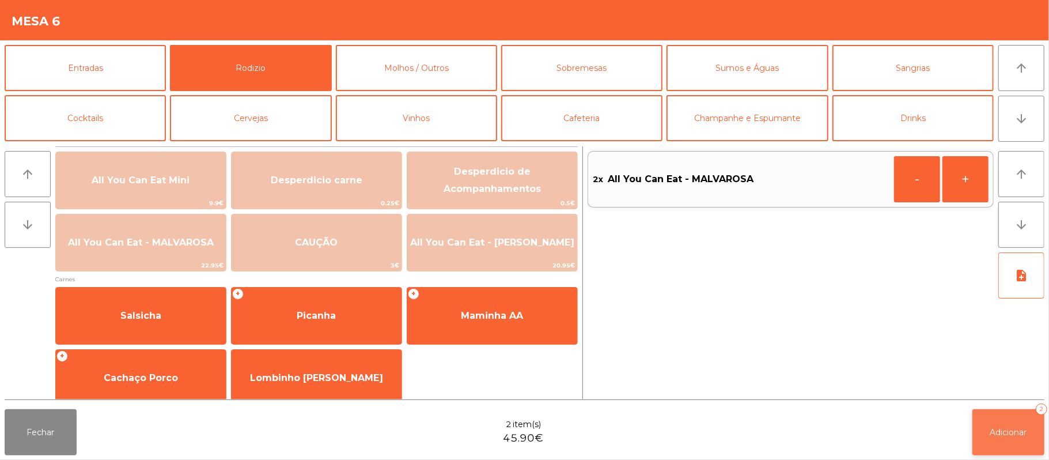
click at [997, 422] on button "Adicionar 2" at bounding box center [1008, 432] width 72 height 46
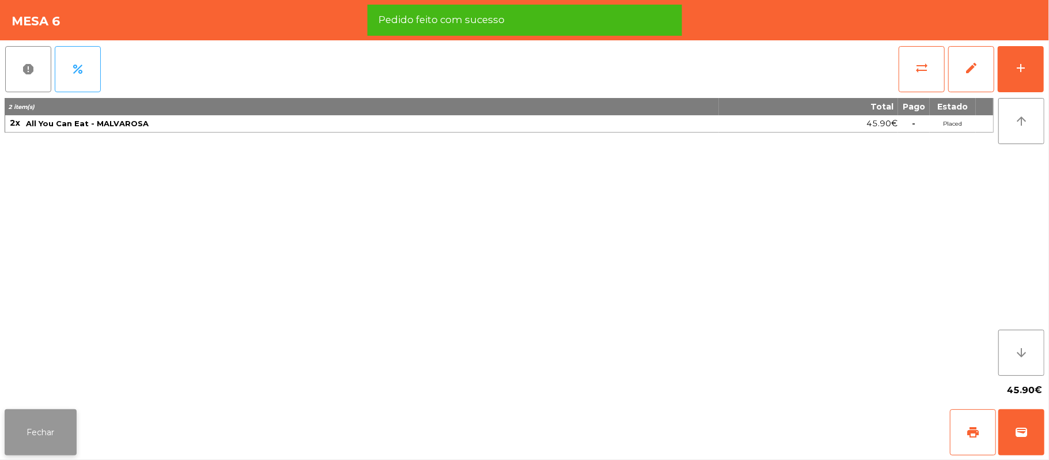
click at [38, 432] on button "Fechar" at bounding box center [41, 432] width 72 height 46
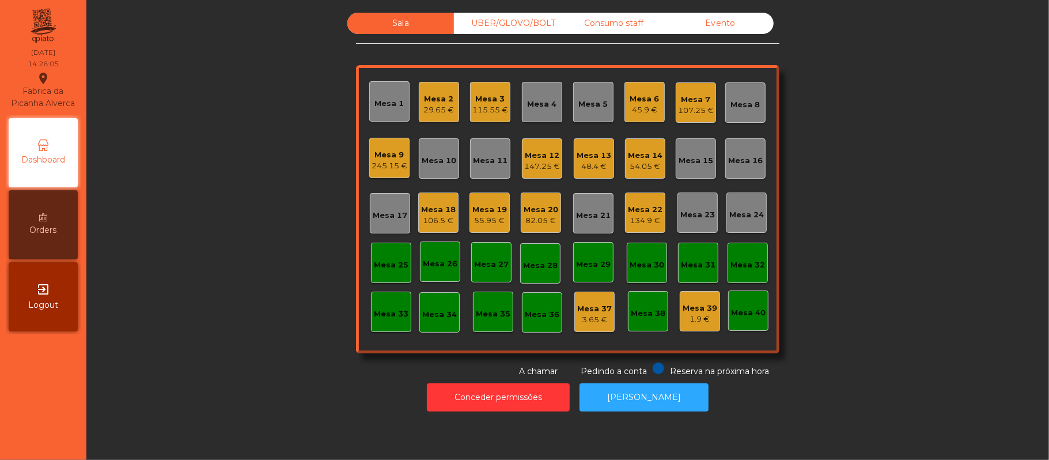
click at [610, 23] on div "Consumo staff" at bounding box center [613, 23] width 107 height 21
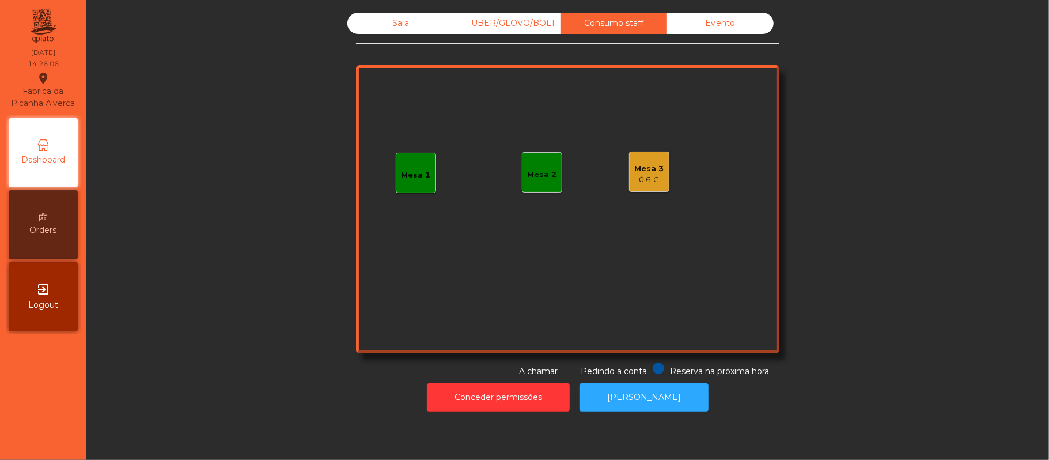
click at [639, 183] on div "0.6 €" at bounding box center [649, 180] width 29 height 12
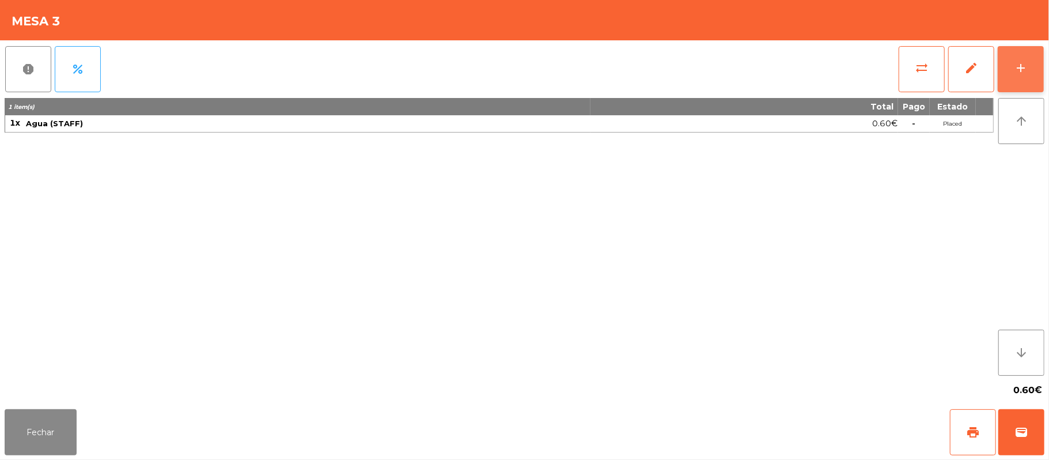
click at [1042, 65] on button "add" at bounding box center [1020, 69] width 46 height 46
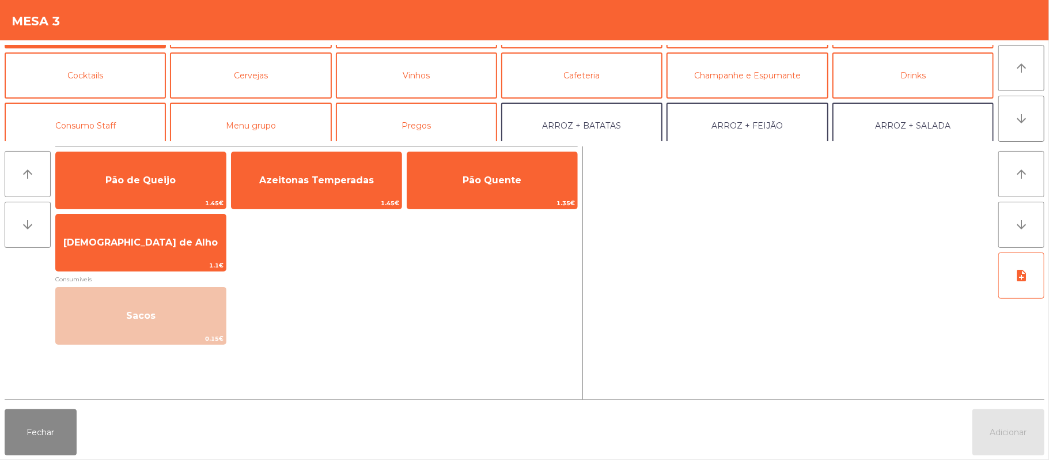
scroll to position [54, 0]
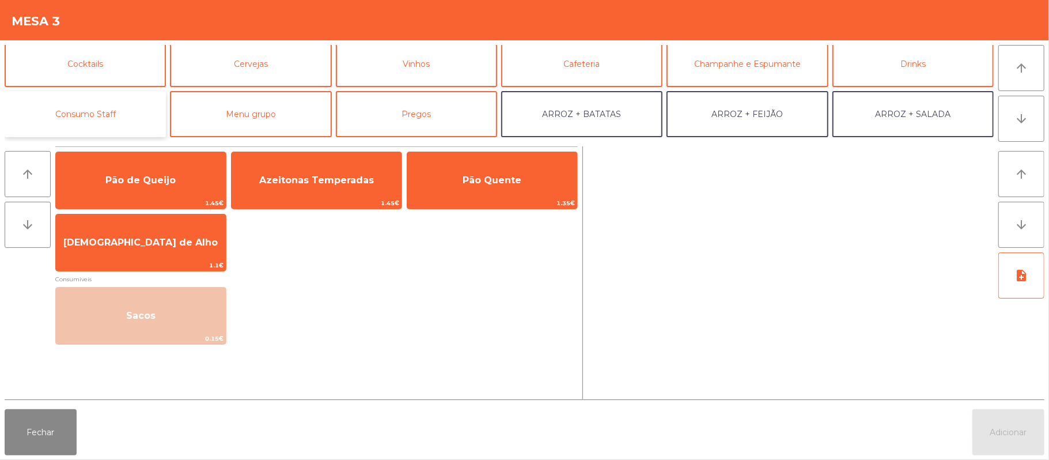
click at [138, 114] on button "Consumo Staff" at bounding box center [85, 114] width 161 height 46
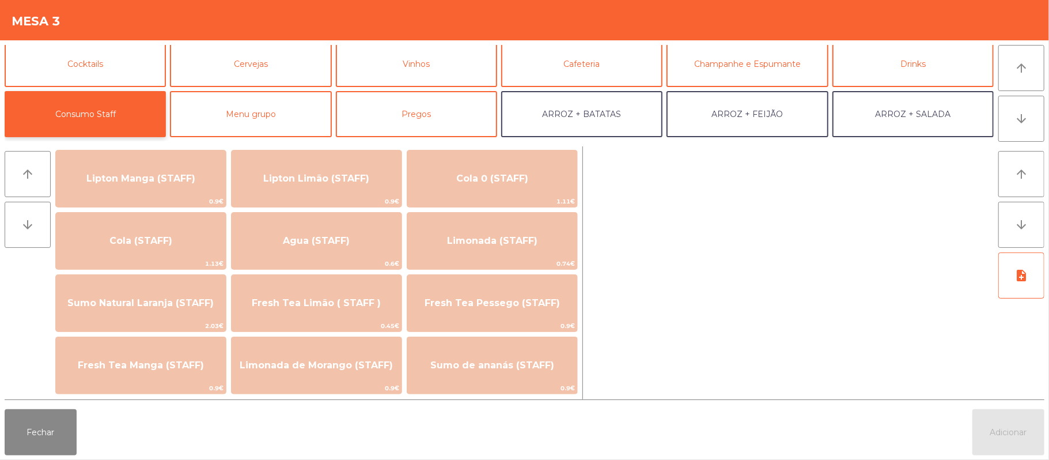
scroll to position [213, 0]
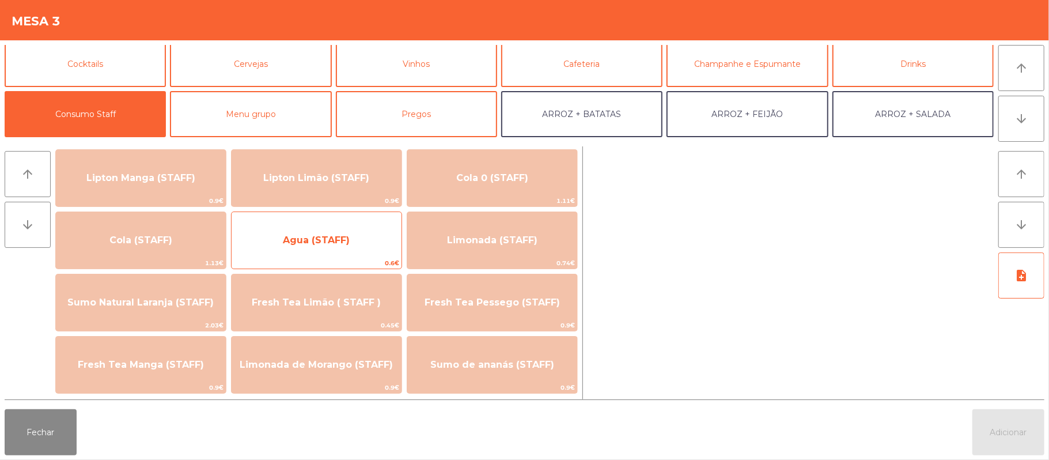
click at [346, 229] on span "Agua (STAFF)" at bounding box center [316, 240] width 170 height 31
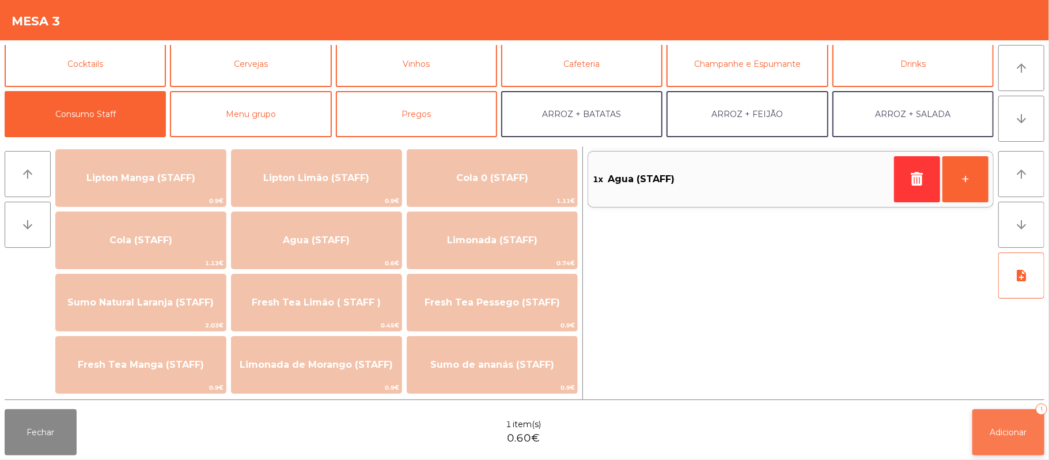
click at [1017, 431] on span "Adicionar" at bounding box center [1008, 432] width 37 height 10
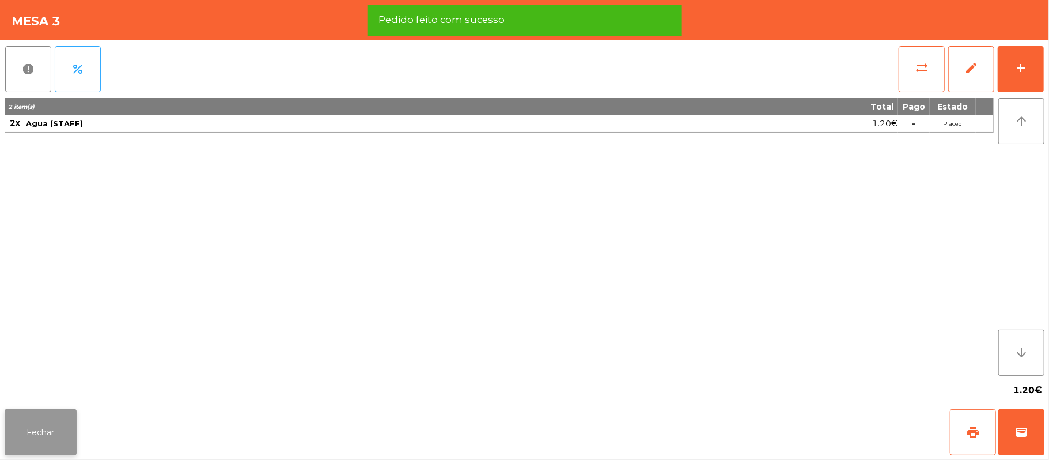
click at [40, 432] on button "Fechar" at bounding box center [41, 432] width 72 height 46
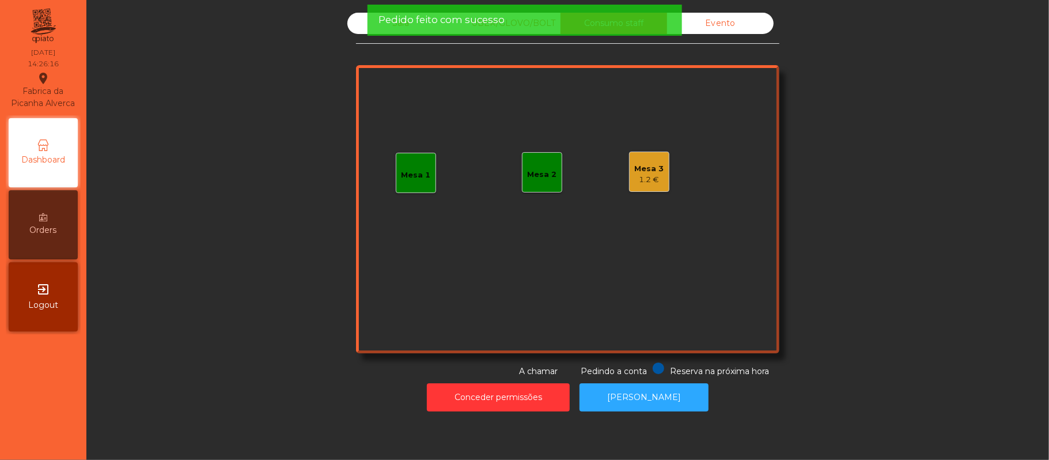
click at [396, 23] on span "Pedido feito com sucesso" at bounding box center [441, 20] width 126 height 14
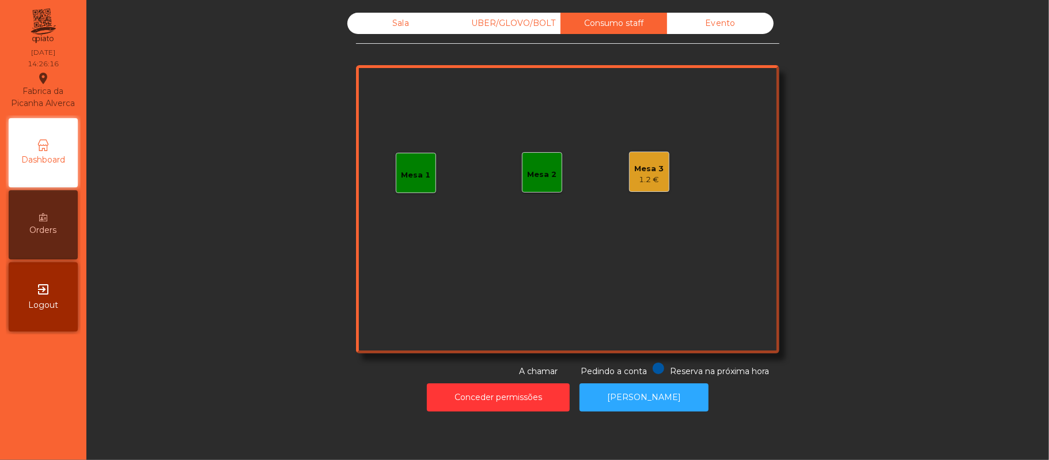
click at [402, 29] on div "Sala" at bounding box center [400, 23] width 107 height 21
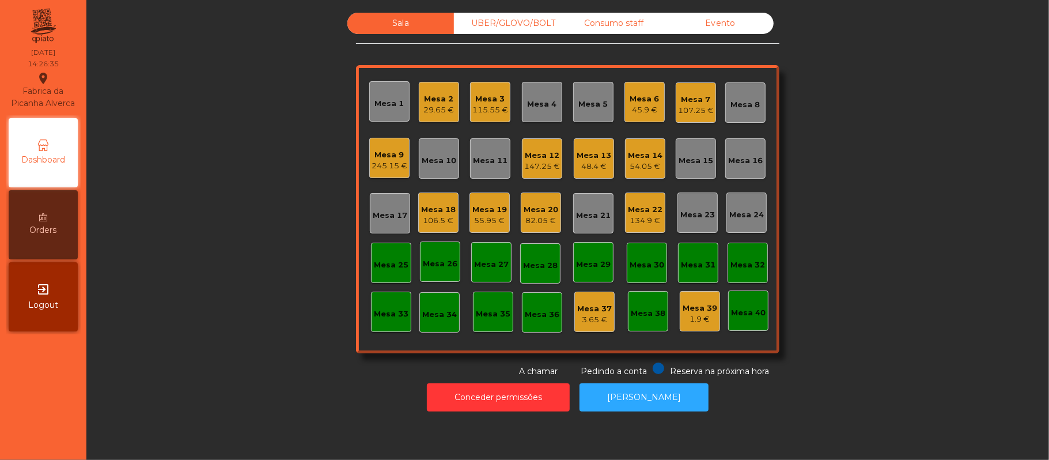
click at [650, 221] on div "134.9 €" at bounding box center [645, 221] width 35 height 12
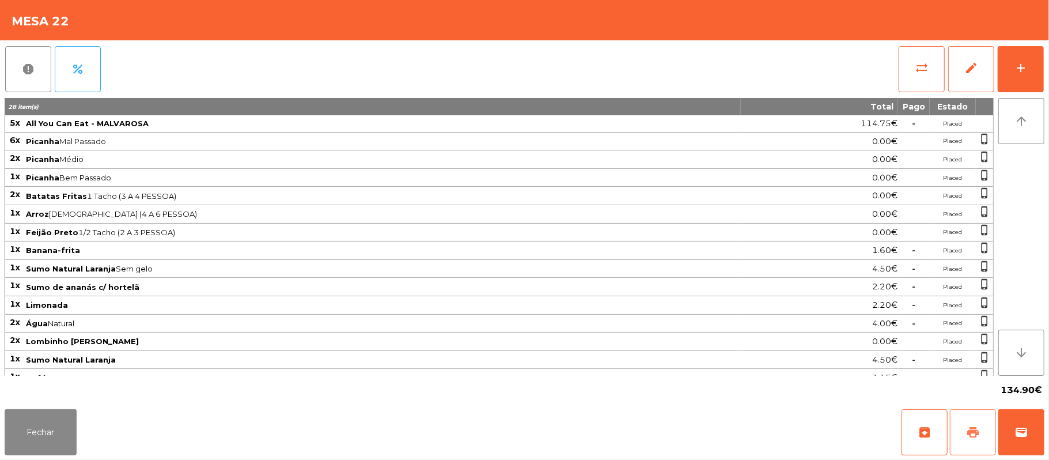
click at [979, 428] on button "print" at bounding box center [973, 432] width 46 height 46
click at [38, 427] on button "Fechar" at bounding box center [41, 432] width 72 height 46
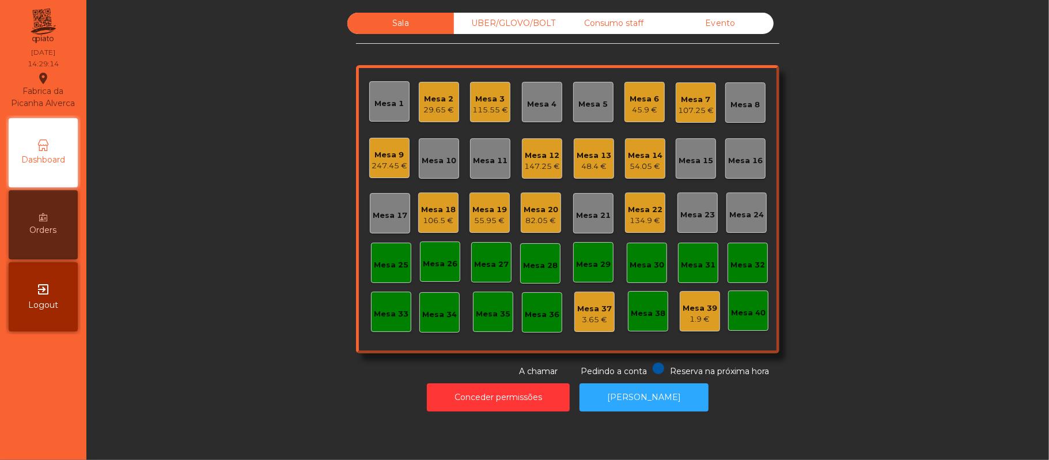
click at [644, 210] on div "Mesa 22" at bounding box center [645, 210] width 35 height 12
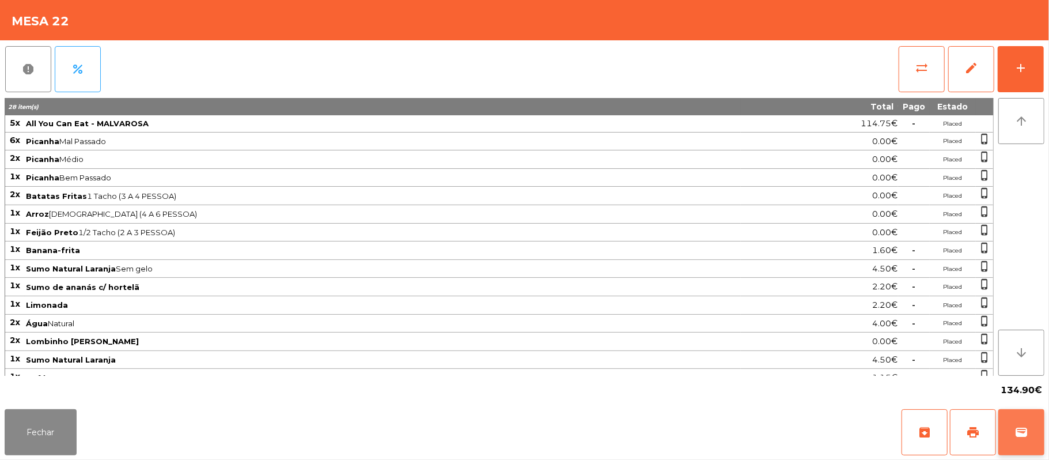
click at [1021, 434] on span "wallet" at bounding box center [1021, 432] width 14 height 14
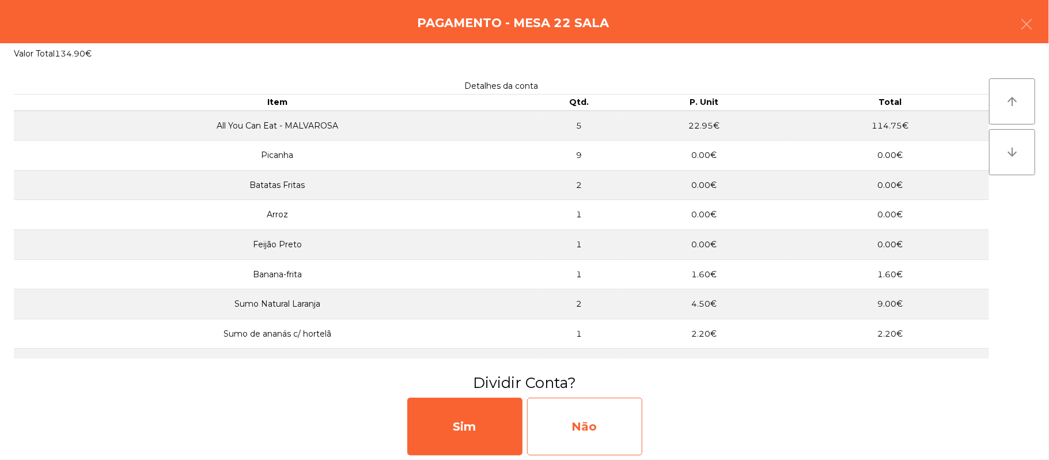
click at [625, 411] on div "Não" at bounding box center [584, 426] width 115 height 58
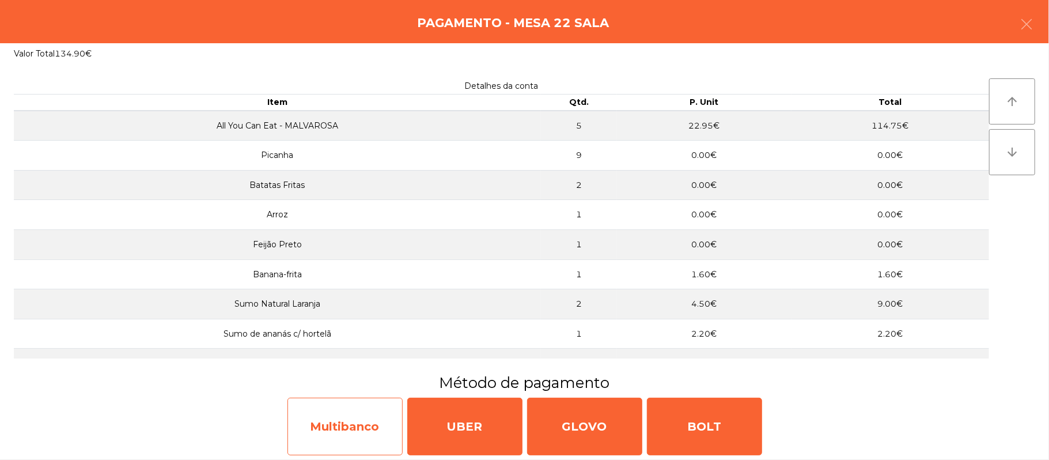
click at [341, 423] on div "Multibanco" at bounding box center [344, 426] width 115 height 58
select select "**"
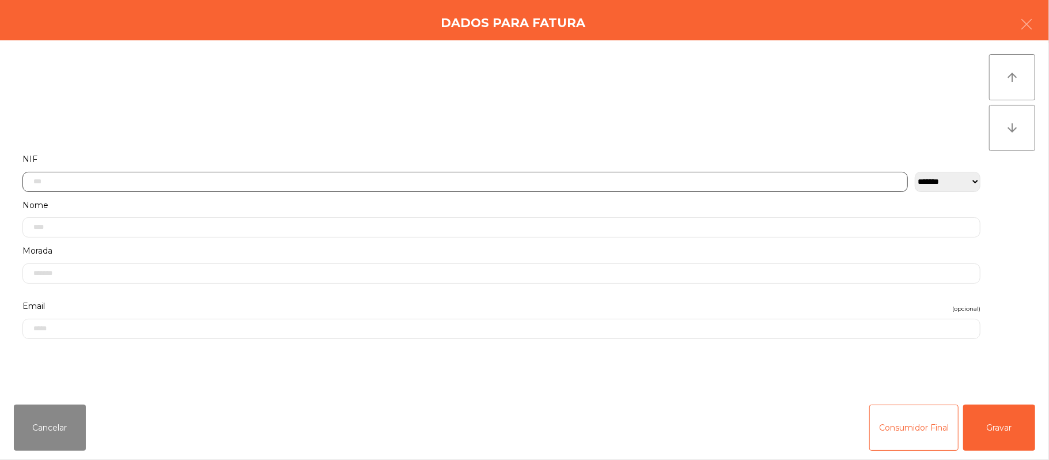
click at [312, 181] on input "text" at bounding box center [464, 182] width 885 height 20
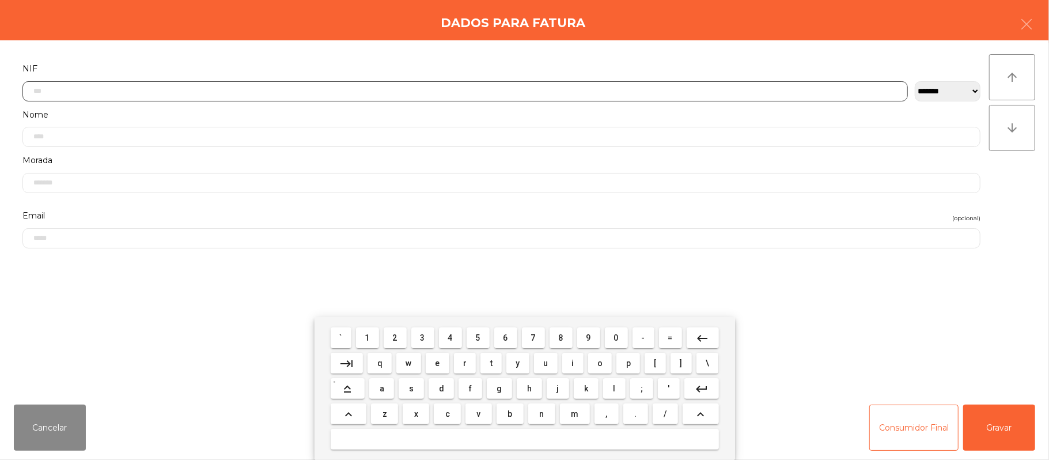
scroll to position [97, 0]
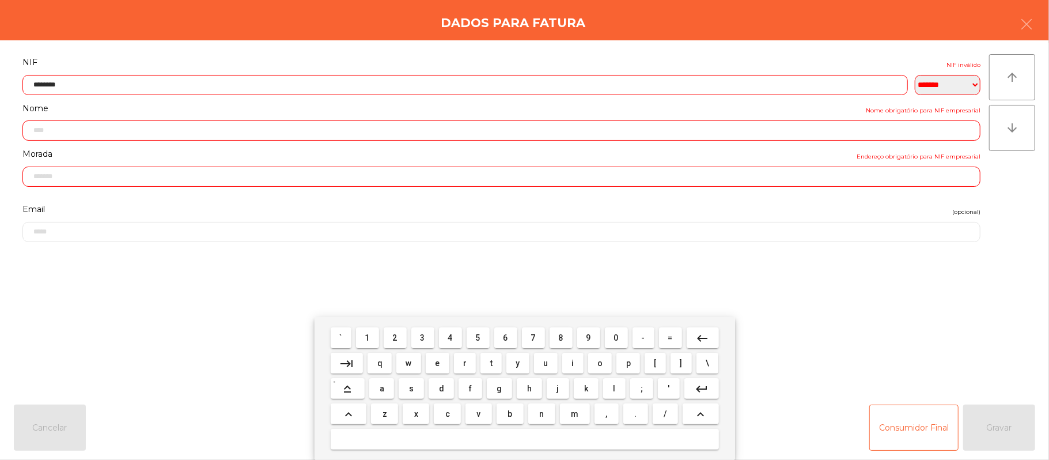
type input "*********"
type input "**********"
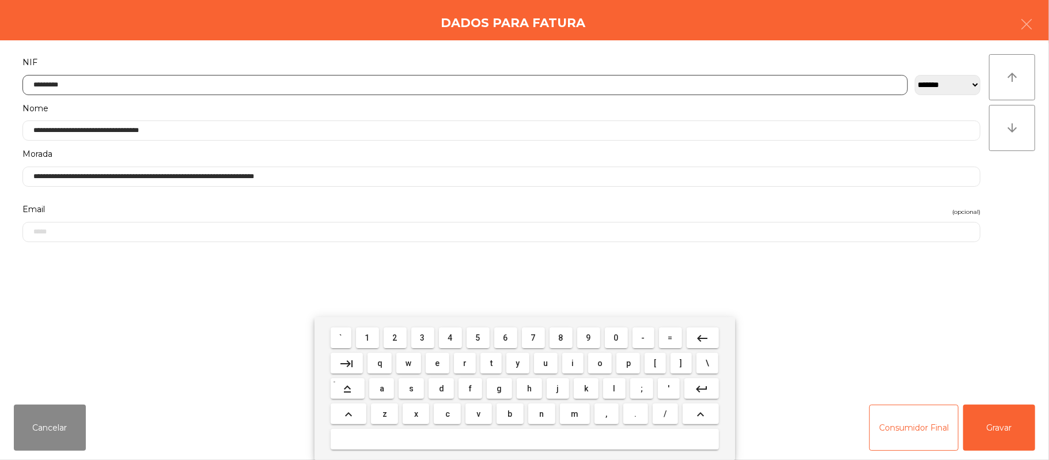
type input "*********"
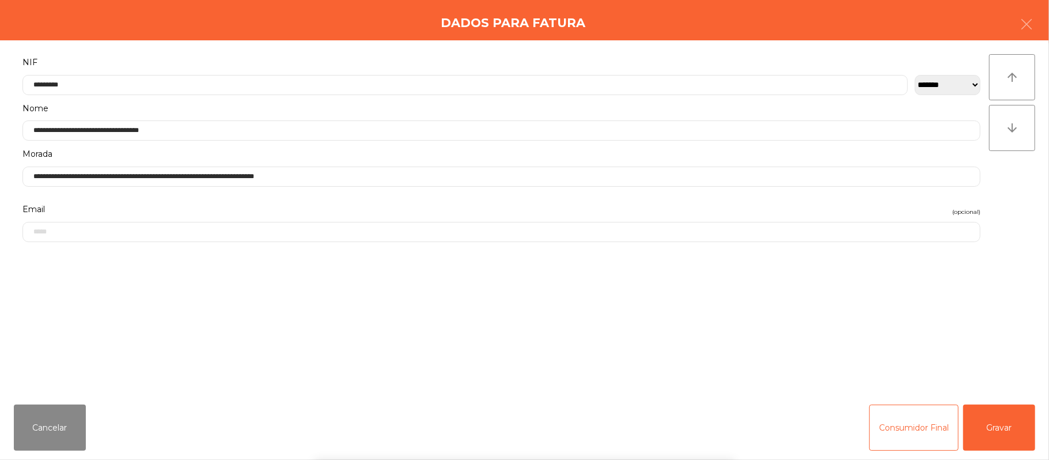
click at [1009, 427] on div "` 1 2 3 4 5 6 7 8 9 0 - = keyboard_backspace keyboard_tab q w e r t y u i o p […" at bounding box center [524, 388] width 1049 height 143
click at [998, 423] on button "Gravar" at bounding box center [999, 427] width 72 height 46
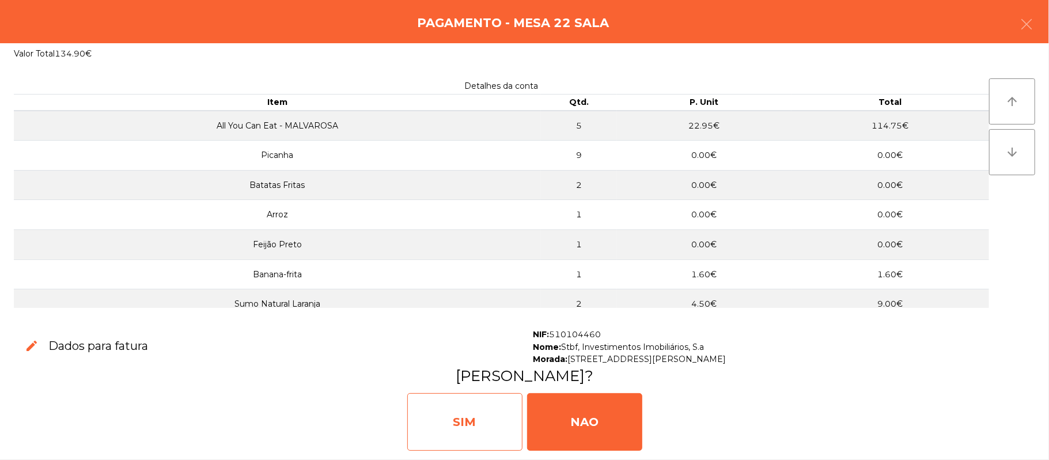
click at [470, 413] on div "SIM" at bounding box center [464, 422] width 115 height 58
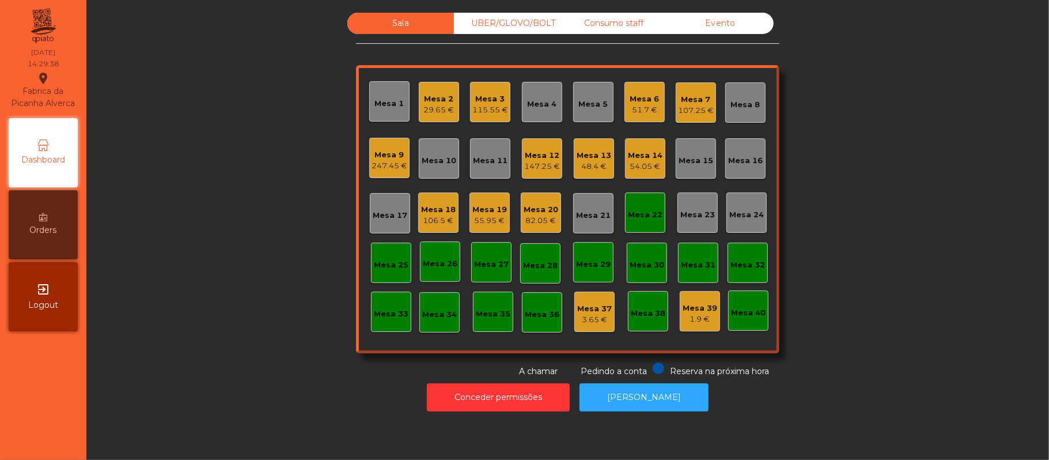
click at [627, 220] on div "Mesa 22" at bounding box center [645, 212] width 40 height 40
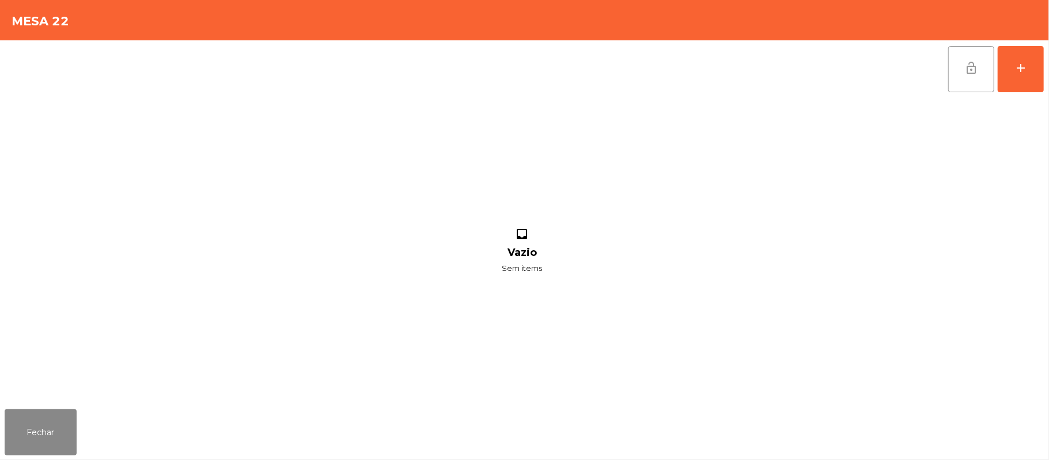
click at [966, 73] on span "lock_open" at bounding box center [971, 68] width 14 height 14
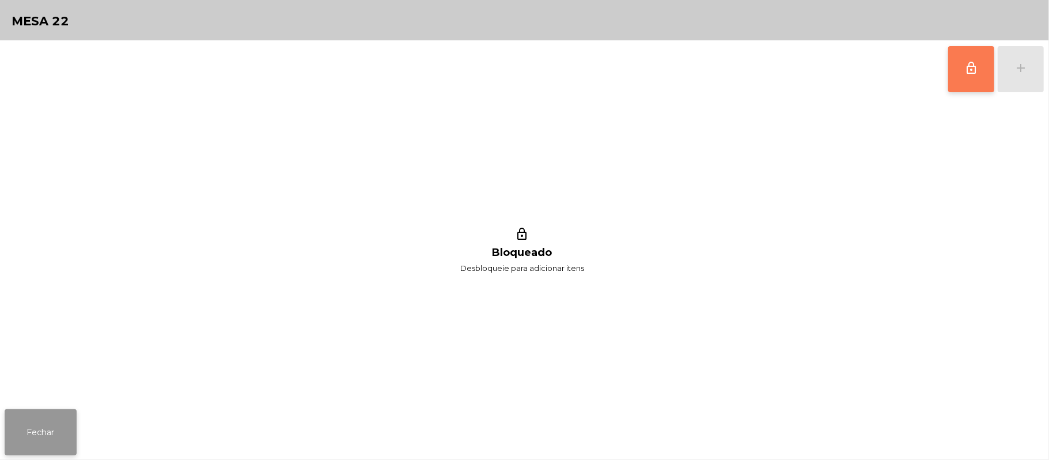
click at [47, 418] on button "Fechar" at bounding box center [41, 432] width 72 height 46
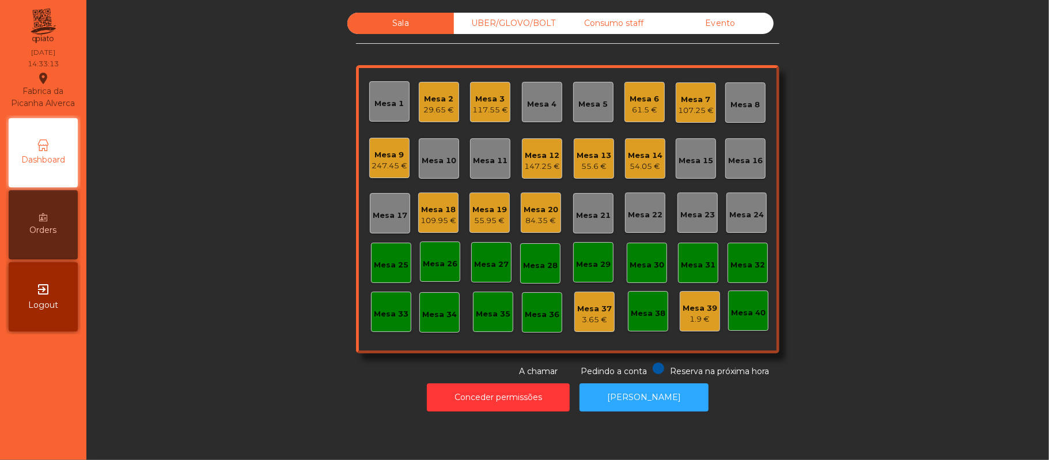
click at [635, 97] on div "Mesa 6" at bounding box center [644, 99] width 29 height 12
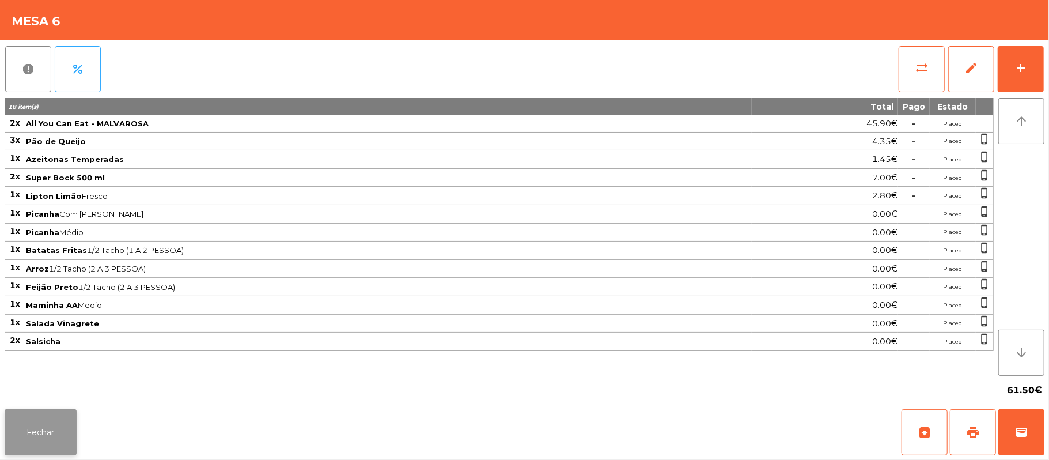
click at [37, 451] on button "Fechar" at bounding box center [41, 432] width 72 height 46
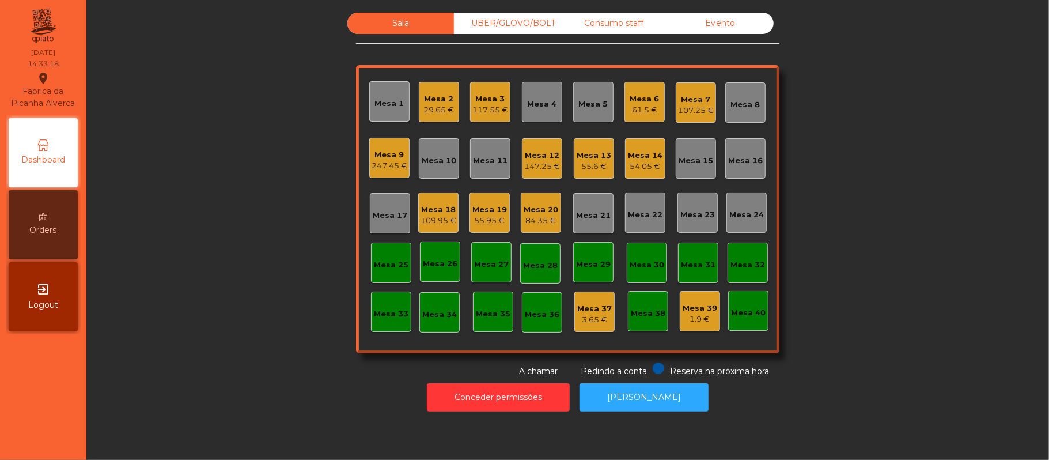
click at [632, 90] on div "Mesa 6 61.5 €" at bounding box center [644, 102] width 29 height 27
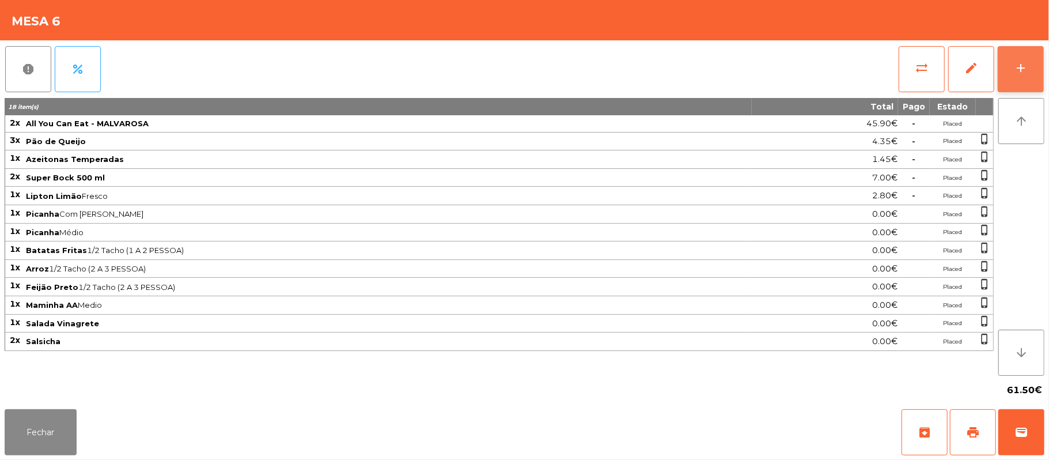
click at [1020, 75] on button "add" at bounding box center [1020, 69] width 46 height 46
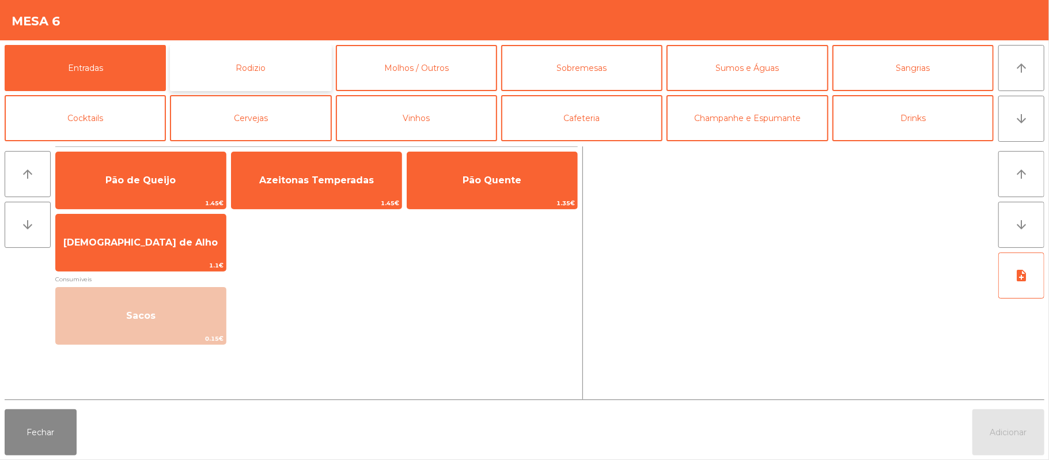
click at [265, 85] on button "Rodizio" at bounding box center [250, 68] width 161 height 46
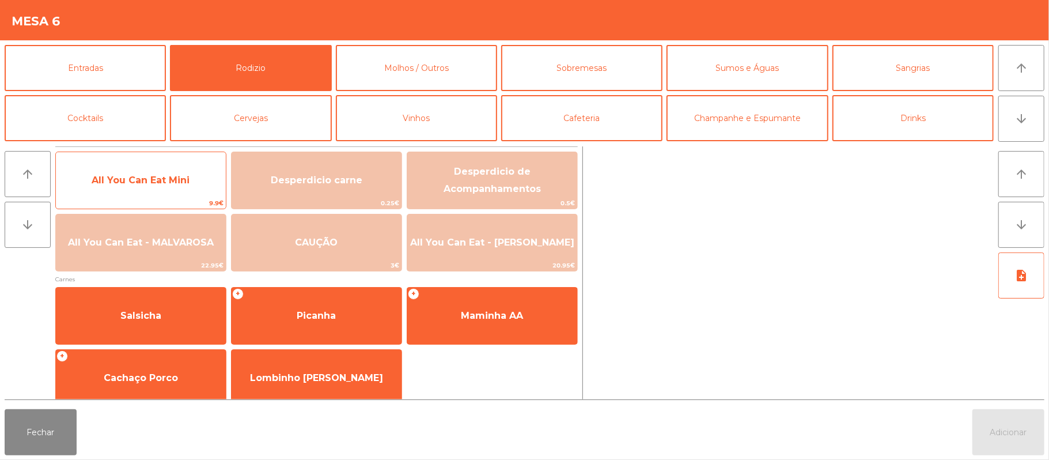
click at [127, 171] on span "All You Can Eat Mini" at bounding box center [141, 180] width 170 height 31
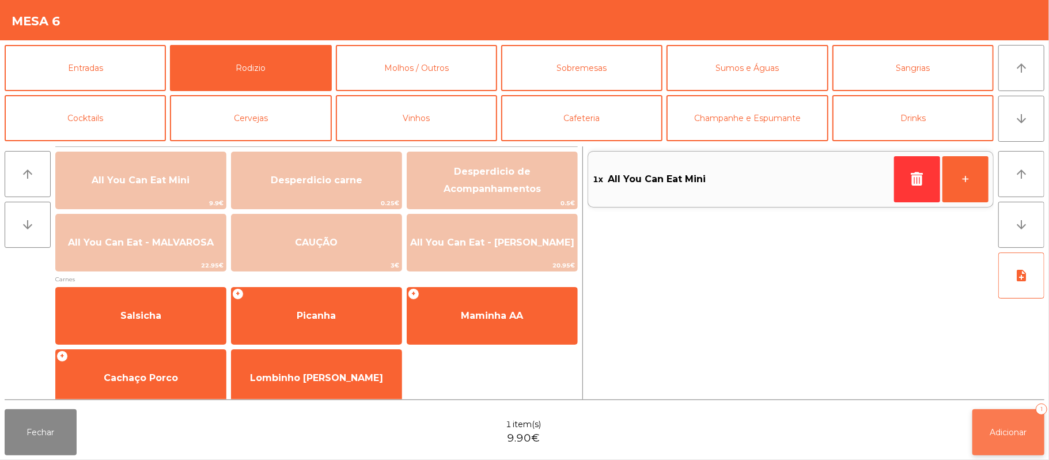
click at [1001, 431] on span "Adicionar" at bounding box center [1008, 432] width 37 height 10
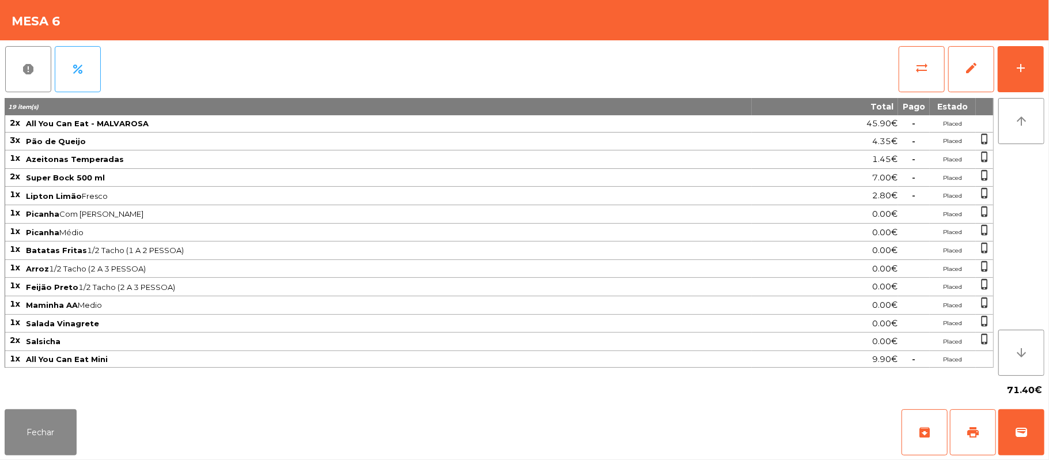
click at [157, 328] on span "Salada Vinagrete" at bounding box center [388, 322] width 724 height 9
click at [61, 440] on button "Fechar" at bounding box center [41, 432] width 72 height 46
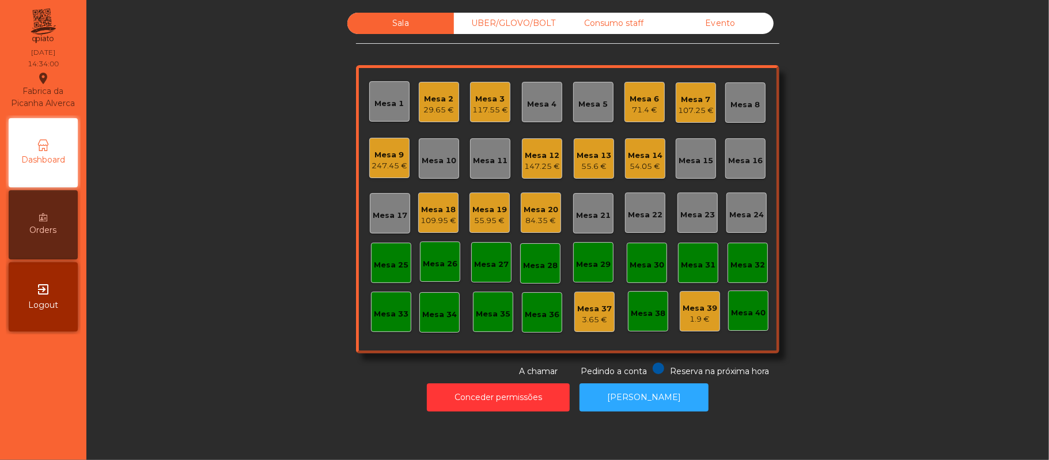
click at [374, 155] on div "Mesa 9" at bounding box center [389, 155] width 36 height 12
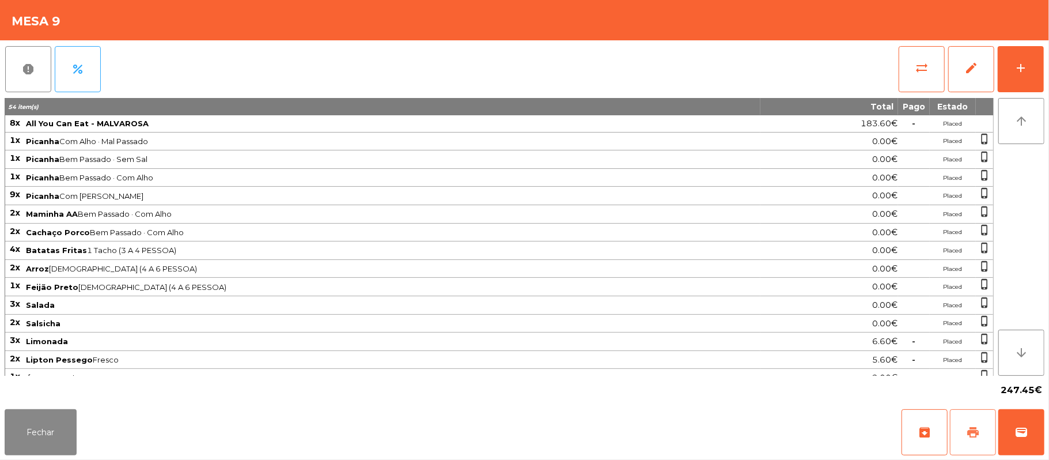
click at [962, 427] on button "print" at bounding box center [973, 432] width 46 height 46
click at [44, 413] on button "Fechar" at bounding box center [41, 432] width 72 height 46
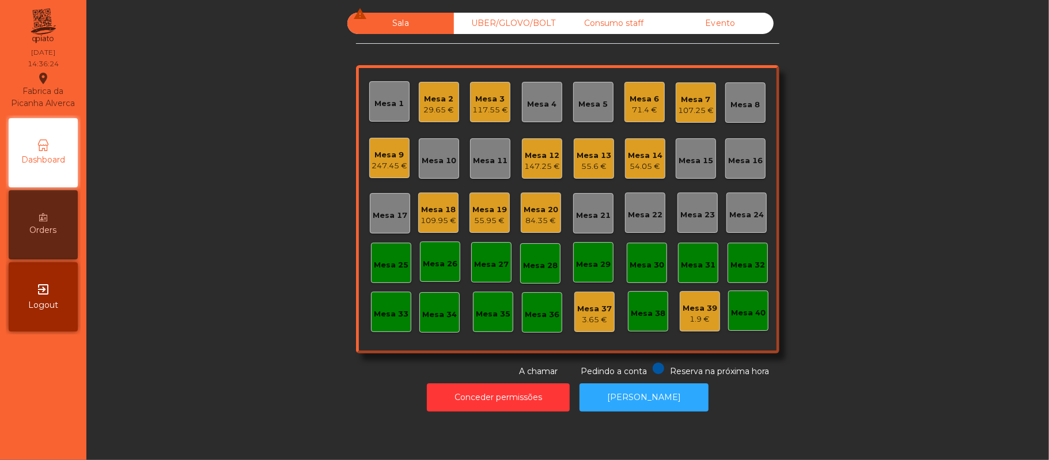
click at [382, 177] on div "Mesa 9 247.45 €" at bounding box center [389, 158] width 40 height 40
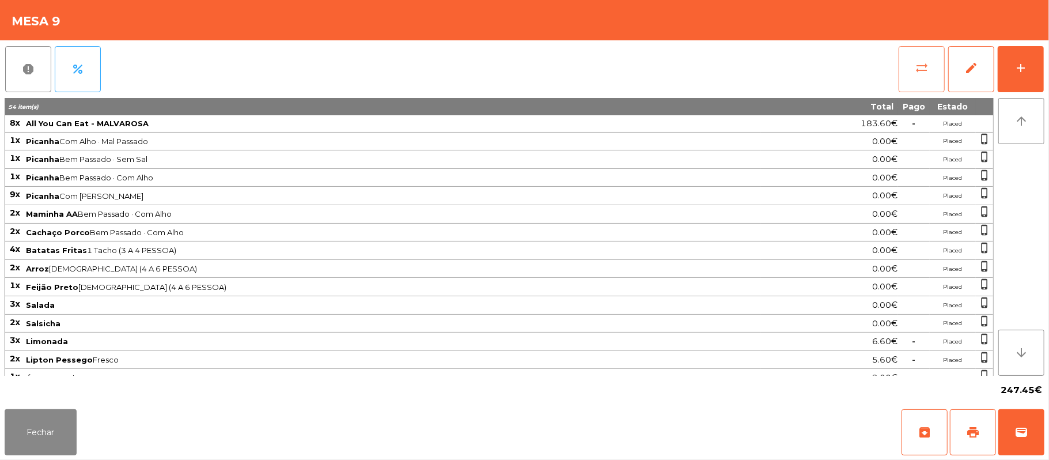
click at [913, 72] on button "sync_alt" at bounding box center [921, 69] width 46 height 46
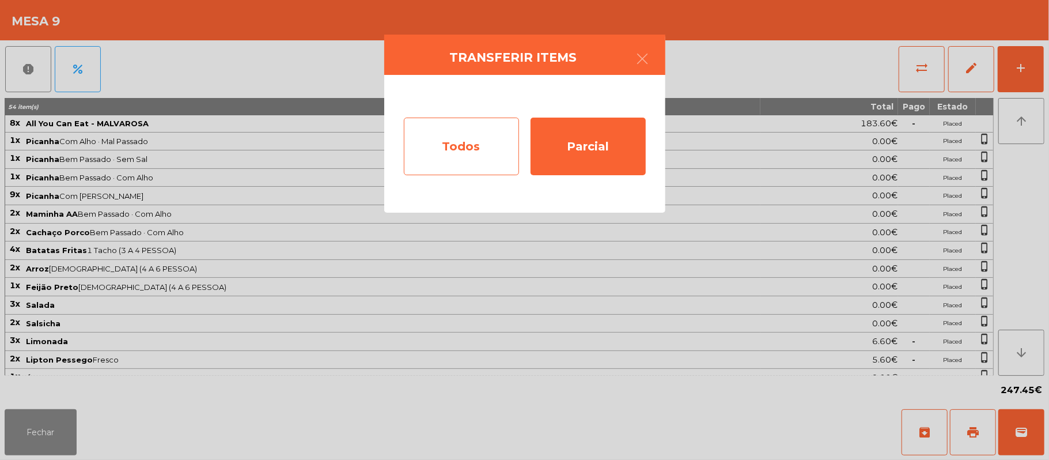
click at [474, 146] on div "Todos" at bounding box center [461, 146] width 115 height 58
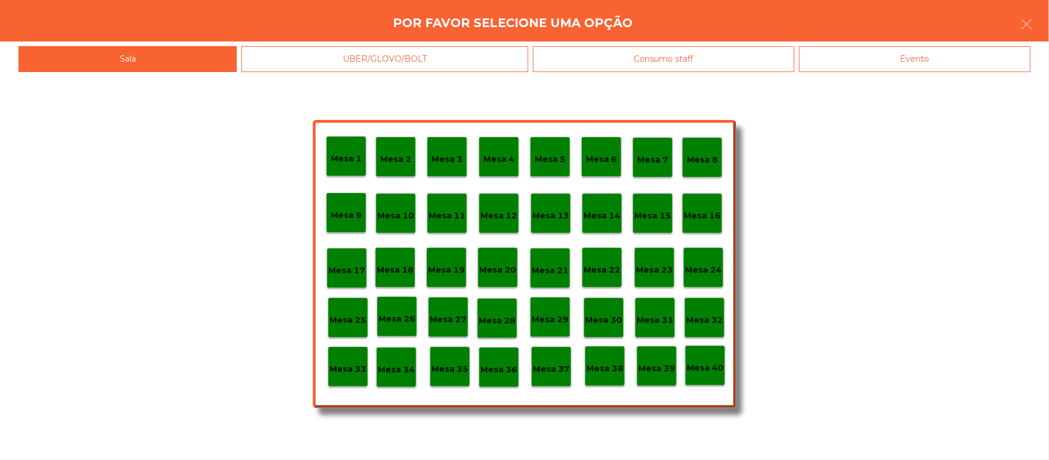
click at [956, 55] on div "Evento" at bounding box center [914, 59] width 231 height 26
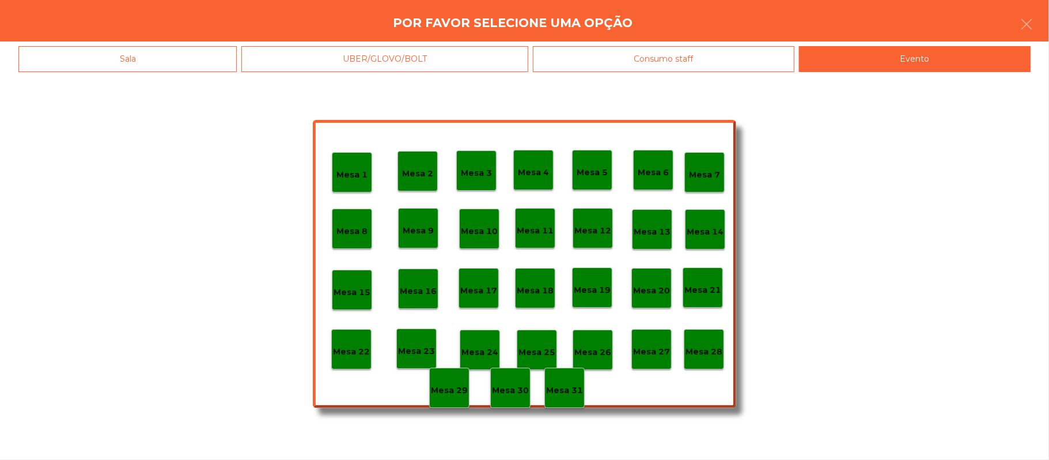
click at [479, 339] on div "Mesa 24" at bounding box center [480, 349] width 40 height 40
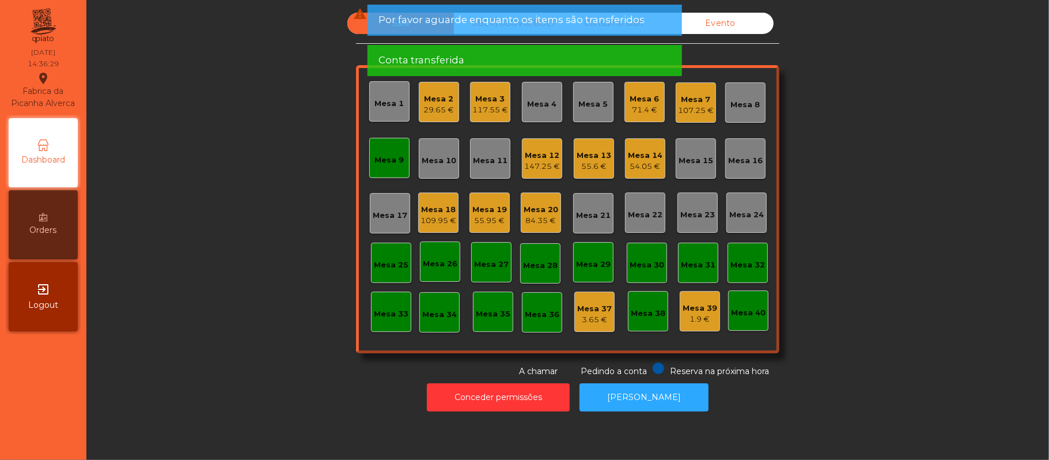
click at [737, 31] on div "Evento" at bounding box center [720, 23] width 107 height 21
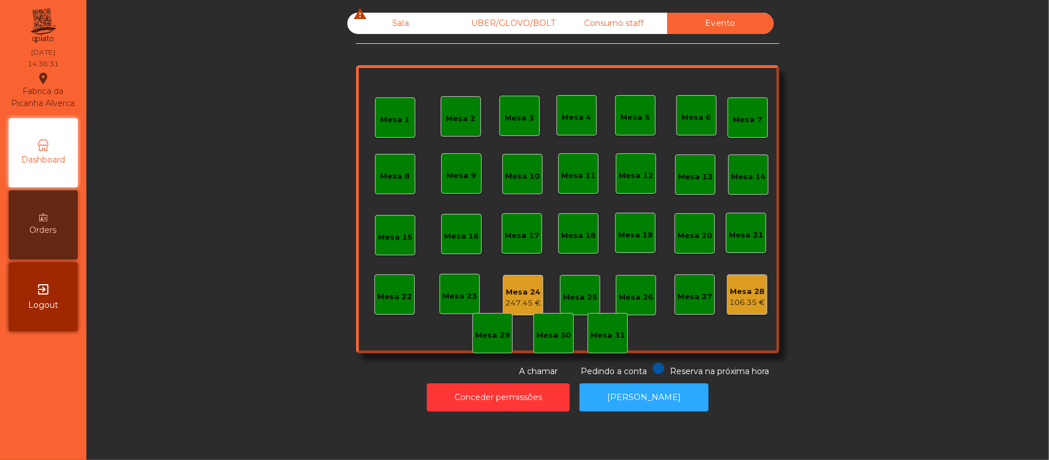
click at [378, 29] on div "Sala warning" at bounding box center [400, 23] width 107 height 21
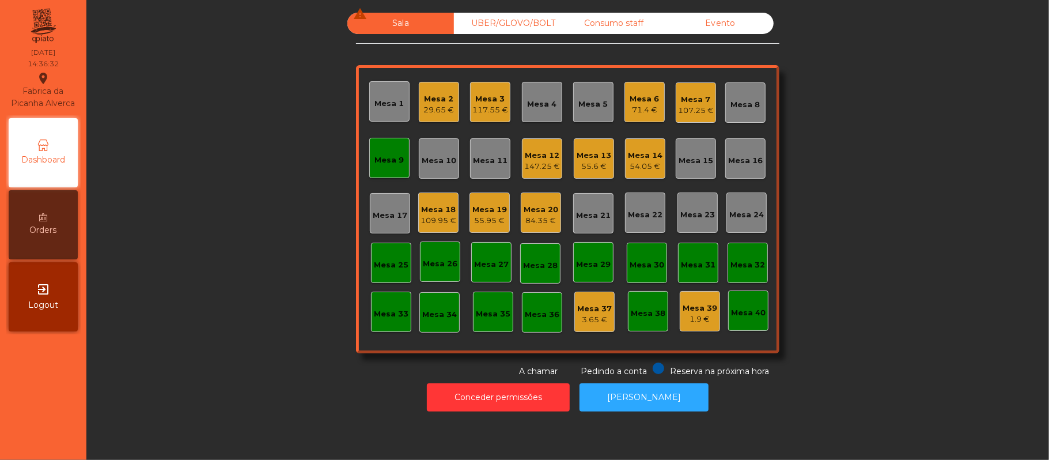
click at [381, 159] on div "Mesa 9" at bounding box center [389, 160] width 29 height 12
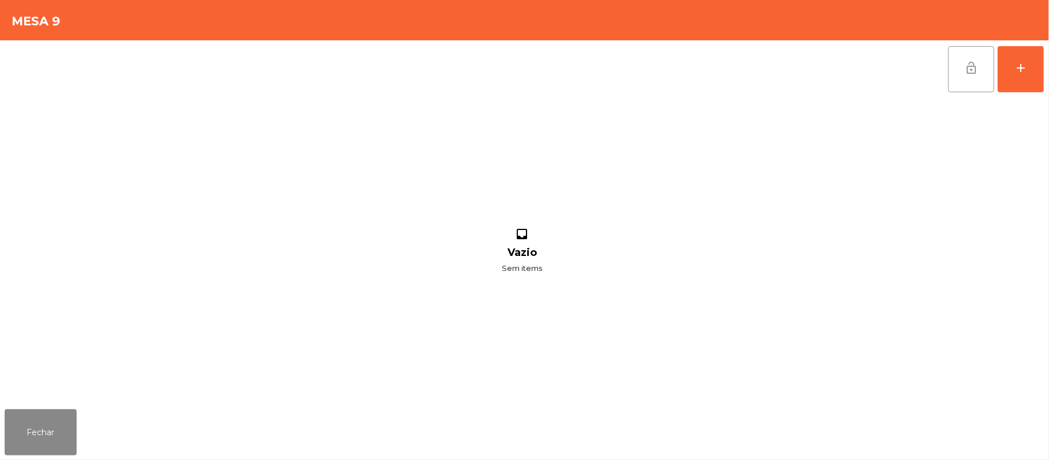
click at [964, 81] on button "lock_open" at bounding box center [971, 69] width 46 height 46
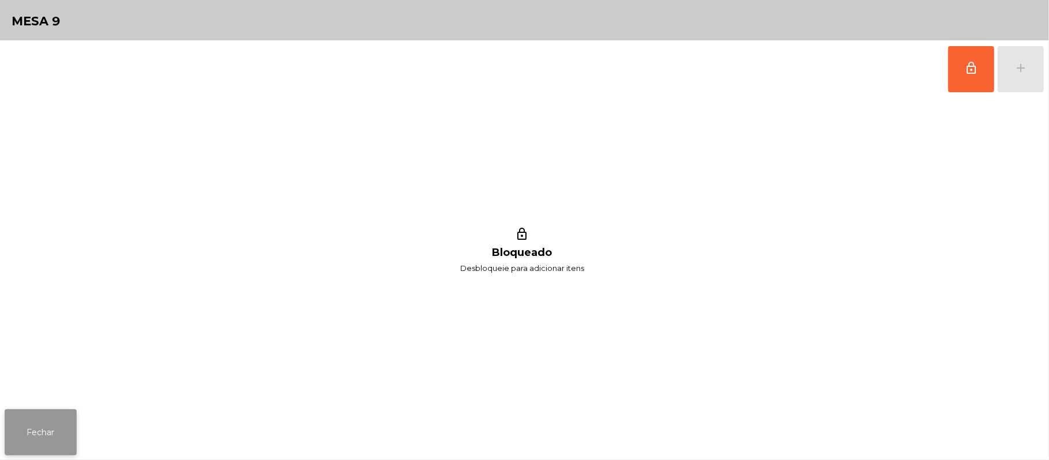
click at [58, 410] on button "Fechar" at bounding box center [41, 432] width 72 height 46
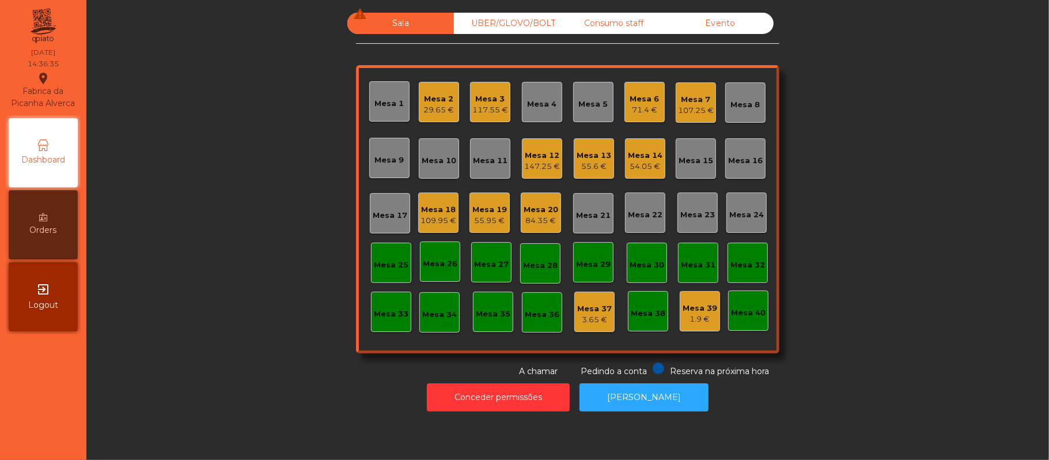
click at [477, 222] on div "55.95 €" at bounding box center [489, 221] width 35 height 12
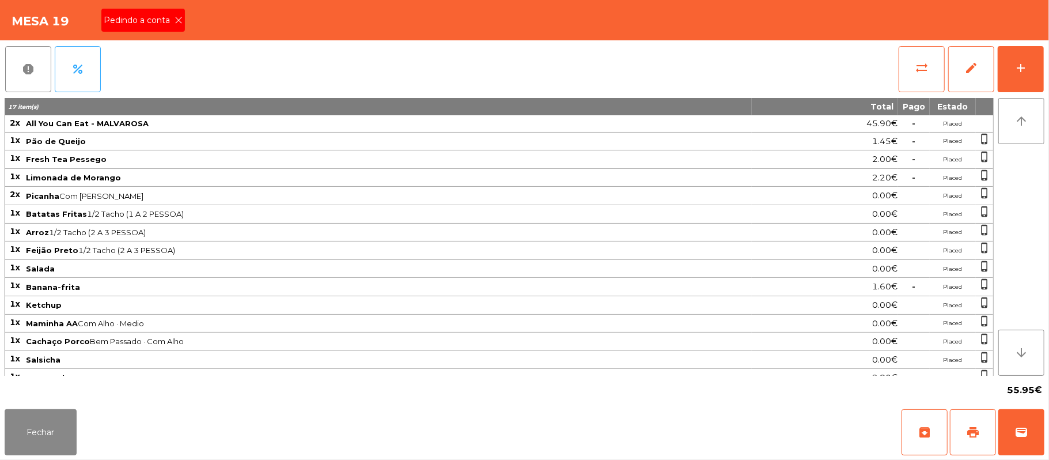
click at [166, 26] on span "Pedindo a conta" at bounding box center [139, 20] width 71 height 12
click at [59, 443] on button "Fechar" at bounding box center [41, 432] width 72 height 46
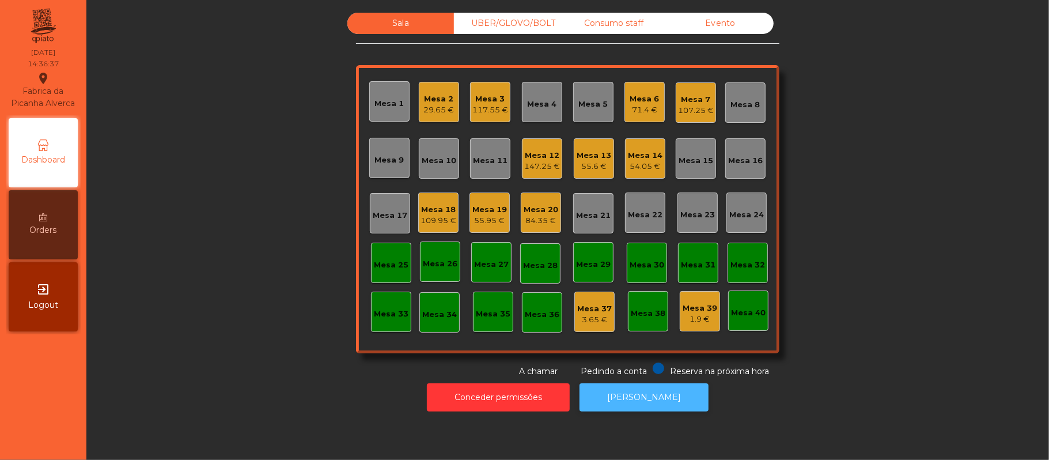
click at [650, 397] on button "[PERSON_NAME]" at bounding box center [643, 397] width 129 height 28
click at [485, 96] on div "Mesa 3" at bounding box center [490, 99] width 36 height 12
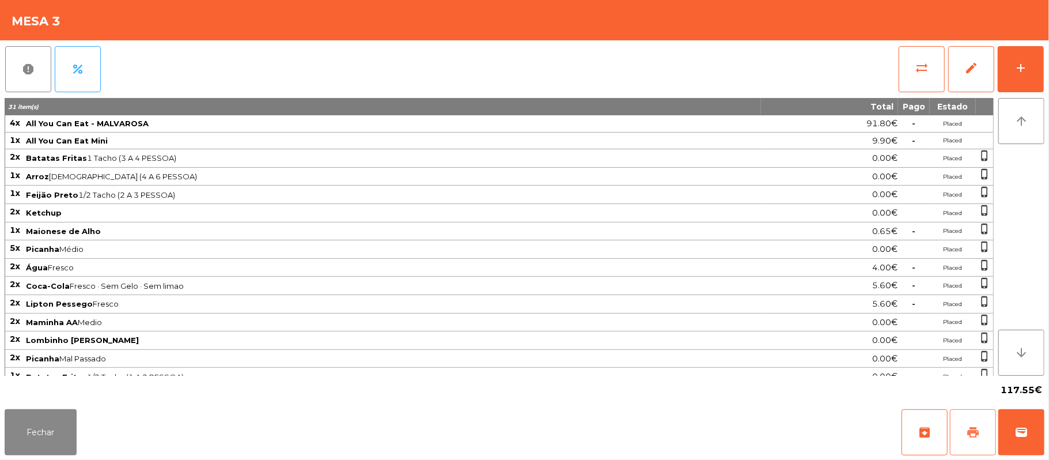
click at [961, 410] on button "print" at bounding box center [973, 432] width 46 height 46
click at [40, 432] on button "Fechar" at bounding box center [41, 432] width 72 height 46
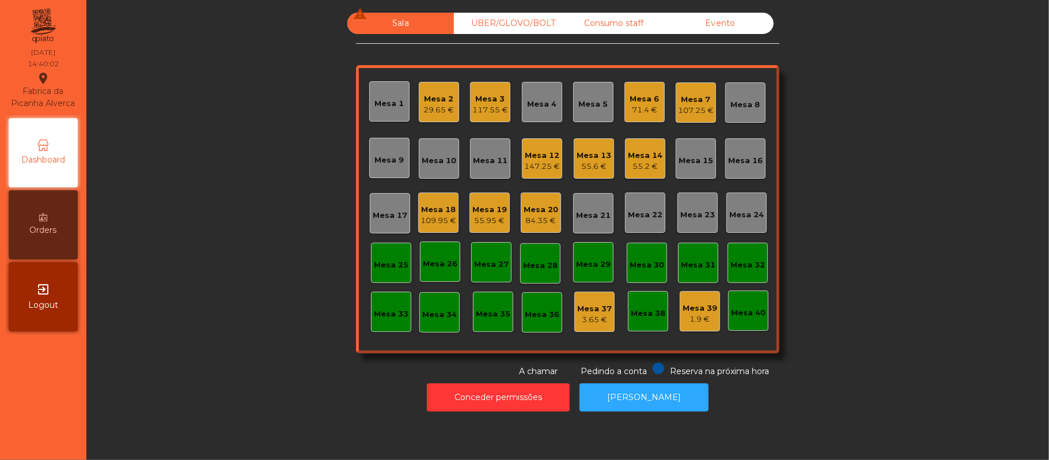
click at [480, 204] on div "Mesa 19" at bounding box center [489, 210] width 35 height 12
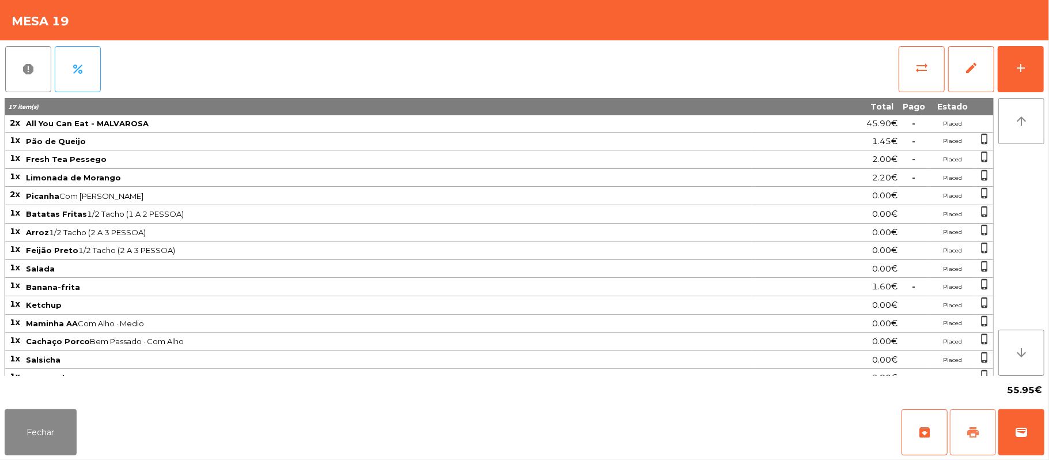
click at [962, 422] on button "print" at bounding box center [973, 432] width 46 height 46
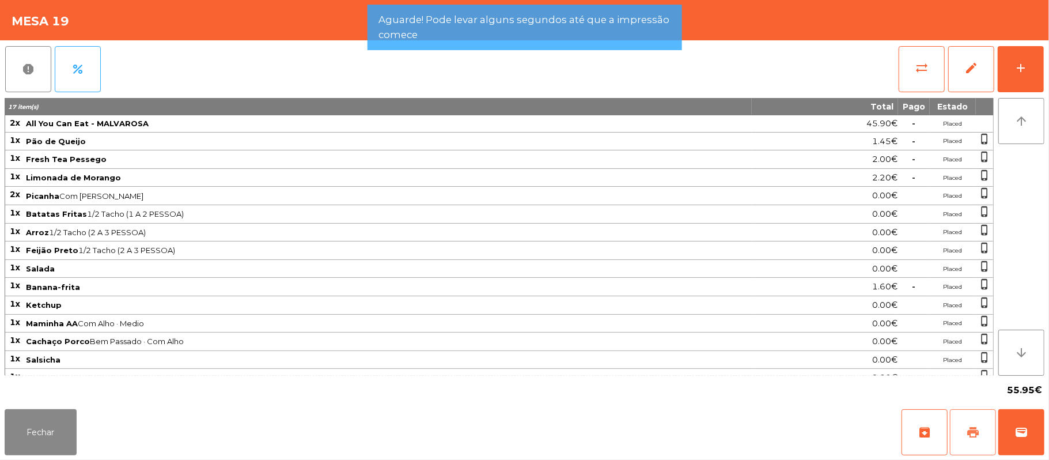
scroll to position [20, 0]
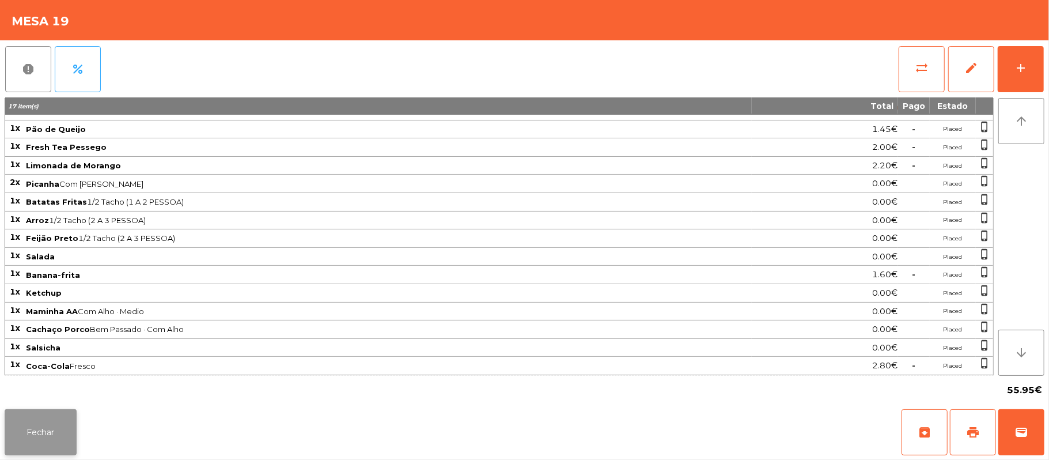
click at [35, 432] on button "Fechar" at bounding box center [41, 432] width 72 height 46
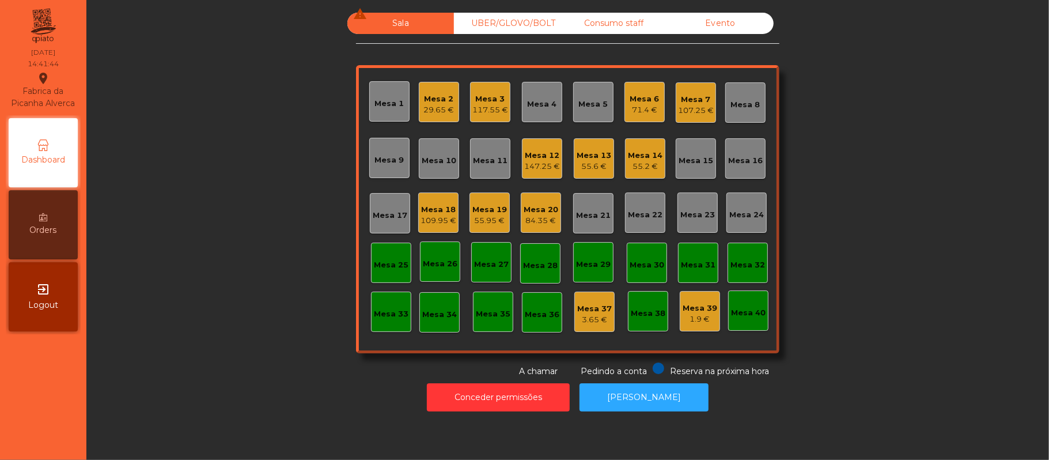
click at [493, 212] on div "Mesa 19" at bounding box center [489, 210] width 35 height 12
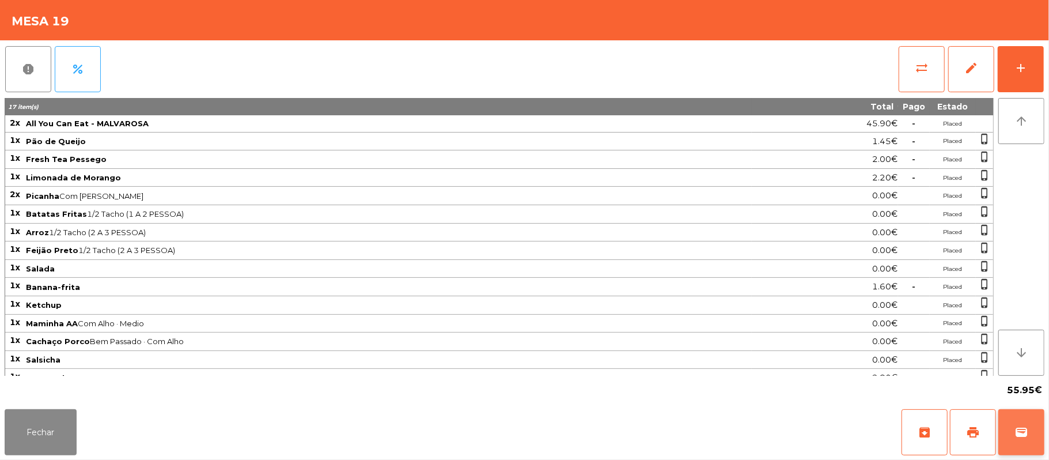
click at [1011, 425] on button "wallet" at bounding box center [1021, 432] width 46 height 46
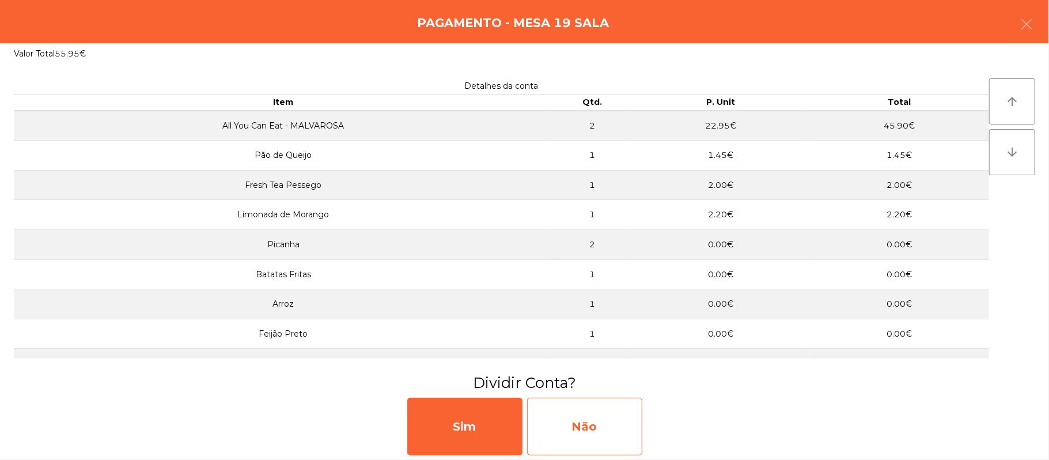
click at [607, 415] on div "Não" at bounding box center [584, 426] width 115 height 58
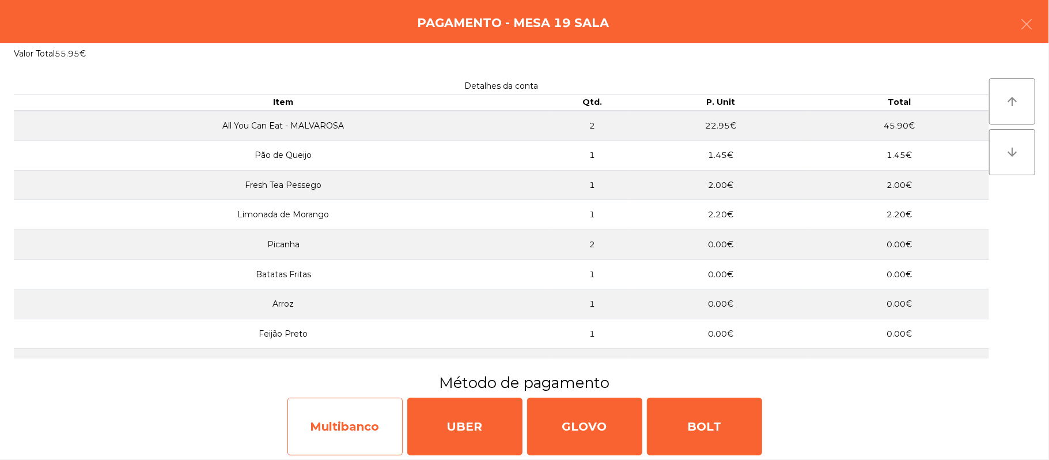
click at [348, 417] on div "Multibanco" at bounding box center [344, 426] width 115 height 58
select select "**"
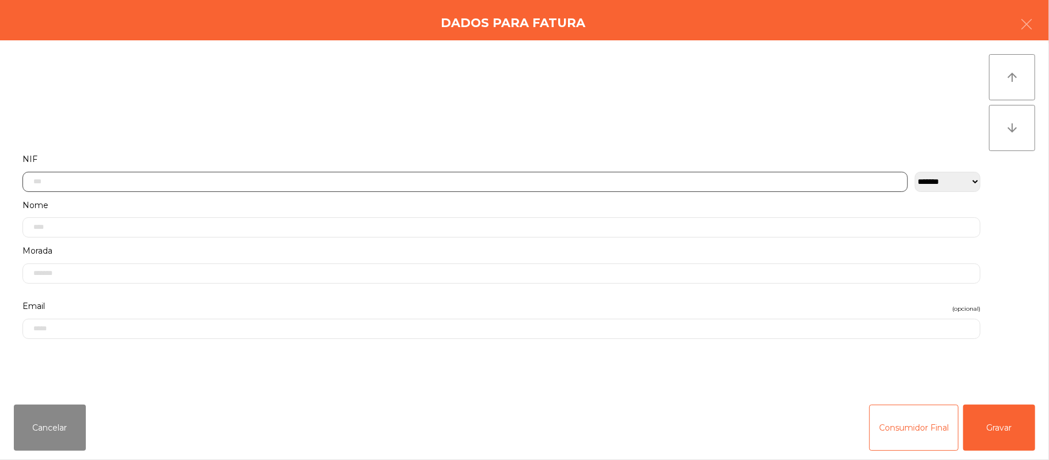
click at [367, 180] on input "text" at bounding box center [464, 182] width 885 height 20
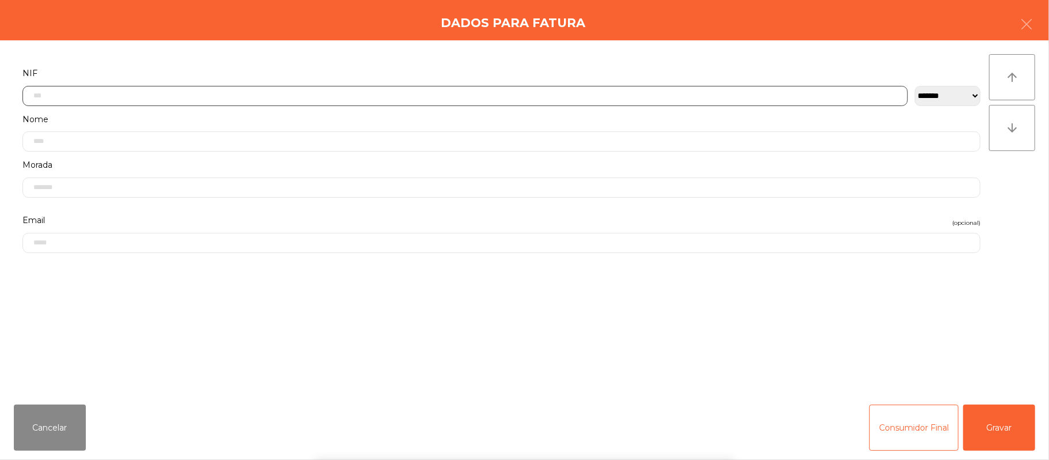
scroll to position [97, 0]
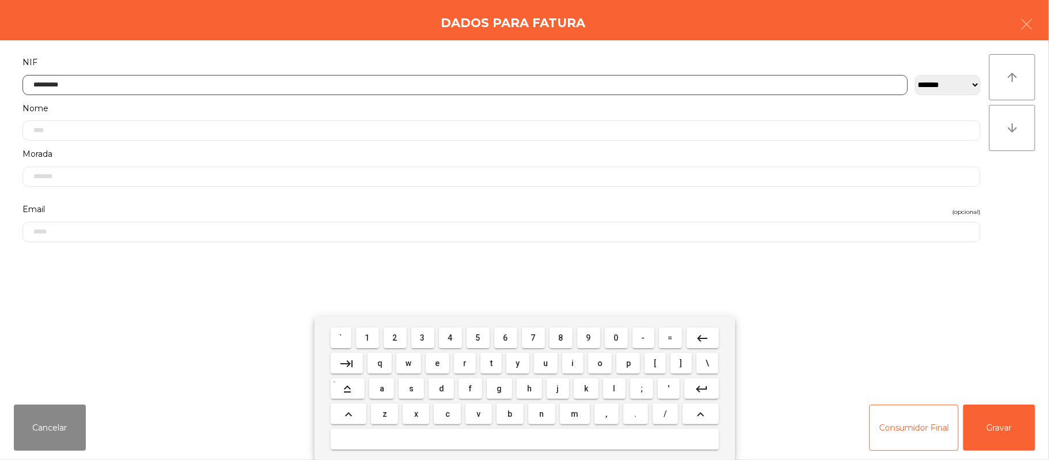
type input "*********"
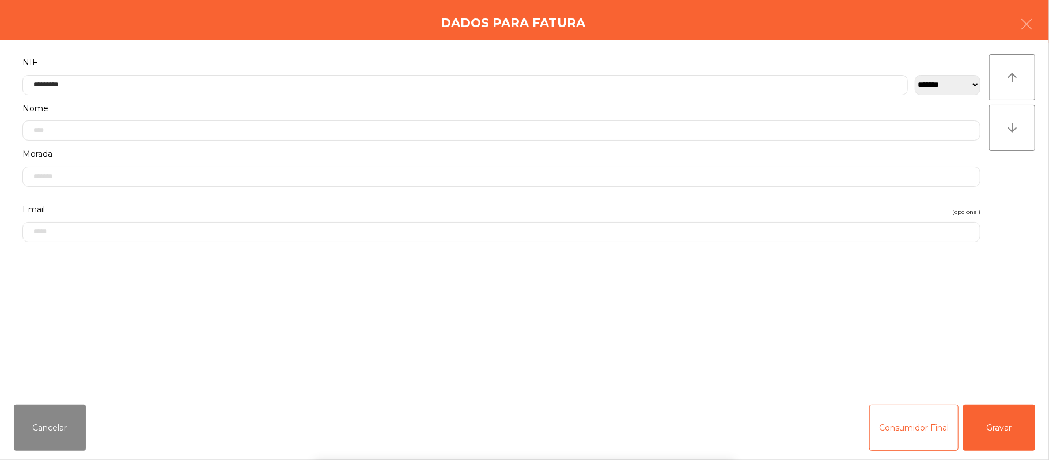
click at [998, 424] on div "` 1 2 3 4 5 6 7 8 9 0 - = keyboard_backspace keyboard_tab q w e r t y u i o p […" at bounding box center [524, 388] width 1049 height 143
click at [1001, 417] on button "Gravar" at bounding box center [999, 427] width 72 height 46
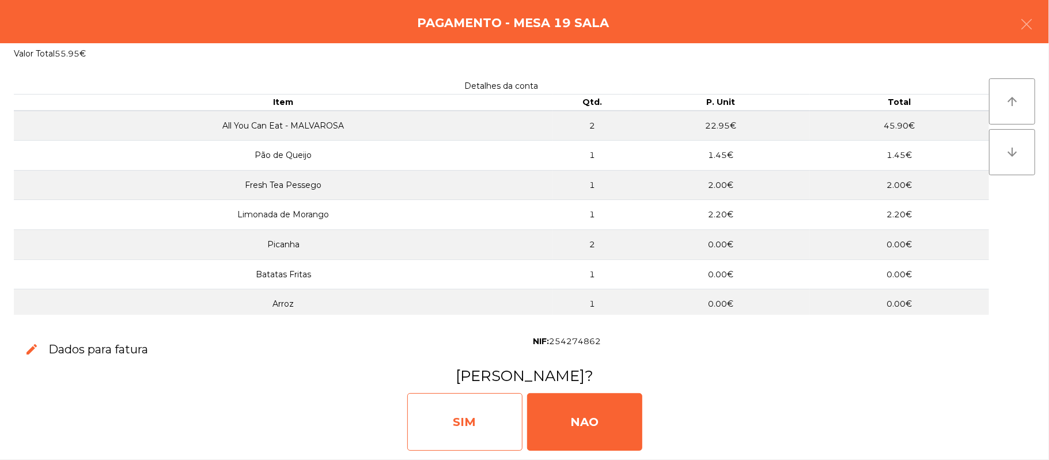
click at [453, 428] on div "SIM" at bounding box center [464, 422] width 115 height 58
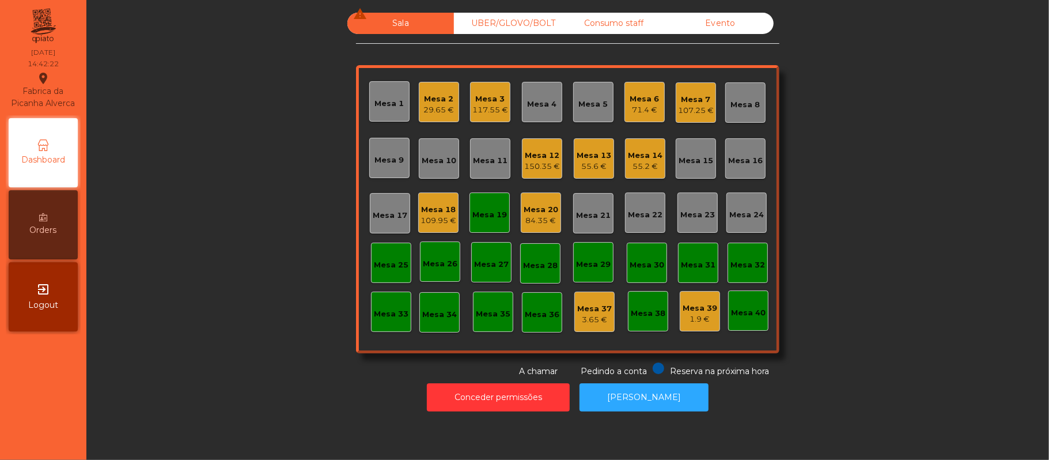
click at [394, 23] on div "Sala warning" at bounding box center [400, 23] width 107 height 21
click at [492, 206] on div "Mesa 19" at bounding box center [489, 212] width 35 height 16
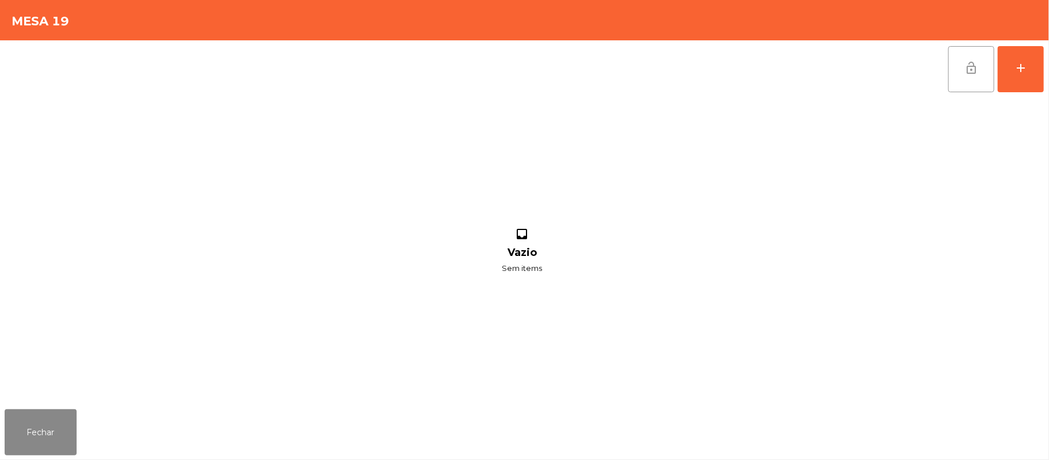
click at [959, 73] on button "lock_open" at bounding box center [971, 69] width 46 height 46
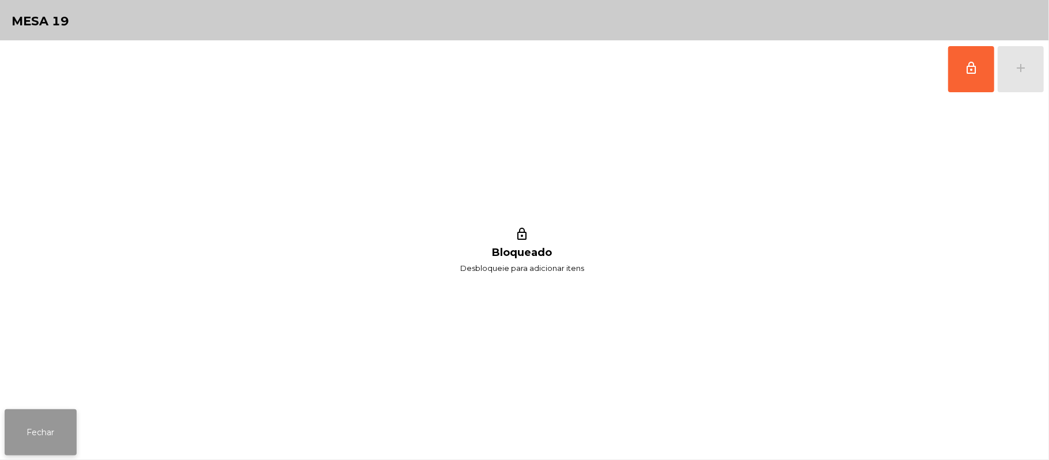
click at [42, 413] on button "Fechar" at bounding box center [41, 432] width 72 height 46
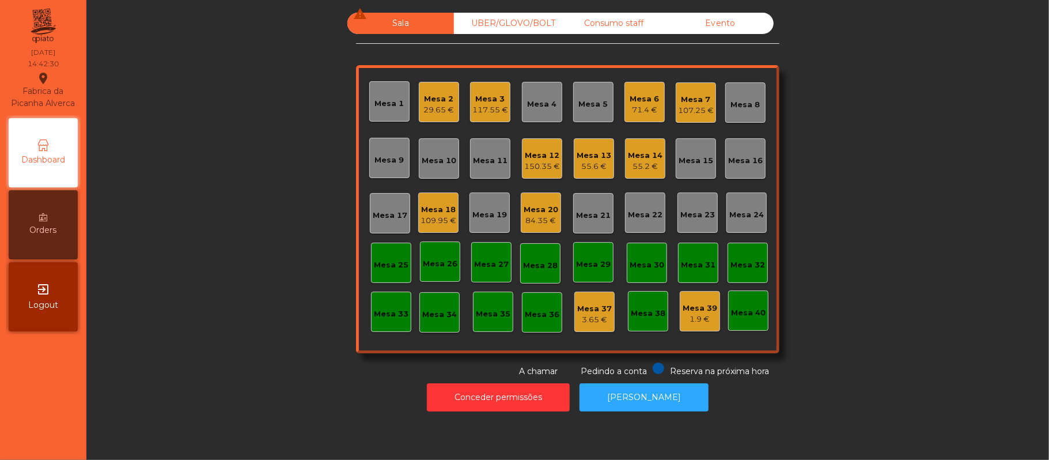
click at [939, 248] on div "Sala warning UBER/GLOVO/BOLT Consumo staff Evento Mesa 1 Mesa 2 29.65 € Mesa 3 …" at bounding box center [567, 195] width 931 height 365
click at [510, 23] on div "UBER/GLOVO/BOLT" at bounding box center [507, 23] width 107 height 21
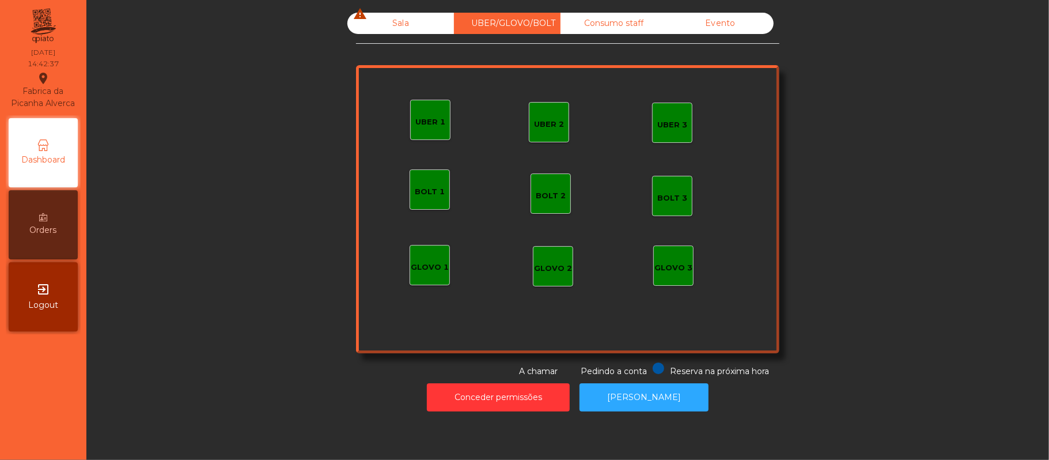
click at [416, 107] on div "UBER 1" at bounding box center [430, 120] width 40 height 40
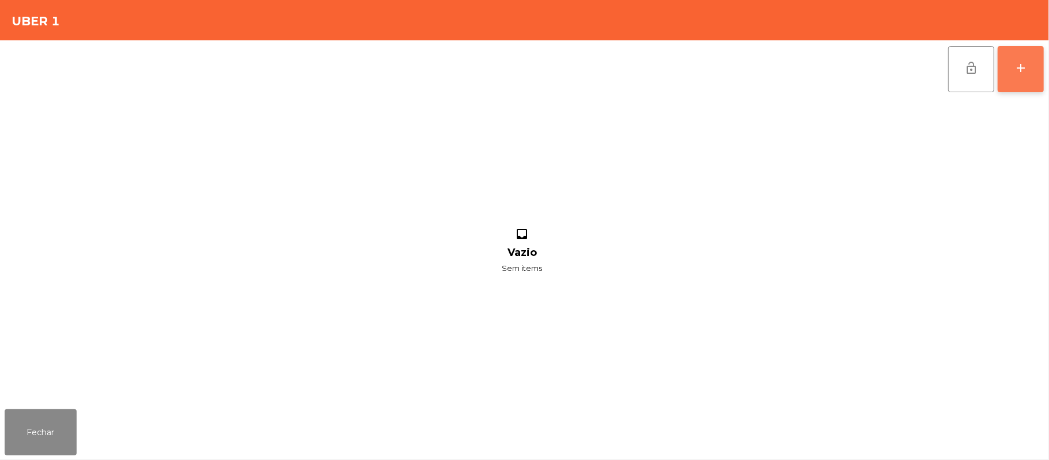
click at [1019, 63] on div "add" at bounding box center [1020, 68] width 14 height 14
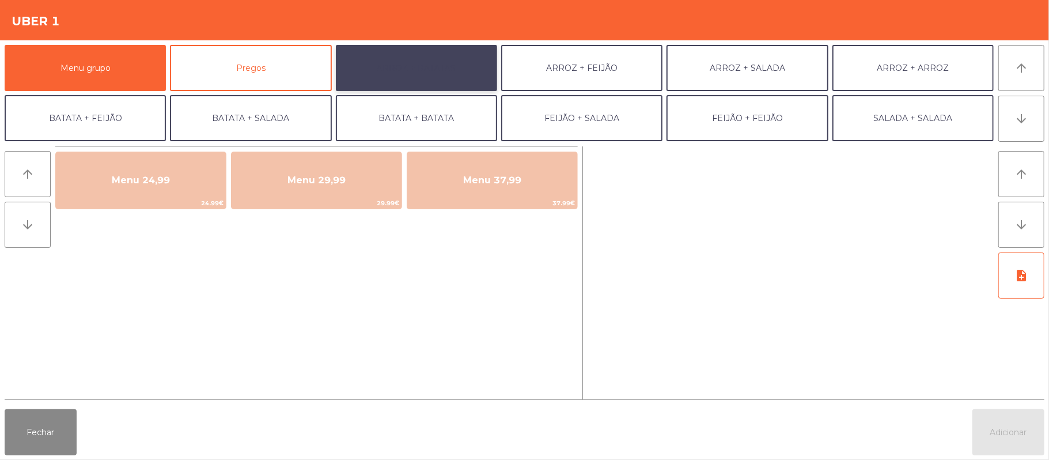
click at [447, 45] on button "ARROZ + BATATAS" at bounding box center [416, 68] width 161 height 46
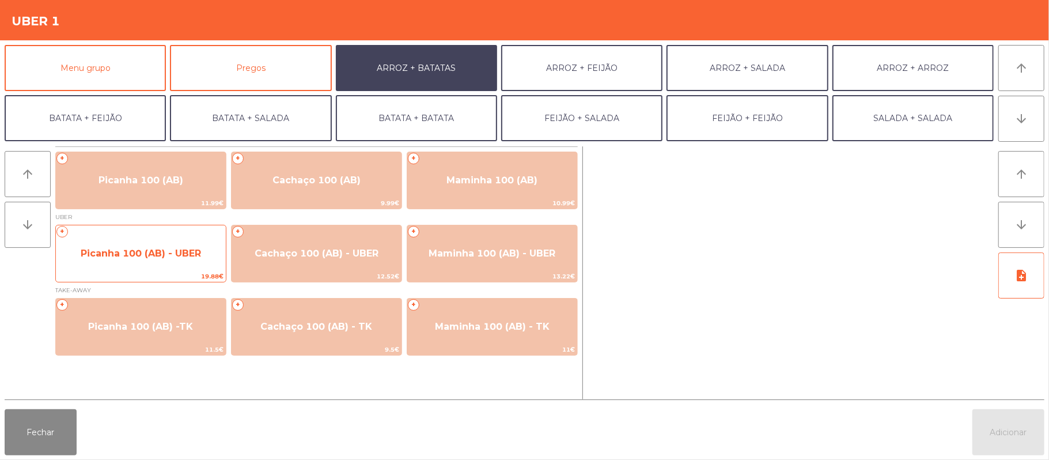
click at [162, 254] on span "Picanha 100 (AB) - UBER" at bounding box center [141, 253] width 120 height 11
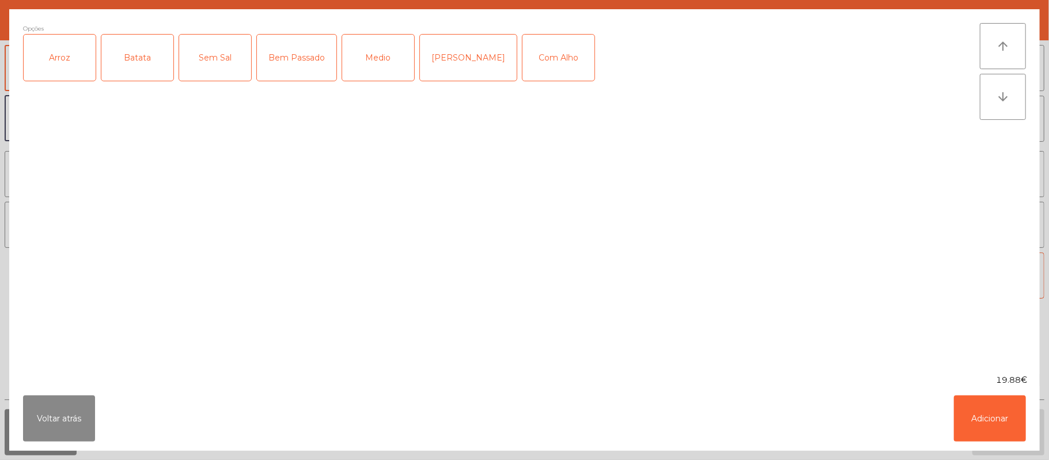
click at [56, 64] on div "Arroz" at bounding box center [60, 58] width 72 height 46
click at [148, 58] on div "Batata" at bounding box center [137, 58] width 72 height 46
click at [295, 55] on div "Bem Passado" at bounding box center [296, 58] width 79 height 46
click at [988, 416] on button "Adicionar" at bounding box center [990, 418] width 72 height 46
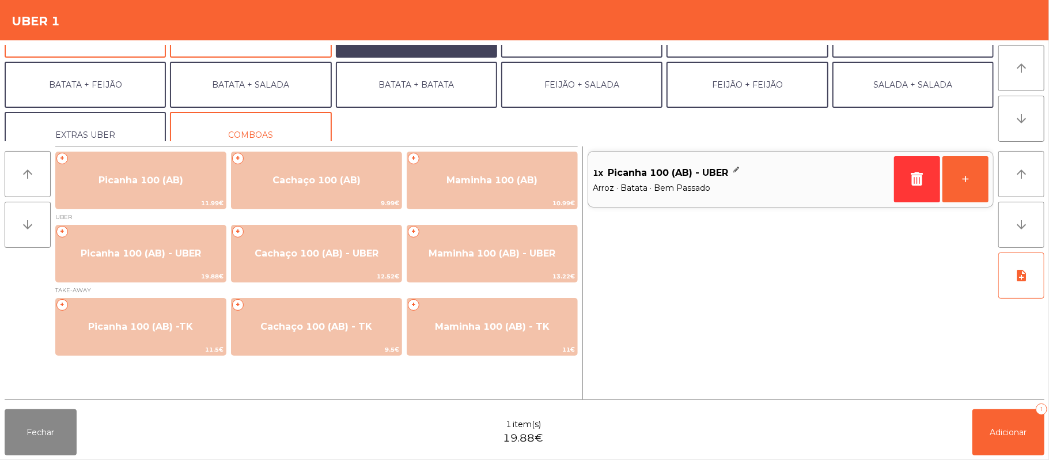
scroll to position [50, 0]
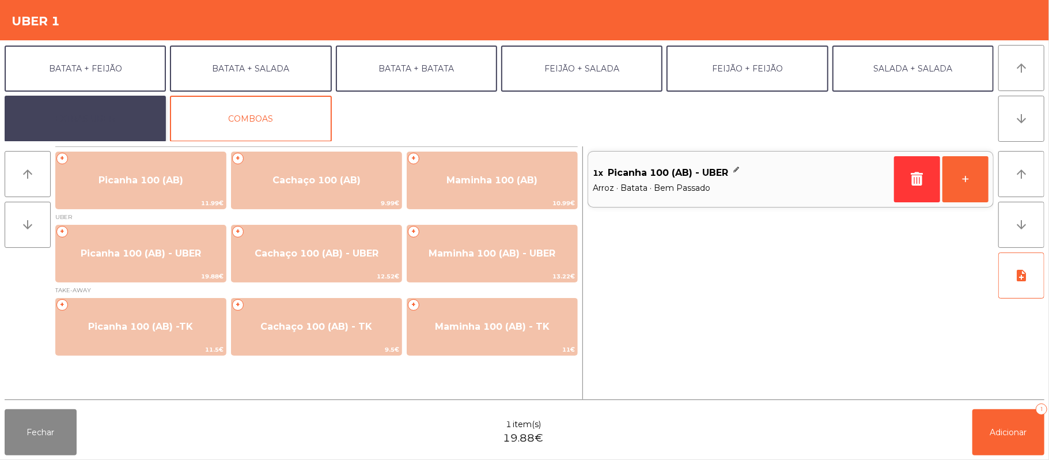
click at [112, 128] on button "EXTRAS UBER" at bounding box center [85, 119] width 161 height 46
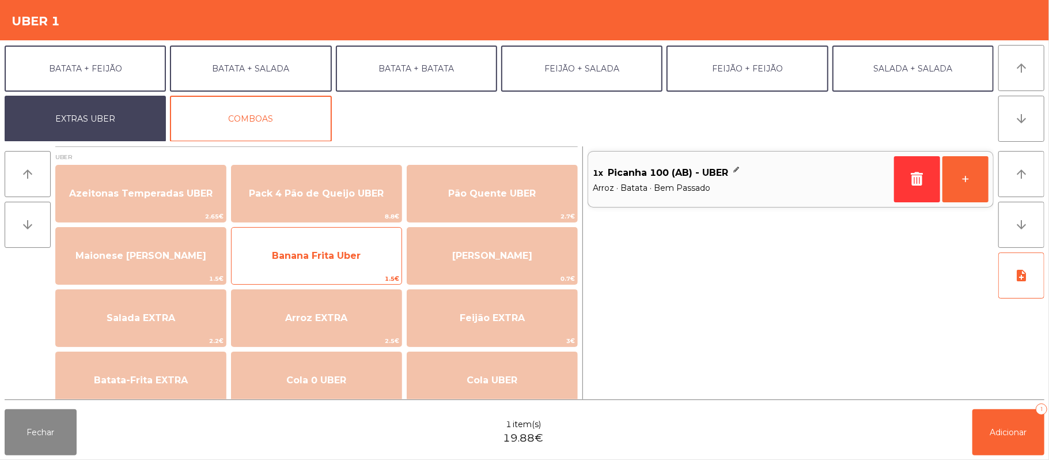
click at [330, 256] on span "Banana Frita Uber" at bounding box center [316, 255] width 89 height 11
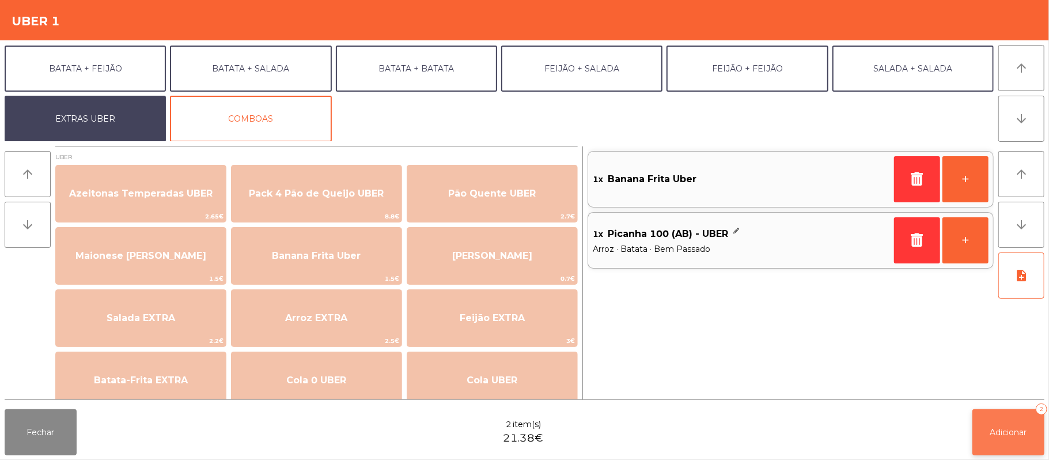
click at [1009, 429] on span "Adicionar" at bounding box center [1008, 432] width 37 height 10
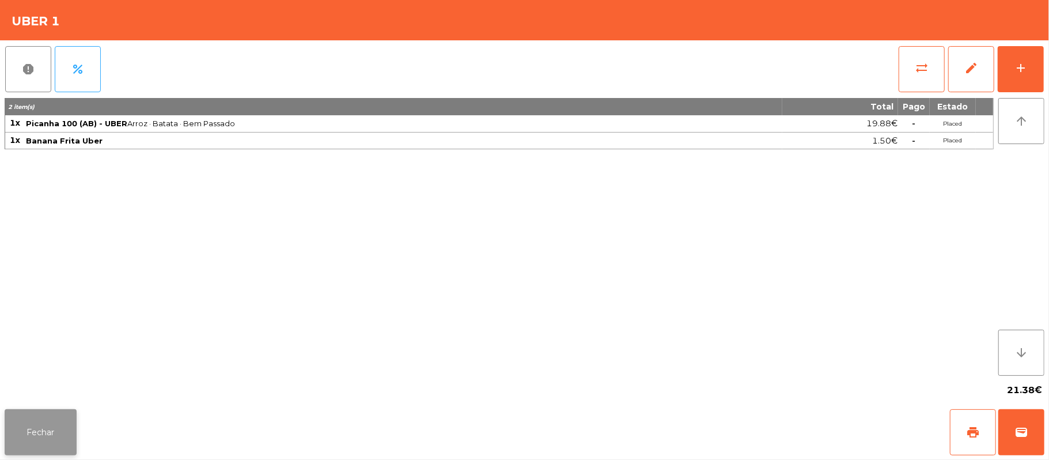
click at [39, 430] on button "Fechar" at bounding box center [41, 432] width 72 height 46
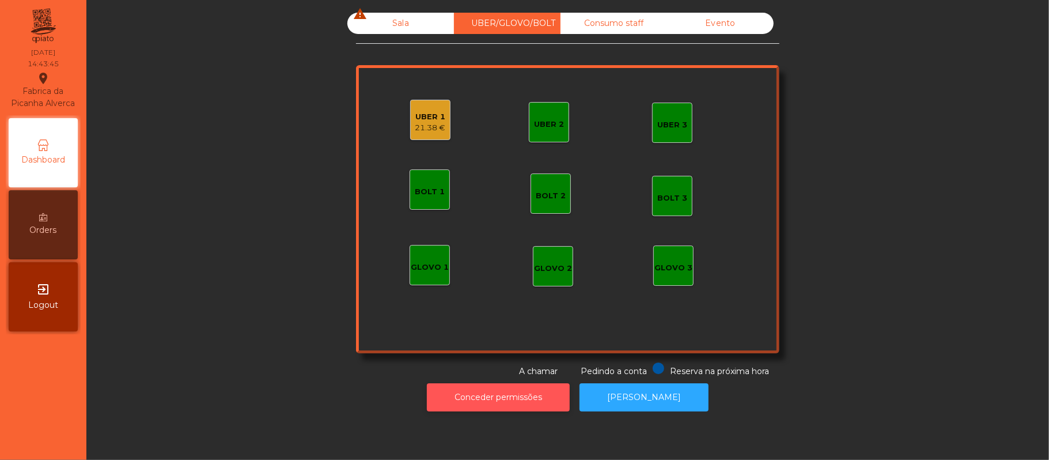
click at [473, 397] on button "Conceder permissões" at bounding box center [498, 397] width 143 height 28
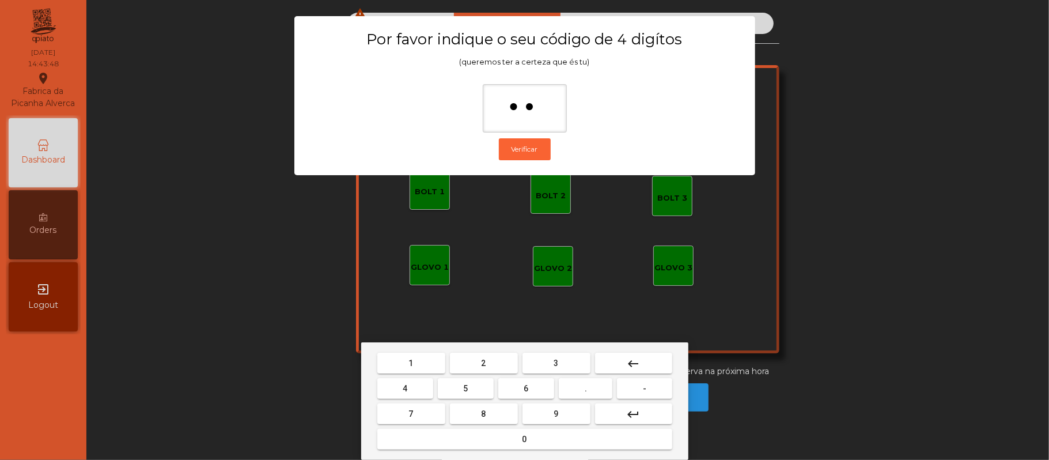
type input "***"
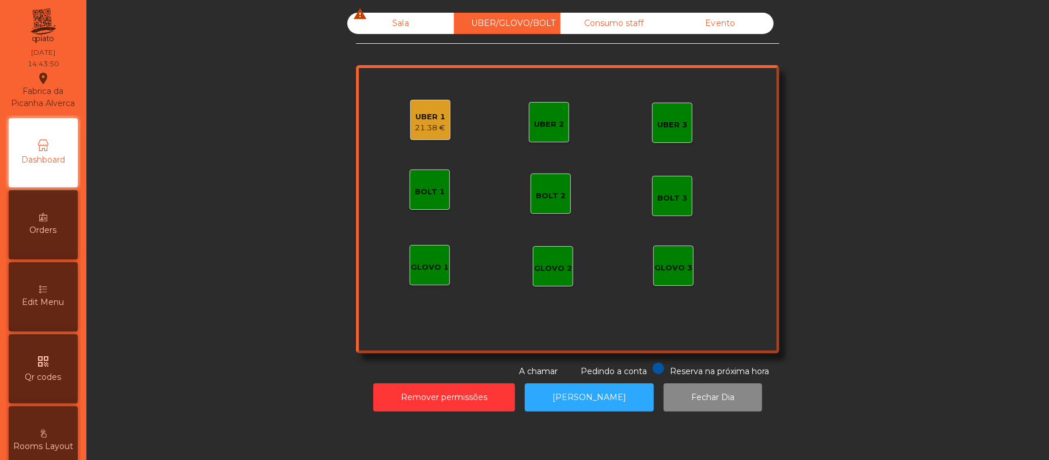
click at [422, 111] on div "UBER 1" at bounding box center [430, 117] width 31 height 12
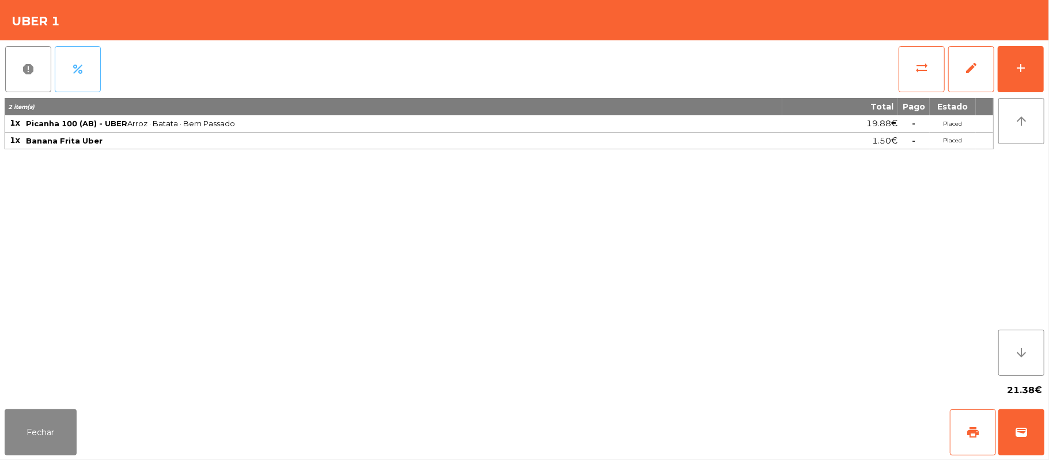
click at [86, 66] on button "percent" at bounding box center [78, 69] width 46 height 46
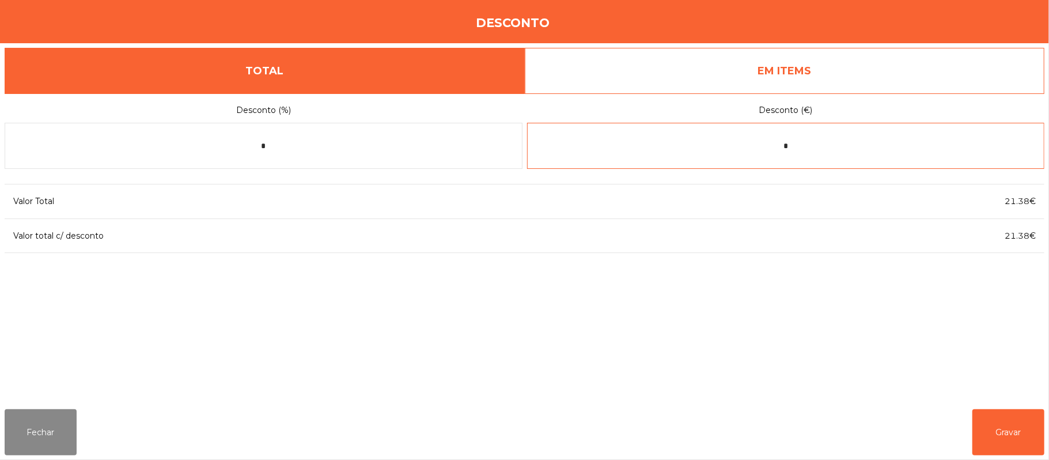
click at [830, 141] on input "*" at bounding box center [786, 146] width 518 height 46
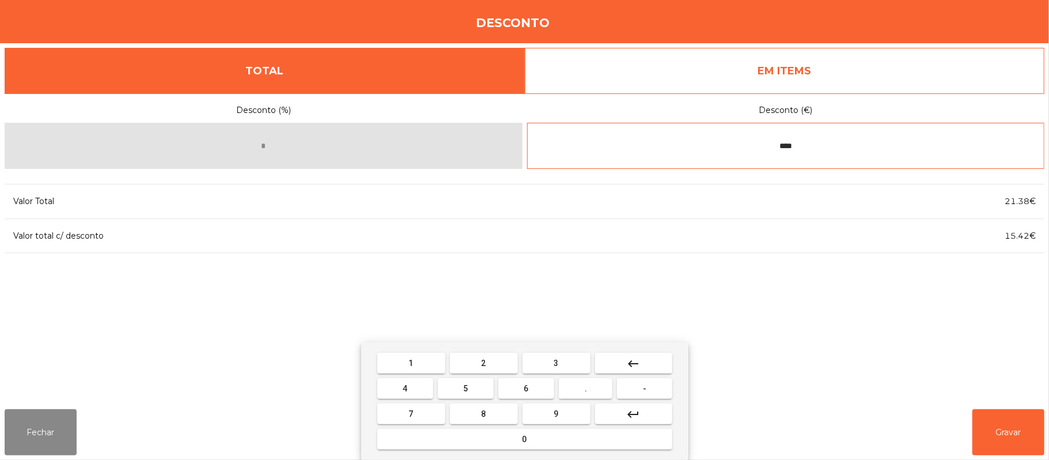
type input "****"
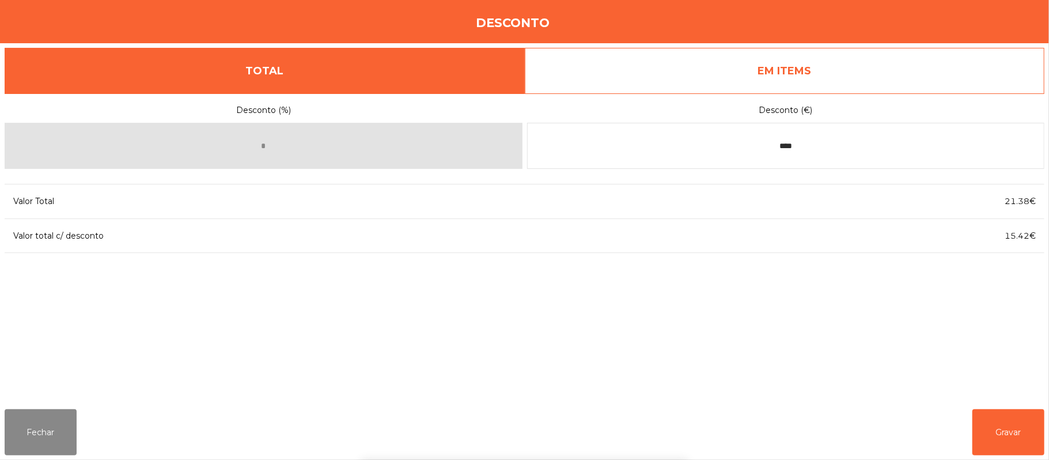
click at [1010, 423] on div "1 2 3 keyboard_backspace 4 5 6 . - 7 8 9 keyboard_return 0" at bounding box center [524, 400] width 1049 height 117
click at [1007, 431] on button "Gravar" at bounding box center [1008, 432] width 72 height 46
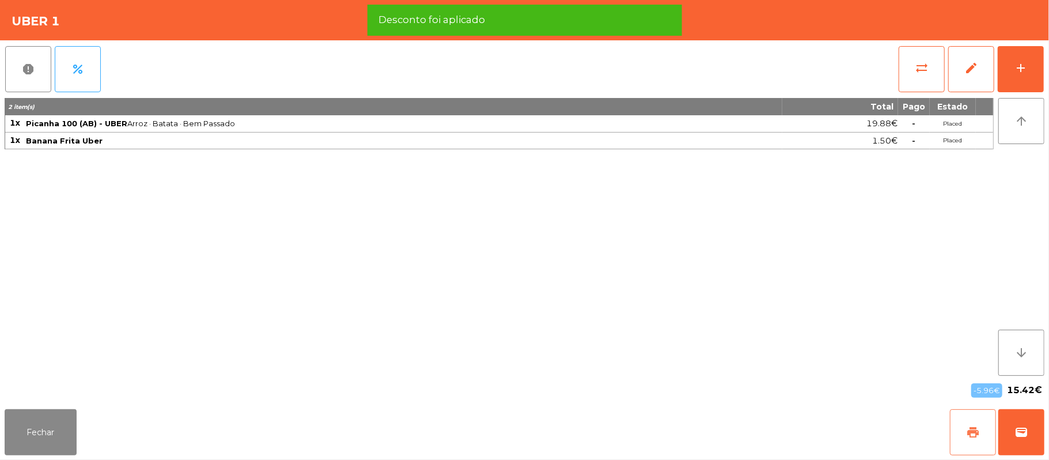
click at [960, 431] on button "print" at bounding box center [973, 432] width 46 height 46
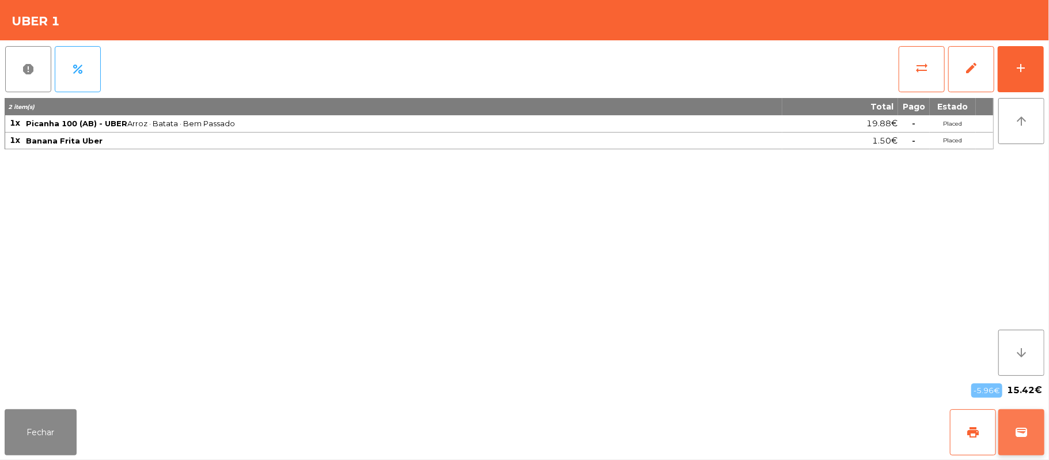
click at [1015, 431] on span "wallet" at bounding box center [1021, 432] width 14 height 14
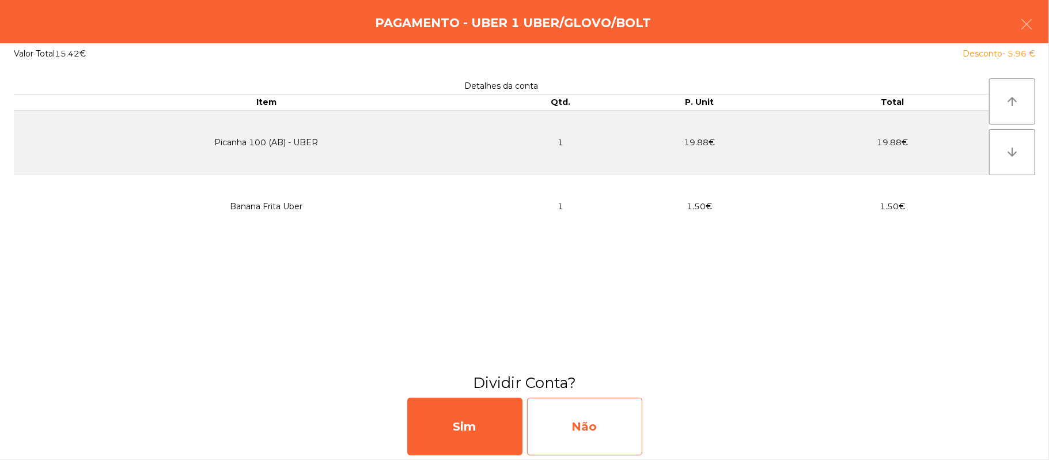
click at [552, 423] on div "Não" at bounding box center [584, 426] width 115 height 58
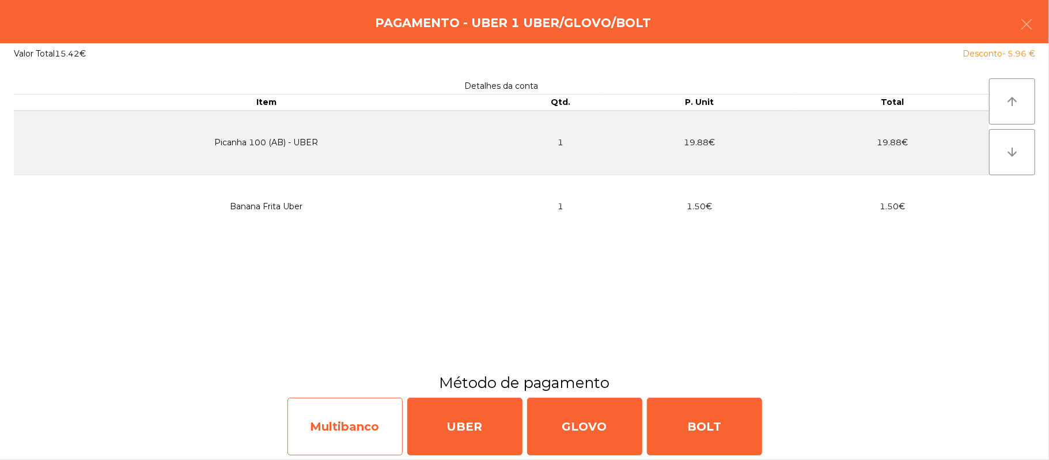
click at [356, 430] on div "Multibanco" at bounding box center [344, 426] width 115 height 58
select select "**"
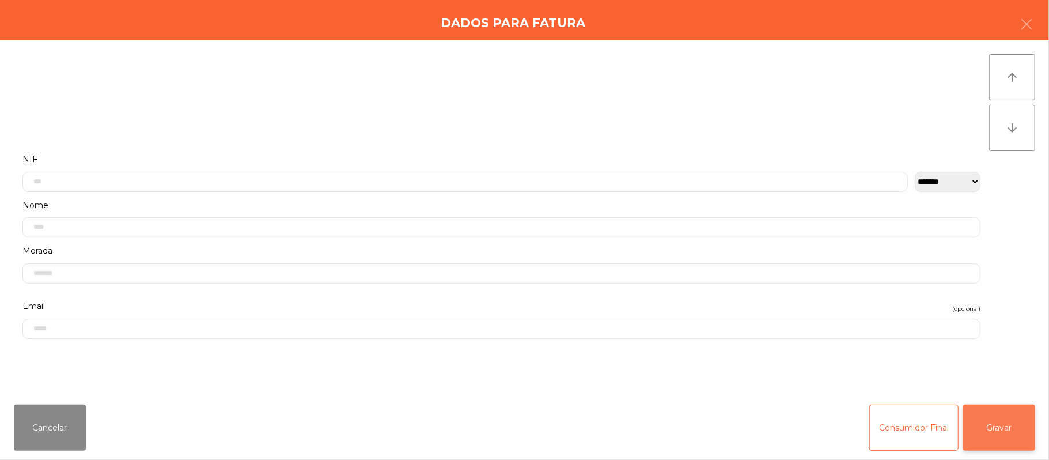
click at [1018, 427] on button "Gravar" at bounding box center [999, 427] width 72 height 46
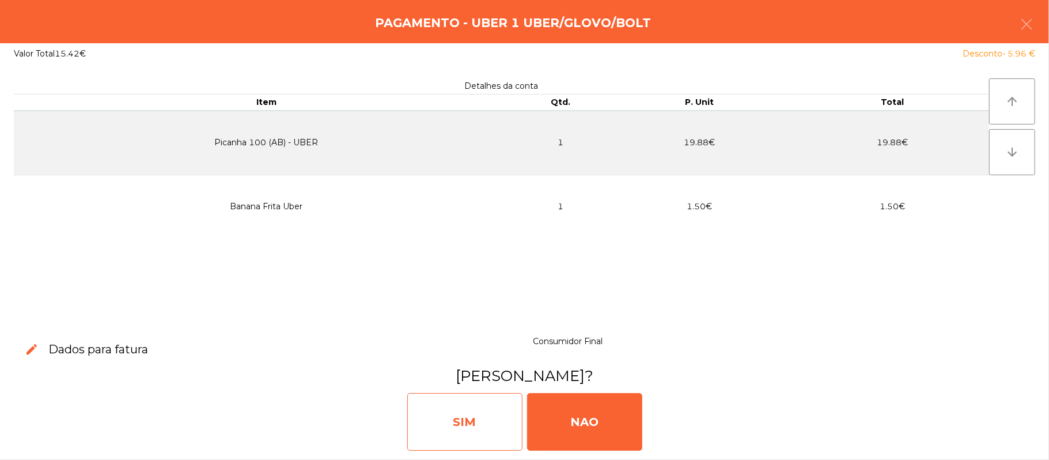
click at [496, 399] on div "SIM" at bounding box center [464, 422] width 115 height 58
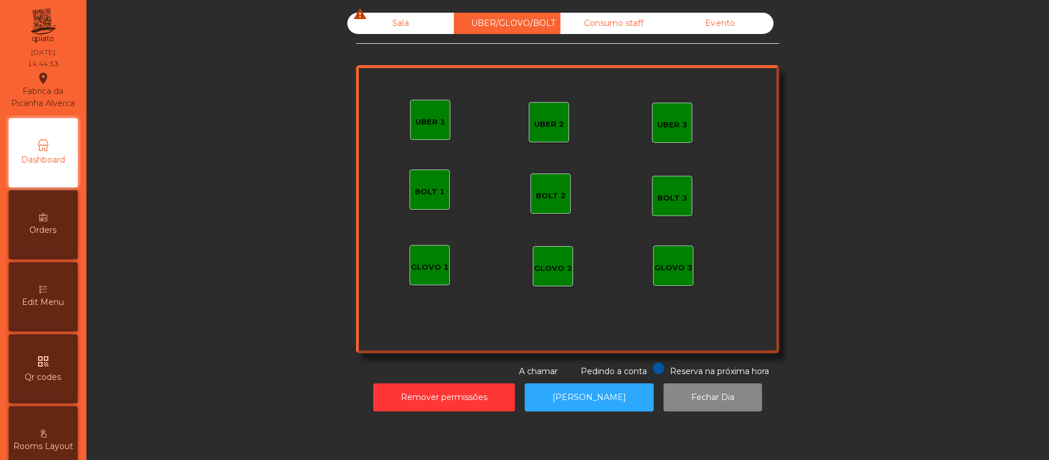
click at [388, 22] on div "Sala warning" at bounding box center [400, 23] width 107 height 21
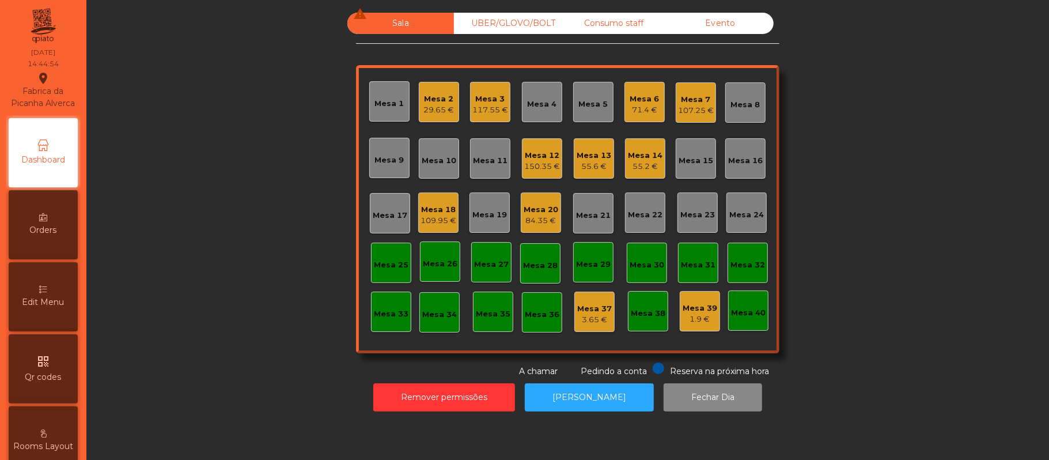
click at [423, 212] on div "Mesa 18" at bounding box center [438, 210] width 36 height 12
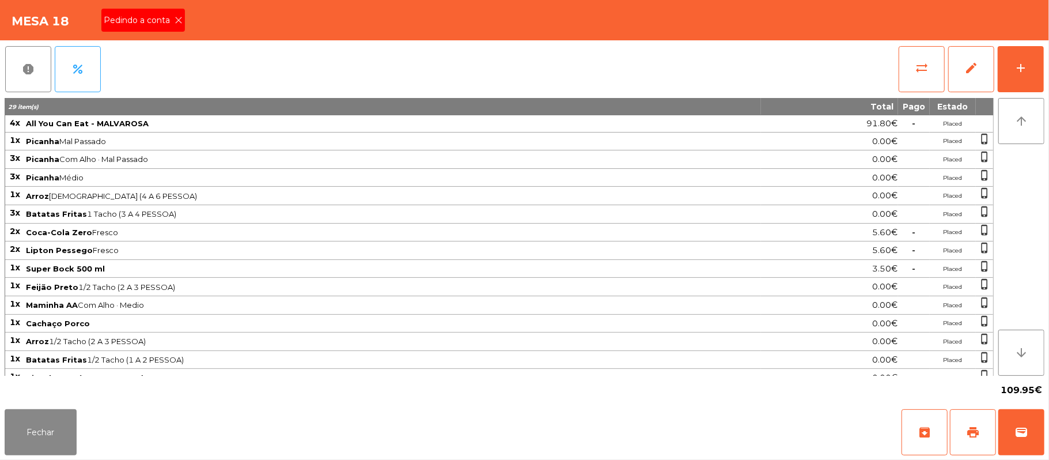
click at [138, 26] on span "Pedindo a conta" at bounding box center [139, 20] width 71 height 12
click at [975, 425] on span "print" at bounding box center [973, 432] width 14 height 14
click at [35, 435] on button "Fechar" at bounding box center [41, 432] width 72 height 46
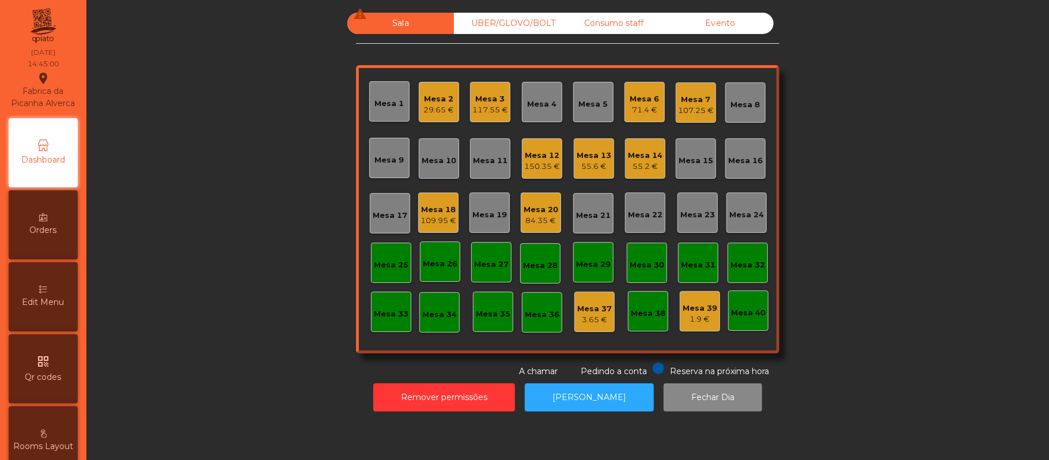
click at [540, 204] on div "Mesa 20" at bounding box center [540, 210] width 35 height 12
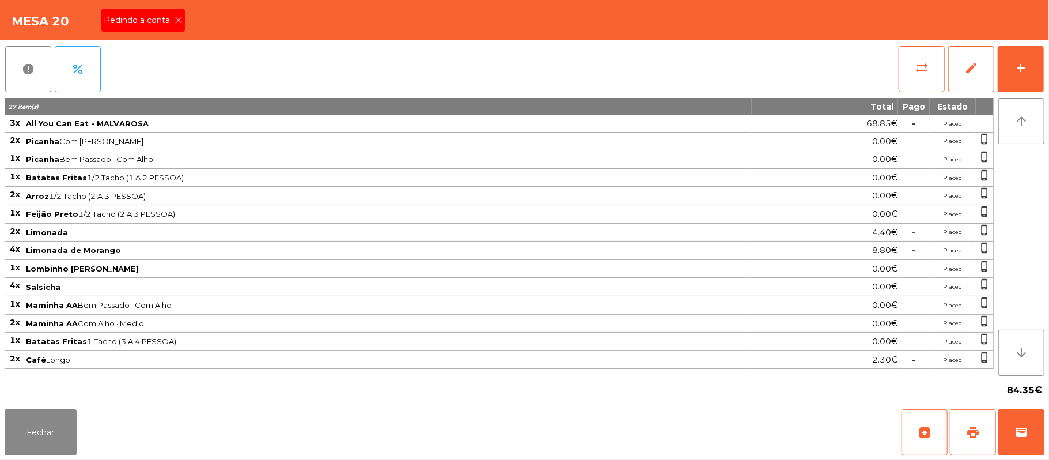
click at [155, 19] on span "Pedindo a conta" at bounding box center [139, 20] width 71 height 12
click at [967, 432] on span "print" at bounding box center [973, 432] width 14 height 14
click at [37, 427] on button "Fechar" at bounding box center [41, 432] width 72 height 46
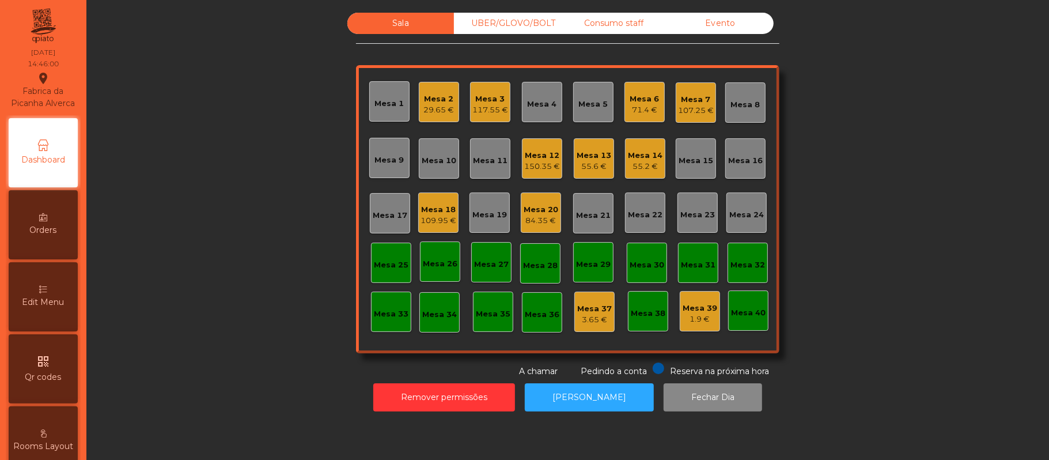
click at [496, 13] on div "UBER/GLOVO/BOLT" at bounding box center [507, 23] width 107 height 21
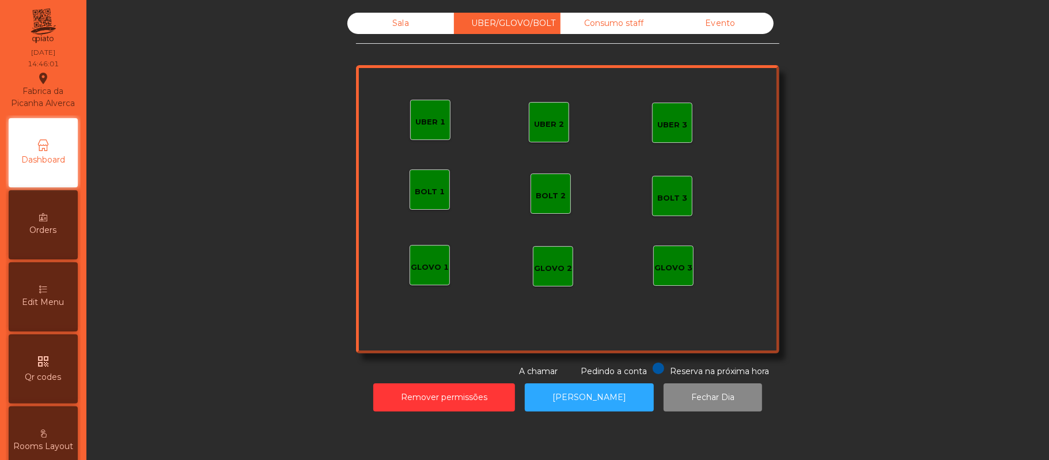
click at [422, 127] on div "UBER 1" at bounding box center [430, 122] width 30 height 12
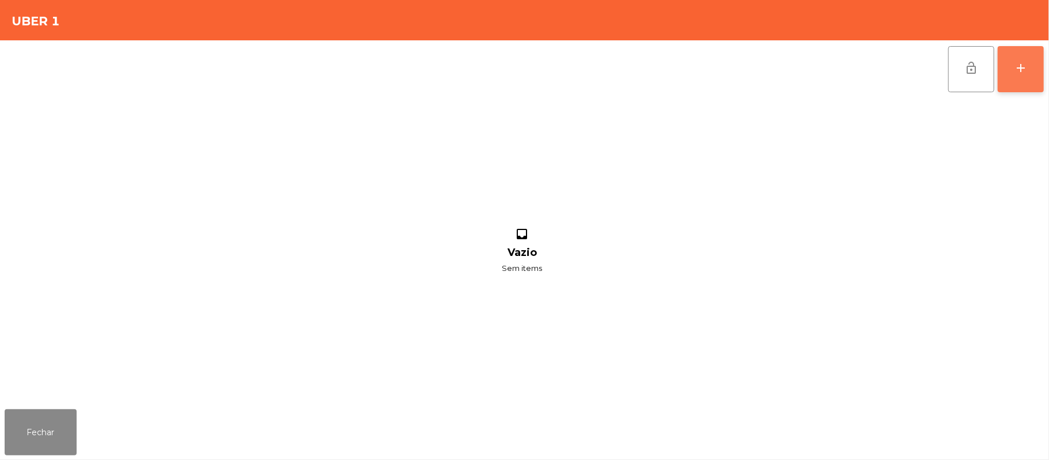
click at [1023, 63] on div "add" at bounding box center [1020, 68] width 14 height 14
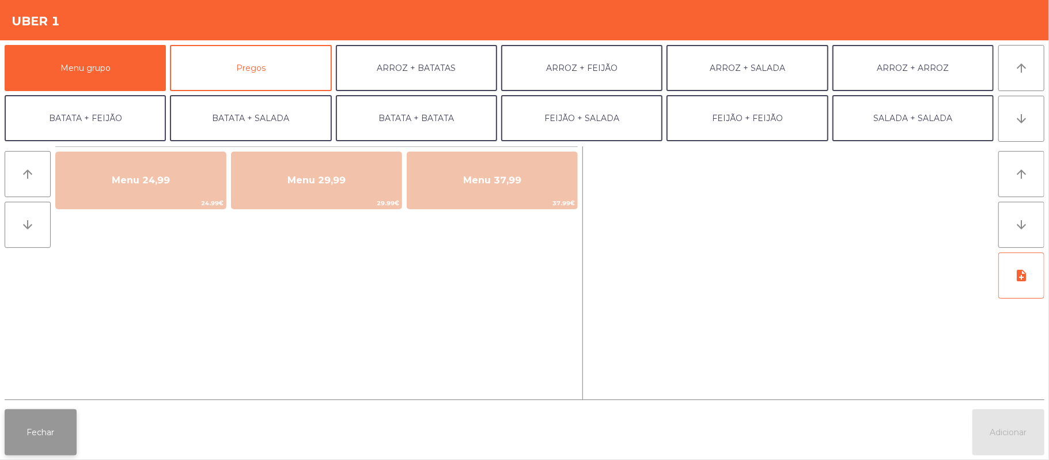
click at [43, 436] on button "Fechar" at bounding box center [41, 432] width 72 height 46
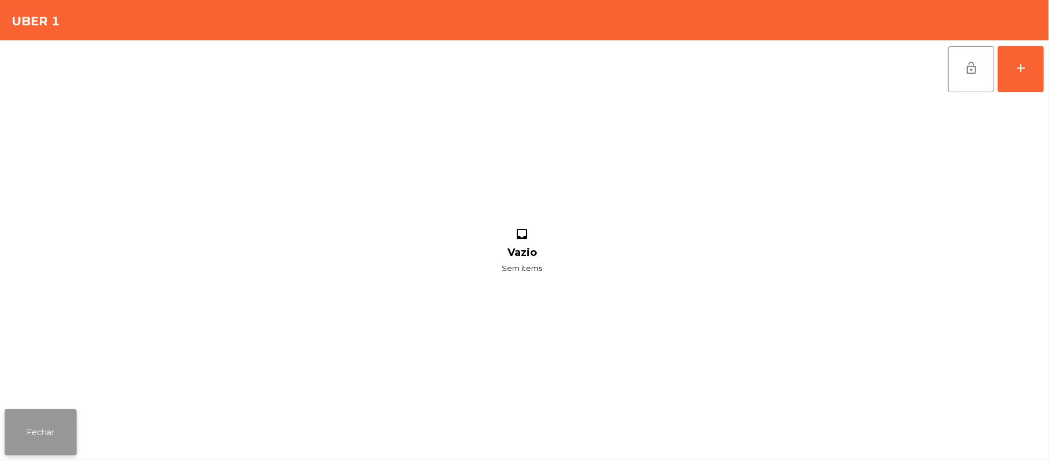
click at [53, 431] on button "Fechar" at bounding box center [41, 432] width 72 height 46
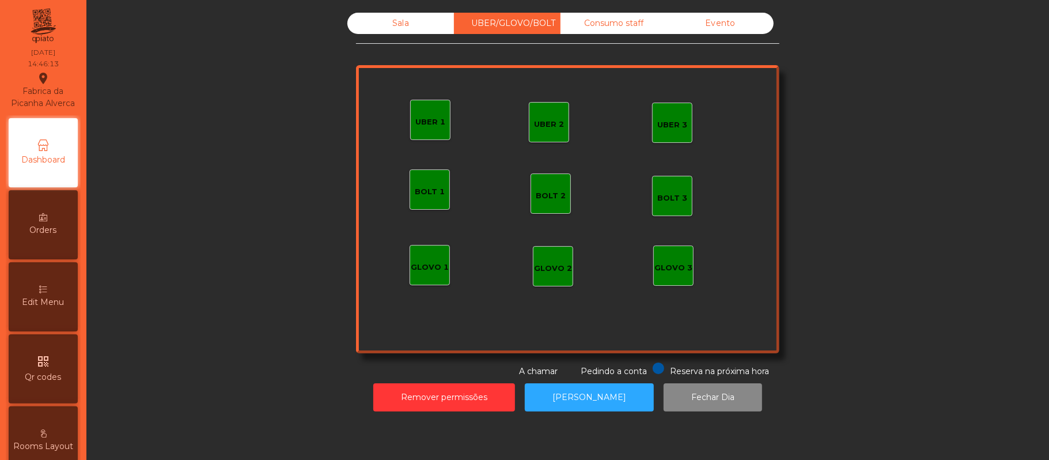
click at [397, 26] on div "Sala" at bounding box center [400, 23] width 107 height 21
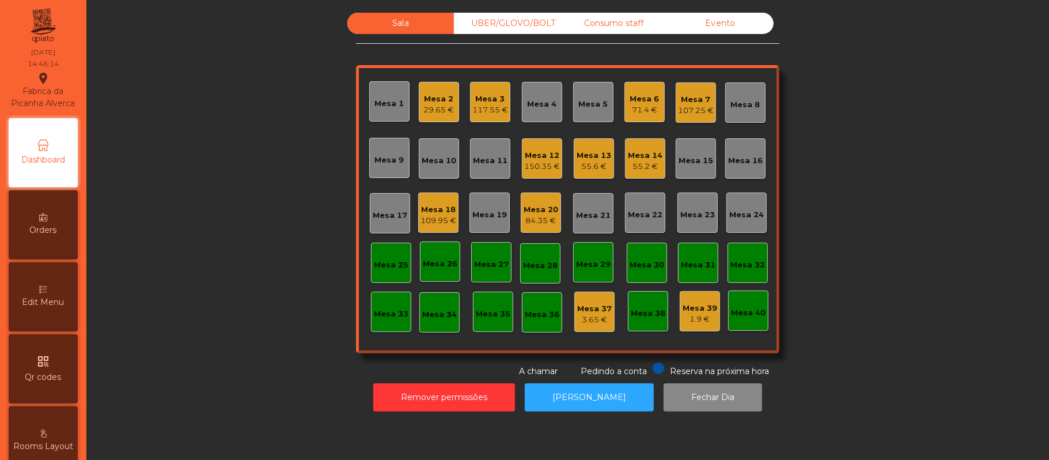
click at [489, 102] on div "Mesa 3" at bounding box center [490, 99] width 36 height 12
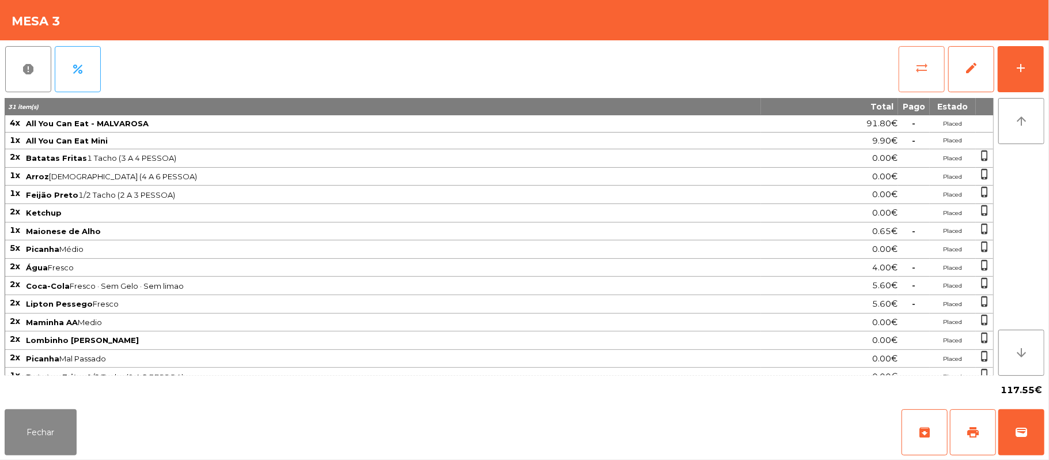
click at [916, 82] on button "sync_alt" at bounding box center [921, 69] width 46 height 46
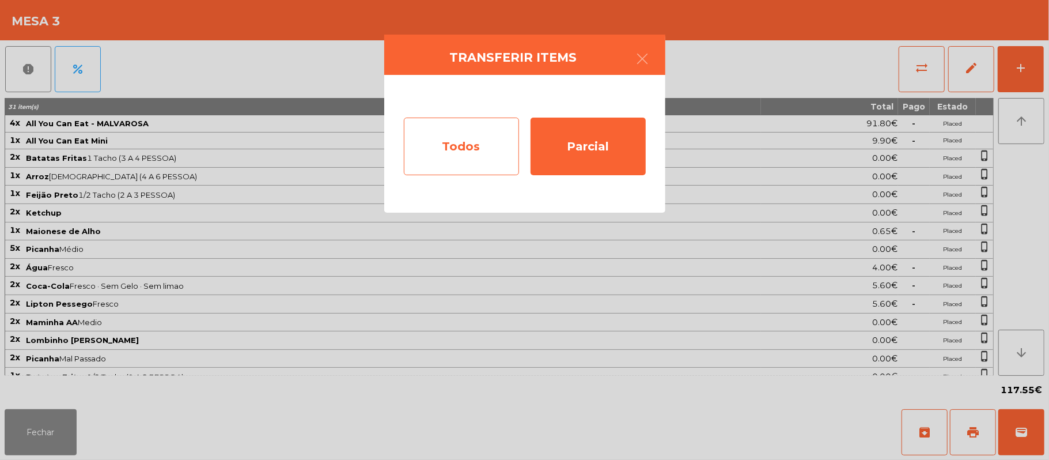
click at [452, 141] on div "Todos" at bounding box center [461, 146] width 115 height 58
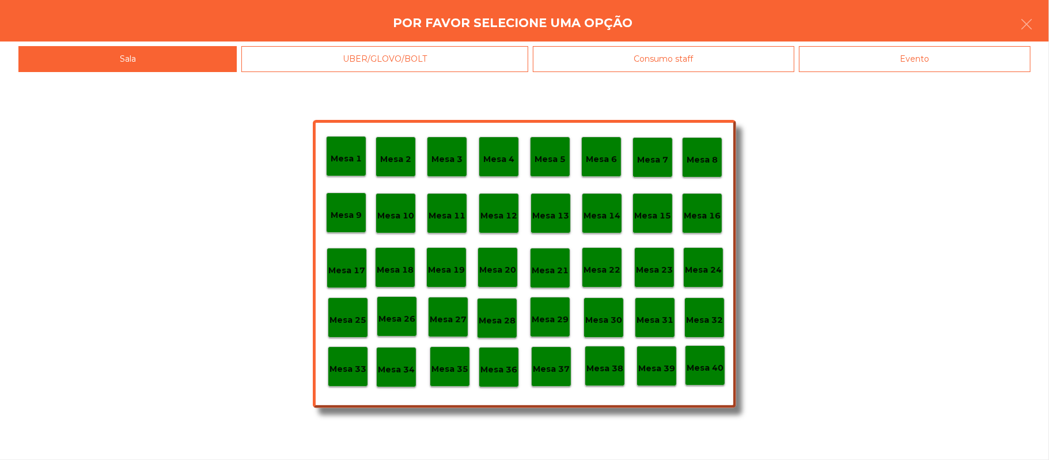
click at [931, 56] on div "Evento" at bounding box center [914, 59] width 231 height 26
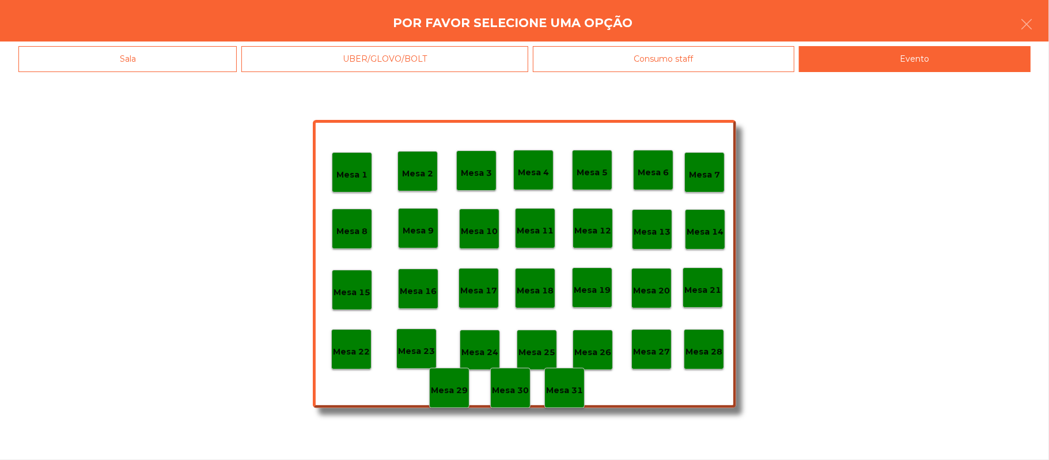
click at [477, 173] on p "Mesa 3" at bounding box center [476, 172] width 31 height 13
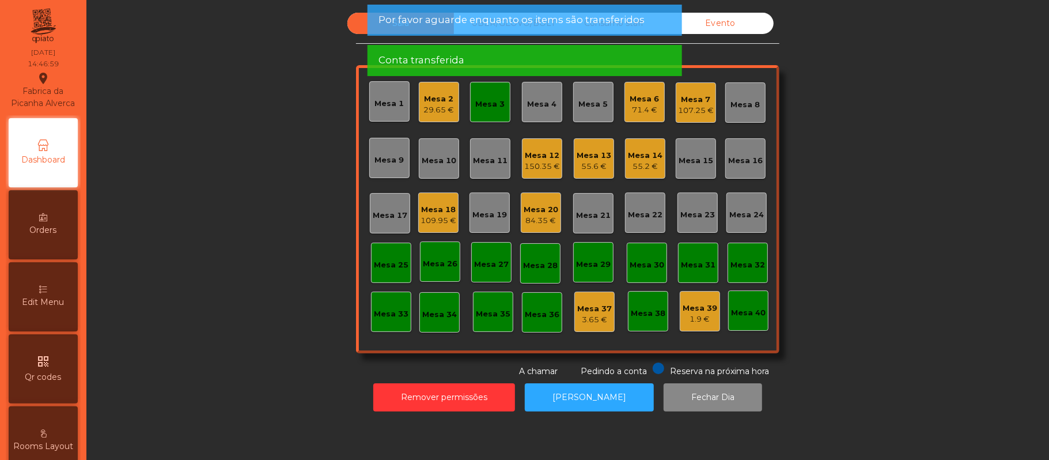
click at [484, 101] on div "Mesa 3" at bounding box center [490, 104] width 29 height 12
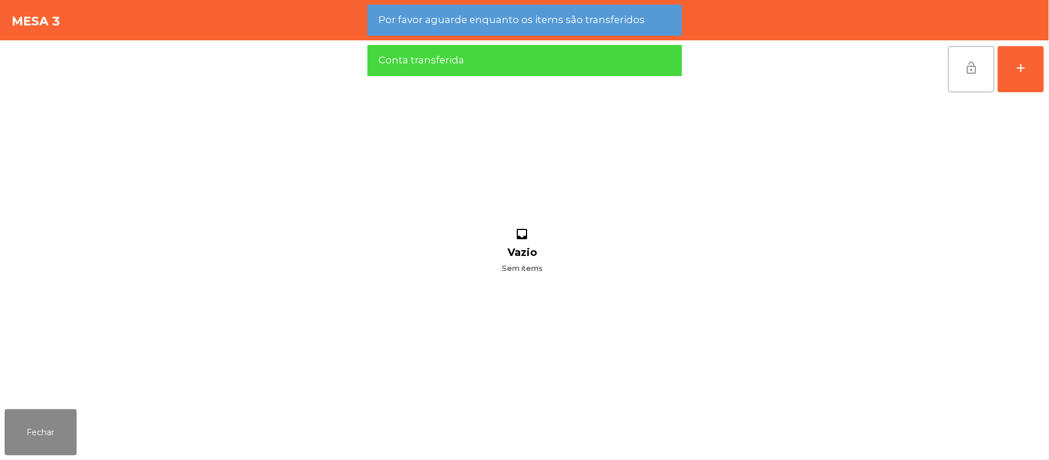
click at [959, 63] on button "lock_open" at bounding box center [971, 69] width 46 height 46
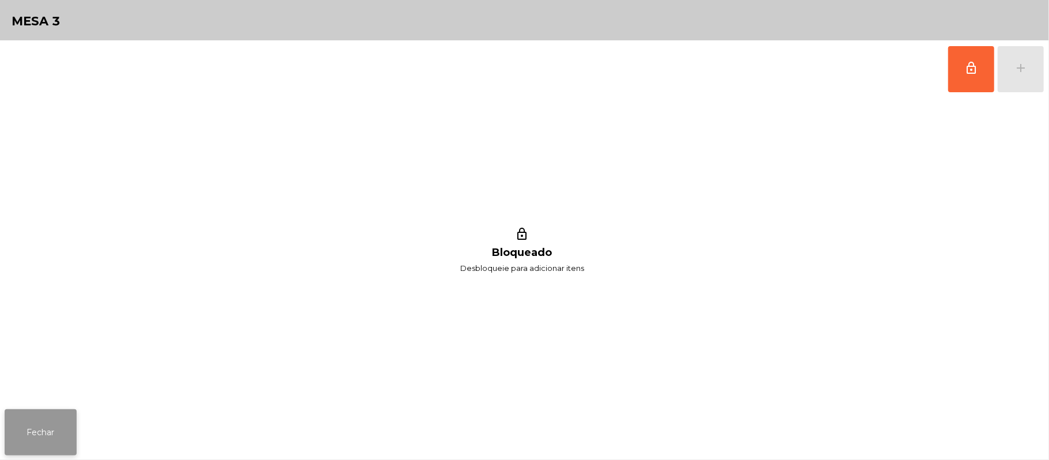
click at [59, 412] on button "Fechar" at bounding box center [41, 432] width 72 height 46
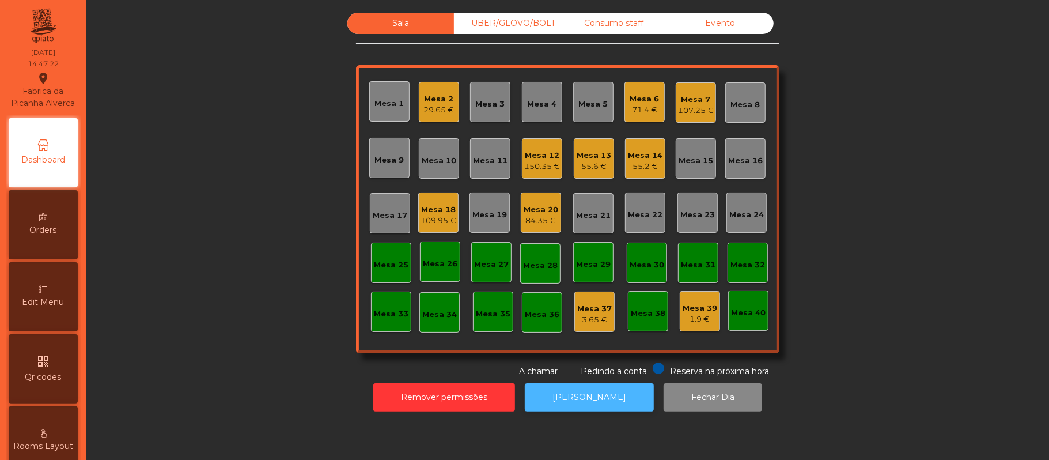
click at [601, 399] on button "[PERSON_NAME]" at bounding box center [589, 397] width 129 height 28
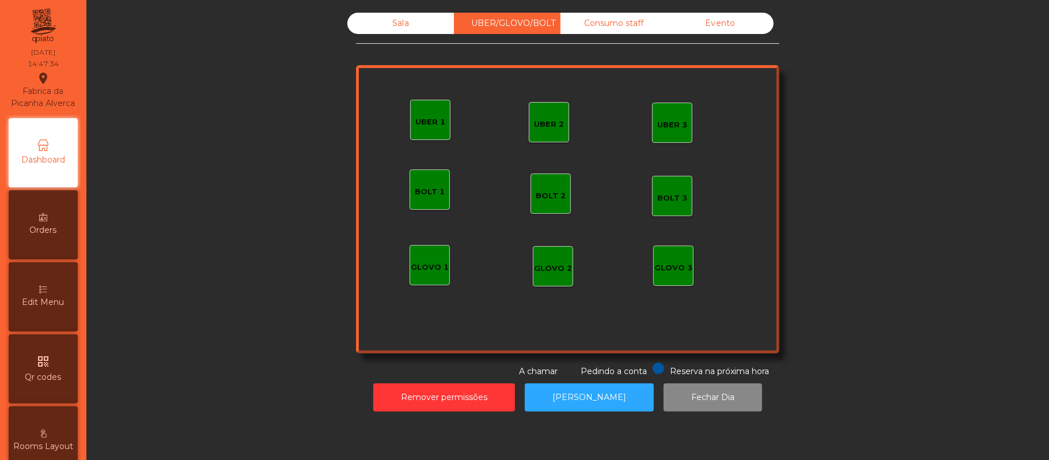
click at [413, 136] on div "UBER 1" at bounding box center [430, 120] width 40 height 40
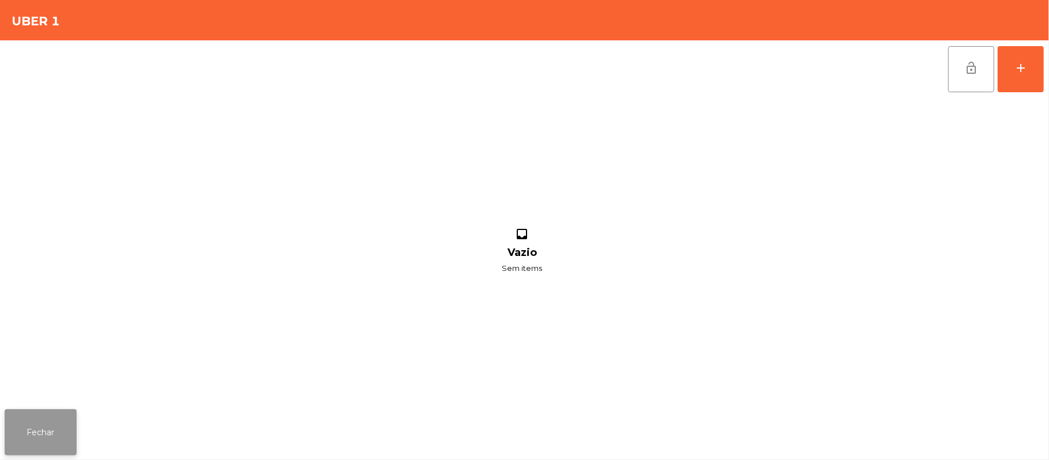
click at [46, 420] on button "Fechar" at bounding box center [41, 432] width 72 height 46
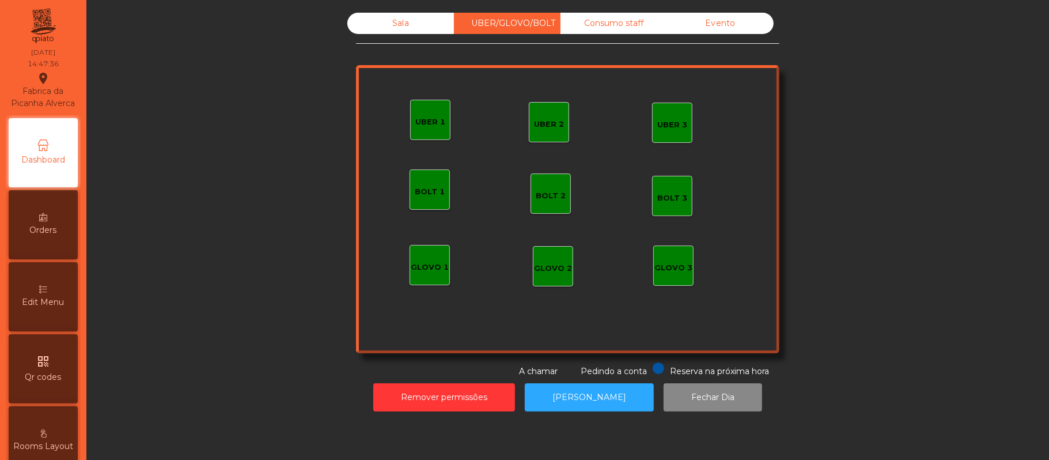
click at [729, 33] on div "Evento" at bounding box center [720, 23] width 107 height 21
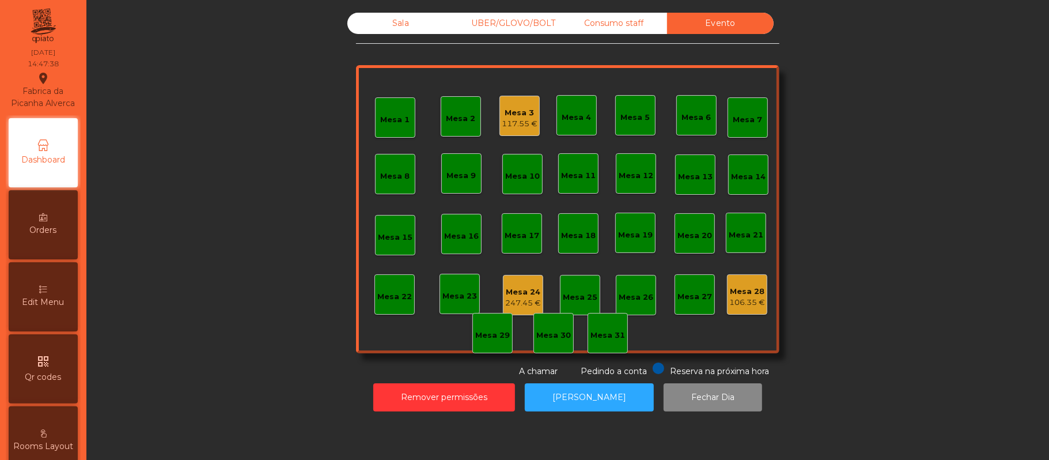
click at [523, 107] on div "Mesa 3" at bounding box center [520, 113] width 36 height 12
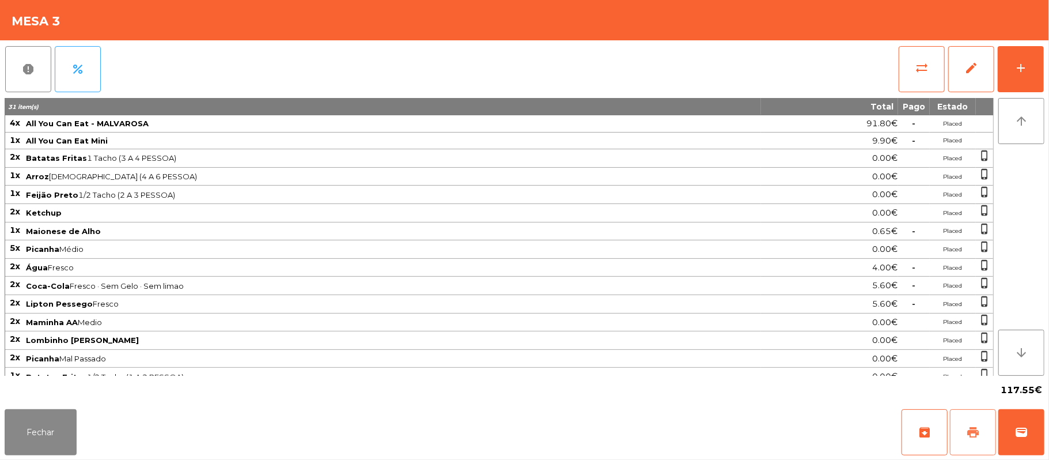
click at [970, 431] on span "print" at bounding box center [973, 432] width 14 height 14
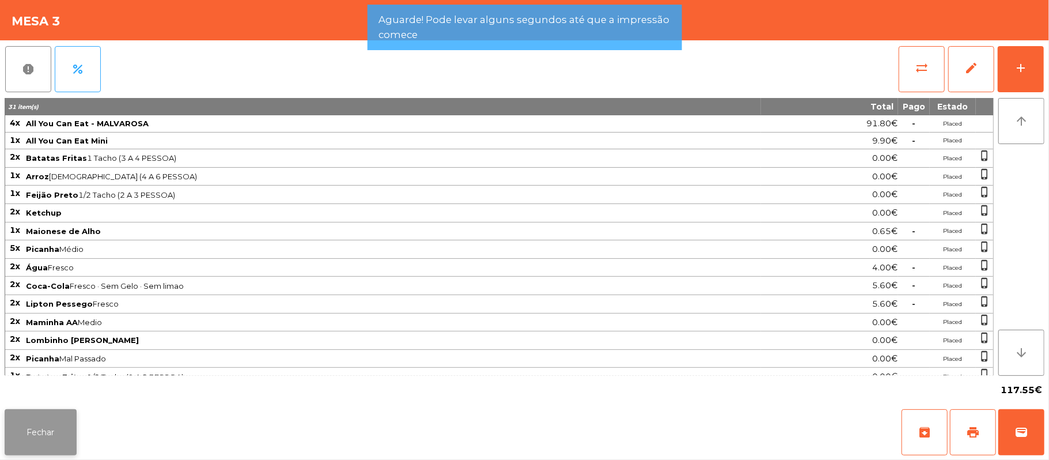
click at [40, 429] on button "Fechar" at bounding box center [41, 432] width 72 height 46
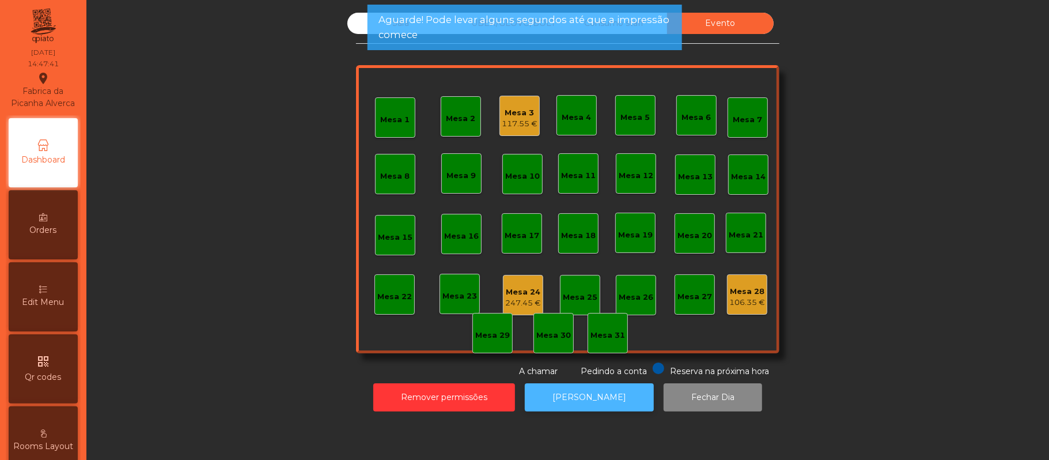
click at [606, 397] on button "[PERSON_NAME]" at bounding box center [589, 397] width 129 height 28
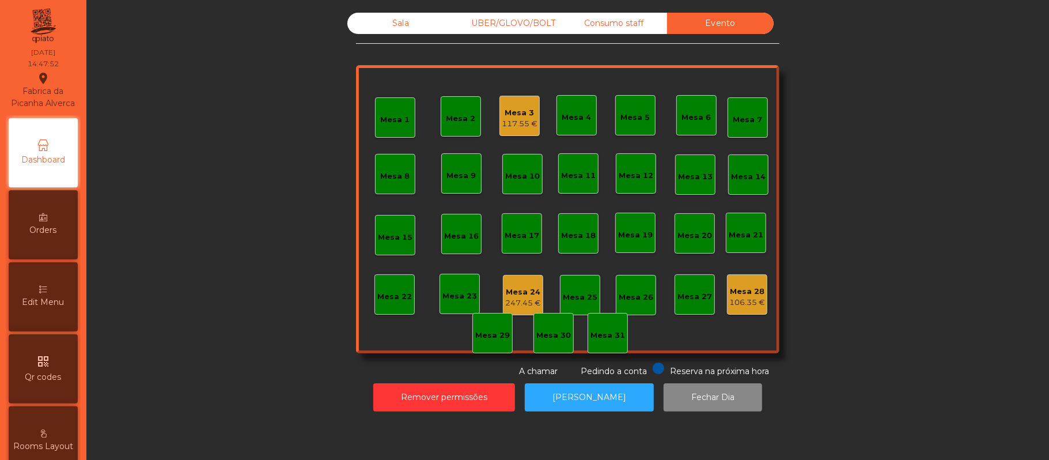
click at [396, 23] on div "Sala" at bounding box center [400, 23] width 107 height 21
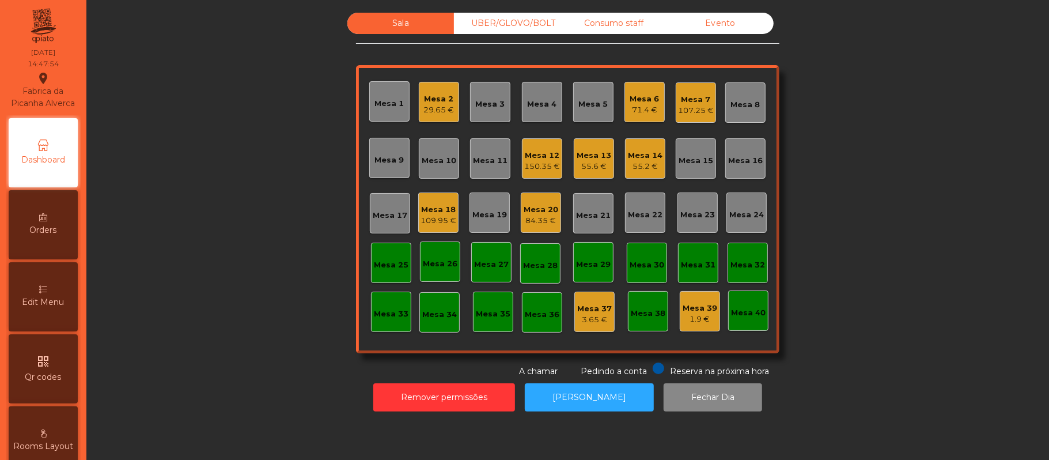
click at [524, 204] on div "Mesa 20" at bounding box center [540, 210] width 35 height 12
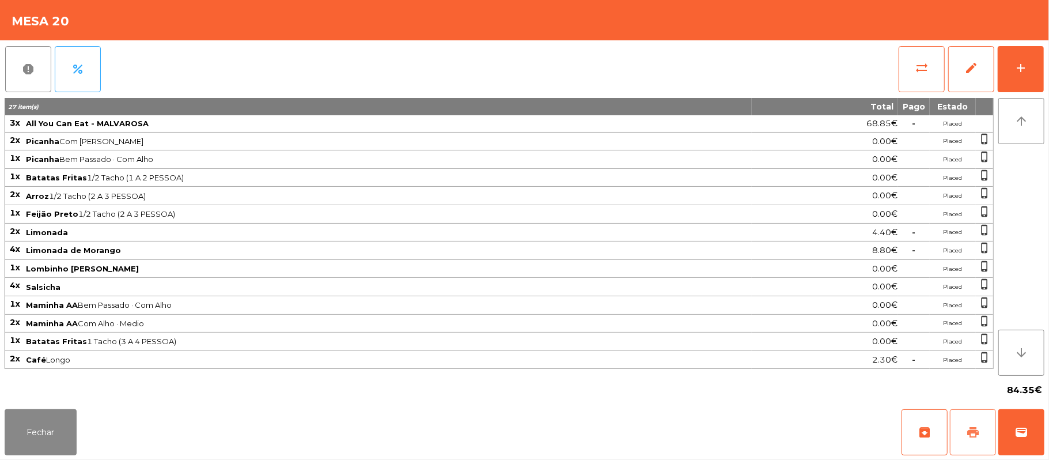
click at [968, 430] on span "print" at bounding box center [973, 432] width 14 height 14
click at [1020, 431] on span "wallet" at bounding box center [1021, 432] width 14 height 14
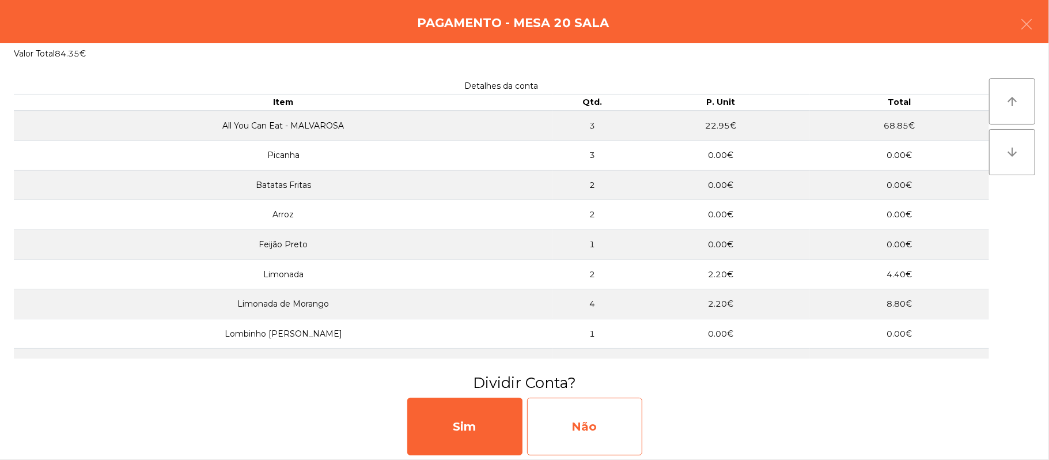
click at [602, 422] on div "Não" at bounding box center [584, 426] width 115 height 58
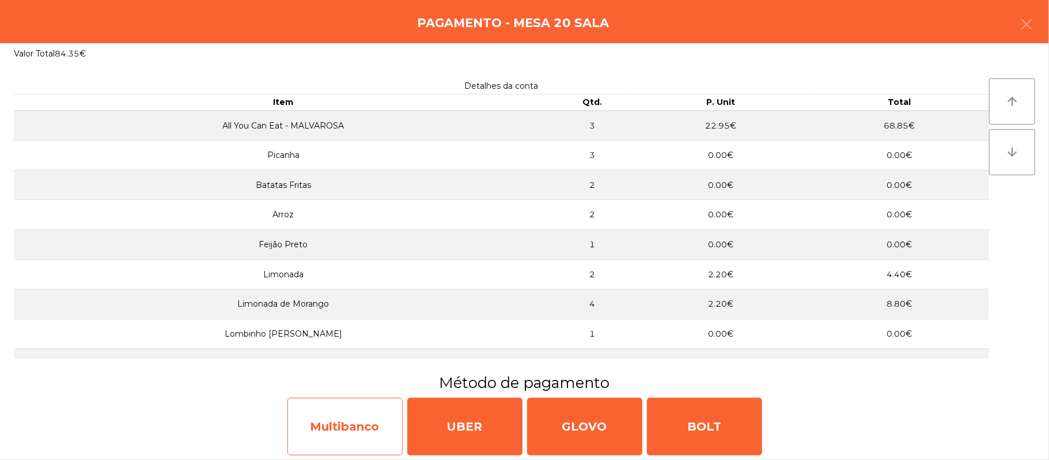
click at [347, 409] on div "Multibanco" at bounding box center [344, 426] width 115 height 58
select select "**"
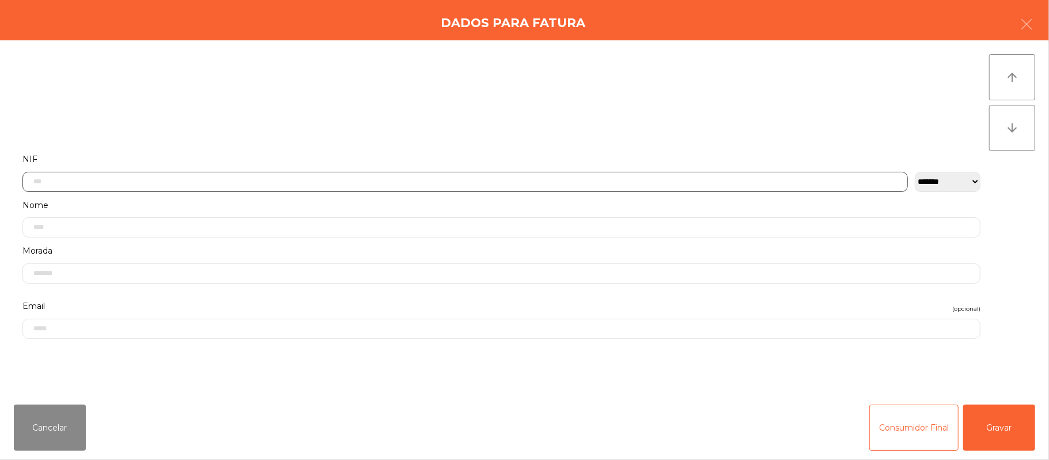
click at [400, 173] on input "text" at bounding box center [464, 182] width 885 height 20
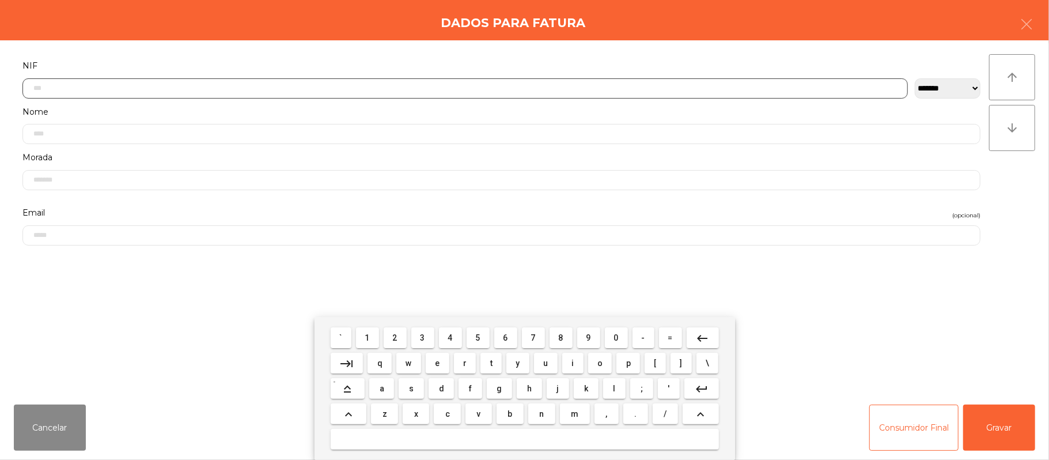
scroll to position [97, 0]
type input "*********"
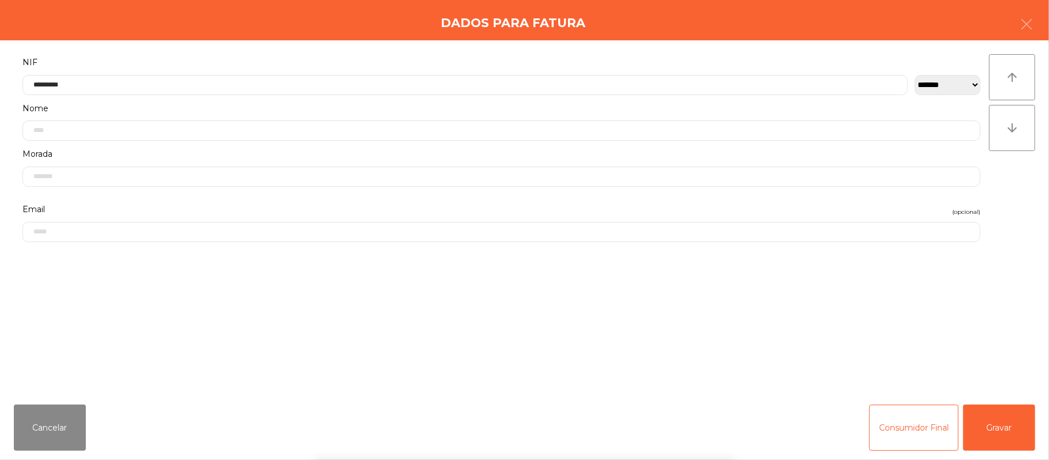
click at [1007, 417] on div "` 1 2 3 4 5 6 7 8 9 0 - = keyboard_backspace keyboard_tab q w e r t y u i o p […" at bounding box center [524, 388] width 1049 height 143
click at [1007, 427] on button "Gravar" at bounding box center [999, 427] width 72 height 46
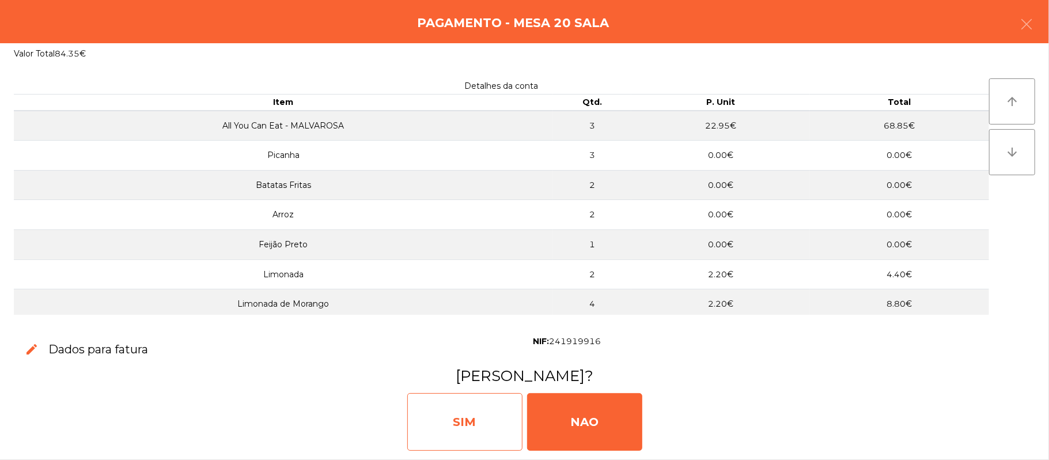
click at [454, 404] on div "SIM" at bounding box center [464, 422] width 115 height 58
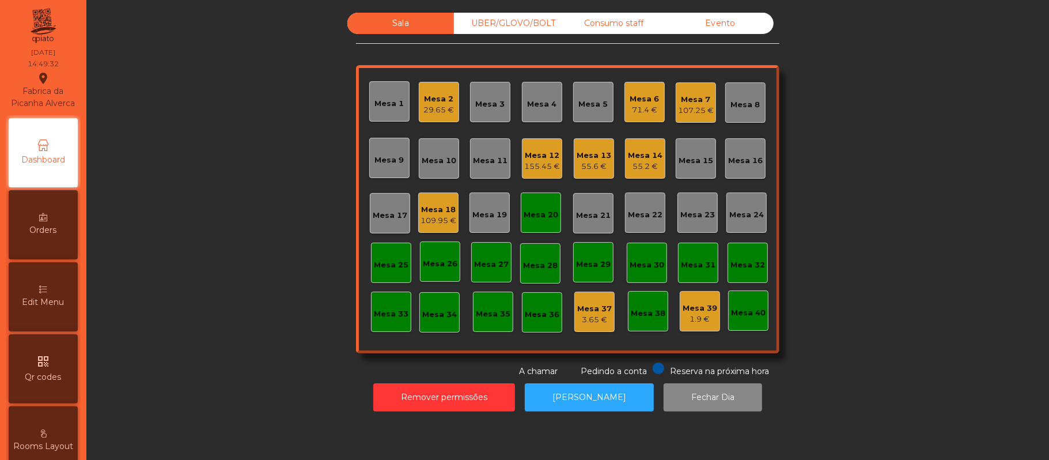
click at [527, 207] on div "Mesa 20" at bounding box center [540, 212] width 35 height 16
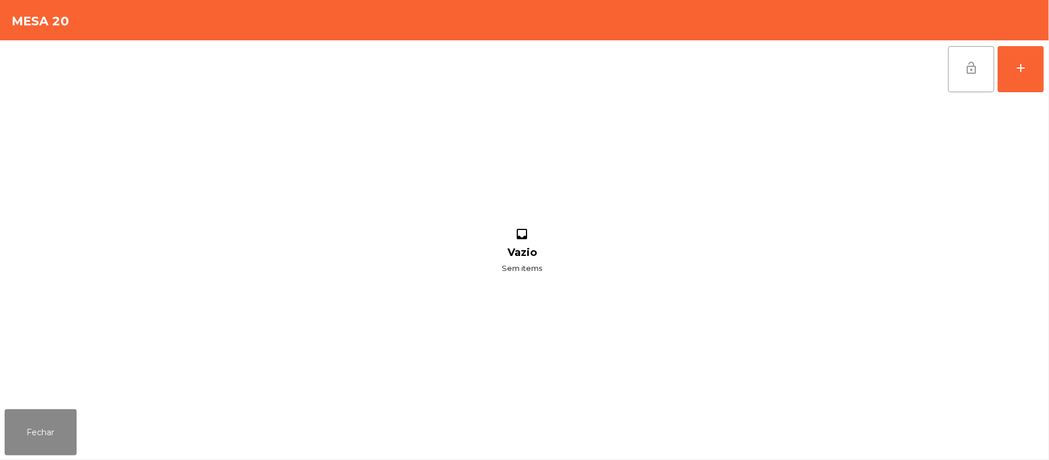
click at [958, 67] on button "lock_open" at bounding box center [971, 69] width 46 height 46
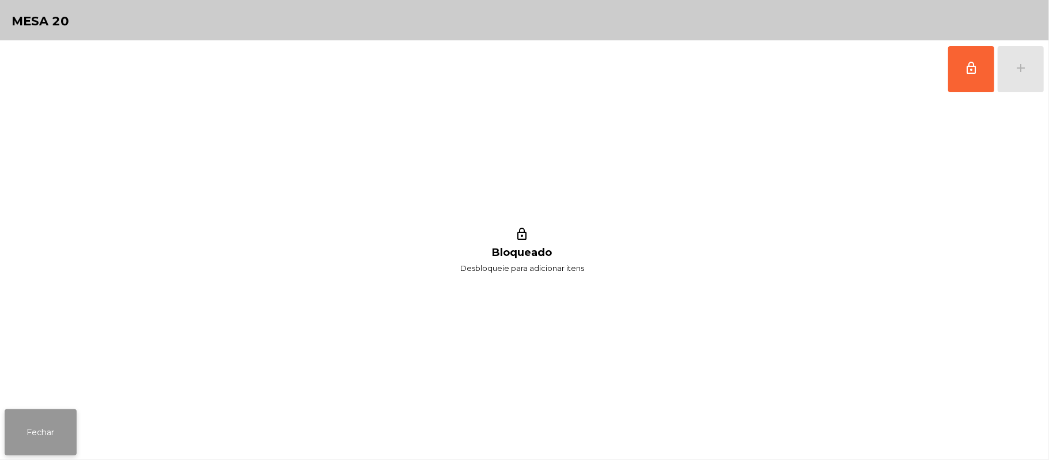
click at [41, 420] on button "Fechar" at bounding box center [41, 432] width 72 height 46
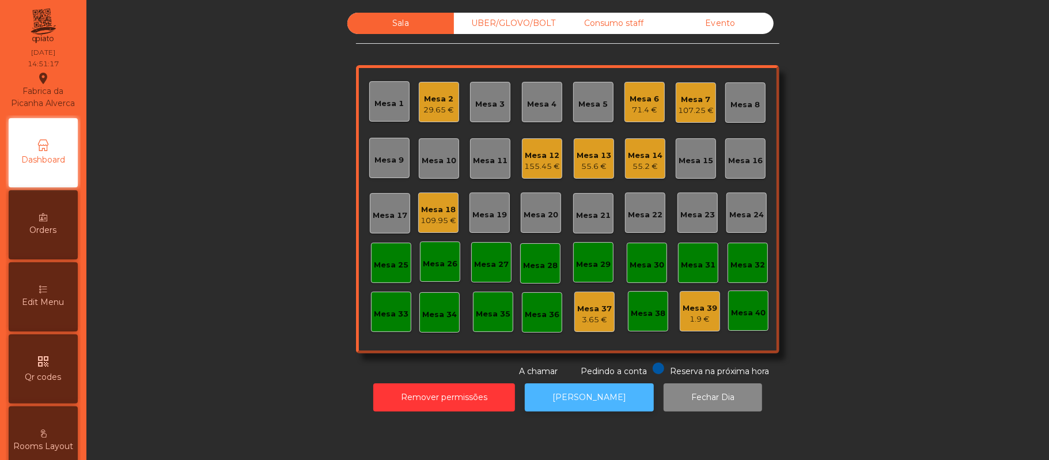
click at [603, 390] on button "[PERSON_NAME]" at bounding box center [589, 397] width 129 height 28
click at [641, 166] on div "55.2 €" at bounding box center [645, 167] width 35 height 12
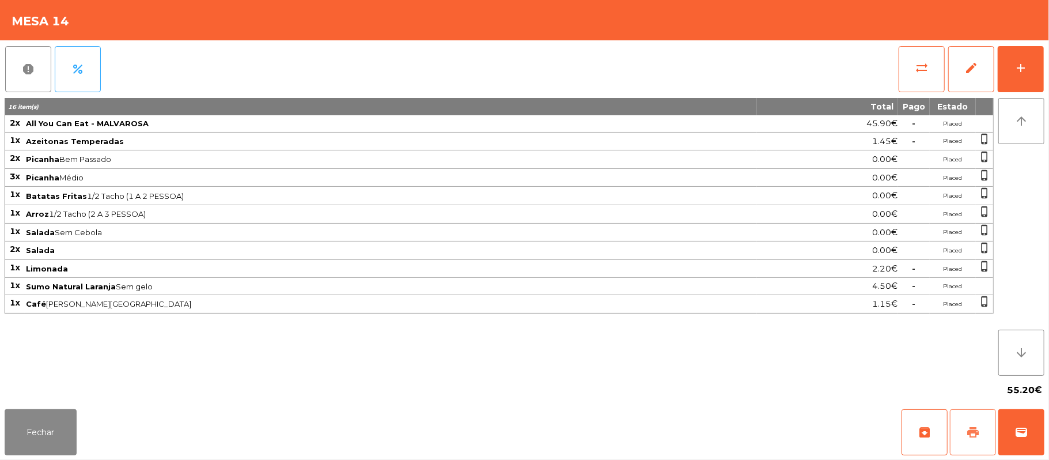
click at [969, 436] on span "print" at bounding box center [973, 432] width 14 height 14
click at [1039, 438] on button "wallet" at bounding box center [1021, 432] width 46 height 46
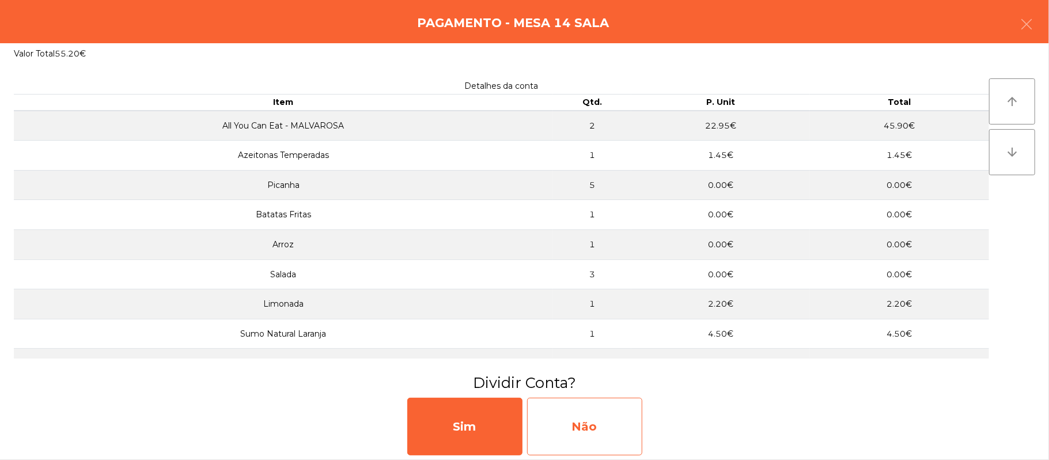
click at [611, 415] on div "Não" at bounding box center [584, 426] width 115 height 58
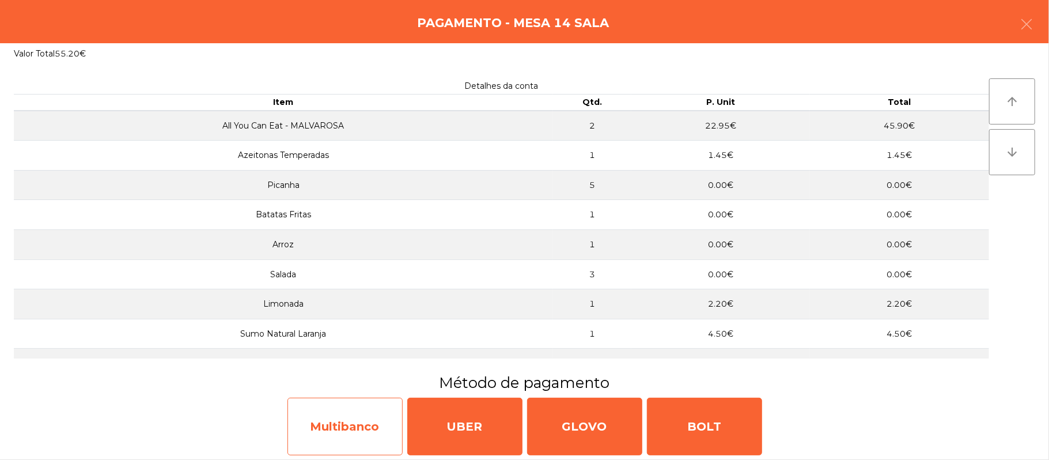
click at [341, 413] on div "Multibanco" at bounding box center [344, 426] width 115 height 58
select select "**"
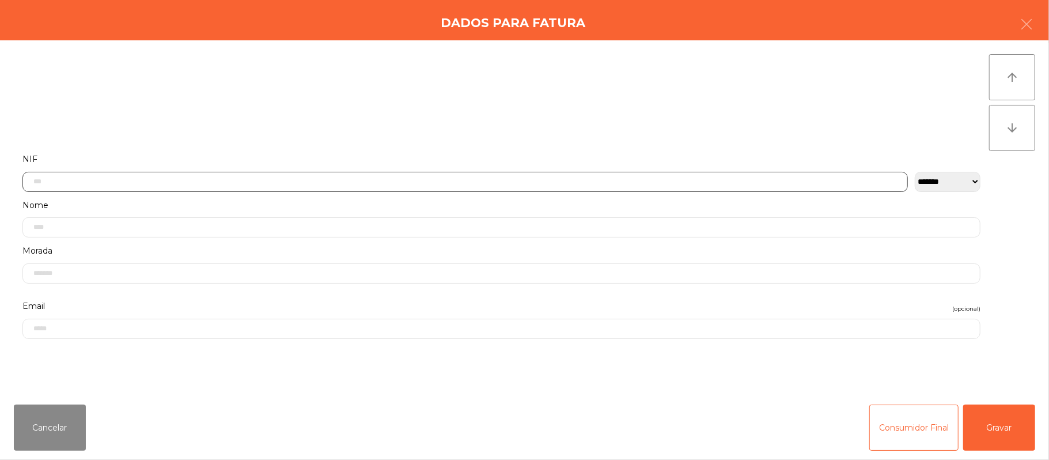
click at [293, 184] on input "text" at bounding box center [464, 182] width 885 height 20
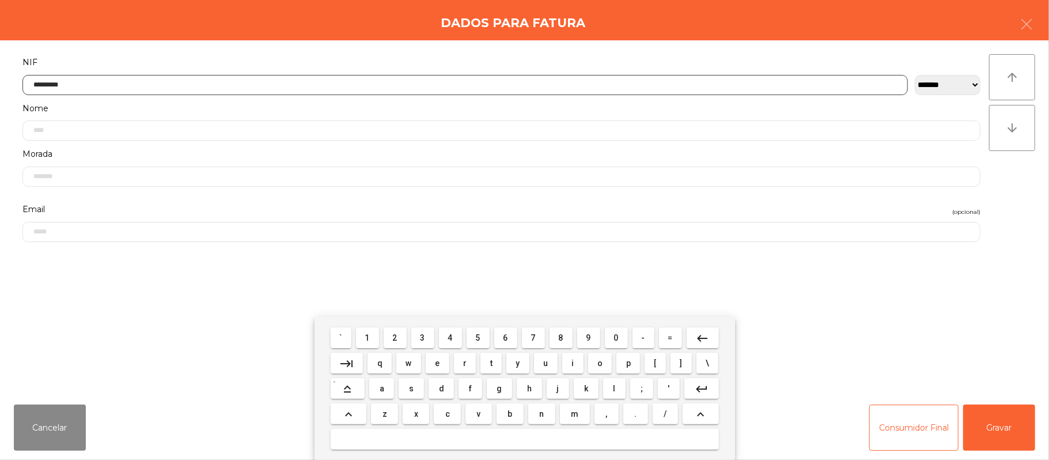
type input "*********"
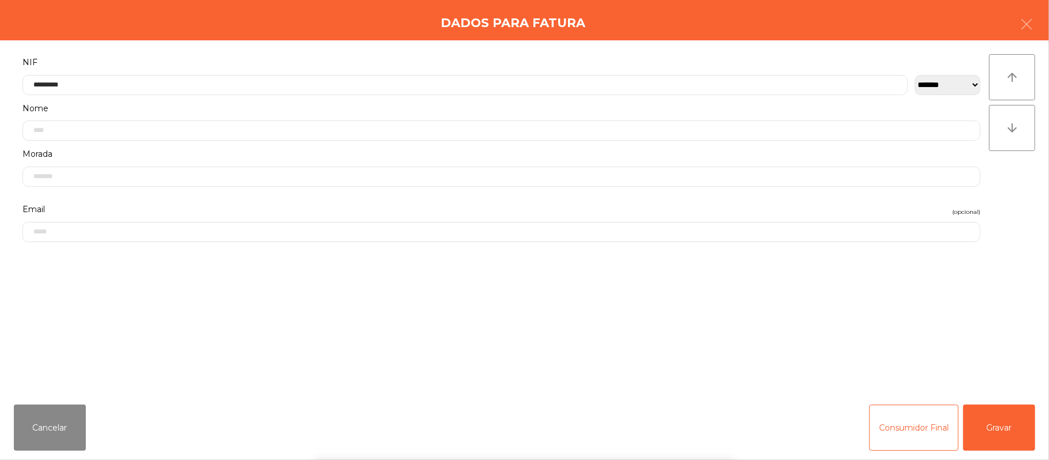
click at [993, 429] on div "` 1 2 3 4 5 6 7 8 9 0 - = keyboard_backspace keyboard_tab q w e r t y u i o p […" at bounding box center [524, 388] width 1049 height 143
click at [1000, 433] on button "Gravar" at bounding box center [999, 427] width 72 height 46
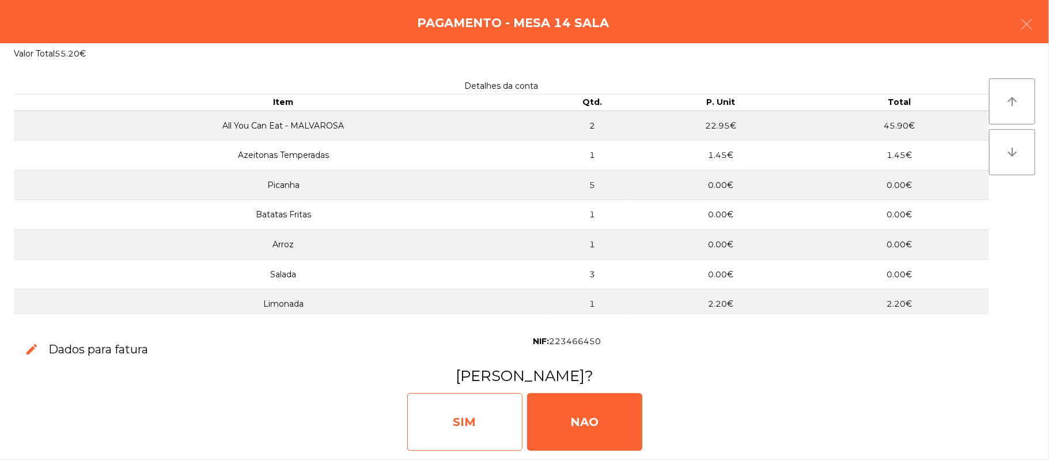
click at [473, 422] on div "SIM" at bounding box center [464, 422] width 115 height 58
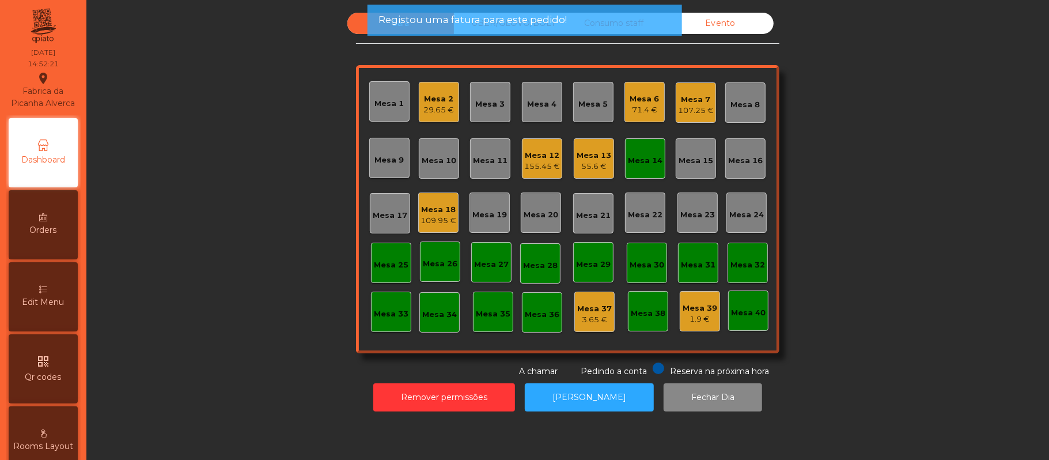
click at [644, 174] on div "Mesa 14" at bounding box center [645, 158] width 40 height 40
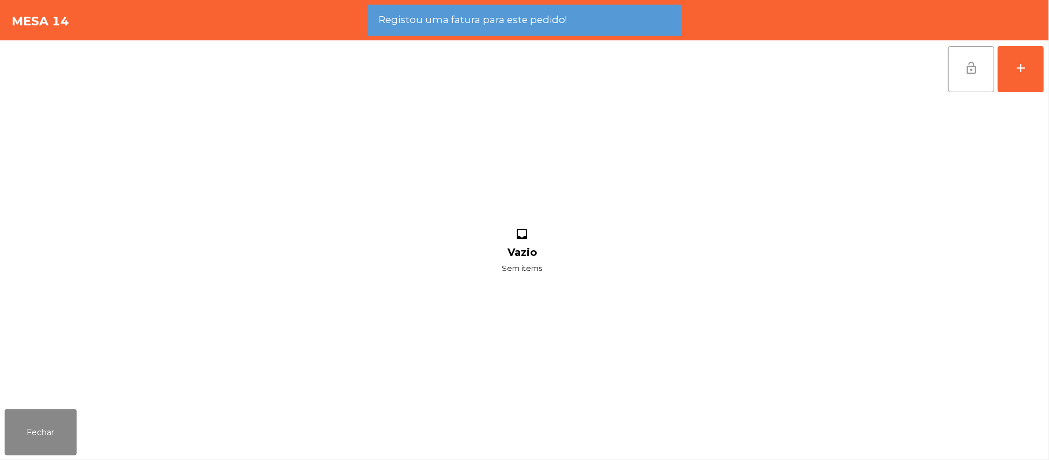
click at [962, 70] on button "lock_open" at bounding box center [971, 69] width 46 height 46
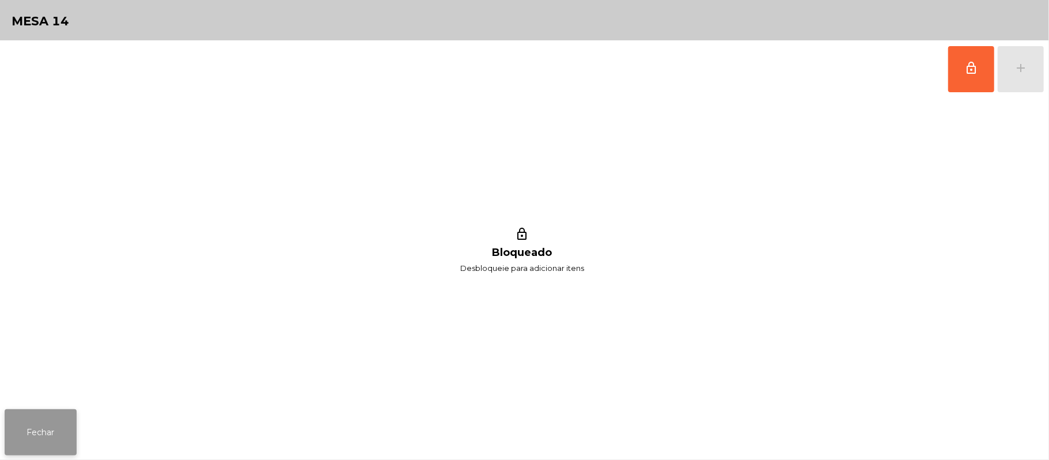
click at [66, 429] on button "Fechar" at bounding box center [41, 432] width 72 height 46
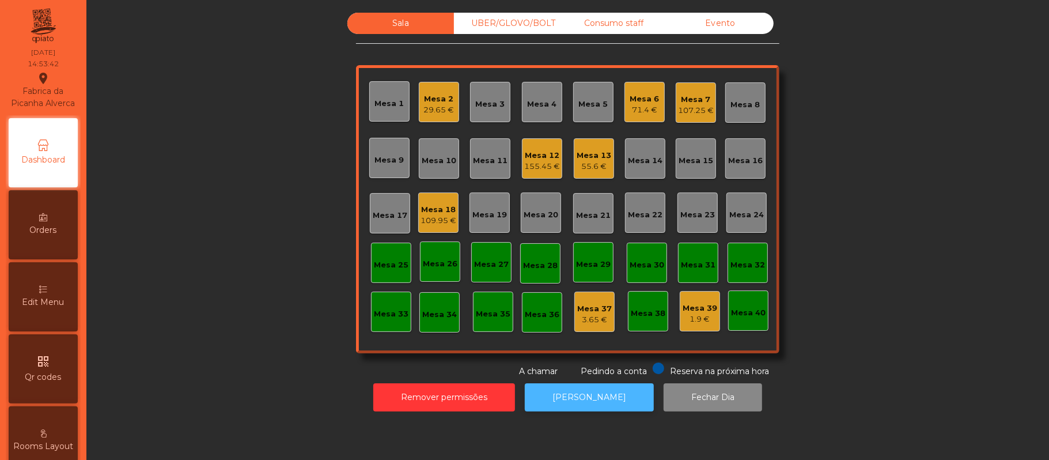
click at [583, 397] on button "[PERSON_NAME]" at bounding box center [589, 397] width 129 height 28
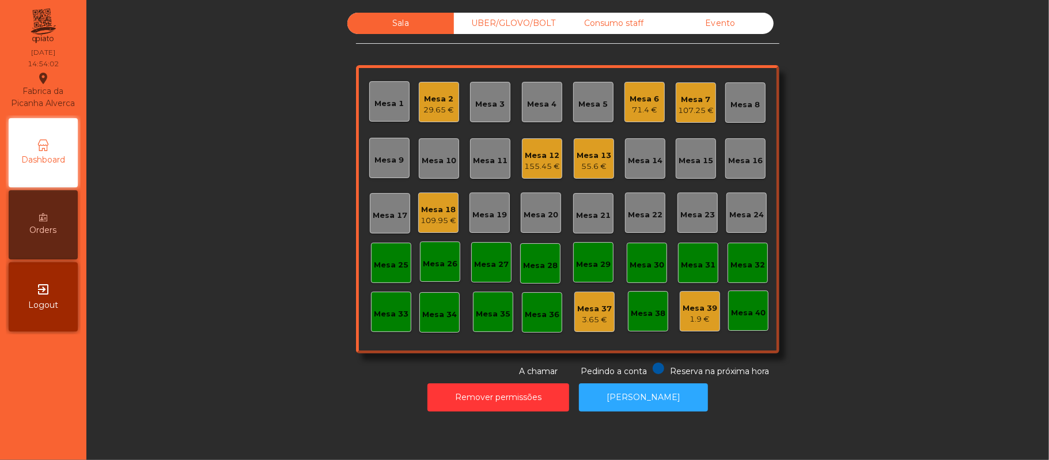
click at [439, 215] on div "109.95 €" at bounding box center [438, 221] width 36 height 12
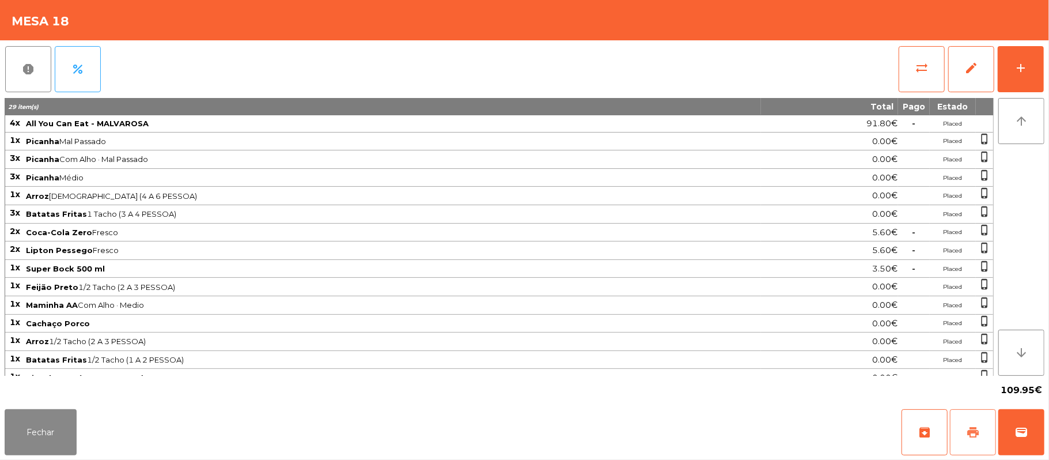
click at [962, 419] on button "print" at bounding box center [973, 432] width 46 height 46
click at [37, 415] on button "Fechar" at bounding box center [41, 432] width 72 height 46
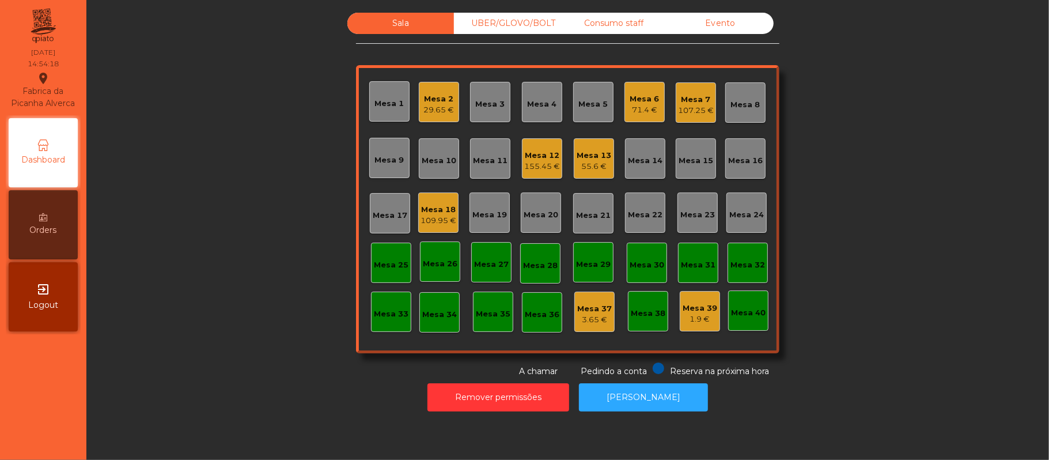
click at [443, 208] on div "Mesa 18" at bounding box center [438, 210] width 36 height 12
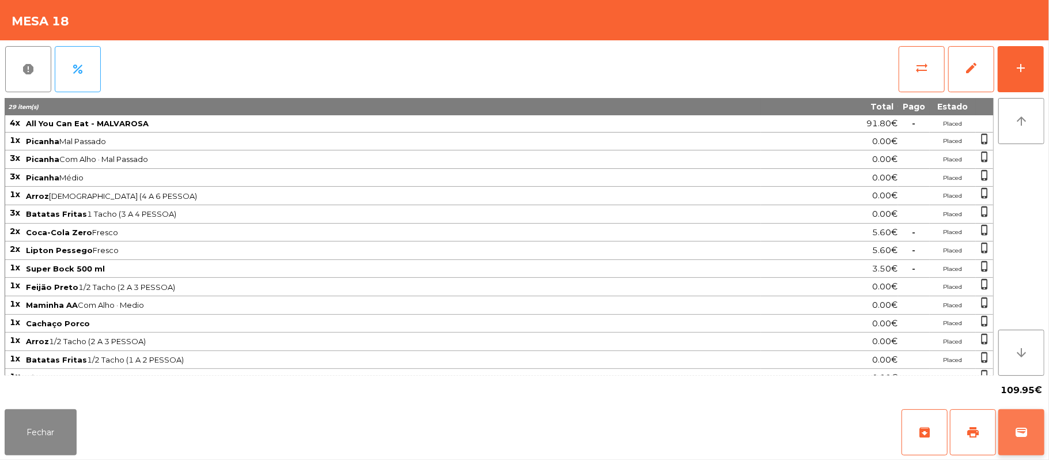
click at [1042, 428] on button "wallet" at bounding box center [1021, 432] width 46 height 46
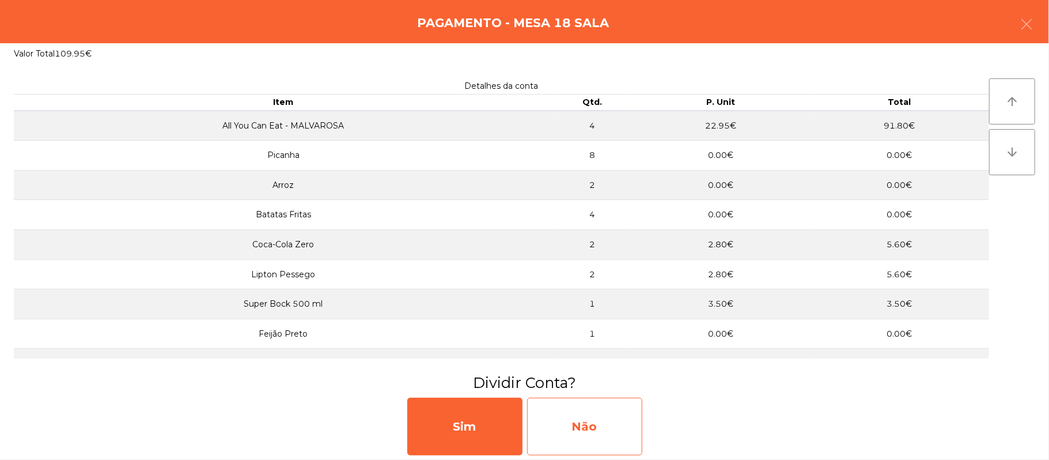
click at [616, 410] on div "Não" at bounding box center [584, 426] width 115 height 58
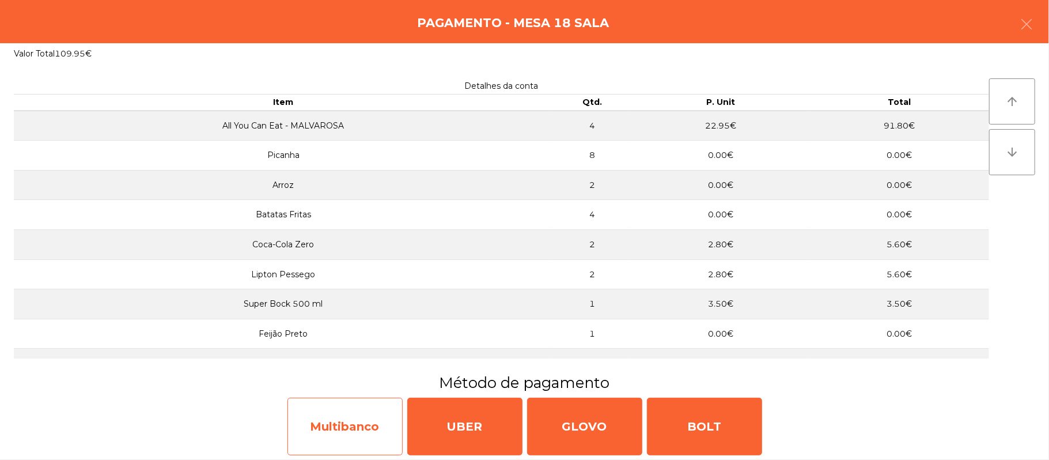
click at [346, 408] on div "Multibanco" at bounding box center [344, 426] width 115 height 58
select select "**"
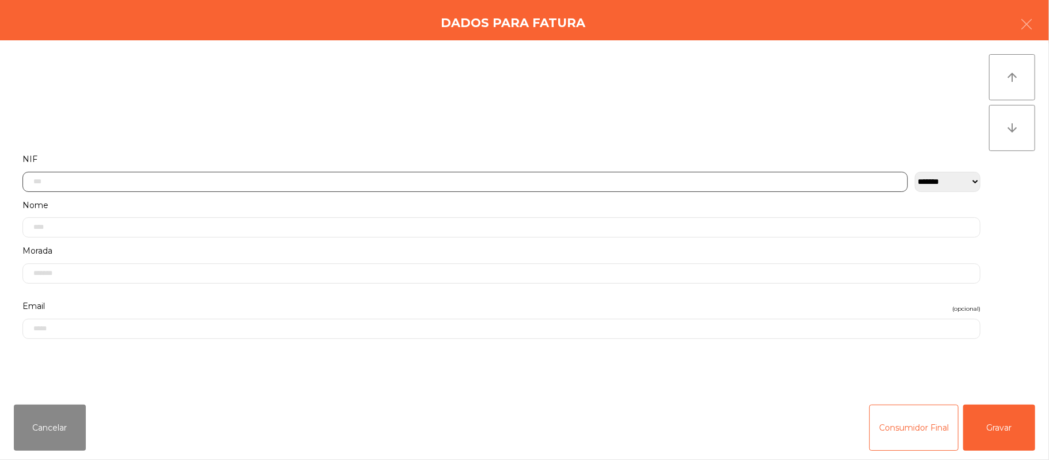
click at [548, 183] on input "text" at bounding box center [464, 182] width 885 height 20
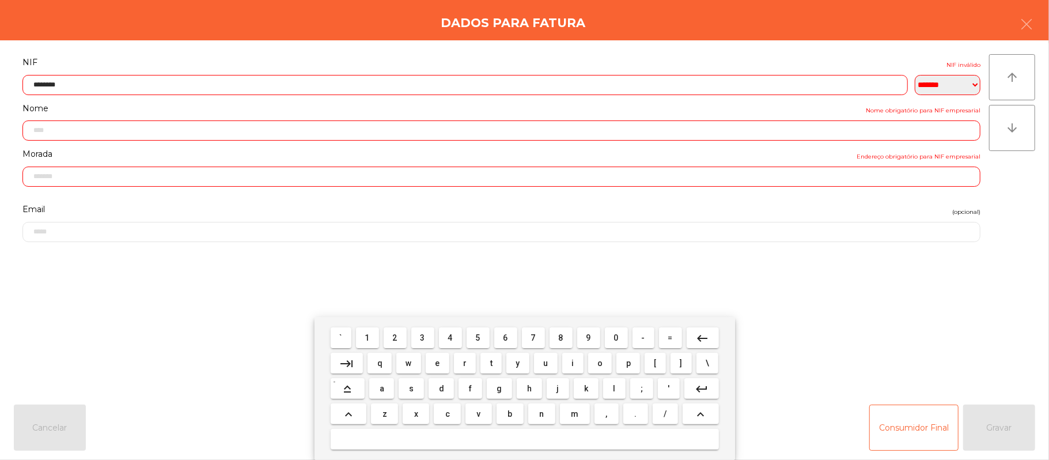
type input "*********"
type input "**********"
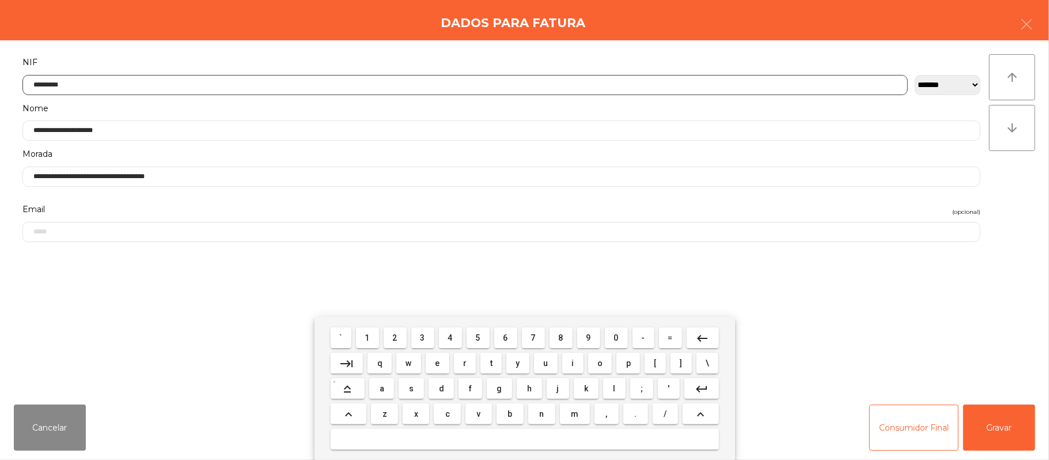
type input "*********"
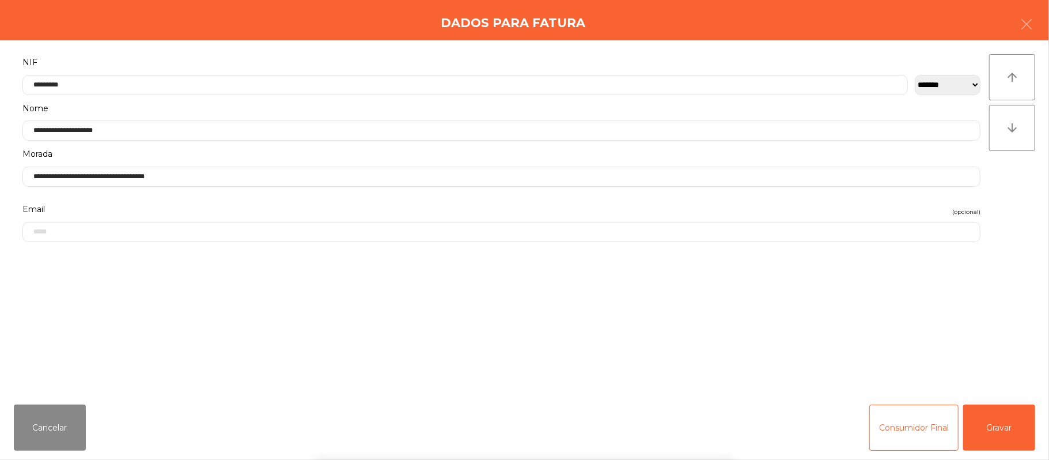
click at [1007, 424] on div "` 1 2 3 4 5 6 7 8 9 0 - = keyboard_backspace keyboard_tab q w e r t y u i o p […" at bounding box center [524, 388] width 1049 height 143
click at [1007, 422] on button "Gravar" at bounding box center [999, 427] width 72 height 46
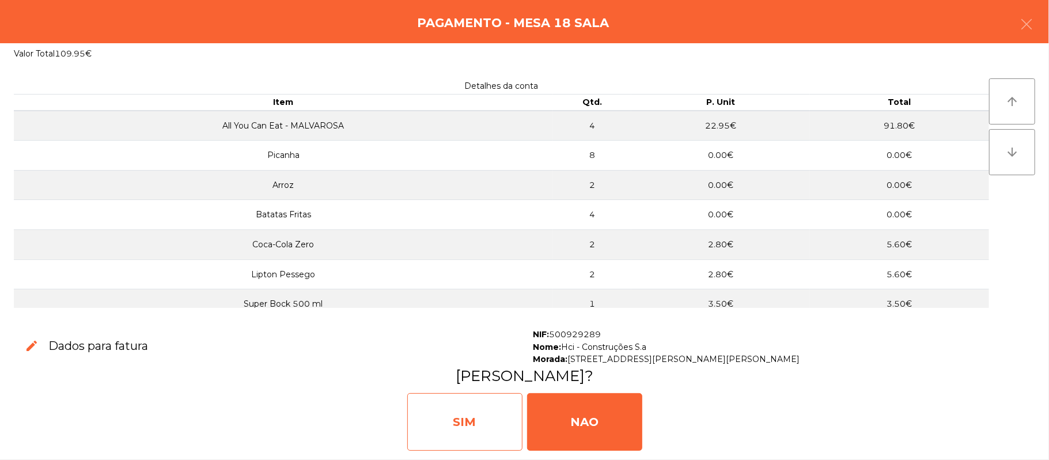
click at [477, 404] on div "SIM" at bounding box center [464, 422] width 115 height 58
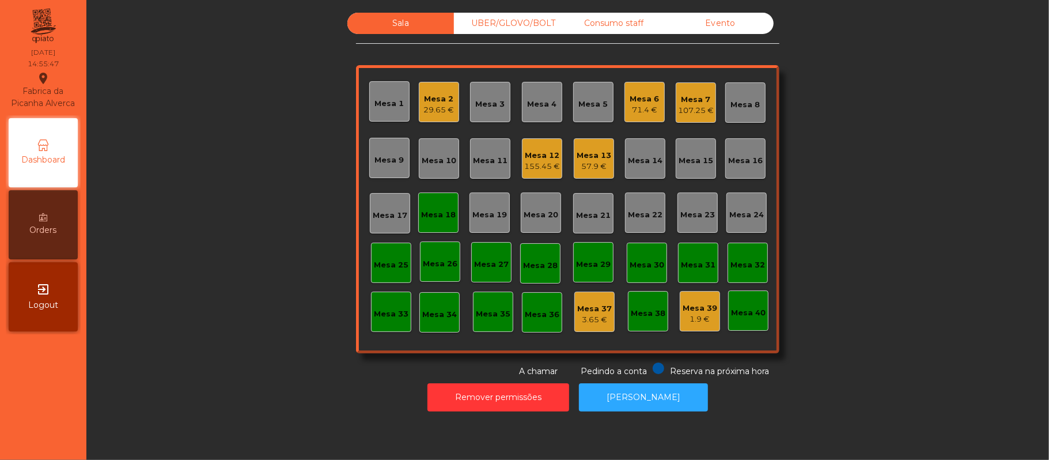
click at [519, 26] on div "UBER/GLOVO/BOLT" at bounding box center [507, 23] width 107 height 21
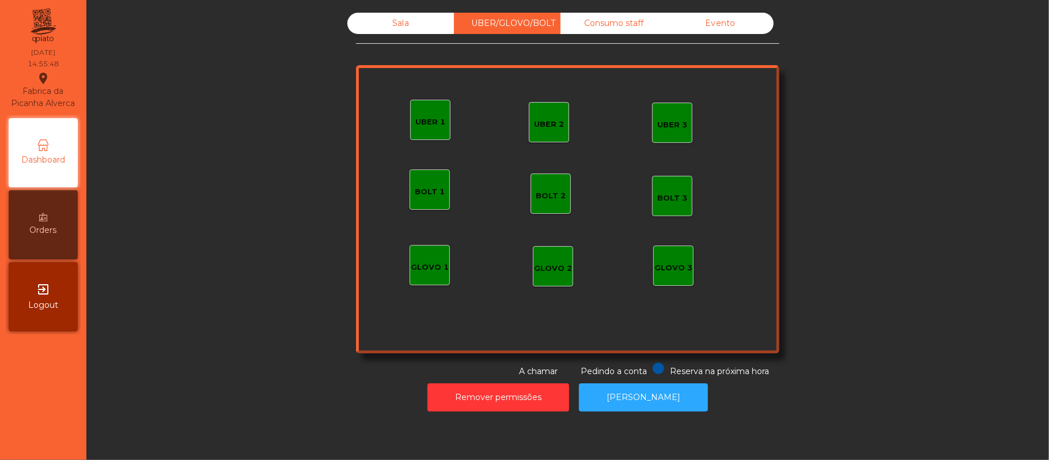
click at [417, 136] on div "UBER 1" at bounding box center [430, 120] width 40 height 40
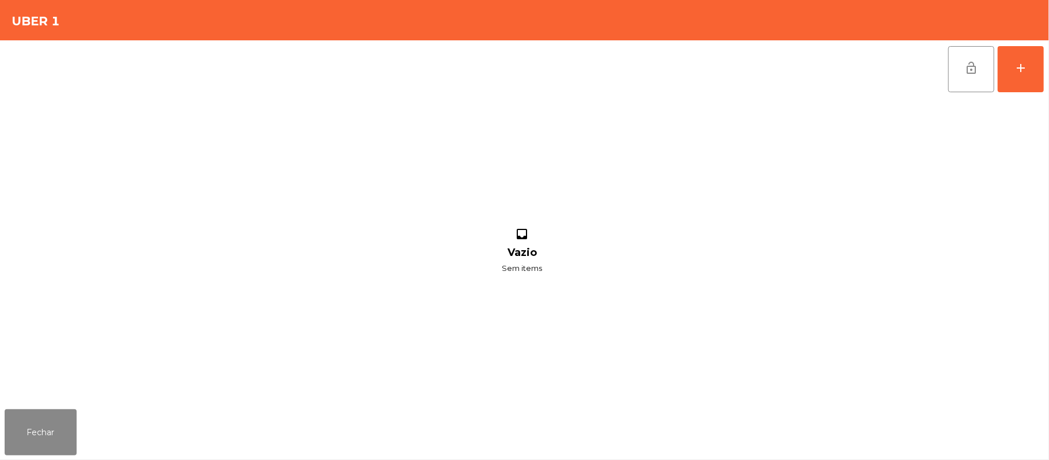
click at [1046, 83] on div "lock_open add inbox Vazio Sem items" at bounding box center [524, 222] width 1049 height 364
click at [1040, 70] on button "add" at bounding box center [1020, 69] width 46 height 46
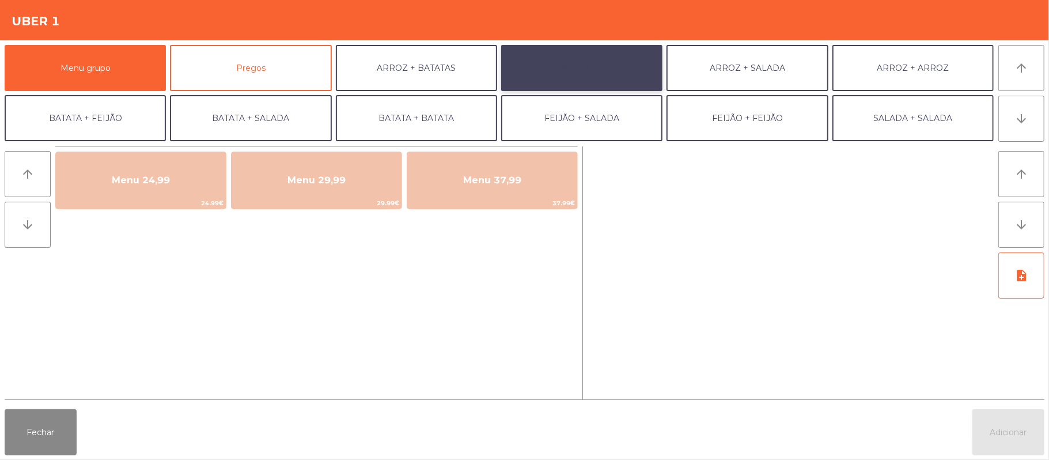
click at [601, 52] on button "ARROZ + FEIJÃO" at bounding box center [581, 68] width 161 height 46
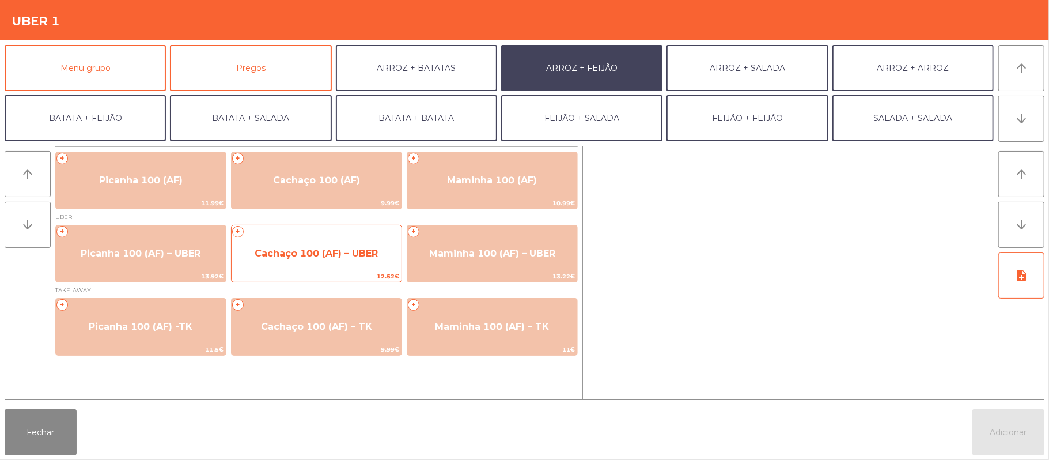
click at [322, 266] on span "Cachaço 100 (AF) – UBER" at bounding box center [316, 253] width 170 height 31
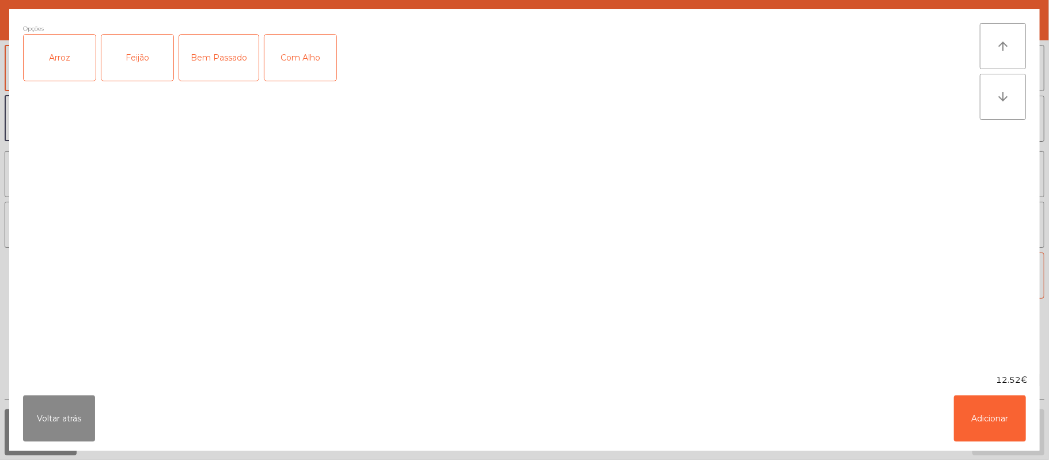
click at [63, 63] on div "Arroz" at bounding box center [60, 58] width 72 height 46
click at [150, 51] on div "Feijão" at bounding box center [137, 58] width 72 height 46
click at [231, 51] on div "Bem Passado" at bounding box center [218, 58] width 79 height 46
click at [959, 412] on button "Adicionar" at bounding box center [990, 418] width 72 height 46
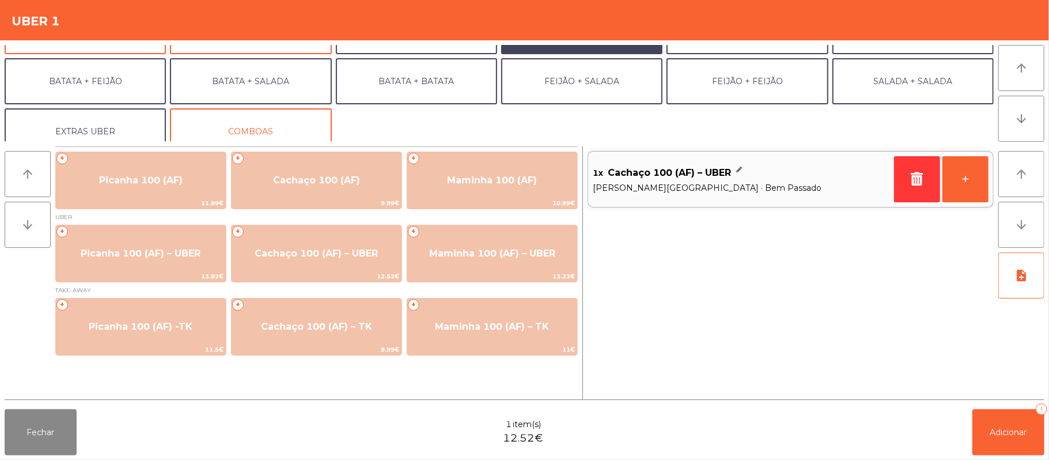
scroll to position [36, 0]
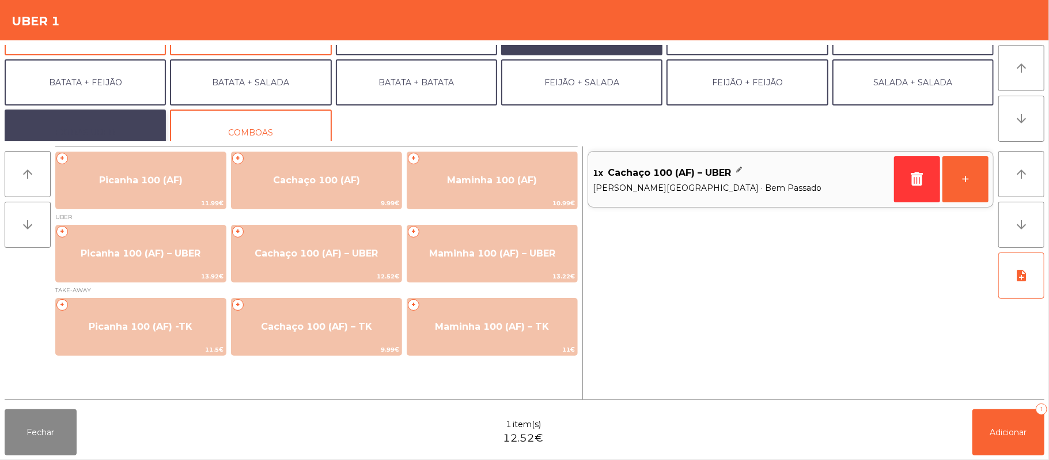
click at [109, 134] on button "EXTRAS UBER" at bounding box center [85, 132] width 161 height 46
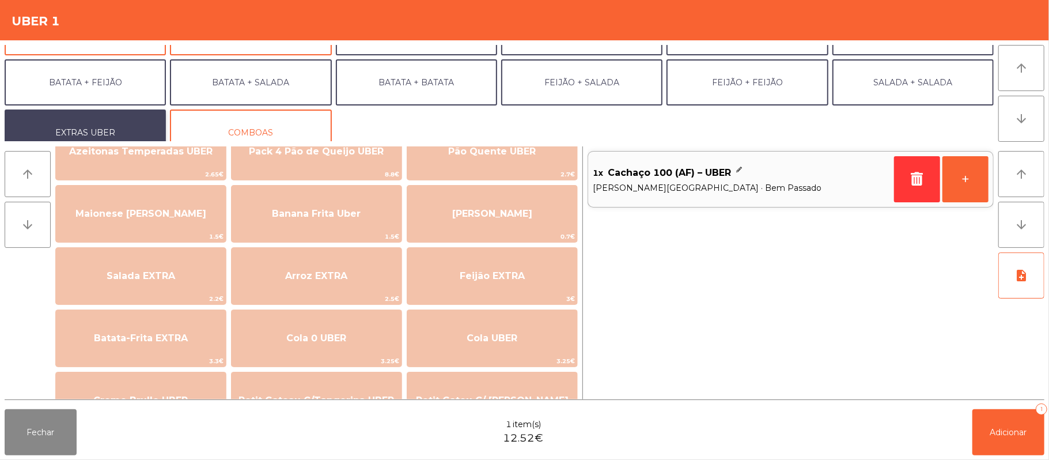
scroll to position [58, 0]
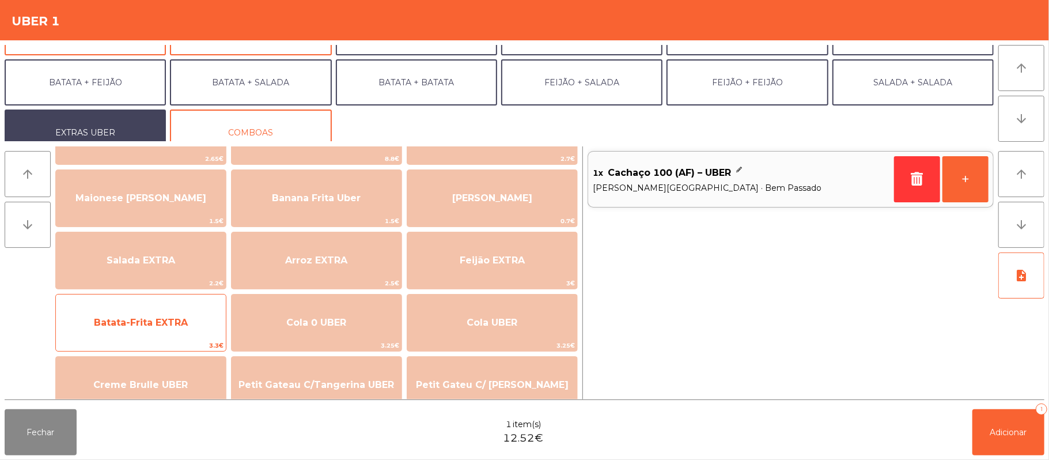
click at [176, 327] on span "Batata-Frita EXTRA" at bounding box center [141, 322] width 94 height 11
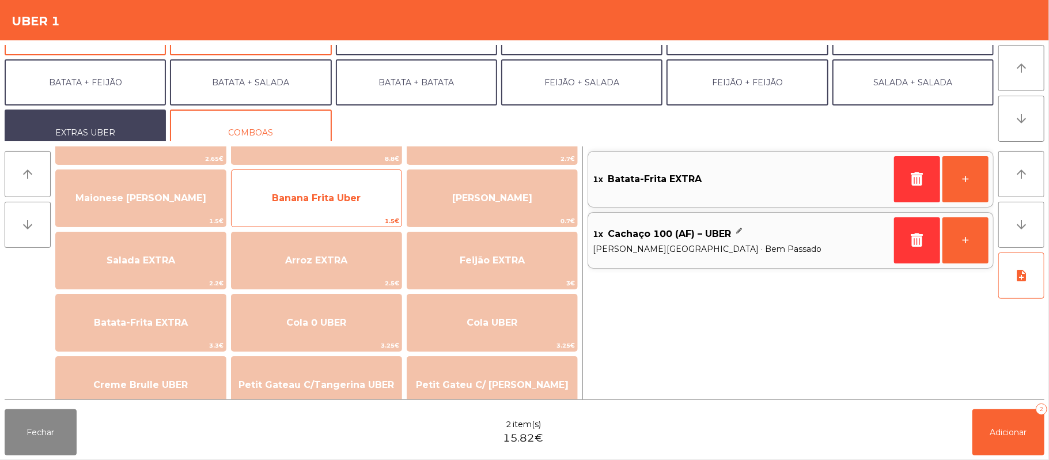
click at [322, 192] on span "Banana Frita Uber" at bounding box center [316, 197] width 89 height 11
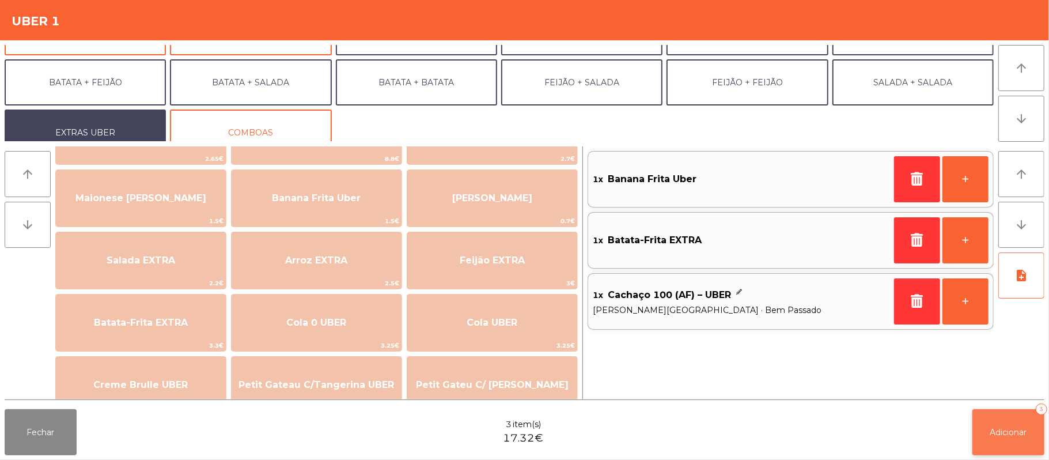
click at [1010, 436] on span "Adicionar" at bounding box center [1008, 432] width 37 height 10
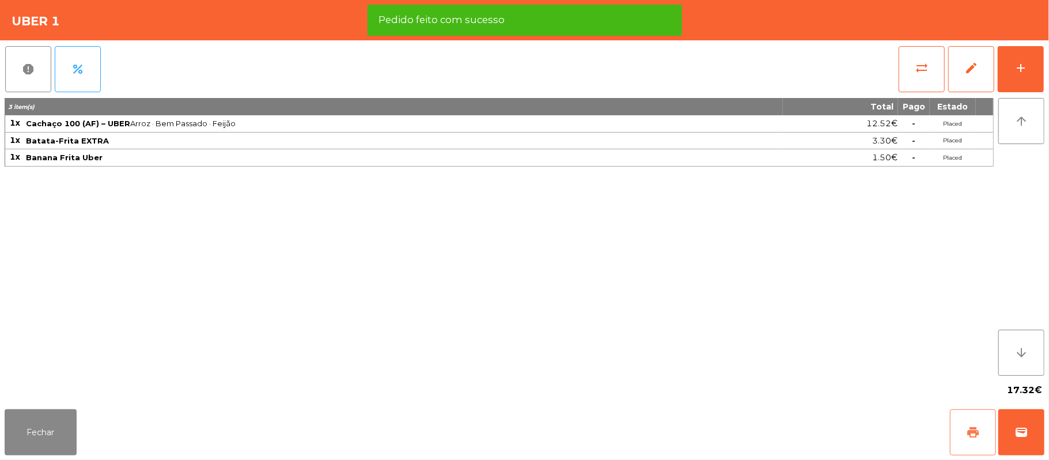
click at [957, 434] on button "print" at bounding box center [973, 432] width 46 height 46
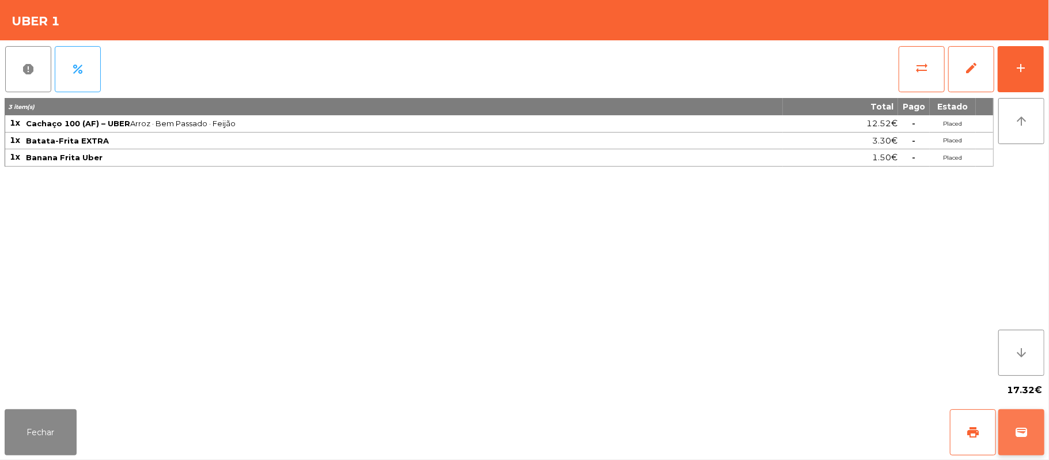
click at [1039, 431] on button "wallet" at bounding box center [1021, 432] width 46 height 46
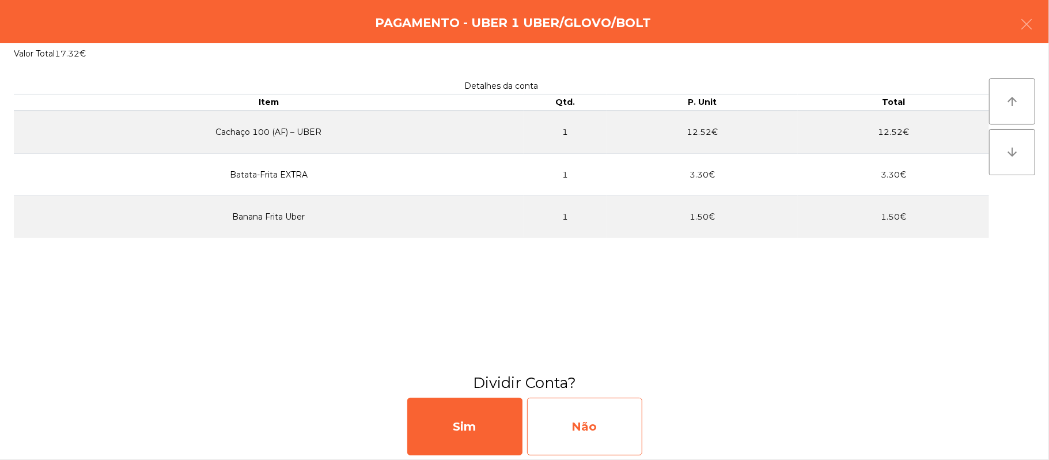
click at [602, 433] on div "Não" at bounding box center [584, 426] width 115 height 58
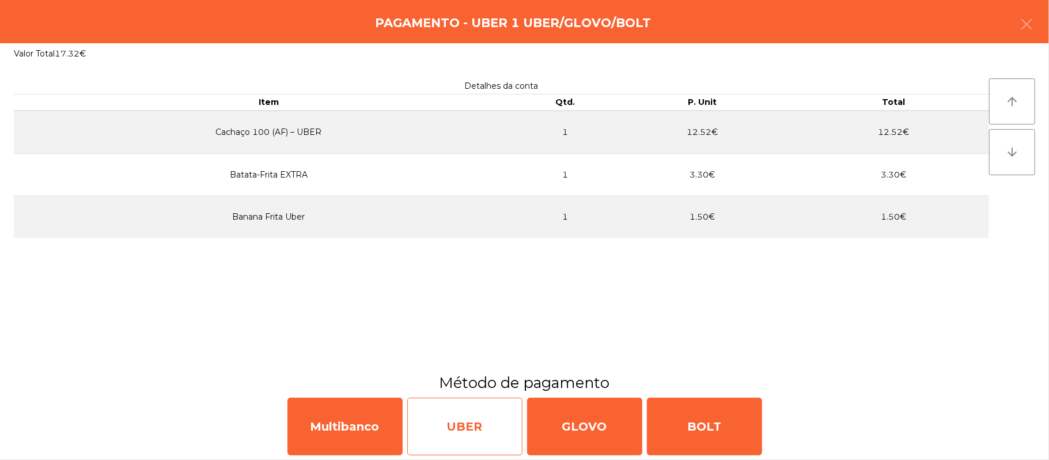
click at [479, 441] on div "UBER" at bounding box center [464, 426] width 115 height 58
select select "**"
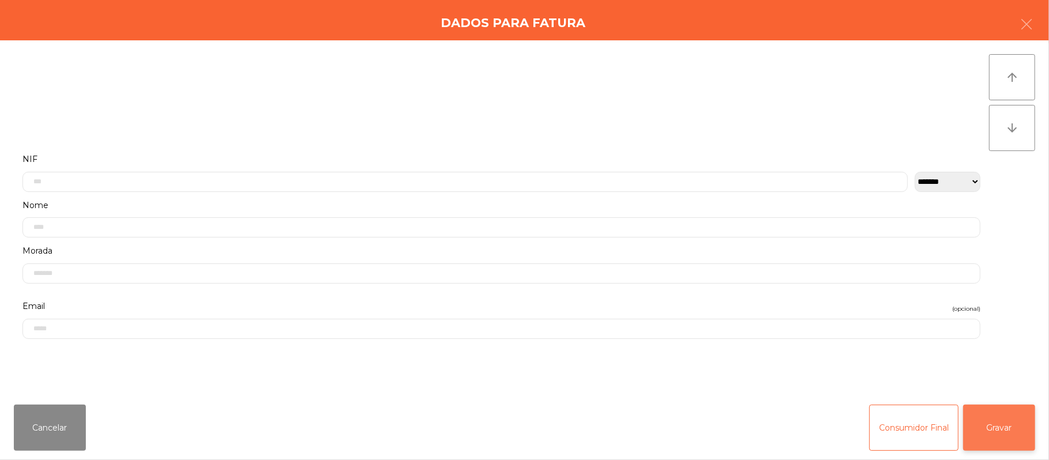
click at [1009, 443] on button "Gravar" at bounding box center [999, 427] width 72 height 46
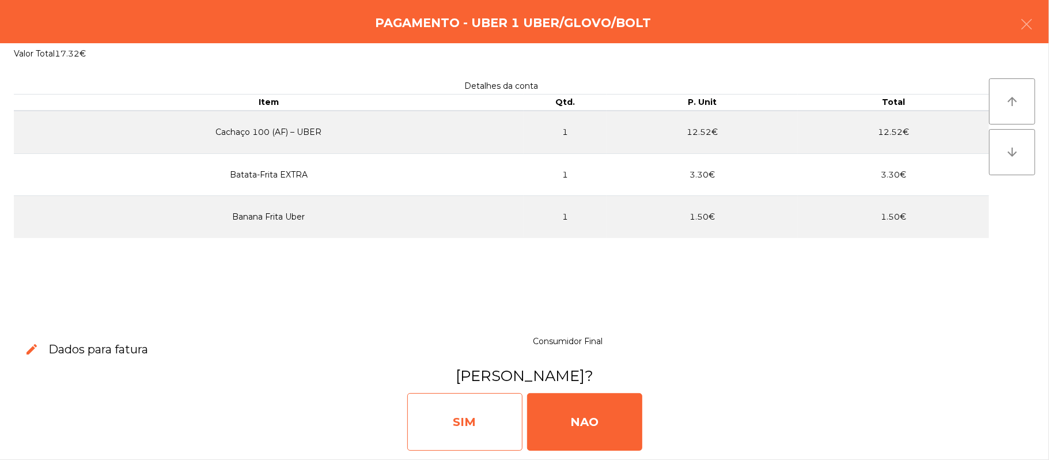
click at [468, 430] on div "SIM" at bounding box center [464, 422] width 115 height 58
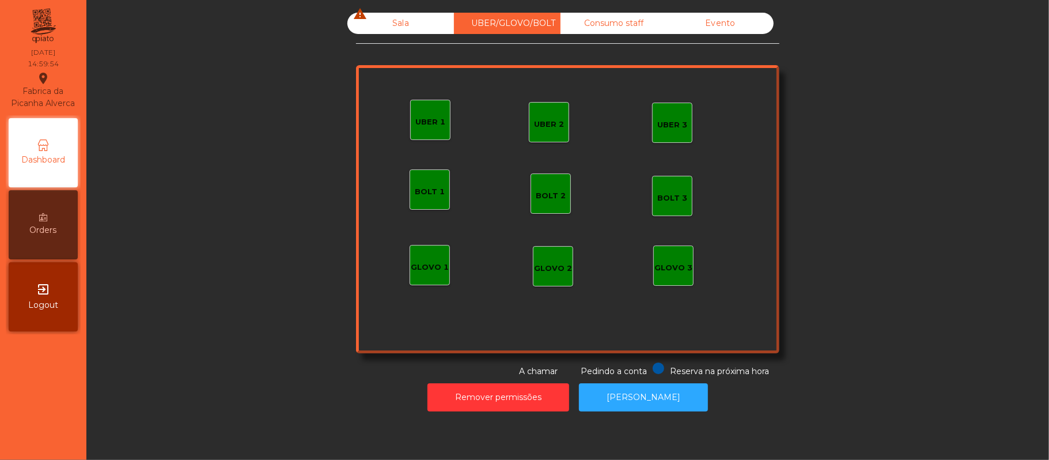
click at [403, 21] on div "Sala warning" at bounding box center [400, 23] width 107 height 21
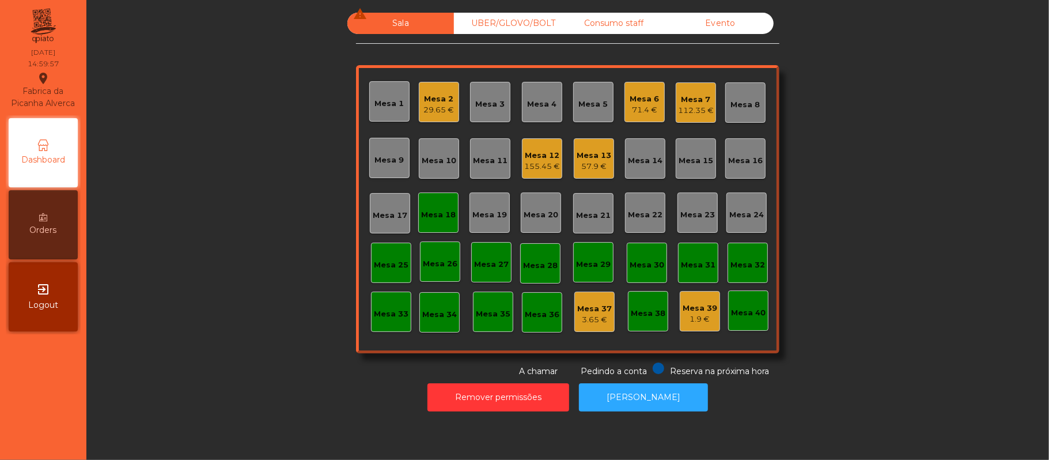
click at [585, 167] on div "57.9 €" at bounding box center [593, 167] width 35 height 12
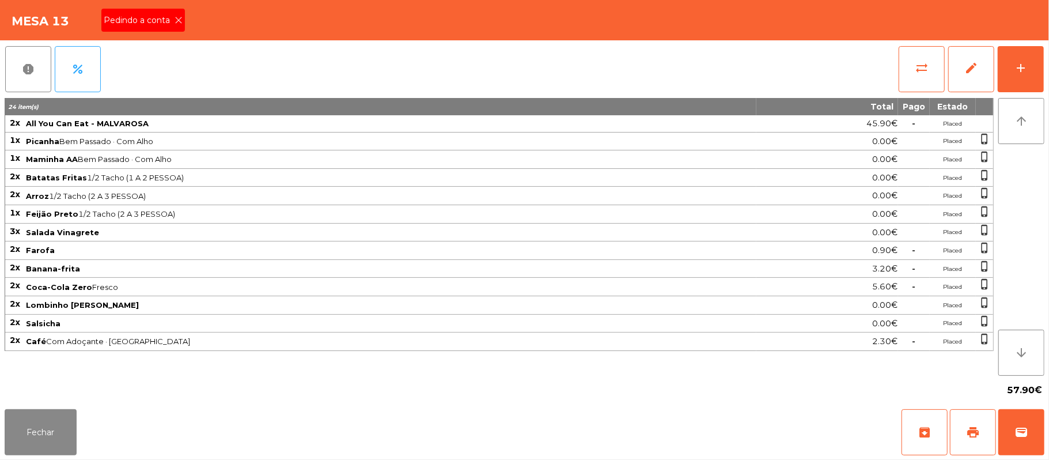
click at [158, 23] on span "Pedindo a conta" at bounding box center [139, 20] width 71 height 12
click at [35, 438] on button "Fechar" at bounding box center [41, 432] width 72 height 46
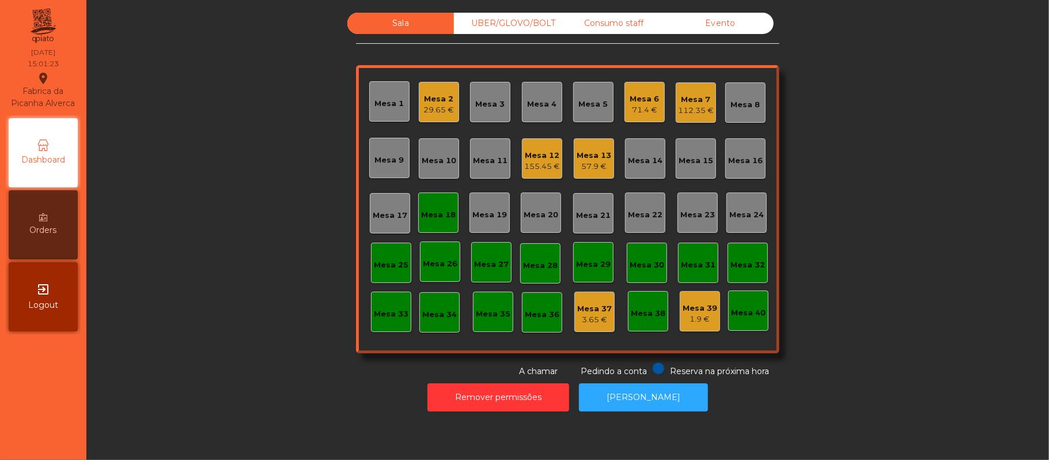
click at [420, 226] on div "Mesa 18" at bounding box center [438, 212] width 40 height 40
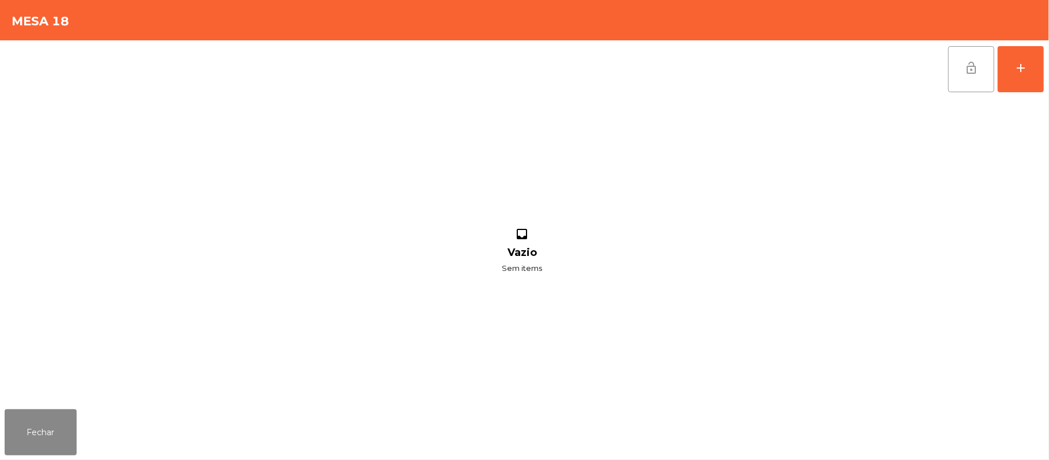
click at [950, 75] on button "lock_open" at bounding box center [971, 69] width 46 height 46
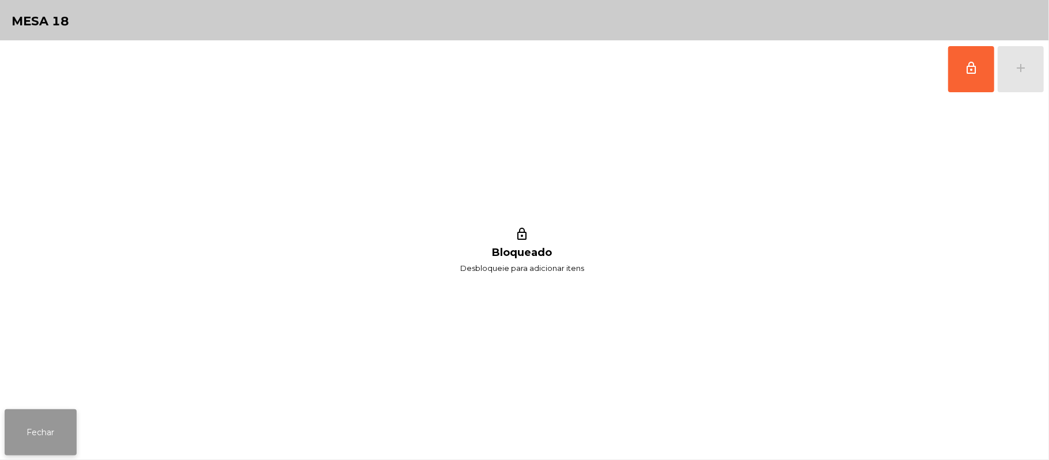
click at [54, 436] on button "Fechar" at bounding box center [41, 432] width 72 height 46
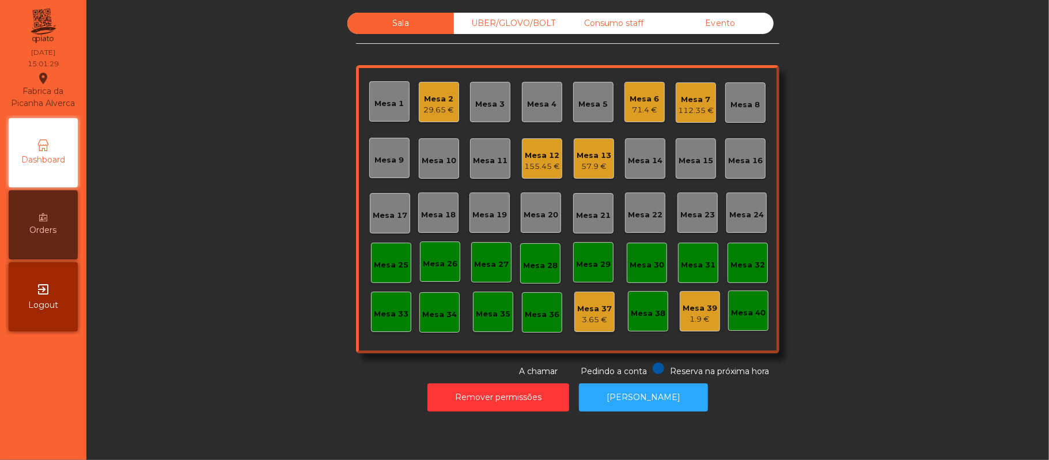
click at [584, 166] on div "57.9 €" at bounding box center [593, 167] width 35 height 12
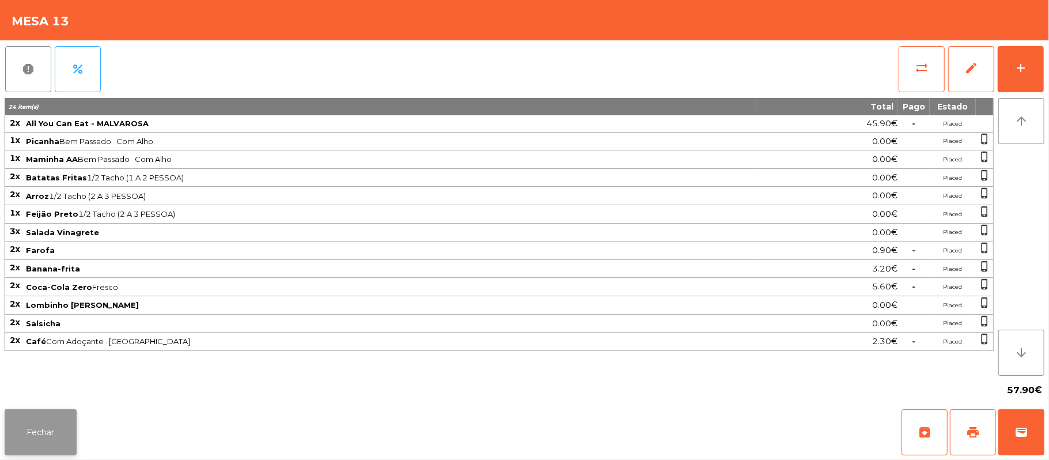
click at [52, 425] on button "Fechar" at bounding box center [41, 432] width 72 height 46
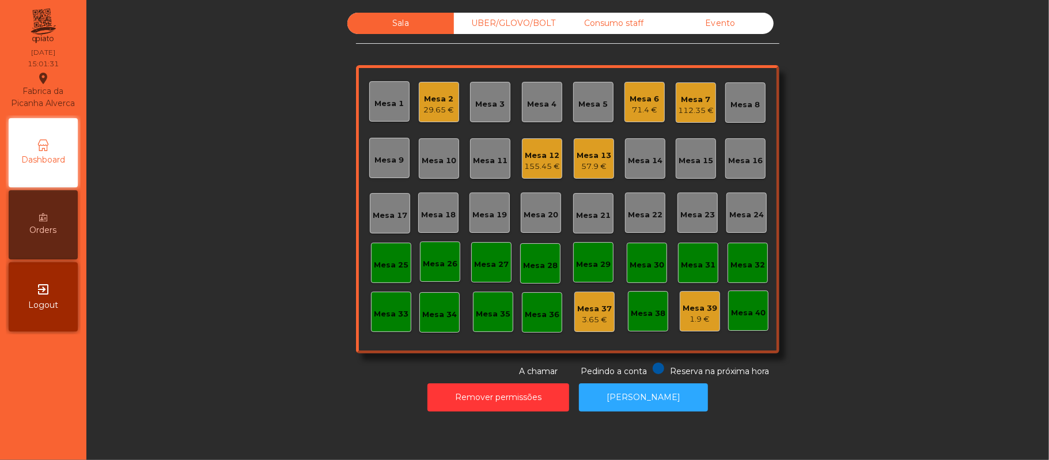
click at [583, 154] on div "Mesa 13" at bounding box center [593, 156] width 35 height 12
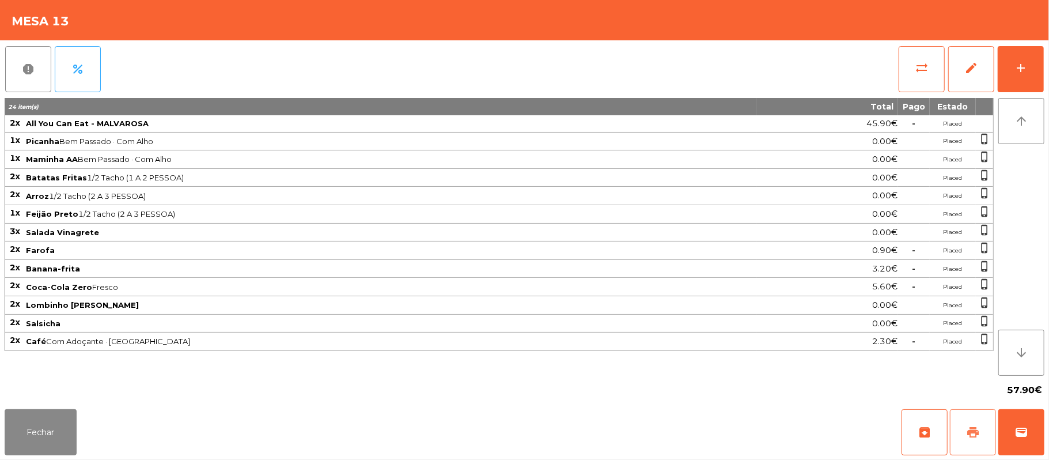
click at [961, 433] on button "print" at bounding box center [973, 432] width 46 height 46
click at [979, 430] on button "print" at bounding box center [973, 432] width 46 height 46
click at [927, 63] on span "sync_alt" at bounding box center [921, 68] width 14 height 14
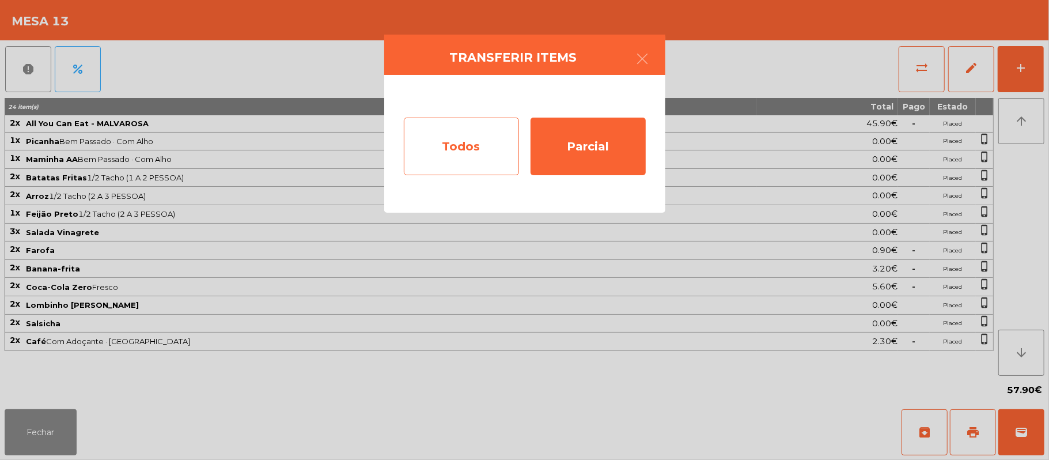
click at [472, 131] on div "Todos" at bounding box center [461, 146] width 115 height 58
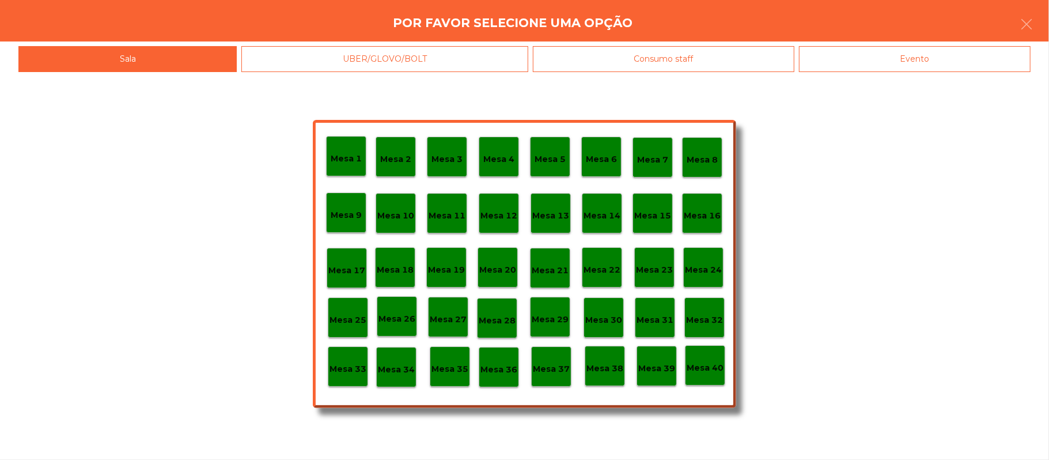
click at [934, 54] on div "Evento" at bounding box center [914, 59] width 231 height 26
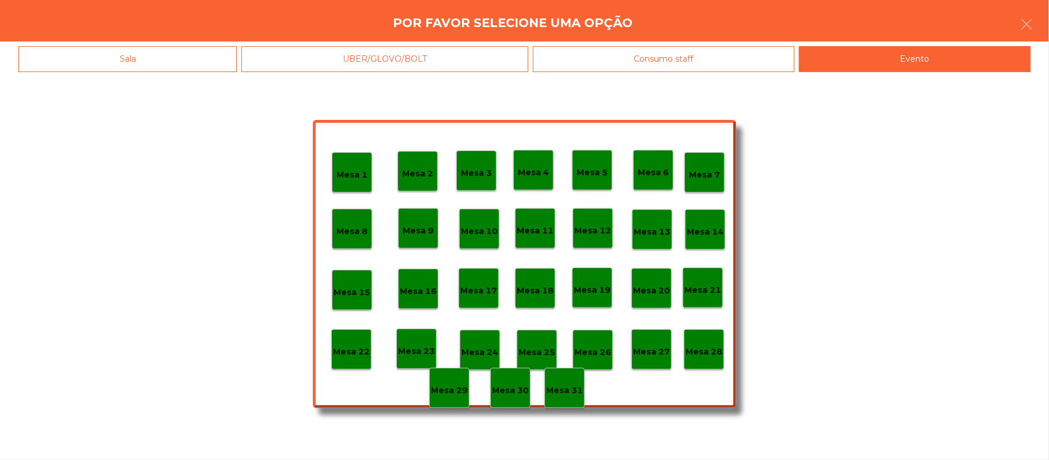
click at [719, 346] on p "Mesa 28" at bounding box center [703, 351] width 37 height 13
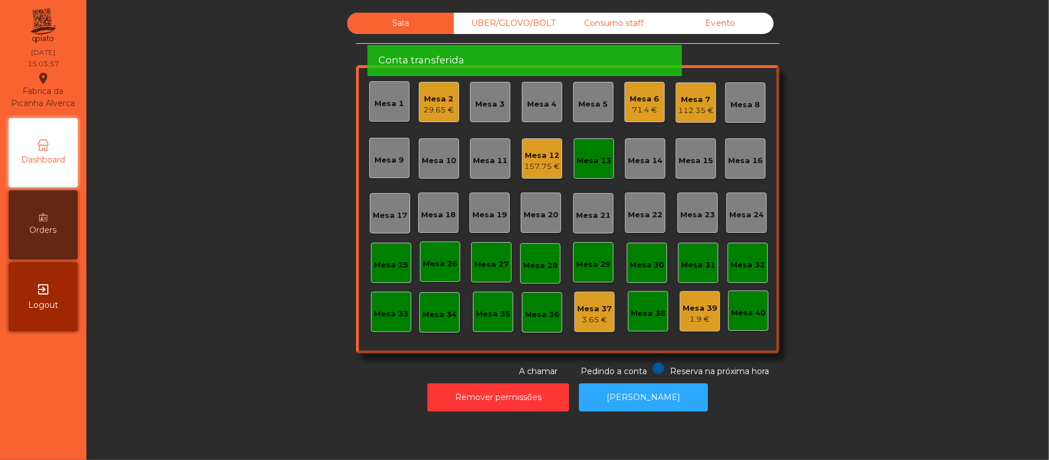
click at [738, 23] on div "Evento" at bounding box center [720, 23] width 107 height 21
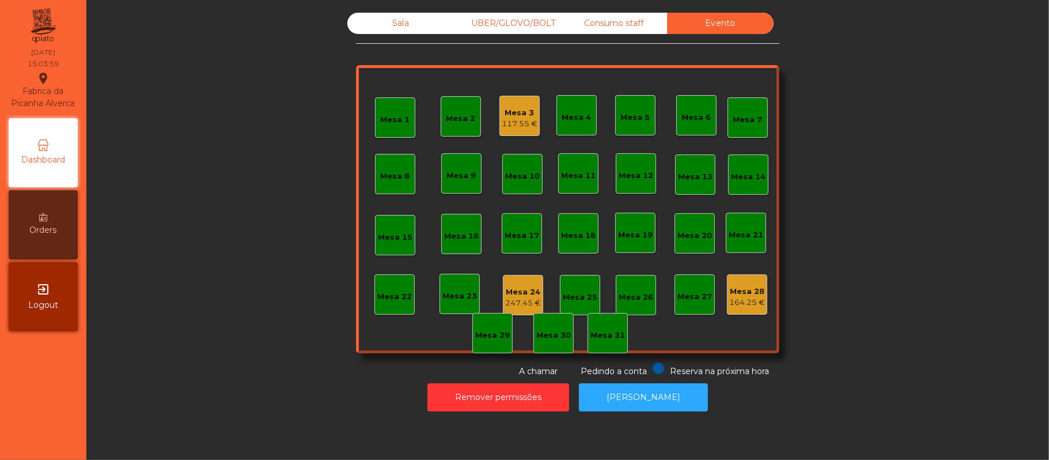
click at [508, 107] on div "Mesa 3" at bounding box center [520, 113] width 36 height 12
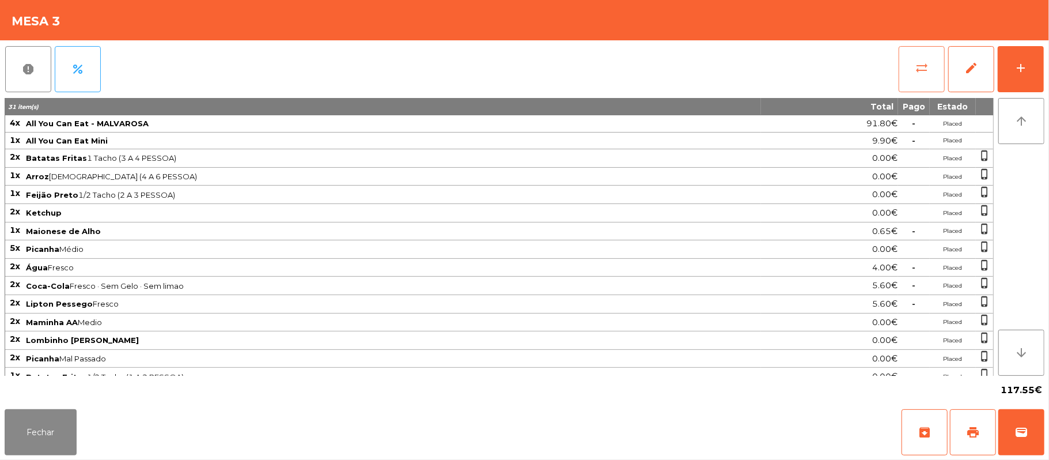
click at [910, 71] on button "sync_alt" at bounding box center [921, 69] width 46 height 46
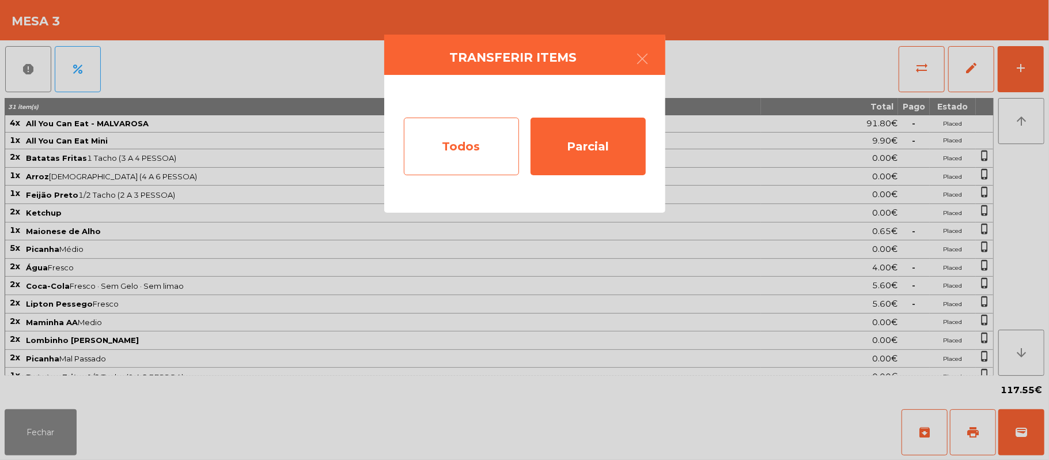
click at [446, 141] on div "Todos" at bounding box center [461, 146] width 115 height 58
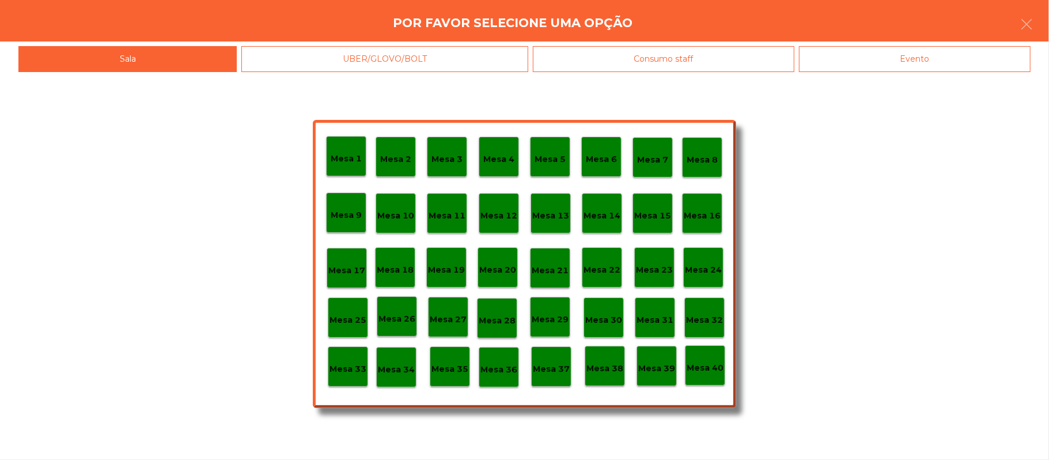
click at [936, 53] on div "Evento" at bounding box center [914, 59] width 231 height 26
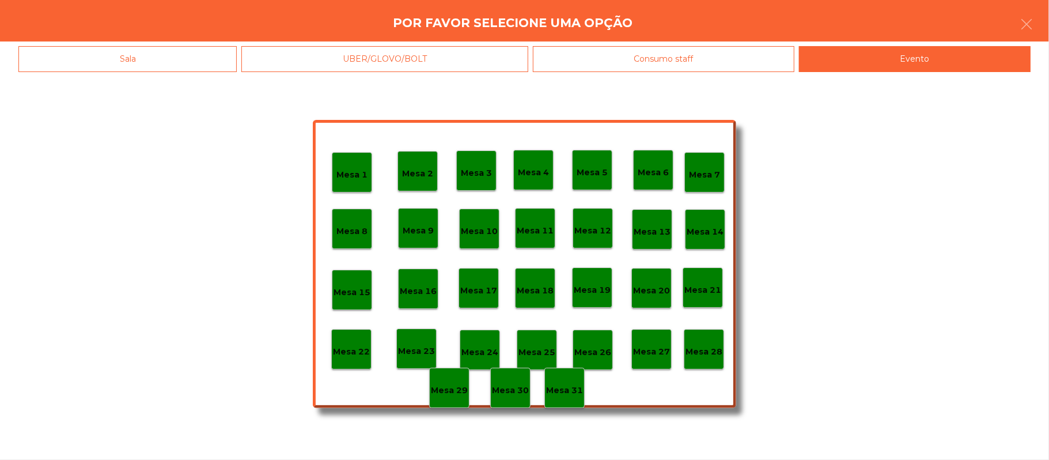
click at [704, 340] on div "Mesa 28" at bounding box center [703, 349] width 37 height 18
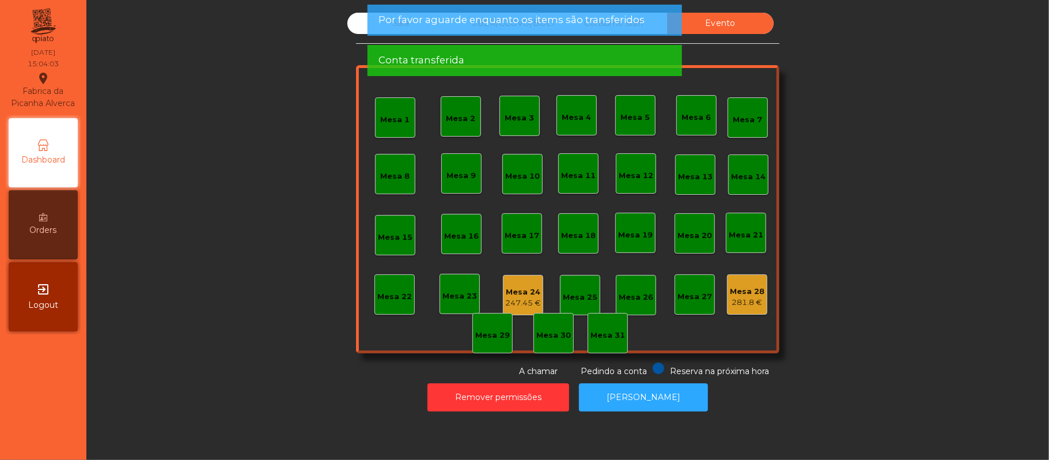
click at [522, 278] on div "Mesa 24 247.45 €" at bounding box center [523, 295] width 40 height 40
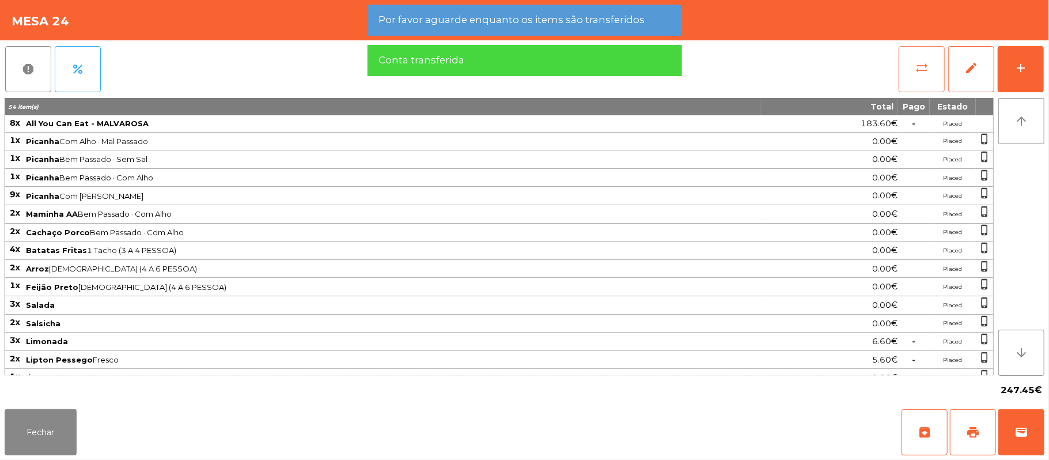
click at [911, 65] on button "sync_alt" at bounding box center [921, 69] width 46 height 46
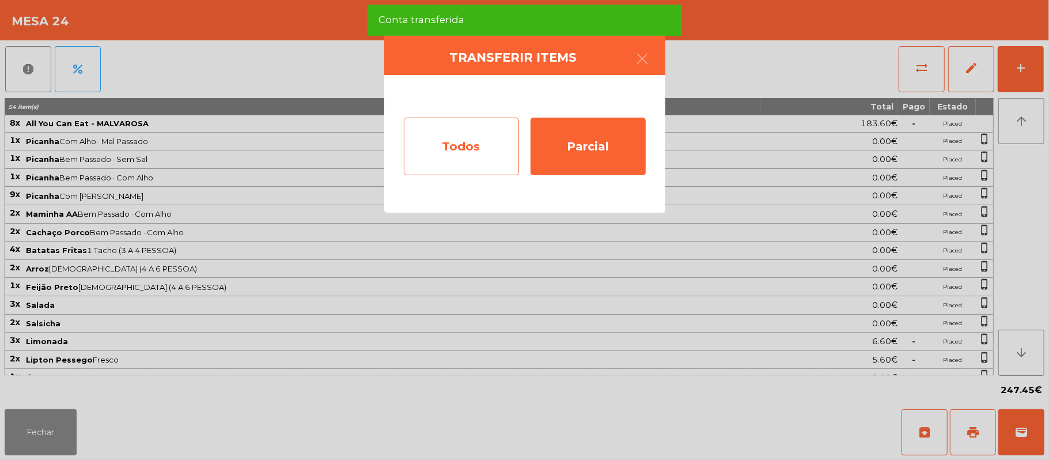
click at [472, 148] on div "Todos" at bounding box center [461, 146] width 115 height 58
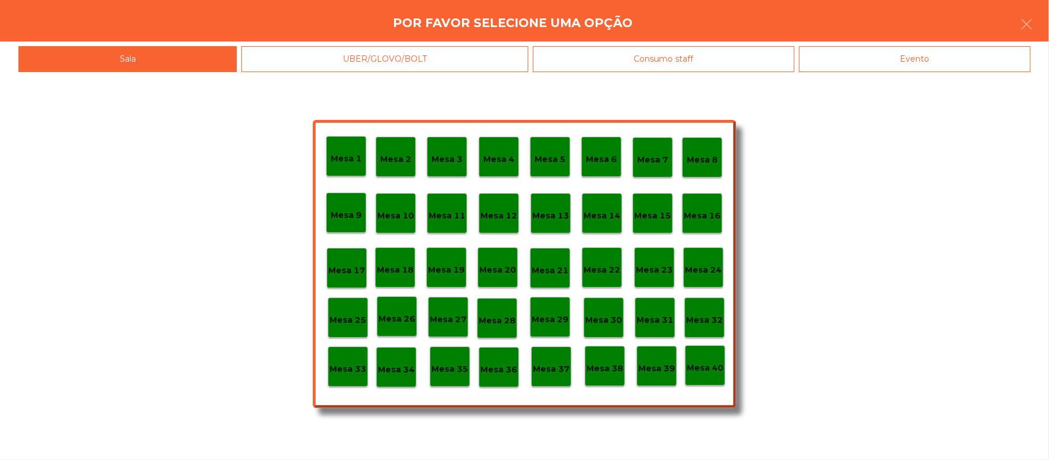
click at [940, 53] on div "Evento" at bounding box center [914, 59] width 231 height 26
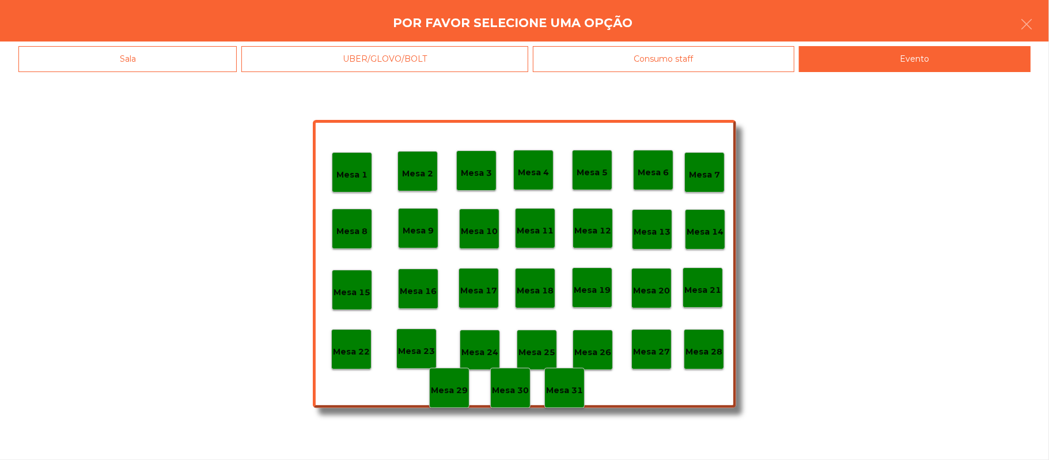
click at [715, 335] on div "Mesa 28" at bounding box center [704, 349] width 40 height 40
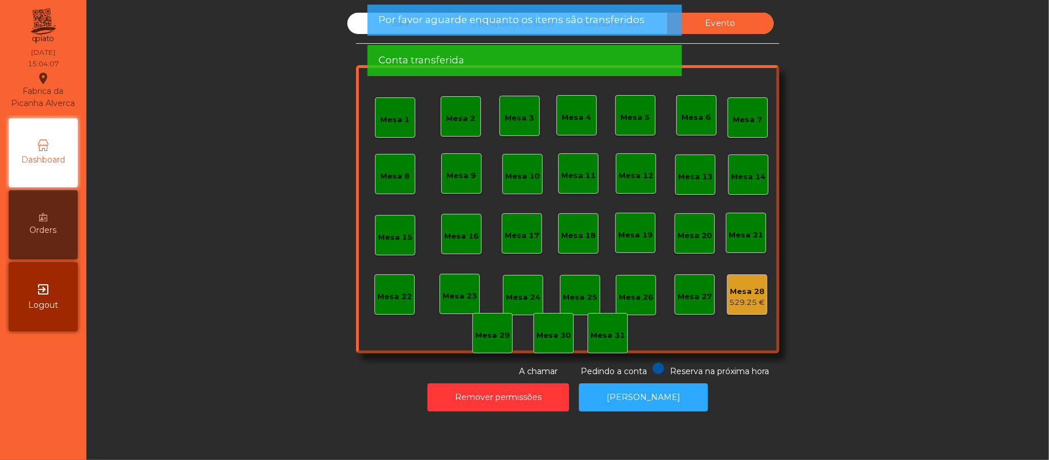
click at [646, 24] on div "Por favor aguarde enquanto os items são transferidos" at bounding box center [523, 20] width 291 height 14
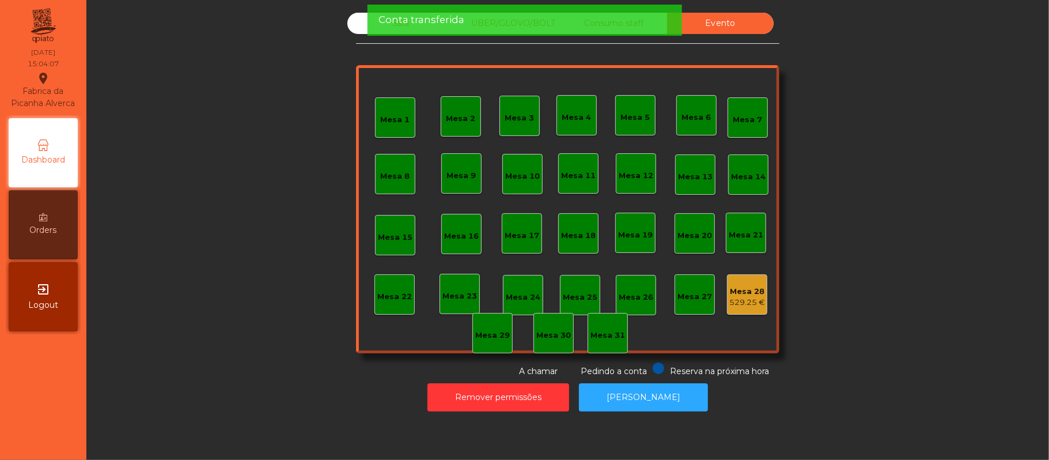
click at [630, 21] on div "Conta transferida" at bounding box center [523, 20] width 291 height 14
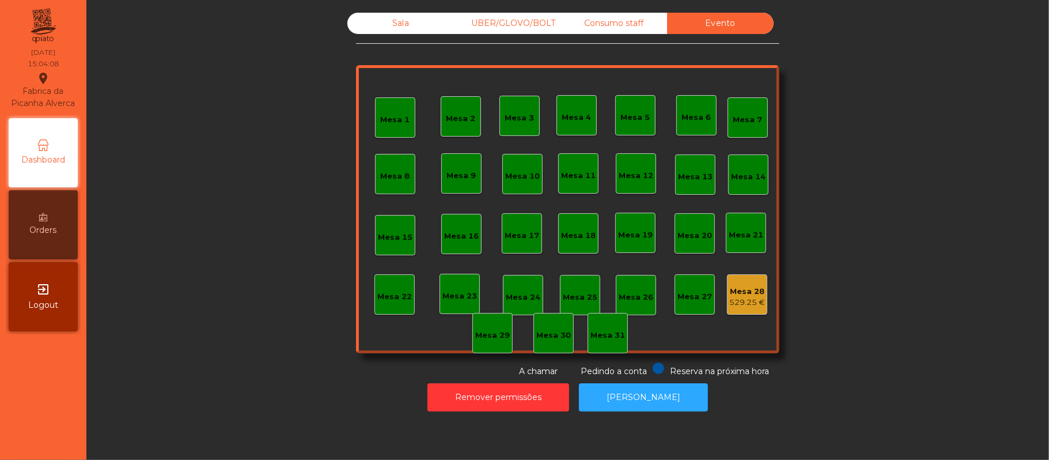
click at [560, 21] on div "Consumo staff" at bounding box center [613, 23] width 107 height 21
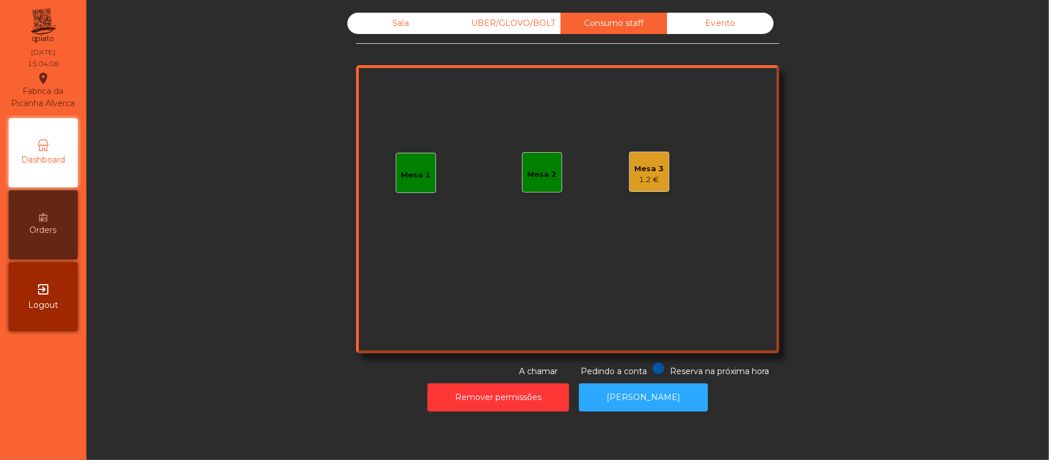
click at [629, 28] on div "Consumo staff" at bounding box center [613, 23] width 107 height 21
click at [505, 24] on div "UBER/GLOVO/BOLT" at bounding box center [507, 23] width 107 height 21
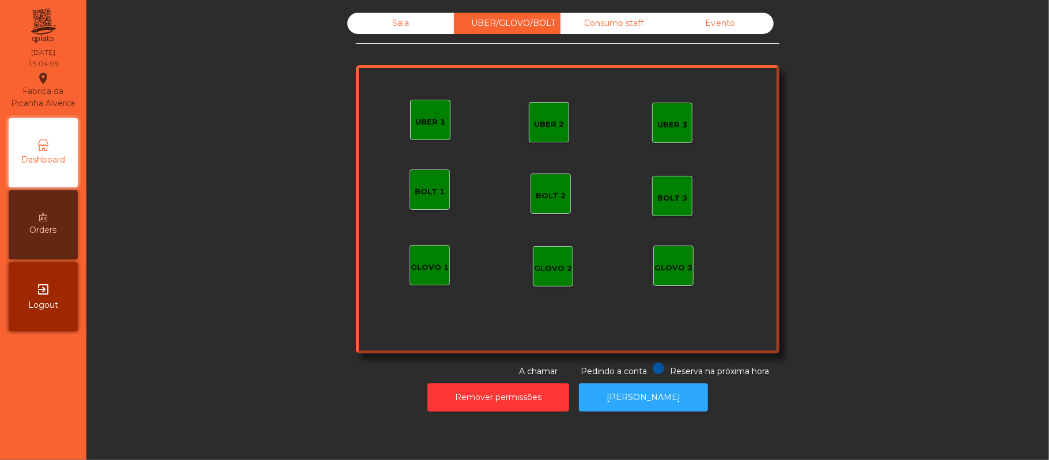
click at [395, 23] on div "Sala" at bounding box center [400, 23] width 107 height 21
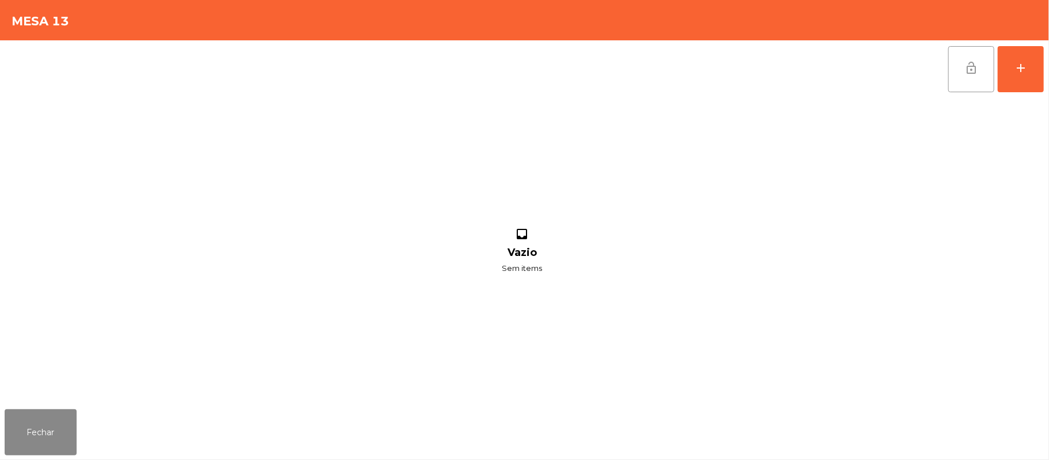
click at [962, 68] on button "lock_open" at bounding box center [971, 69] width 46 height 46
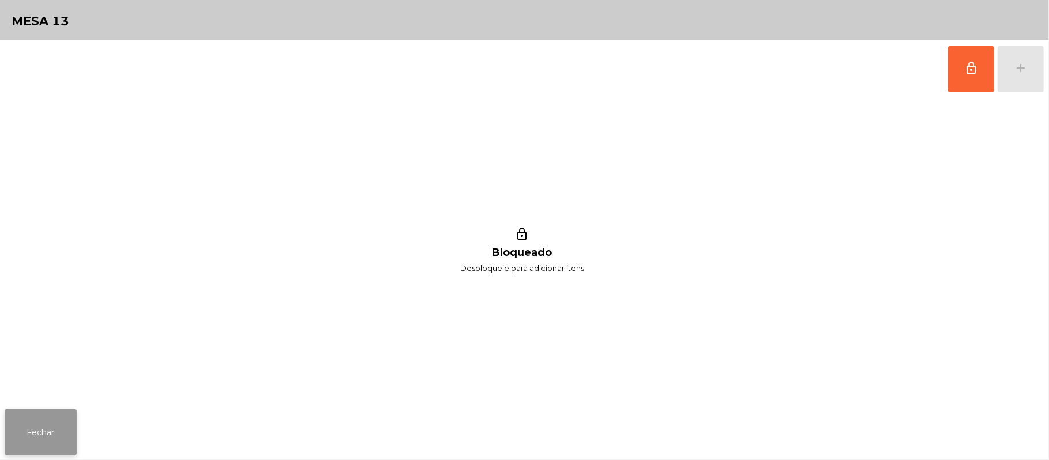
click at [33, 428] on button "Fechar" at bounding box center [41, 432] width 72 height 46
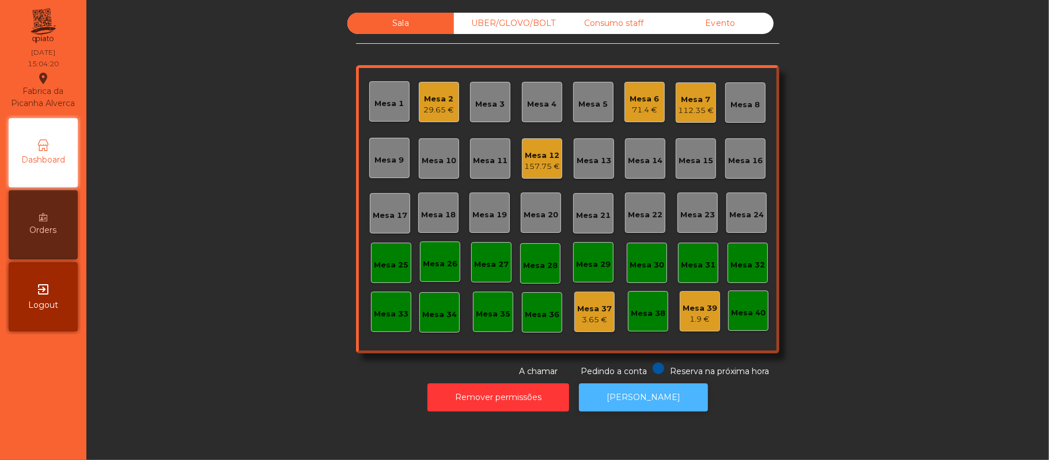
click at [634, 397] on button "[PERSON_NAME]" at bounding box center [643, 397] width 129 height 28
click at [427, 101] on div "Mesa 2" at bounding box center [438, 99] width 29 height 12
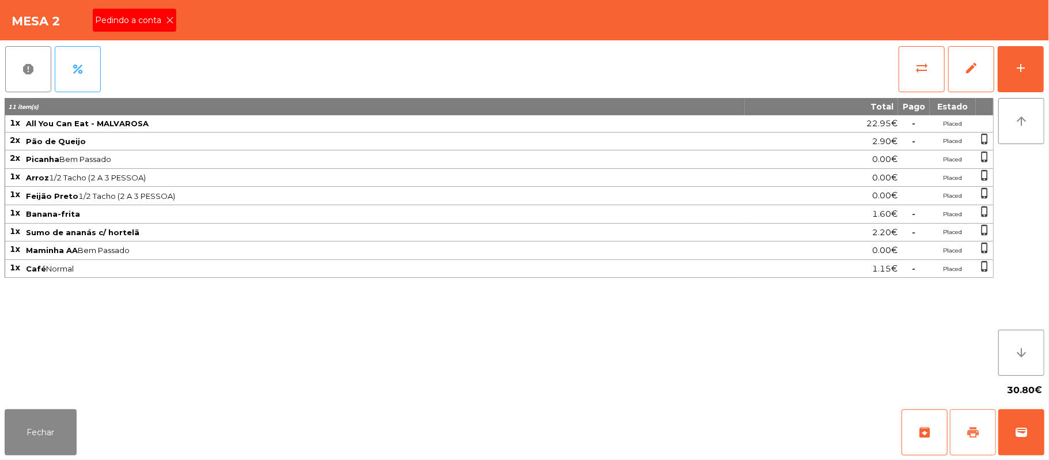
click at [975, 412] on button "print" at bounding box center [973, 432] width 46 height 46
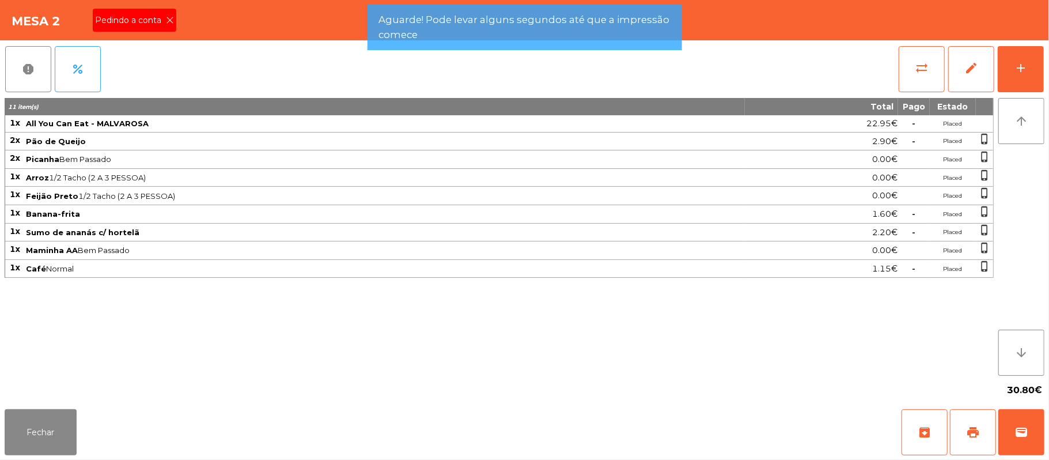
click at [166, 16] on icon at bounding box center [170, 20] width 8 height 8
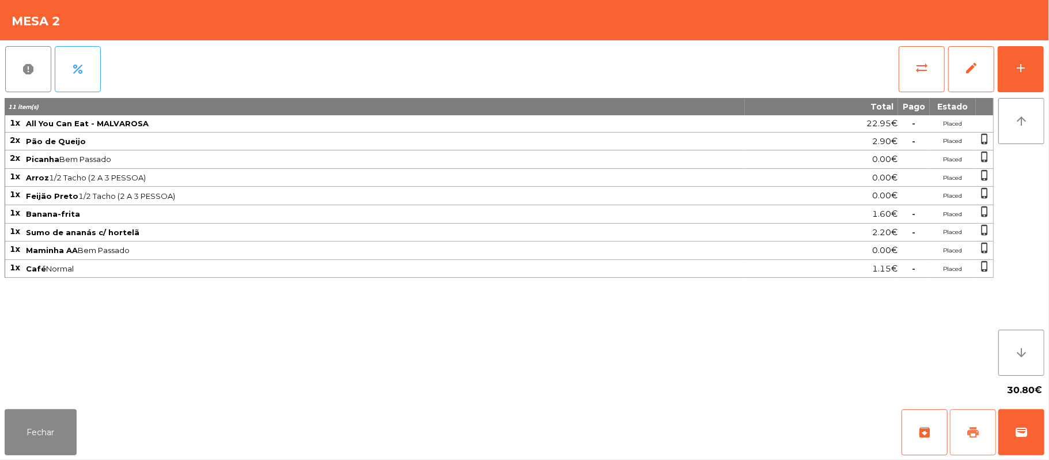
click at [959, 432] on button "print" at bounding box center [973, 432] width 46 height 46
click at [915, 65] on span "sync_alt" at bounding box center [921, 68] width 14 height 14
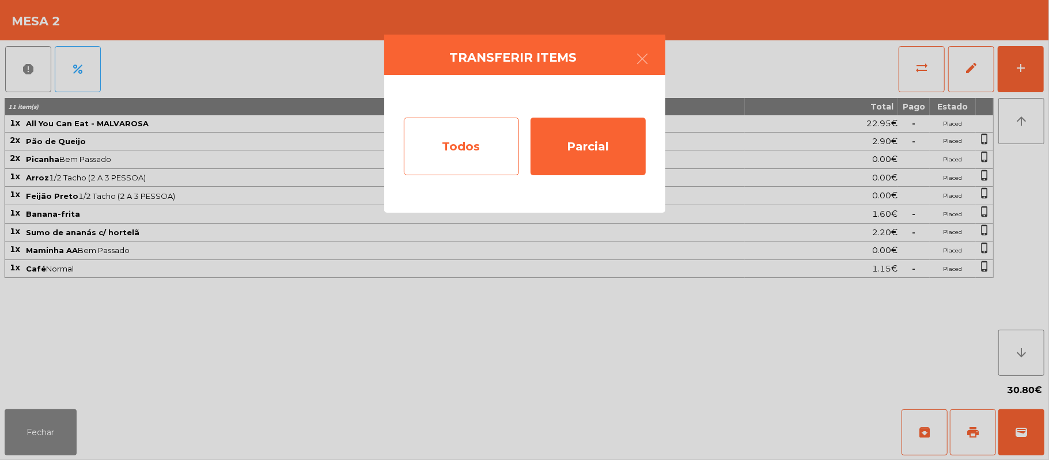
click at [466, 147] on div "Todos" at bounding box center [461, 146] width 115 height 58
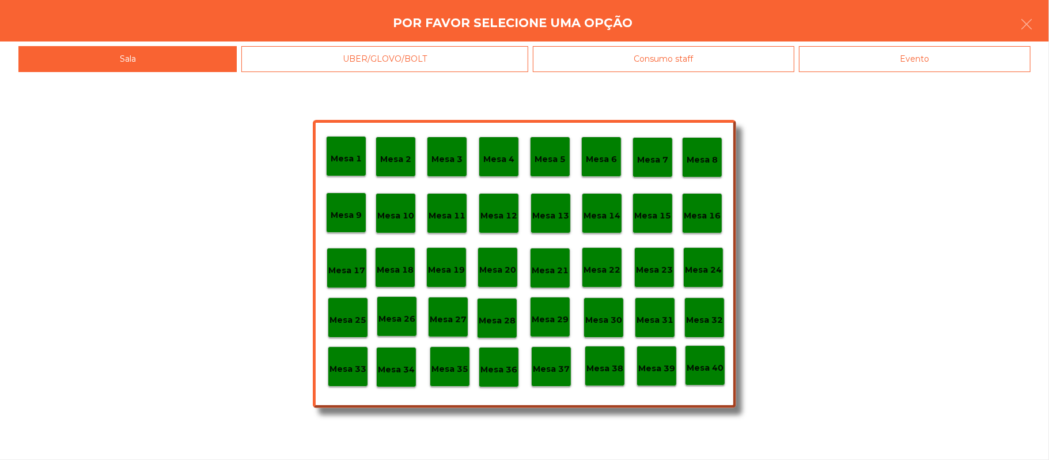
click at [931, 60] on div "Evento" at bounding box center [914, 59] width 231 height 26
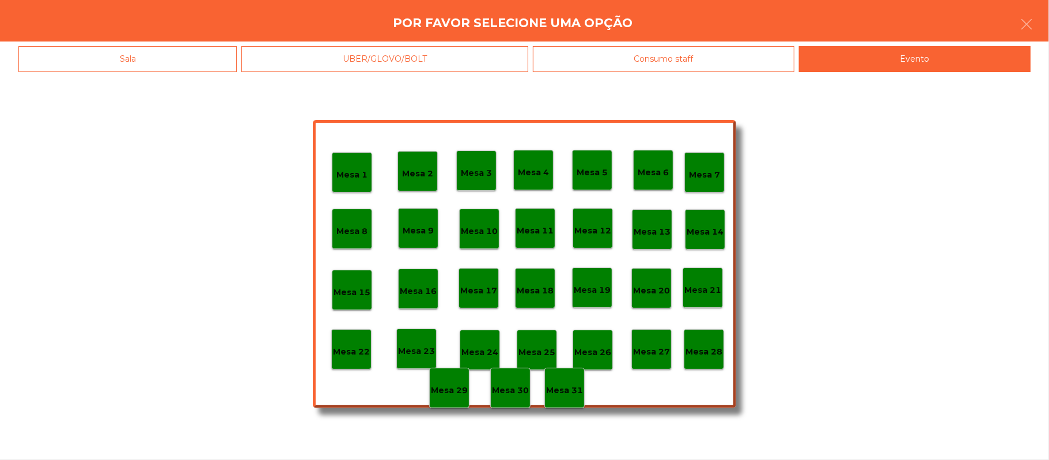
click at [703, 355] on p "Mesa 28" at bounding box center [703, 351] width 37 height 13
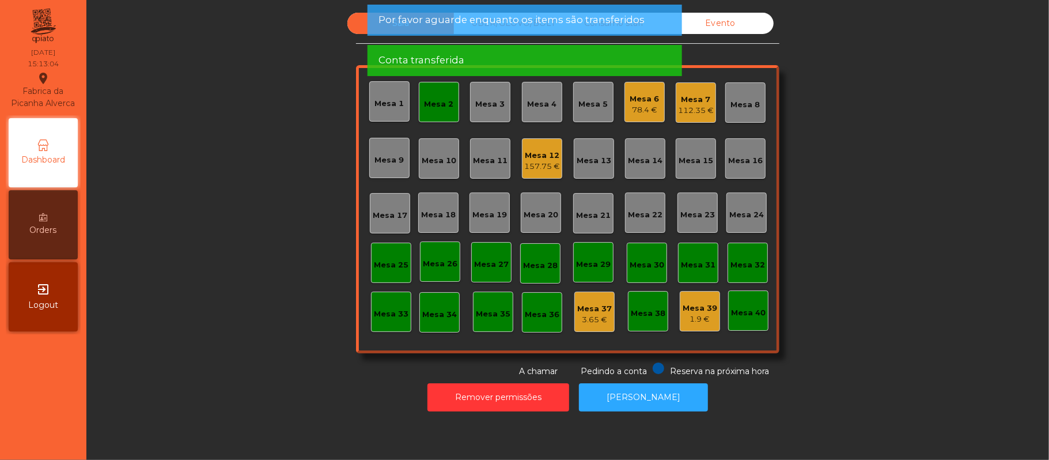
click at [443, 104] on div "Mesa 2" at bounding box center [438, 104] width 29 height 12
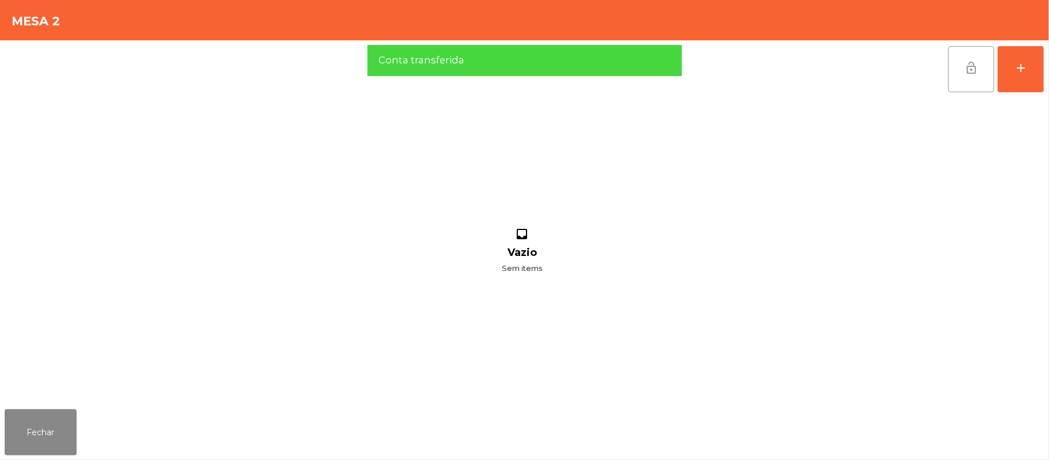
click at [962, 62] on button "lock_open" at bounding box center [971, 69] width 46 height 46
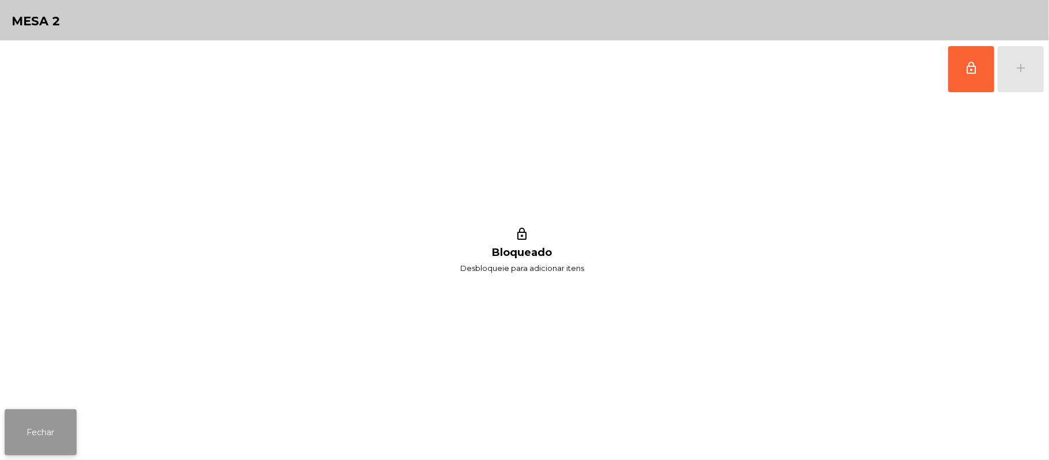
click at [36, 415] on button "Fechar" at bounding box center [41, 432] width 72 height 46
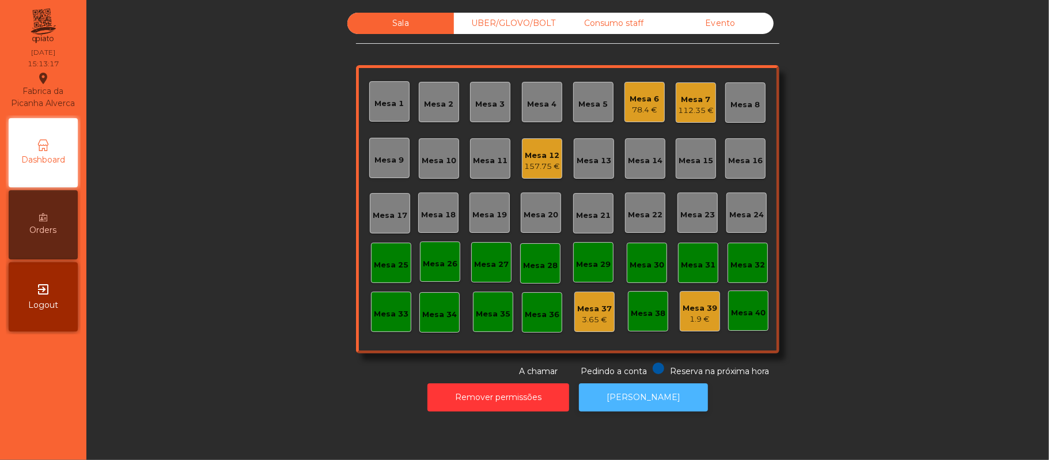
click at [668, 399] on button "[PERSON_NAME]" at bounding box center [643, 397] width 129 height 28
click at [694, 100] on div "Mesa 7" at bounding box center [696, 100] width 36 height 12
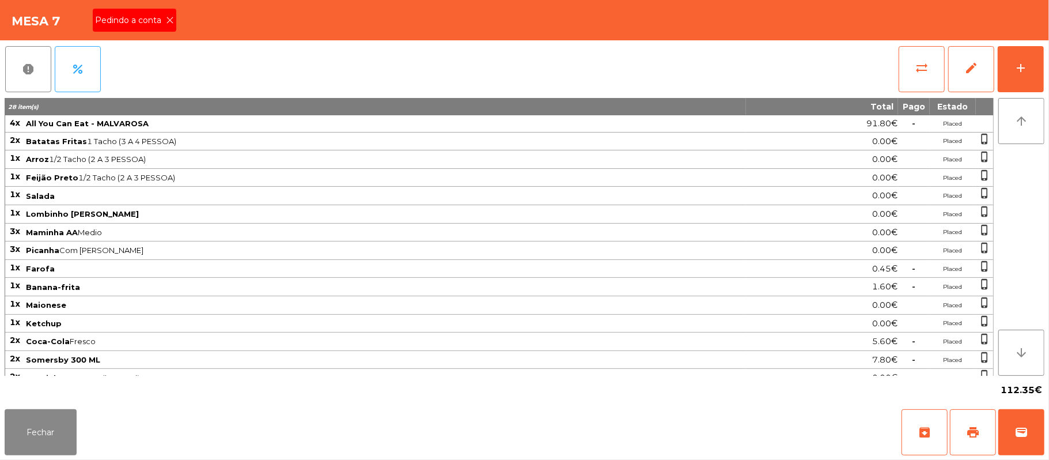
click at [139, 18] on span "Pedindo a conta" at bounding box center [130, 20] width 71 height 12
click at [38, 445] on button "Fechar" at bounding box center [41, 432] width 72 height 46
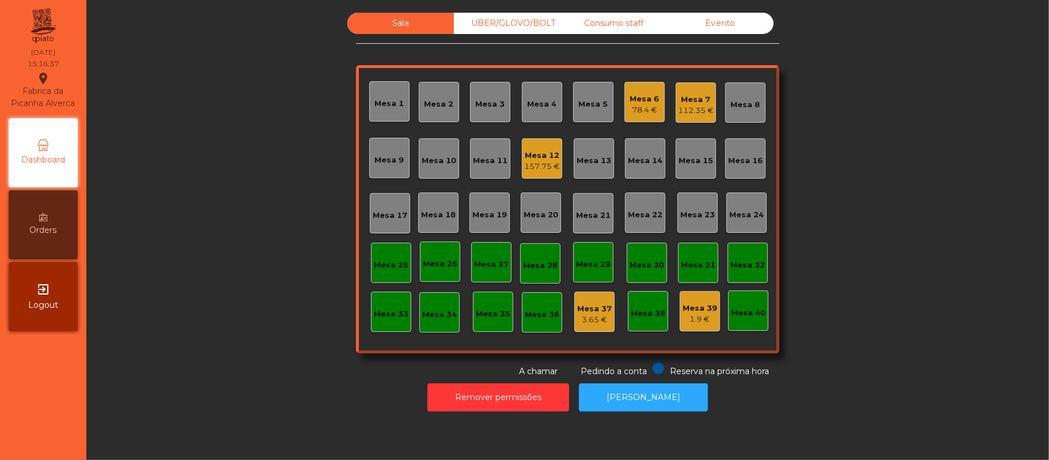
click at [607, 24] on div "Consumo staff" at bounding box center [613, 23] width 107 height 21
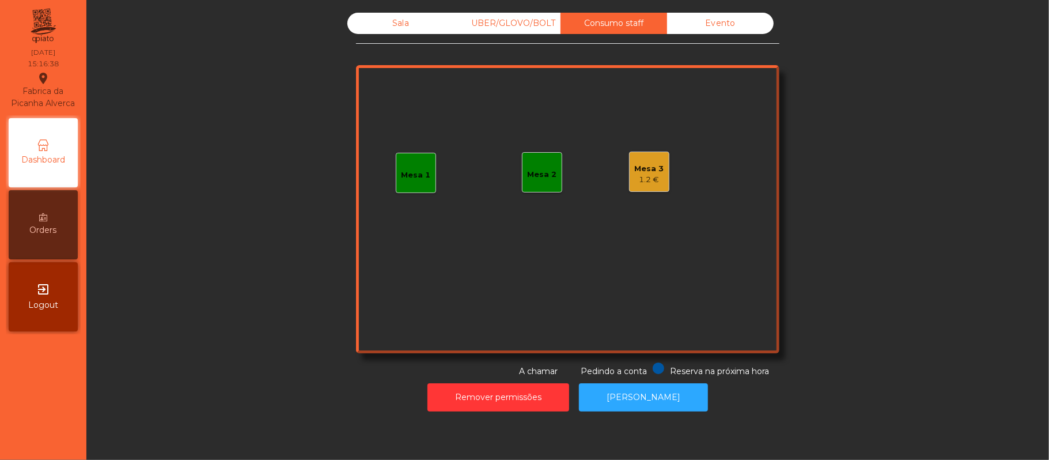
click at [650, 170] on div "Mesa 3" at bounding box center [649, 169] width 29 height 12
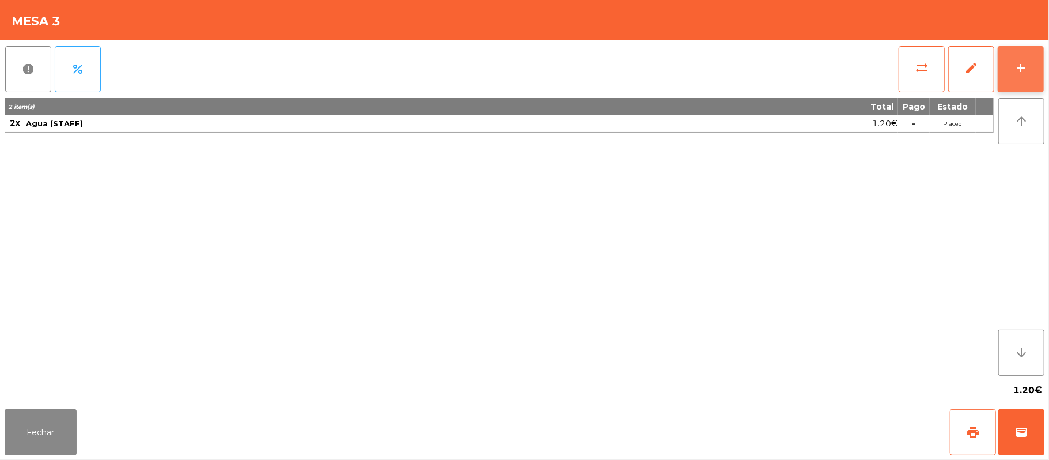
click at [1030, 70] on button "add" at bounding box center [1020, 69] width 46 height 46
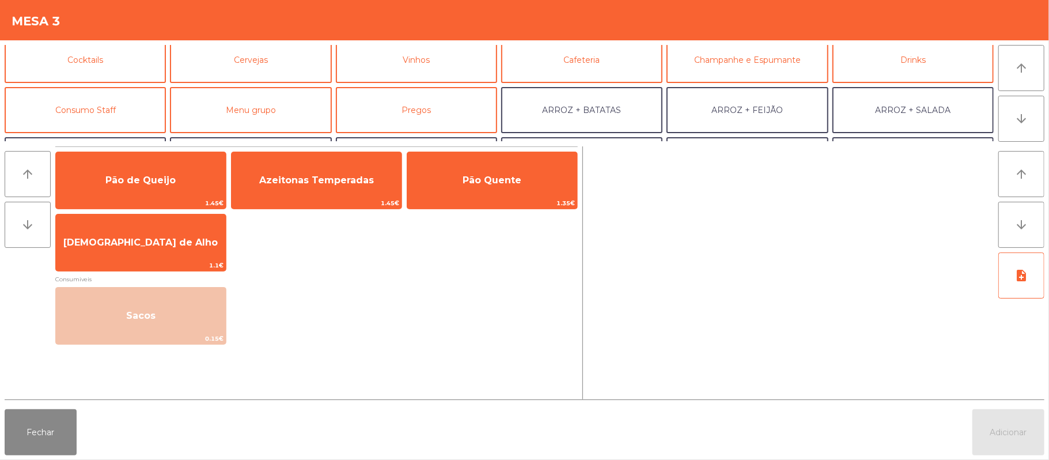
scroll to position [74, 0]
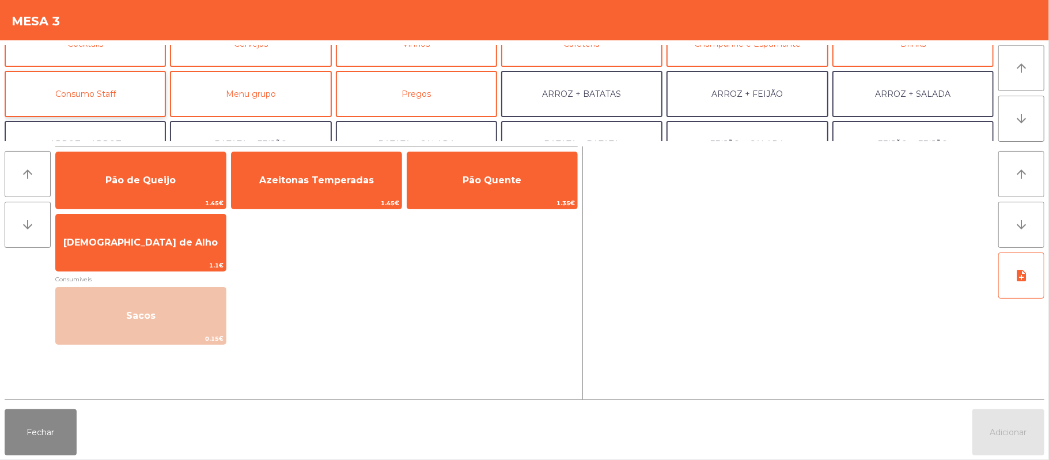
click at [134, 86] on button "Consumo Staff" at bounding box center [85, 94] width 161 height 46
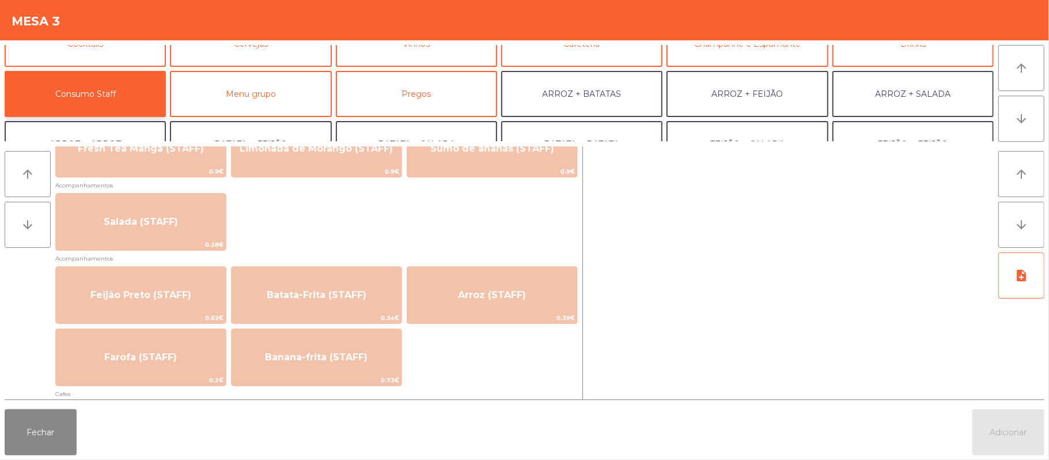
scroll to position [457, 0]
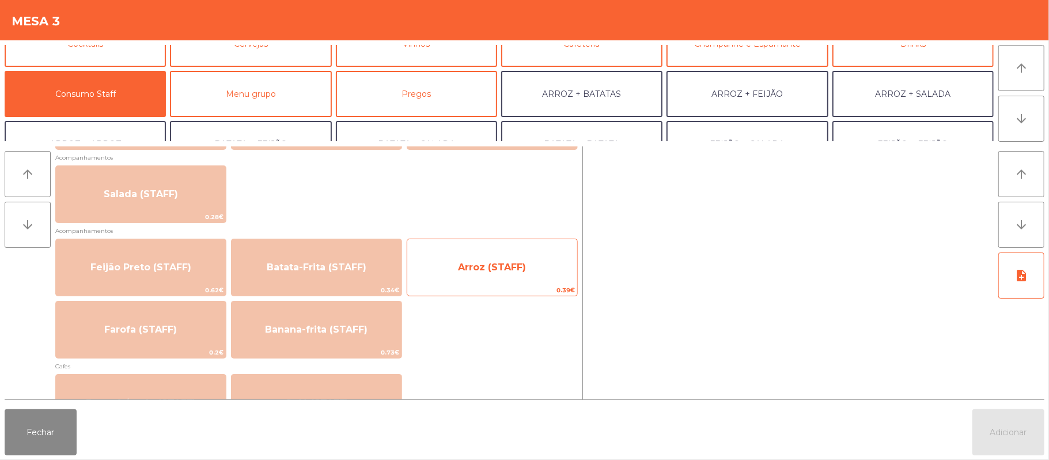
click at [496, 273] on span "Arroz (STAFF)" at bounding box center [492, 267] width 170 height 31
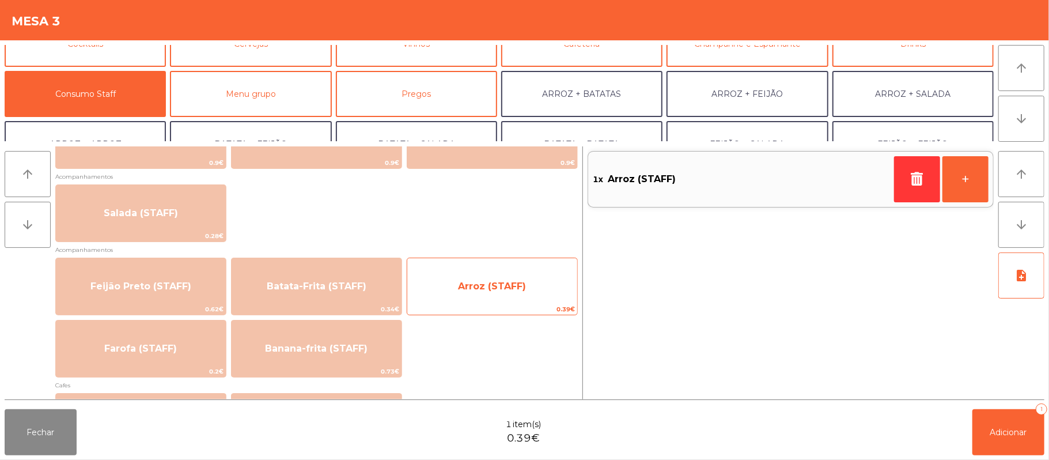
scroll to position [438, 0]
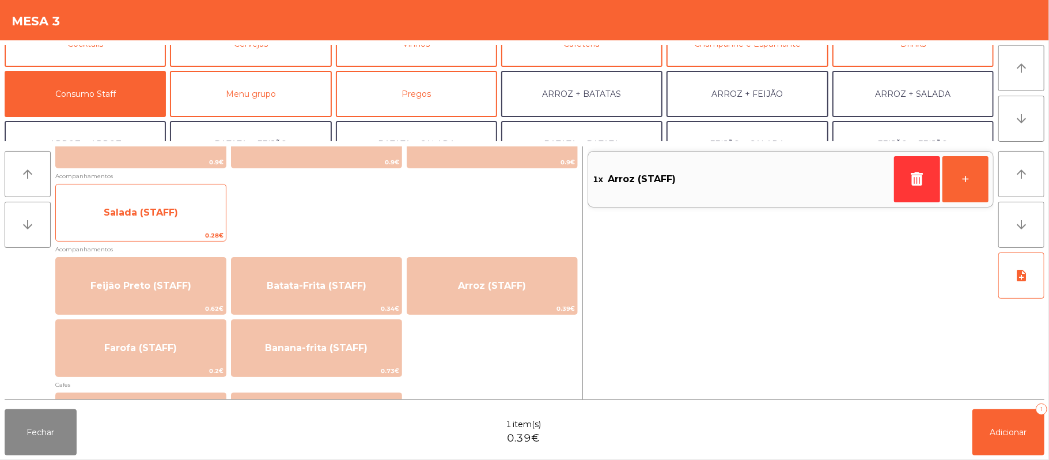
click at [190, 206] on span "Salada (STAFF)" at bounding box center [141, 212] width 170 height 31
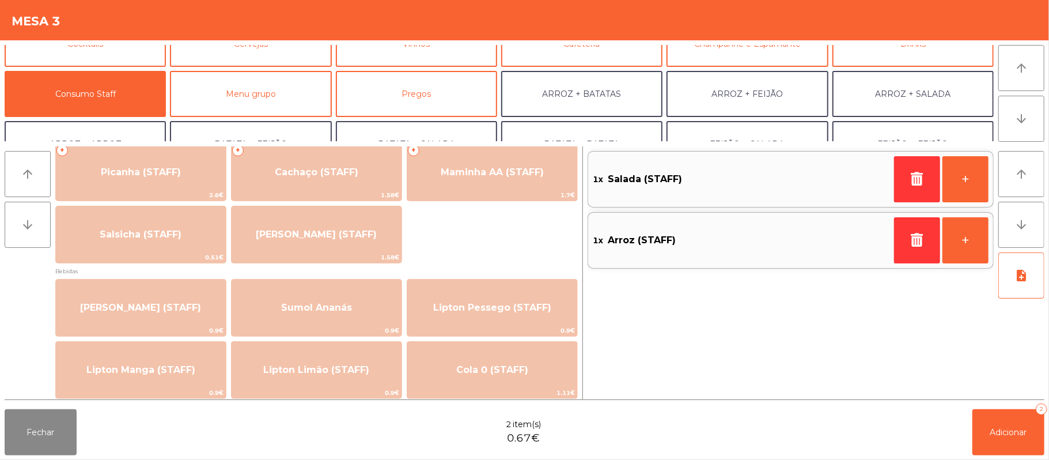
scroll to position [7, 0]
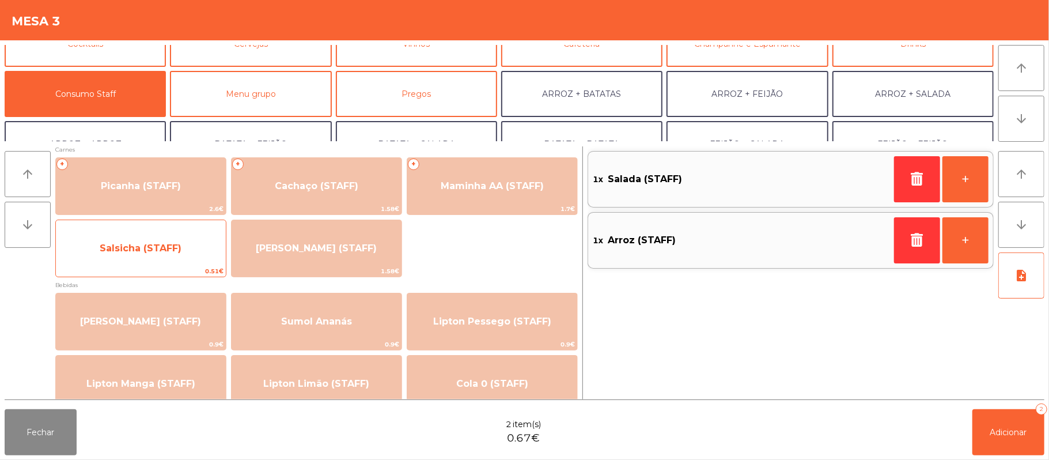
click at [170, 245] on span "Salsicha (STAFF)" at bounding box center [141, 247] width 82 height 11
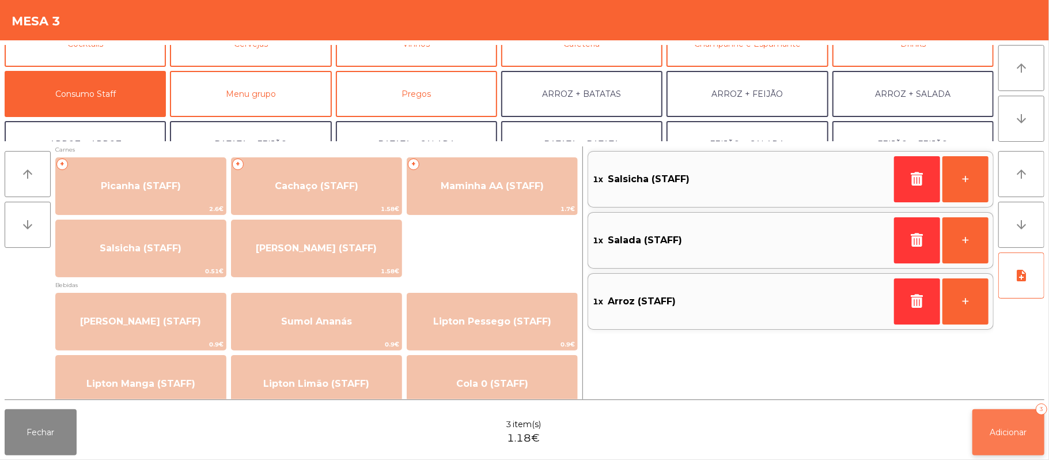
click at [1014, 434] on span "Adicionar" at bounding box center [1008, 432] width 37 height 10
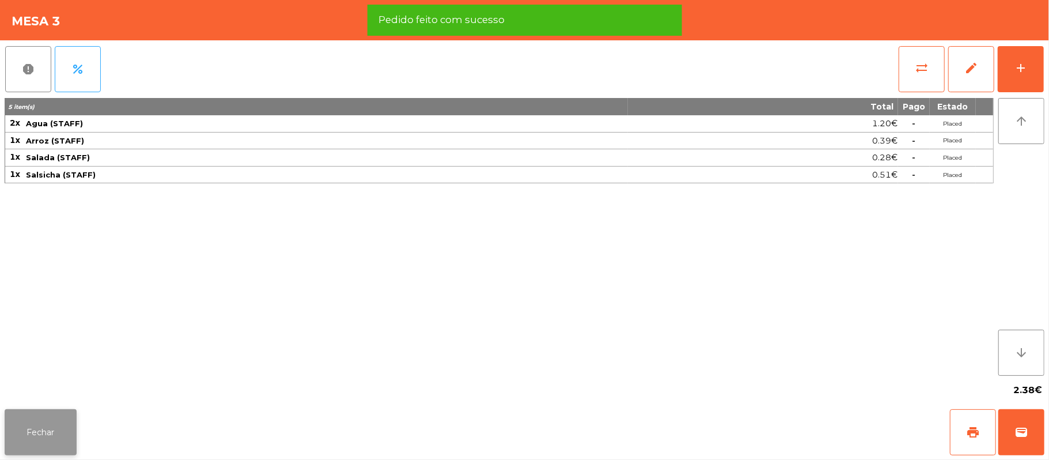
click at [43, 439] on button "Fechar" at bounding box center [41, 432] width 72 height 46
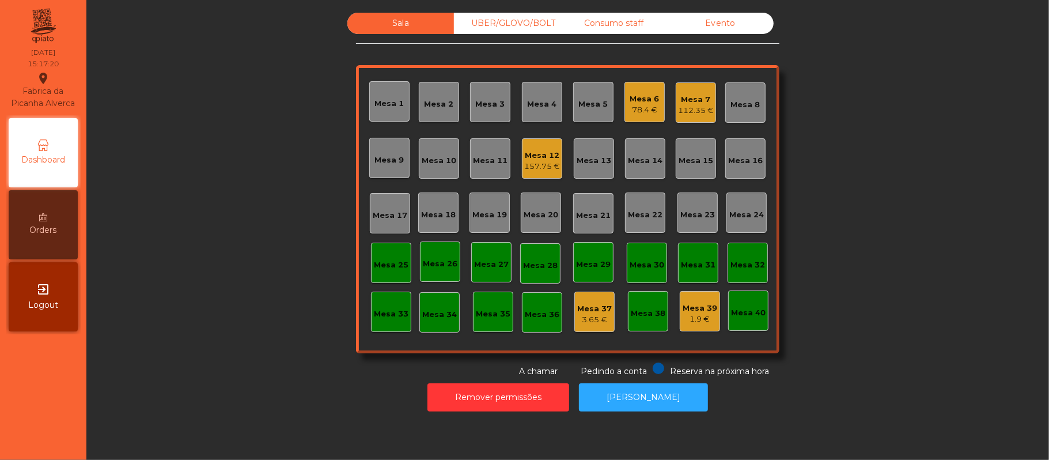
click at [643, 102] on div "Mesa 6" at bounding box center [644, 99] width 29 height 12
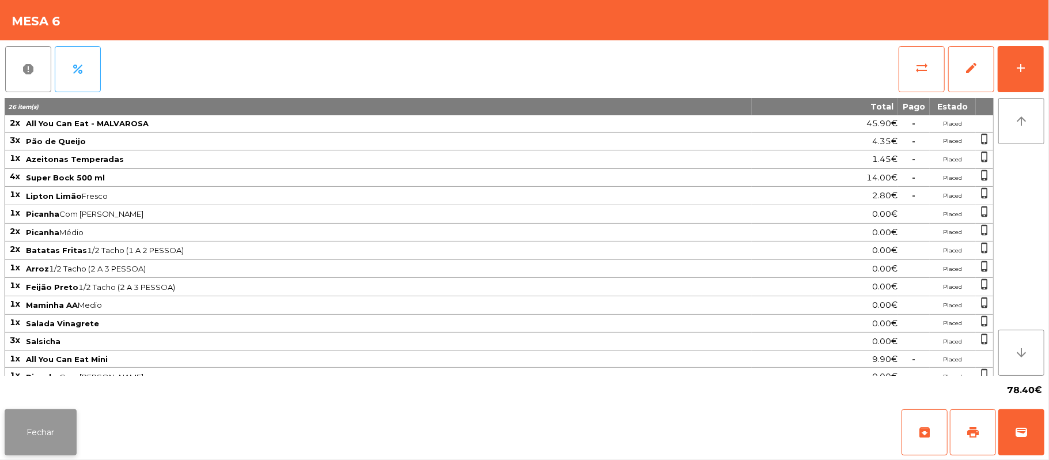
click at [35, 424] on button "Fechar" at bounding box center [41, 432] width 72 height 46
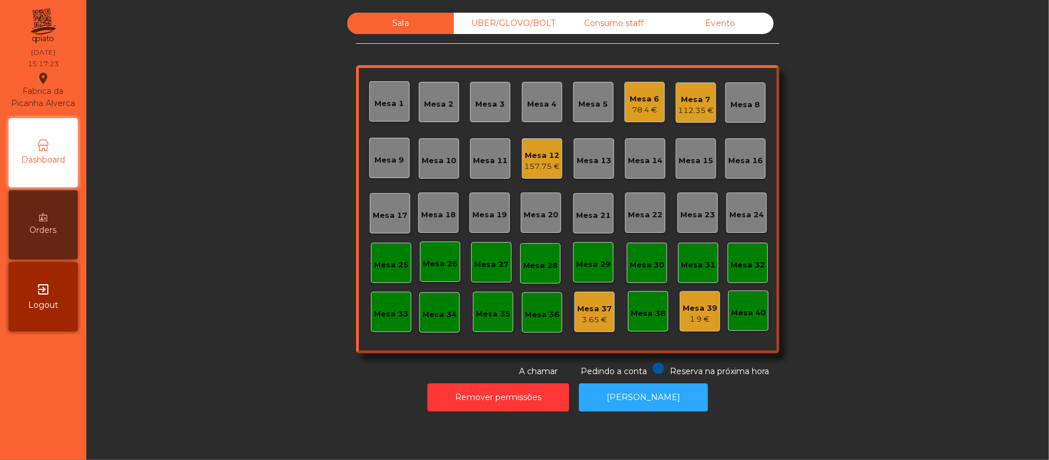
click at [698, 97] on div "Mesa 7" at bounding box center [696, 100] width 36 height 12
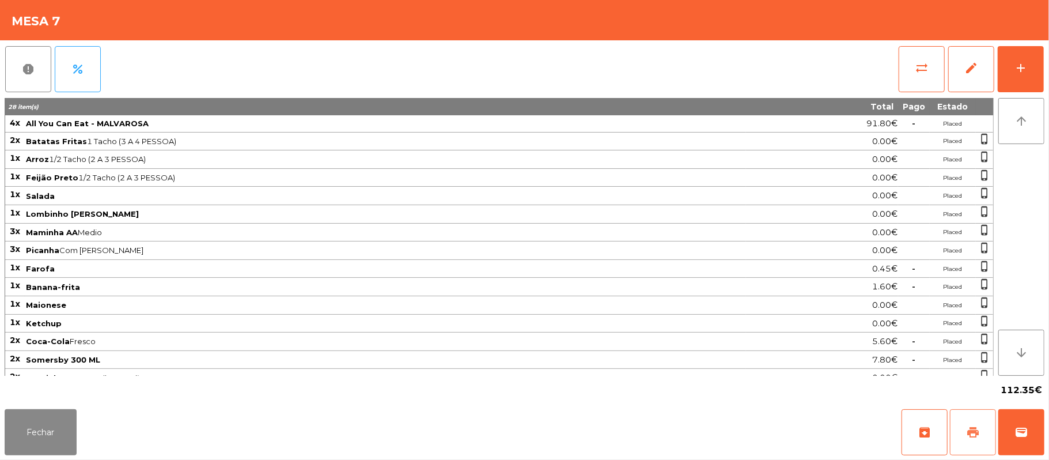
click at [970, 431] on span "print" at bounding box center [973, 432] width 14 height 14
click at [1028, 432] on button "wallet" at bounding box center [1021, 432] width 46 height 46
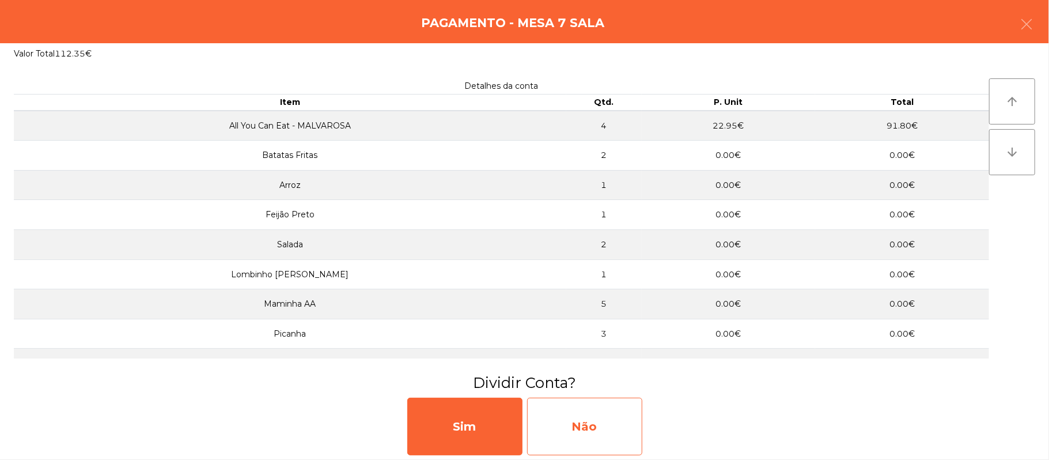
click at [628, 427] on div "Não" at bounding box center [584, 426] width 115 height 58
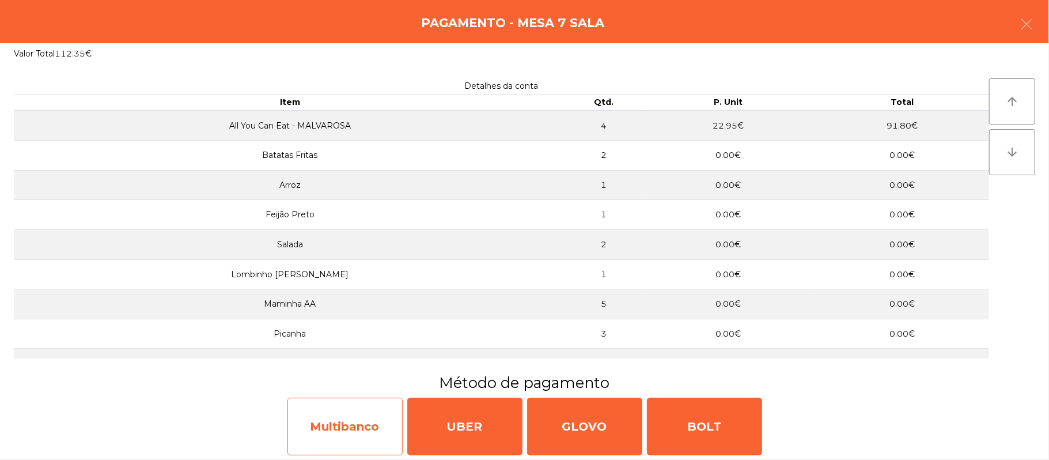
click at [335, 429] on div "Multibanco" at bounding box center [344, 426] width 115 height 58
select select "**"
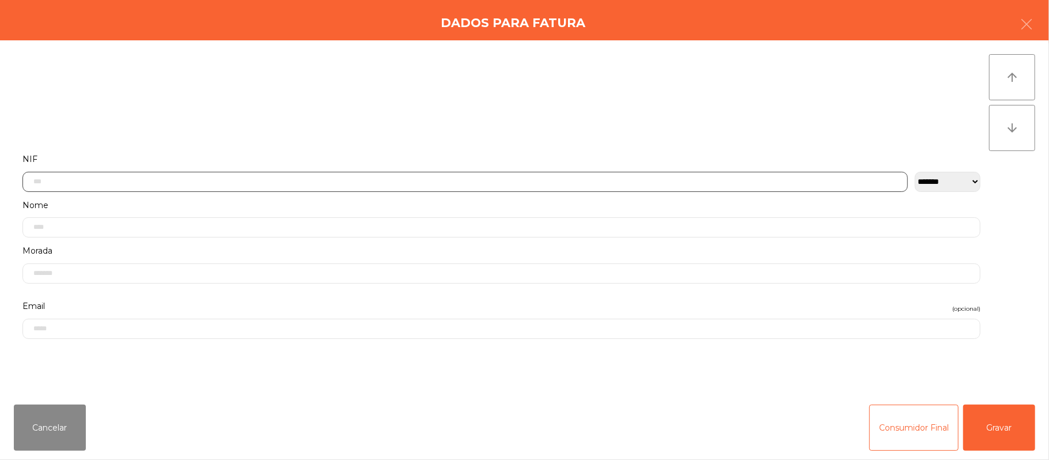
click at [342, 182] on input "text" at bounding box center [464, 182] width 885 height 20
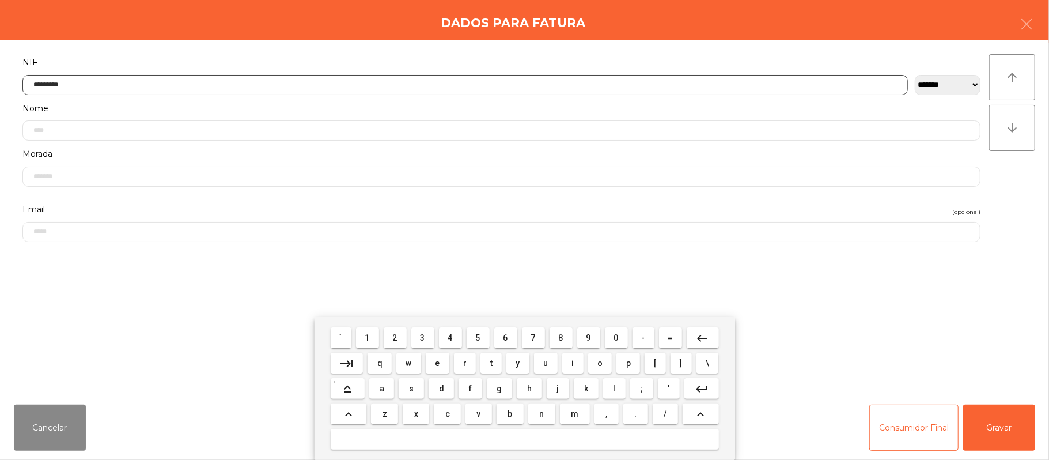
type input "*********"
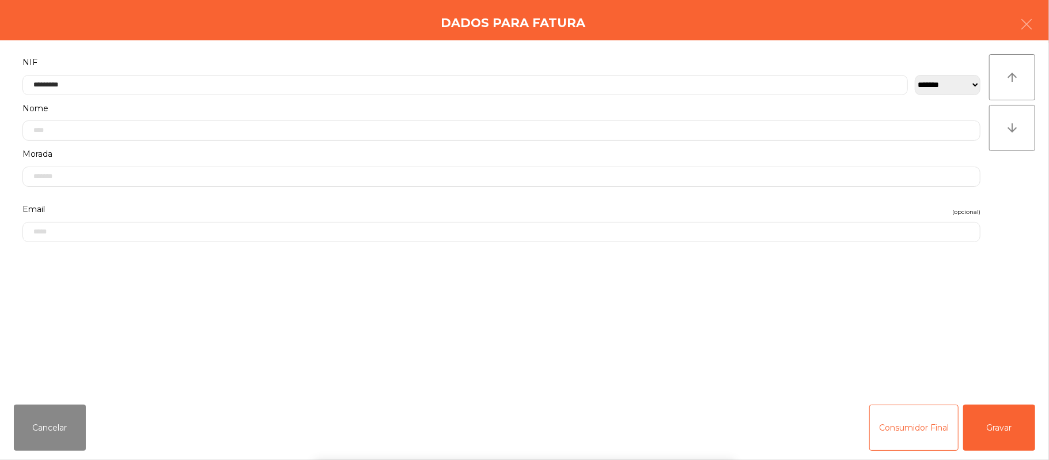
click at [1004, 412] on div "` 1 2 3 4 5 6 7 8 9 0 - = keyboard_backspace keyboard_tab q w e r t y u i o p […" at bounding box center [524, 388] width 1049 height 143
click at [1009, 418] on button "Gravar" at bounding box center [999, 427] width 72 height 46
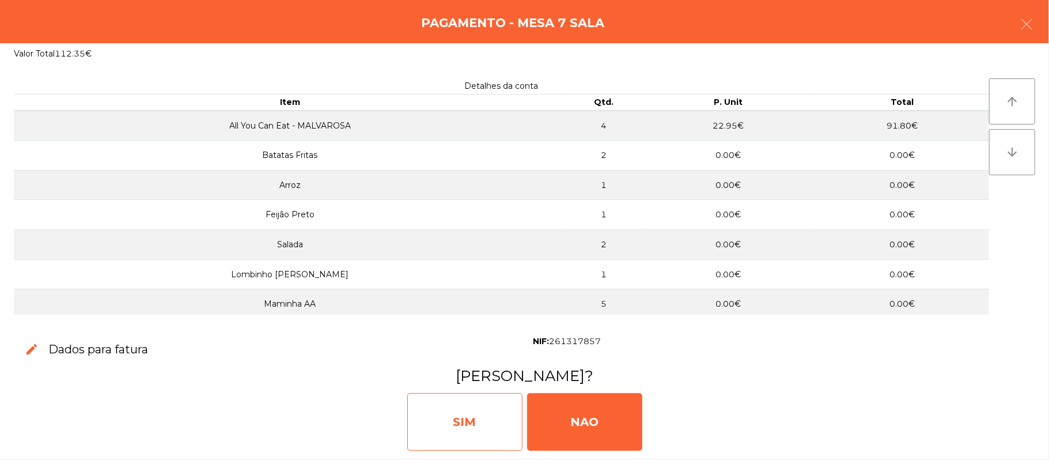
click at [468, 411] on div "SIM" at bounding box center [464, 422] width 115 height 58
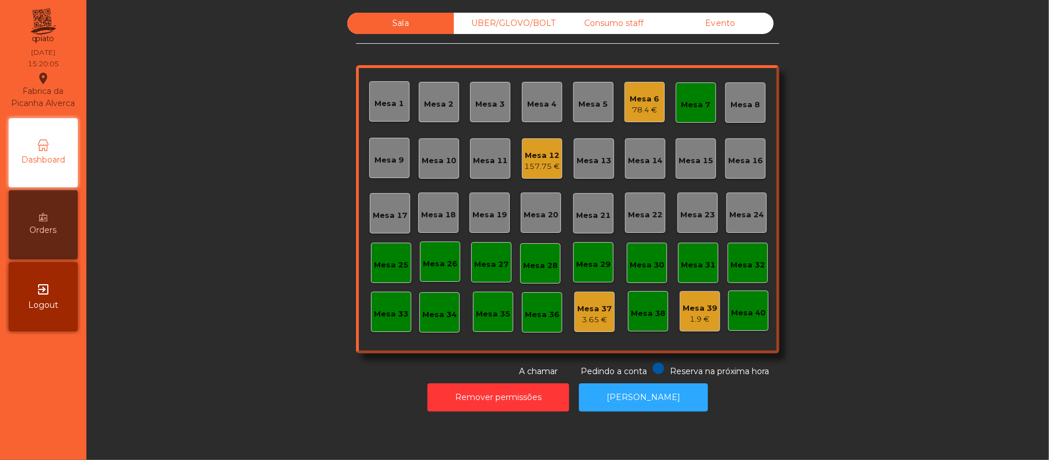
click at [696, 89] on div "Mesa 7" at bounding box center [695, 102] width 40 height 40
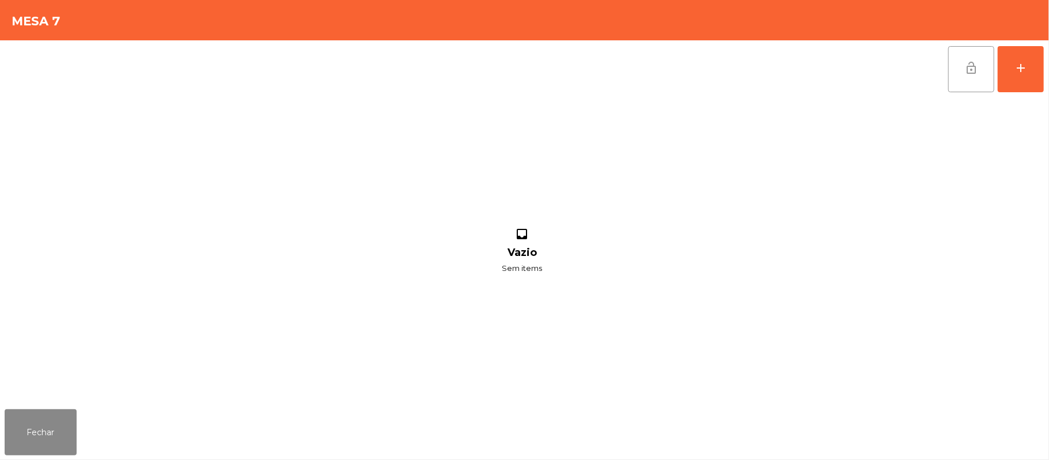
click at [959, 74] on button "lock_open" at bounding box center [971, 69] width 46 height 46
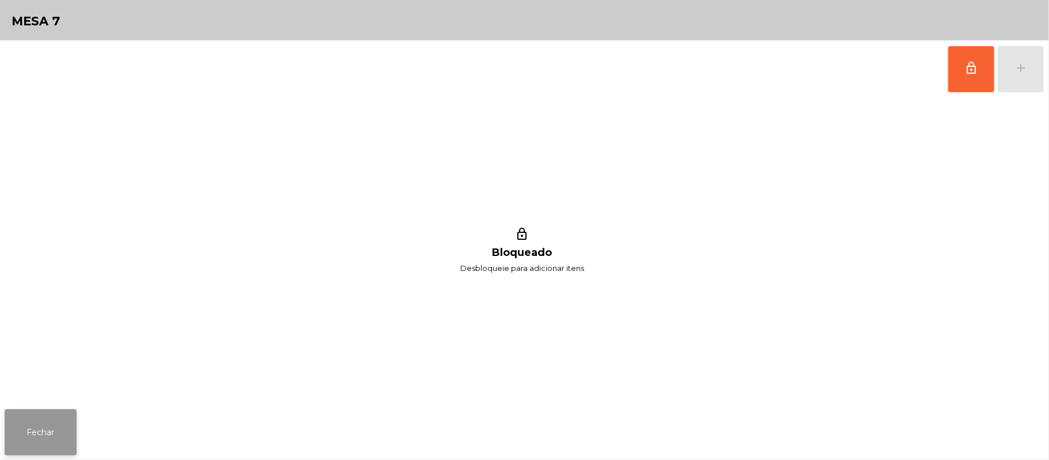
click at [40, 445] on button "Fechar" at bounding box center [41, 432] width 72 height 46
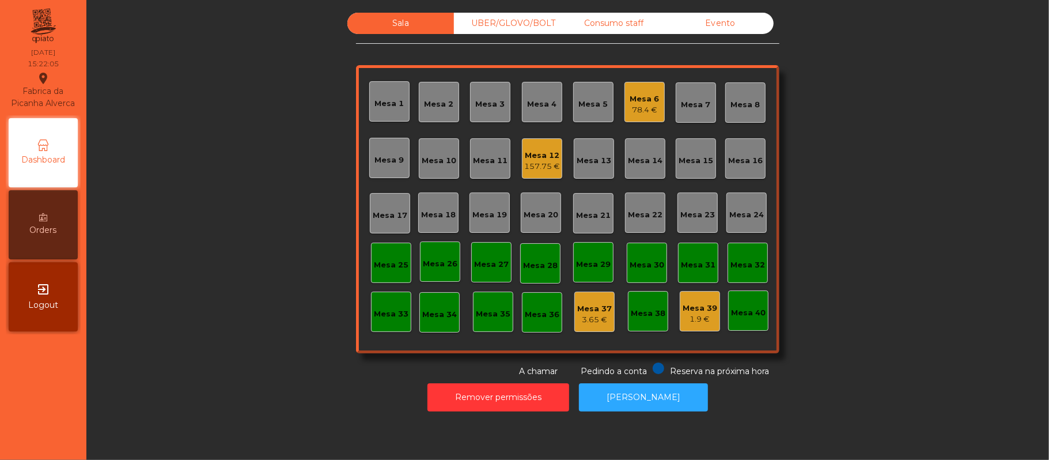
click at [544, 165] on div "157.75 €" at bounding box center [542, 167] width 36 height 12
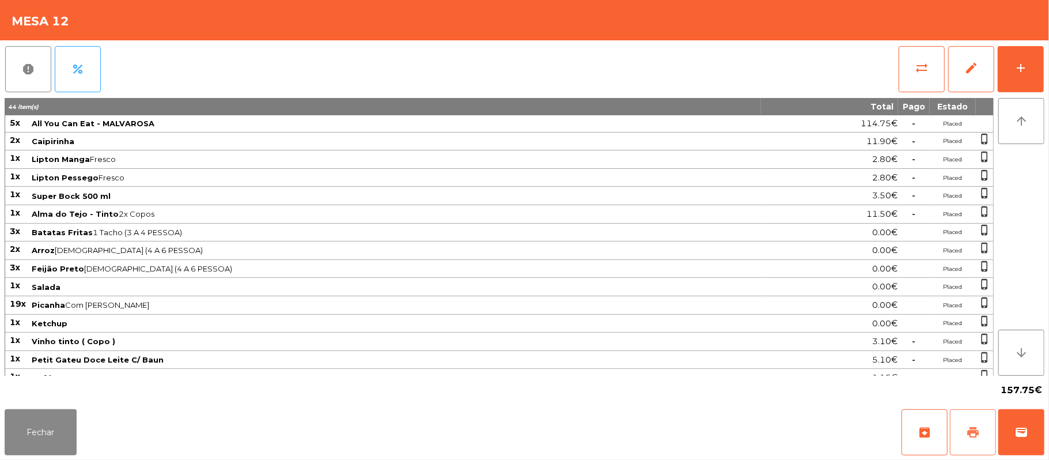
click at [962, 430] on button "print" at bounding box center [973, 432] width 46 height 46
click at [950, 409] on button "print" at bounding box center [973, 432] width 46 height 46
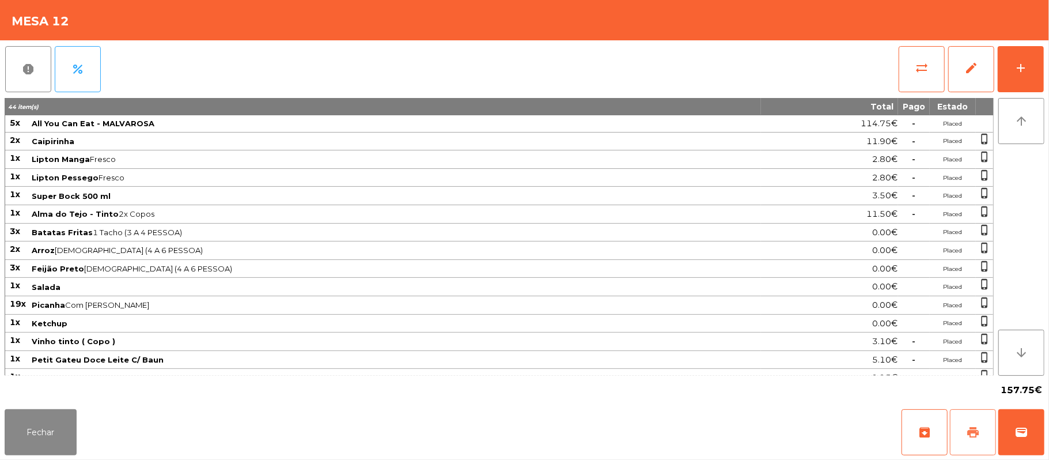
click at [950, 409] on button "print" at bounding box center [973, 432] width 46 height 46
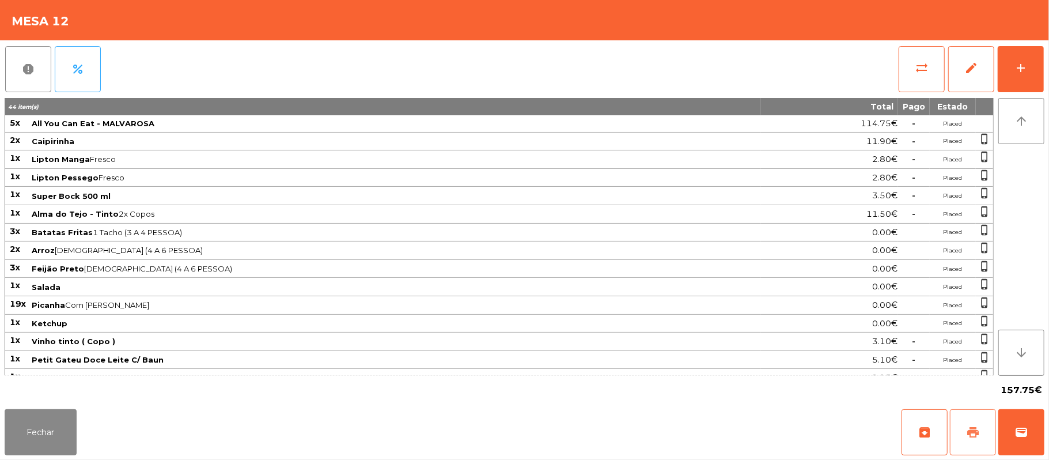
click at [950, 409] on button "print" at bounding box center [973, 432] width 46 height 46
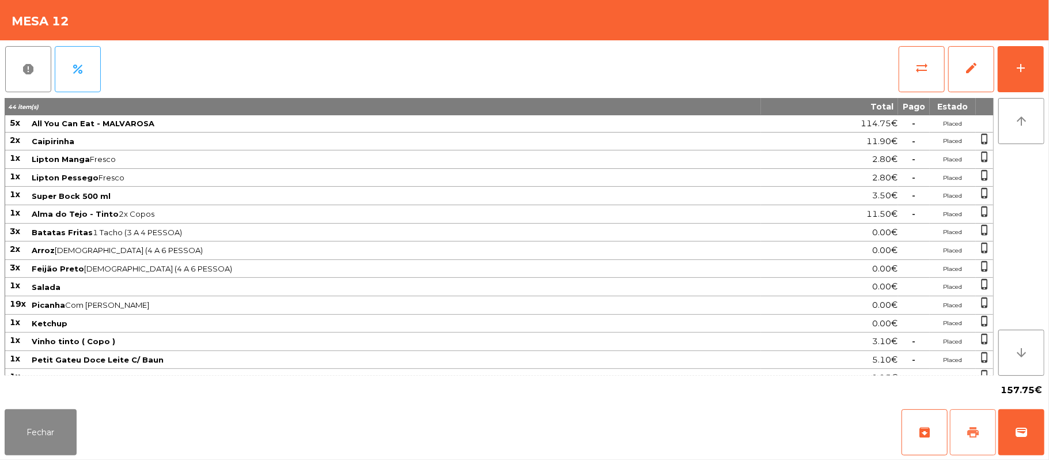
click at [950, 409] on button "print" at bounding box center [973, 432] width 46 height 46
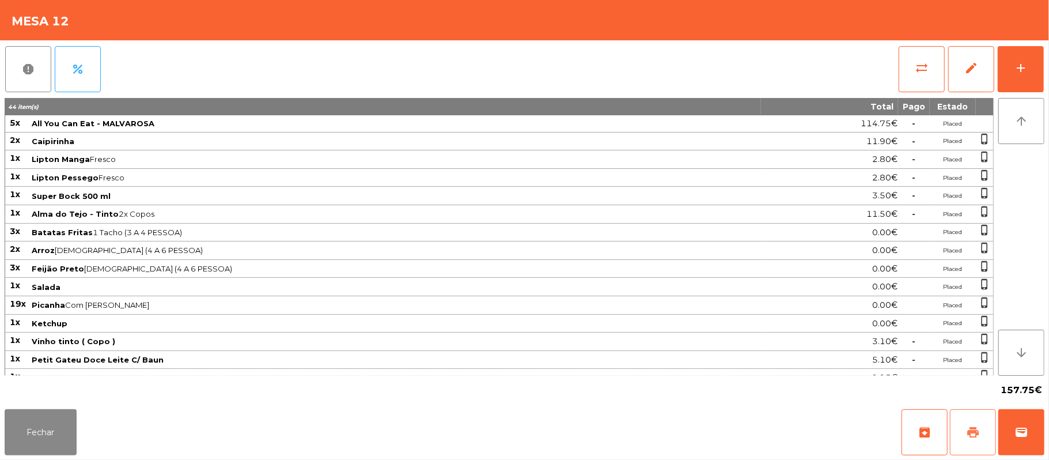
click at [950, 409] on button "print" at bounding box center [973, 432] width 46 height 46
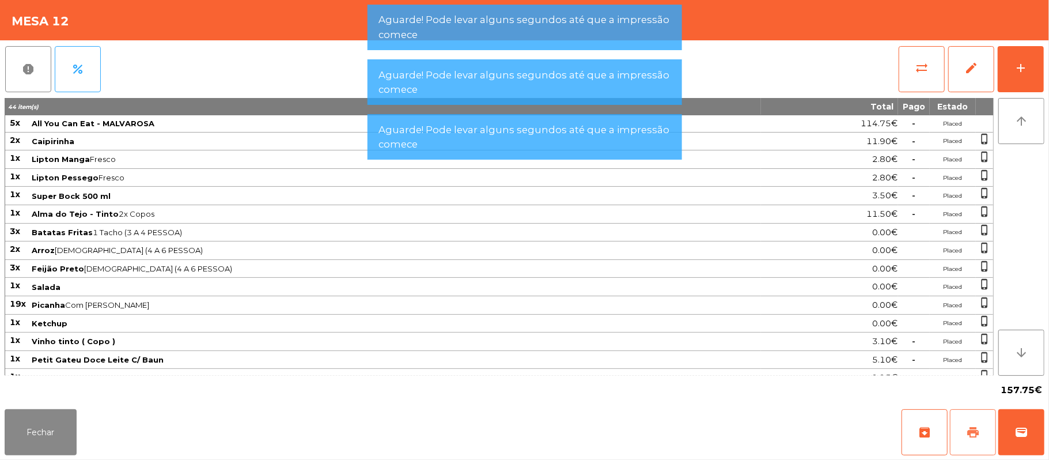
click at [950, 409] on button "print" at bounding box center [973, 432] width 46 height 46
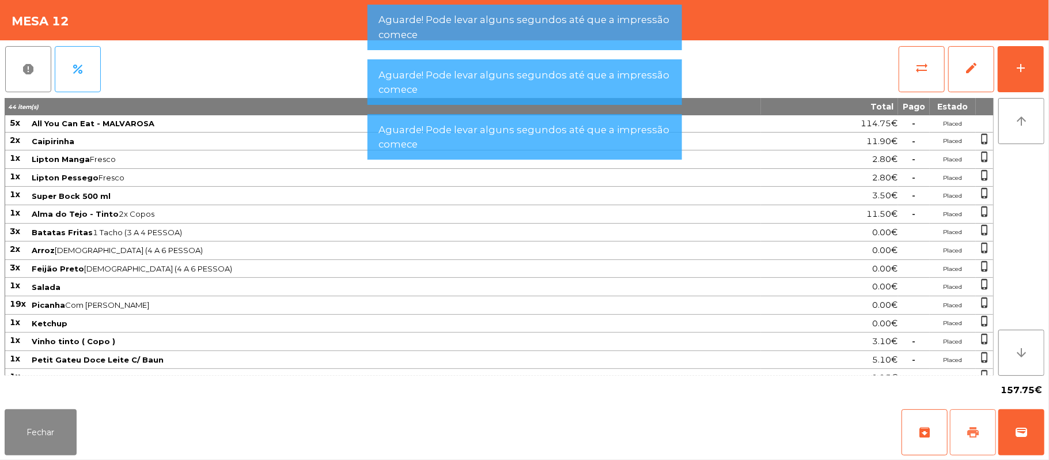
click at [950, 409] on button "print" at bounding box center [973, 432] width 46 height 46
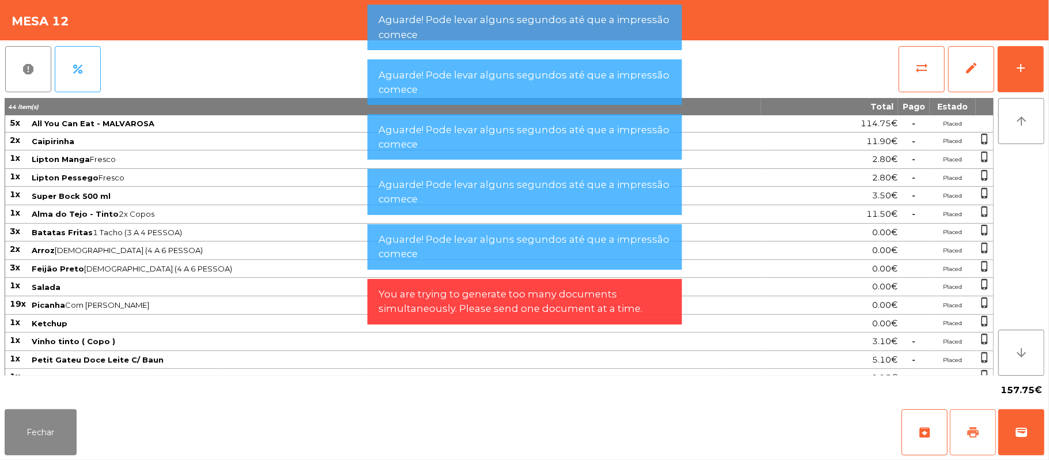
click at [950, 409] on button "print" at bounding box center [973, 432] width 46 height 46
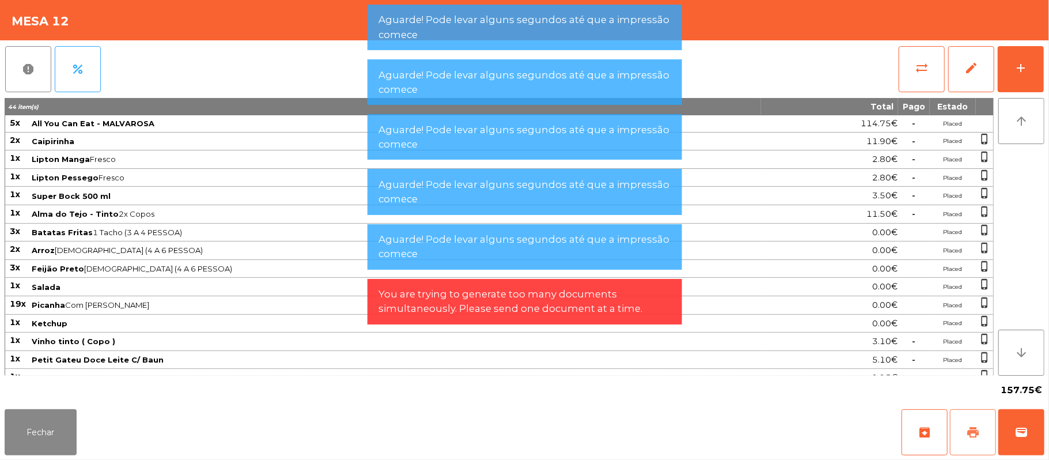
click at [950, 409] on button "print" at bounding box center [973, 432] width 46 height 46
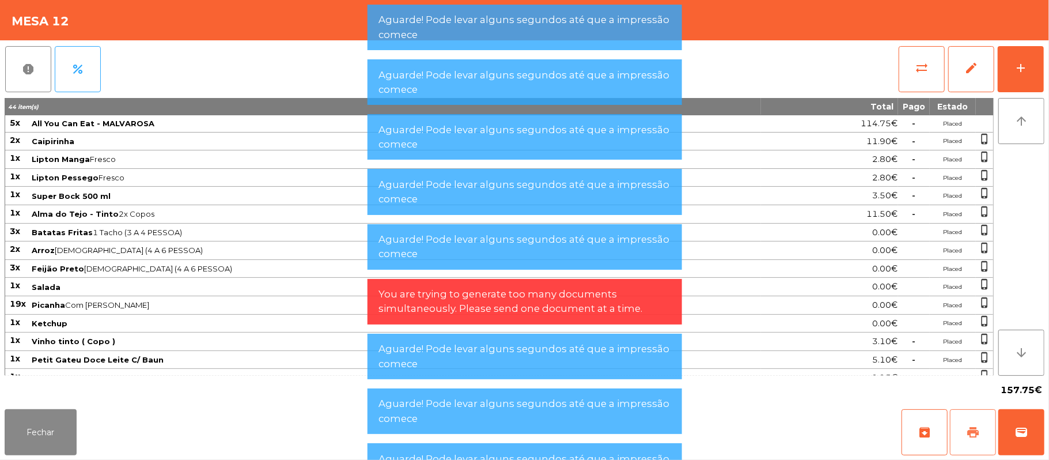
click at [950, 409] on button "print" at bounding box center [973, 432] width 46 height 46
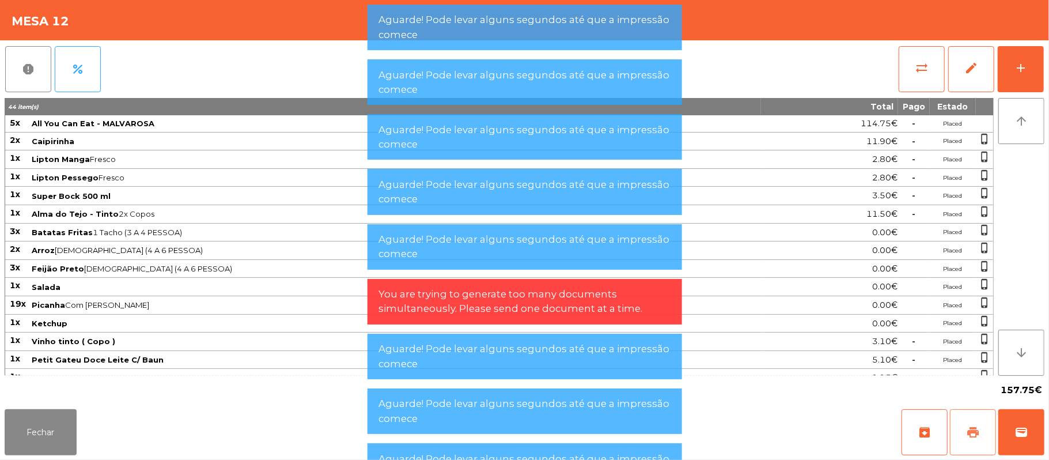
click at [950, 409] on button "print" at bounding box center [973, 432] width 46 height 46
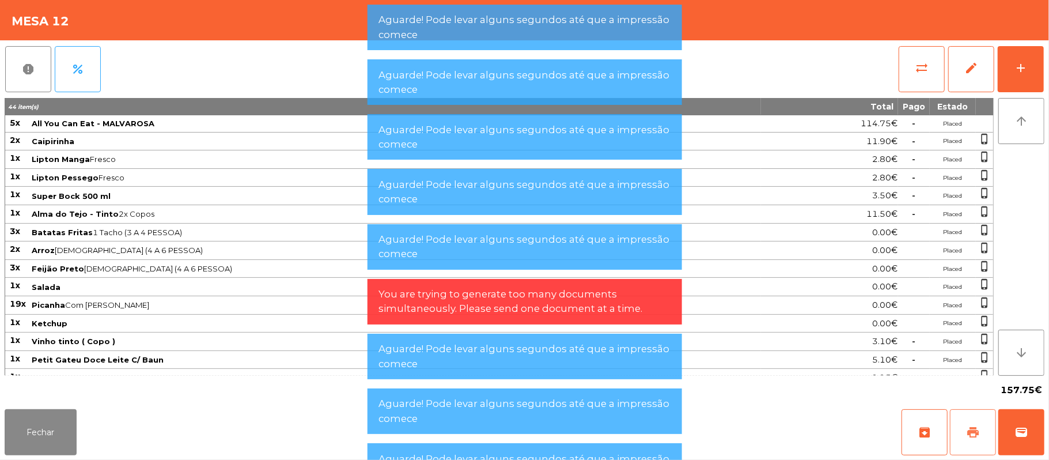
click at [950, 409] on button "print" at bounding box center [973, 432] width 46 height 46
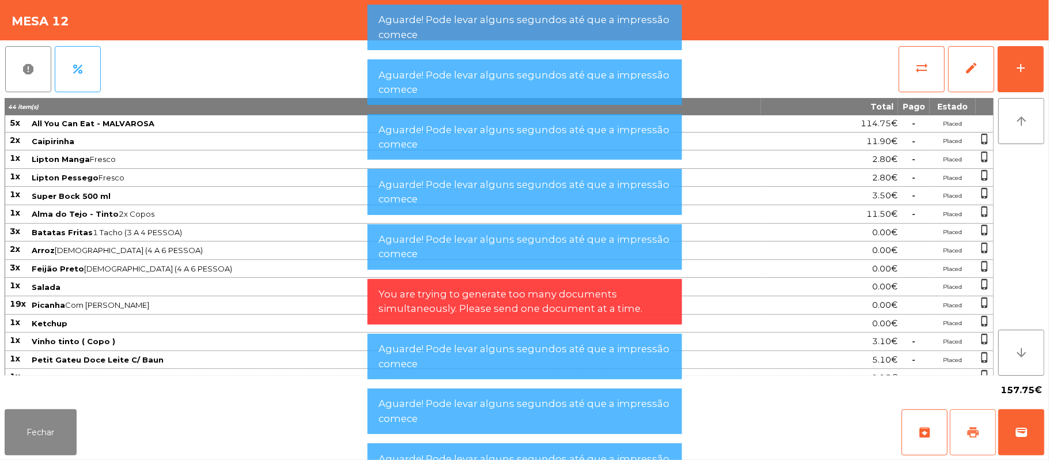
click at [950, 409] on button "print" at bounding box center [973, 432] width 46 height 46
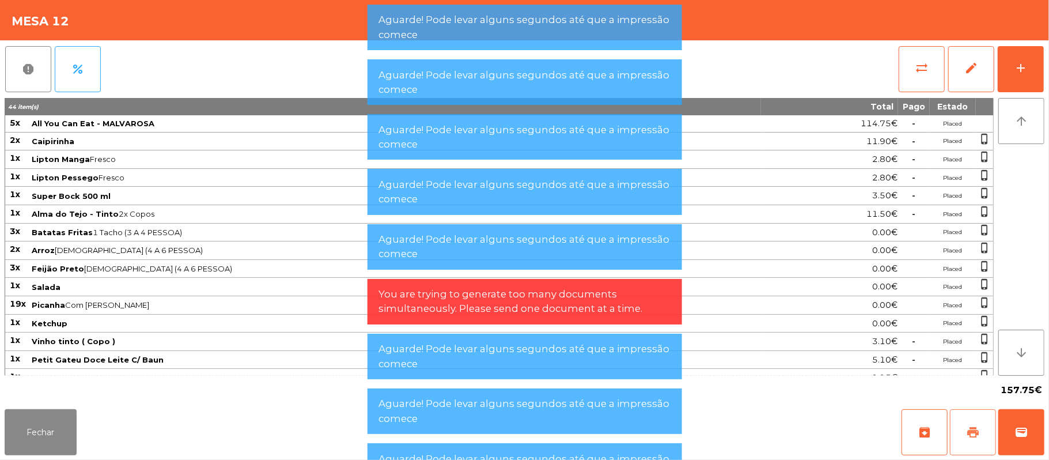
click at [950, 409] on button "print" at bounding box center [973, 432] width 46 height 46
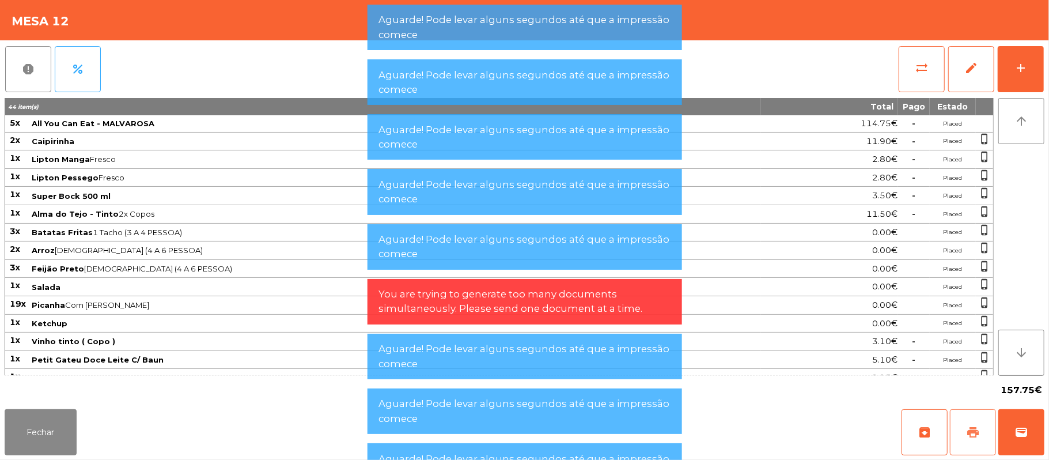
click at [950, 409] on button "print" at bounding box center [973, 432] width 46 height 46
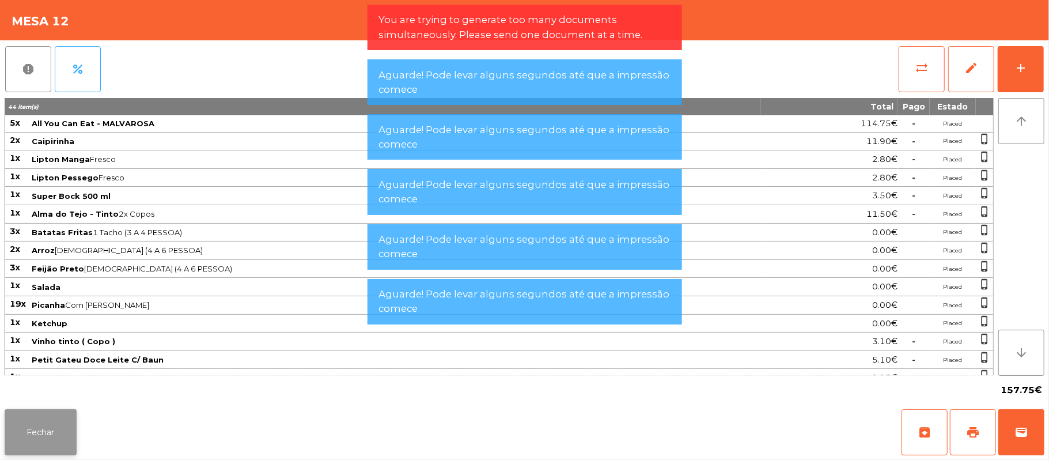
click at [24, 424] on button "Fechar" at bounding box center [41, 432] width 72 height 46
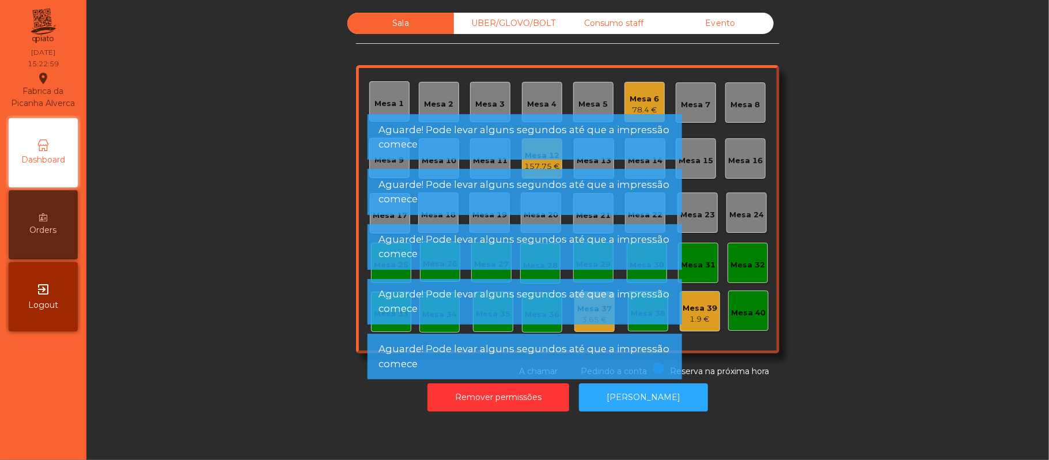
click at [32, 412] on nav "Fabrica da Picanha Alverca location_on 14/09/2025 15:22:59 Dashboard Orders exi…" at bounding box center [43, 230] width 86 height 460
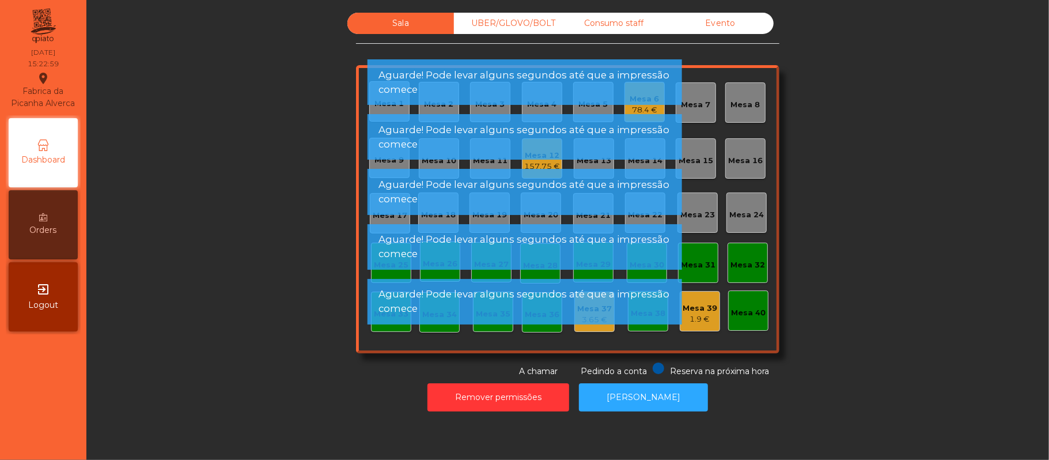
click at [26, 439] on nav "Fabrica da Picanha Alverca location_on 14/09/2025 15:22:59 Dashboard Orders exi…" at bounding box center [43, 230] width 86 height 460
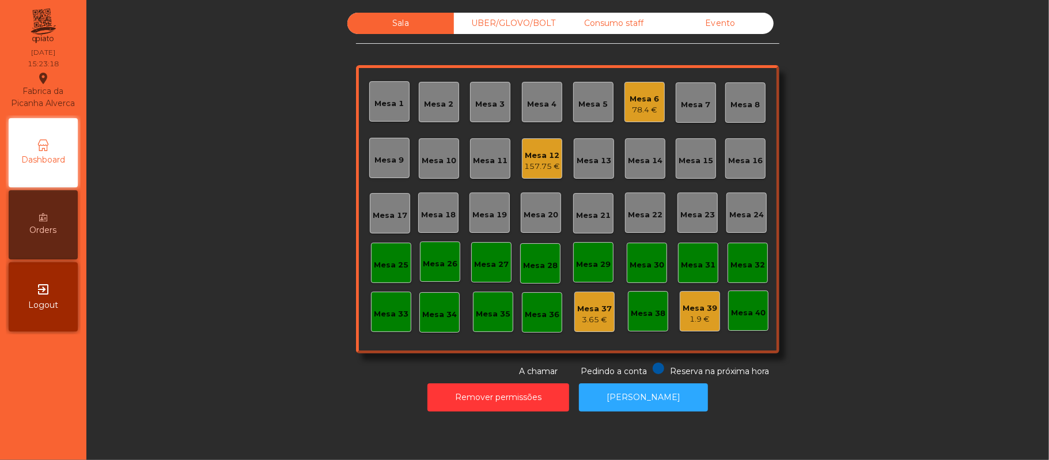
click at [832, 196] on div "Sala UBER/GLOVO/BOLT Consumo staff Evento Mesa 1 Mesa 2 Mesa 3 Mesa 4 Mesa 5 Me…" at bounding box center [567, 195] width 931 height 365
click at [135, 245] on div "Sala UBER/GLOVO/BOLT Consumo staff Evento Mesa 1 Mesa 2 Mesa 3 Mesa 4 Mesa 5 Me…" at bounding box center [567, 195] width 931 height 365
click at [878, 286] on div "Sala UBER/GLOVO/BOLT Consumo staff Evento Mesa 1 Mesa 2 Mesa 3 Mesa 4 Mesa 5 Me…" at bounding box center [567, 195] width 931 height 365
click at [598, 24] on div "Consumo staff" at bounding box center [613, 23] width 107 height 21
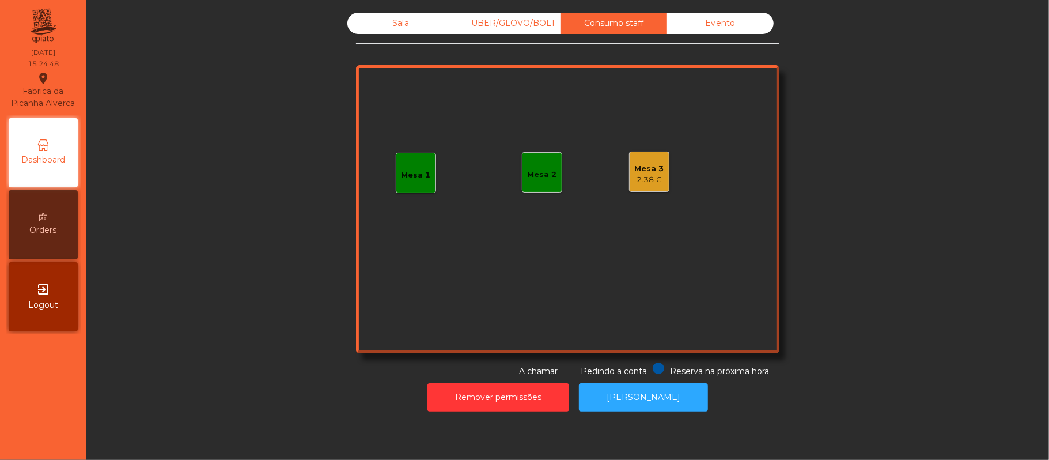
click at [419, 178] on div "Mesa 1" at bounding box center [415, 175] width 29 height 12
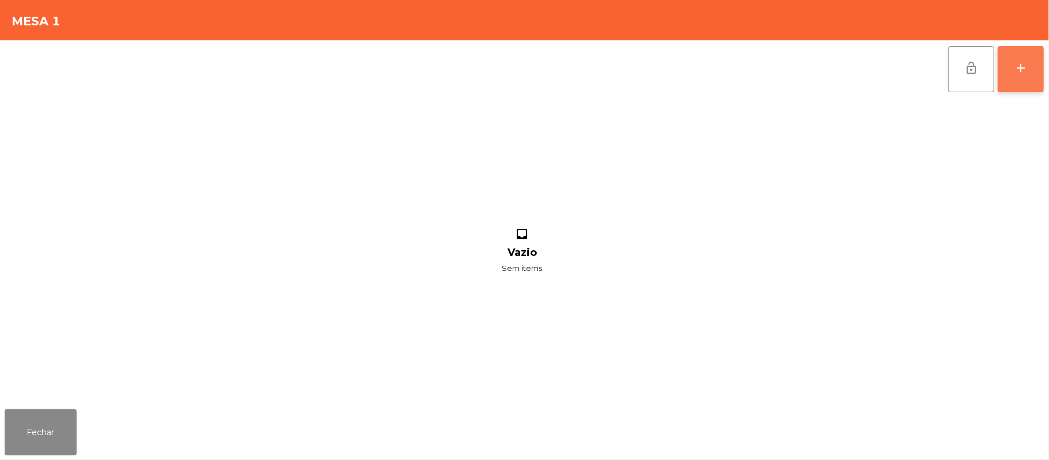
click at [1015, 72] on div "add" at bounding box center [1020, 68] width 14 height 14
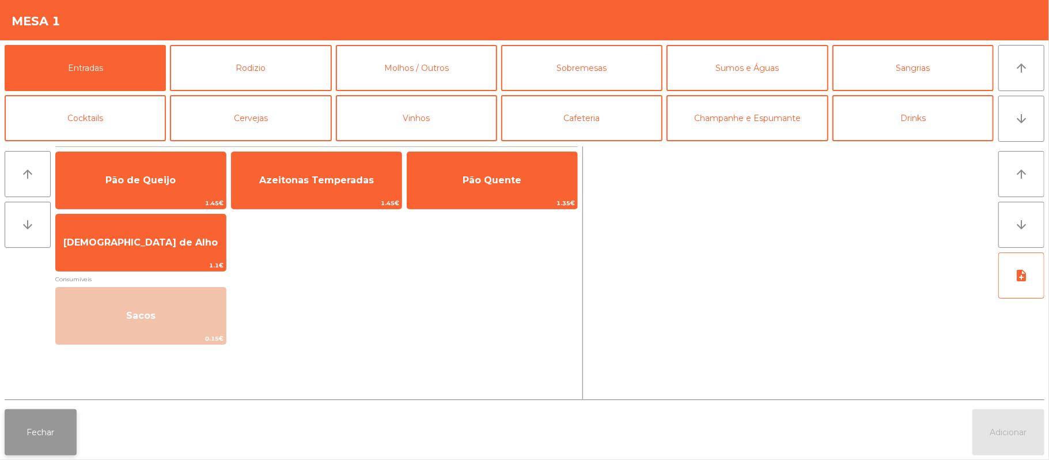
click at [48, 436] on button "Fechar" at bounding box center [41, 432] width 72 height 46
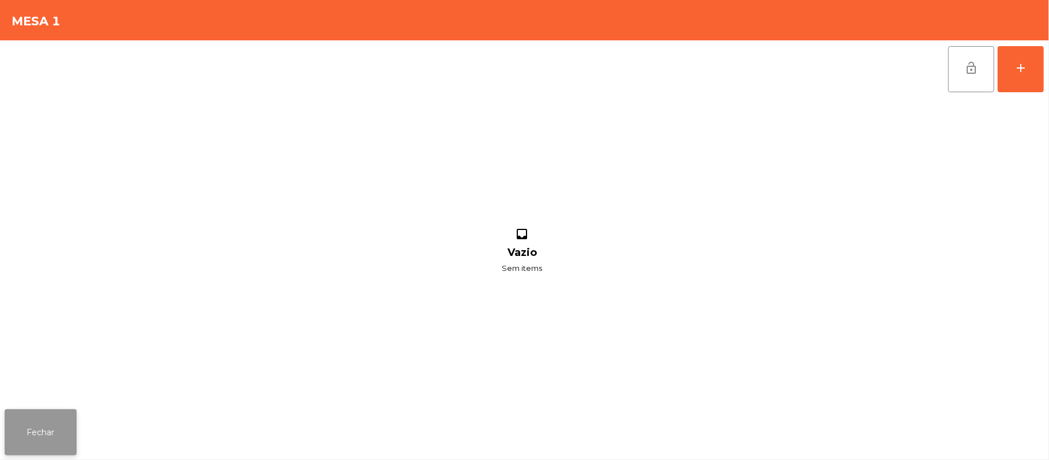
click at [55, 431] on button "Fechar" at bounding box center [41, 432] width 72 height 46
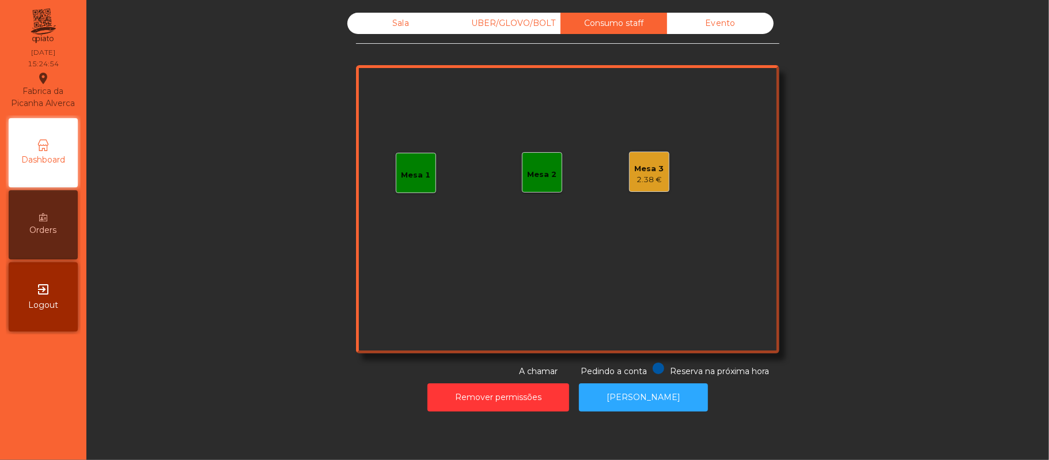
click at [506, 23] on div "UBER/GLOVO/BOLT" at bounding box center [507, 23] width 107 height 21
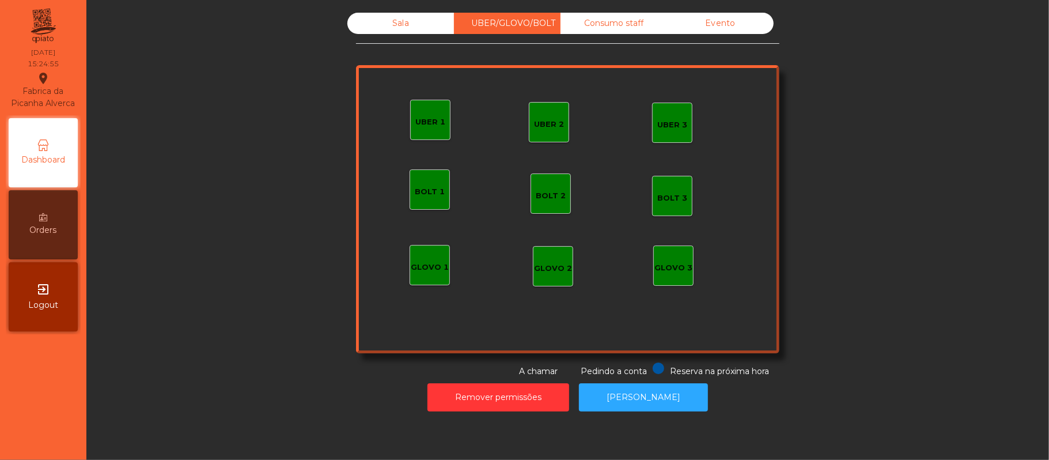
click at [389, 24] on div "Sala" at bounding box center [400, 23] width 107 height 21
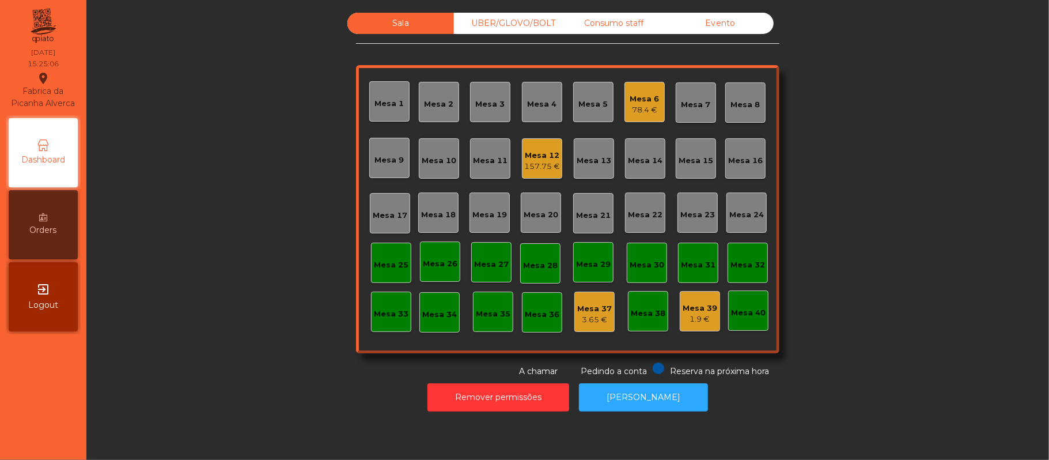
click at [617, 23] on div "Consumo staff" at bounding box center [613, 23] width 107 height 21
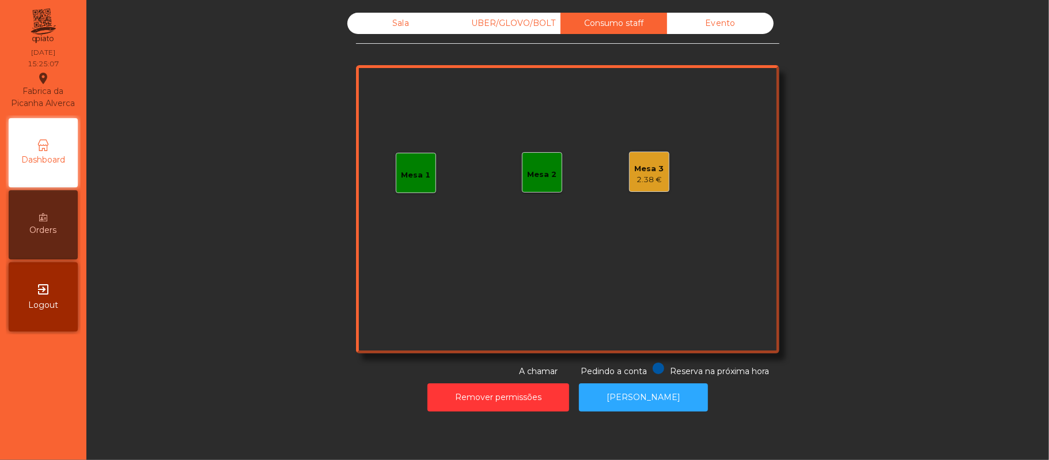
click at [401, 174] on div "Mesa 1" at bounding box center [415, 175] width 29 height 12
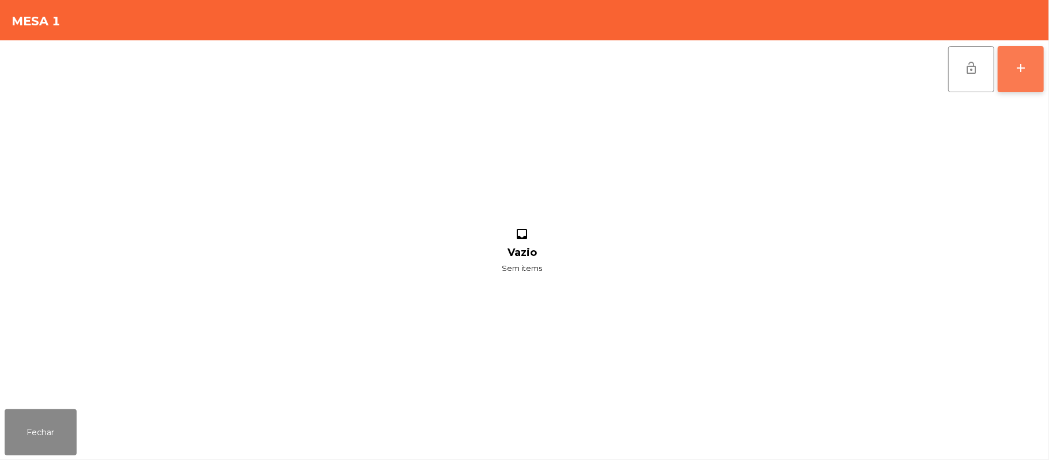
click at [1020, 86] on button "add" at bounding box center [1020, 69] width 46 height 46
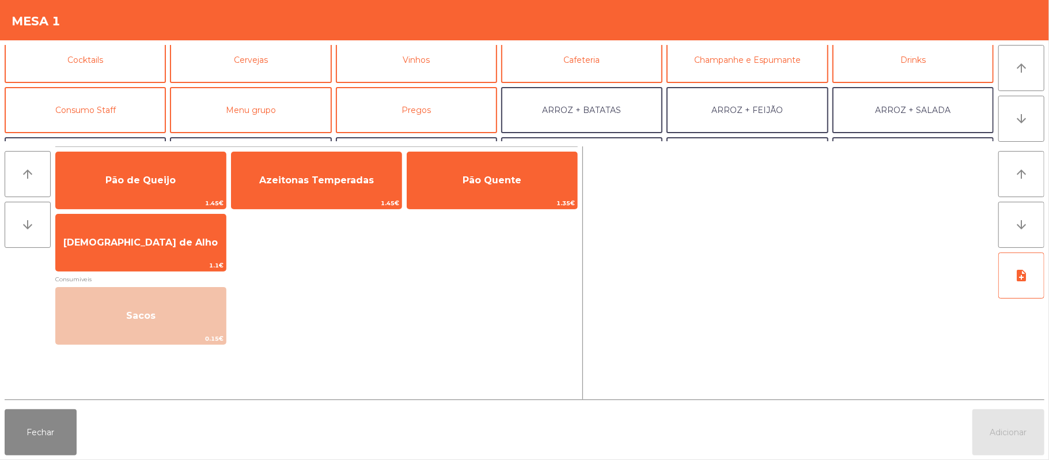
scroll to position [65, 0]
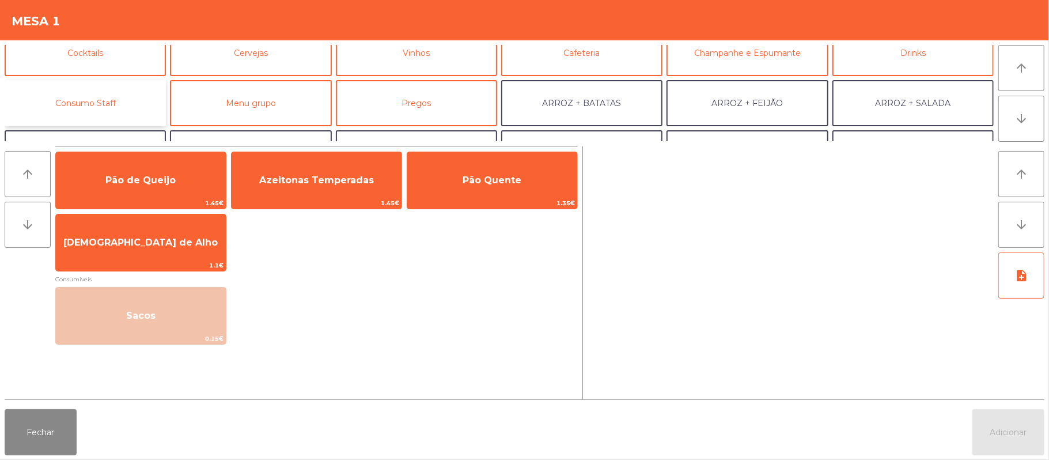
click at [119, 111] on button "Consumo Staff" at bounding box center [85, 103] width 161 height 46
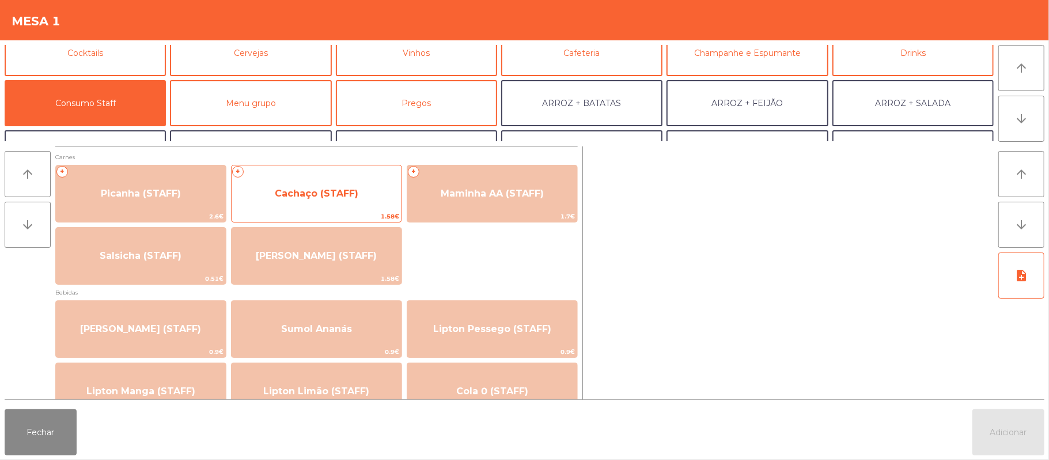
click at [318, 202] on span "Cachaço (STAFF)" at bounding box center [316, 193] width 170 height 31
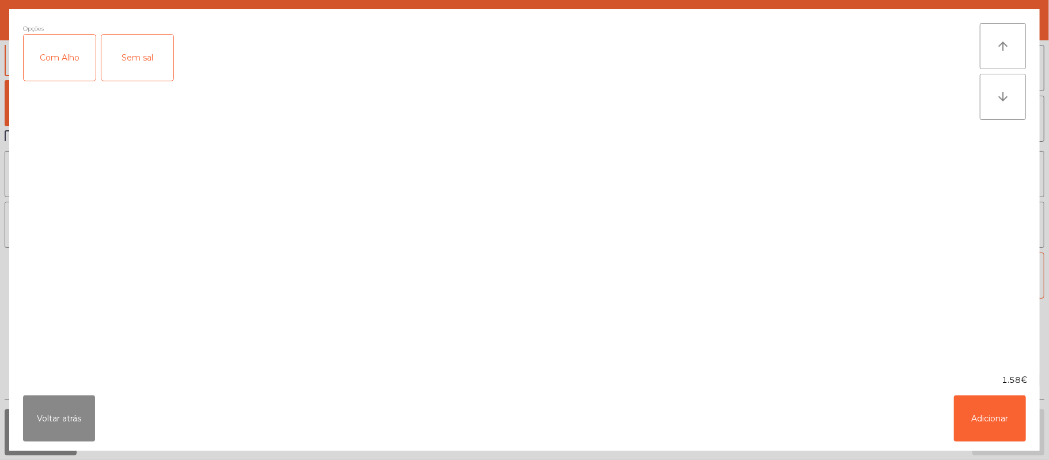
click at [68, 56] on div "Com Alho" at bounding box center [60, 58] width 72 height 46
click at [984, 416] on button "Adicionar" at bounding box center [990, 418] width 72 height 46
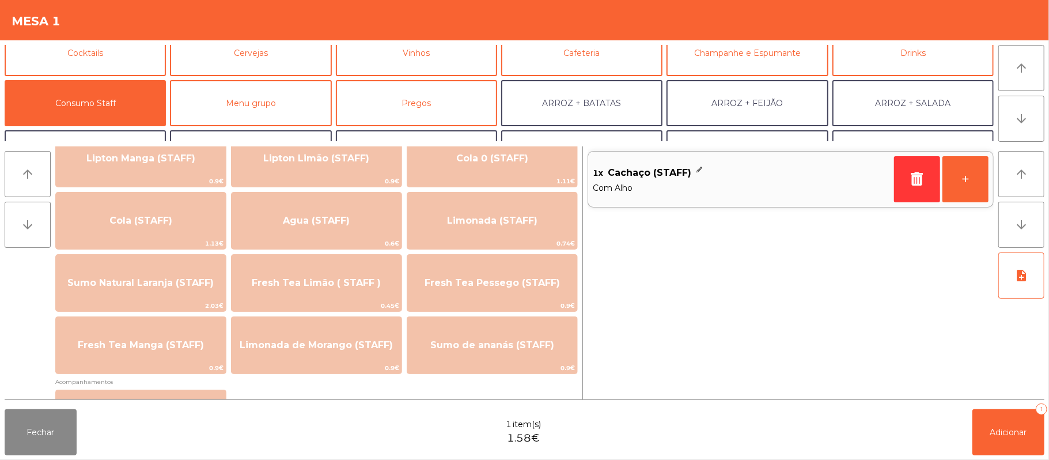
scroll to position [245, 0]
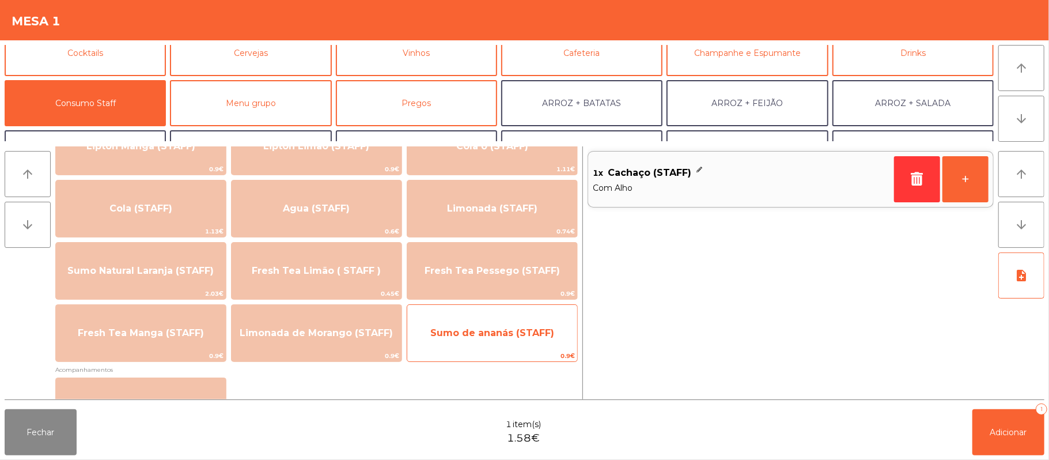
click at [470, 333] on span "Sumo de ananás (STAFF)" at bounding box center [492, 332] width 124 height 11
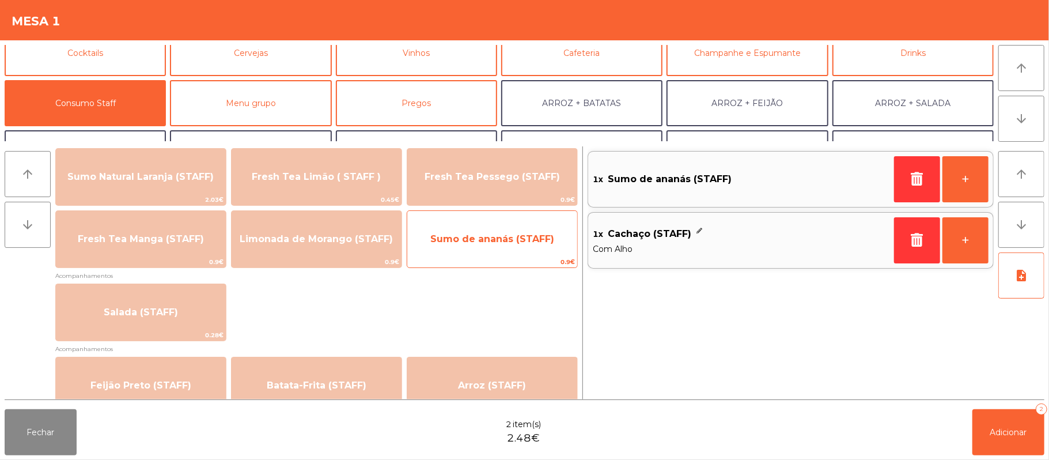
scroll to position [426, 0]
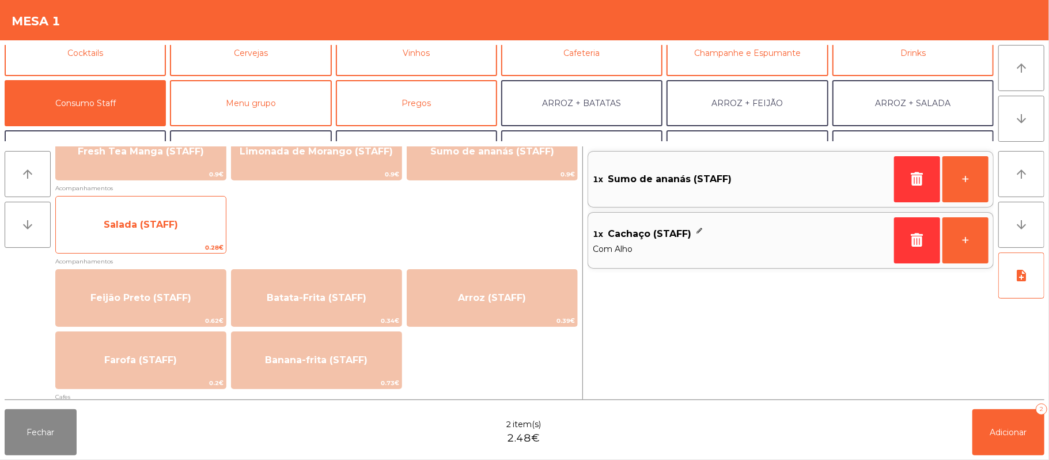
click at [116, 233] on span "Salada (STAFF)" at bounding box center [141, 224] width 170 height 31
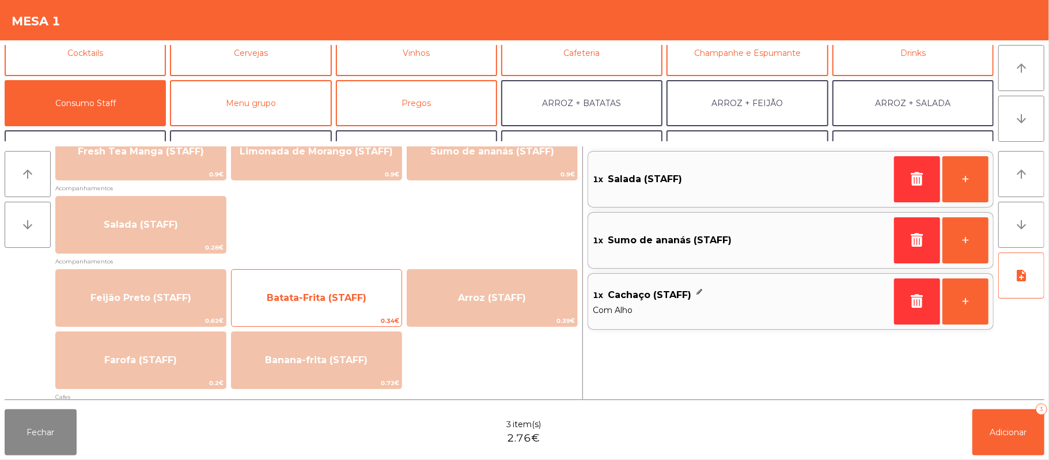
click at [327, 292] on span "Batata-Frita (STAFF)" at bounding box center [317, 297] width 100 height 11
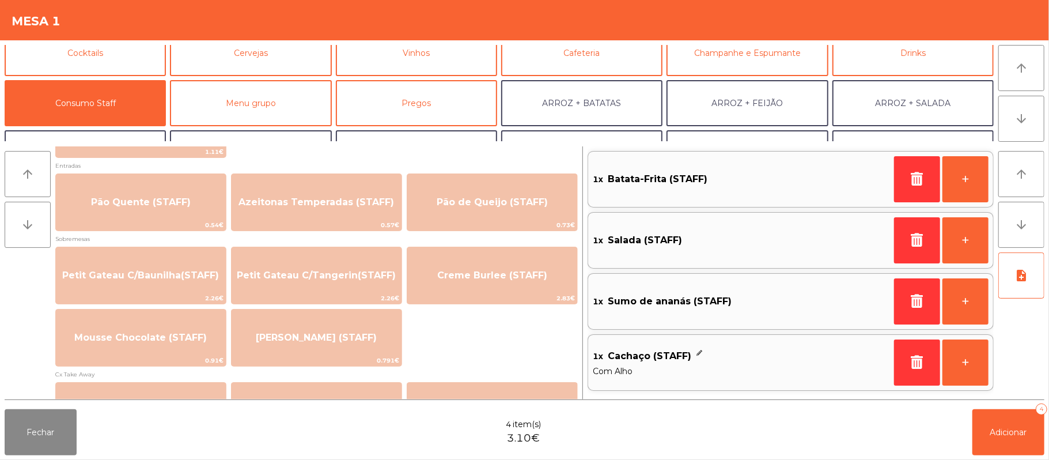
scroll to position [784, 0]
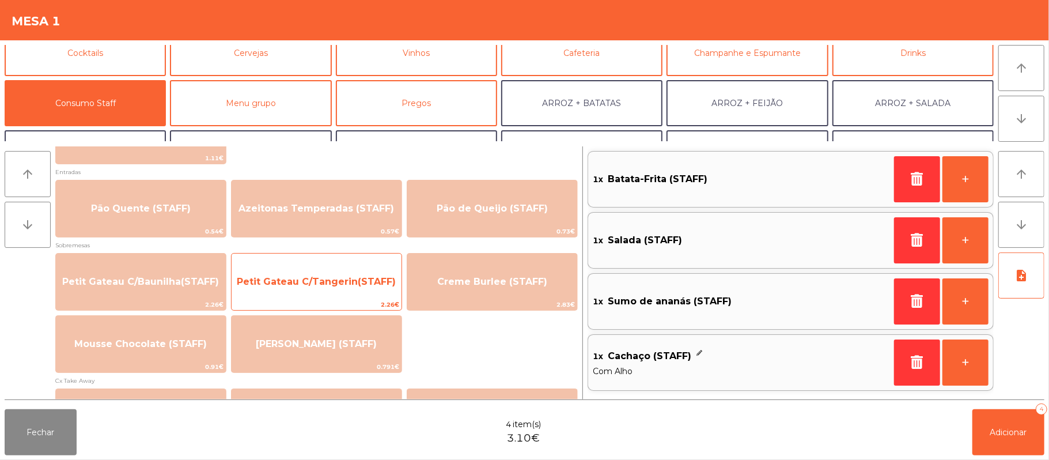
click at [339, 283] on span "Petit Gateau C/Tangerin(STAFF)" at bounding box center [316, 281] width 159 height 11
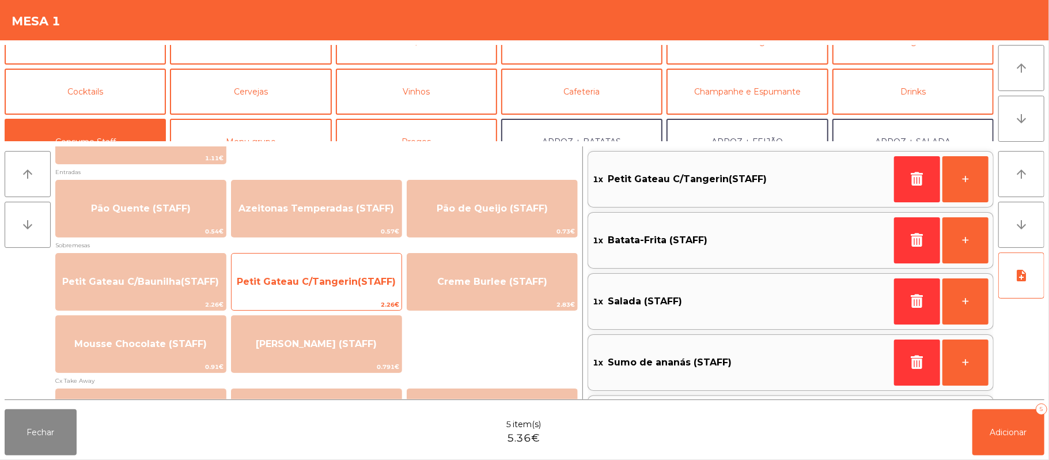
scroll to position [0, 0]
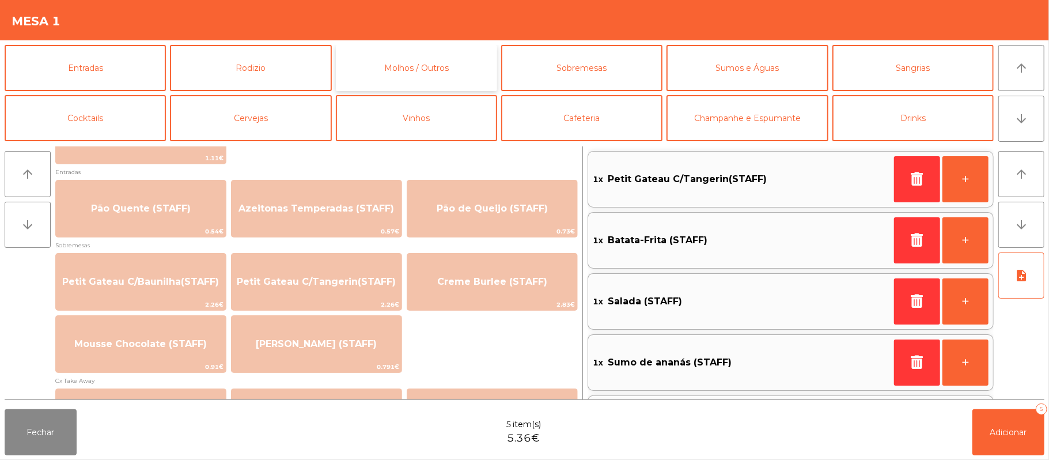
click at [380, 72] on button "Molhos / Outros" at bounding box center [416, 68] width 161 height 46
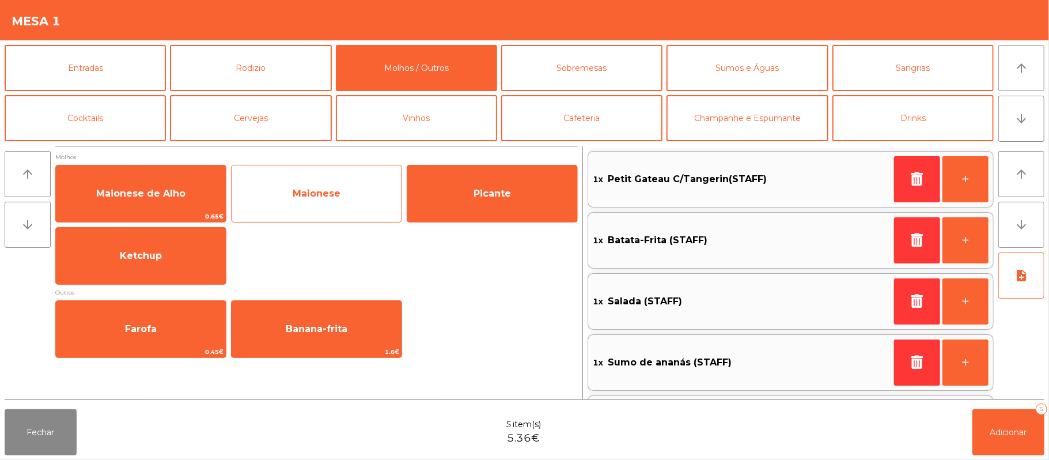
click at [294, 191] on span "Maionese" at bounding box center [317, 193] width 48 height 11
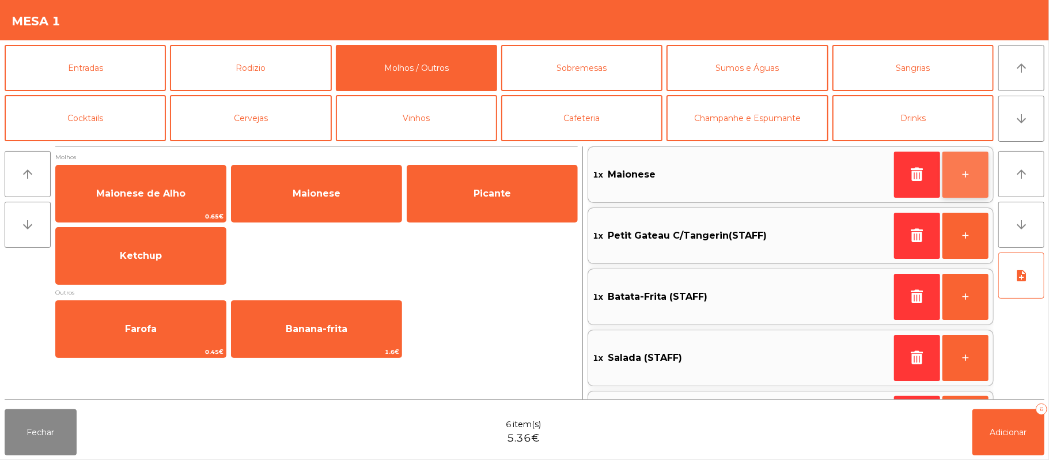
click at [957, 173] on button "+" at bounding box center [965, 174] width 46 height 46
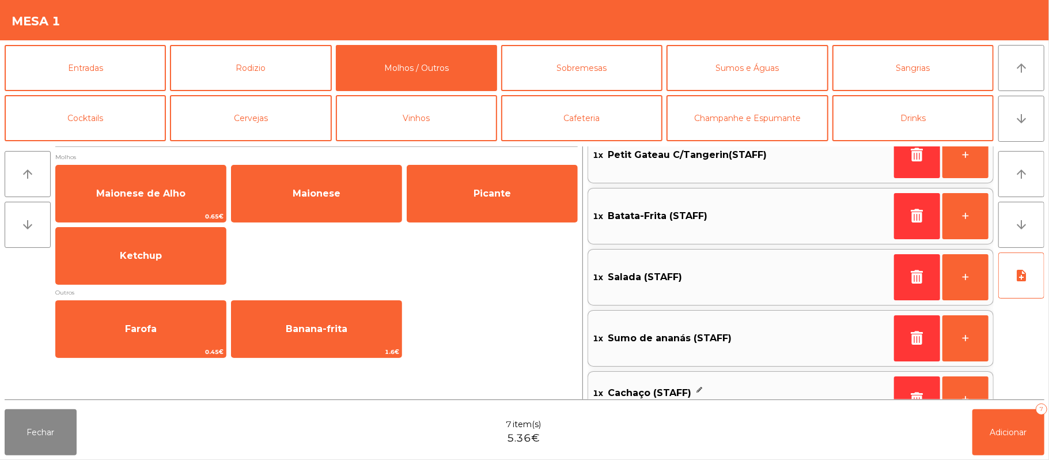
scroll to position [120, 0]
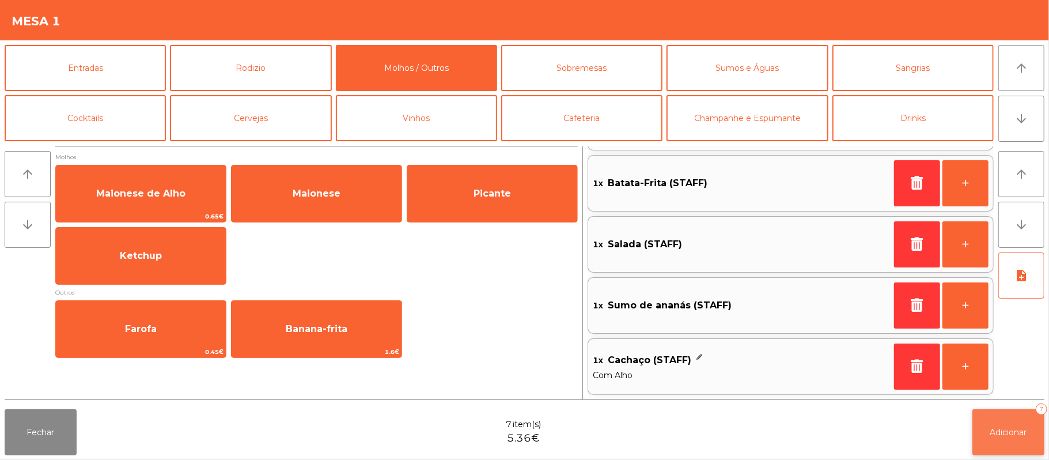
click at [998, 432] on span "Adicionar" at bounding box center [1008, 432] width 37 height 10
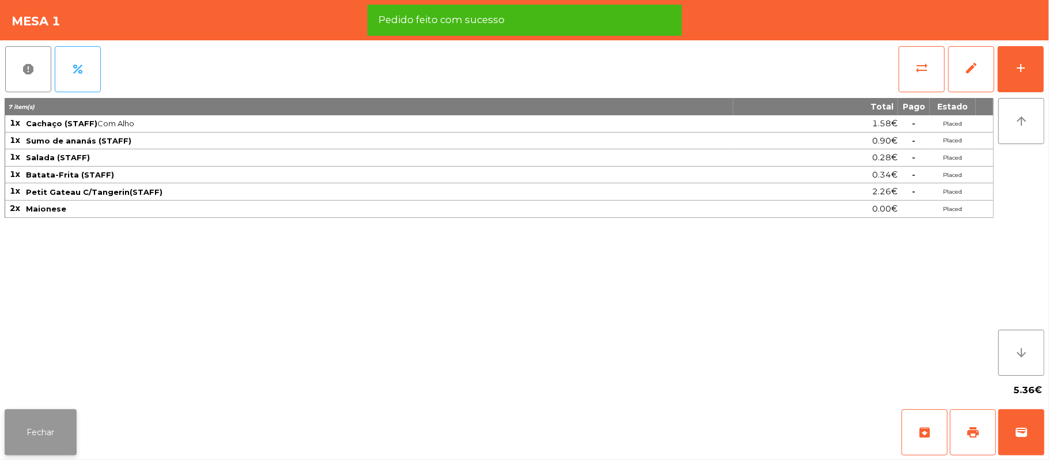
click at [56, 454] on button "Fechar" at bounding box center [41, 432] width 72 height 46
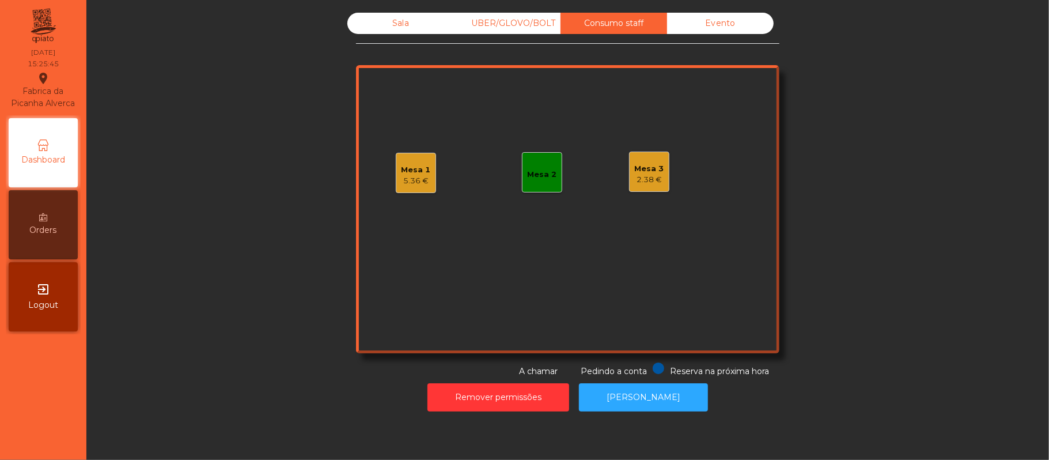
click at [390, 17] on div "Sala" at bounding box center [400, 23] width 107 height 21
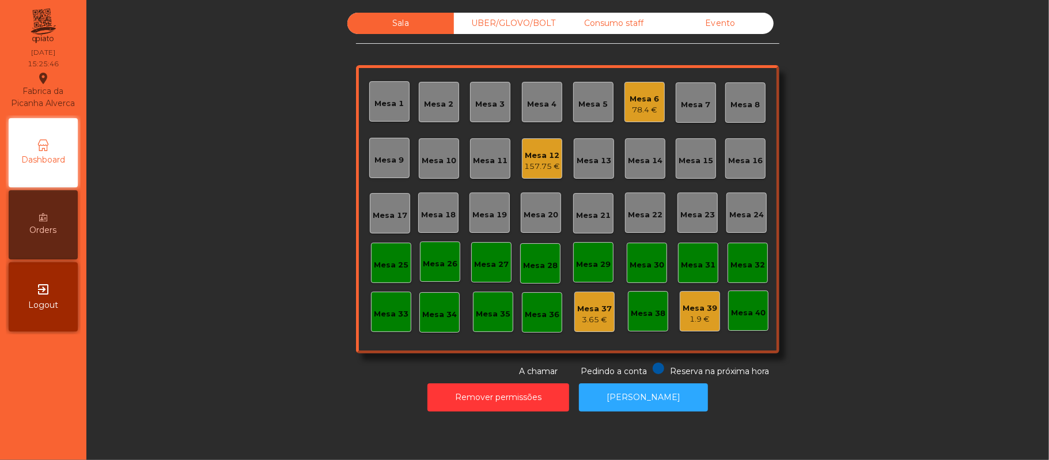
click at [601, 29] on div "Consumo staff" at bounding box center [613, 23] width 107 height 21
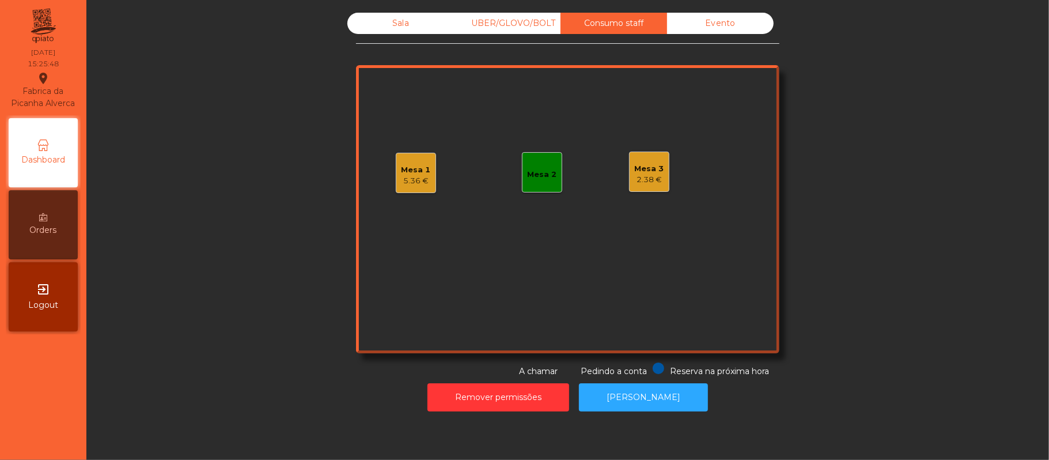
click at [404, 28] on div "Sala" at bounding box center [400, 23] width 107 height 21
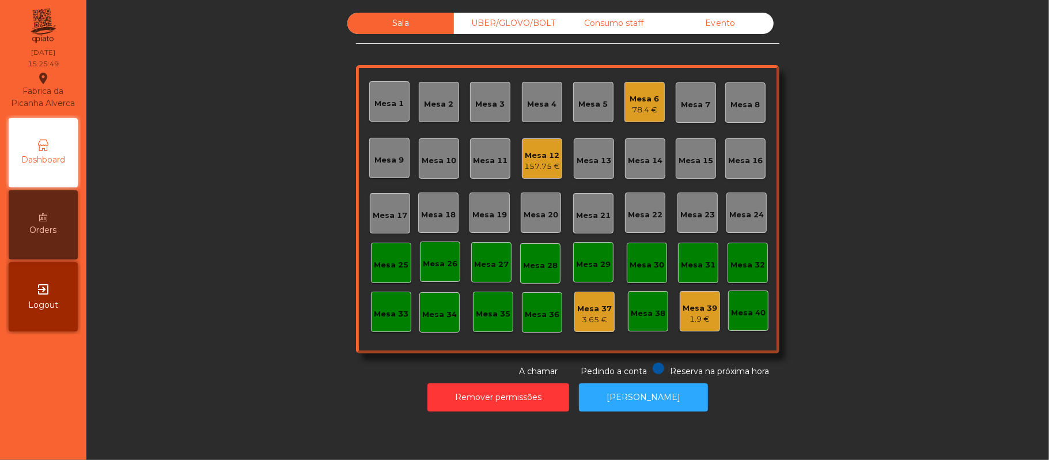
click at [545, 164] on div "157.75 €" at bounding box center [542, 167] width 36 height 12
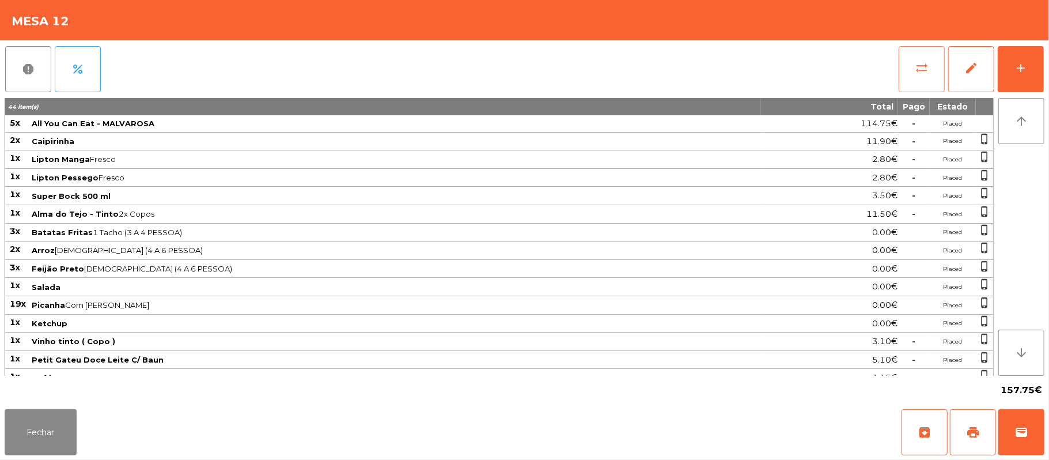
click at [926, 62] on span "sync_alt" at bounding box center [921, 68] width 14 height 14
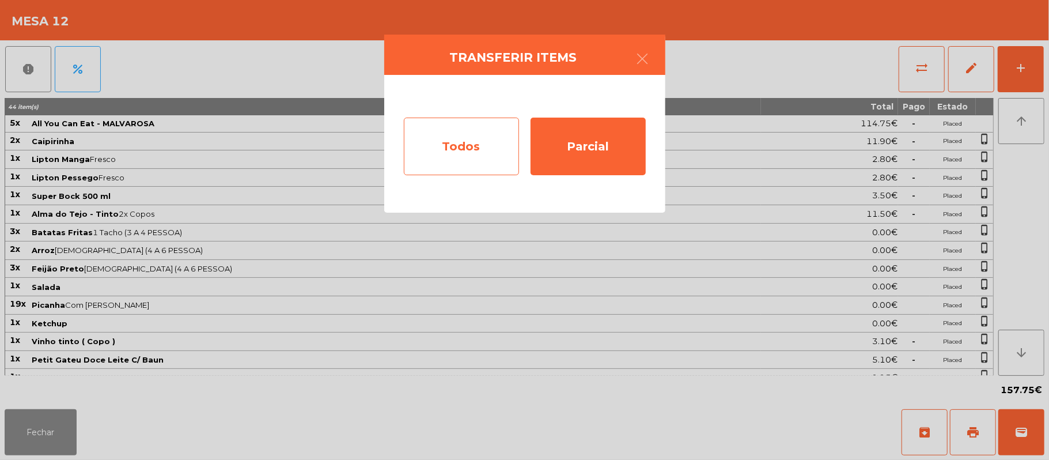
click at [468, 144] on div "Todos" at bounding box center [461, 146] width 115 height 58
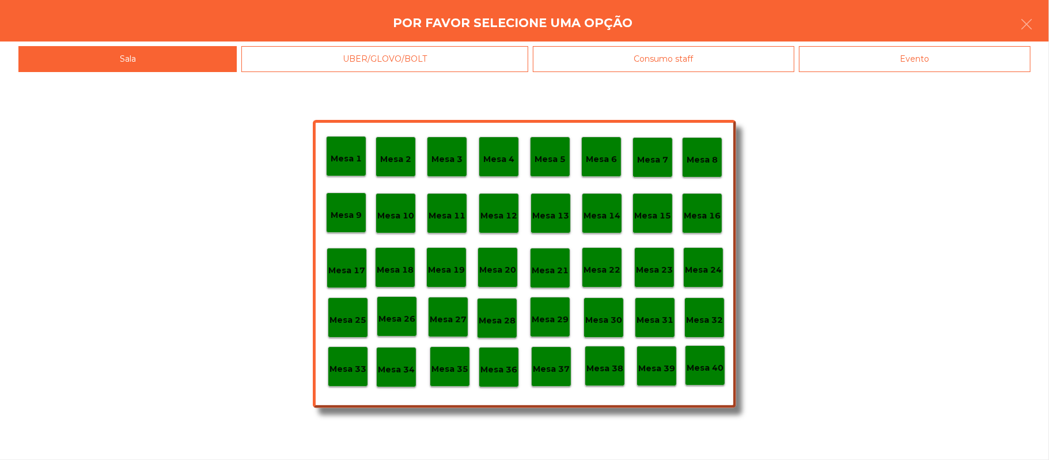
click at [917, 54] on div "Evento" at bounding box center [914, 59] width 231 height 26
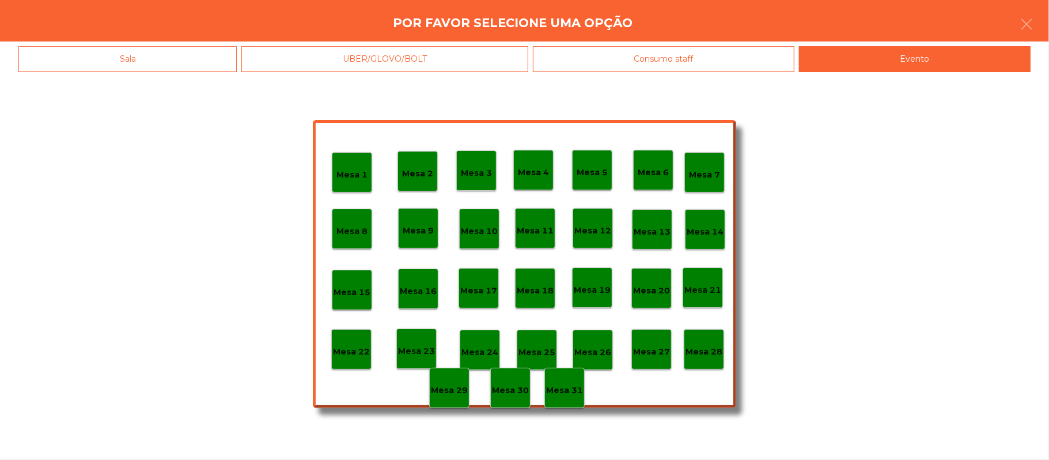
click at [706, 356] on p "Mesa 28" at bounding box center [703, 351] width 37 height 13
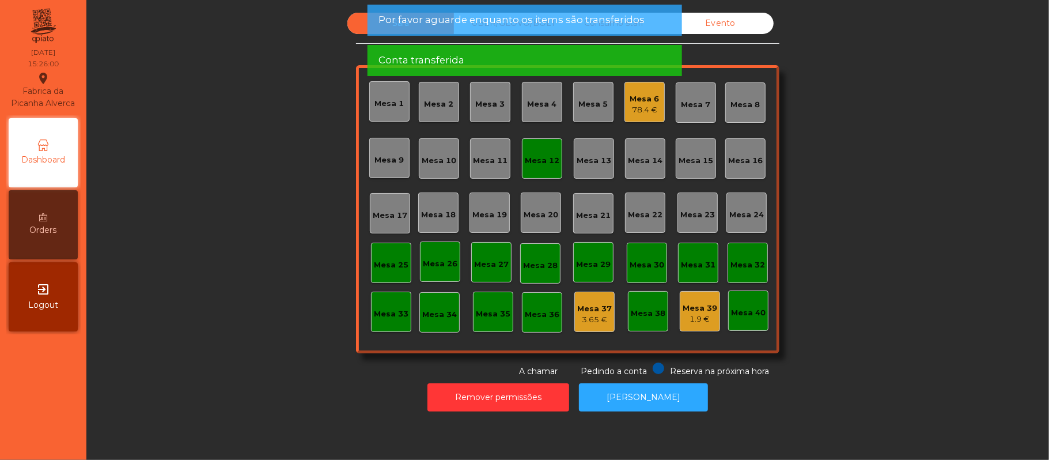
click at [525, 165] on div "Mesa 12" at bounding box center [542, 161] width 35 height 12
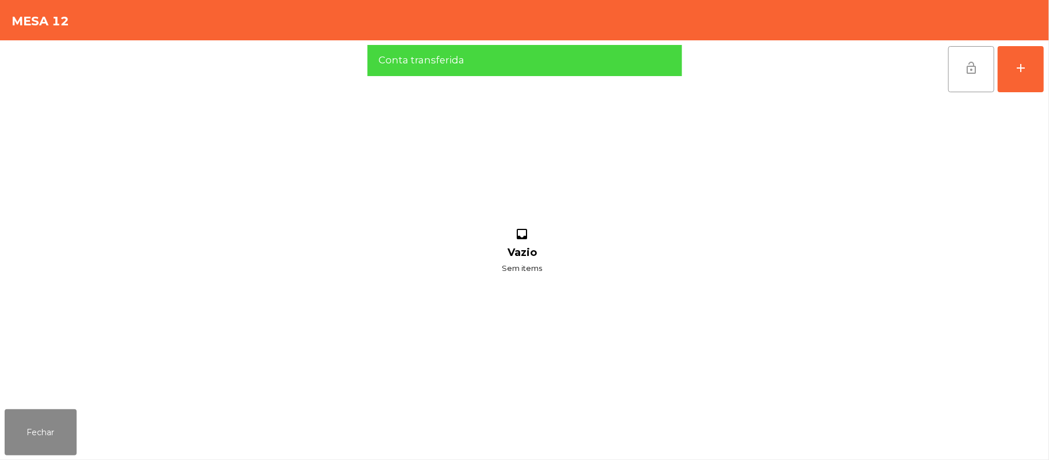
click at [958, 68] on button "lock_open" at bounding box center [971, 69] width 46 height 46
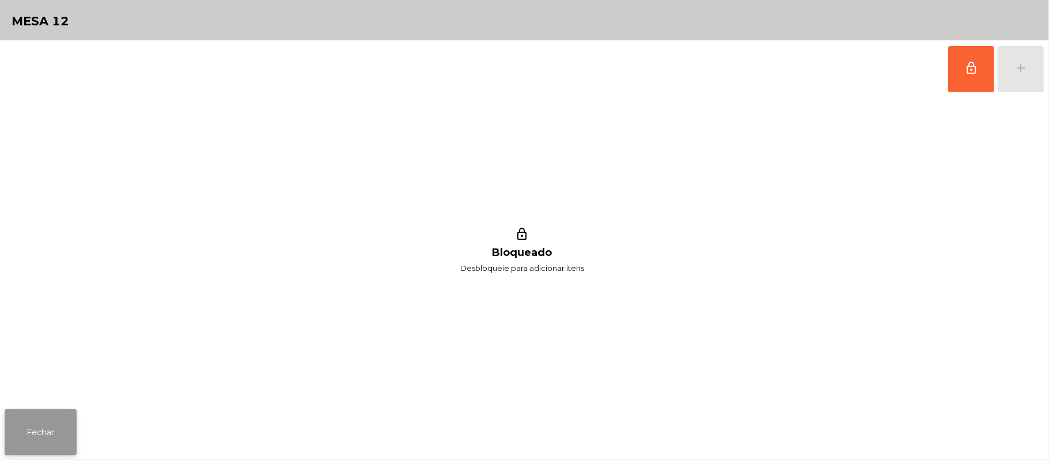
click at [60, 443] on button "Fechar" at bounding box center [41, 432] width 72 height 46
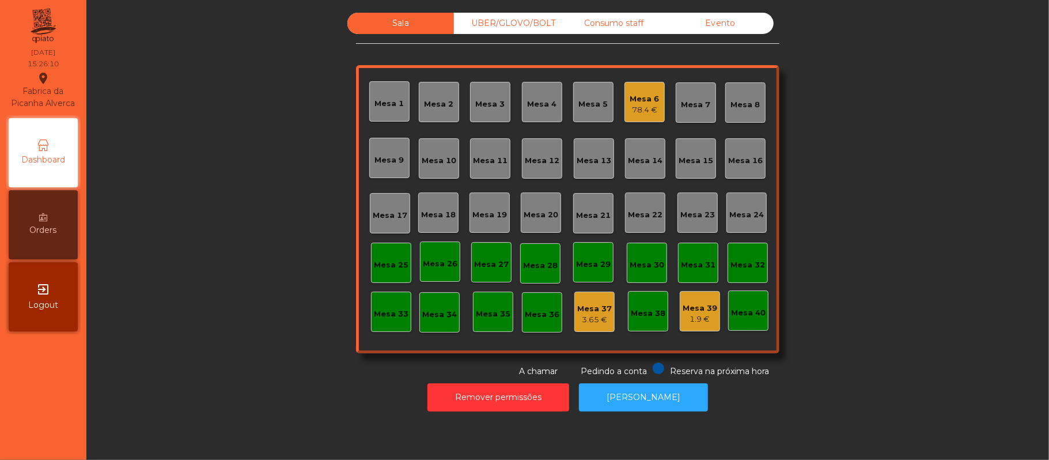
click at [517, 19] on div "UBER/GLOVO/BOLT" at bounding box center [507, 23] width 107 height 21
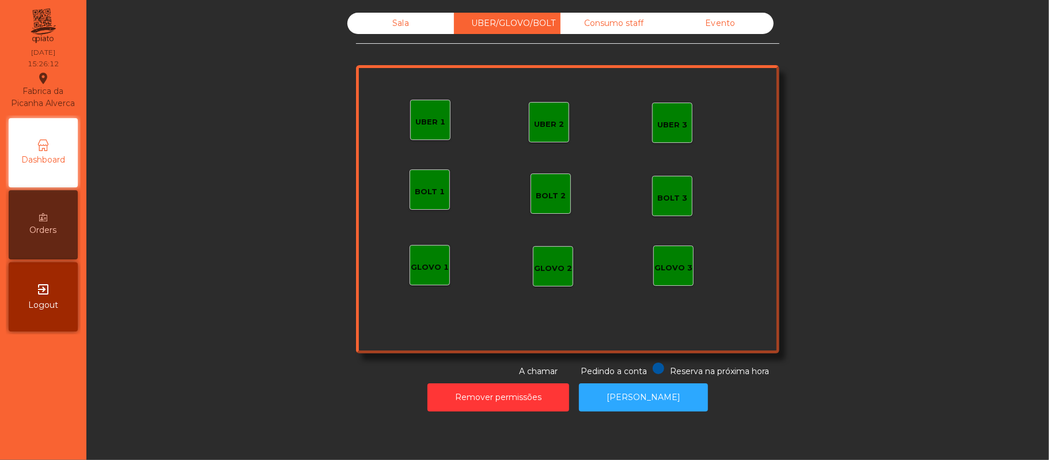
click at [624, 24] on div "Consumo staff" at bounding box center [613, 23] width 107 height 21
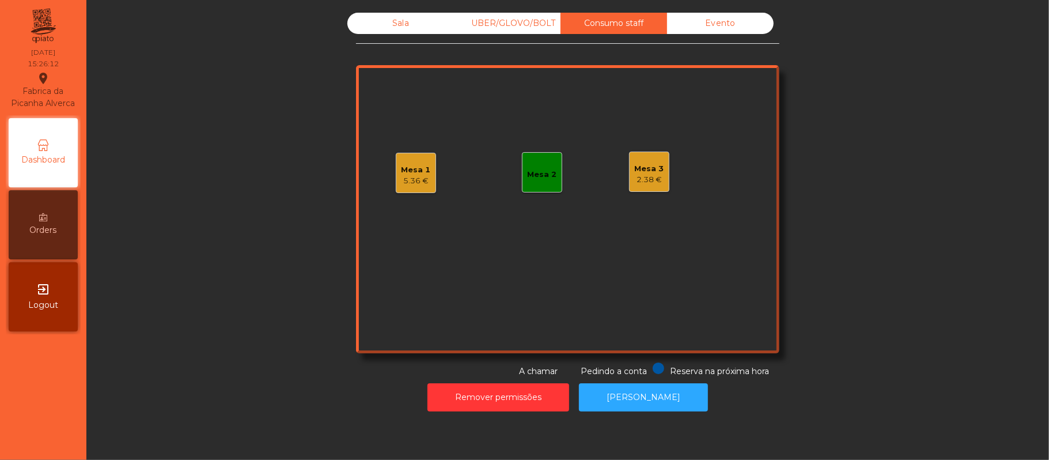
click at [544, 184] on div "Mesa 2" at bounding box center [542, 172] width 40 height 40
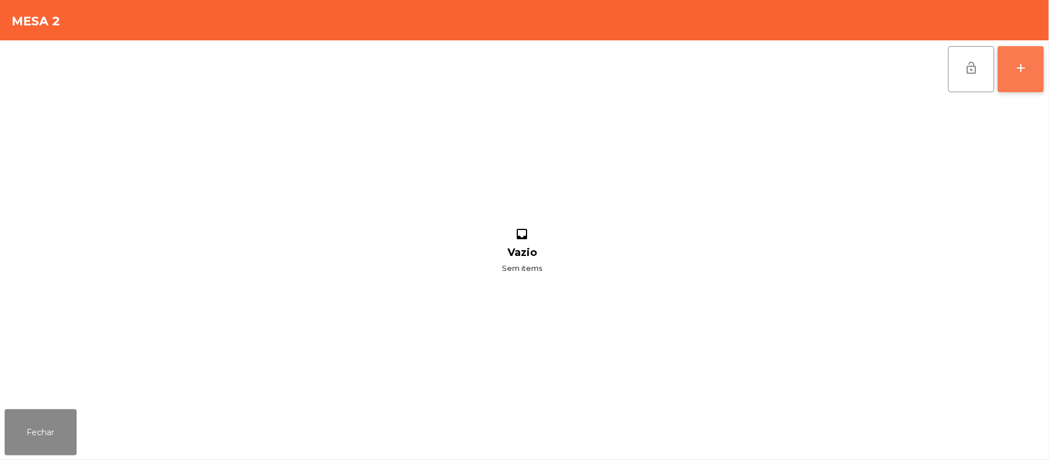
click at [1039, 74] on button "add" at bounding box center [1020, 69] width 46 height 46
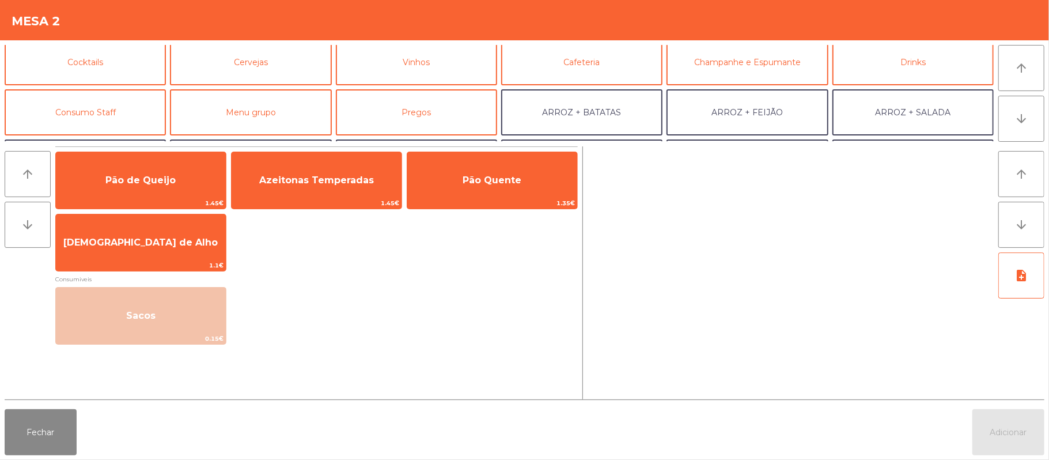
scroll to position [65, 0]
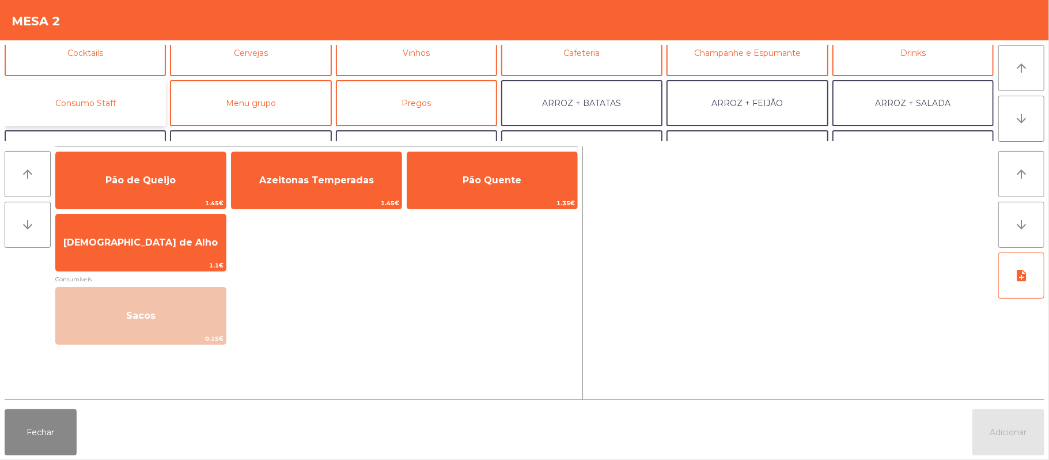
click at [116, 100] on button "Consumo Staff" at bounding box center [85, 103] width 161 height 46
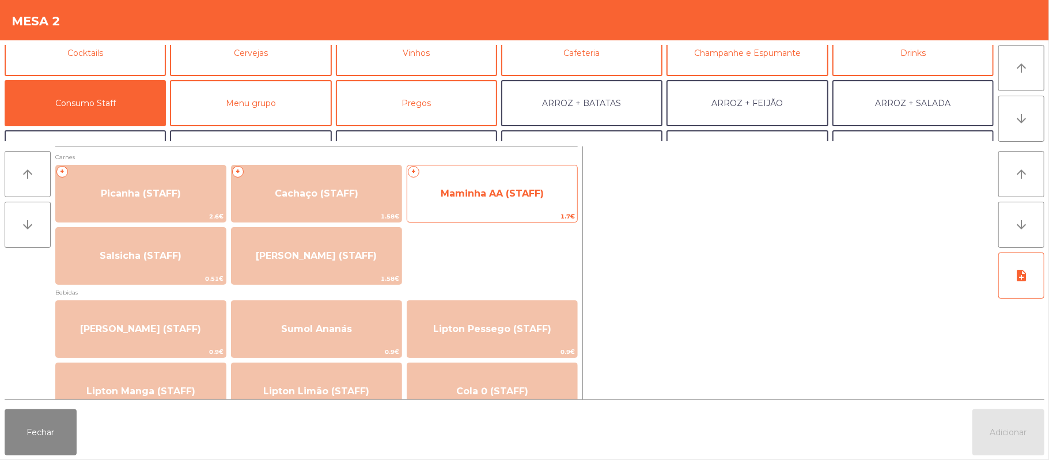
click at [504, 185] on span "Maminha AA (STAFF)" at bounding box center [492, 193] width 170 height 31
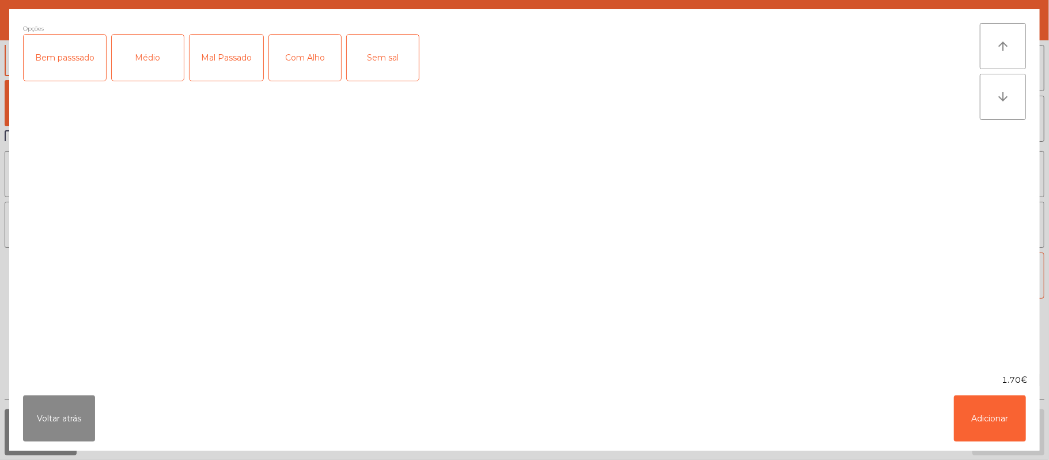
click at [151, 70] on div "Médio" at bounding box center [148, 58] width 72 height 46
click at [314, 62] on div "Com Alho" at bounding box center [305, 58] width 72 height 46
click at [959, 436] on button "Adicionar" at bounding box center [990, 418] width 72 height 46
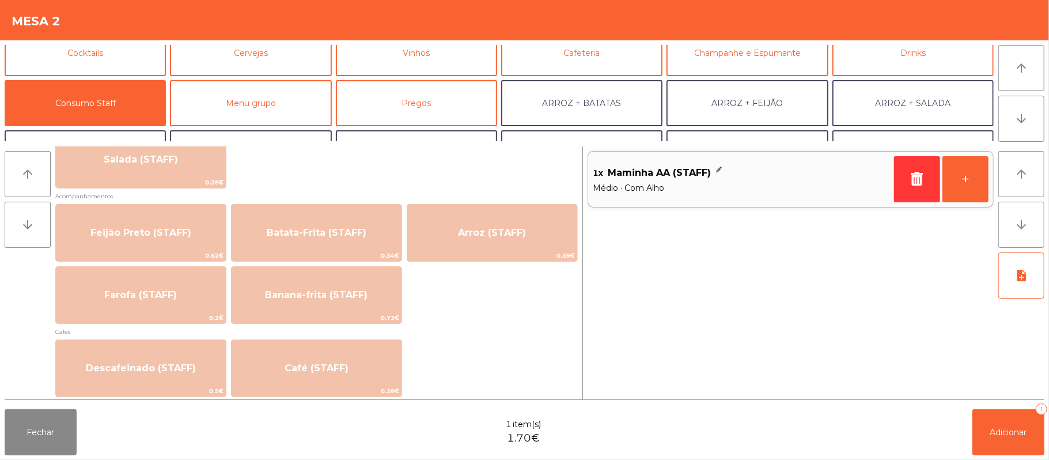
scroll to position [516, 0]
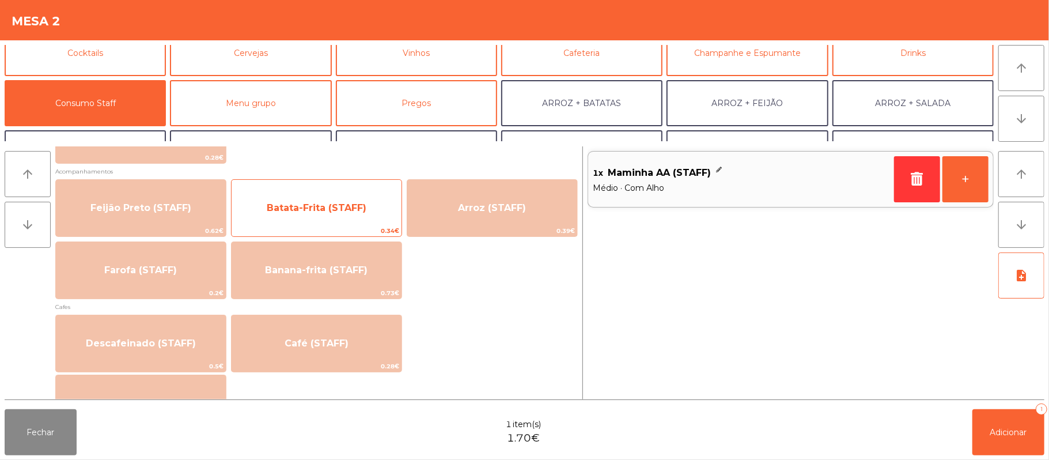
click at [356, 199] on span "Batata-Frita (STAFF)" at bounding box center [316, 207] width 170 height 31
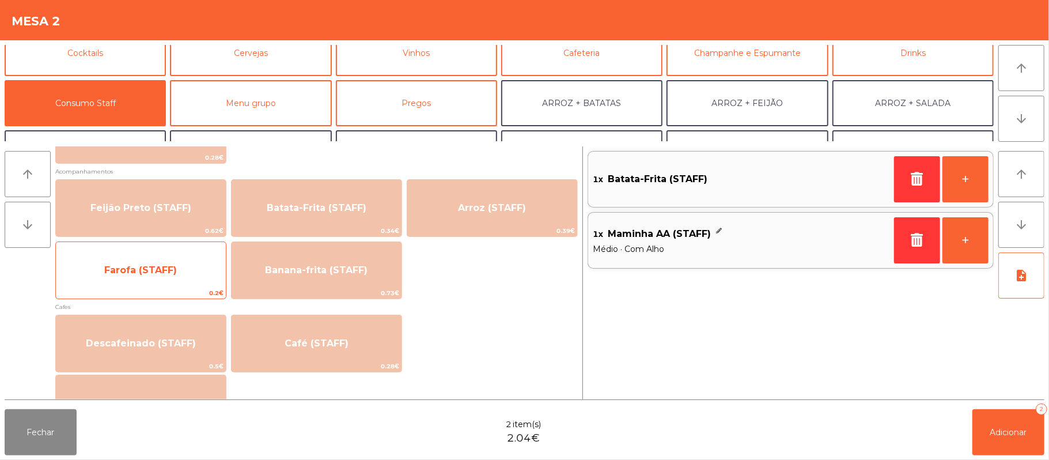
click at [192, 259] on span "Farofa (STAFF)" at bounding box center [141, 270] width 170 height 31
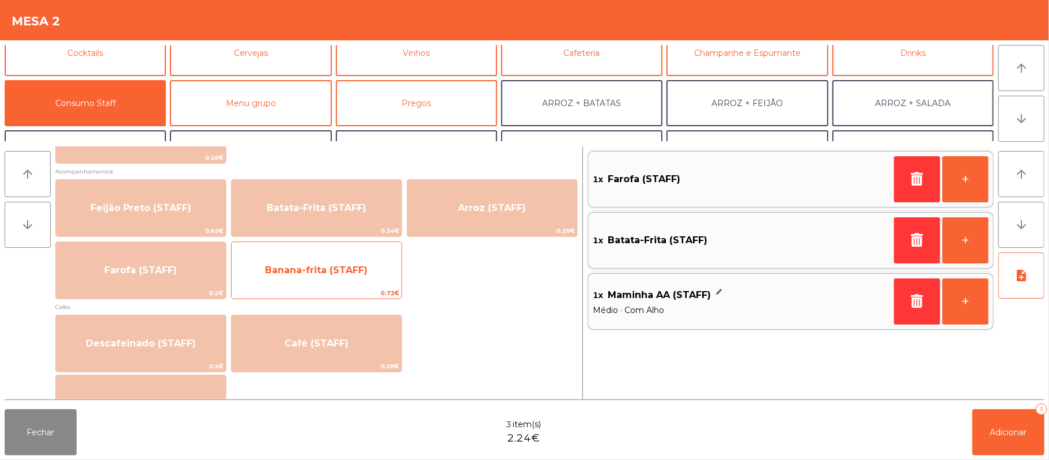
click at [341, 278] on span "Banana-frita (STAFF)" at bounding box center [316, 270] width 170 height 31
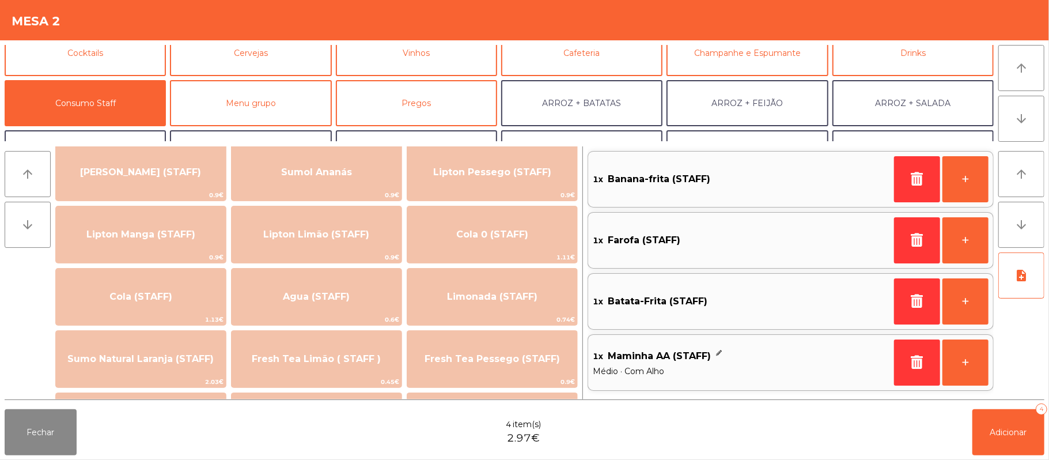
scroll to position [146, 0]
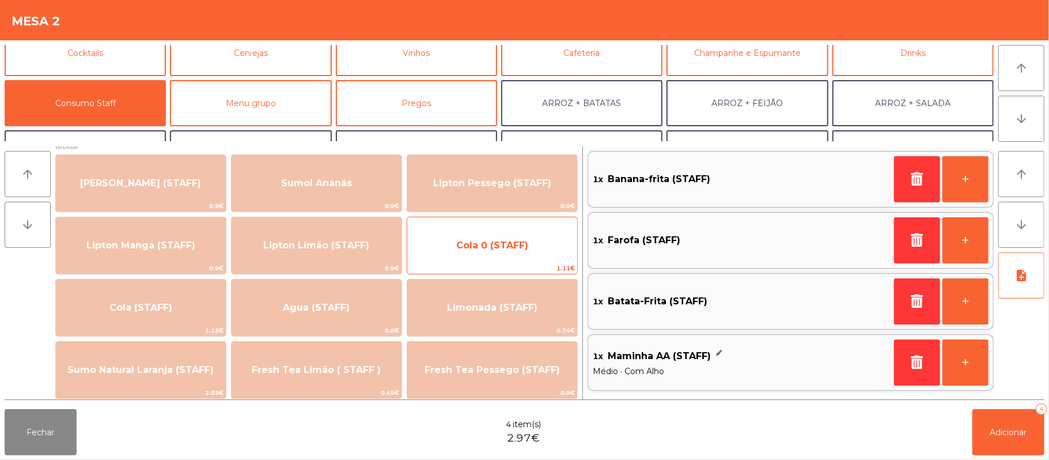
click at [487, 245] on span "Cola 0 (STAFF)" at bounding box center [492, 245] width 72 height 11
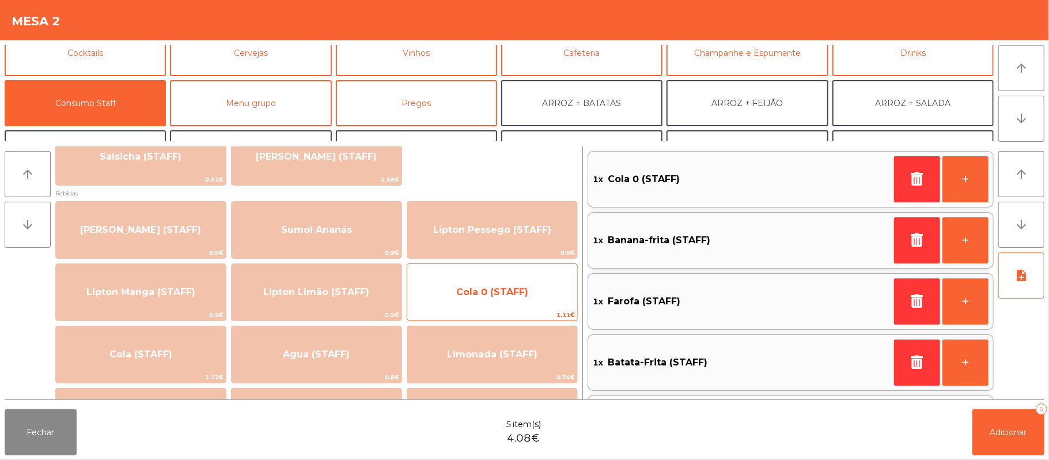
scroll to position [0, 0]
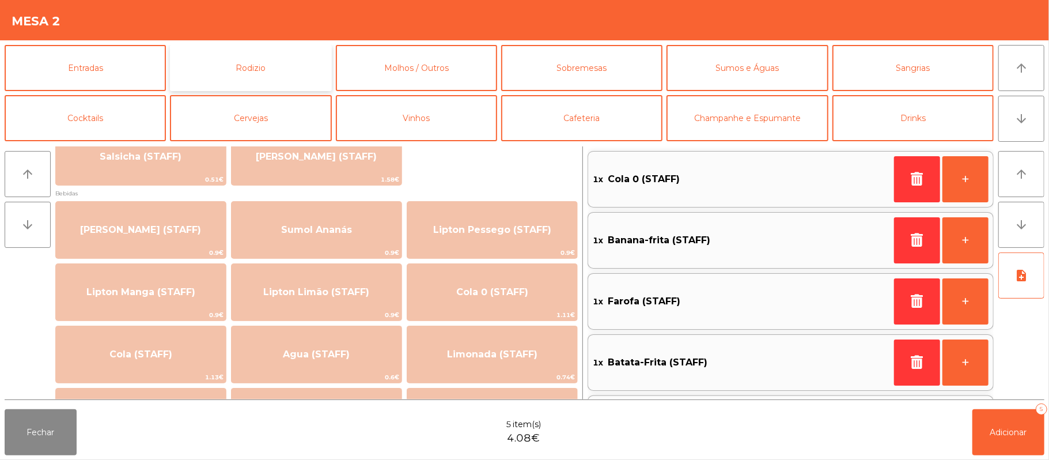
click at [217, 60] on button "Rodizio" at bounding box center [250, 68] width 161 height 46
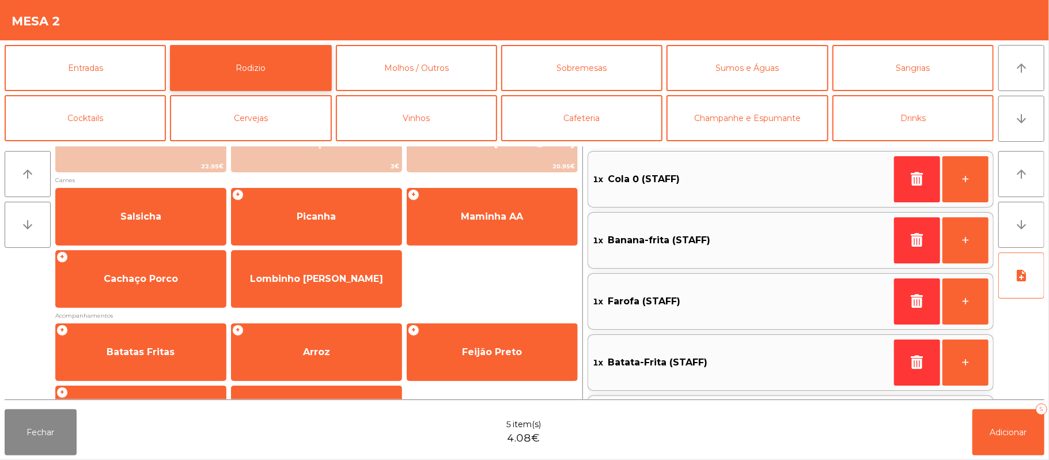
scroll to position [147, 0]
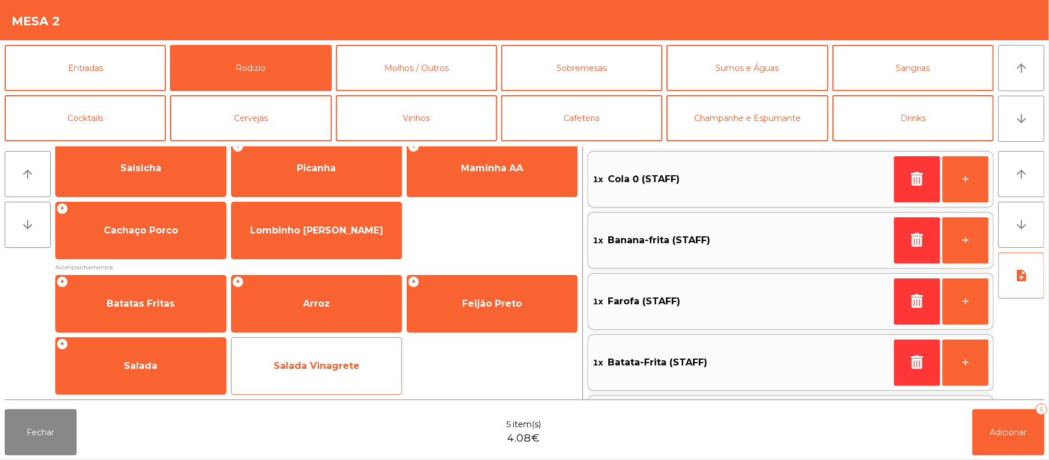
click at [347, 372] on span "Salada Vinagrete" at bounding box center [316, 365] width 170 height 31
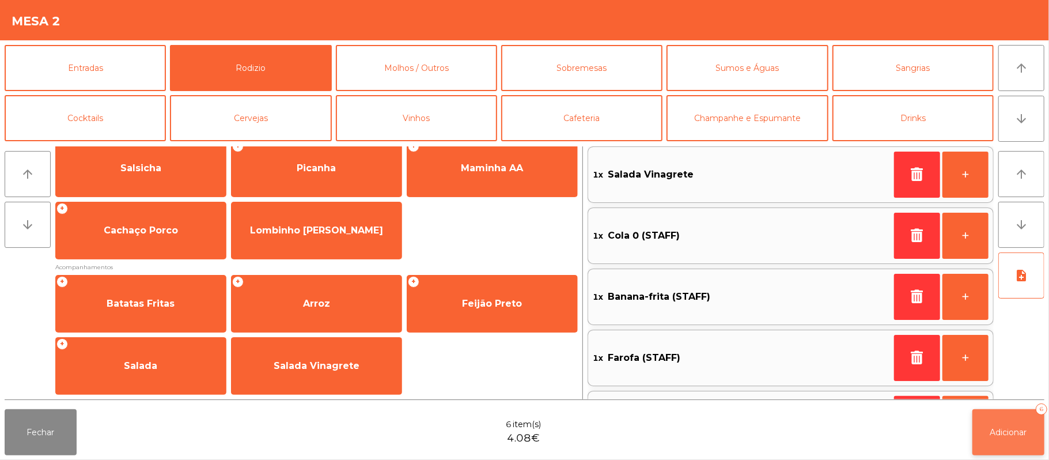
click at [1000, 439] on button "Adicionar 6" at bounding box center [1008, 432] width 72 height 46
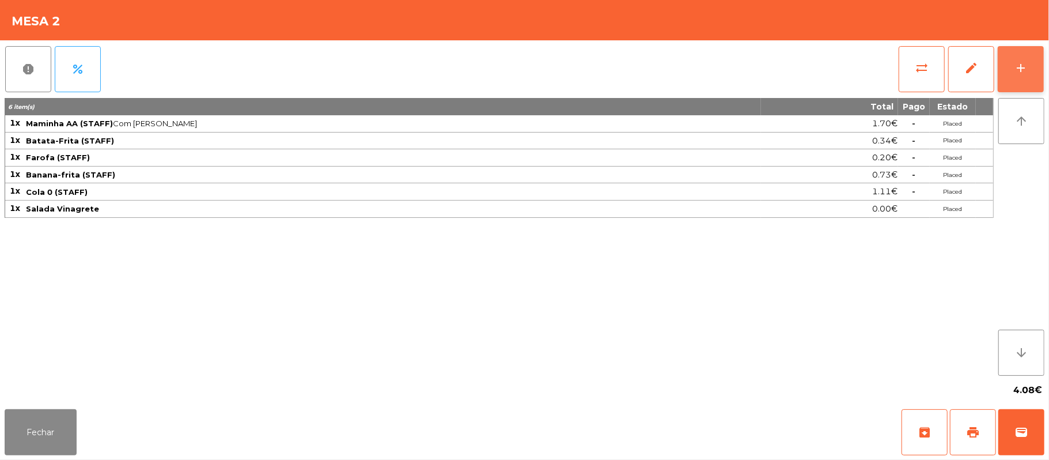
click at [1012, 62] on button "add" at bounding box center [1020, 69] width 46 height 46
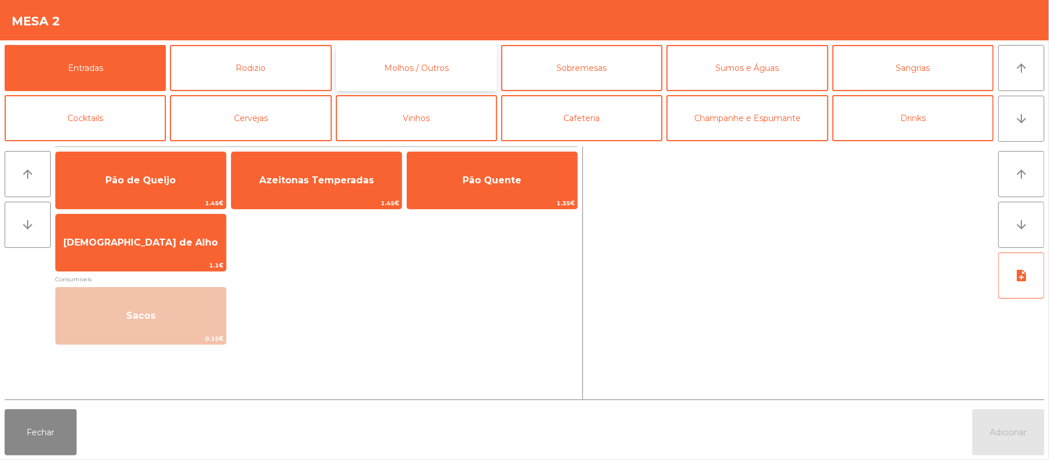
click at [462, 74] on button "Molhos / Outros" at bounding box center [416, 68] width 161 height 46
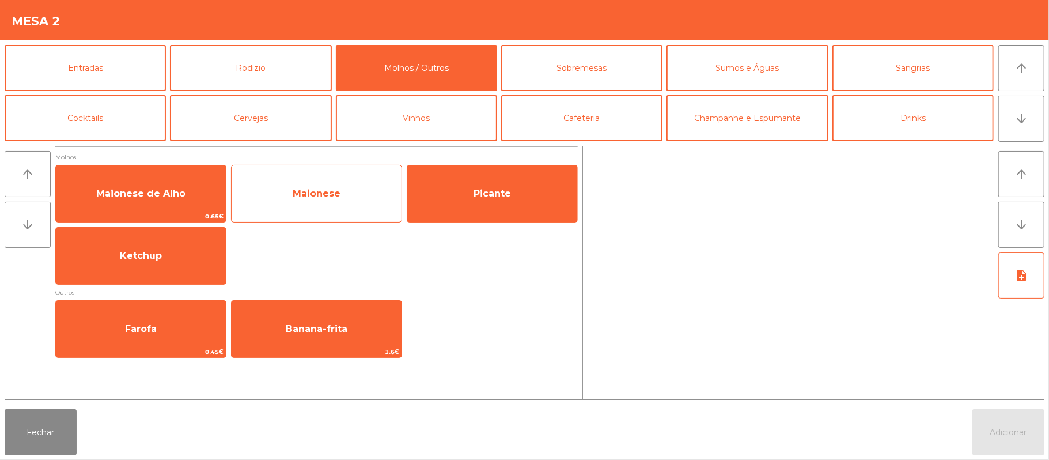
click at [329, 199] on span "Maionese" at bounding box center [316, 193] width 170 height 31
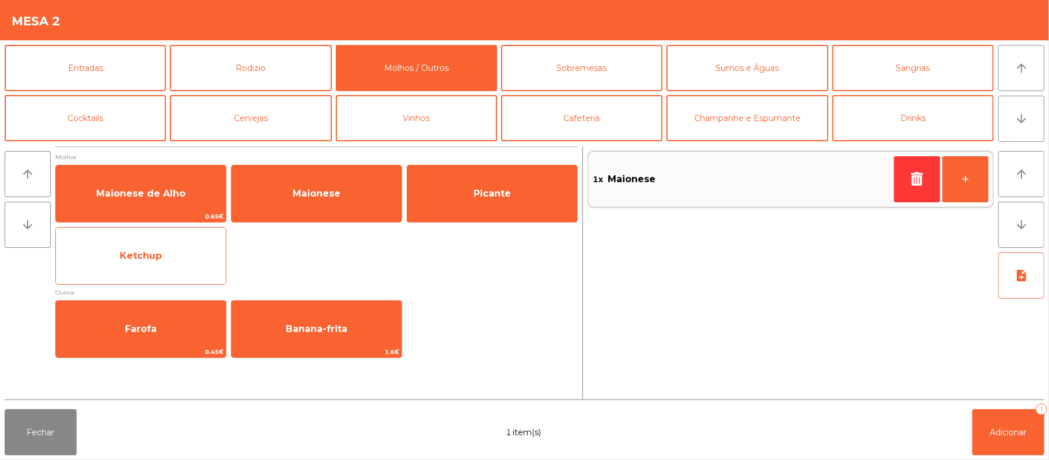
click at [187, 268] on span "Ketchup" at bounding box center [141, 255] width 170 height 31
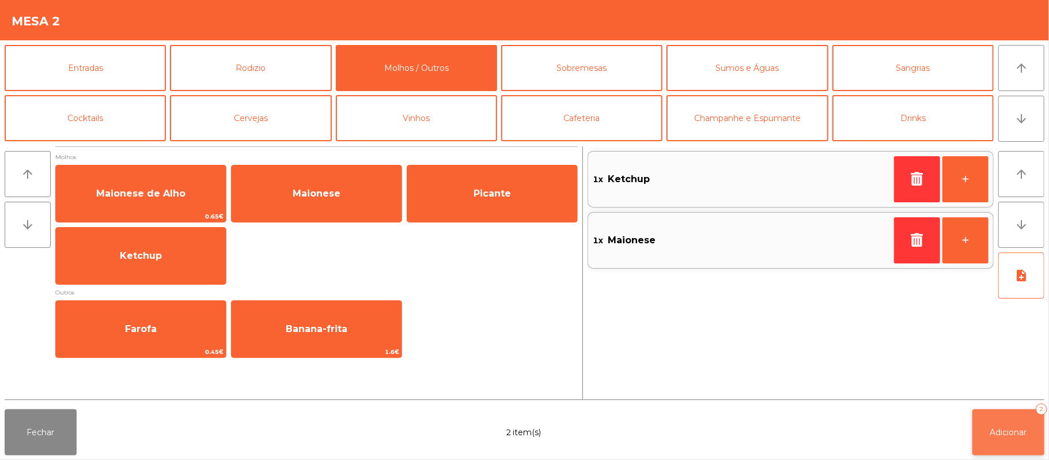
click at [1012, 427] on span "Adicionar" at bounding box center [1008, 432] width 37 height 10
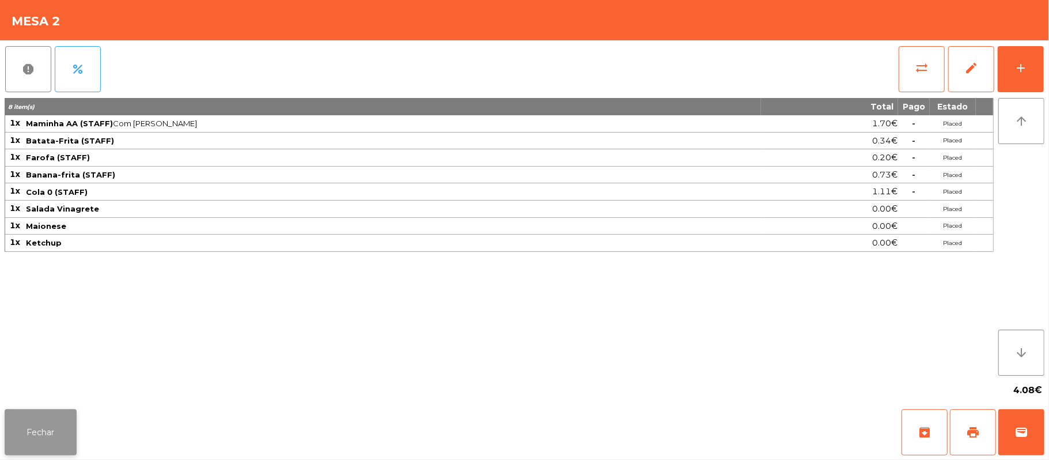
click at [10, 447] on button "Fechar" at bounding box center [41, 432] width 72 height 46
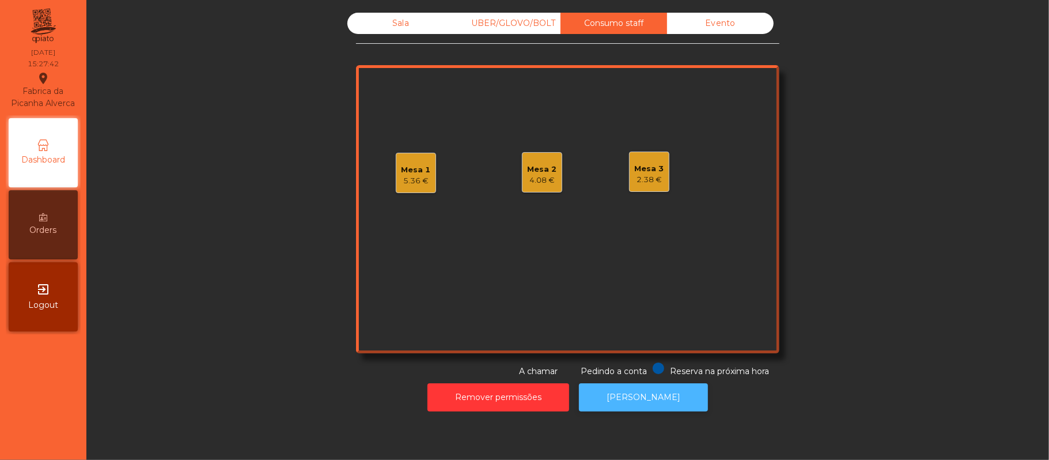
click at [650, 397] on button "[PERSON_NAME]" at bounding box center [643, 397] width 129 height 28
click at [390, 26] on div "Sala" at bounding box center [400, 23] width 107 height 21
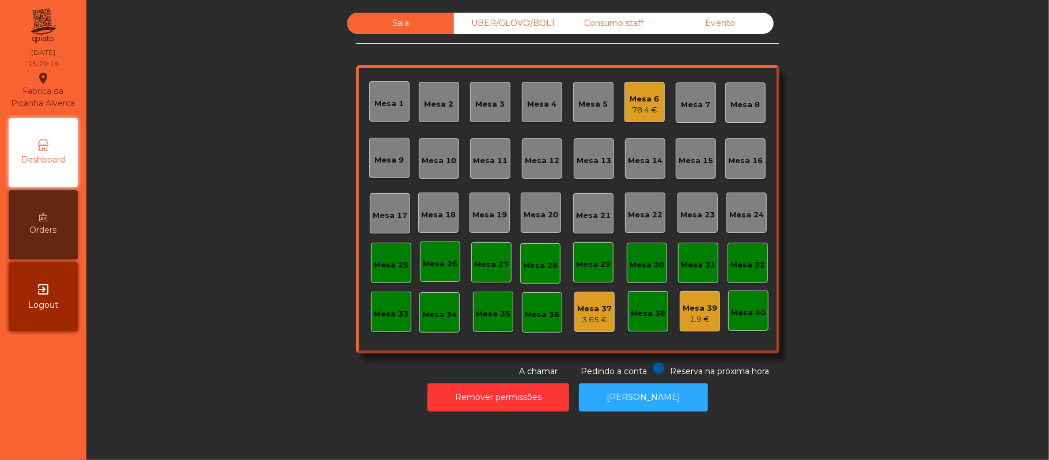
click at [641, 106] on div "78.4 €" at bounding box center [644, 110] width 29 height 12
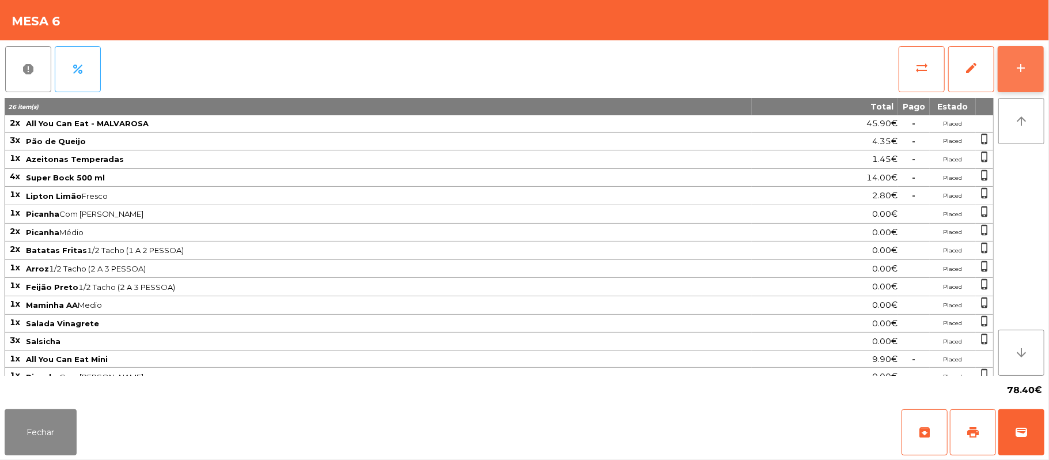
click at [1018, 86] on button "add" at bounding box center [1020, 69] width 46 height 46
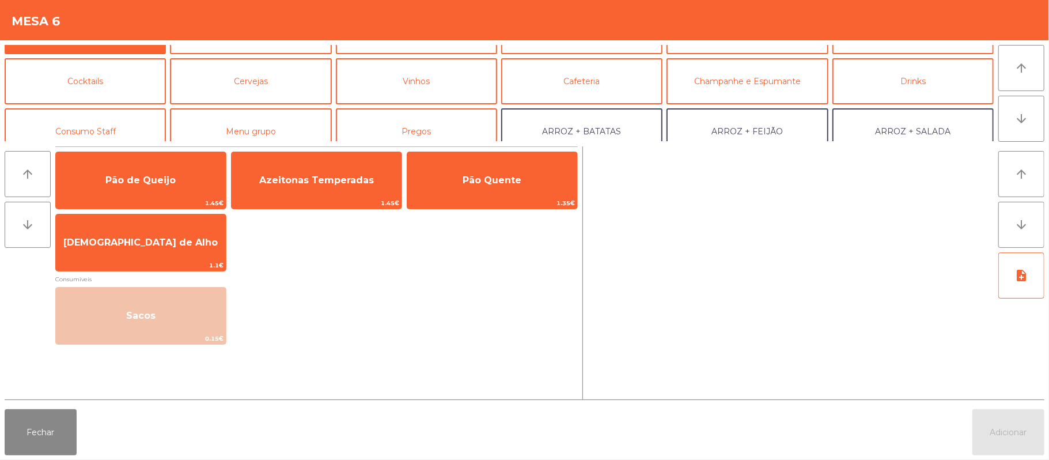
scroll to position [31, 0]
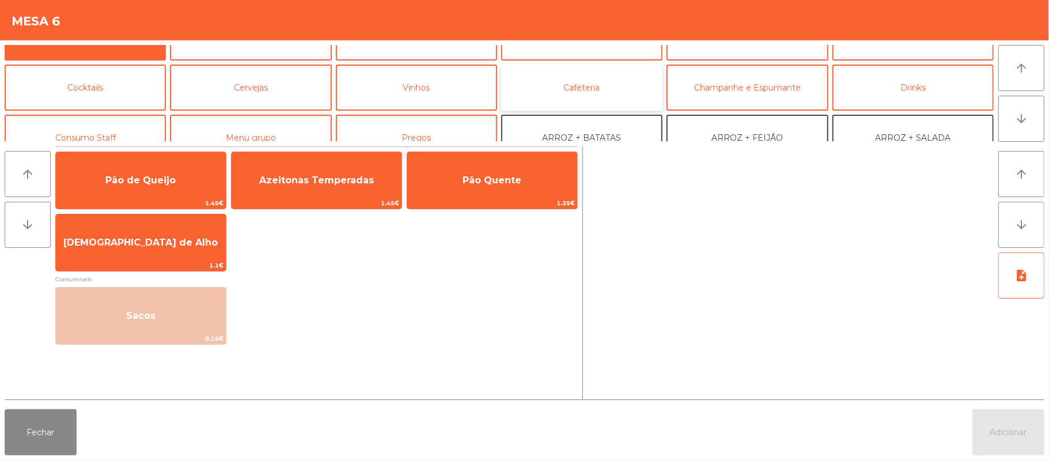
click at [597, 86] on button "Cafeteria" at bounding box center [581, 87] width 161 height 46
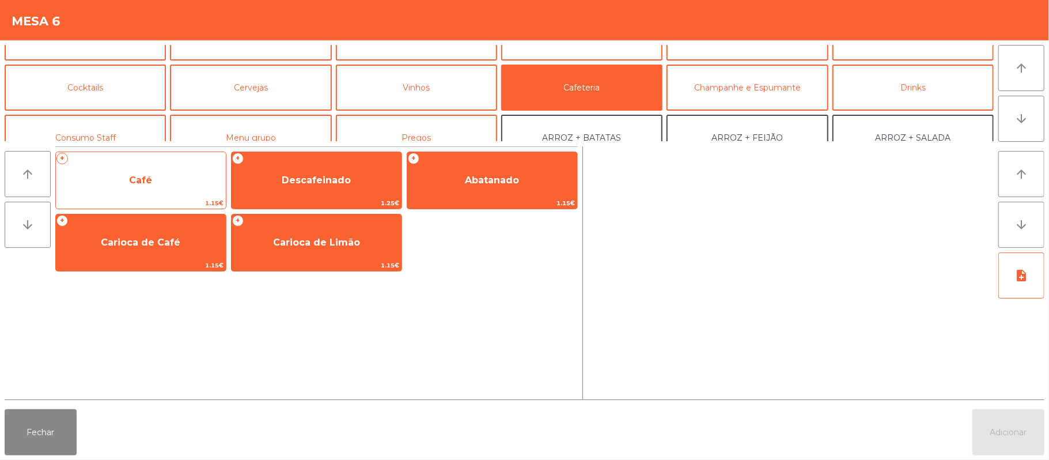
click at [160, 199] on span "1.15€" at bounding box center [141, 203] width 170 height 11
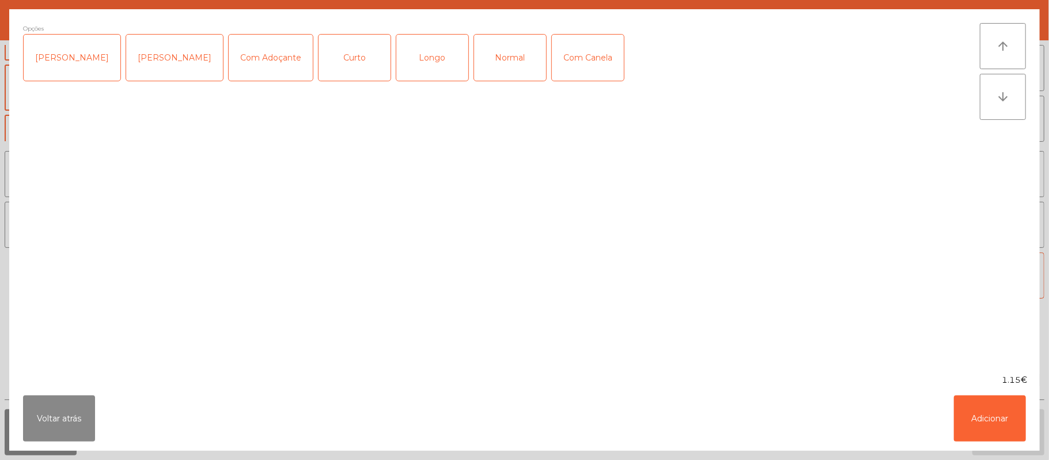
click at [438, 58] on div "Longo" at bounding box center [432, 58] width 72 height 46
click at [417, 56] on div "Longo" at bounding box center [432, 58] width 72 height 46
click at [503, 59] on div "Normal" at bounding box center [510, 58] width 72 height 46
click at [1005, 418] on button "Adicionar" at bounding box center [990, 418] width 72 height 46
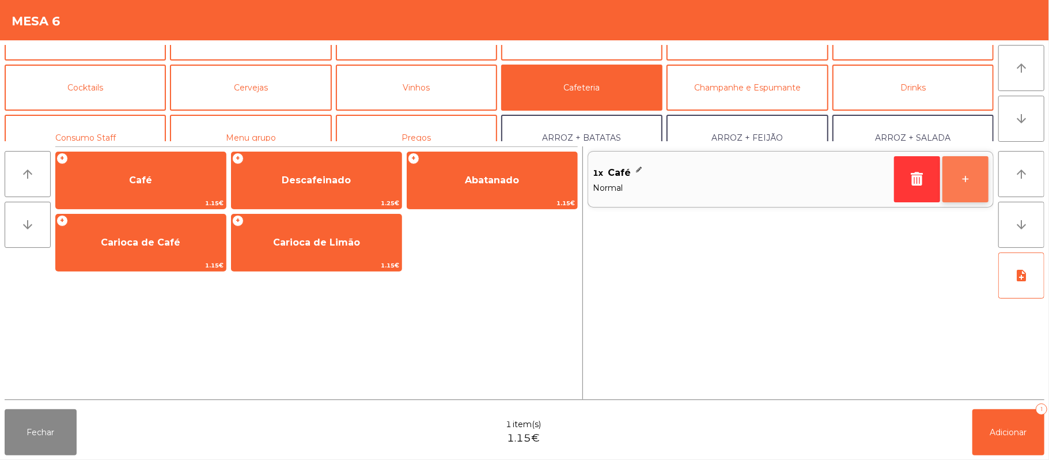
click at [957, 185] on button "+" at bounding box center [965, 179] width 46 height 46
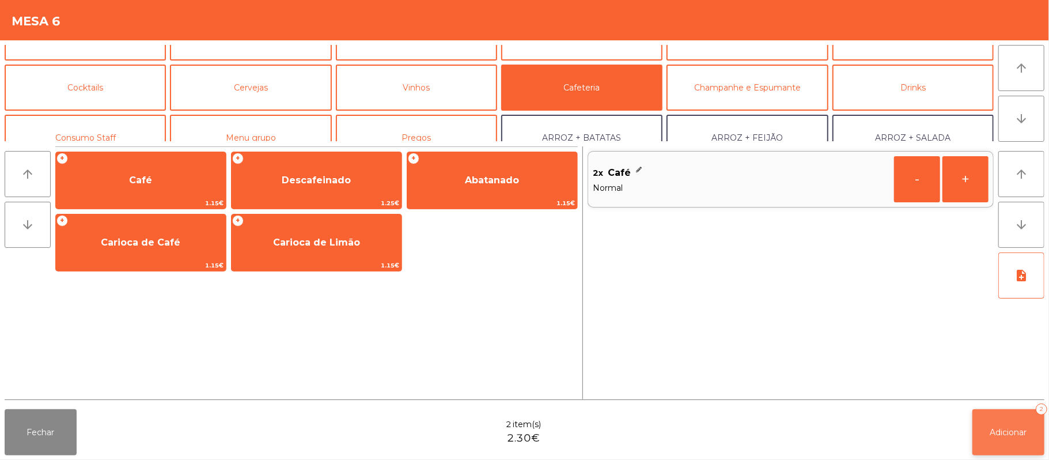
click at [1011, 445] on button "Adicionar 2" at bounding box center [1008, 432] width 72 height 46
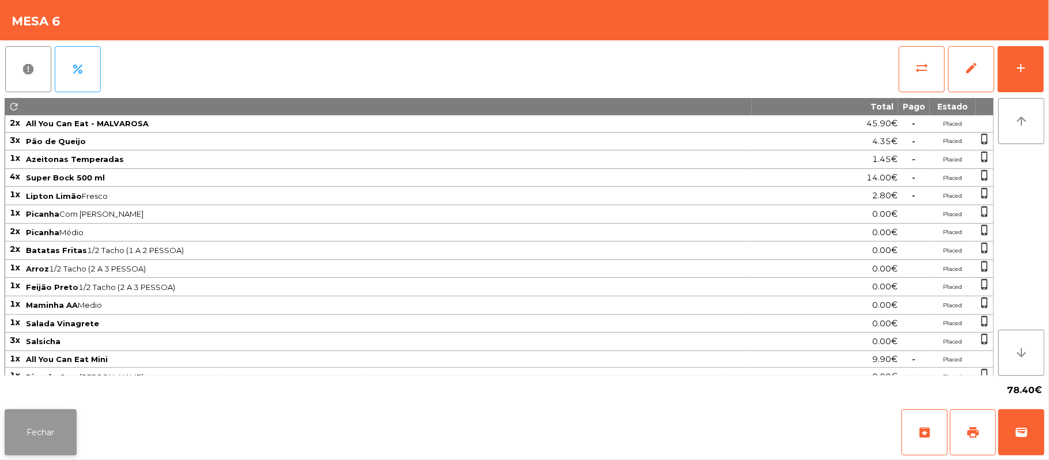
click at [39, 443] on button "Fechar" at bounding box center [41, 432] width 72 height 46
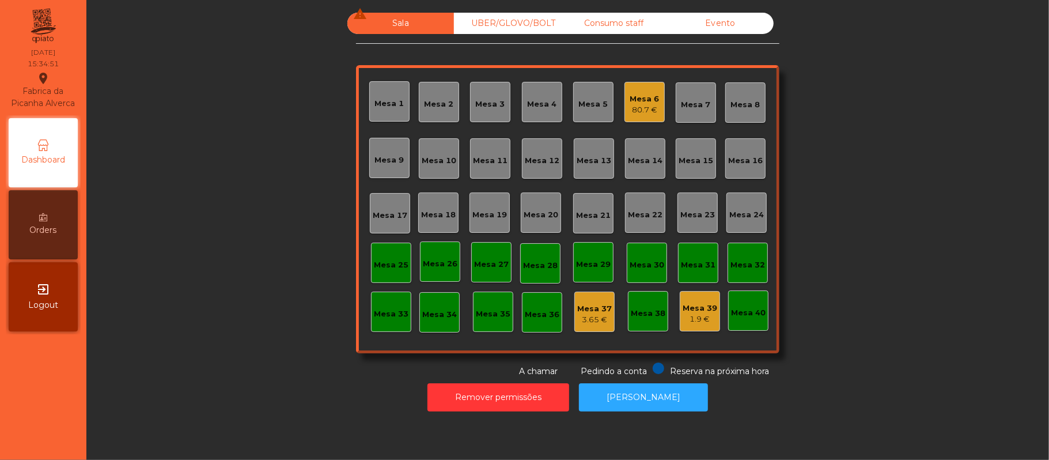
click at [633, 102] on div "Mesa 6" at bounding box center [644, 99] width 29 height 12
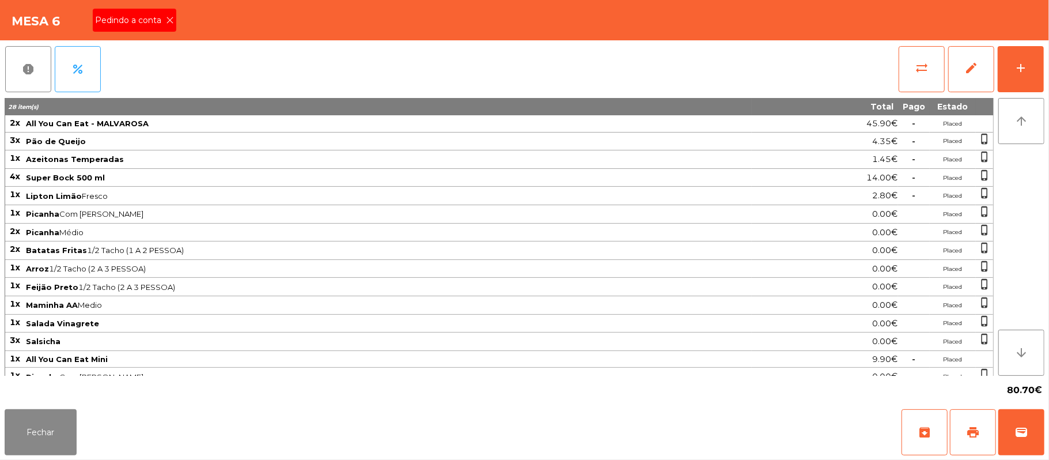
click at [138, 14] on span "Pedindo a conta" at bounding box center [130, 20] width 71 height 12
click at [968, 443] on button "print" at bounding box center [973, 432] width 46 height 46
click at [1034, 438] on button "wallet" at bounding box center [1021, 432] width 46 height 46
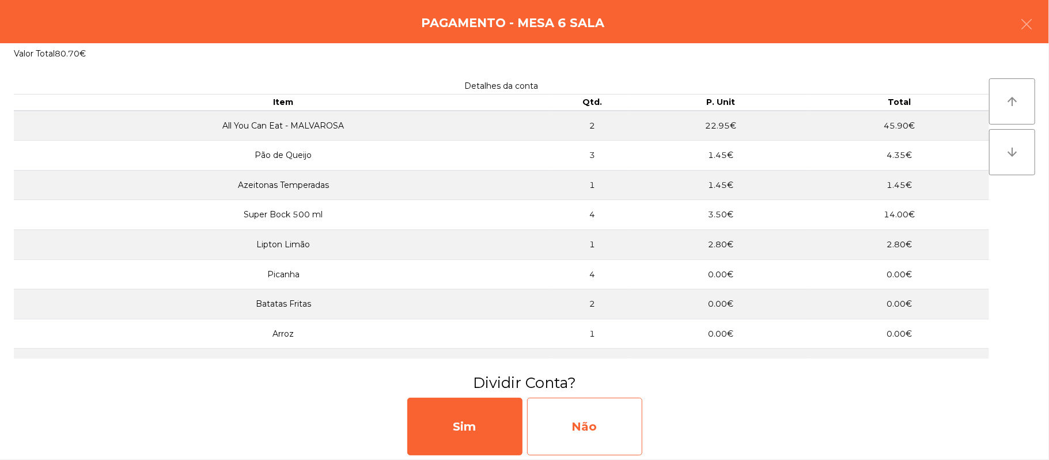
click at [590, 424] on div "Não" at bounding box center [584, 426] width 115 height 58
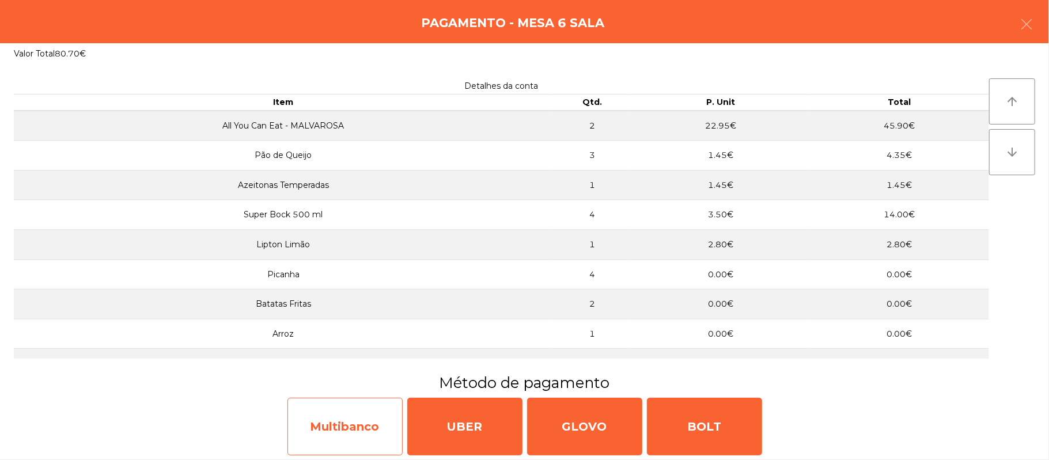
click at [337, 434] on div "Multibanco" at bounding box center [344, 426] width 115 height 58
select select "**"
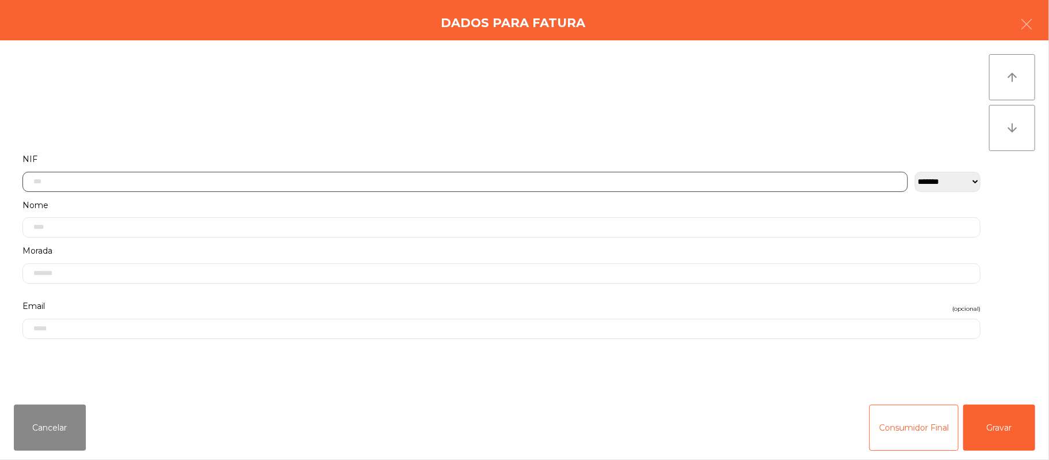
click at [393, 177] on input "text" at bounding box center [464, 182] width 885 height 20
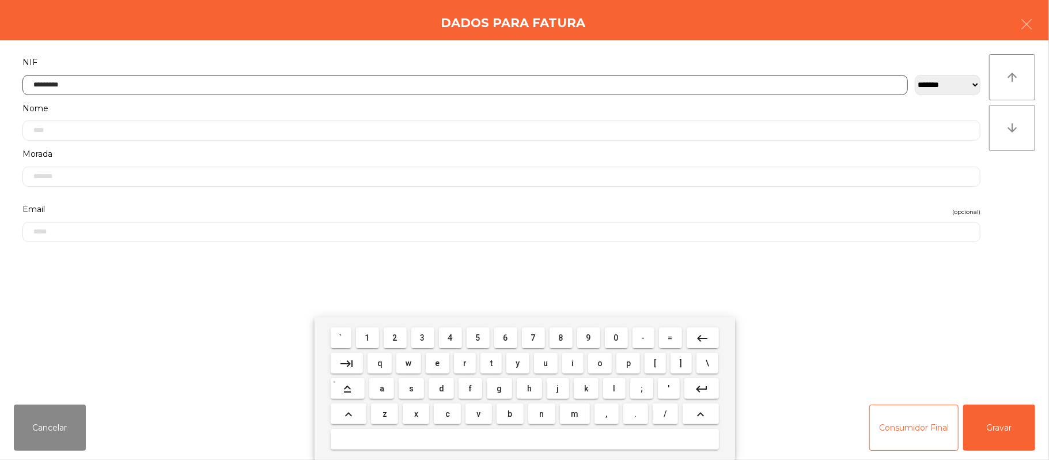
type input "*********"
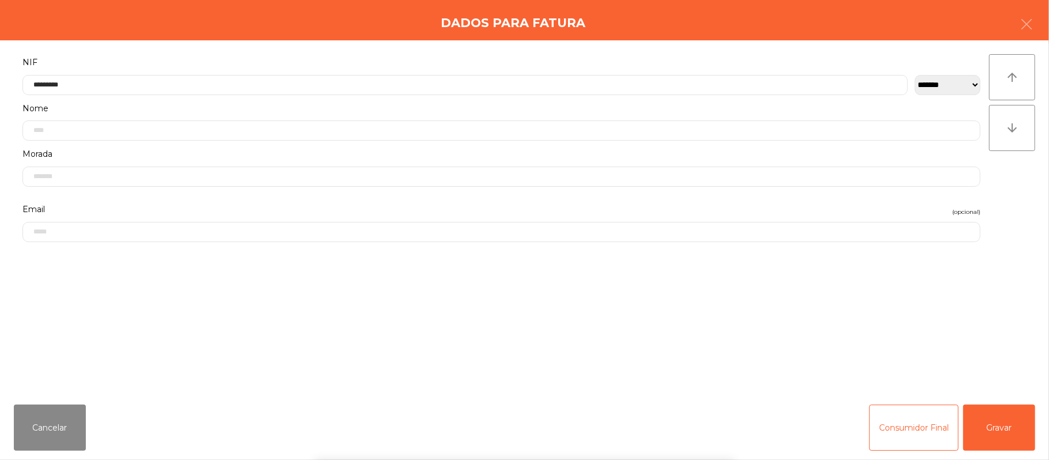
click at [1011, 441] on div "` 1 2 3 4 5 6 7 8 9 0 - = keyboard_backspace keyboard_tab q w e r t y u i o p […" at bounding box center [524, 388] width 1049 height 143
click at [998, 424] on button "Gravar" at bounding box center [999, 427] width 72 height 46
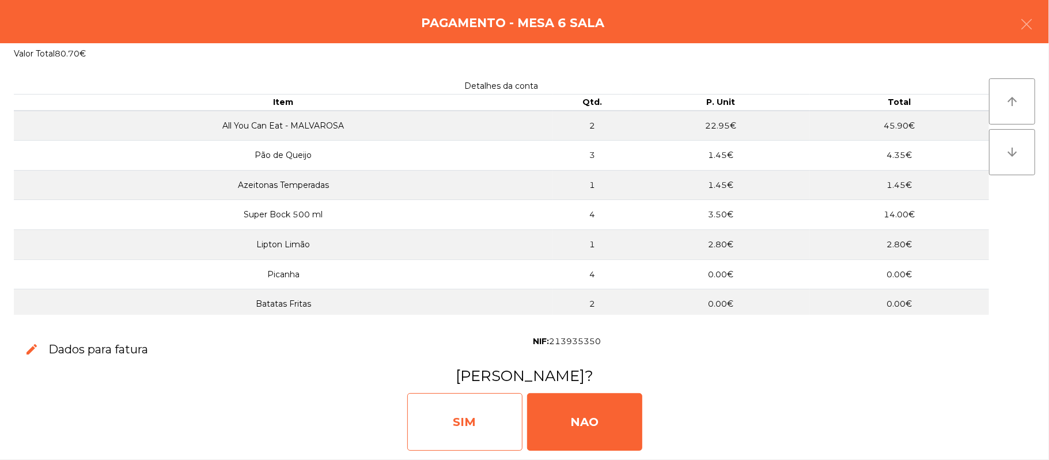
click at [485, 407] on div "SIM" at bounding box center [464, 422] width 115 height 58
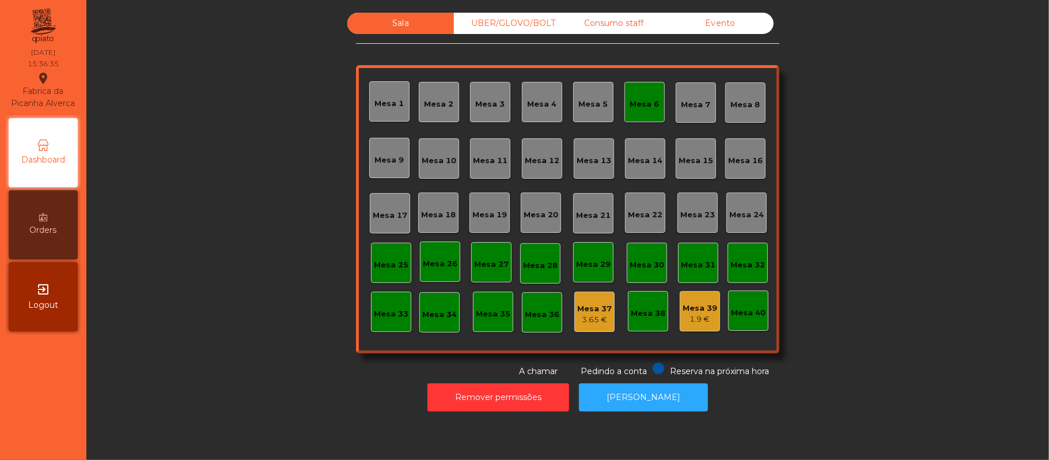
click at [646, 105] on div "Mesa 6" at bounding box center [644, 104] width 29 height 12
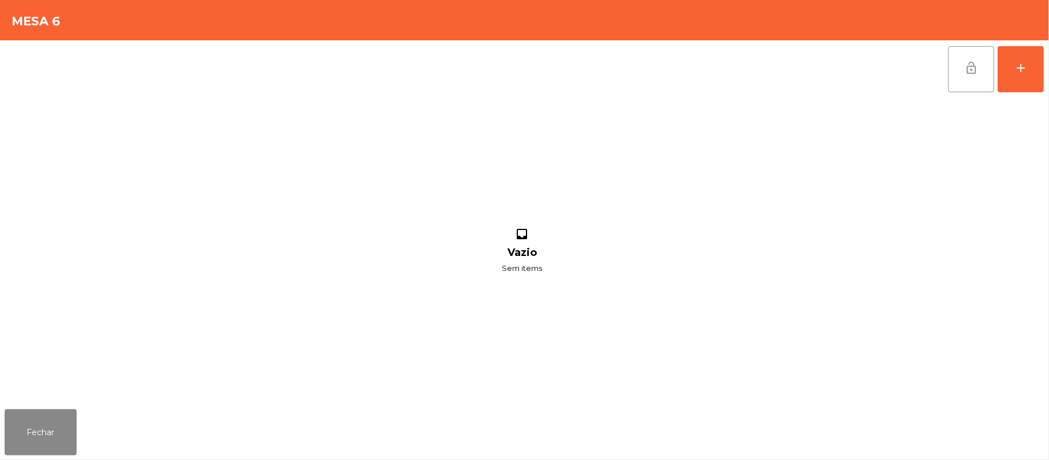
click at [962, 70] on button "lock_open" at bounding box center [971, 69] width 46 height 46
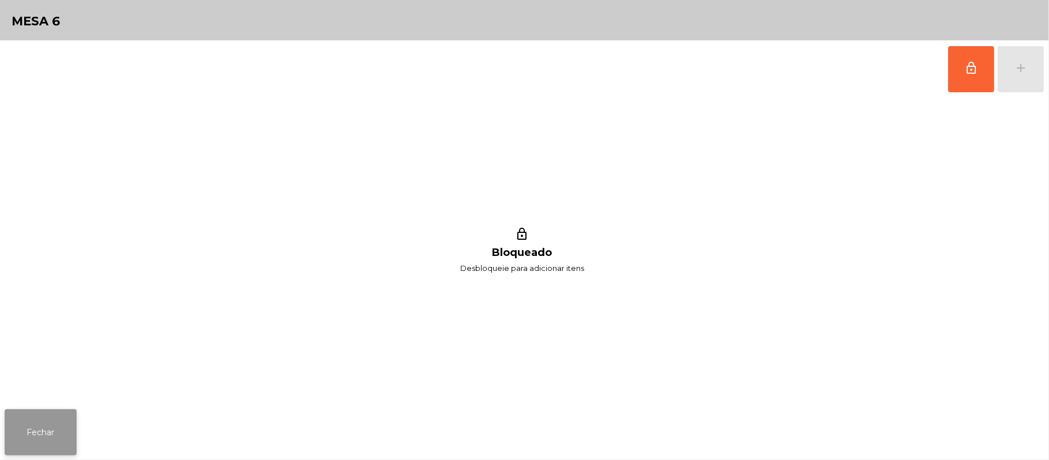
click at [37, 416] on button "Fechar" at bounding box center [41, 432] width 72 height 46
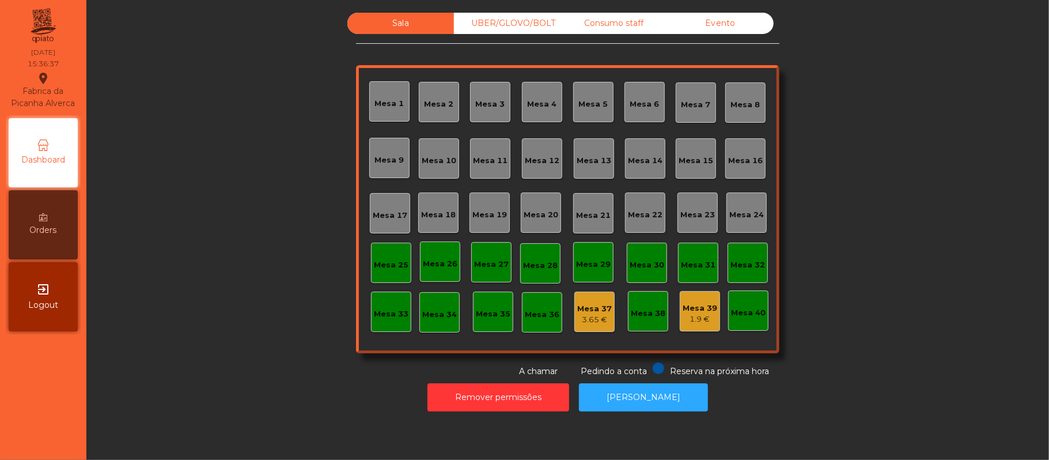
click at [233, 134] on div "Sala UBER/GLOVO/BOLT Consumo staff Evento Mesa 1 Mesa 2 Mesa 3 Mesa 4 Mesa 5 Me…" at bounding box center [567, 195] width 931 height 365
click at [637, 397] on button "[PERSON_NAME]" at bounding box center [643, 397] width 129 height 28
click at [526, 385] on button "Remover permissões" at bounding box center [498, 397] width 142 height 28
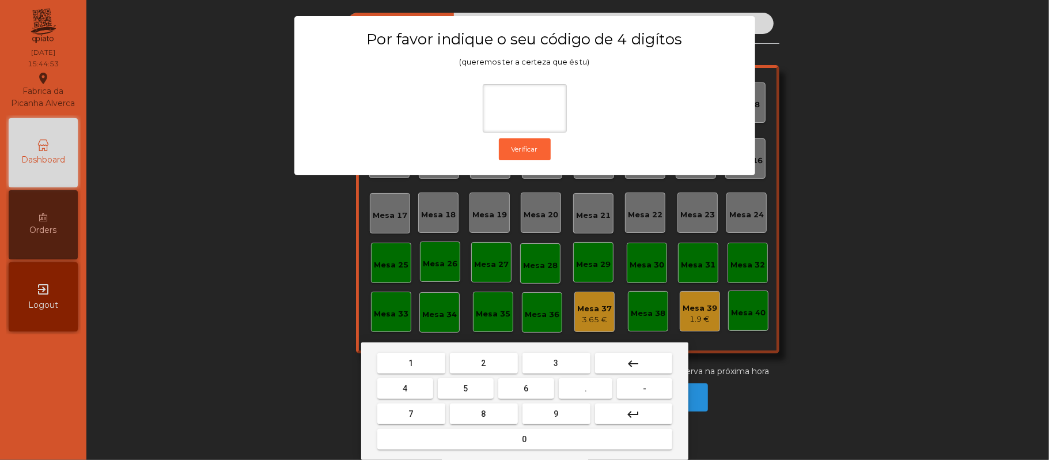
click at [483, 362] on span "2" at bounding box center [483, 362] width 5 height 9
click at [542, 385] on button "6" at bounding box center [526, 388] width 56 height 21
click at [424, 360] on button "1" at bounding box center [411, 362] width 68 height 21
click at [473, 393] on button "5" at bounding box center [466, 388] width 56 height 21
type input "****"
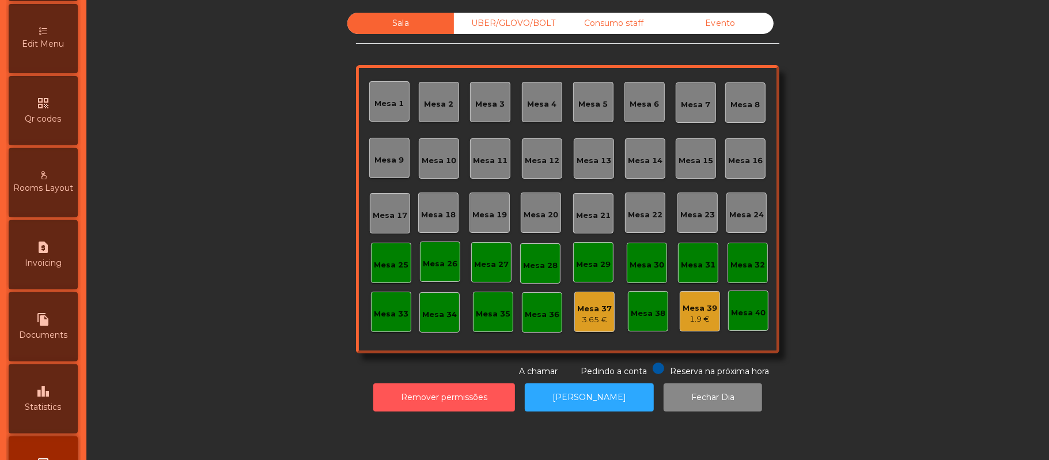
scroll to position [259, 0]
click at [60, 268] on span "Invoicing" at bounding box center [43, 262] width 37 height 12
select select "*"
select select "****"
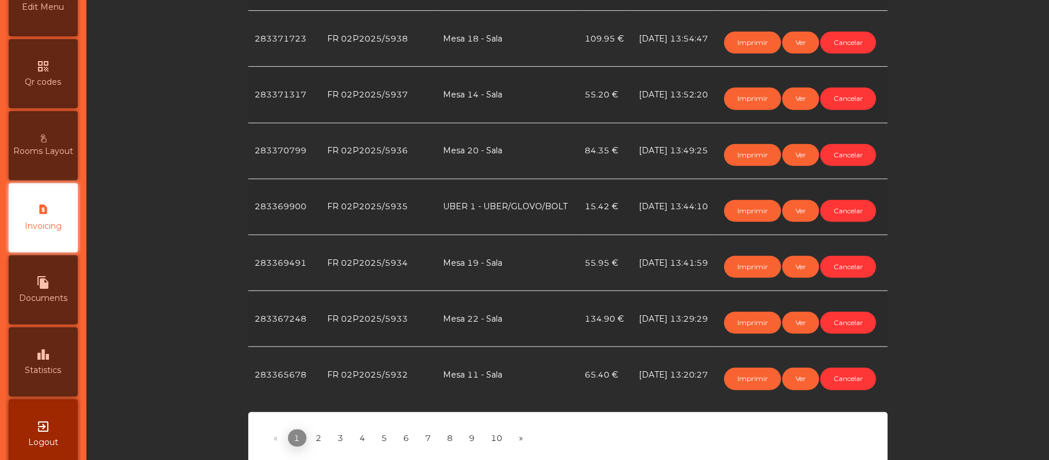
scroll to position [521, 0]
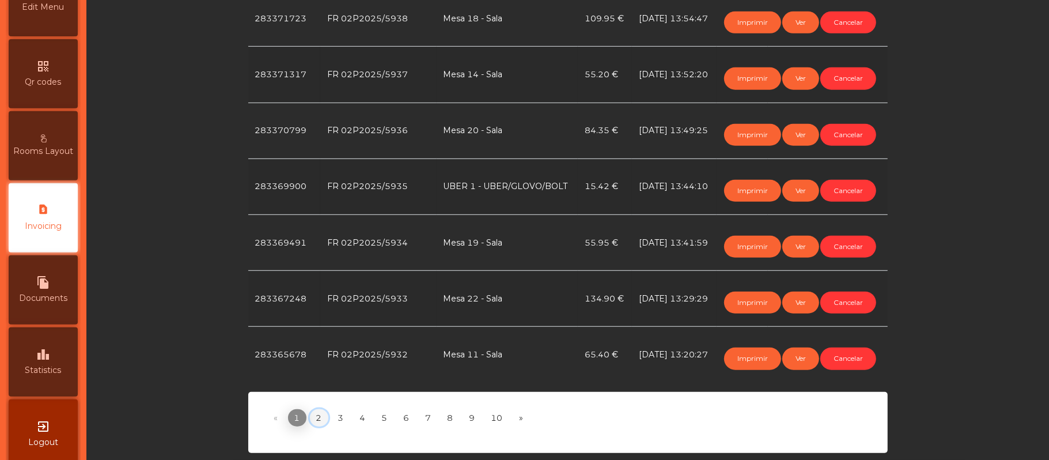
click at [312, 409] on link "2" at bounding box center [319, 417] width 18 height 17
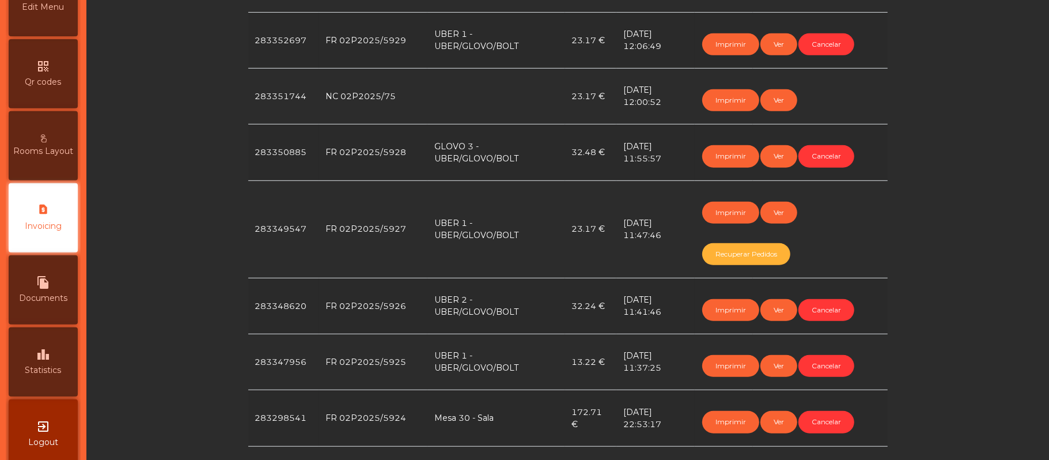
scroll to position [431, 0]
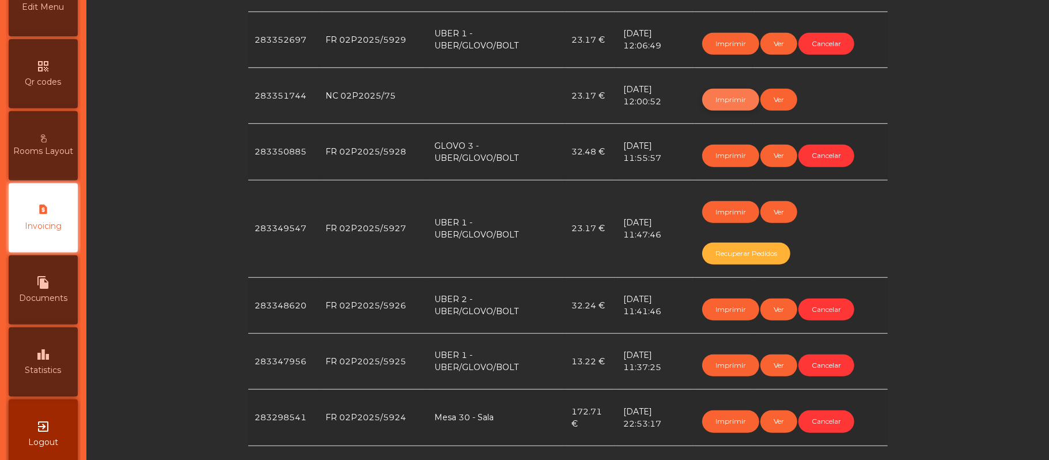
click at [708, 93] on button "Imprimir" at bounding box center [730, 100] width 57 height 22
click at [708, 97] on button "Imprimir" at bounding box center [730, 100] width 57 height 22
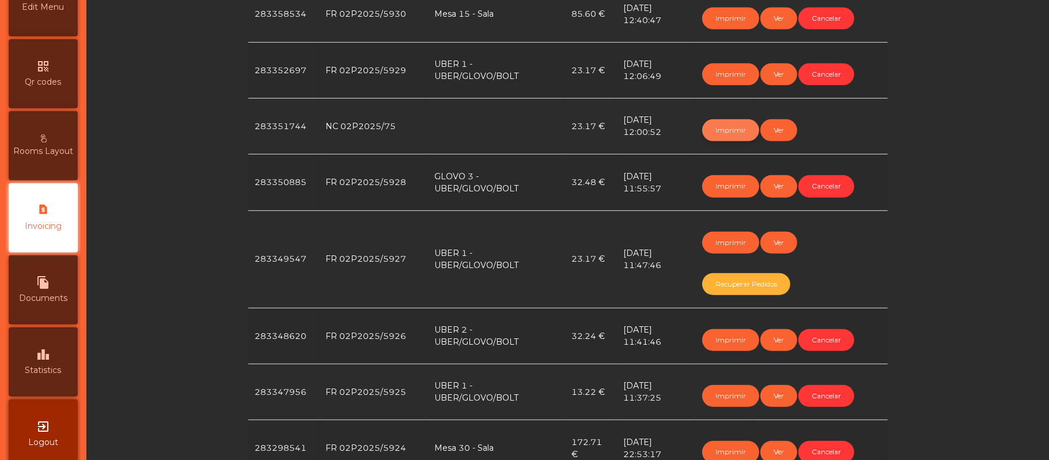
scroll to position [401, 0]
click at [825, 77] on button "Cancelar" at bounding box center [826, 74] width 56 height 22
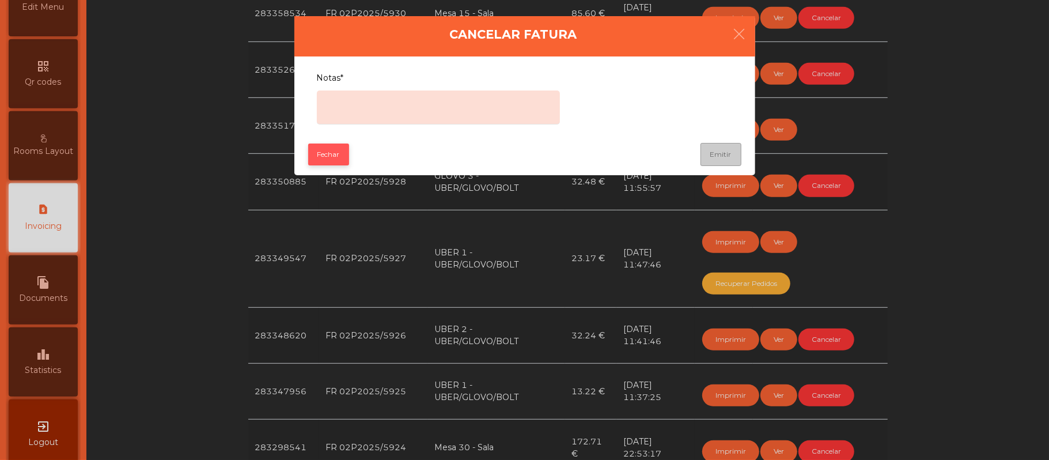
click at [339, 157] on button "Fechar" at bounding box center [328, 154] width 41 height 22
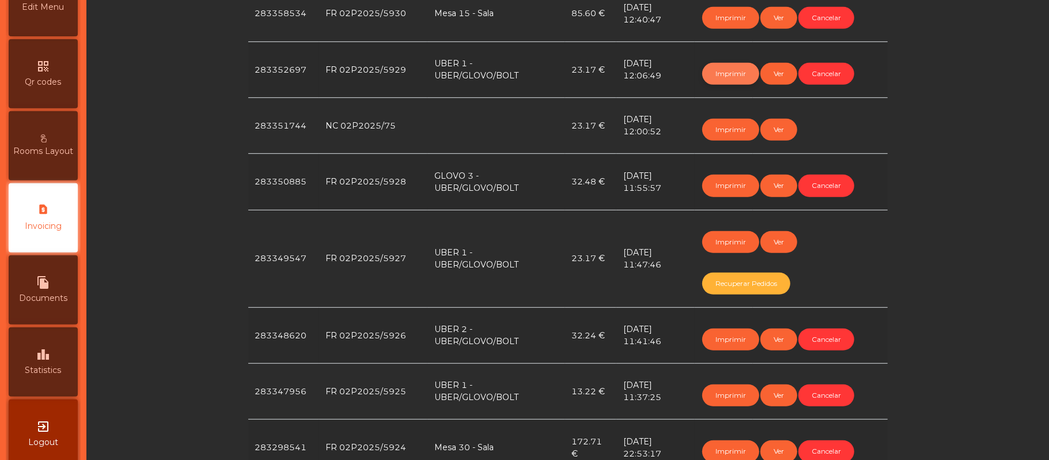
click at [717, 69] on button "Imprimir" at bounding box center [730, 74] width 57 height 22
click at [825, 74] on button "Cancelar" at bounding box center [826, 74] width 56 height 22
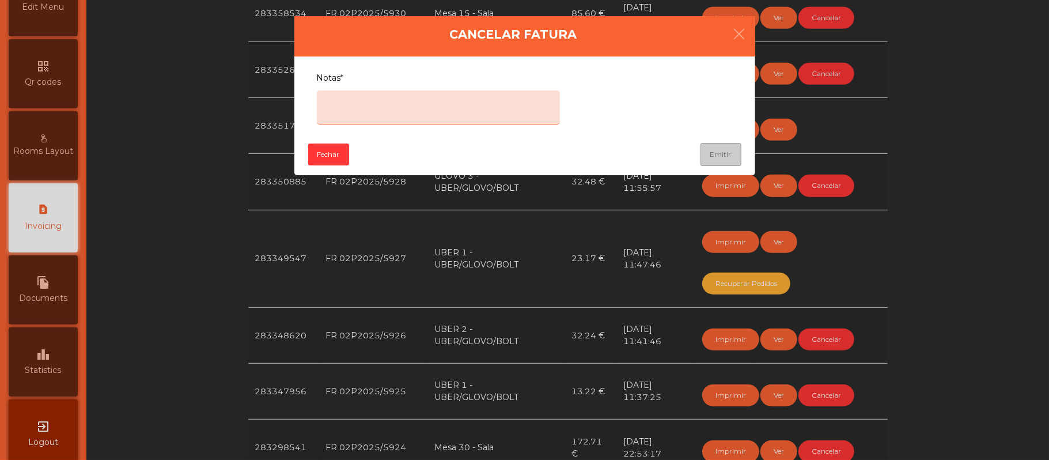
click at [416, 102] on textarea "Notas*" at bounding box center [438, 107] width 243 height 34
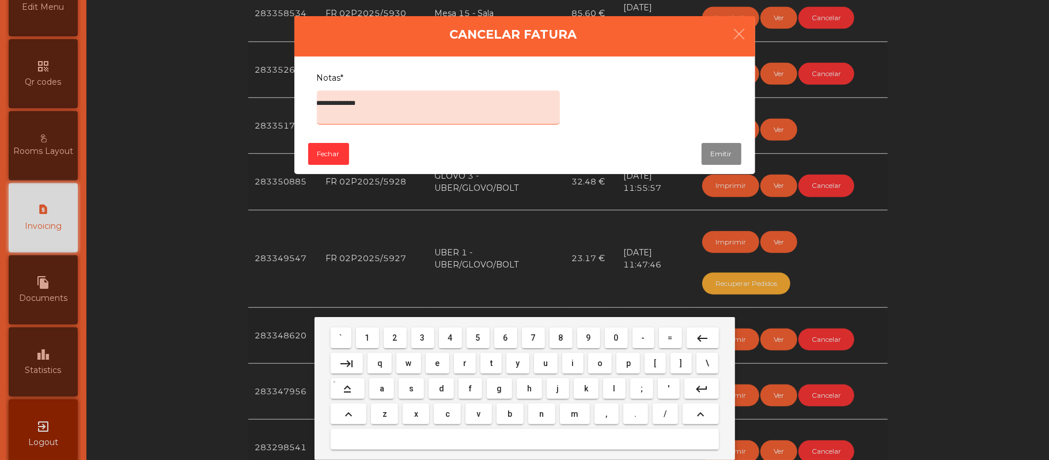
type textarea "**********"
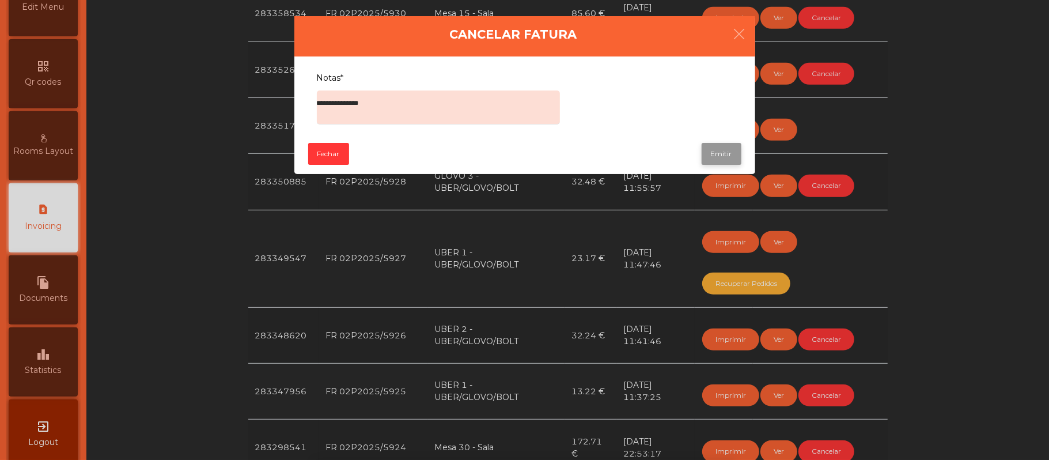
click at [721, 154] on button "Emitir" at bounding box center [721, 154] width 40 height 22
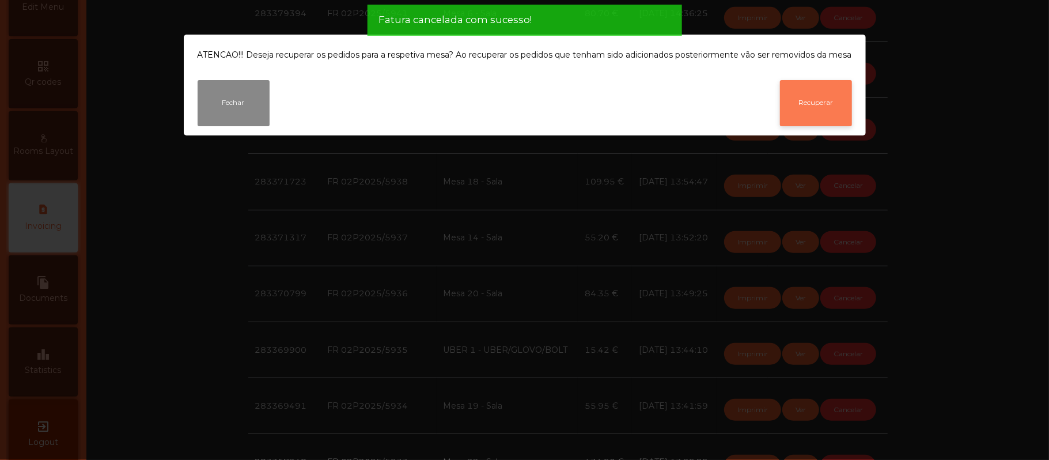
click at [833, 99] on button "Recuperar" at bounding box center [816, 103] width 72 height 46
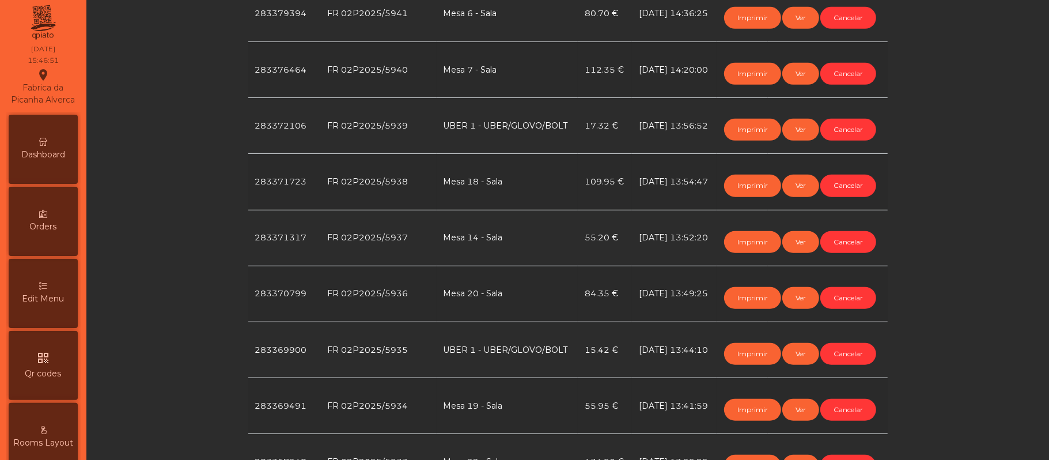
scroll to position [0, 0]
click at [63, 149] on div "Dashboard" at bounding box center [43, 152] width 69 height 69
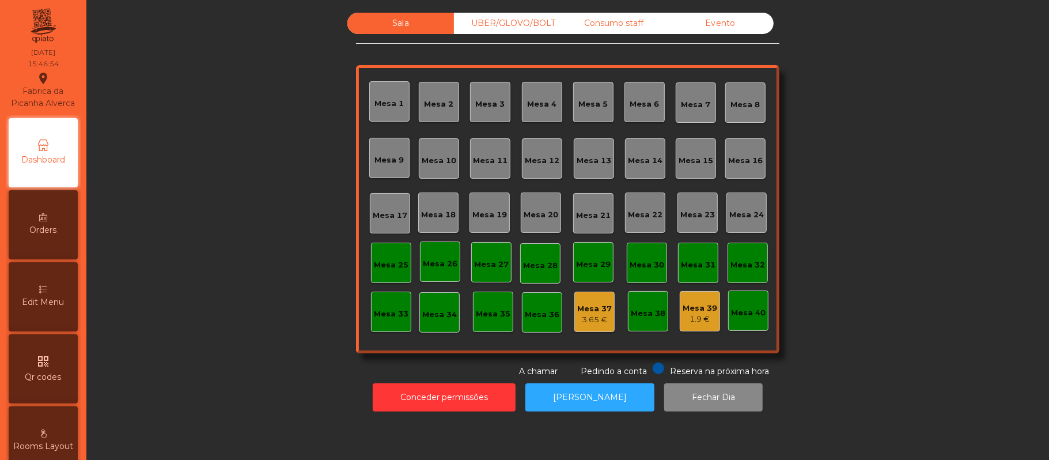
click at [517, 28] on div "UBER/GLOVO/BOLT" at bounding box center [507, 23] width 107 height 21
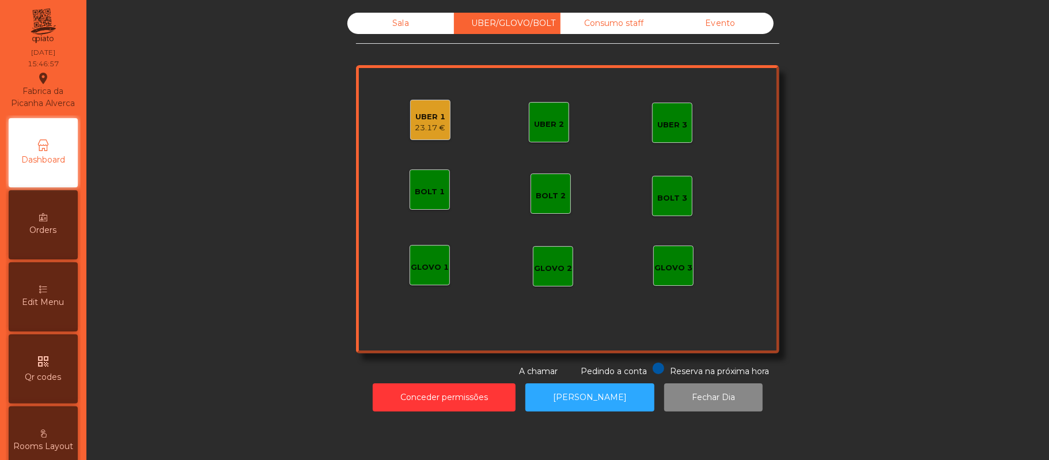
click at [418, 134] on div "UBER 1 23.17 €" at bounding box center [430, 120] width 40 height 40
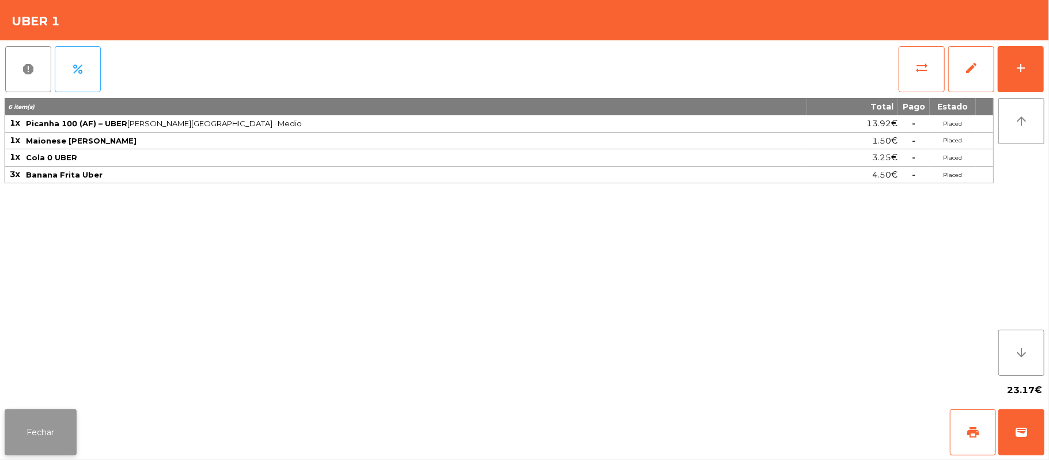
click at [36, 431] on button "Fechar" at bounding box center [41, 432] width 72 height 46
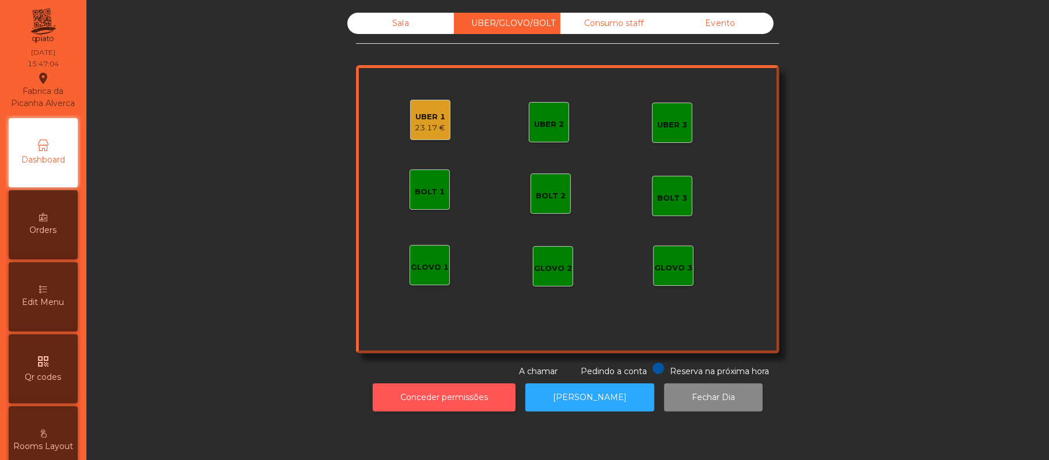
click at [473, 397] on button "Conceder permissões" at bounding box center [444, 397] width 143 height 28
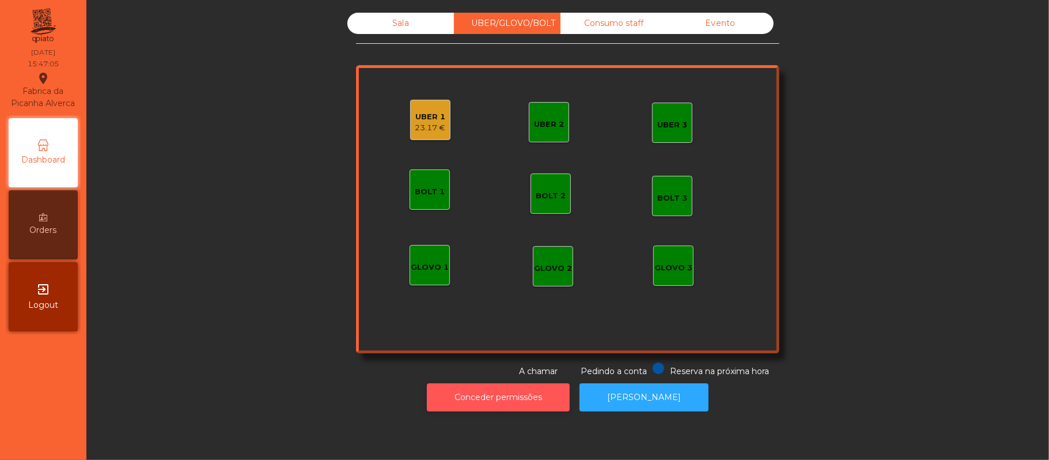
click at [515, 401] on button "Conceder permissões" at bounding box center [498, 397] width 143 height 28
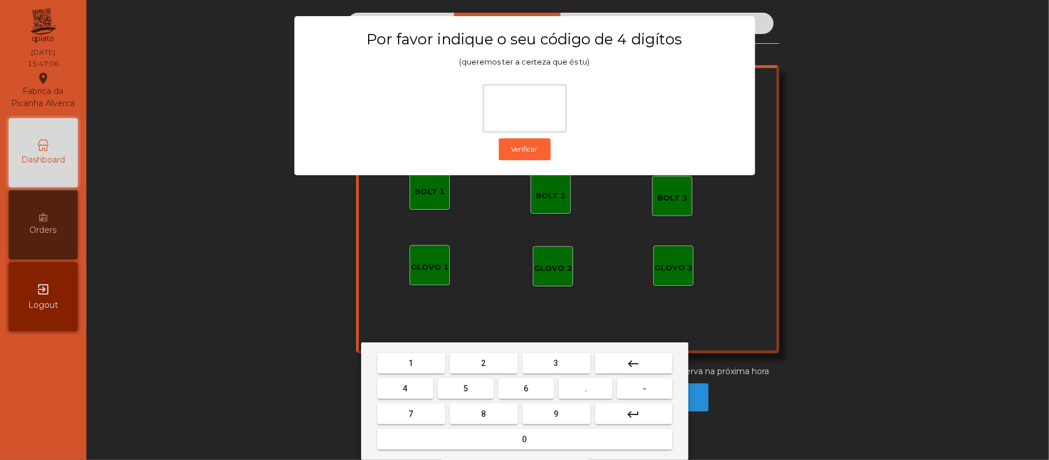
click at [480, 362] on button "2" at bounding box center [484, 362] width 68 height 21
click at [523, 389] on button "6" at bounding box center [526, 388] width 56 height 21
click at [422, 364] on button "1" at bounding box center [411, 362] width 68 height 21
click at [465, 389] on span "5" at bounding box center [465, 388] width 5 height 9
type input "****"
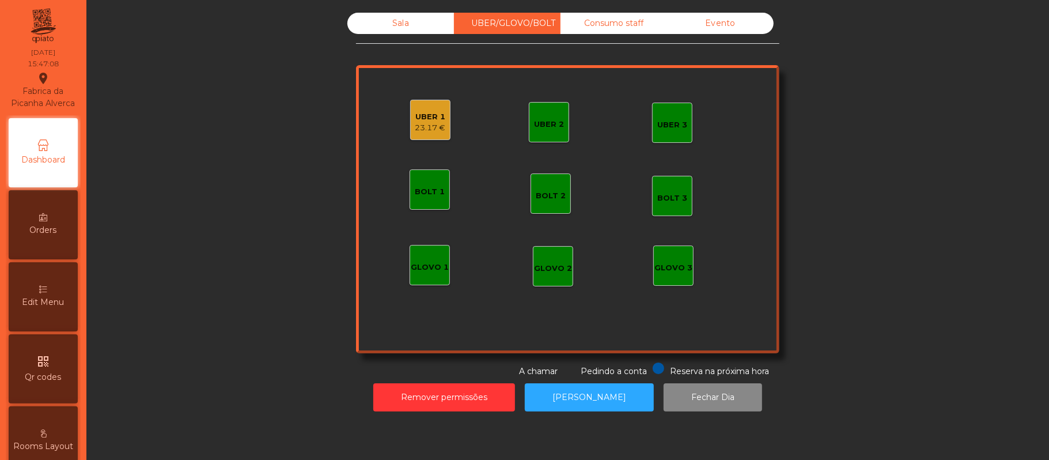
click at [420, 128] on div "23.17 €" at bounding box center [430, 128] width 31 height 12
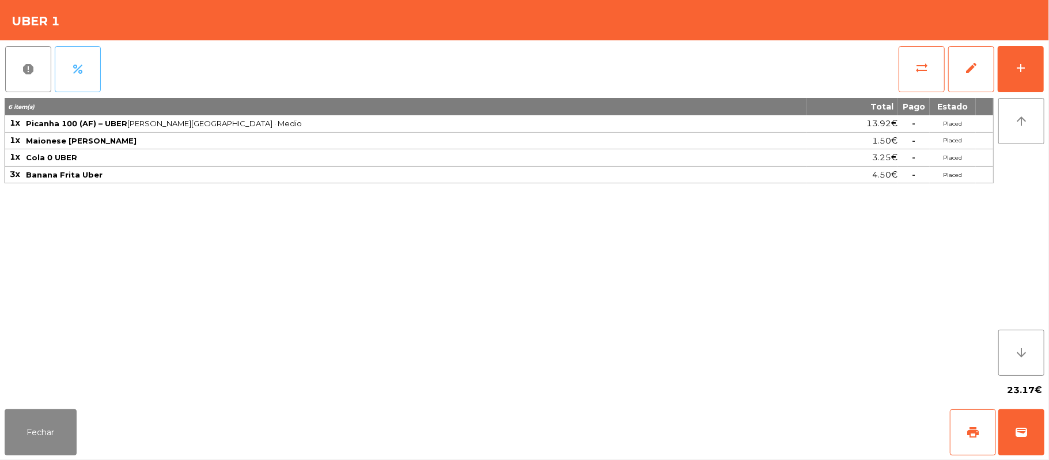
click at [90, 66] on button "percent" at bounding box center [78, 69] width 46 height 46
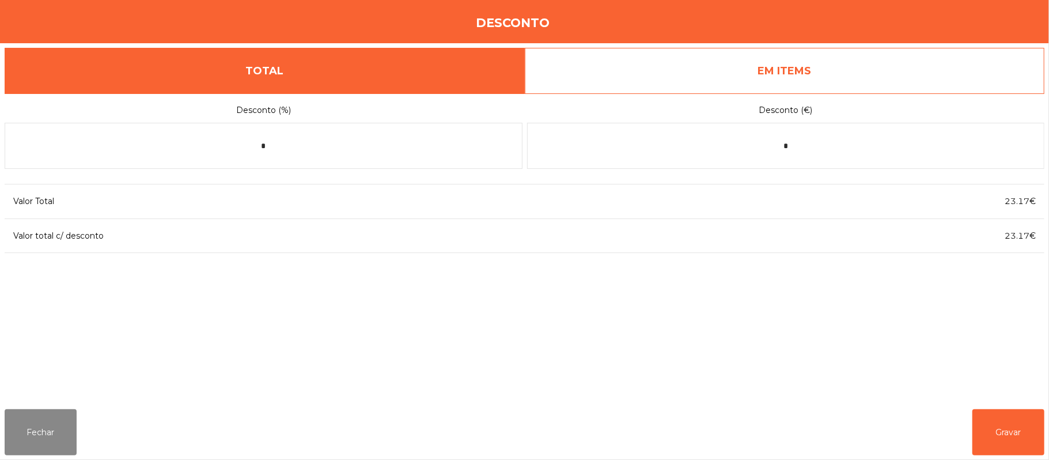
click at [728, 76] on link "EM ITEMS" at bounding box center [785, 71] width 520 height 46
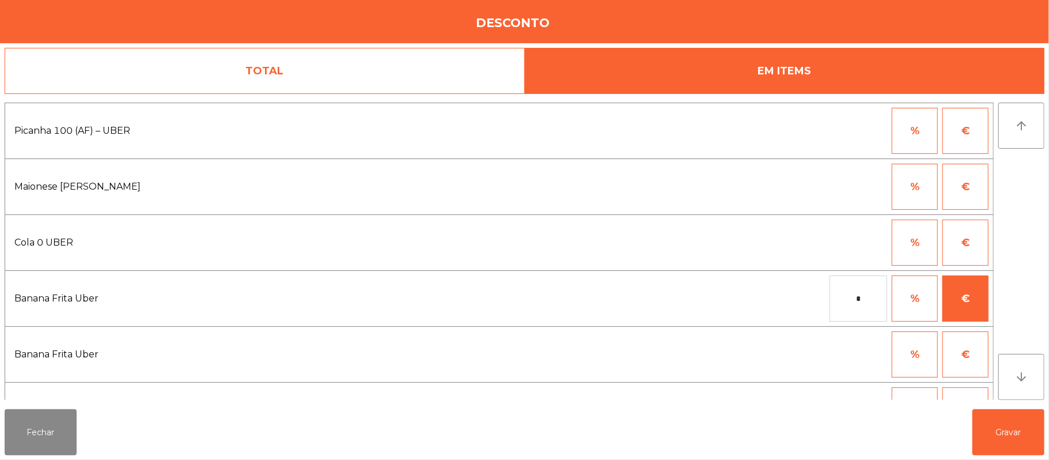
scroll to position [40, 0]
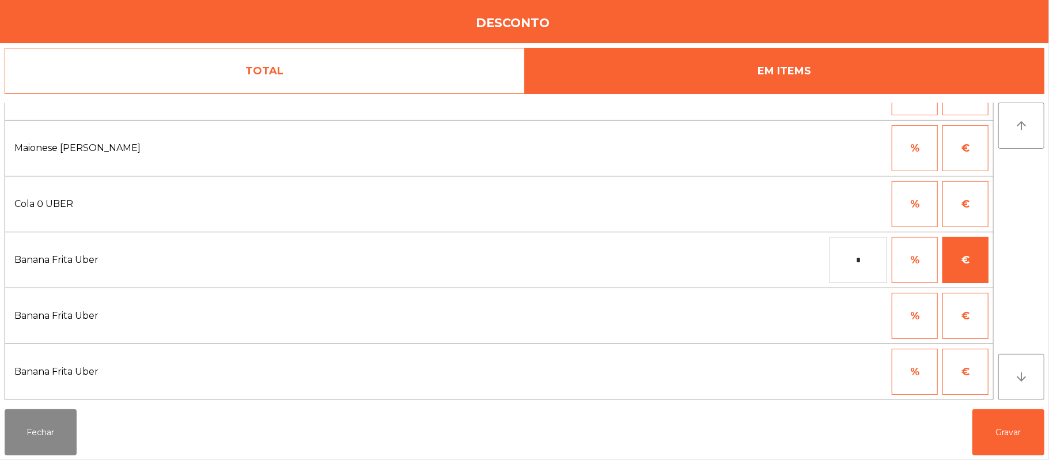
click at [878, 257] on input "*" at bounding box center [858, 260] width 58 height 46
click at [1005, 439] on div "1 2 3 keyboard_backspace 4 5 6 . - 7 8 9 keyboard_return 0" at bounding box center [524, 400] width 1049 height 117
click at [1009, 432] on button "Gravar" at bounding box center [1008, 432] width 72 height 46
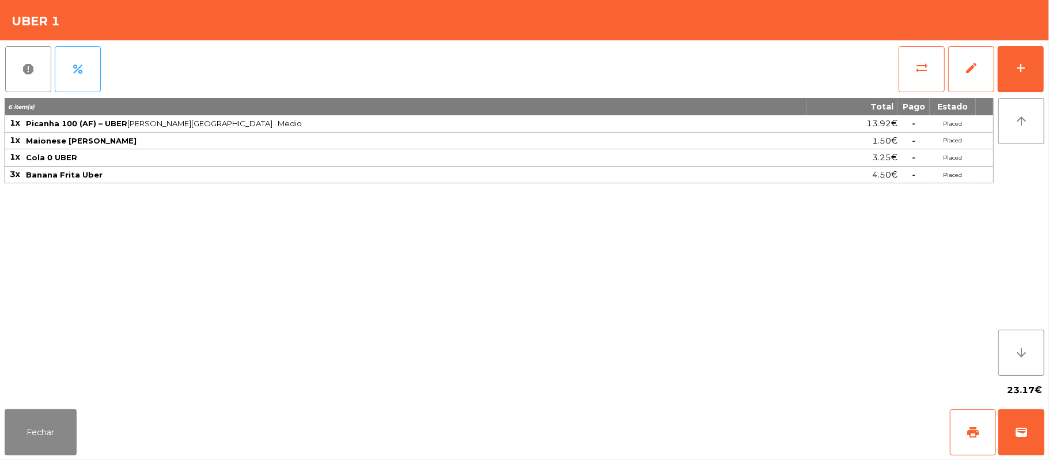
click at [200, 282] on div "6 item(s) Total Pago Estado 1x Picanha 100 (AF) – UBER Arroz · Feijão · Medio 1…" at bounding box center [499, 237] width 989 height 278
click at [44, 427] on button "Fechar" at bounding box center [41, 432] width 72 height 46
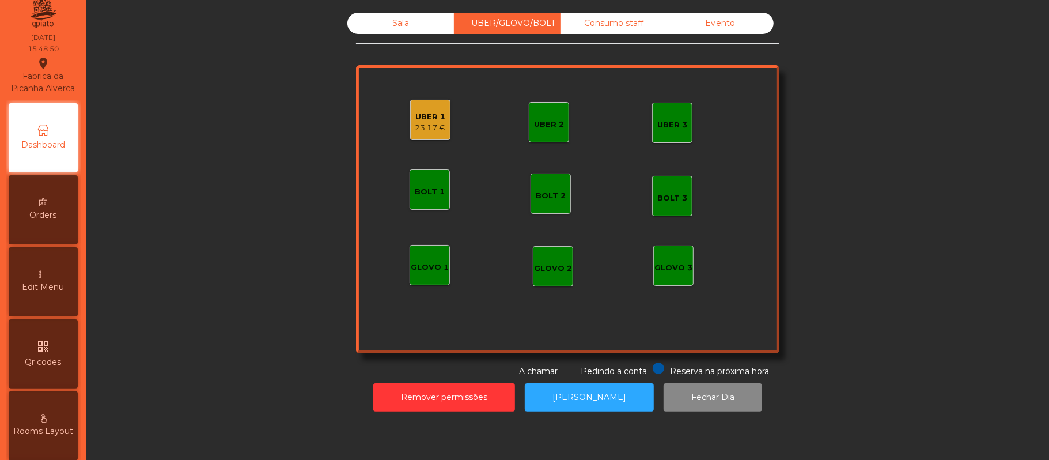
click at [47, 278] on icon at bounding box center [43, 274] width 8 height 8
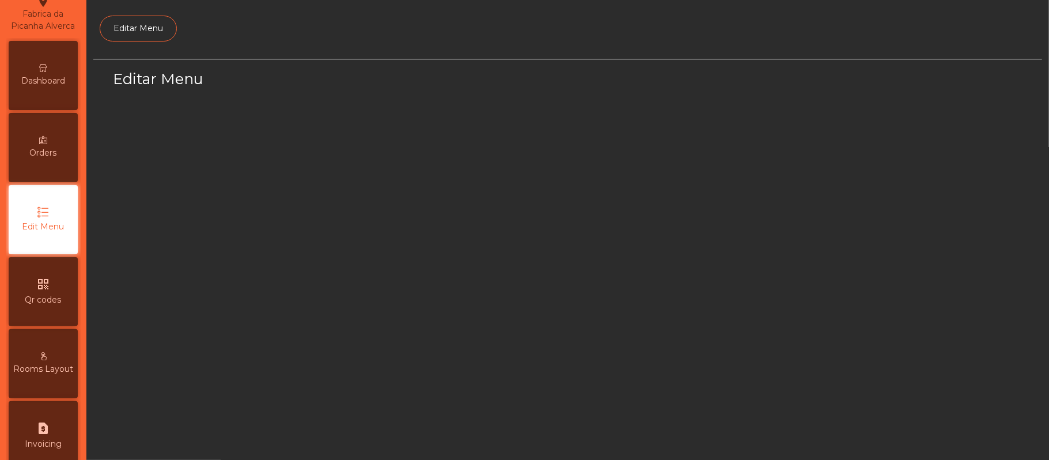
select select "*"
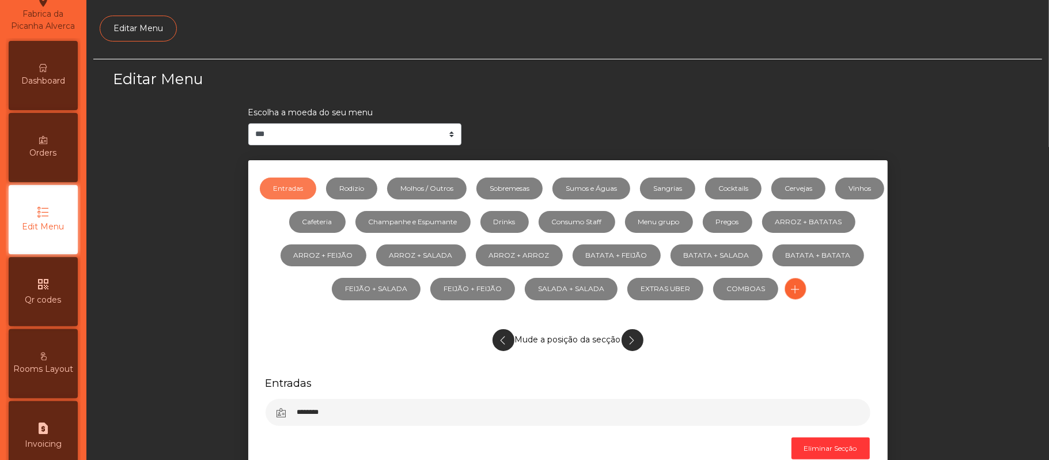
scroll to position [79, 0]
click at [366, 253] on link "ARROZ + FEIJÃO" at bounding box center [323, 255] width 86 height 22
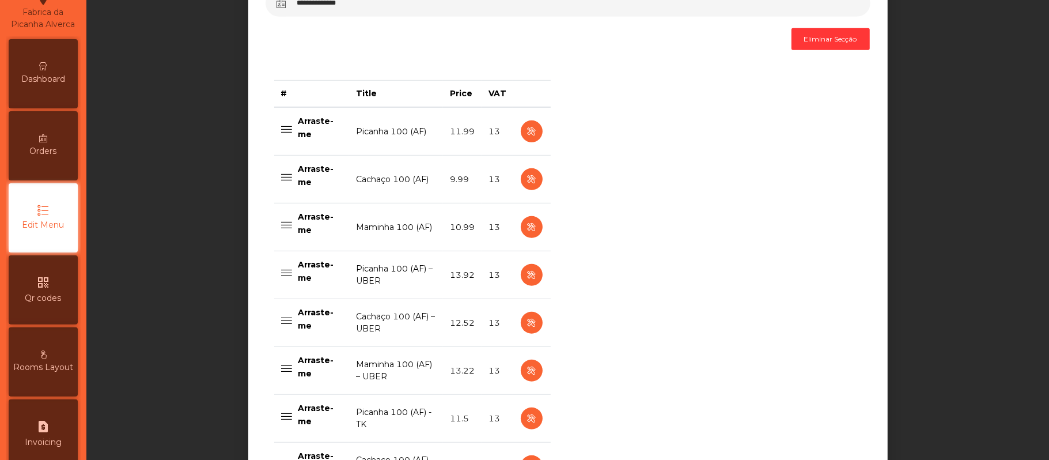
scroll to position [411, 0]
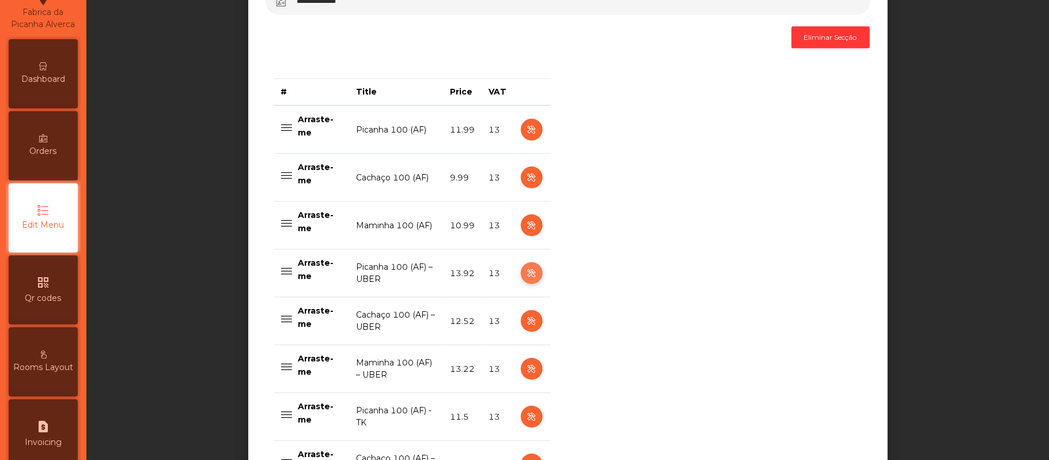
click at [525, 273] on icon "button" at bounding box center [531, 273] width 13 height 14
select select "**"
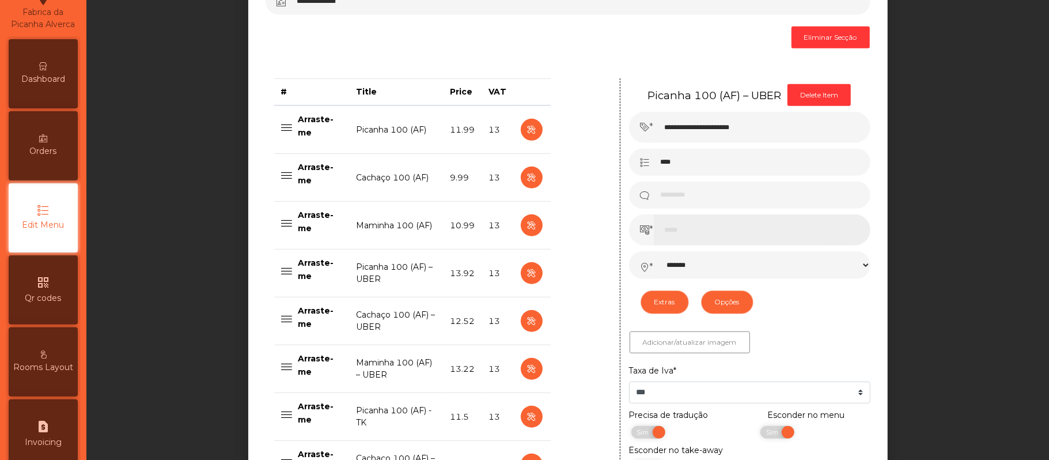
click at [701, 231] on input "*****" at bounding box center [762, 229] width 217 height 31
type input "*"
type input "**"
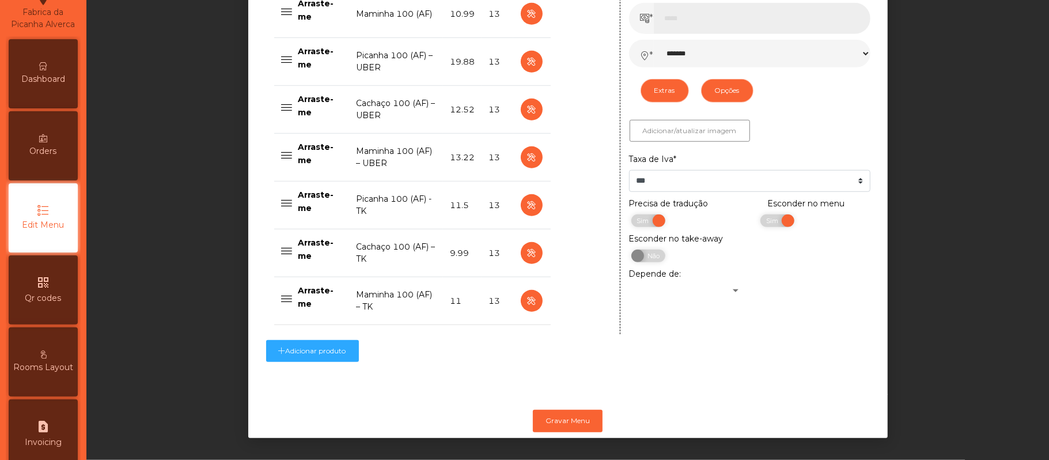
scroll to position [636, 0]
type input "*****"
click at [575, 409] on button "Gravar Menu" at bounding box center [568, 420] width 70 height 22
click at [55, 85] on span "Dashboard" at bounding box center [43, 79] width 44 height 12
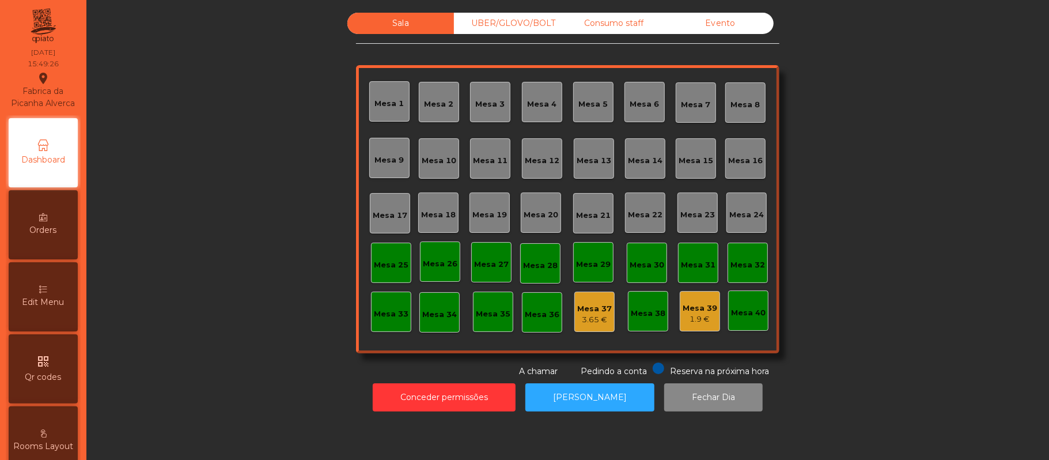
click at [525, 22] on div "UBER/GLOVO/BOLT" at bounding box center [507, 23] width 107 height 21
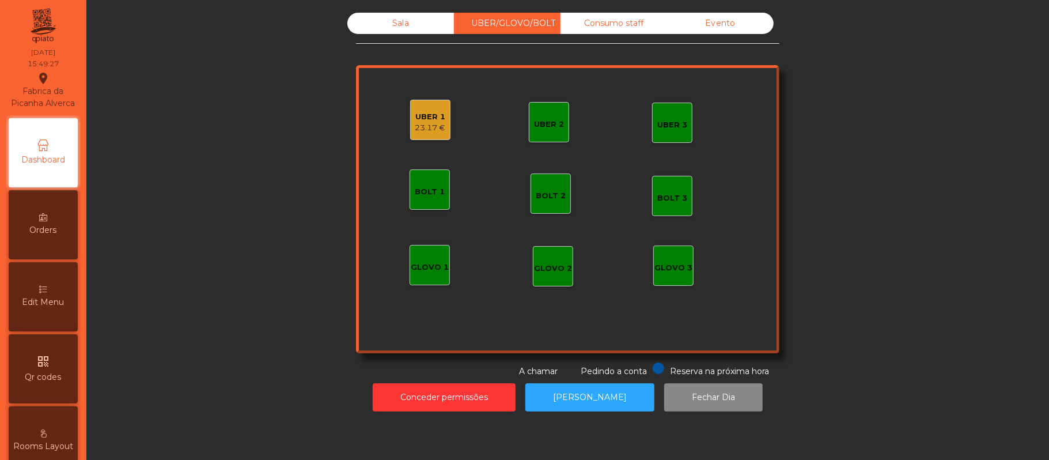
click at [431, 120] on div "UBER 1" at bounding box center [430, 117] width 31 height 12
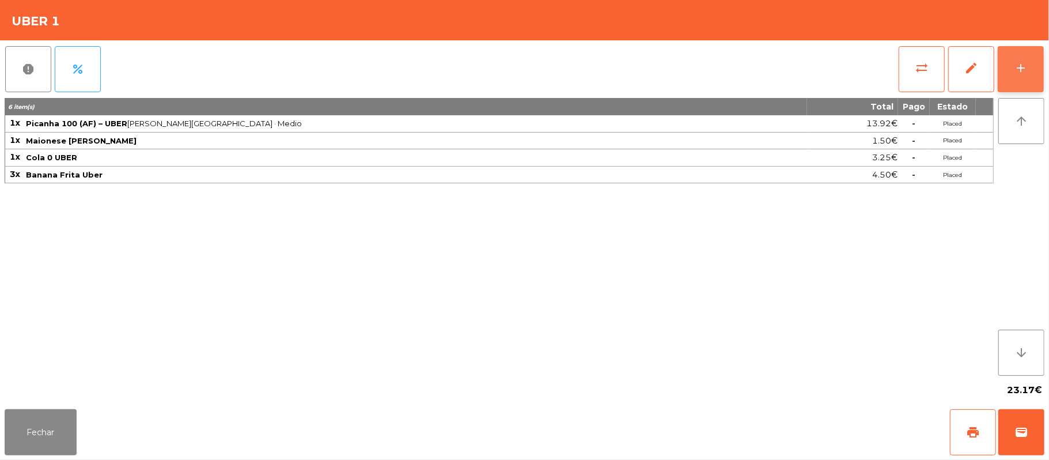
click at [1012, 71] on button "add" at bounding box center [1020, 69] width 46 height 46
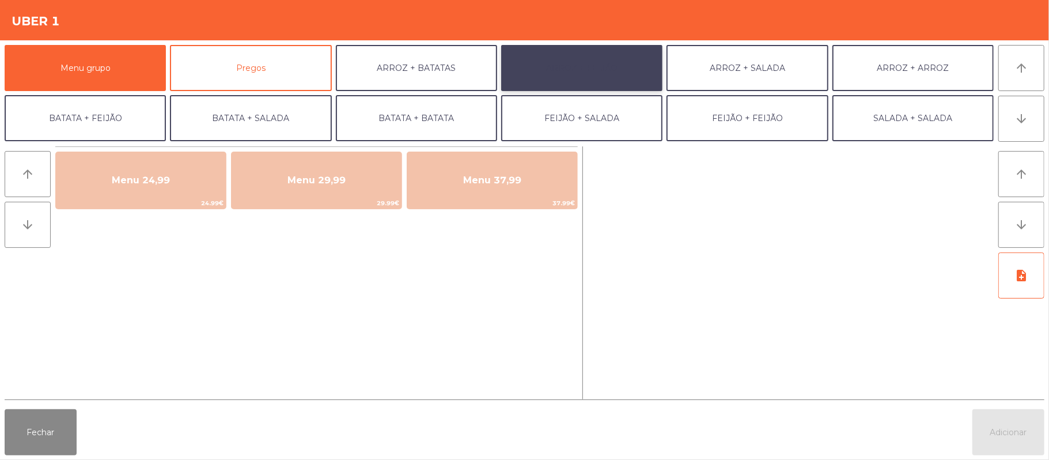
click at [577, 74] on button "ARROZ + FEIJÃO" at bounding box center [581, 68] width 161 height 46
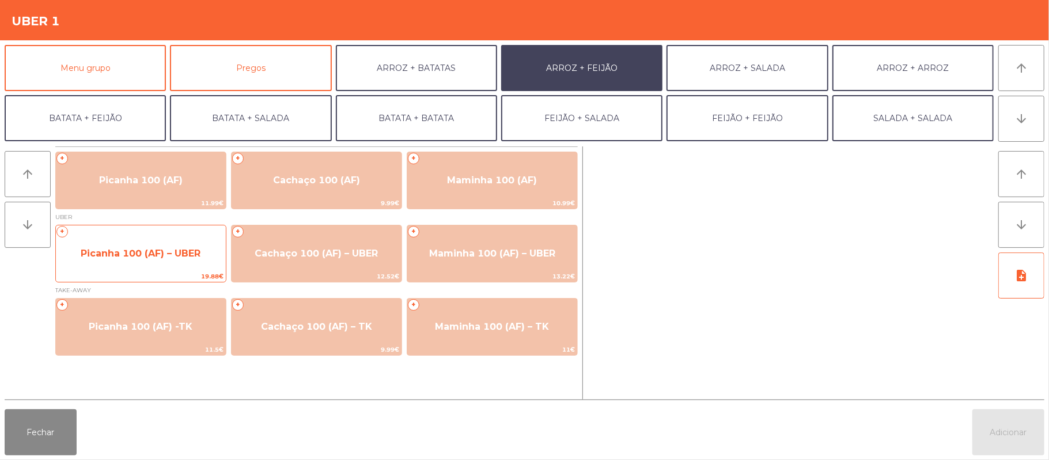
click at [188, 251] on span "Picanha 100 (AF) – UBER" at bounding box center [141, 253] width 120 height 11
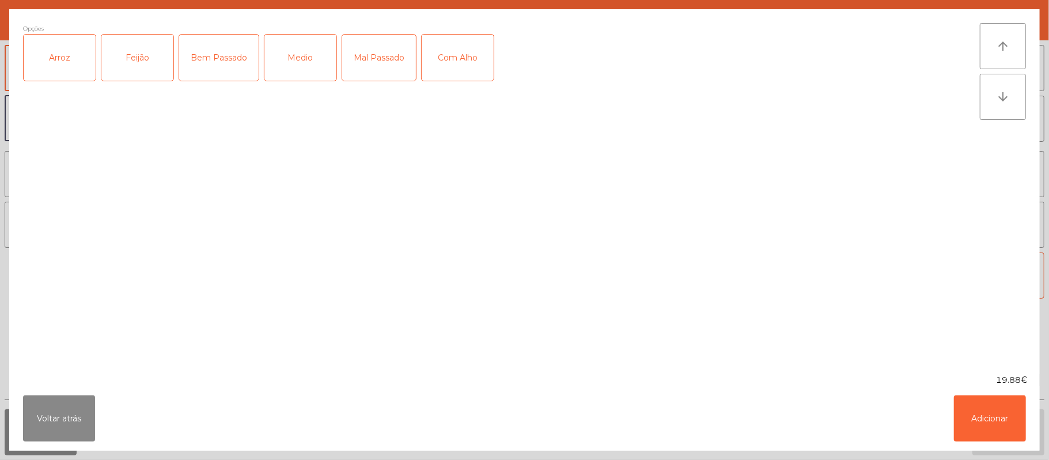
click at [69, 54] on div "Arroz" at bounding box center [60, 58] width 72 height 46
click at [150, 56] on div "Feijão" at bounding box center [137, 58] width 72 height 46
click at [988, 424] on button "Adicionar" at bounding box center [990, 418] width 72 height 46
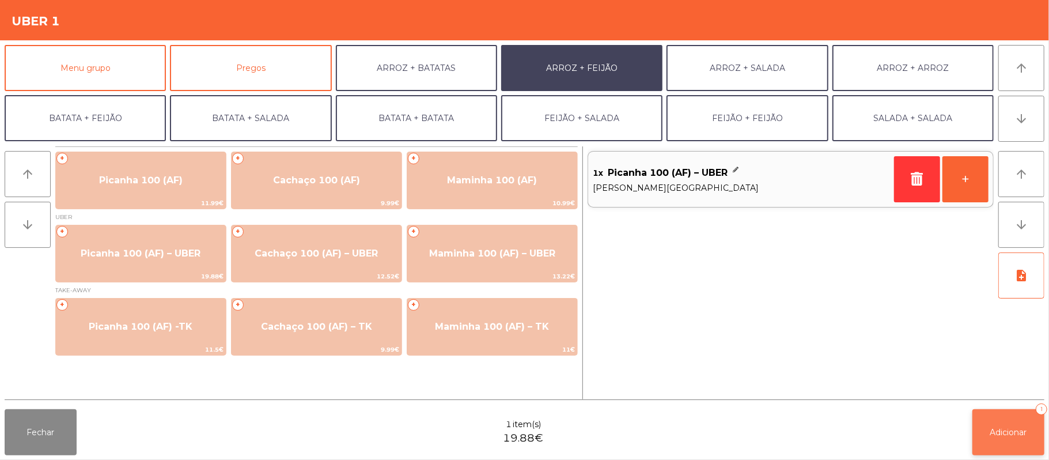
click at [1012, 425] on button "Adicionar 1" at bounding box center [1008, 432] width 72 height 46
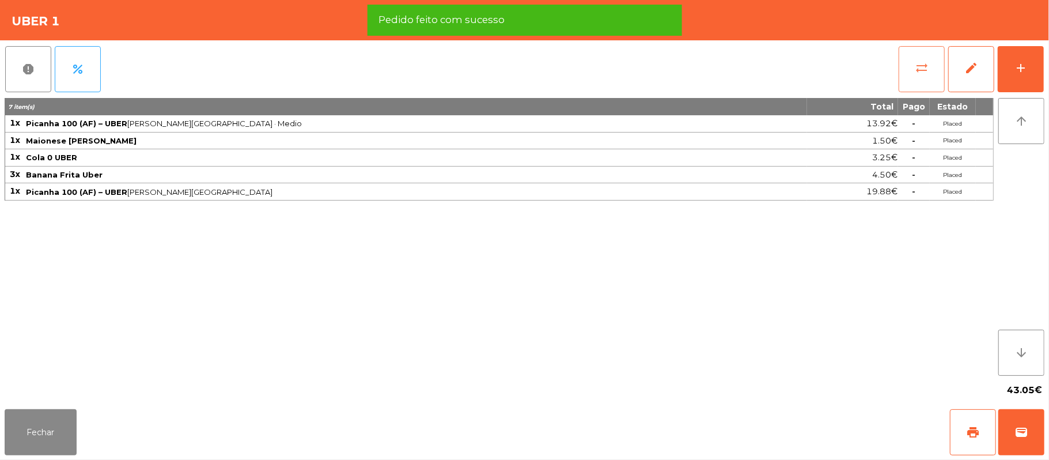
click at [913, 71] on button "sync_alt" at bounding box center [921, 69] width 46 height 46
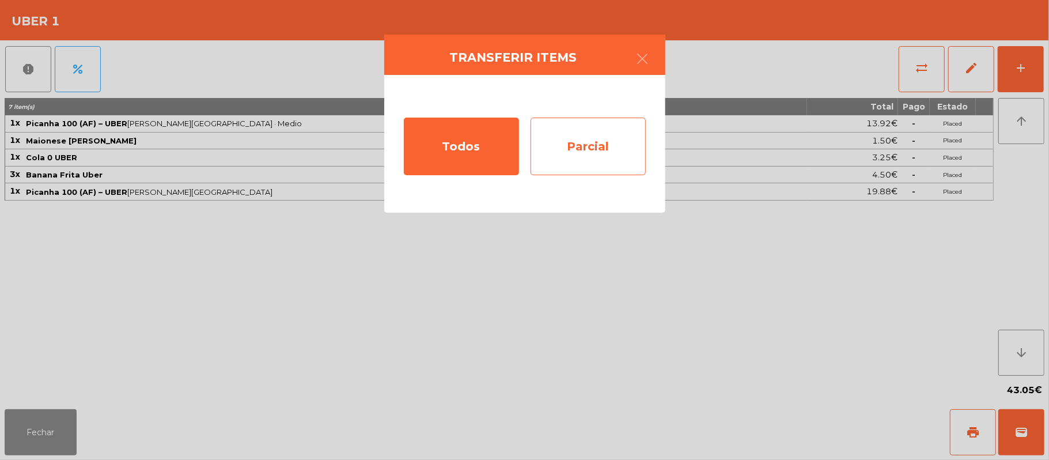
click at [595, 144] on div "Parcial" at bounding box center [587, 146] width 115 height 58
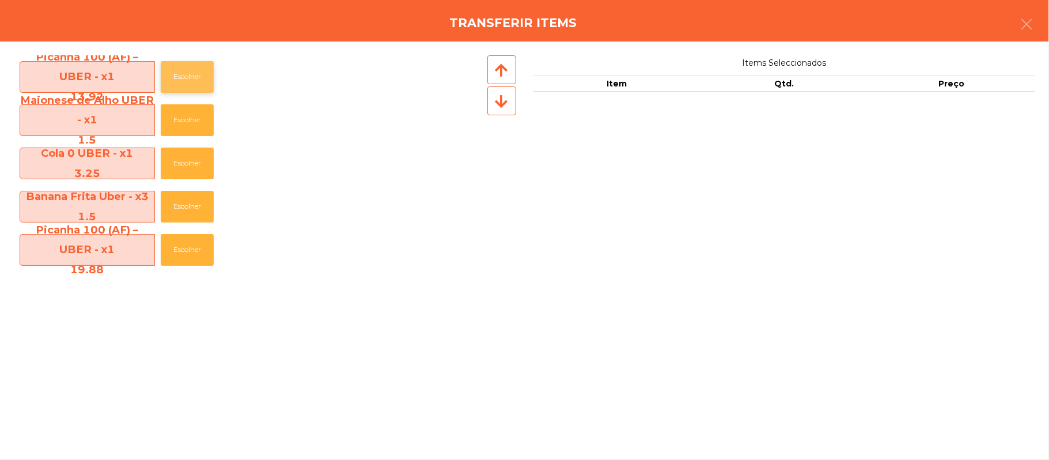
click at [191, 76] on button "Escolher" at bounding box center [187, 77] width 53 height 32
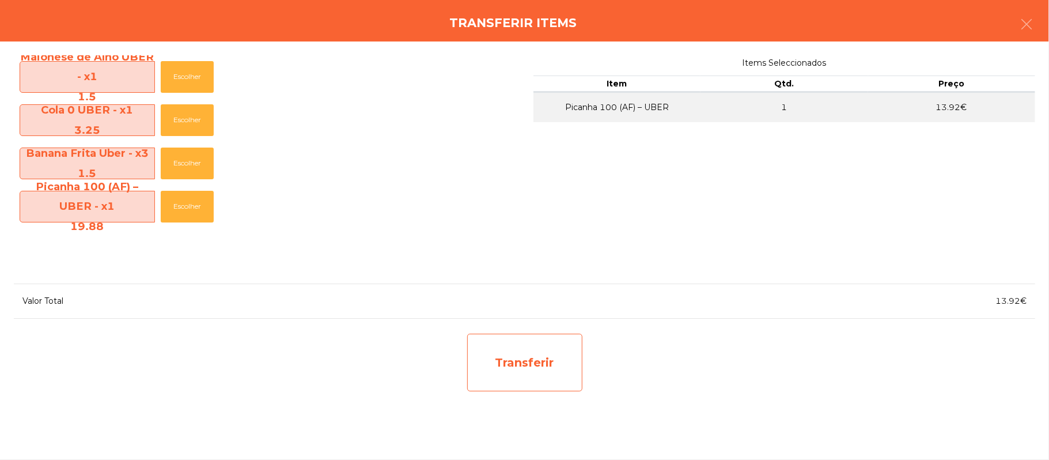
click at [526, 362] on div "Transferir" at bounding box center [524, 362] width 115 height 58
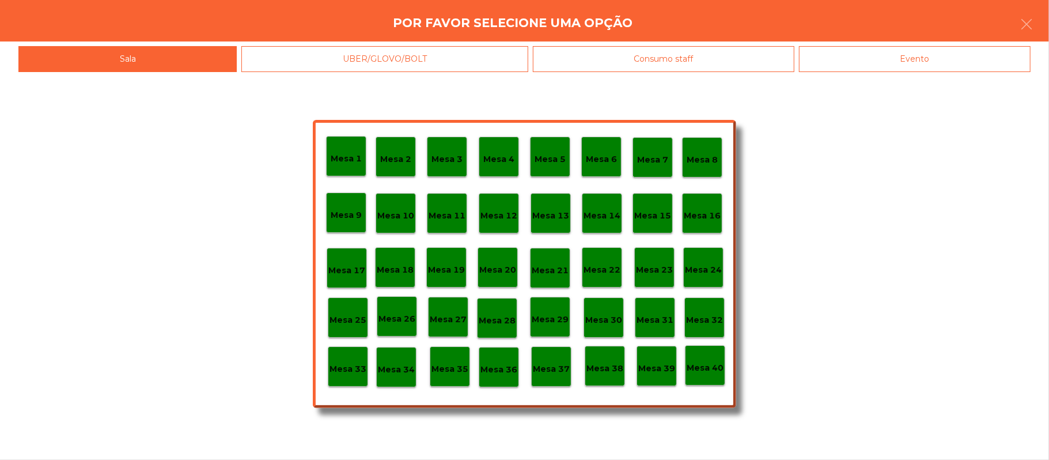
click at [549, 371] on p "Mesa 37" at bounding box center [551, 368] width 37 height 13
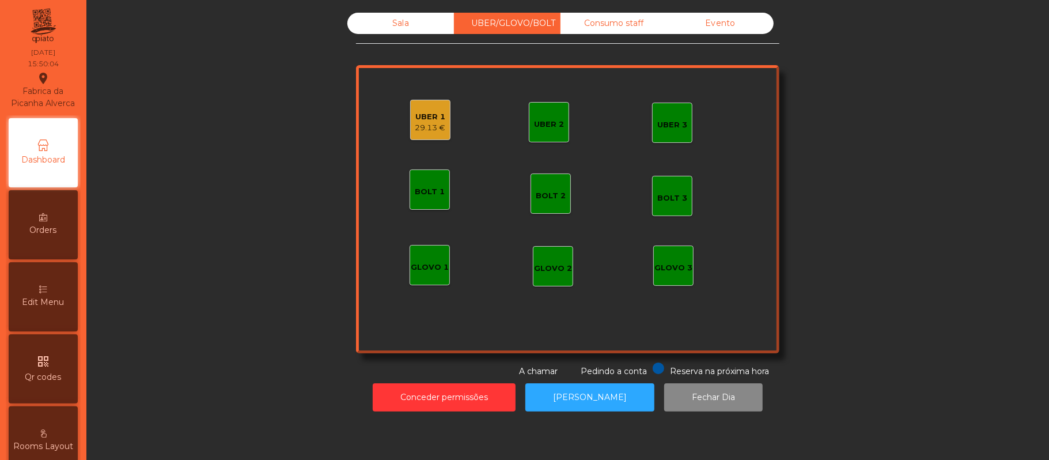
click at [422, 127] on div "29.13 €" at bounding box center [430, 128] width 31 height 12
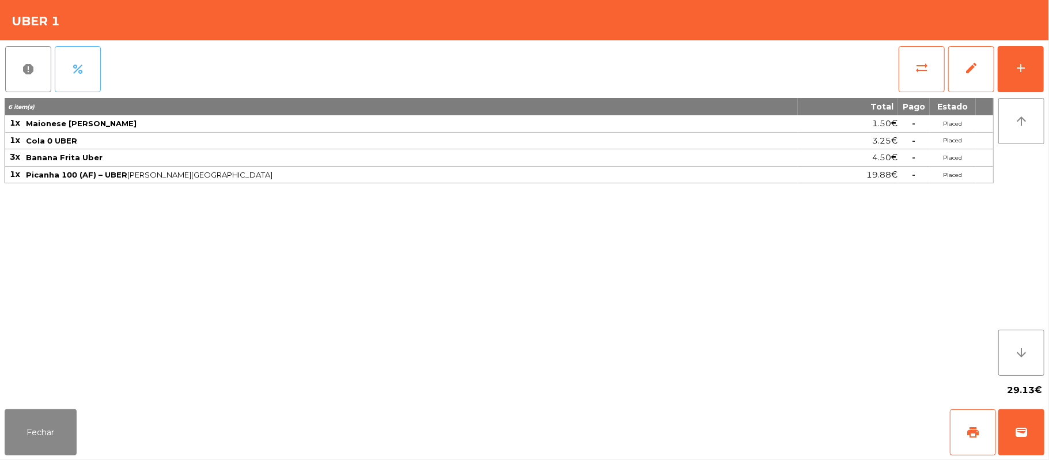
click at [88, 67] on button "percent" at bounding box center [78, 69] width 46 height 46
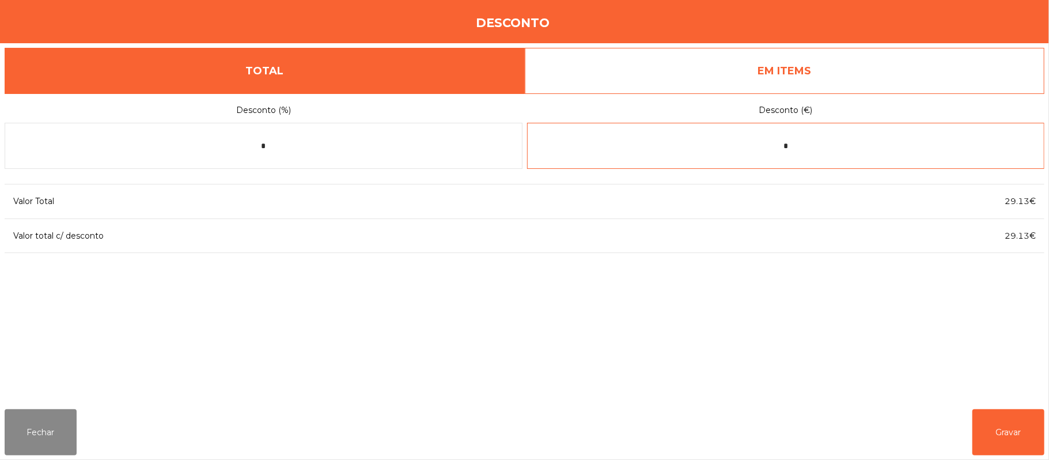
click at [821, 146] on input "*" at bounding box center [786, 146] width 518 height 46
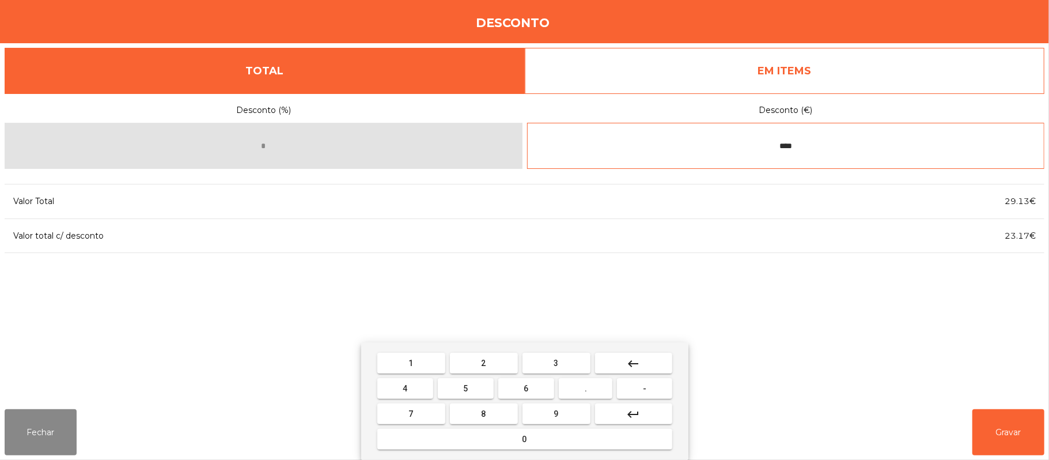
type input "****"
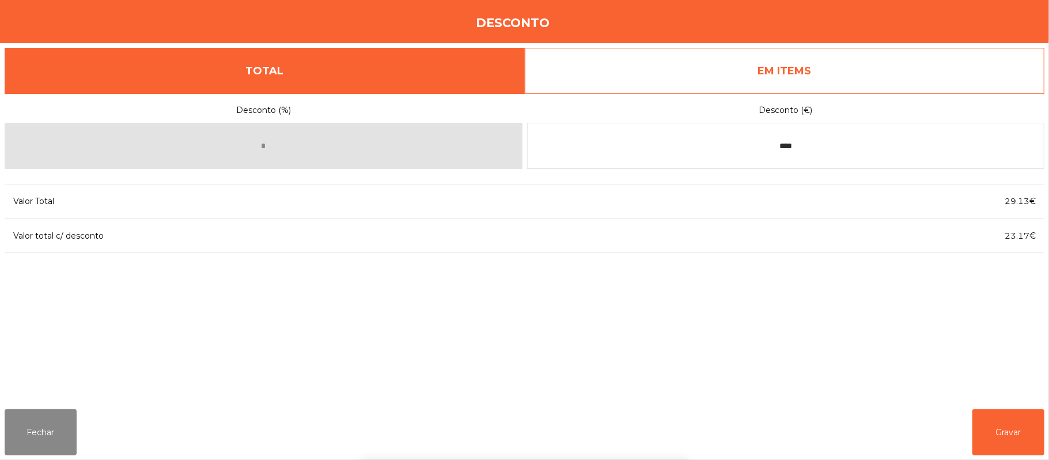
click at [1009, 427] on div "1 2 3 keyboard_backspace 4 5 6 . - 7 8 9 keyboard_return 0" at bounding box center [524, 400] width 1049 height 117
click at [1008, 423] on button "Gravar" at bounding box center [1008, 432] width 72 height 46
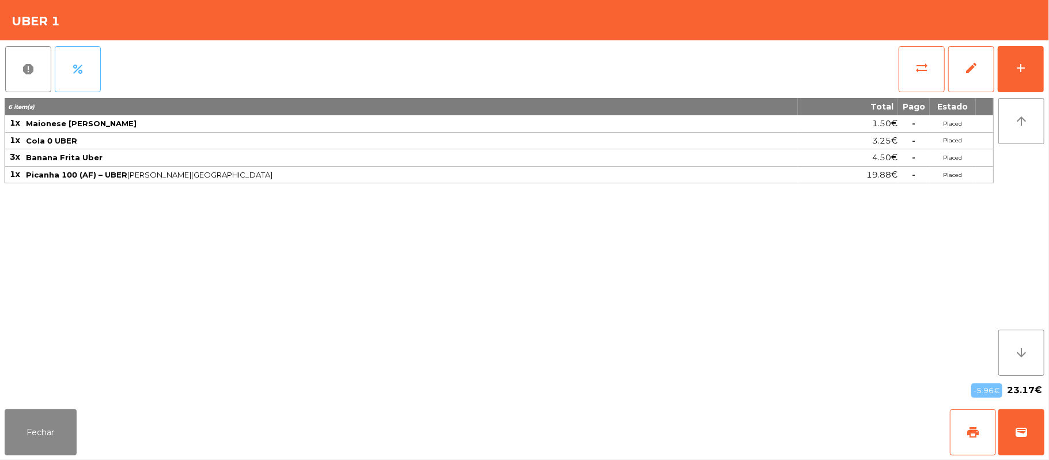
click at [83, 74] on span "percent" at bounding box center [78, 69] width 14 height 14
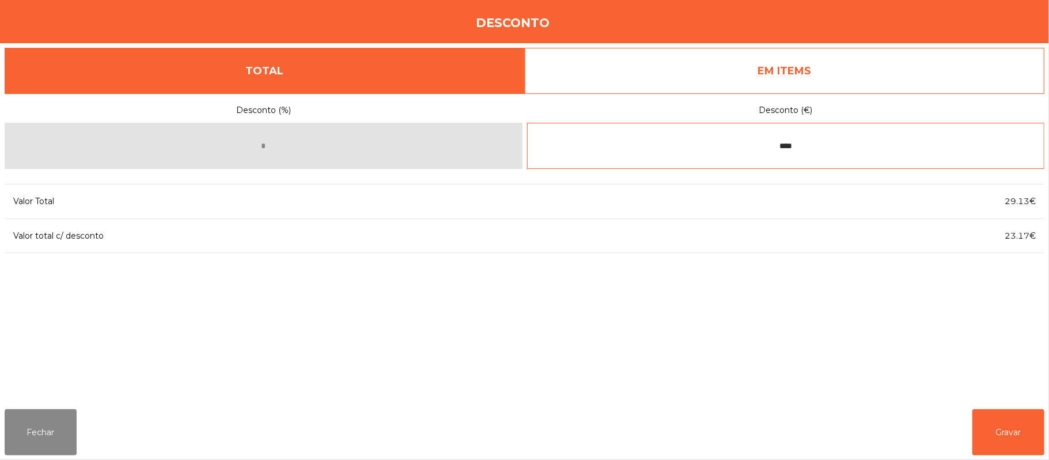
click at [816, 145] on input "****" at bounding box center [786, 146] width 518 height 46
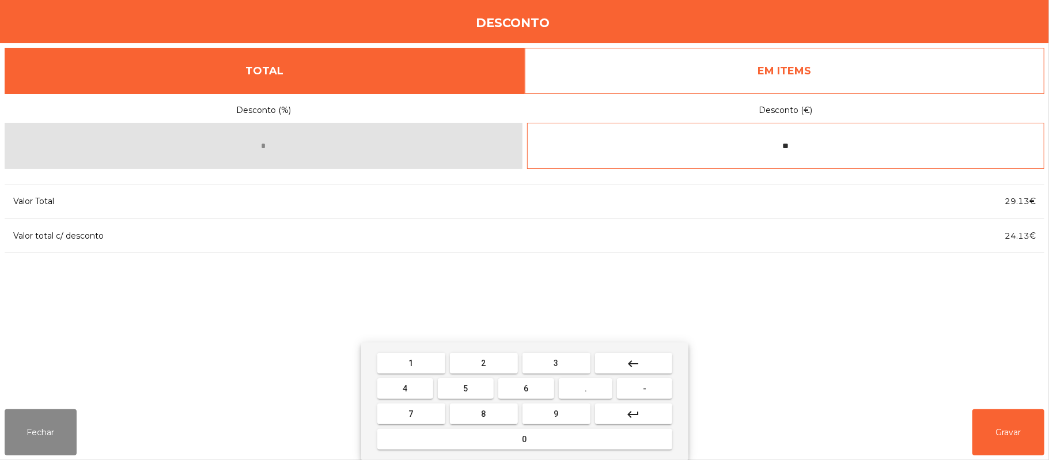
type input "*"
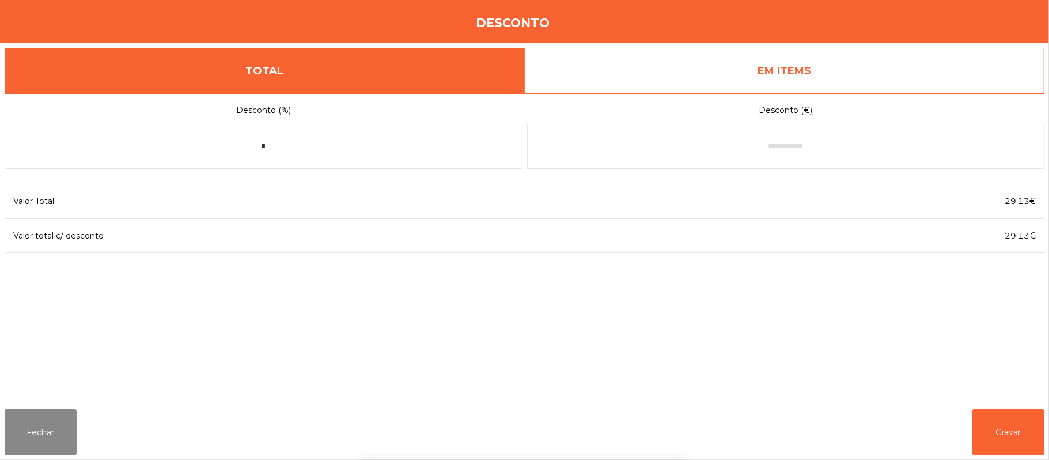
click at [1017, 422] on div "1 2 3 keyboard_backspace 4 5 6 . - 7 8 9 keyboard_return 0" at bounding box center [524, 400] width 1049 height 117
click at [1009, 422] on button "Gravar" at bounding box center [1008, 432] width 72 height 46
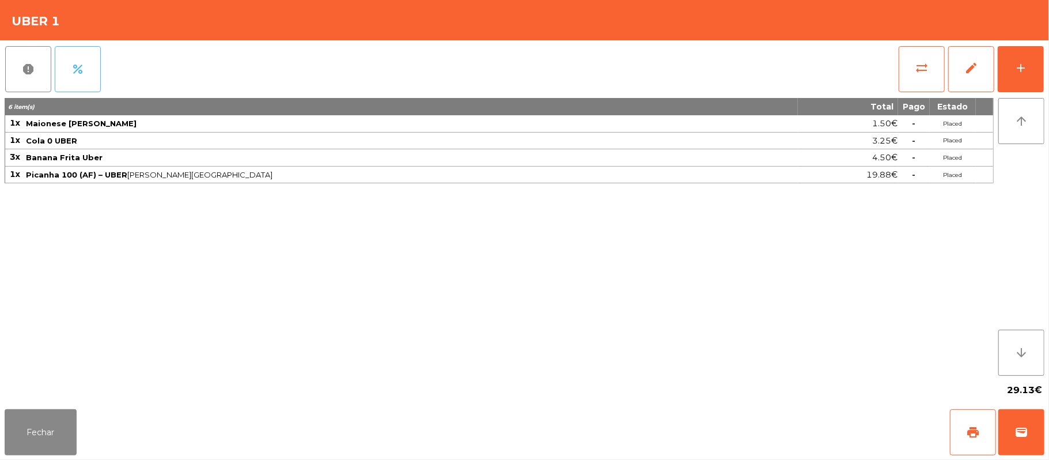
click at [89, 71] on button "percent" at bounding box center [78, 69] width 46 height 46
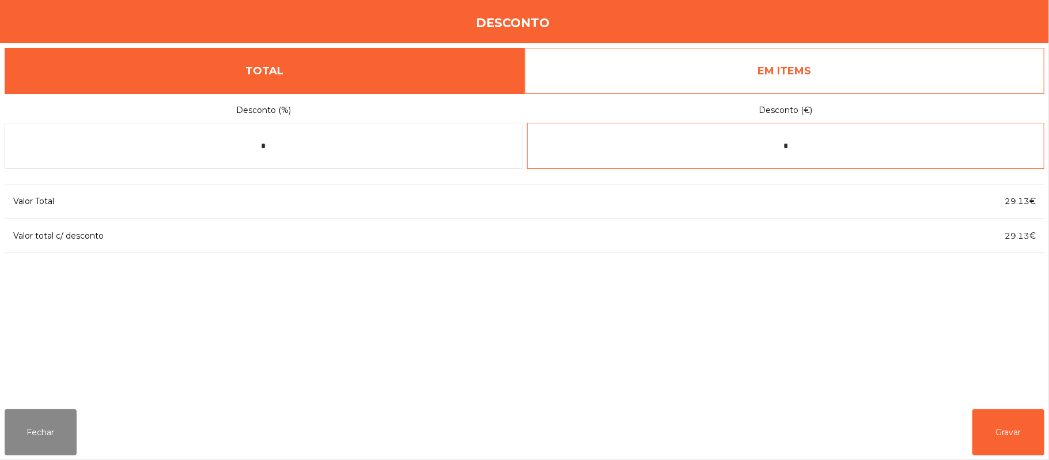
click at [827, 146] on input "*" at bounding box center [786, 146] width 518 height 46
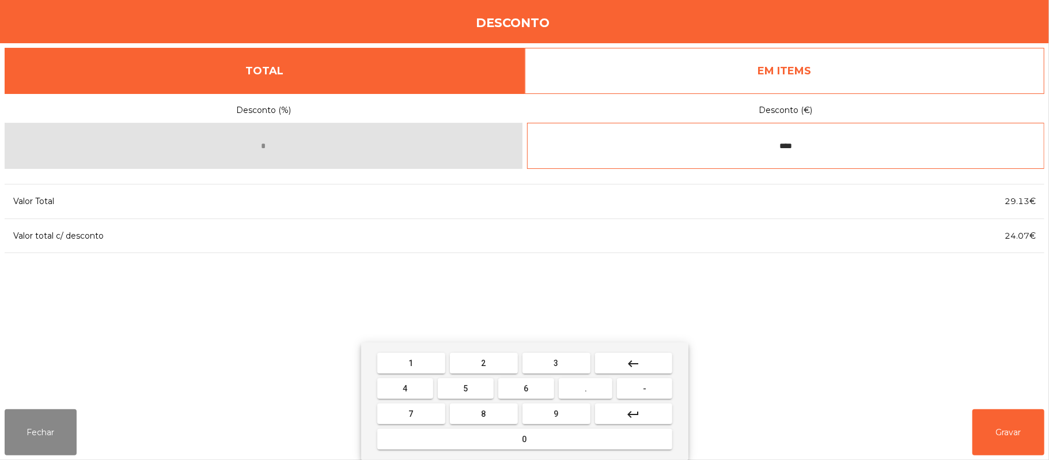
type input "****"
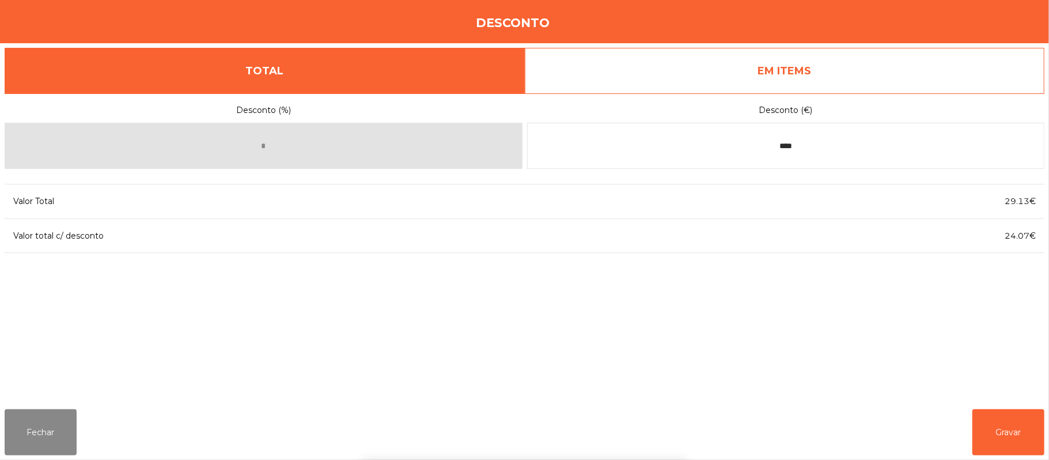
click at [1011, 433] on div "1 2 3 keyboard_backspace 4 5 6 . - 7 8 9 keyboard_return 0" at bounding box center [524, 400] width 1049 height 117
click at [1012, 430] on button "Gravar" at bounding box center [1008, 432] width 72 height 46
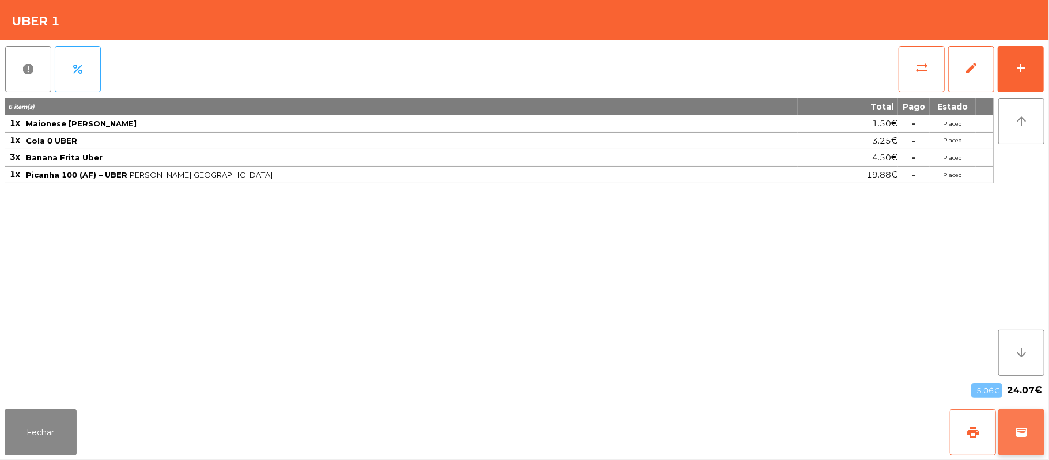
click at [1019, 434] on span "wallet" at bounding box center [1021, 432] width 14 height 14
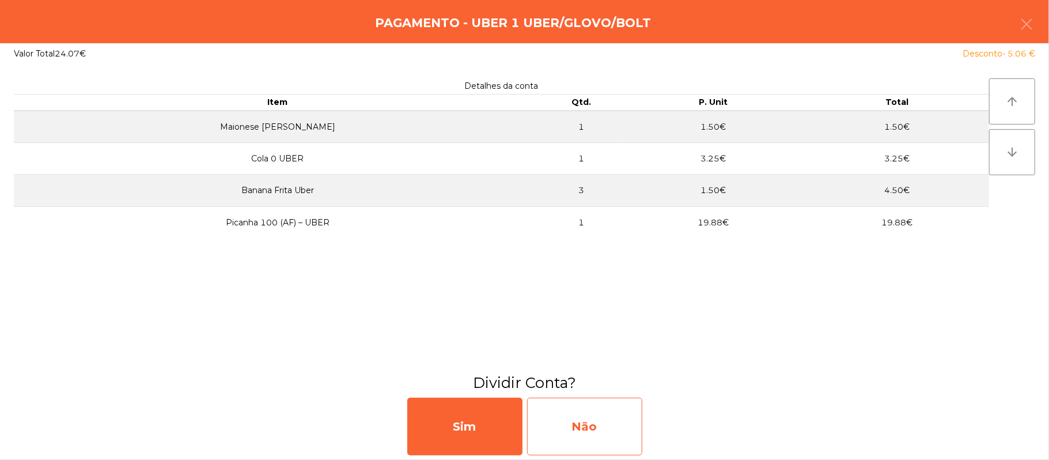
click at [616, 425] on div "Não" at bounding box center [584, 426] width 115 height 58
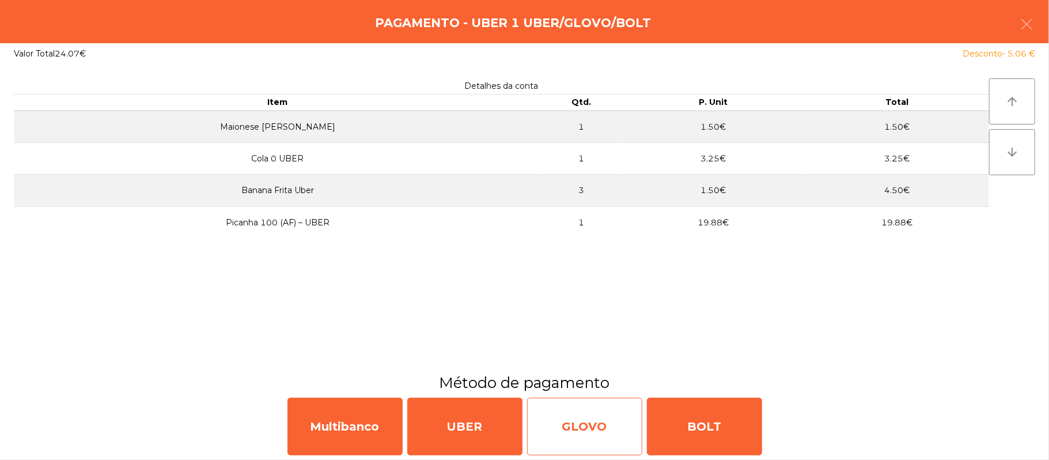
click at [597, 415] on div "GLOVO" at bounding box center [584, 426] width 115 height 58
select select "**"
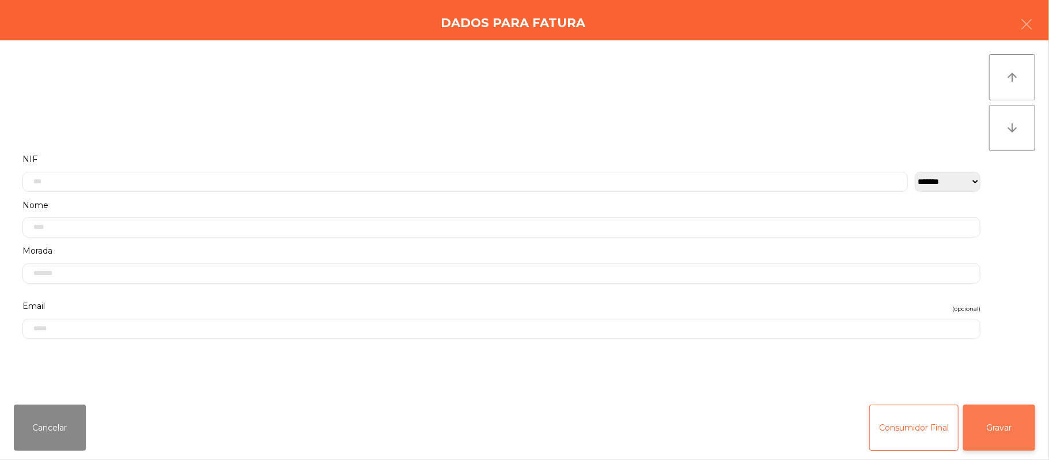
click at [989, 425] on button "Gravar" at bounding box center [999, 427] width 72 height 46
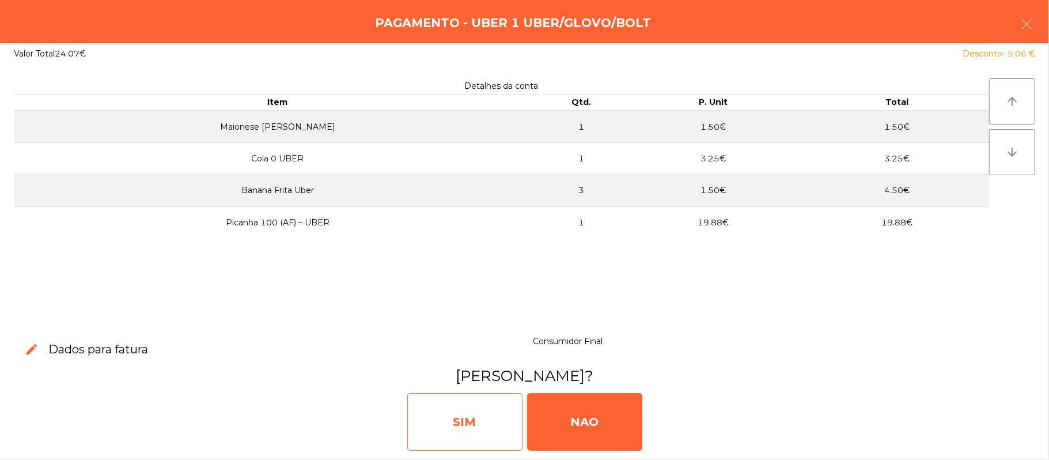
click at [470, 417] on div "SIM" at bounding box center [464, 422] width 115 height 58
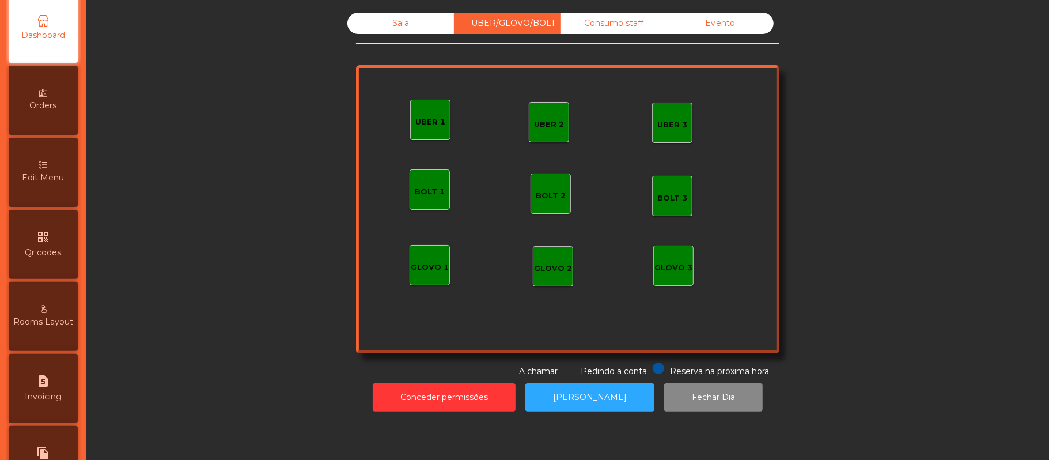
scroll to position [125, 0]
click at [58, 155] on div "Edit Menu" at bounding box center [43, 171] width 69 height 69
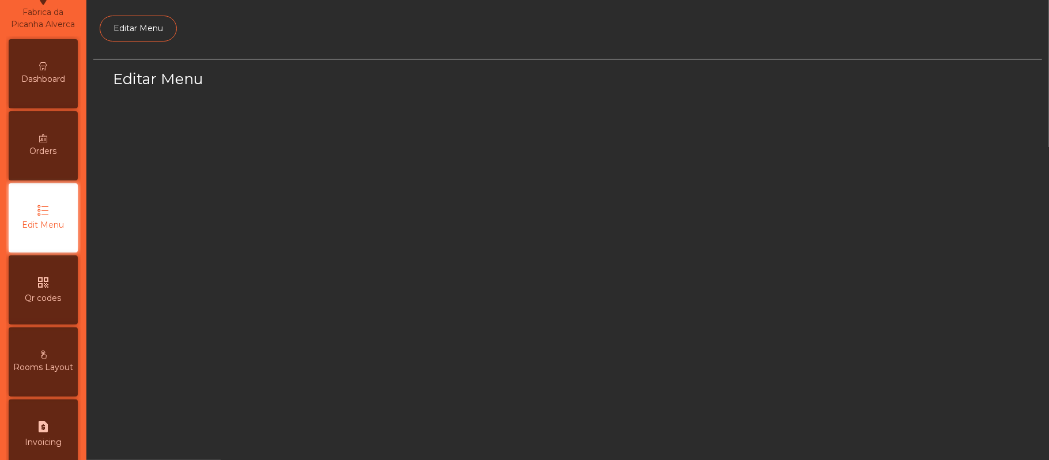
select select "*"
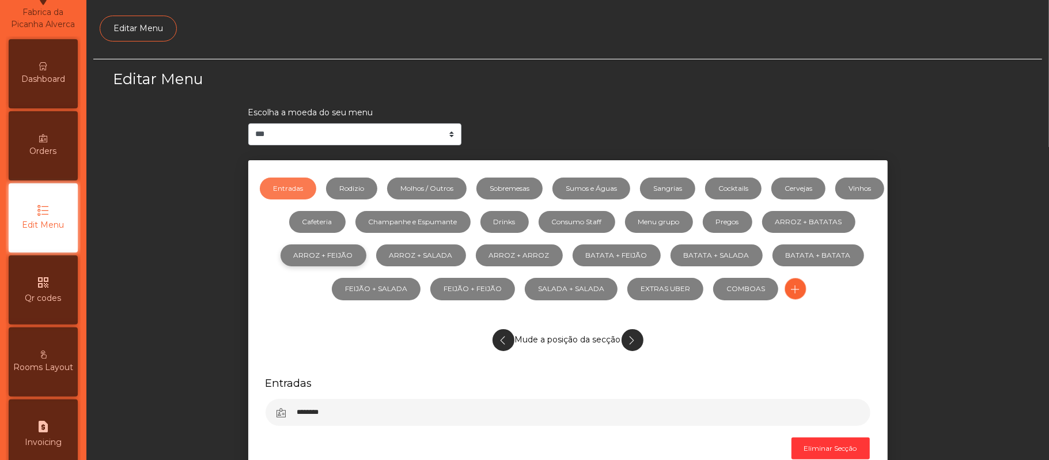
click at [366, 252] on link "ARROZ + FEIJÃO" at bounding box center [323, 255] width 86 height 22
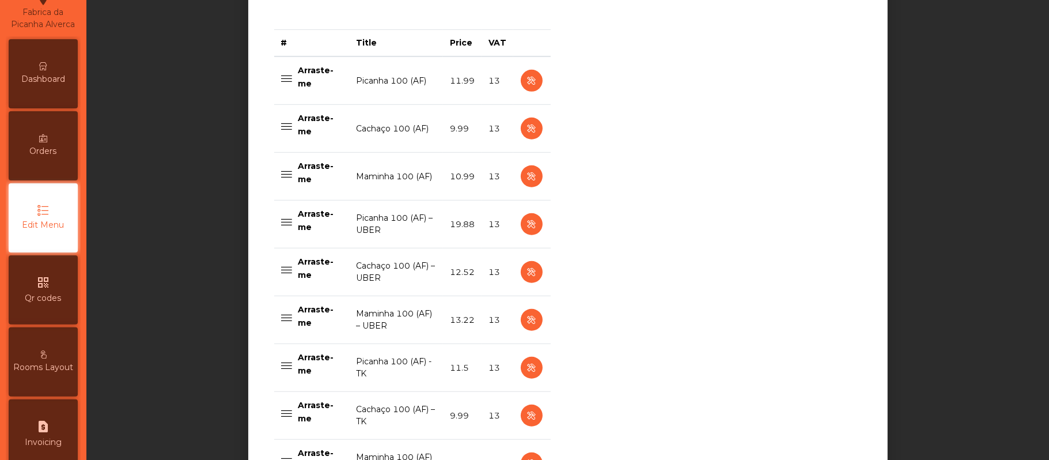
scroll to position [462, 0]
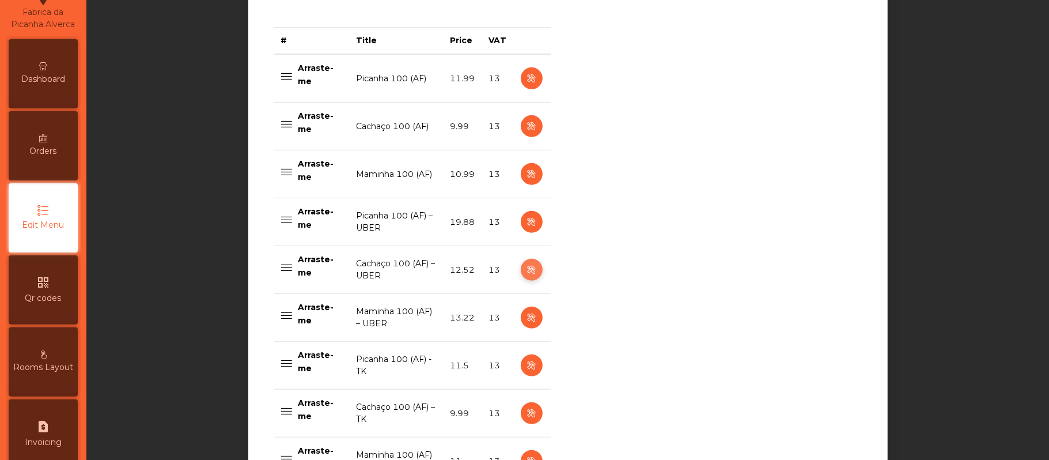
click at [525, 276] on icon "button" at bounding box center [531, 270] width 13 height 14
select select "**"
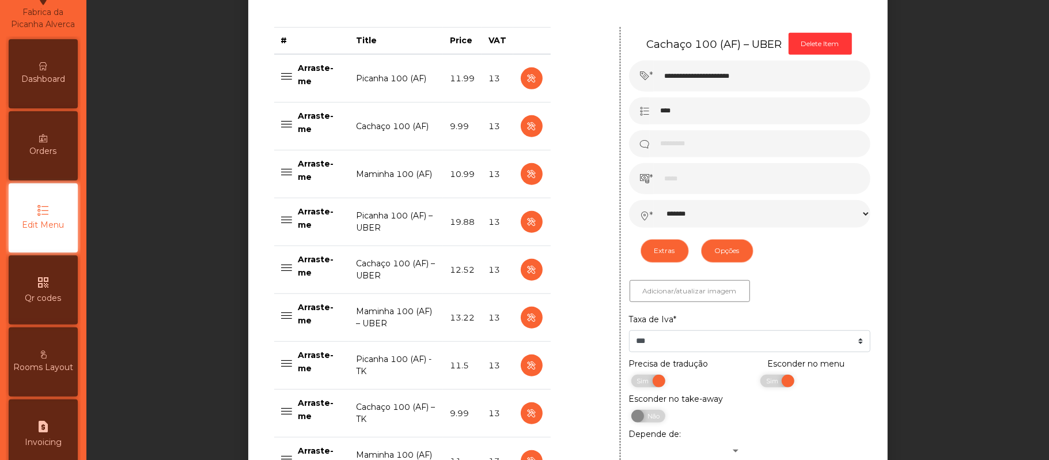
click at [393, 227] on td "Picanha 100 (AF) – UBER" at bounding box center [396, 222] width 94 height 48
click at [526, 225] on icon "button" at bounding box center [531, 222] width 13 height 14
type input "**********"
type input "*****"
select select "*******"
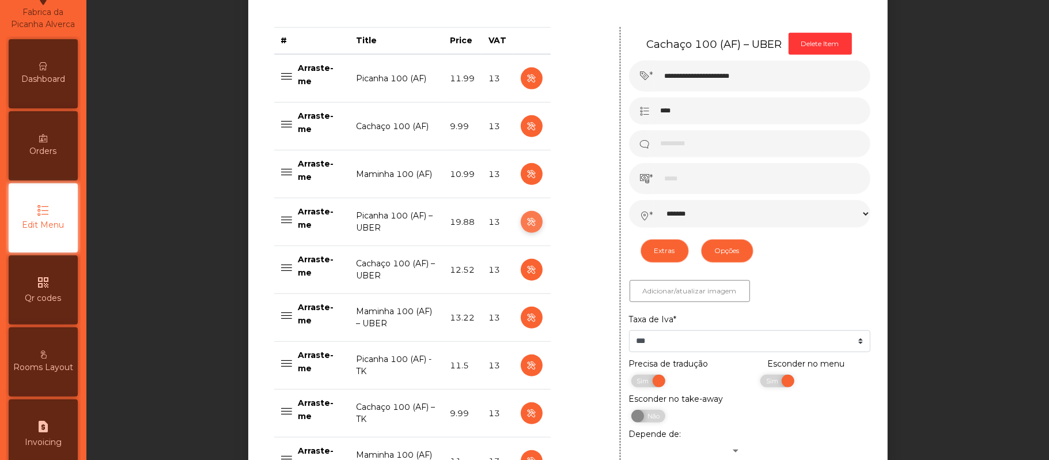
select select "**"
click at [715, 183] on input "*****" at bounding box center [762, 178] width 217 height 31
type input "**"
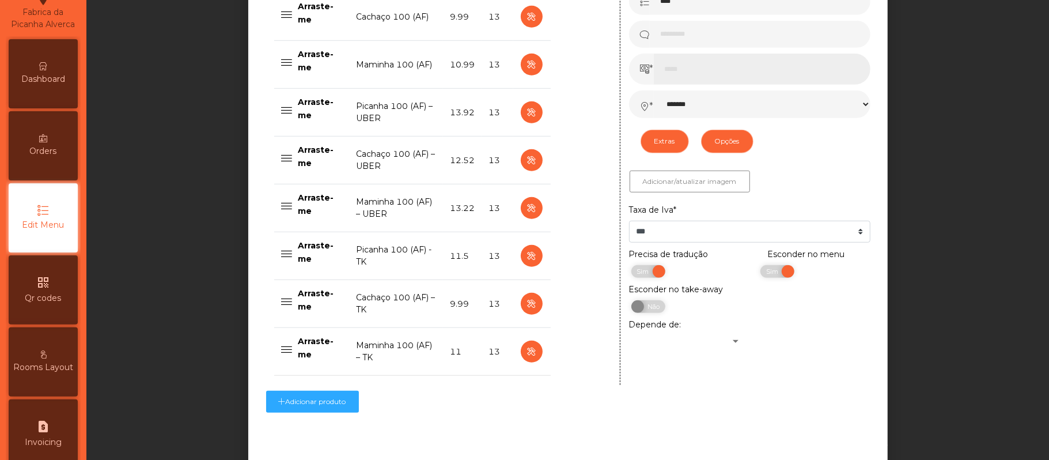
scroll to position [636, 0]
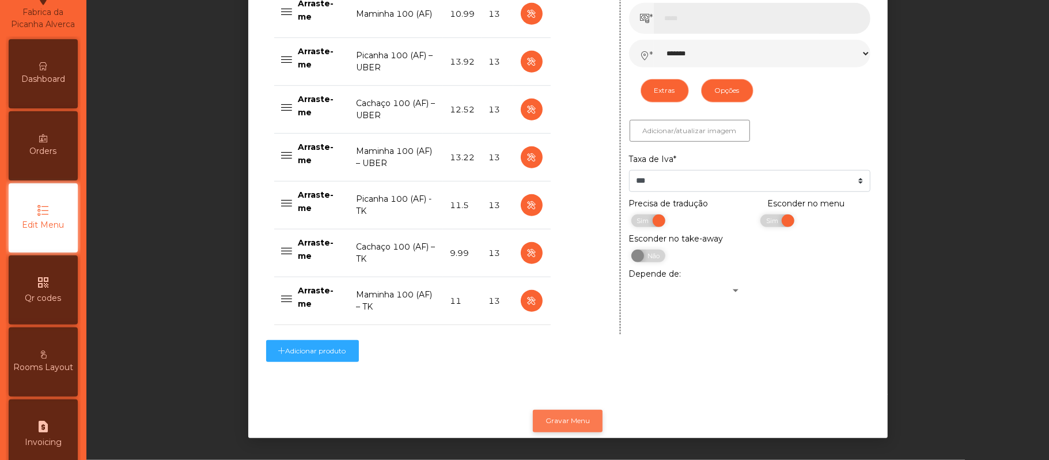
type input "*****"
click at [567, 412] on button "Gravar Menu" at bounding box center [568, 420] width 70 height 22
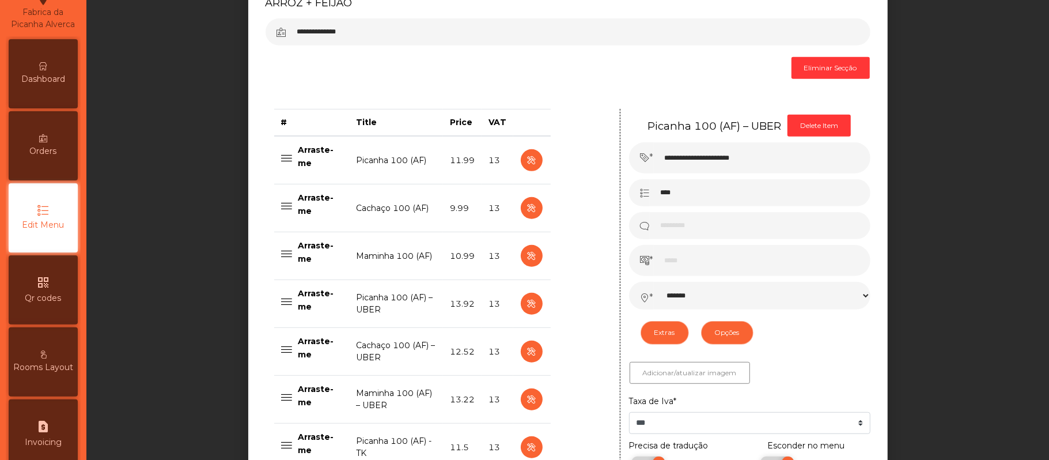
scroll to position [384, 0]
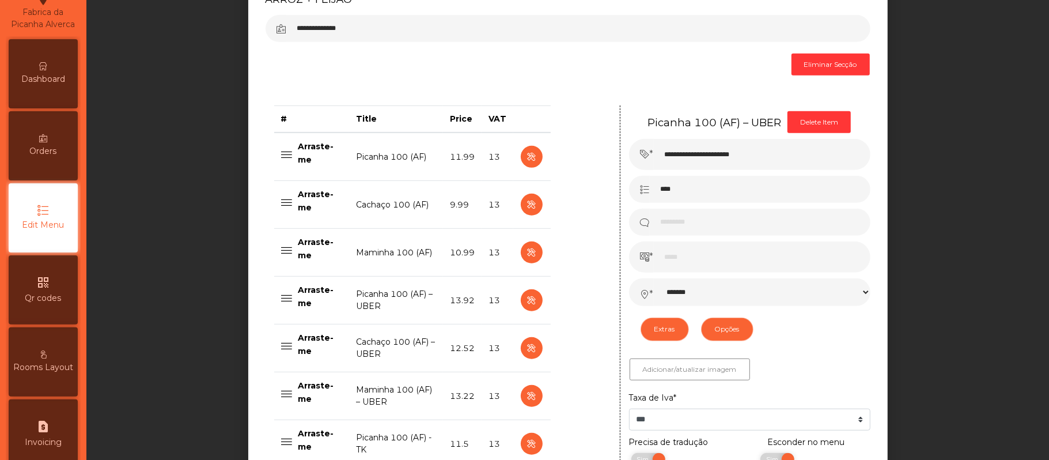
click at [43, 85] on span "Dashboard" at bounding box center [43, 79] width 44 height 12
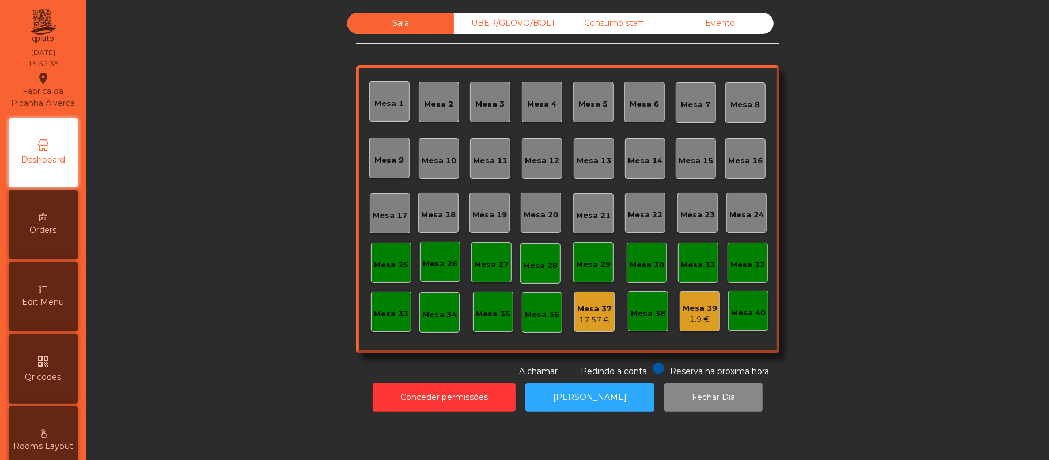
click at [512, 26] on div "UBER/GLOVO/BOLT" at bounding box center [507, 23] width 107 height 21
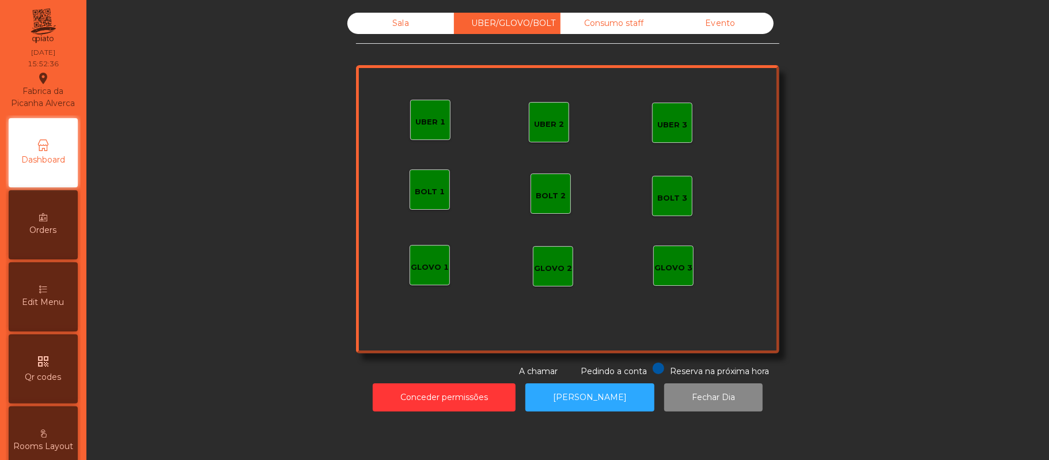
click at [622, 24] on div "Consumo staff" at bounding box center [613, 23] width 107 height 21
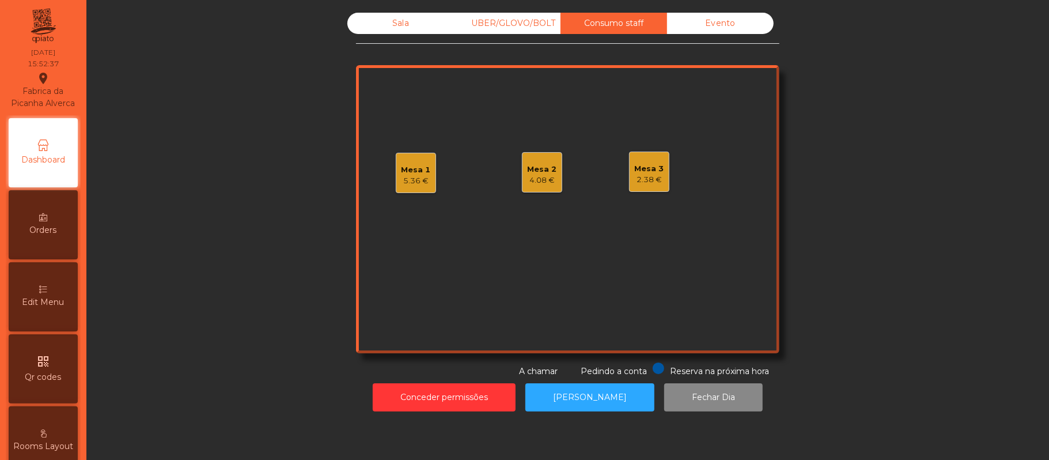
click at [423, 24] on div "Sala" at bounding box center [400, 23] width 107 height 21
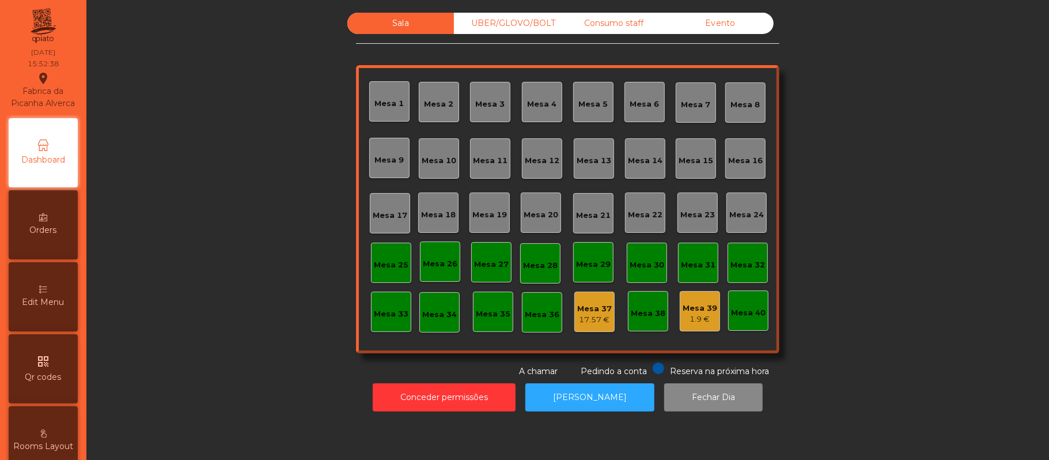
click at [523, 23] on div "UBER/GLOVO/BOLT" at bounding box center [507, 23] width 107 height 21
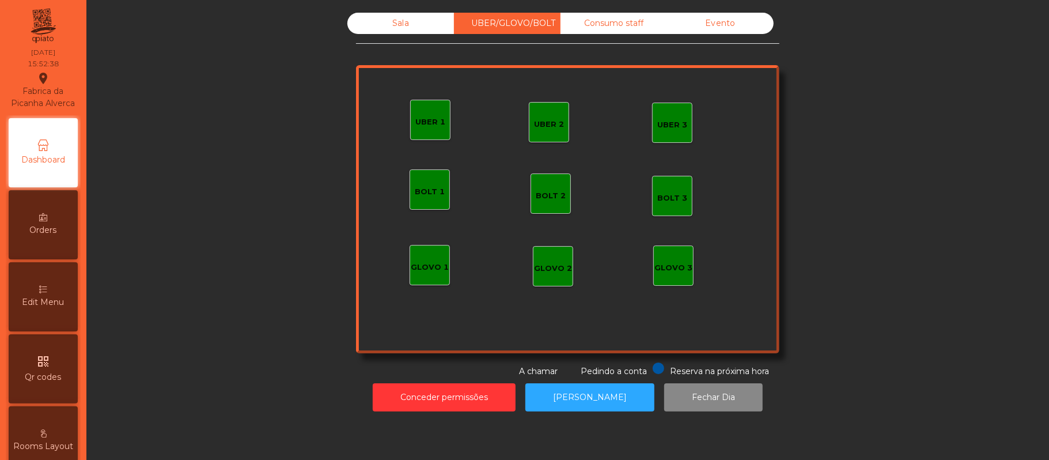
click at [627, 26] on div "Consumo staff" at bounding box center [613, 23] width 107 height 21
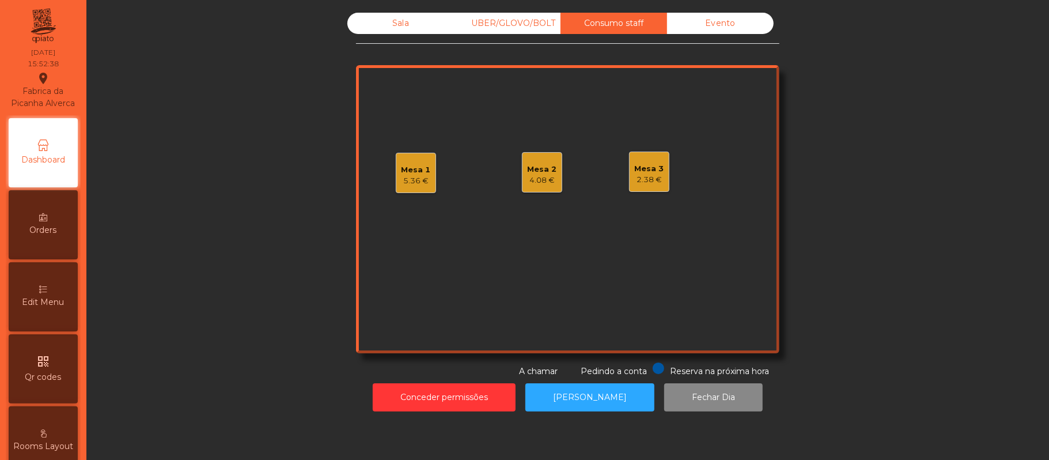
click at [732, 28] on div "Evento" at bounding box center [720, 23] width 107 height 21
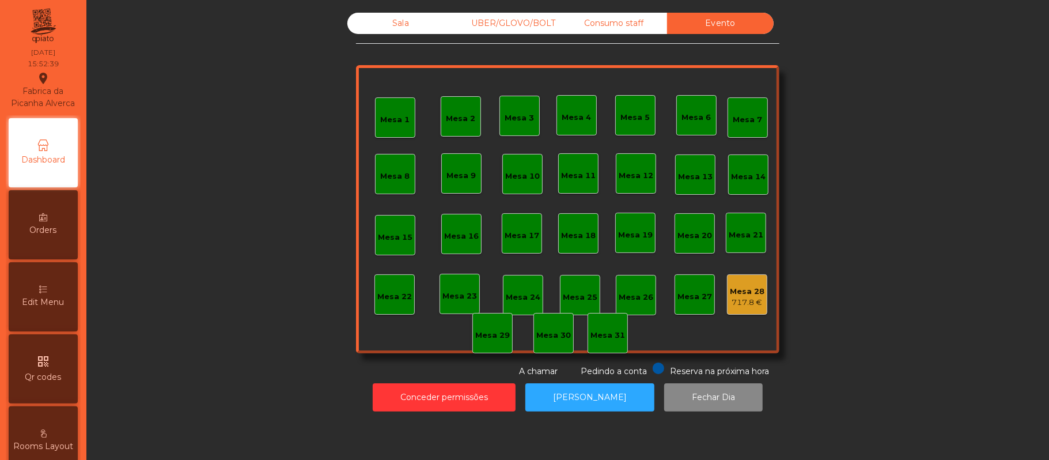
click at [618, 26] on div "Consumo staff" at bounding box center [613, 23] width 107 height 21
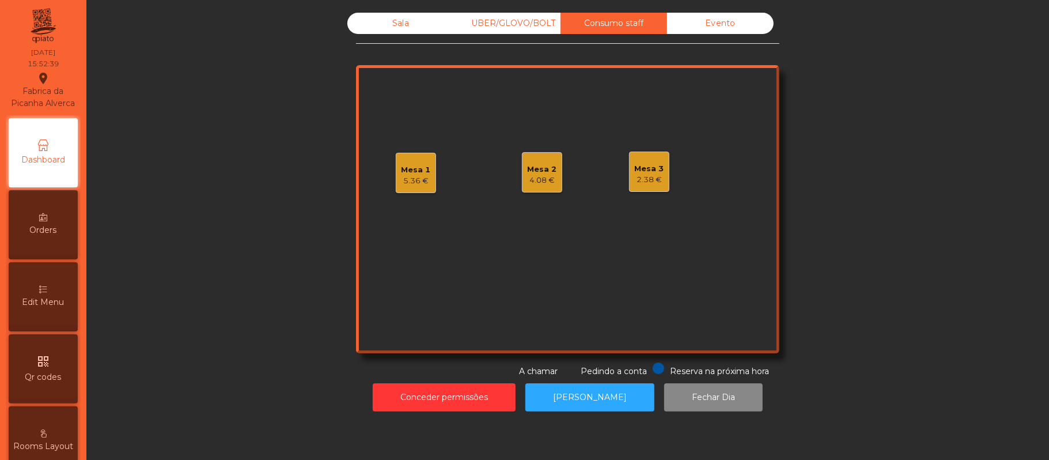
click at [505, 24] on div "UBER/GLOVO/BOLT" at bounding box center [507, 23] width 107 height 21
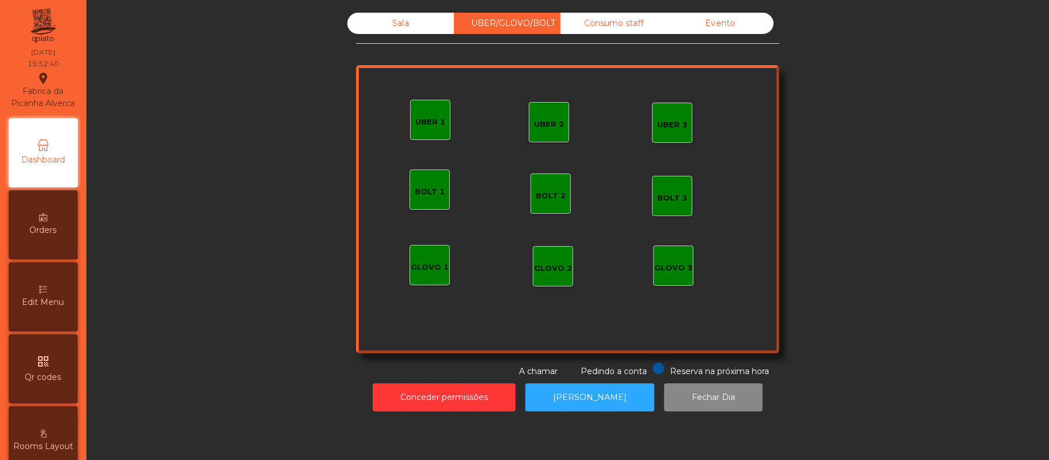
click at [415, 25] on div "Sala" at bounding box center [400, 23] width 107 height 21
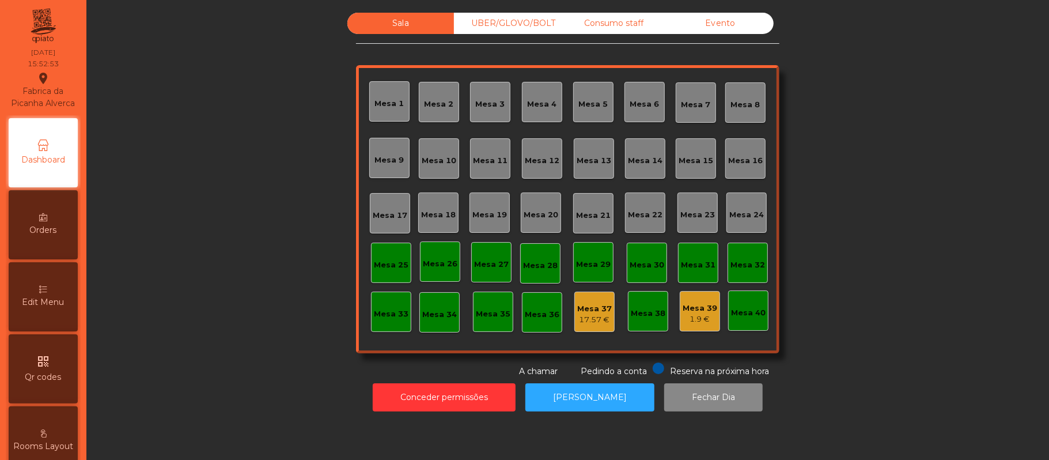
click at [521, 24] on div "UBER/GLOVO/BOLT" at bounding box center [507, 23] width 107 height 21
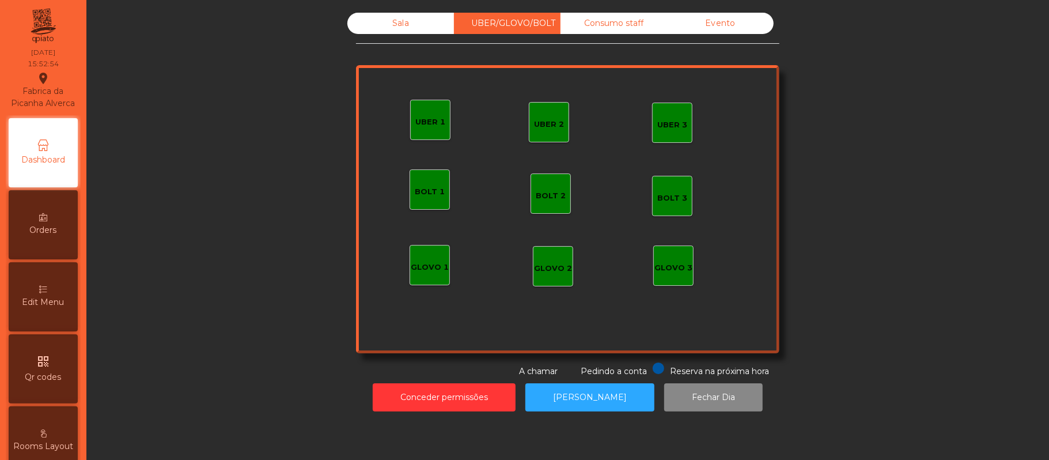
click at [611, 25] on div "Consumo staff" at bounding box center [613, 23] width 107 height 21
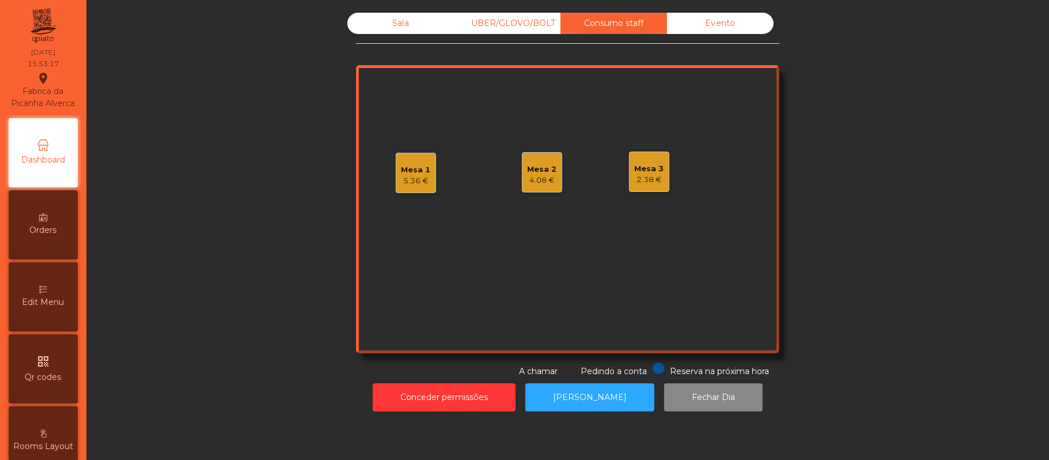
click at [399, 187] on div "Mesa 1 5.36 €" at bounding box center [416, 173] width 40 height 40
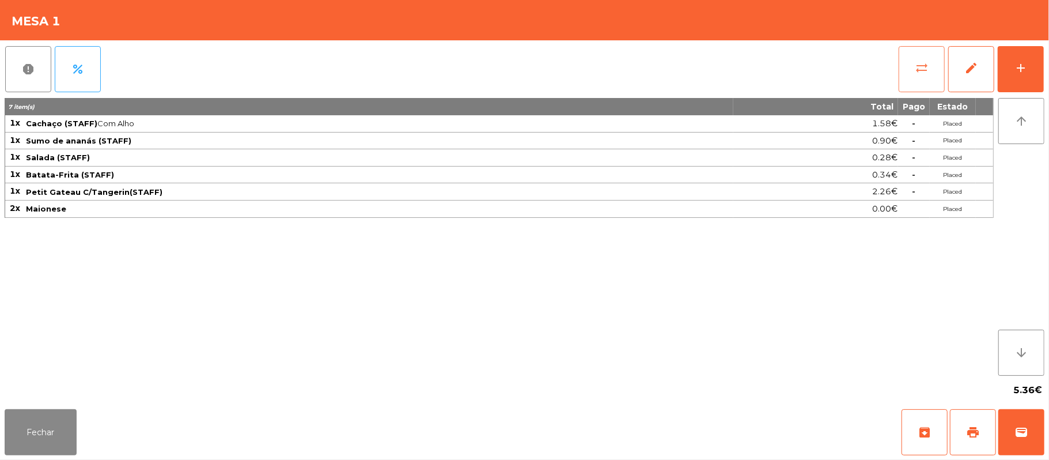
click at [911, 86] on button "sync_alt" at bounding box center [921, 69] width 46 height 46
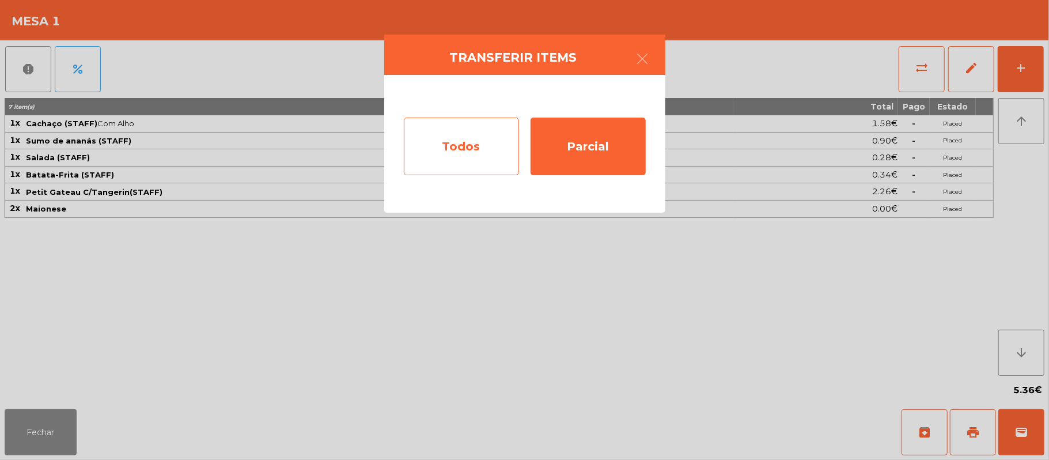
click at [451, 143] on div "Todos" at bounding box center [461, 146] width 115 height 58
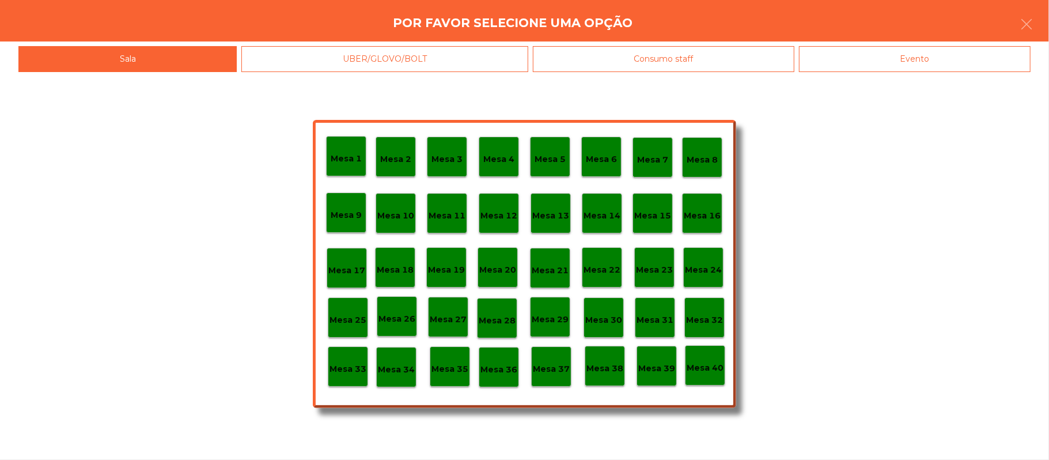
click at [902, 67] on div "Evento" at bounding box center [914, 59] width 231 height 26
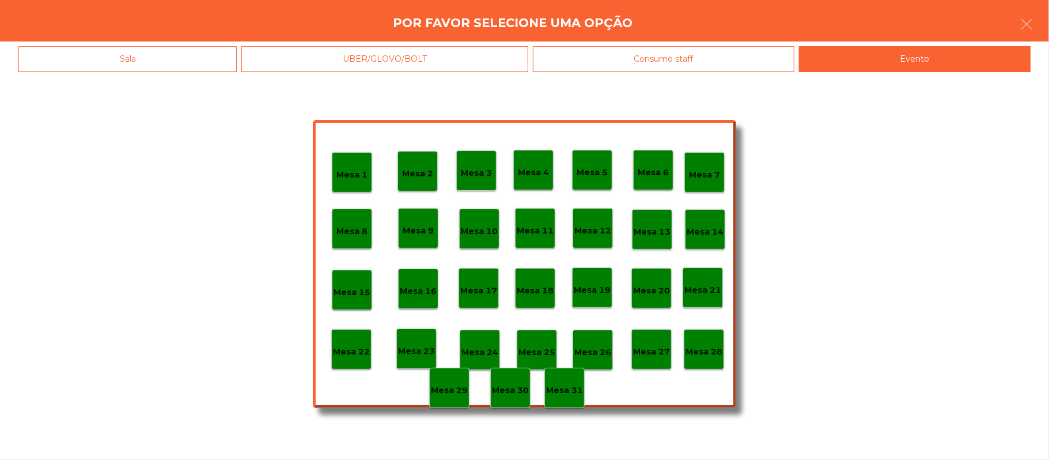
click at [704, 346] on p "Mesa 28" at bounding box center [703, 351] width 37 height 13
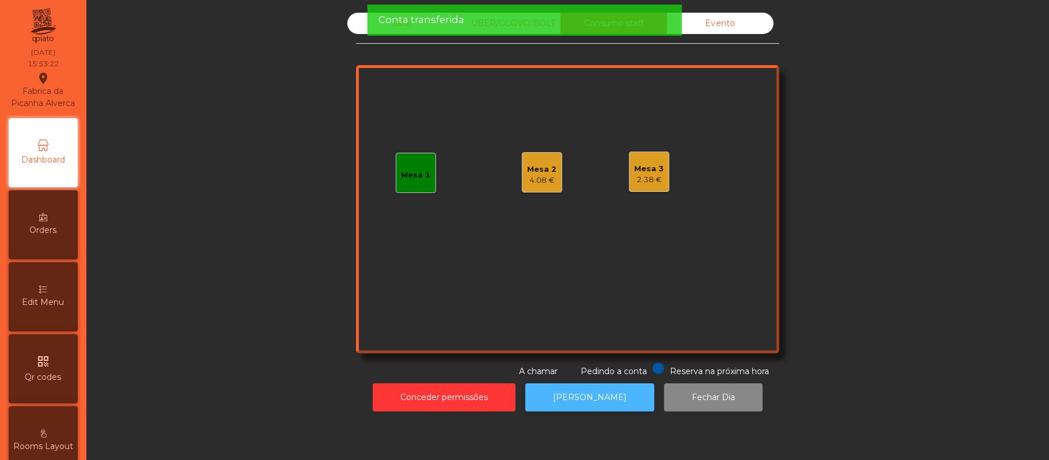
click at [579, 394] on button "[PERSON_NAME]" at bounding box center [589, 397] width 129 height 28
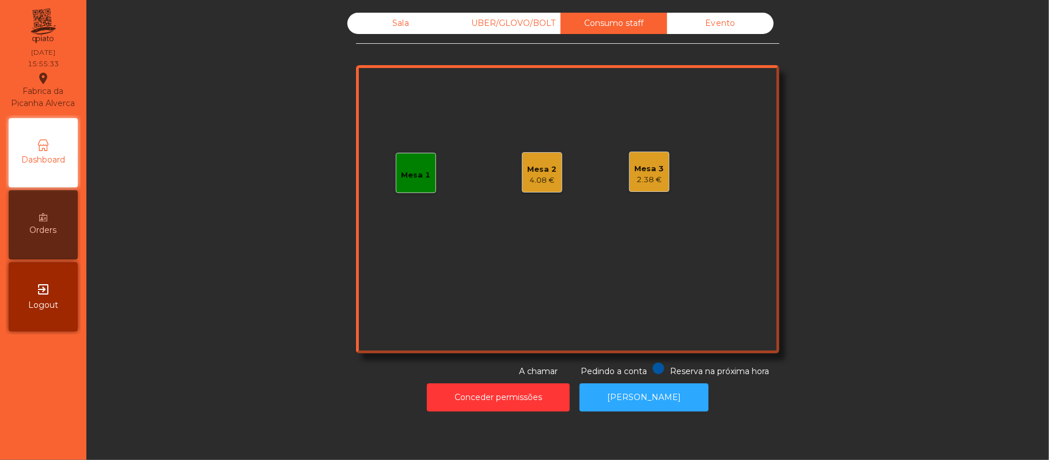
click at [394, 23] on div "Sala" at bounding box center [400, 23] width 107 height 21
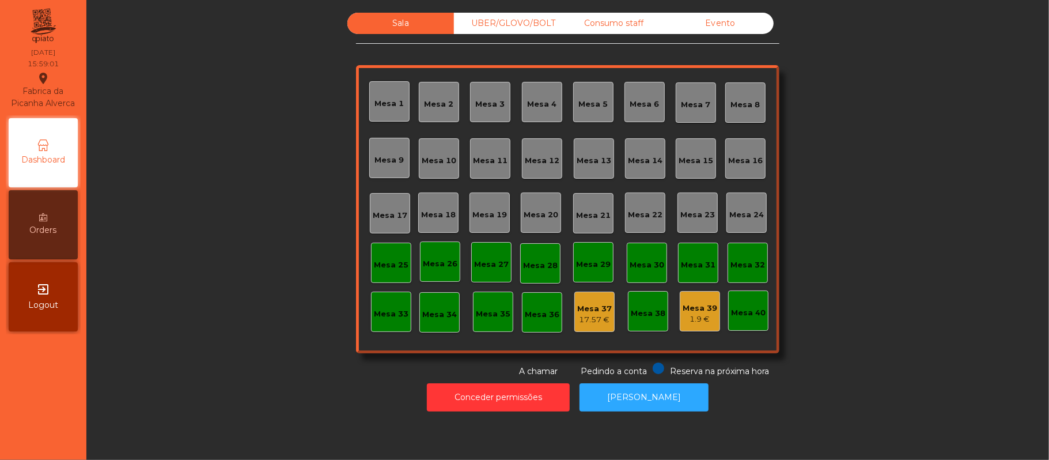
click at [717, 24] on div "Evento" at bounding box center [720, 23] width 107 height 21
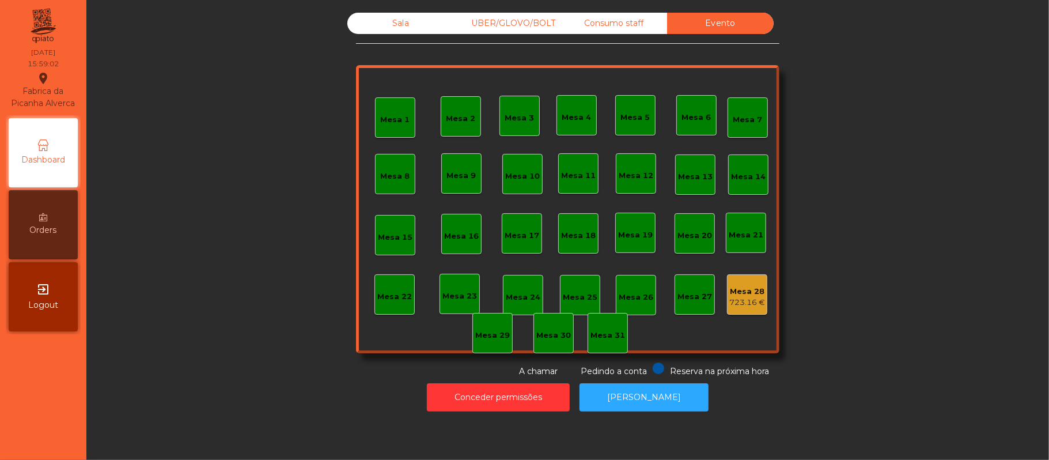
click at [620, 23] on div "Consumo staff" at bounding box center [613, 23] width 107 height 21
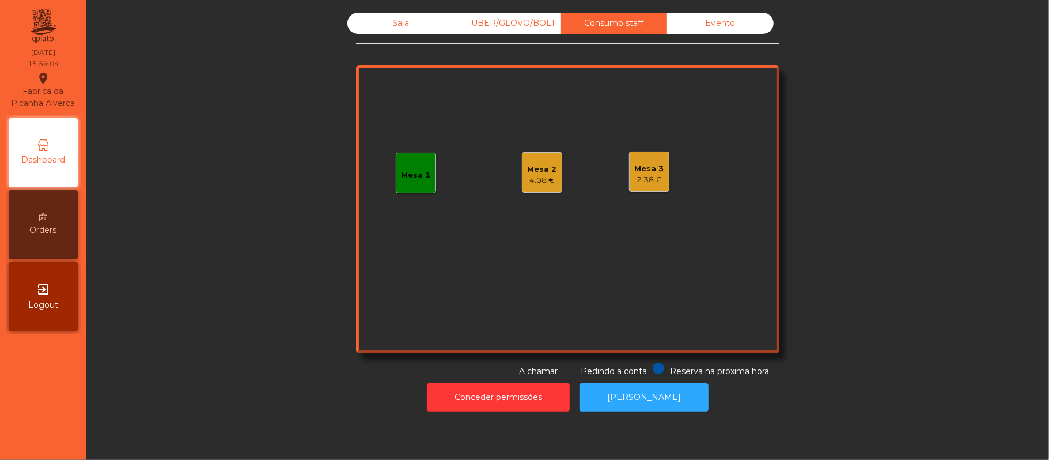
click at [517, 21] on div "UBER/GLOVO/BOLT" at bounding box center [507, 23] width 107 height 21
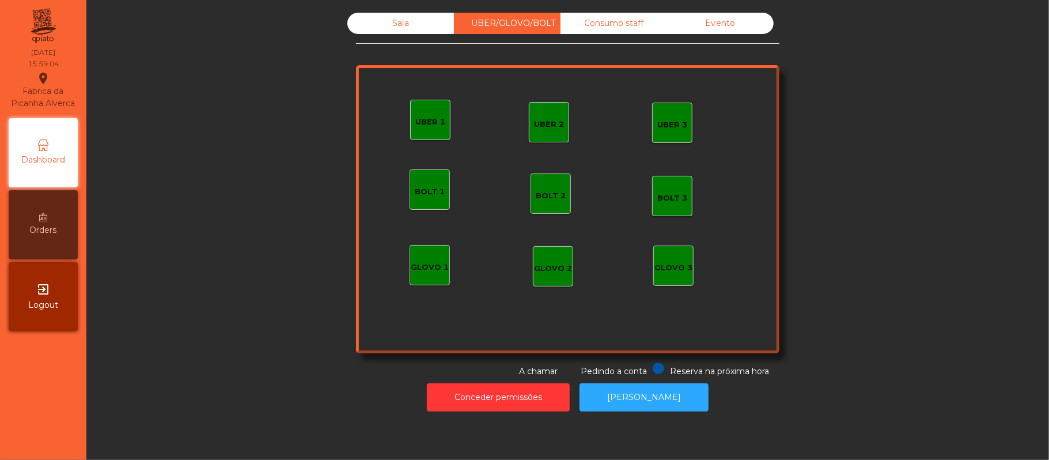
click at [403, 14] on div "Sala" at bounding box center [400, 23] width 107 height 21
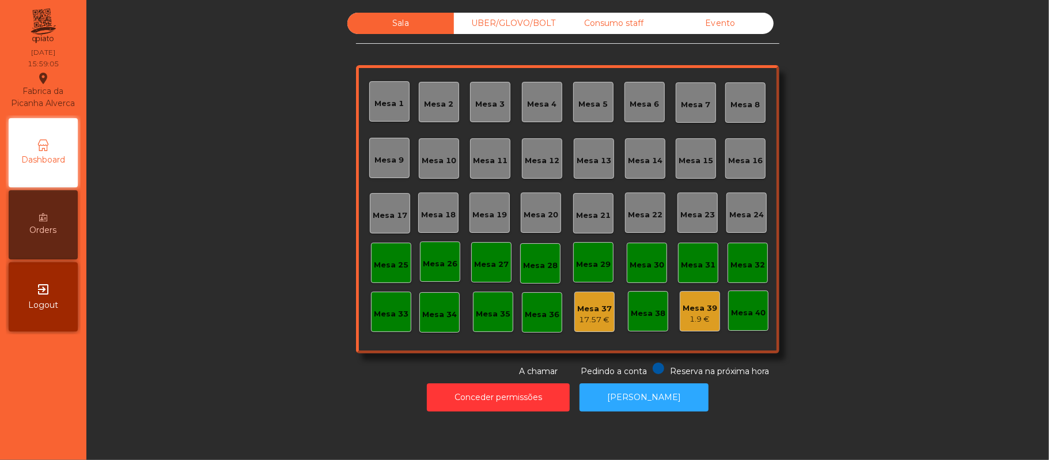
click at [514, 22] on div "UBER/GLOVO/BOLT" at bounding box center [507, 23] width 107 height 21
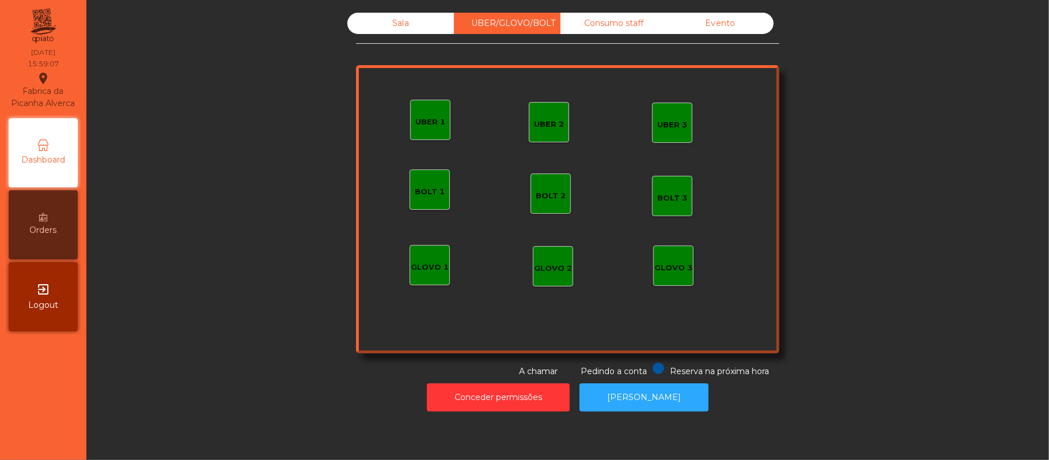
click at [605, 24] on div "Consumo staff" at bounding box center [613, 23] width 107 height 21
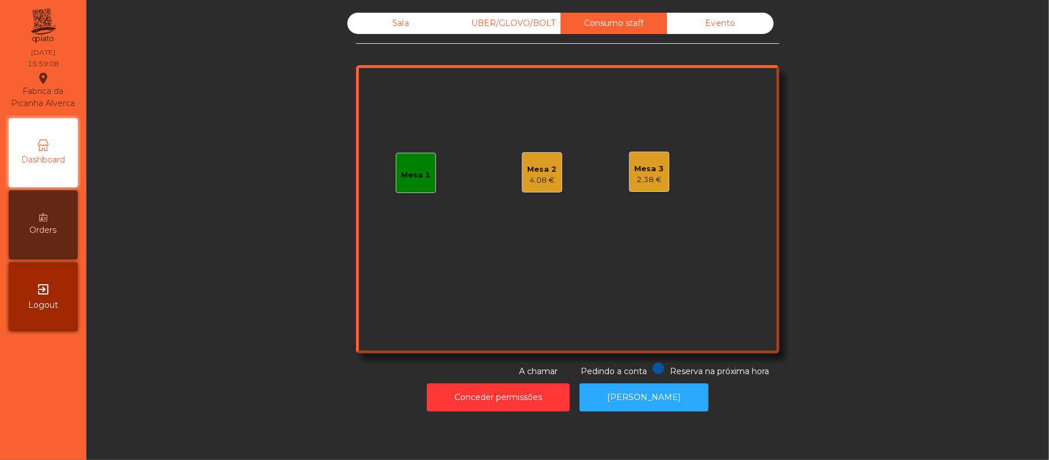
click at [717, 22] on div "Evento" at bounding box center [720, 23] width 107 height 21
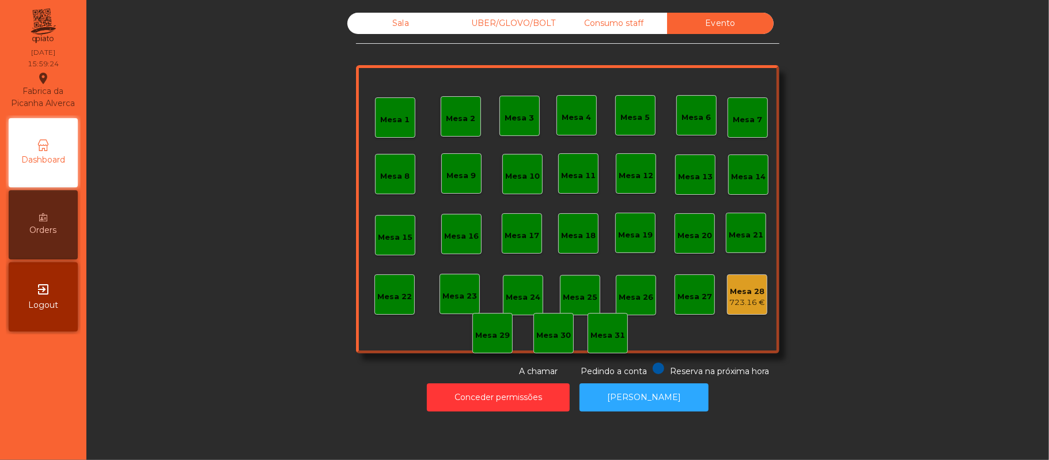
click at [394, 23] on div "Sala" at bounding box center [400, 23] width 107 height 21
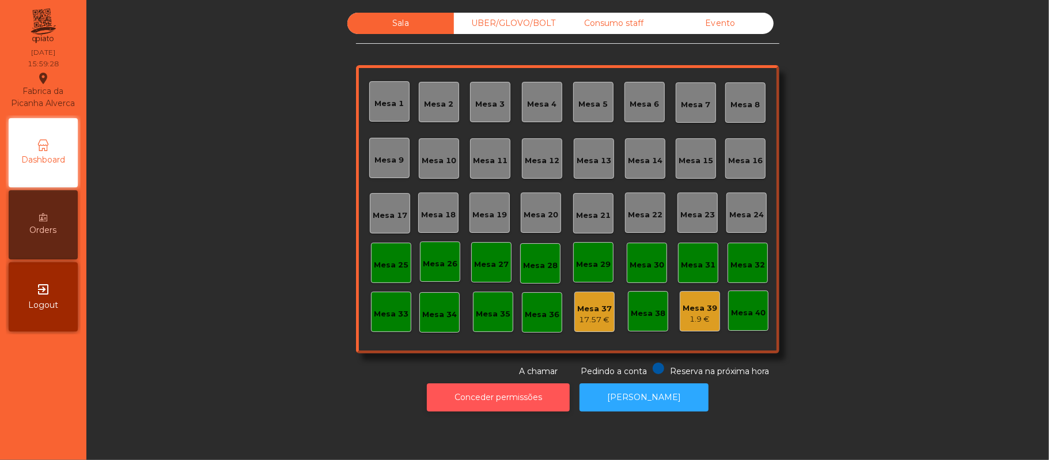
click at [493, 393] on button "Conceder permissões" at bounding box center [498, 397] width 143 height 28
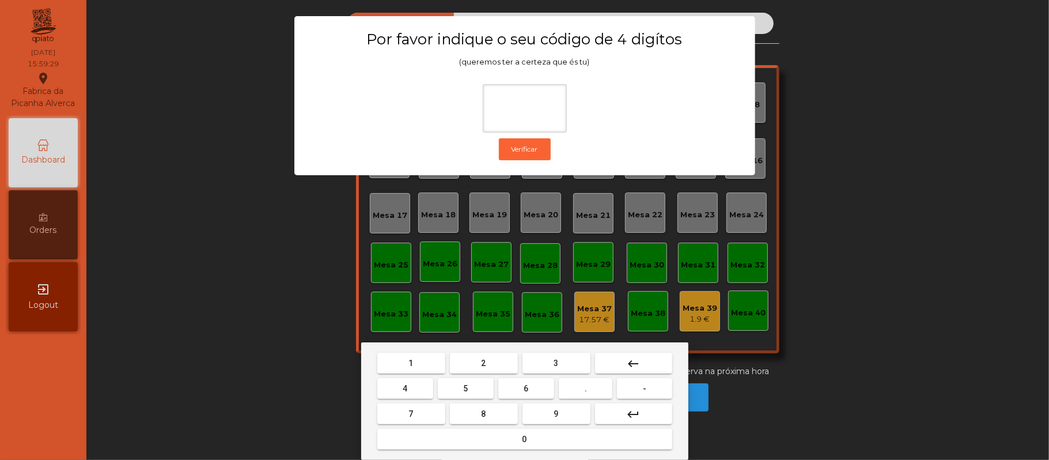
click at [485, 362] on span "2" at bounding box center [483, 362] width 5 height 9
click at [526, 384] on span "6" at bounding box center [526, 388] width 5 height 9
click at [424, 360] on button "1" at bounding box center [411, 362] width 68 height 21
click at [465, 388] on span "5" at bounding box center [465, 388] width 5 height 9
type input "****"
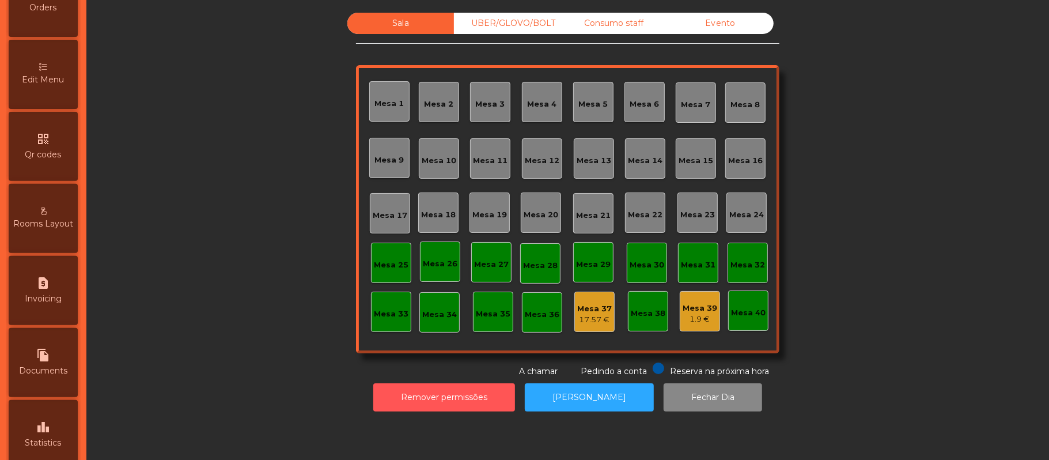
scroll to position [251, 0]
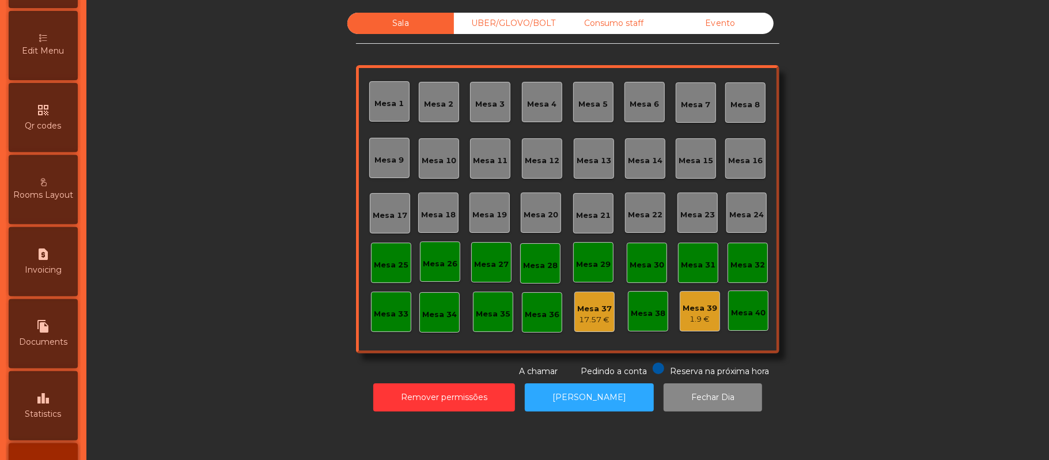
click at [50, 405] on icon "leaderboard" at bounding box center [43, 398] width 14 height 14
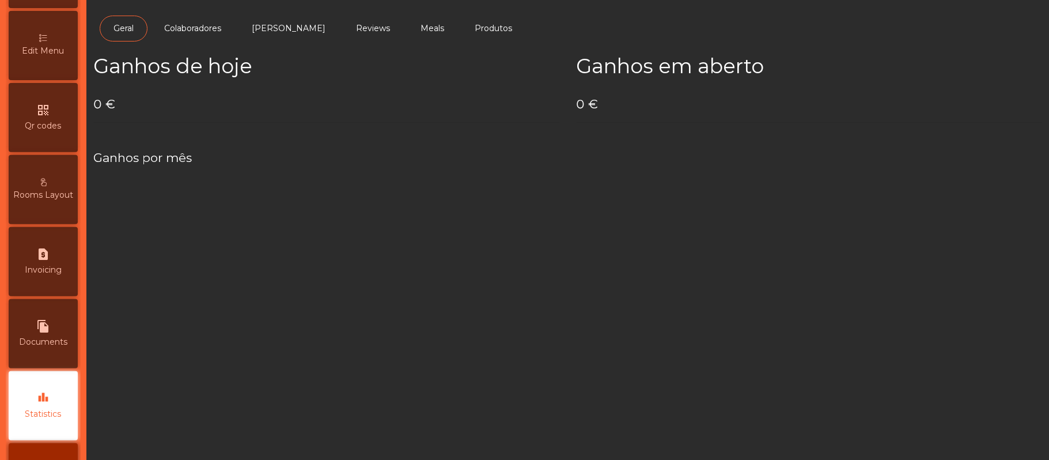
scroll to position [324, 0]
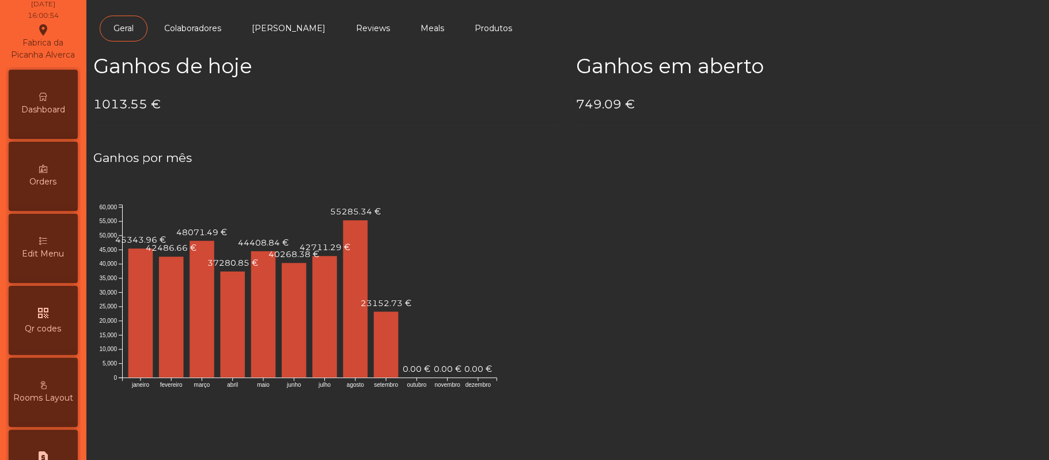
click at [58, 116] on span "Dashboard" at bounding box center [43, 110] width 44 height 12
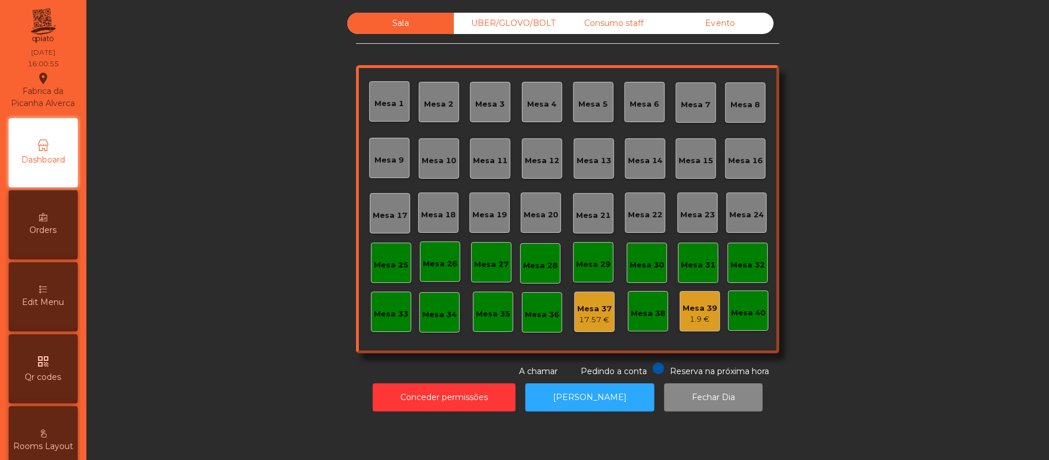
click at [729, 29] on div "Evento" at bounding box center [720, 23] width 107 height 21
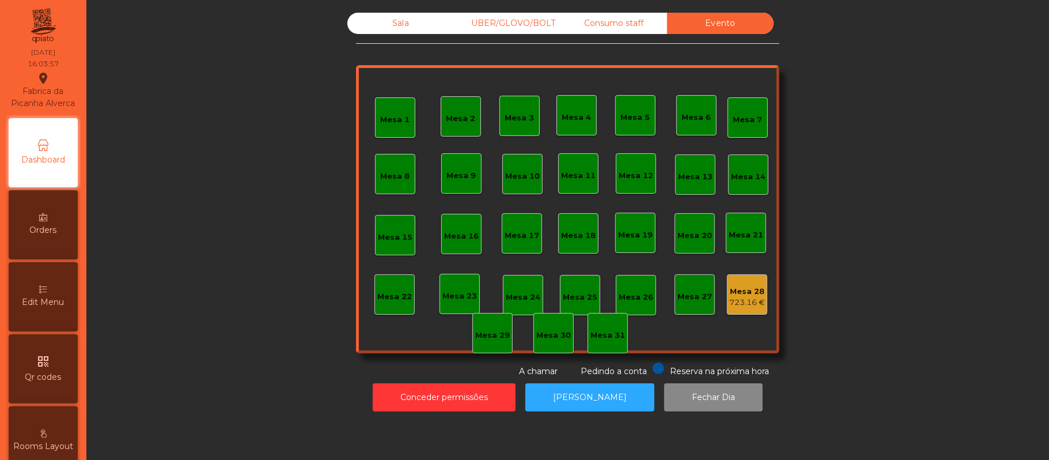
click at [621, 24] on div "Consumo staff" at bounding box center [613, 23] width 107 height 21
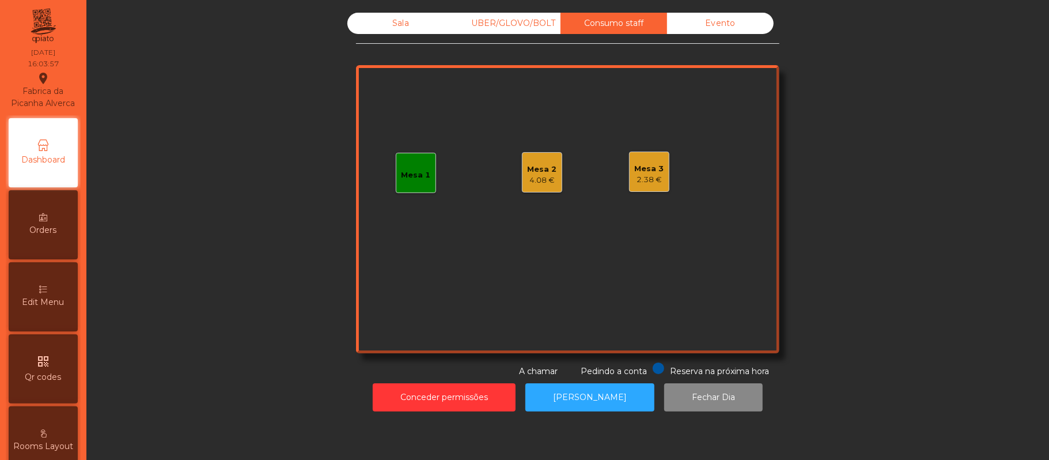
click at [519, 22] on div "UBER/GLOVO/BOLT" at bounding box center [507, 23] width 107 height 21
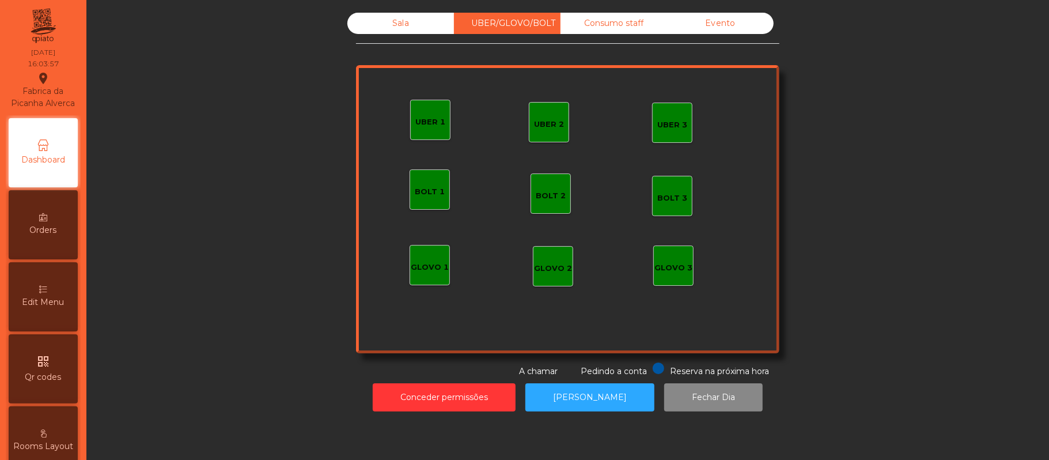
click at [398, 21] on div "Sala" at bounding box center [400, 23] width 107 height 21
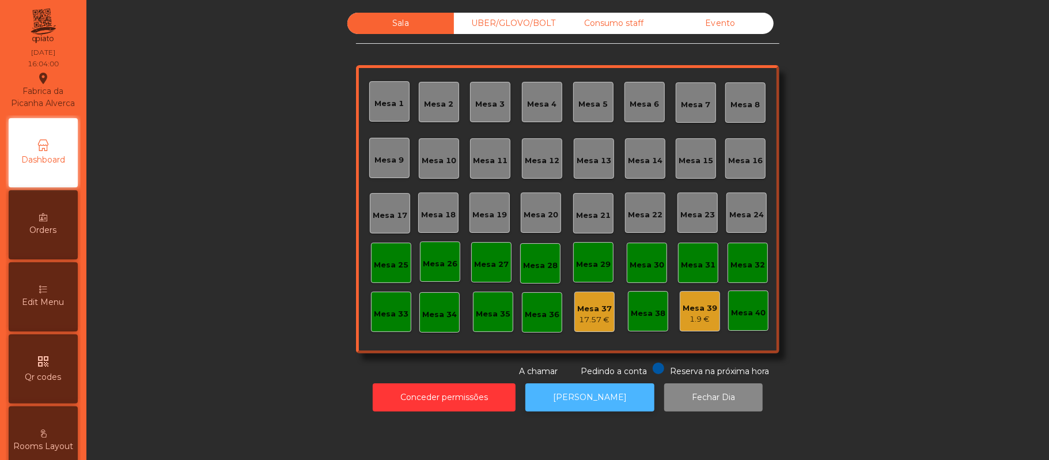
click at [584, 392] on button "[PERSON_NAME]" at bounding box center [589, 397] width 129 height 28
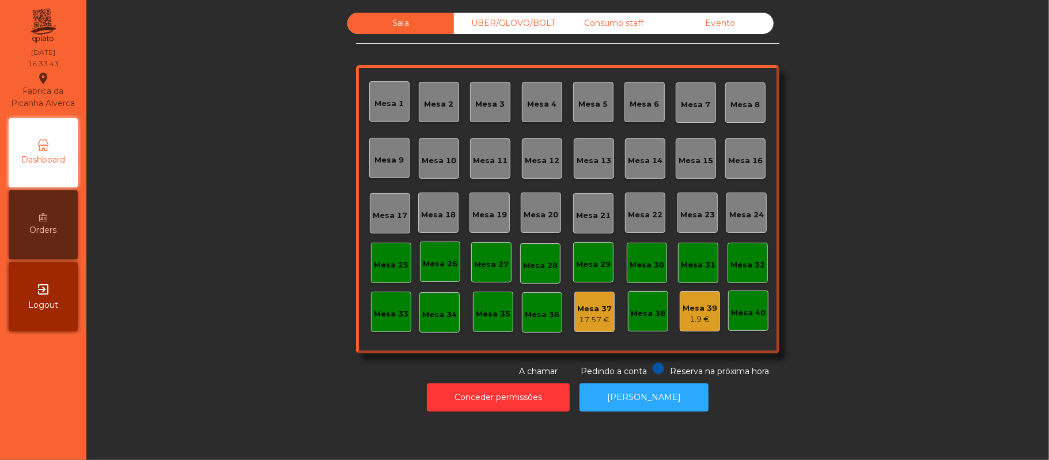
click at [696, 305] on div "Mesa 39" at bounding box center [699, 308] width 35 height 12
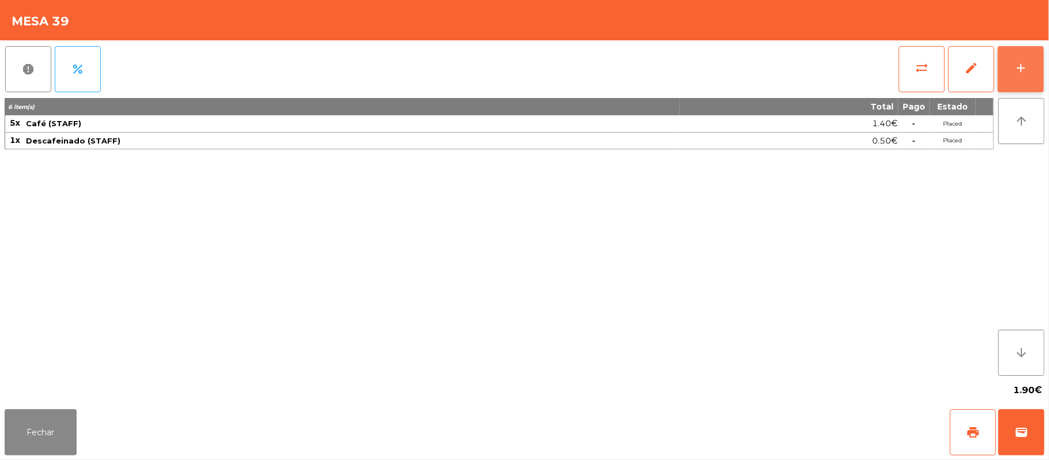
click at [1009, 66] on button "add" at bounding box center [1020, 69] width 46 height 46
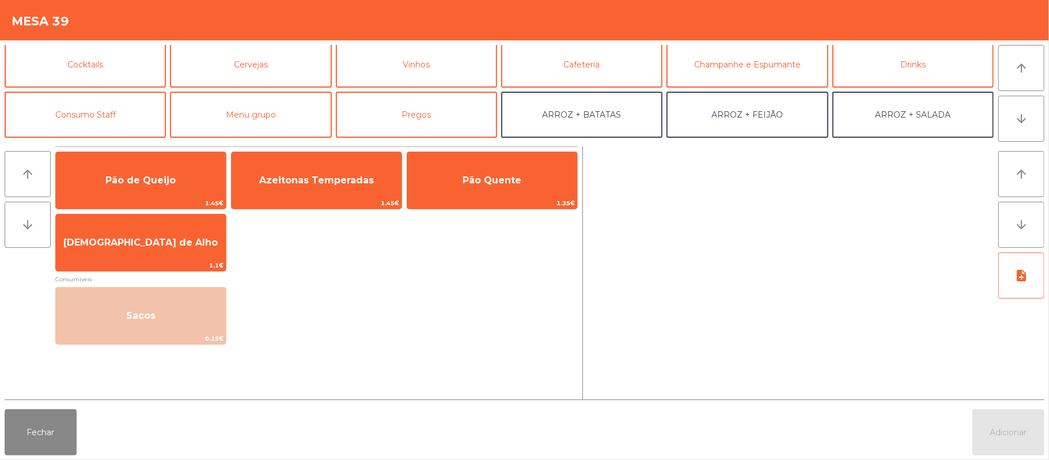
scroll to position [54, 0]
click at [121, 116] on button "Consumo Staff" at bounding box center [85, 114] width 161 height 46
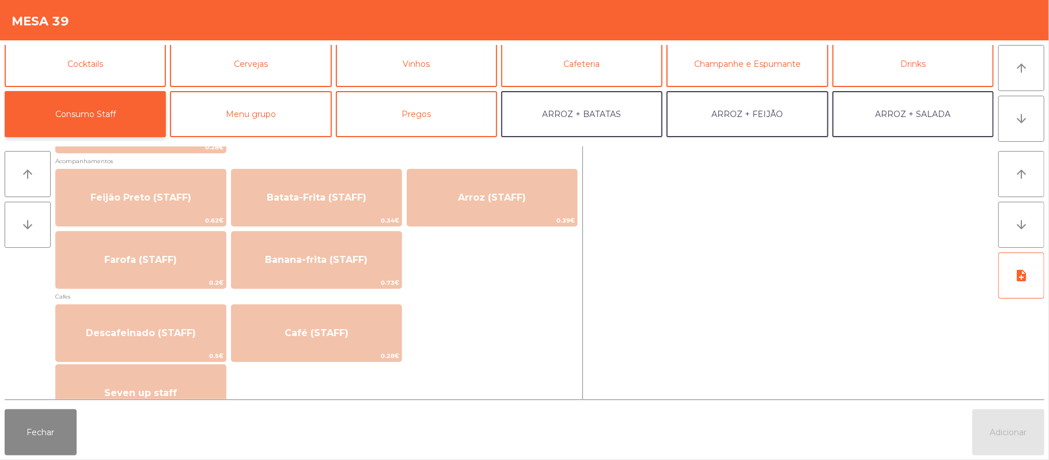
scroll to position [544, 0]
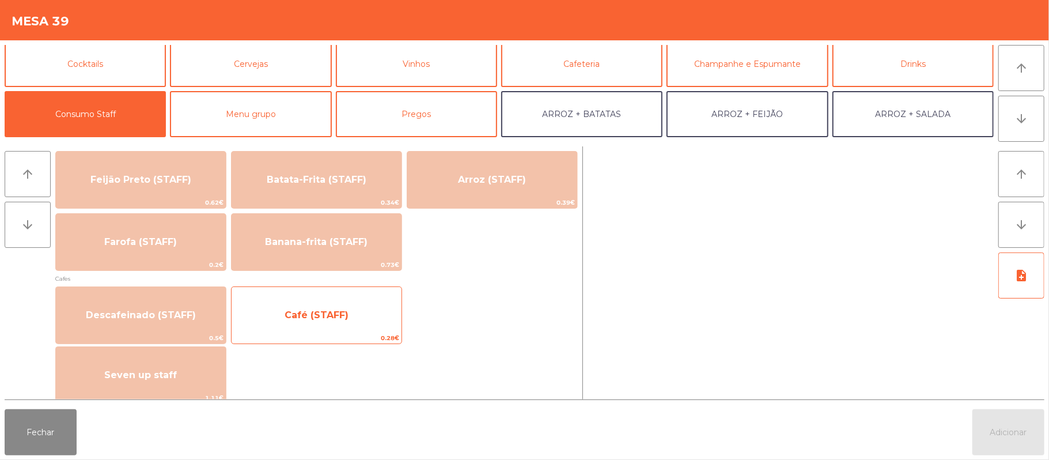
click at [337, 311] on span "Café (STAFF)" at bounding box center [316, 314] width 64 height 11
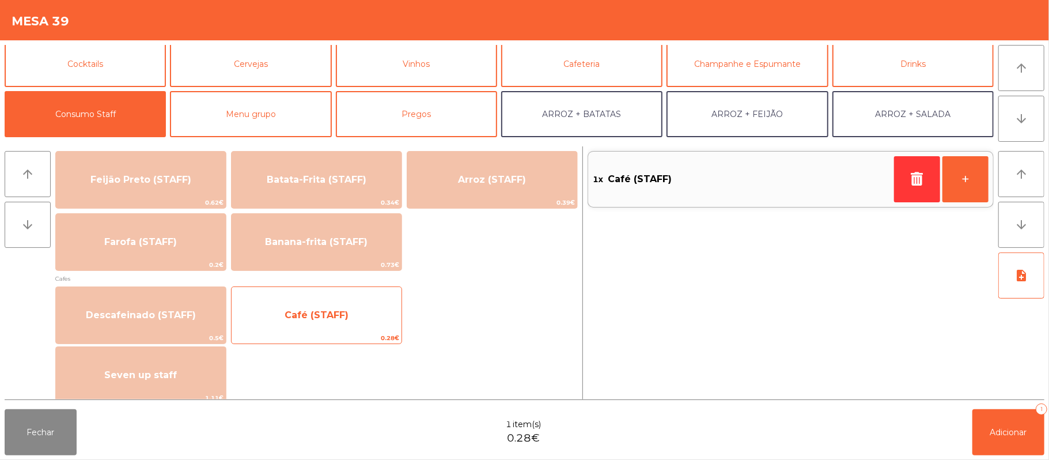
click at [326, 307] on span "Café (STAFF)" at bounding box center [316, 314] width 170 height 31
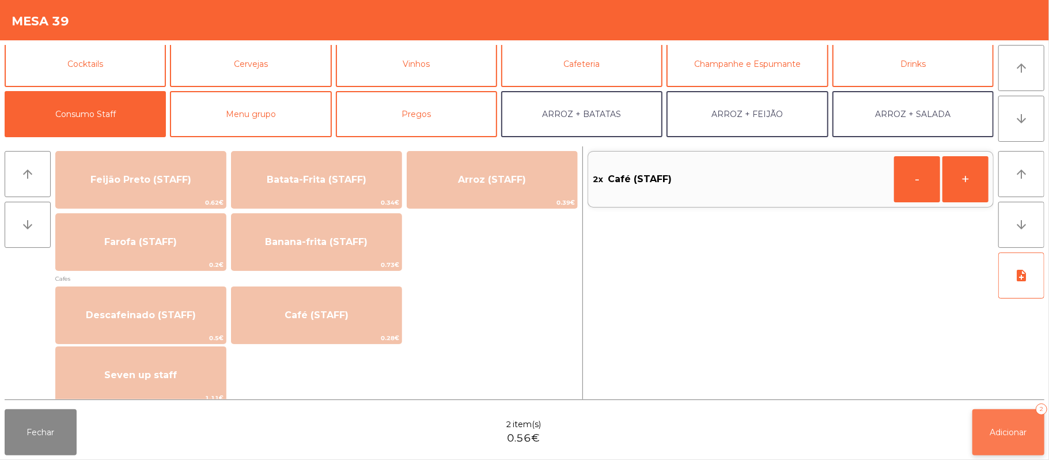
click at [1007, 423] on button "Adicionar 2" at bounding box center [1008, 432] width 72 height 46
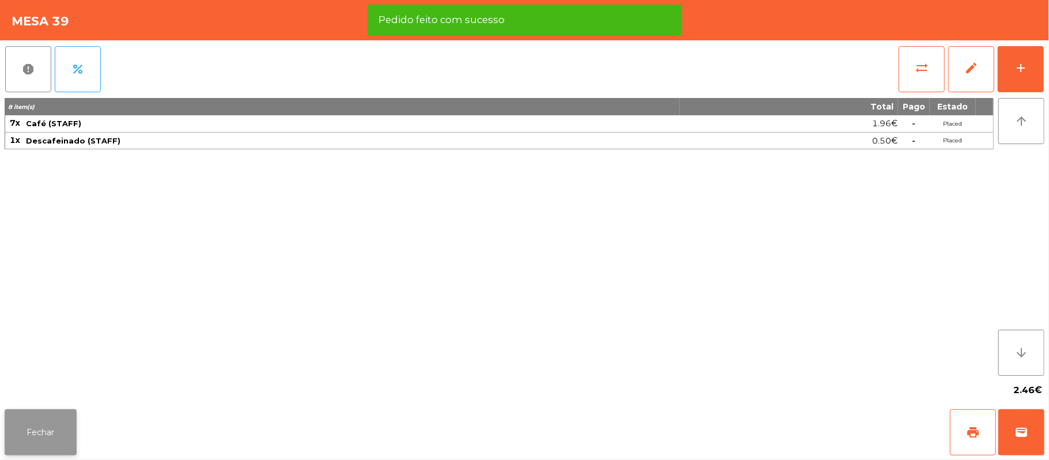
click at [59, 453] on button "Fechar" at bounding box center [41, 432] width 72 height 46
